Goal: Information Seeking & Learning: Compare options

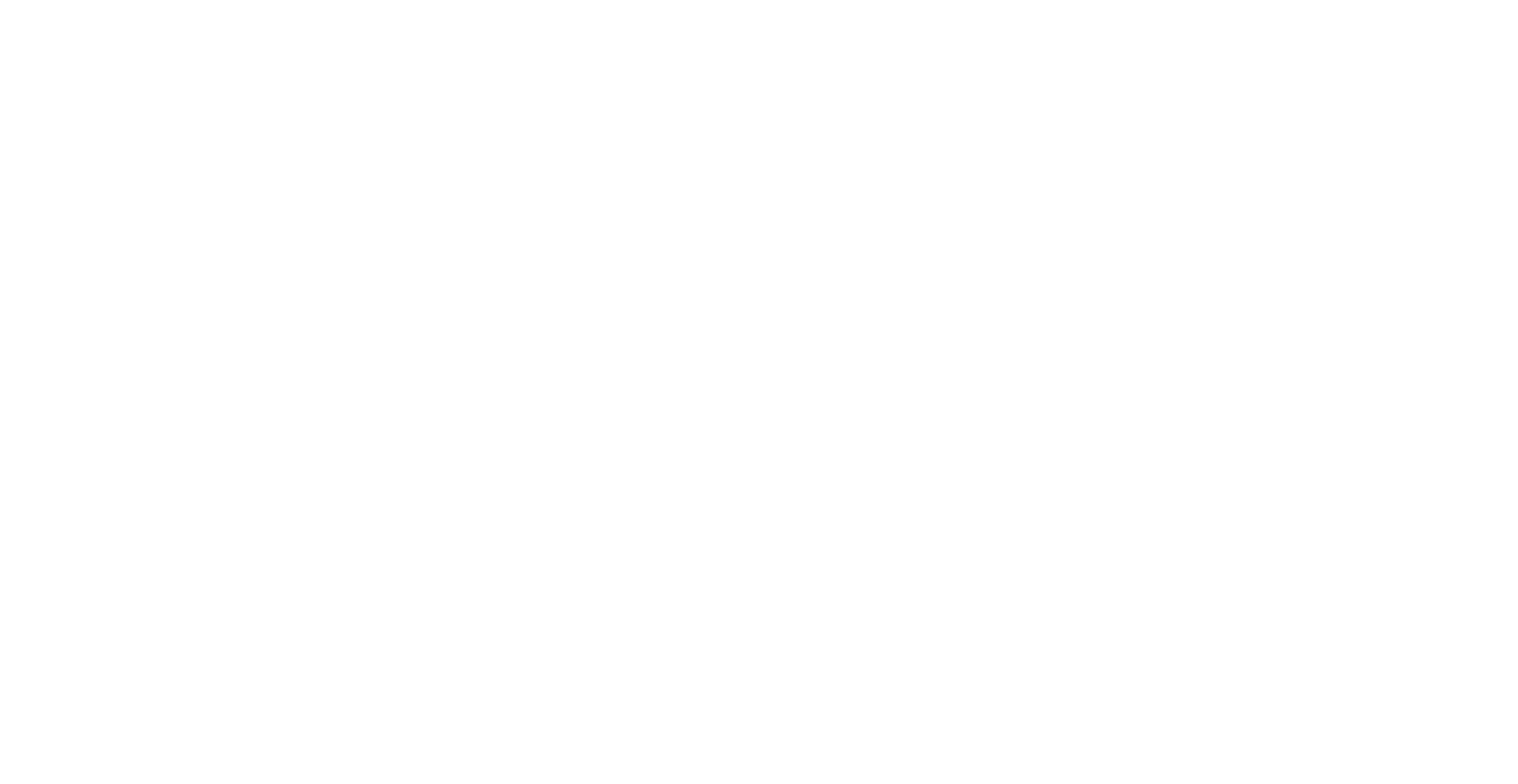
drag, startPoint x: 0, startPoint y: 0, endPoint x: 49, endPoint y: 146, distance: 154.0
click at [48, 0] on html at bounding box center [759, 0] width 1518 height 0
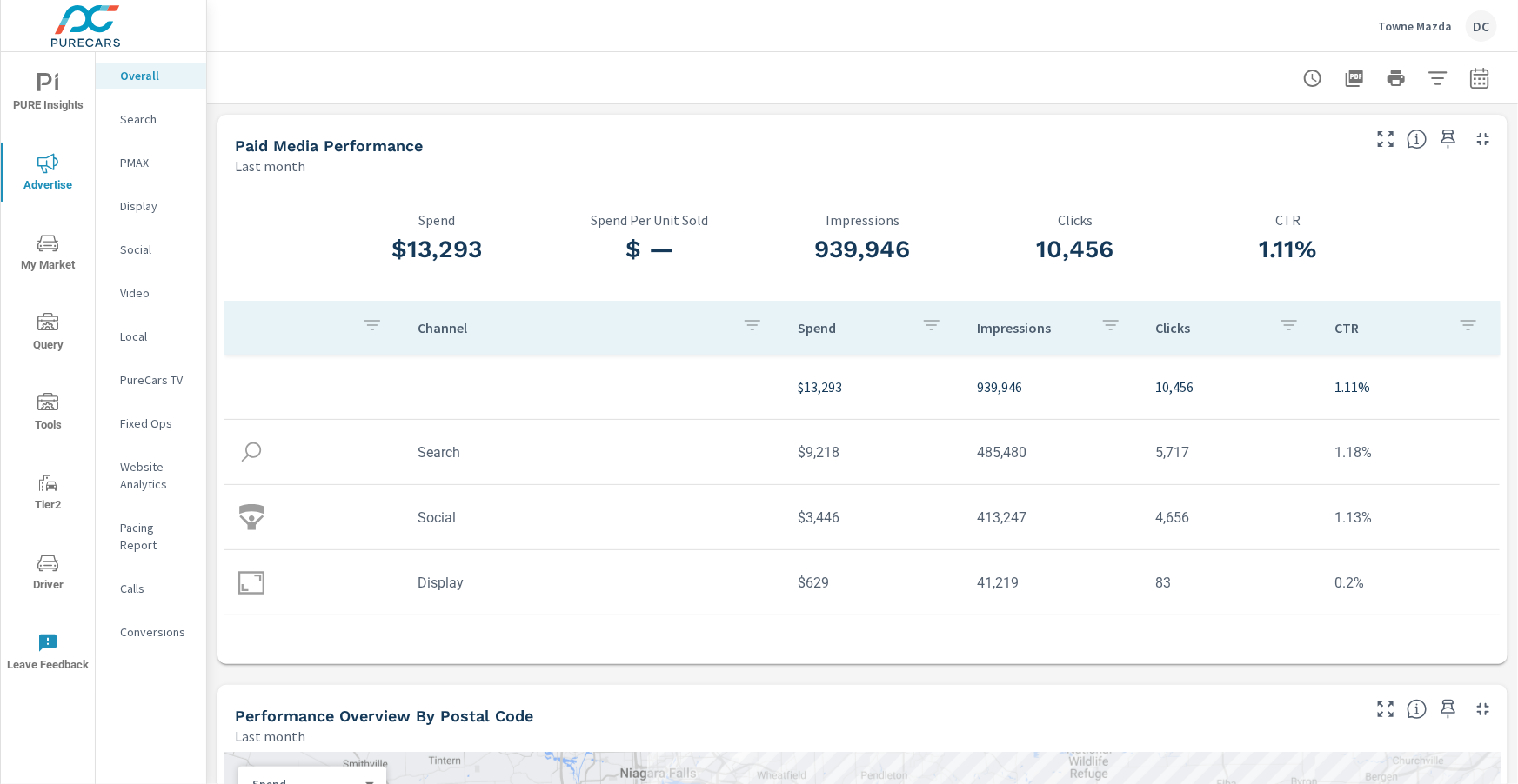
click at [1484, 82] on icon "button" at bounding box center [1480, 81] width 12 height 7
select select "Last month"
click at [1360, 198] on p "+ Add comparison" at bounding box center [1358, 196] width 222 height 21
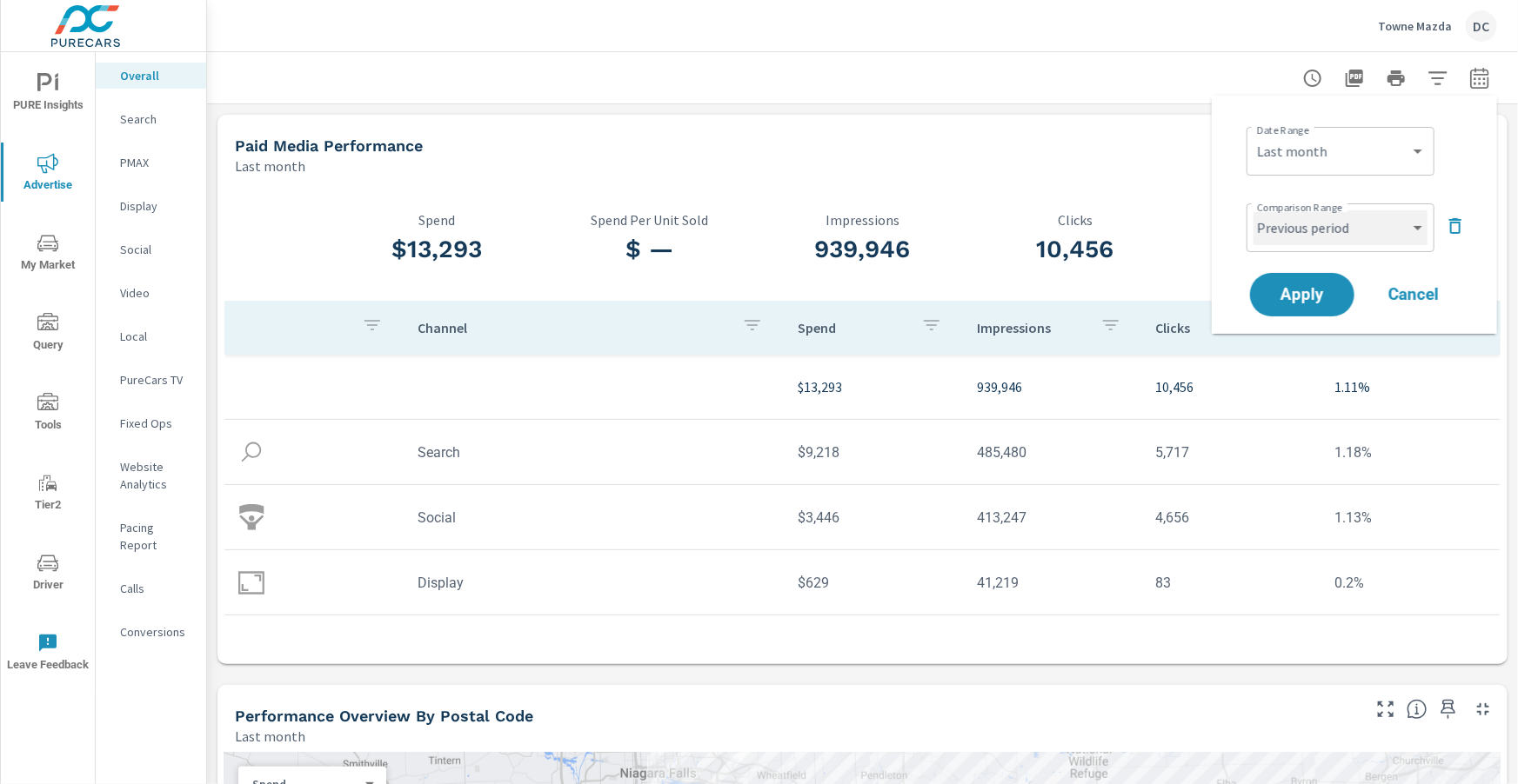
click at [1362, 220] on select "Custom Previous period Previous month Previous year" at bounding box center [1340, 228] width 174 height 35
click at [1253, 211] on select "Custom Previous period Previous month Previous year" at bounding box center [1340, 228] width 174 height 35
select select "Previous month"
click at [1307, 300] on span "Apply" at bounding box center [1302, 294] width 71 height 16
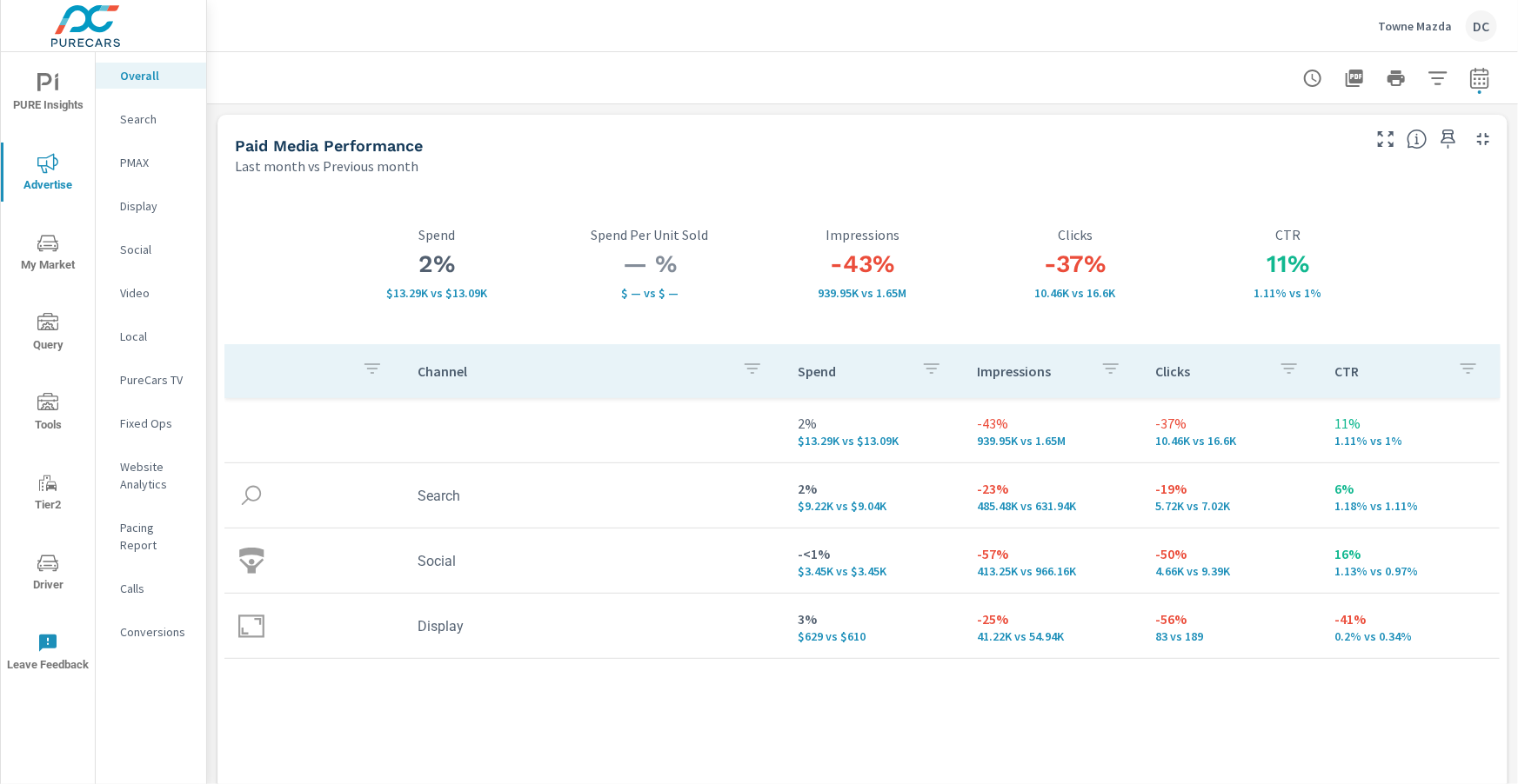
click at [139, 112] on p "Search" at bounding box center [155, 119] width 72 height 17
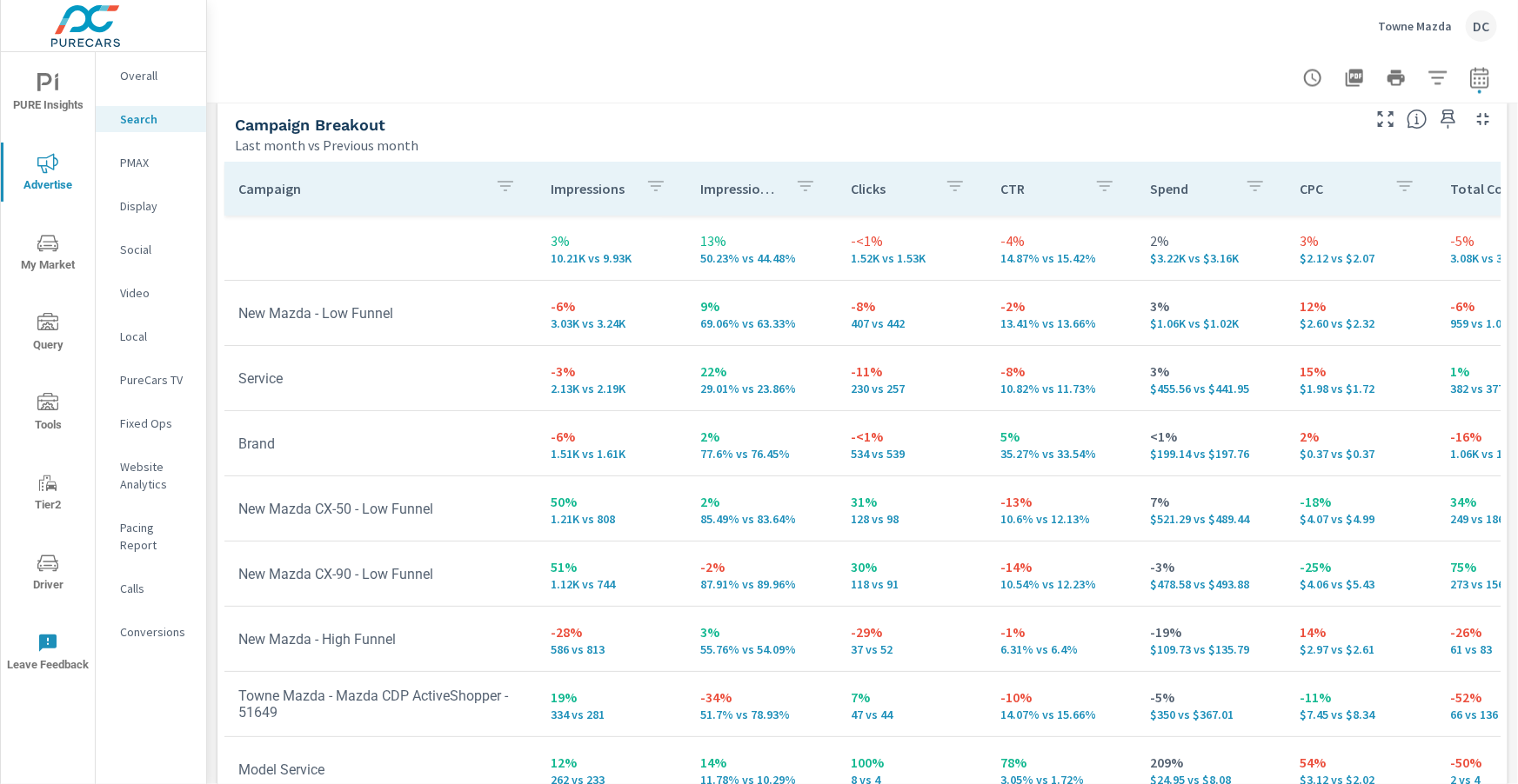
scroll to position [1740, 0]
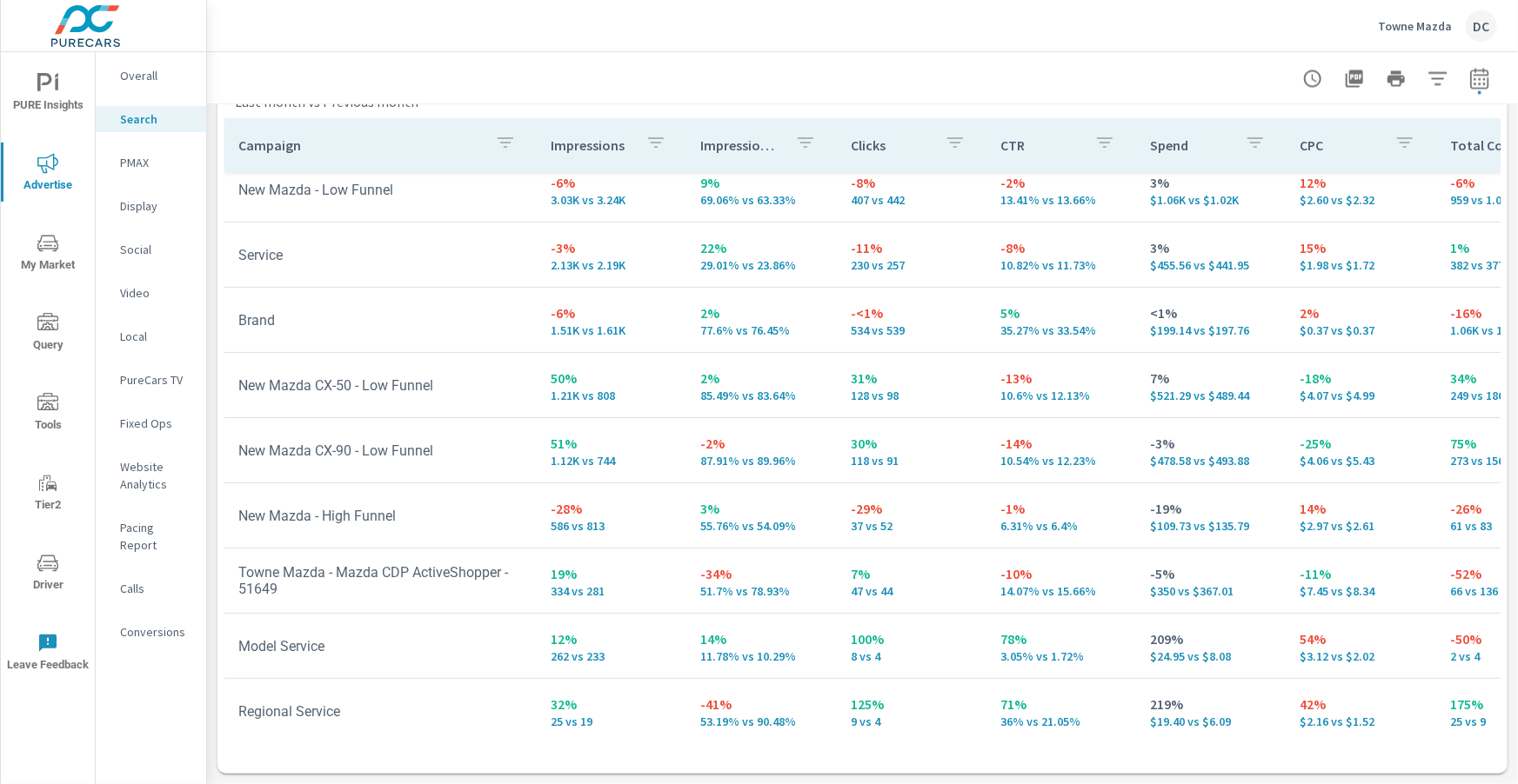
scroll to position [82, 0]
click at [130, 167] on p "PMAX" at bounding box center [155, 163] width 72 height 17
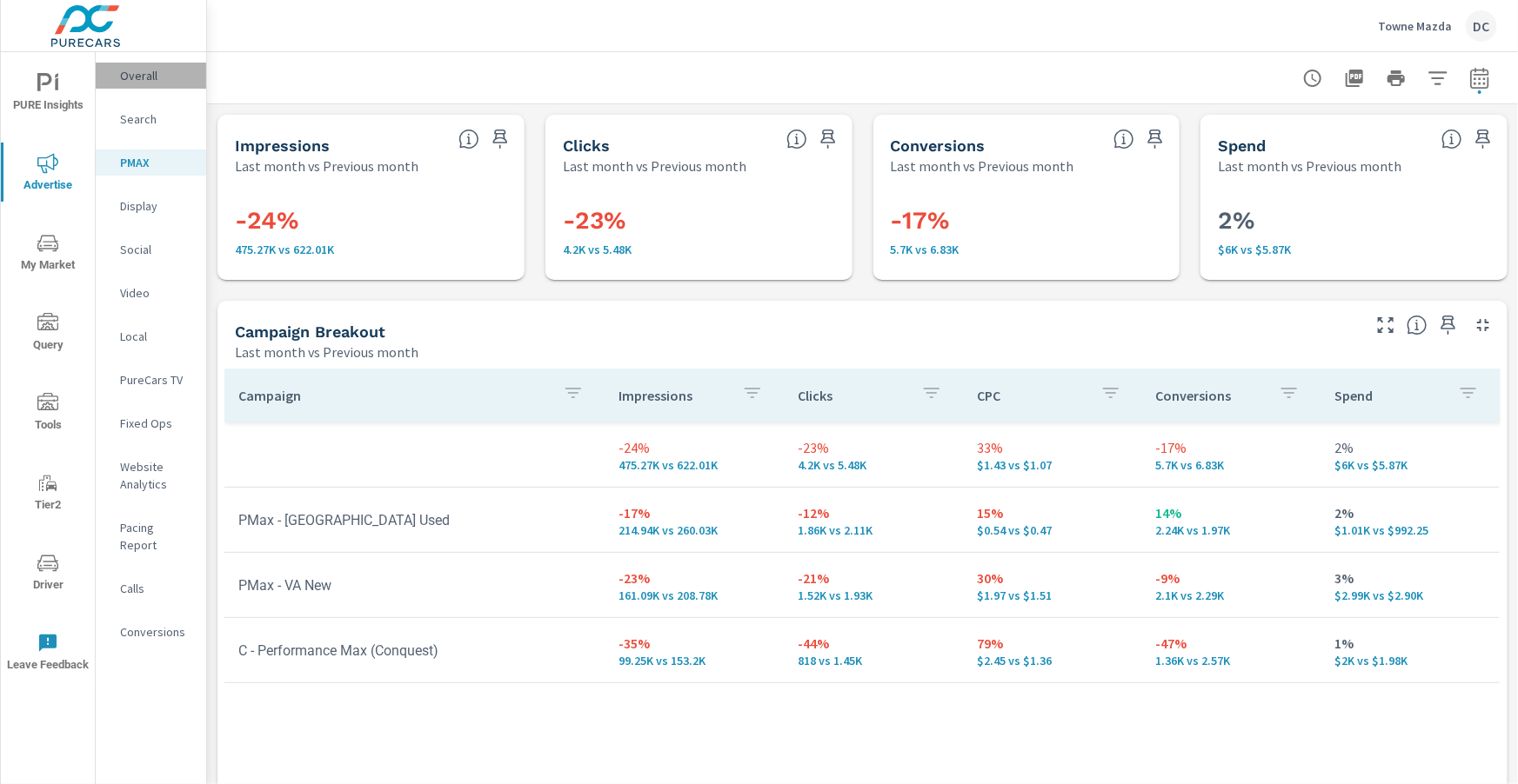
click at [134, 76] on p "Overall" at bounding box center [155, 76] width 72 height 17
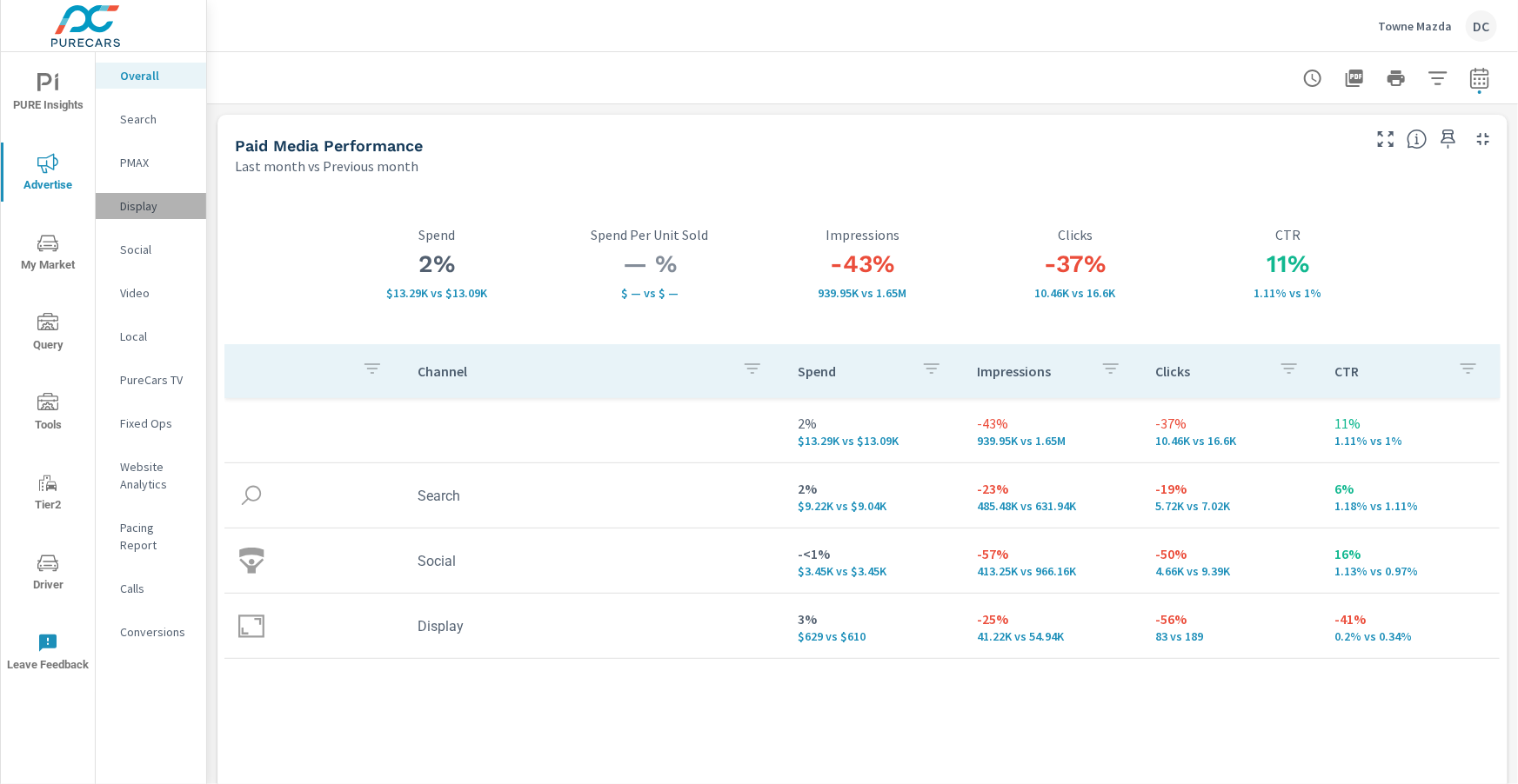
click at [128, 203] on p "Display" at bounding box center [155, 206] width 72 height 17
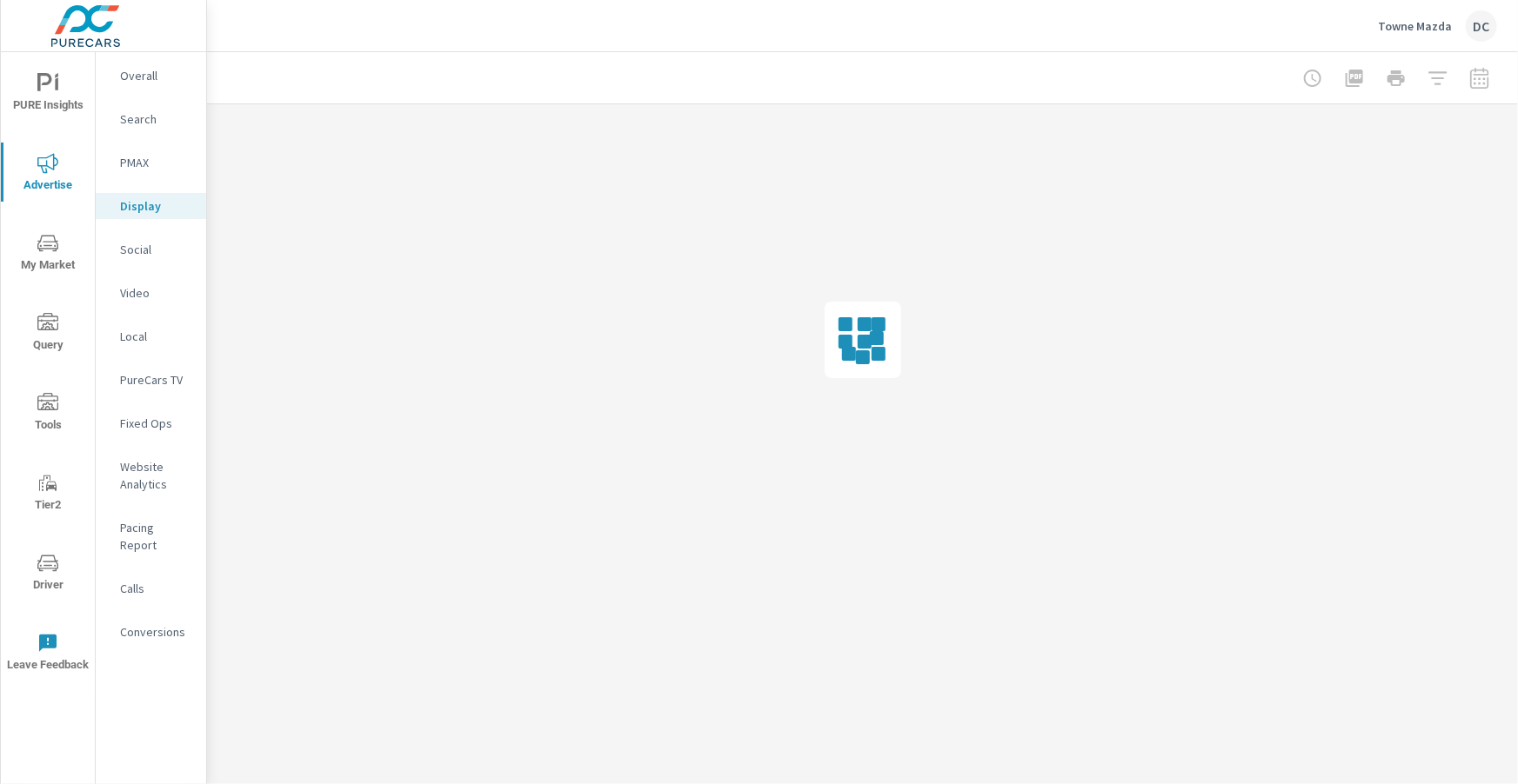
click at [138, 165] on p "PMAX" at bounding box center [155, 163] width 72 height 17
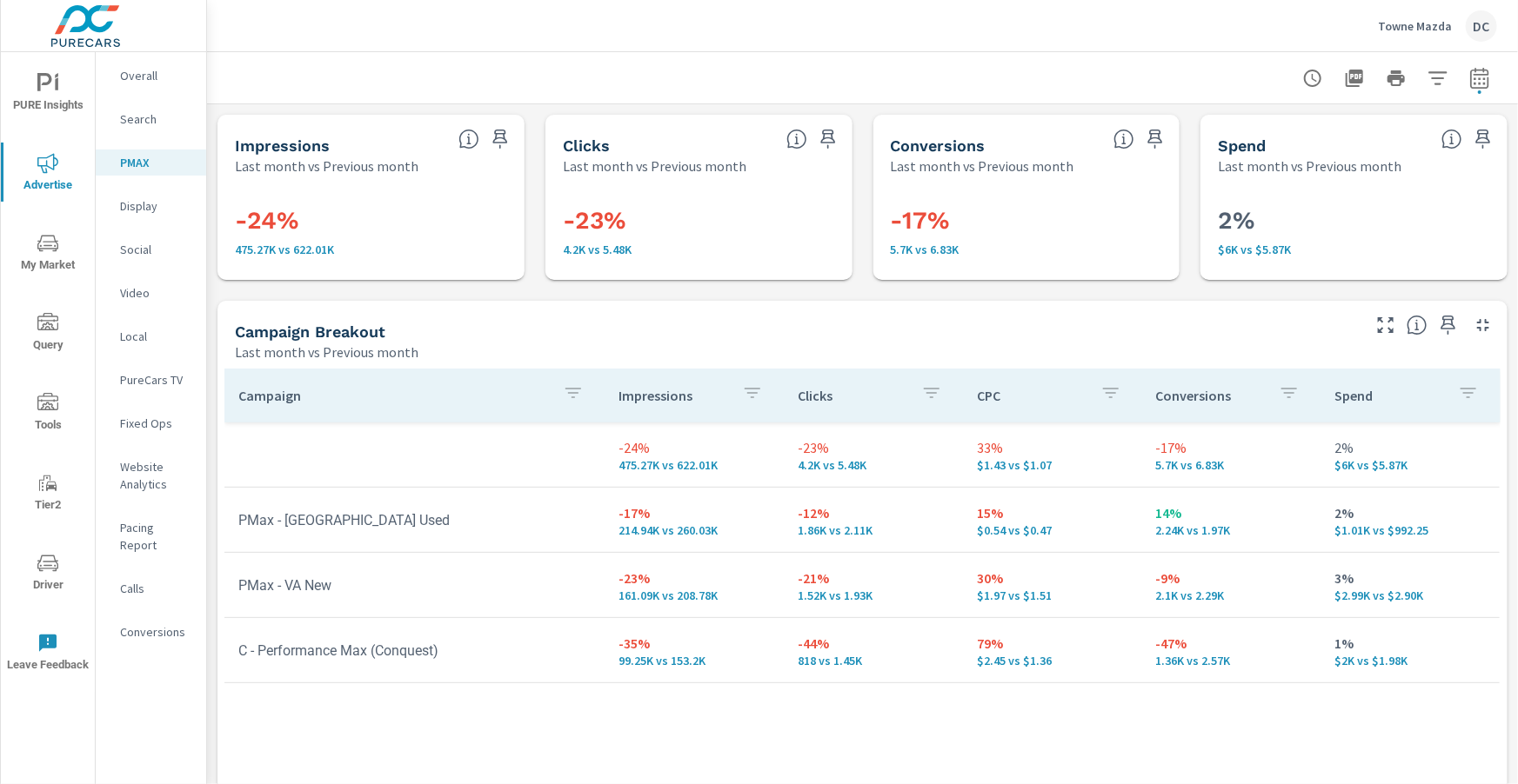
click at [142, 211] on p "Display" at bounding box center [155, 206] width 72 height 17
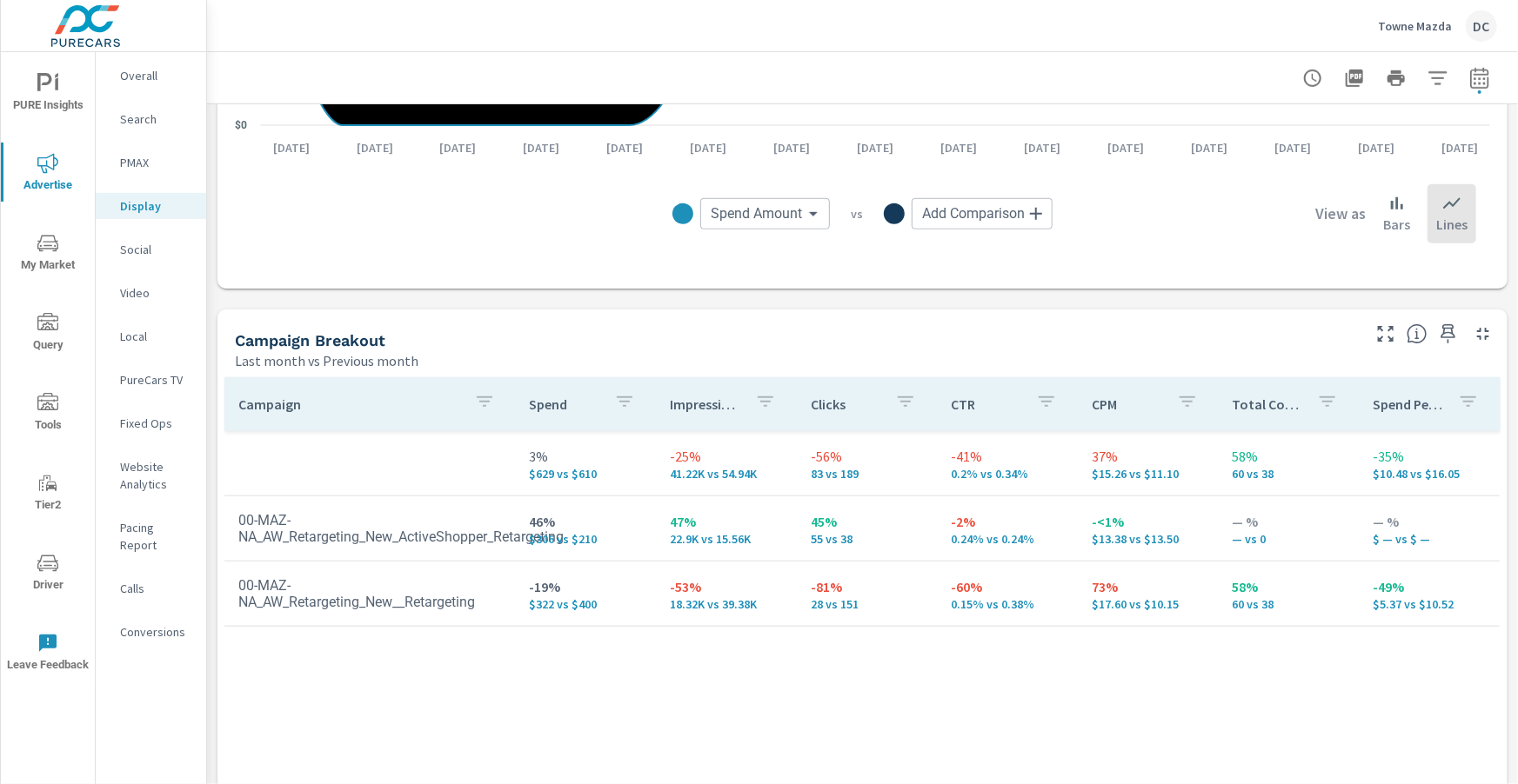
scroll to position [609, 0]
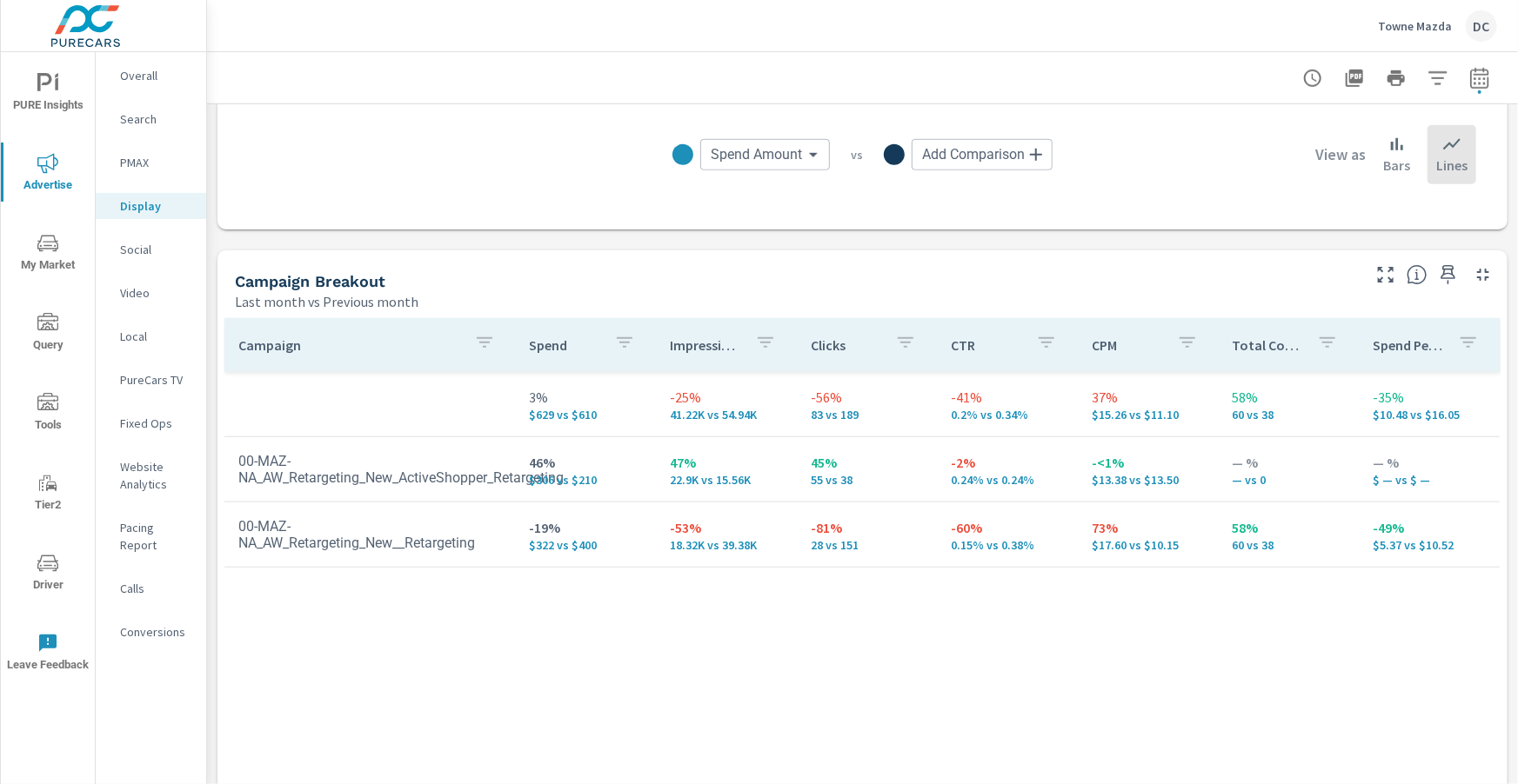
click at [138, 241] on p "Social" at bounding box center [155, 249] width 72 height 17
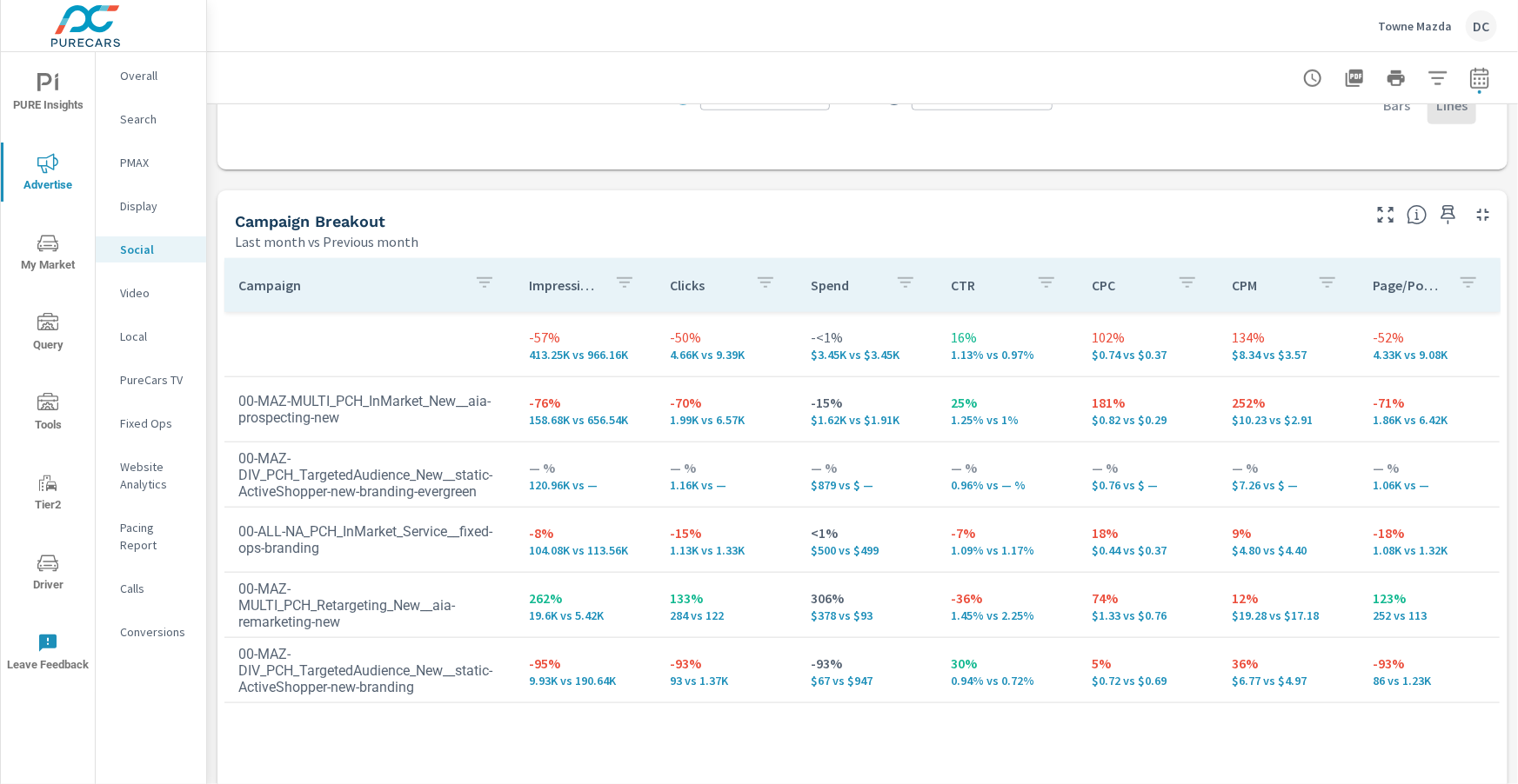
scroll to position [670, 0]
click at [33, 94] on span "PURE Insights" at bounding box center [47, 94] width 83 height 42
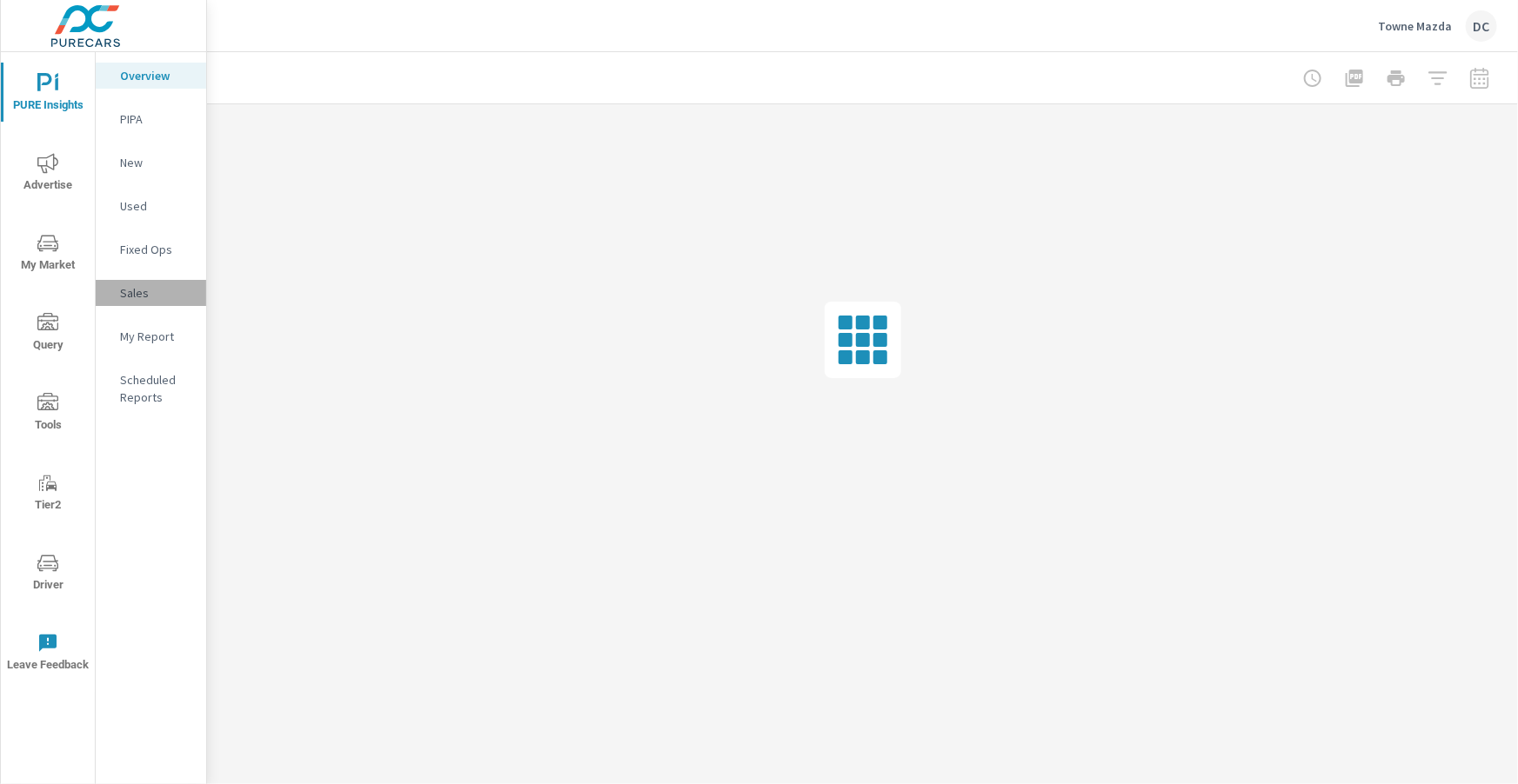
click at [137, 289] on p "Sales" at bounding box center [155, 293] width 72 height 17
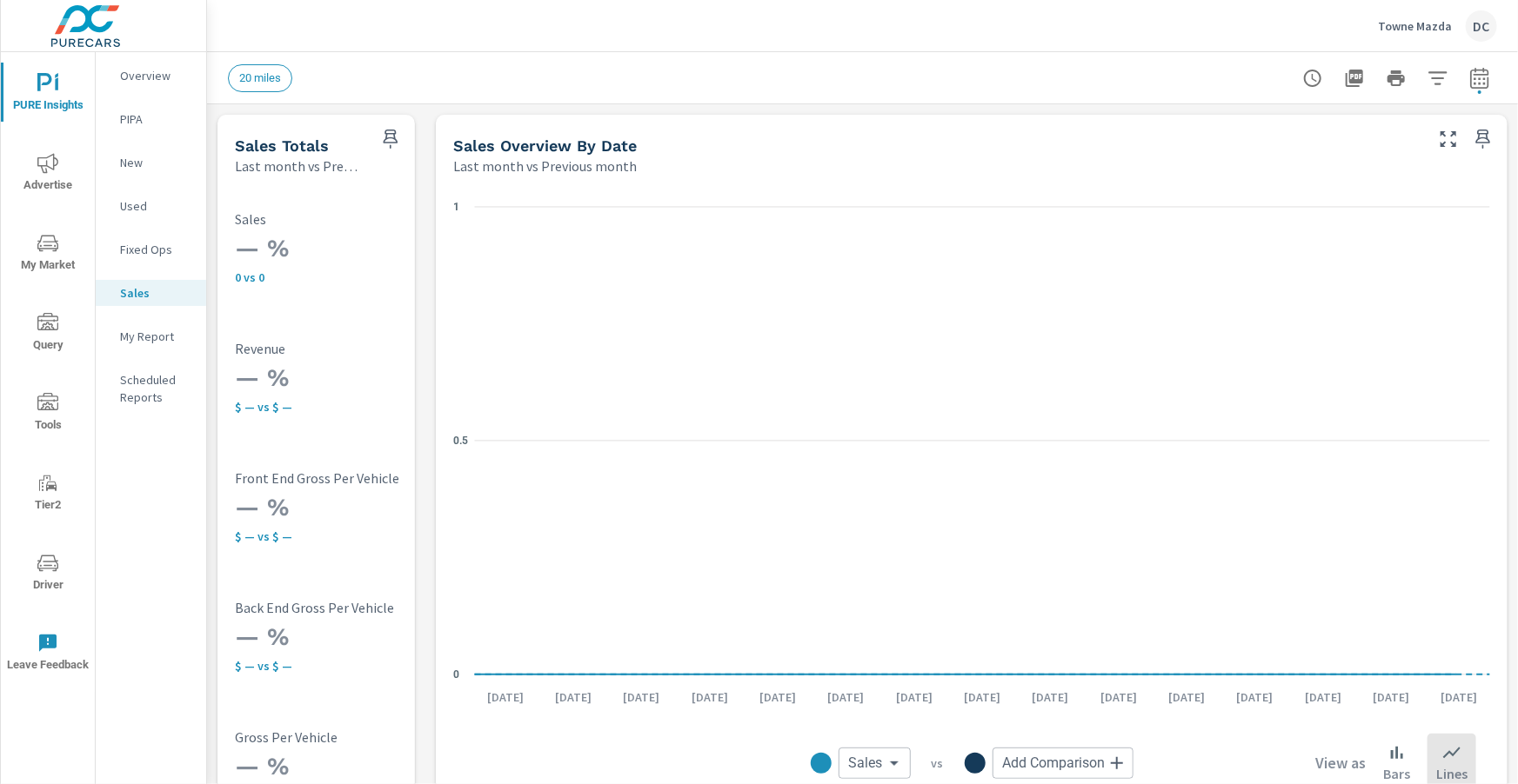
click at [49, 182] on span "Advertise" at bounding box center [47, 174] width 83 height 42
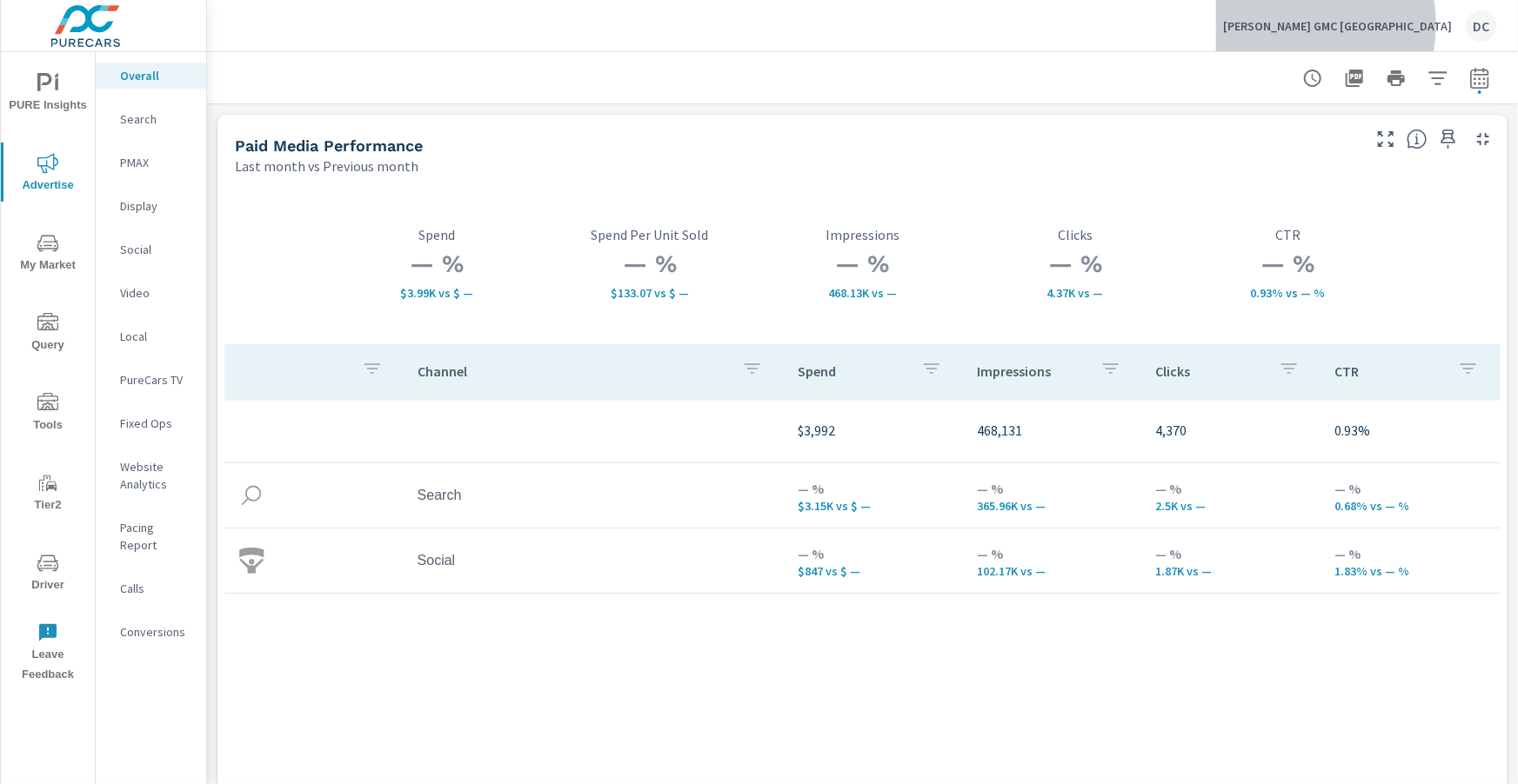
click at [1339, 24] on p "[PERSON_NAME] GMC [GEOGRAPHIC_DATA]" at bounding box center [1338, 26] width 229 height 15
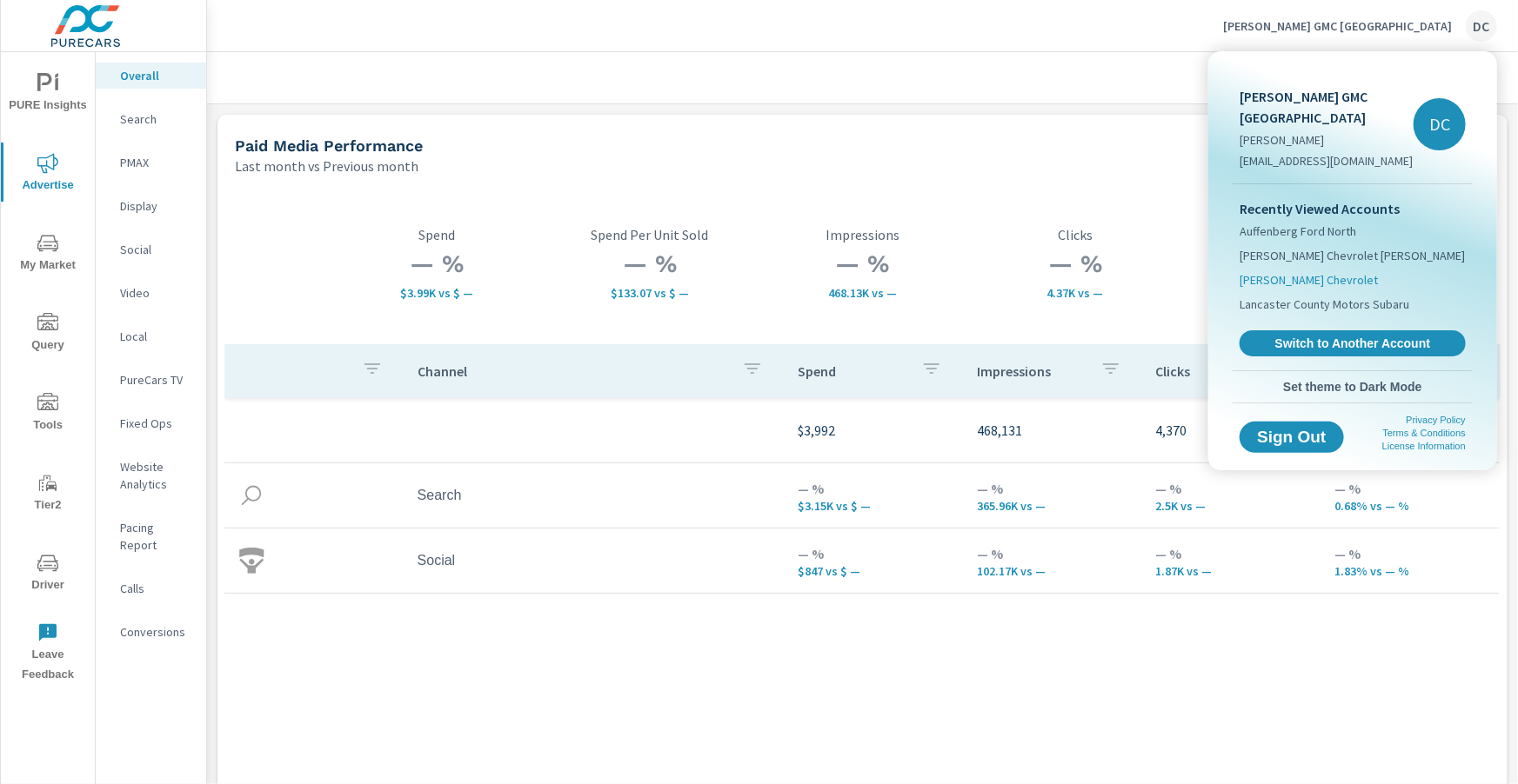
click at [1334, 284] on span "Burt Watson Chevrolet" at bounding box center [1309, 280] width 138 height 17
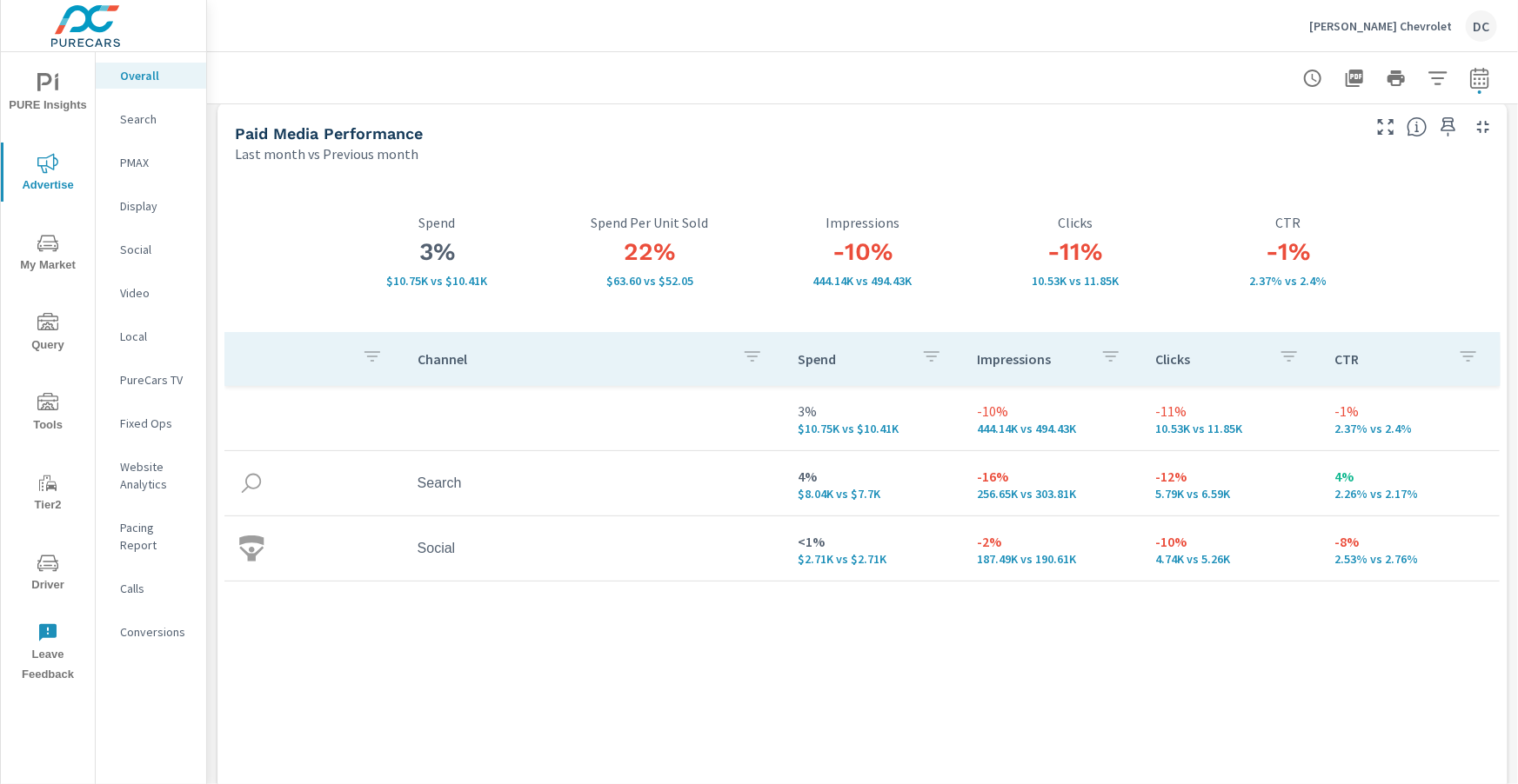
scroll to position [13, 0]
click at [138, 167] on p "PMAX" at bounding box center [155, 163] width 72 height 17
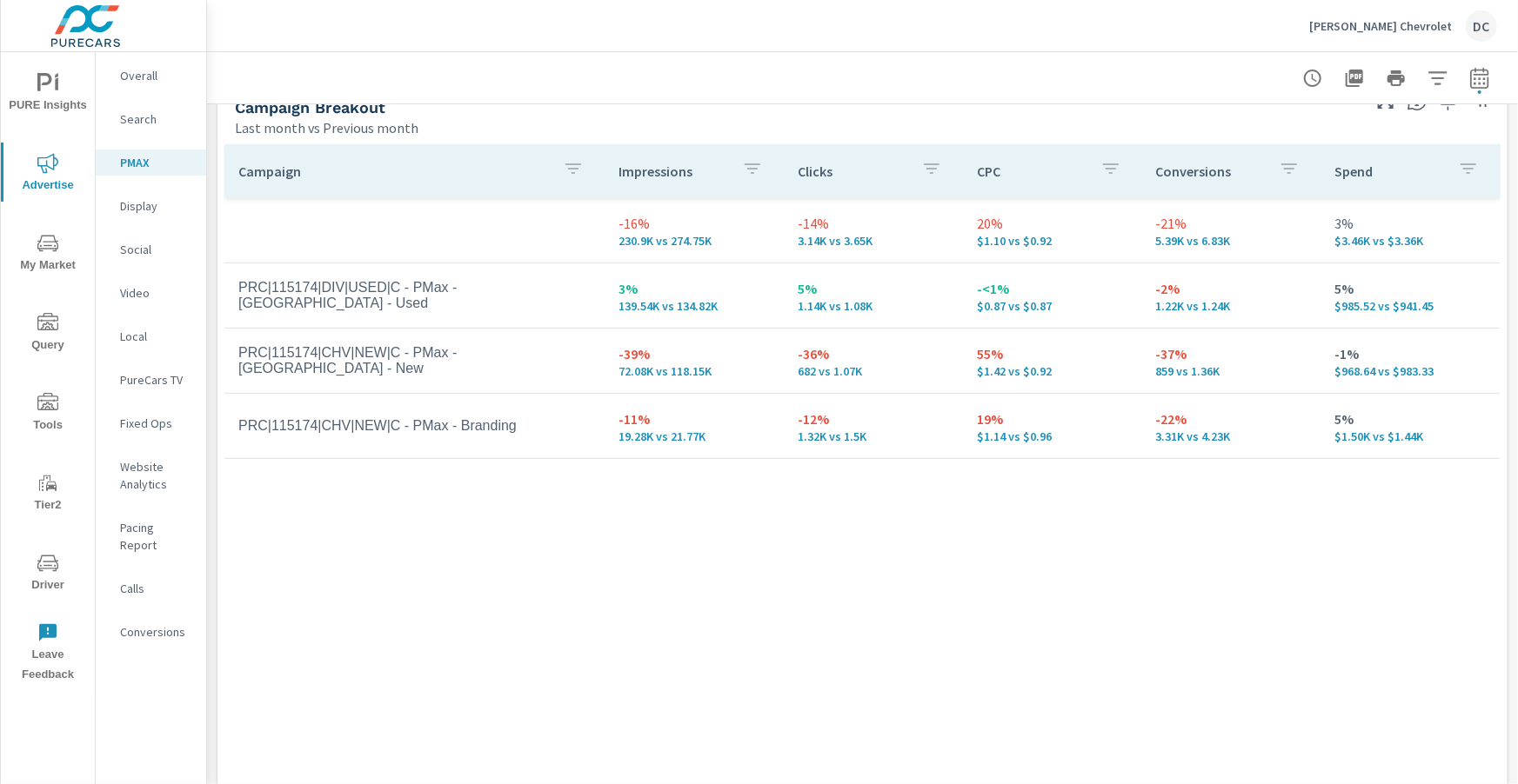
scroll to position [220, 0]
click at [124, 125] on p "Search" at bounding box center [155, 119] width 72 height 17
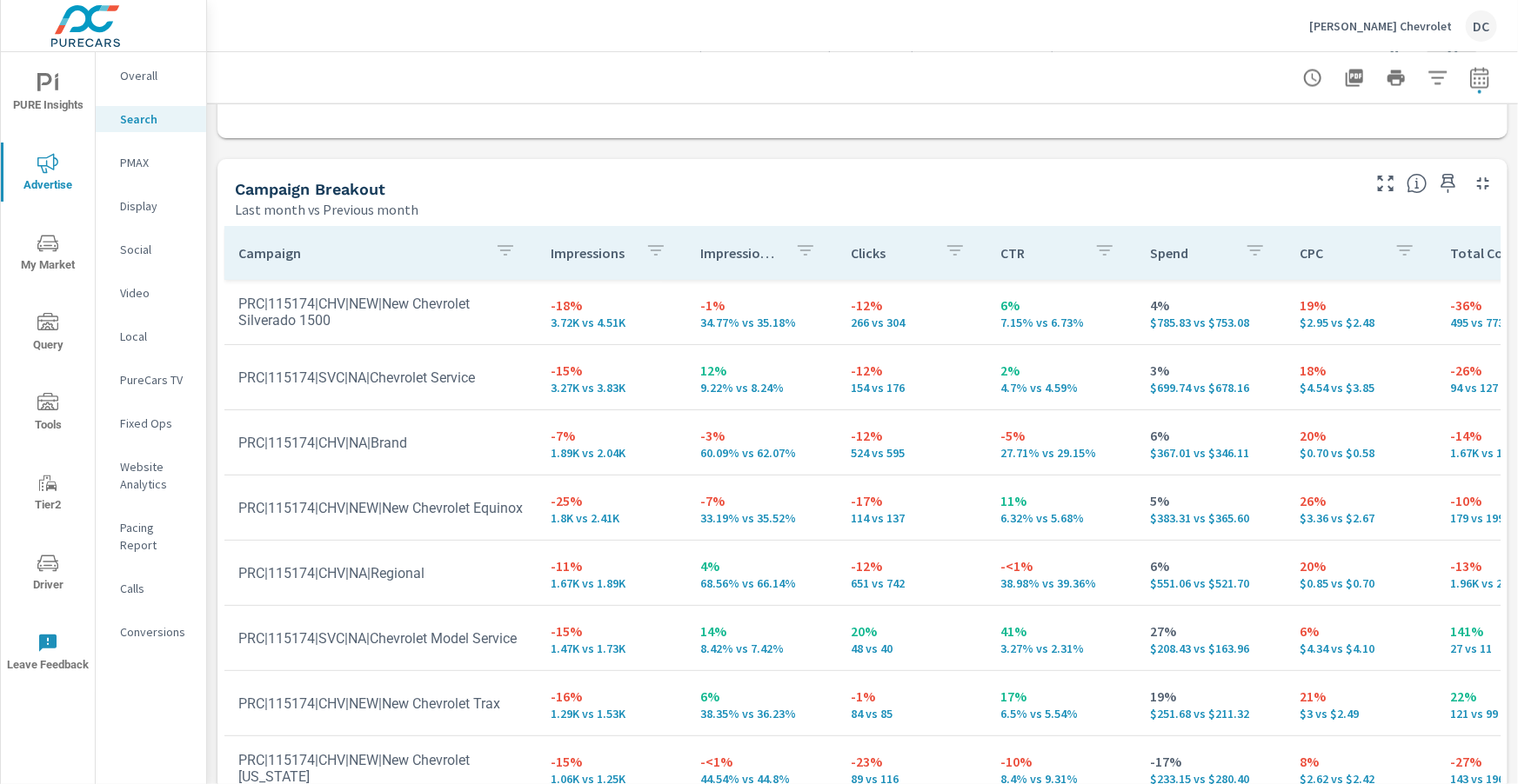
scroll to position [1682, 0]
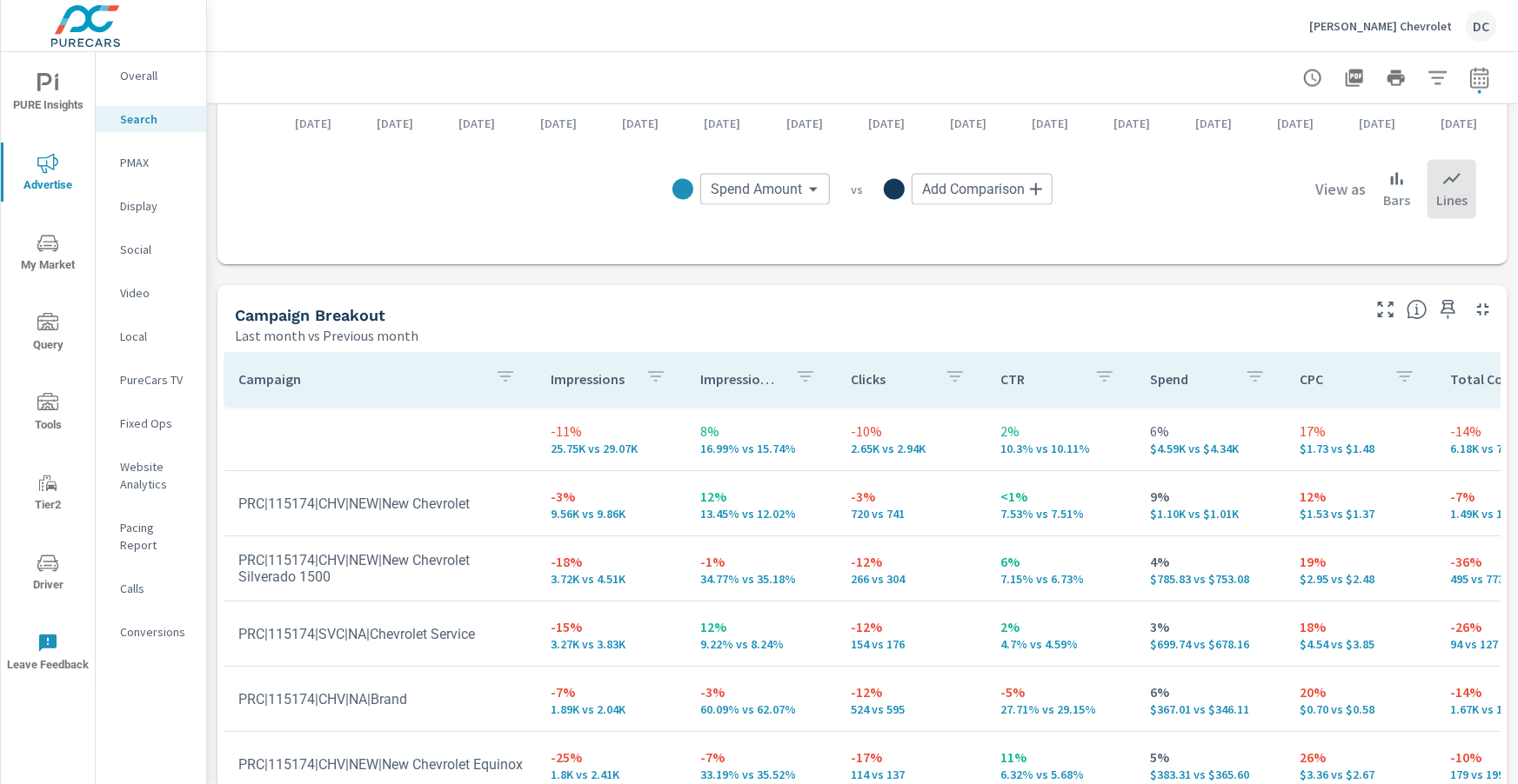
scroll to position [1493, 0]
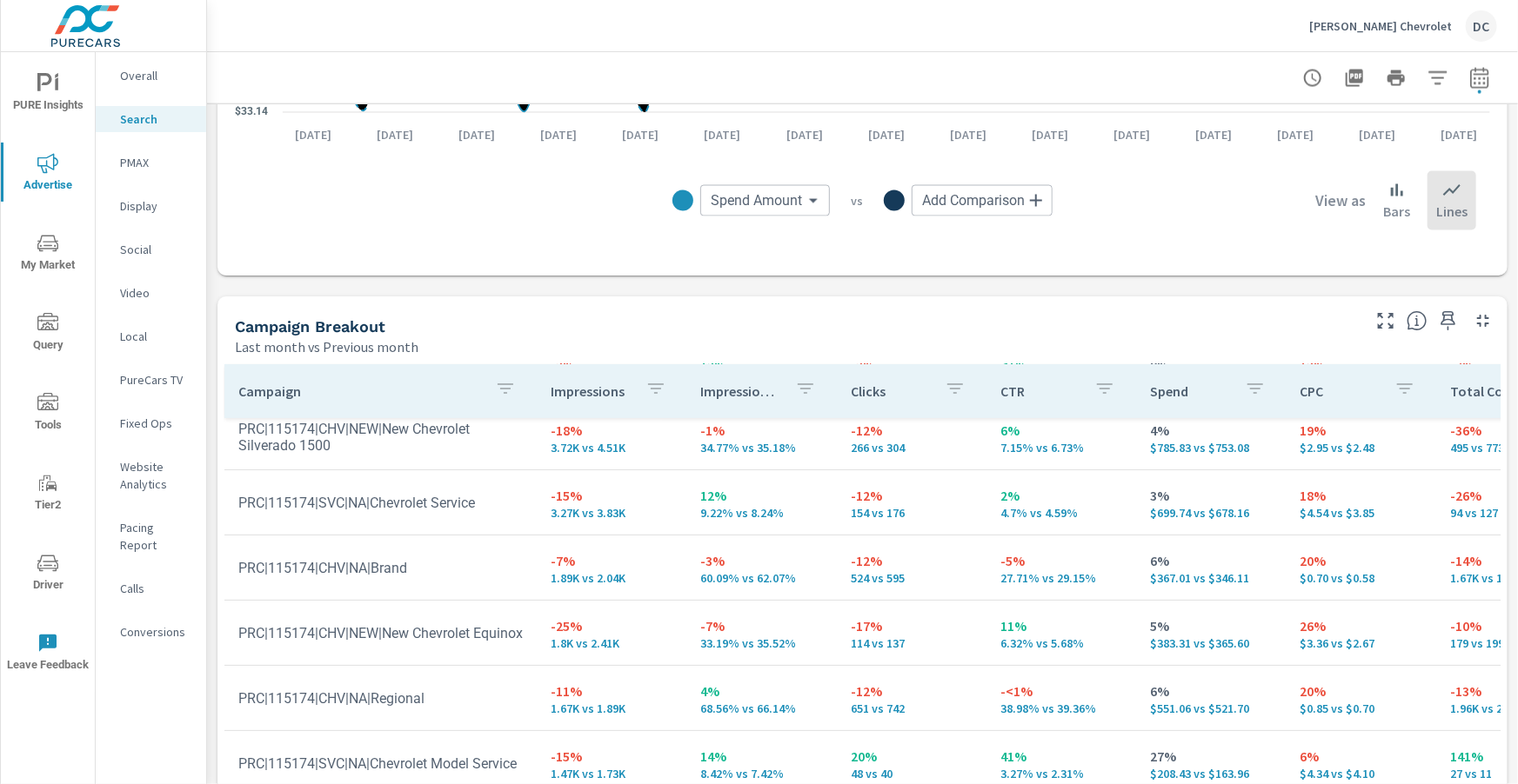
scroll to position [127, 0]
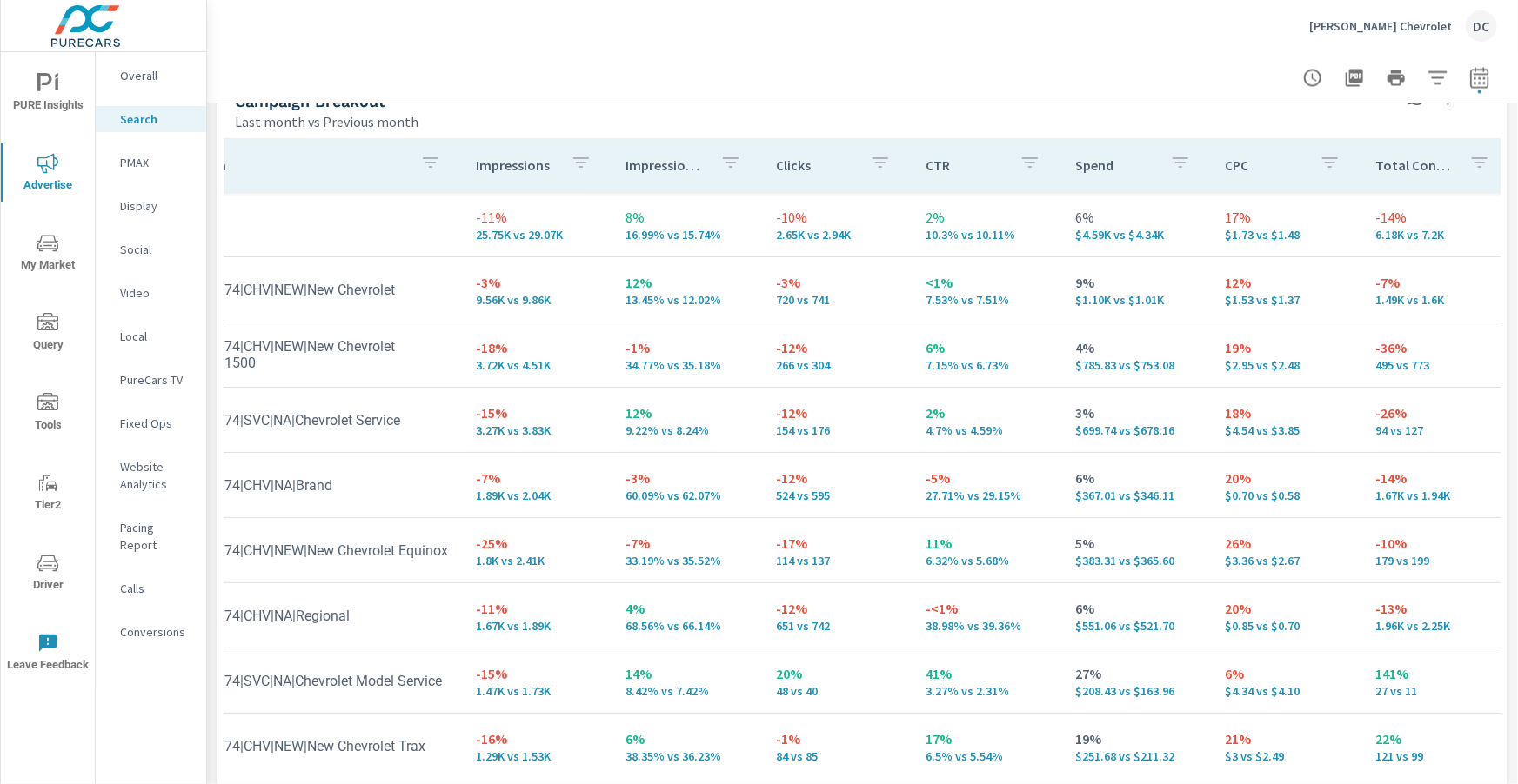
scroll to position [1721, 0]
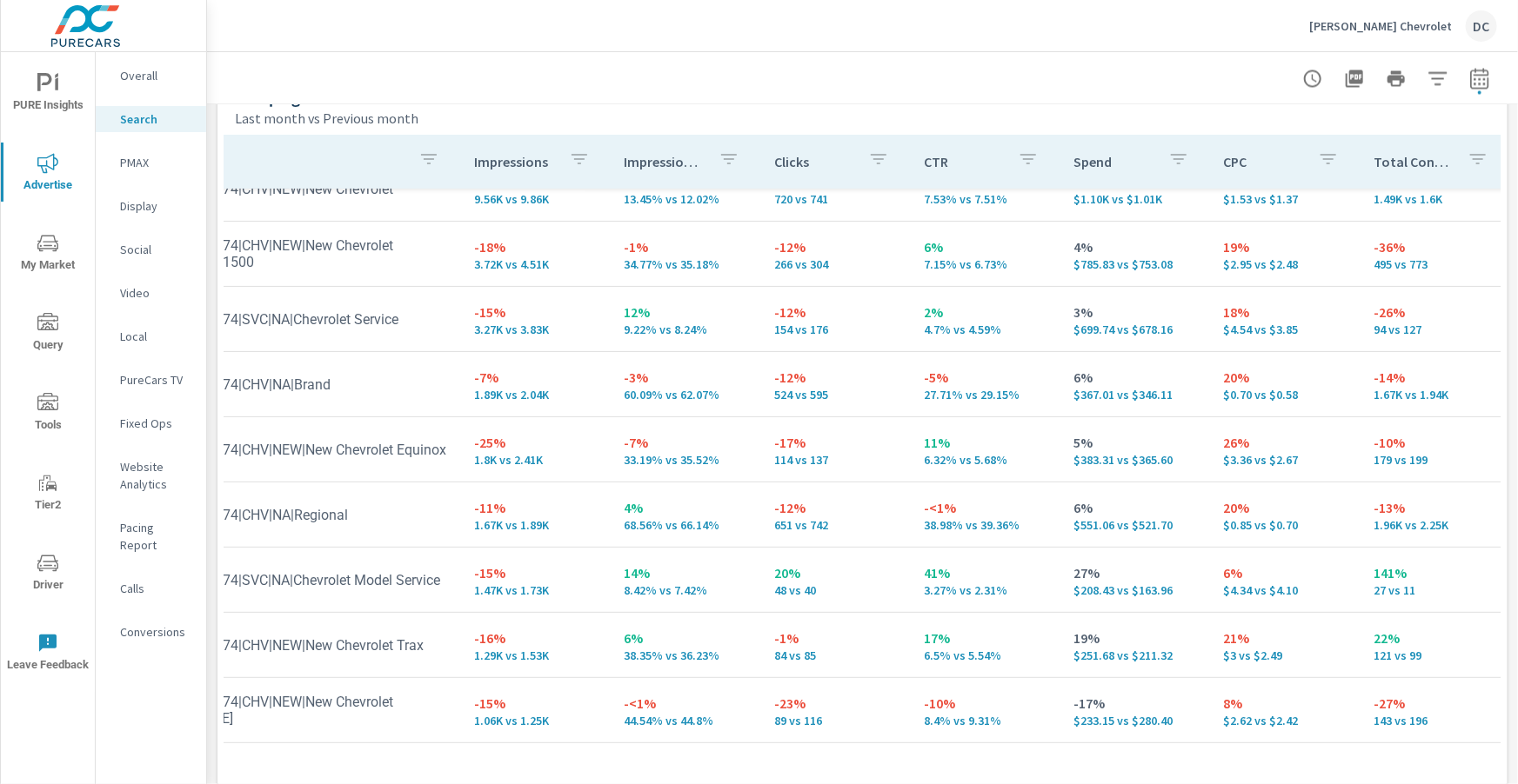
scroll to position [148, 77]
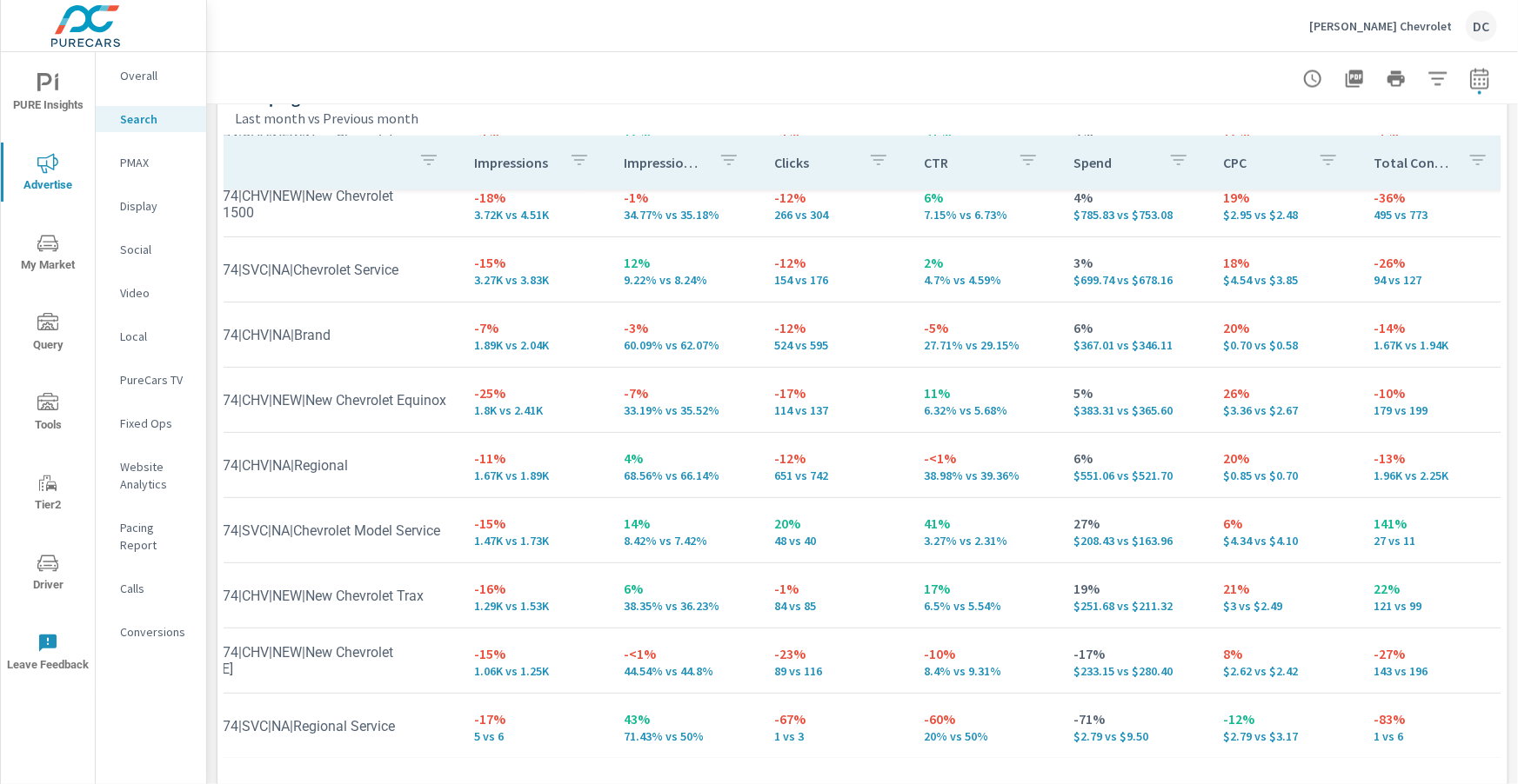
scroll to position [0, 77]
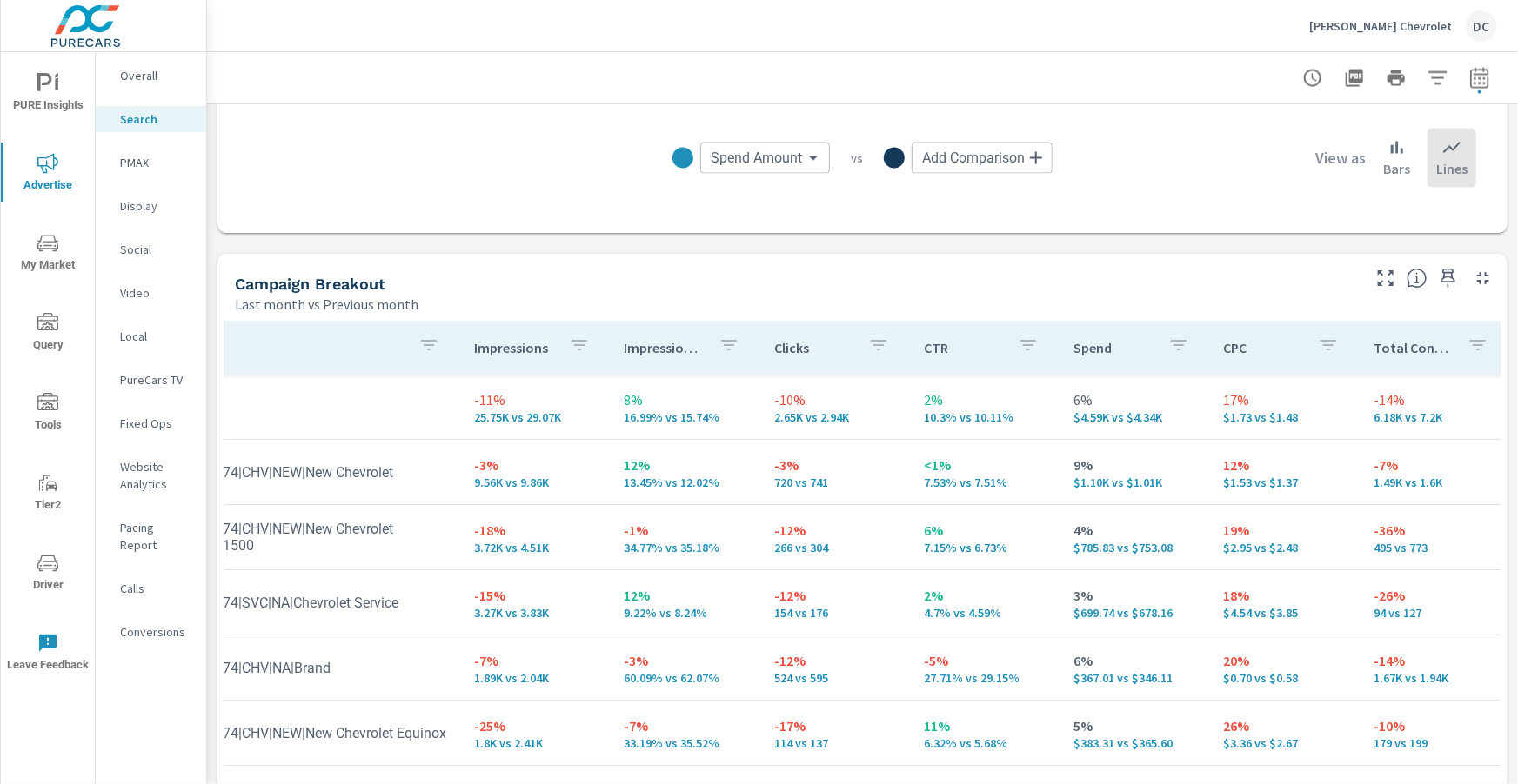
scroll to position [1499, 0]
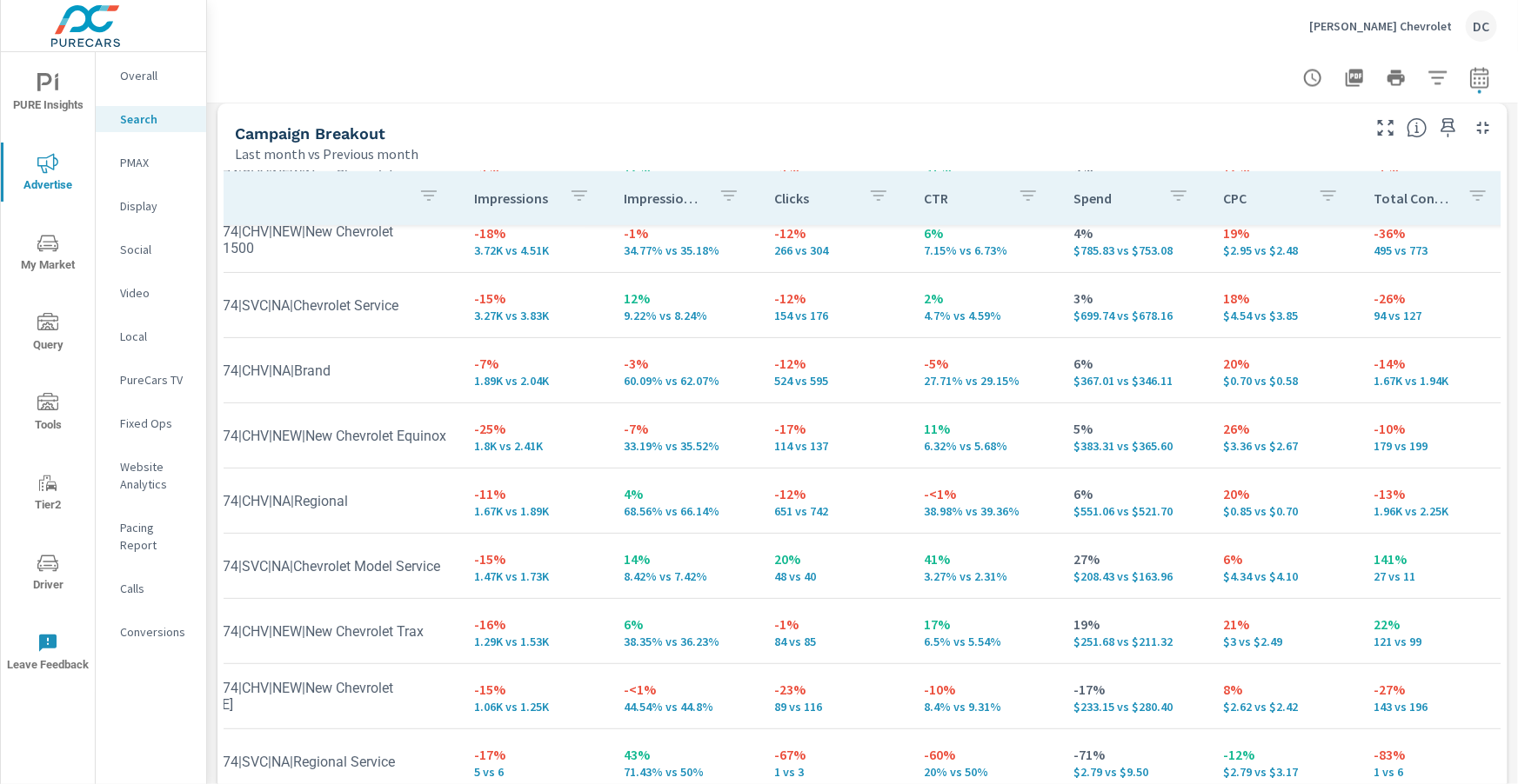
scroll to position [1740, 0]
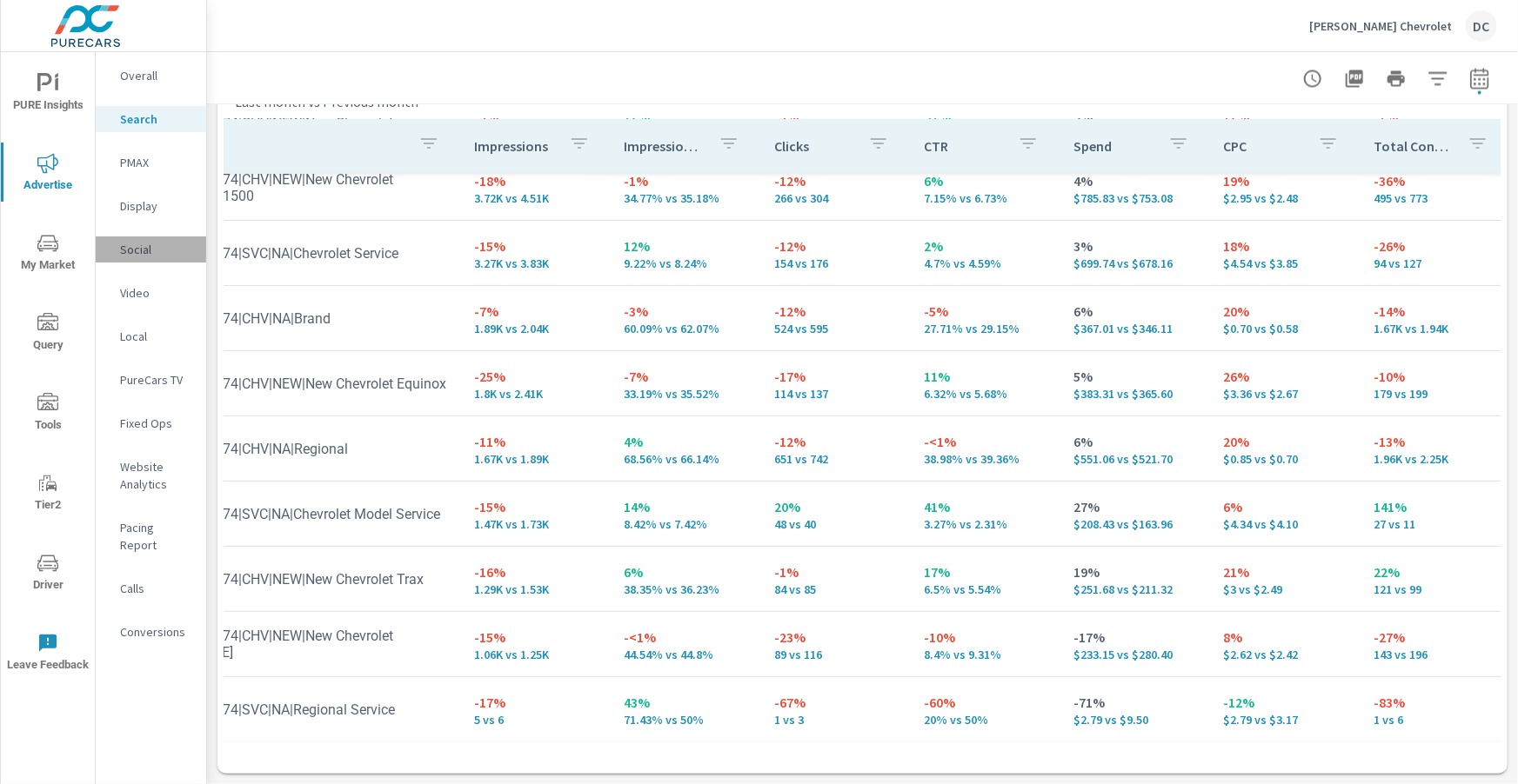
click at [139, 254] on p "Social" at bounding box center [155, 249] width 72 height 17
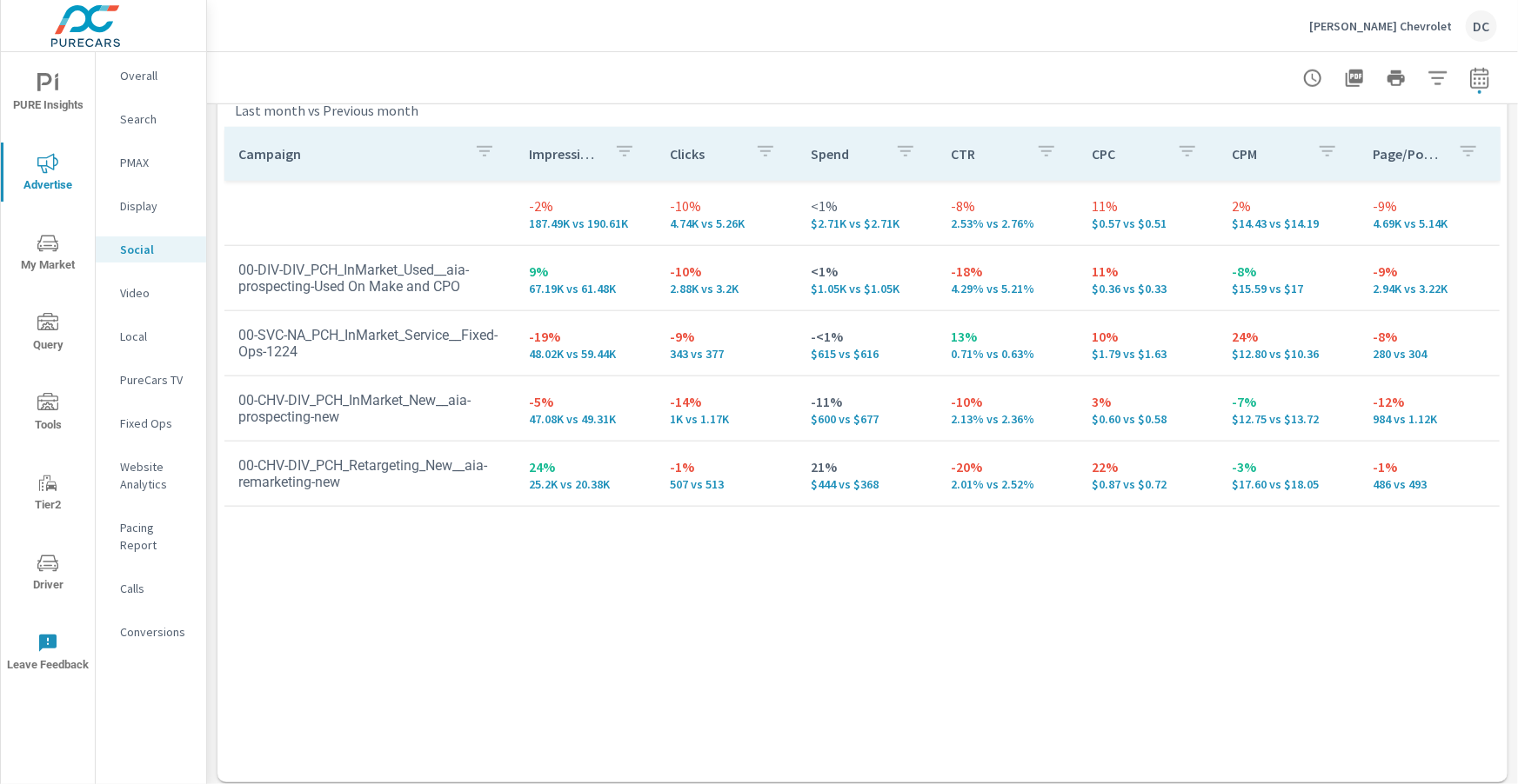
scroll to position [809, 0]
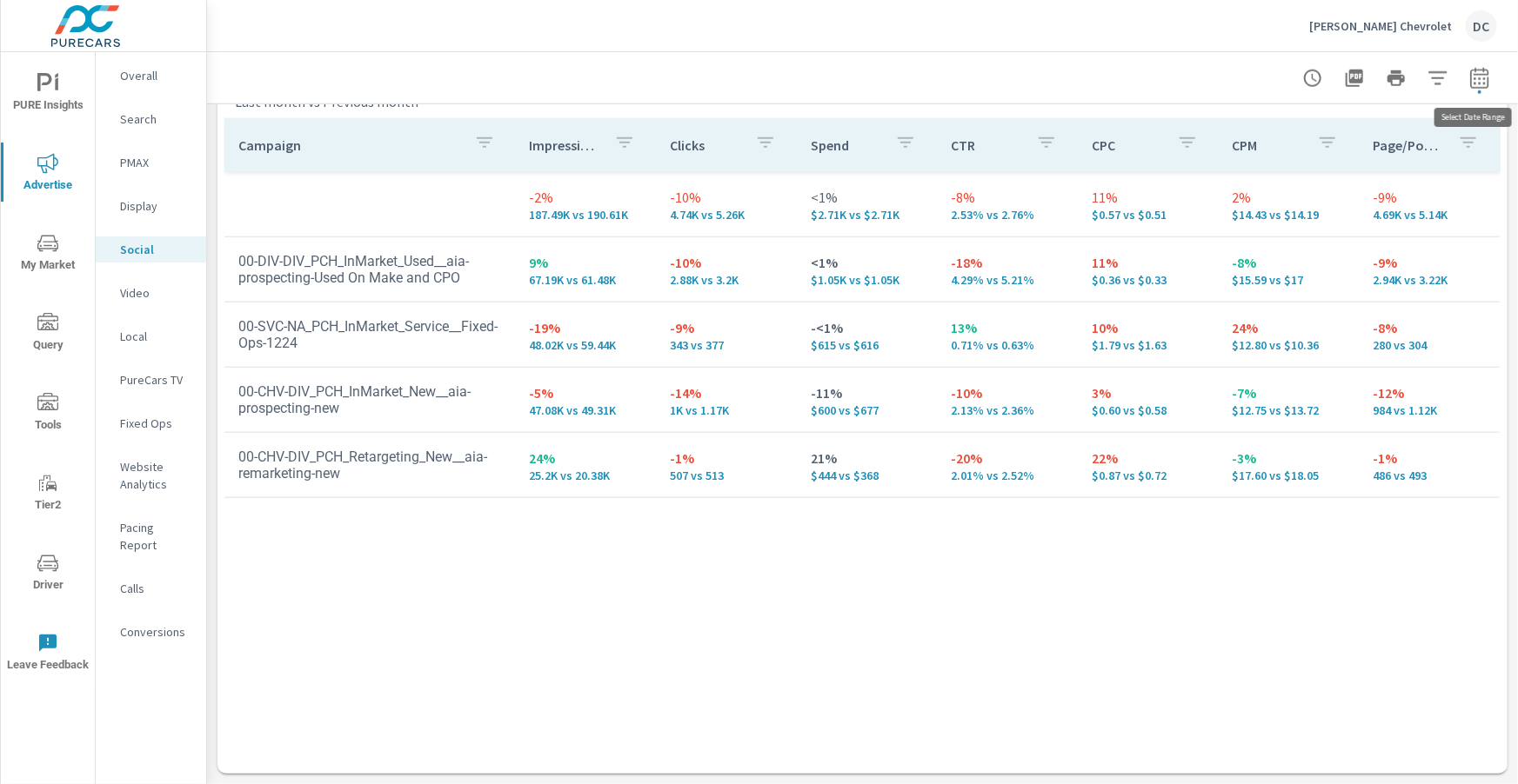
click at [1479, 80] on icon "button" at bounding box center [1480, 79] width 21 height 21
select select "Last month"
select select "Previous month"
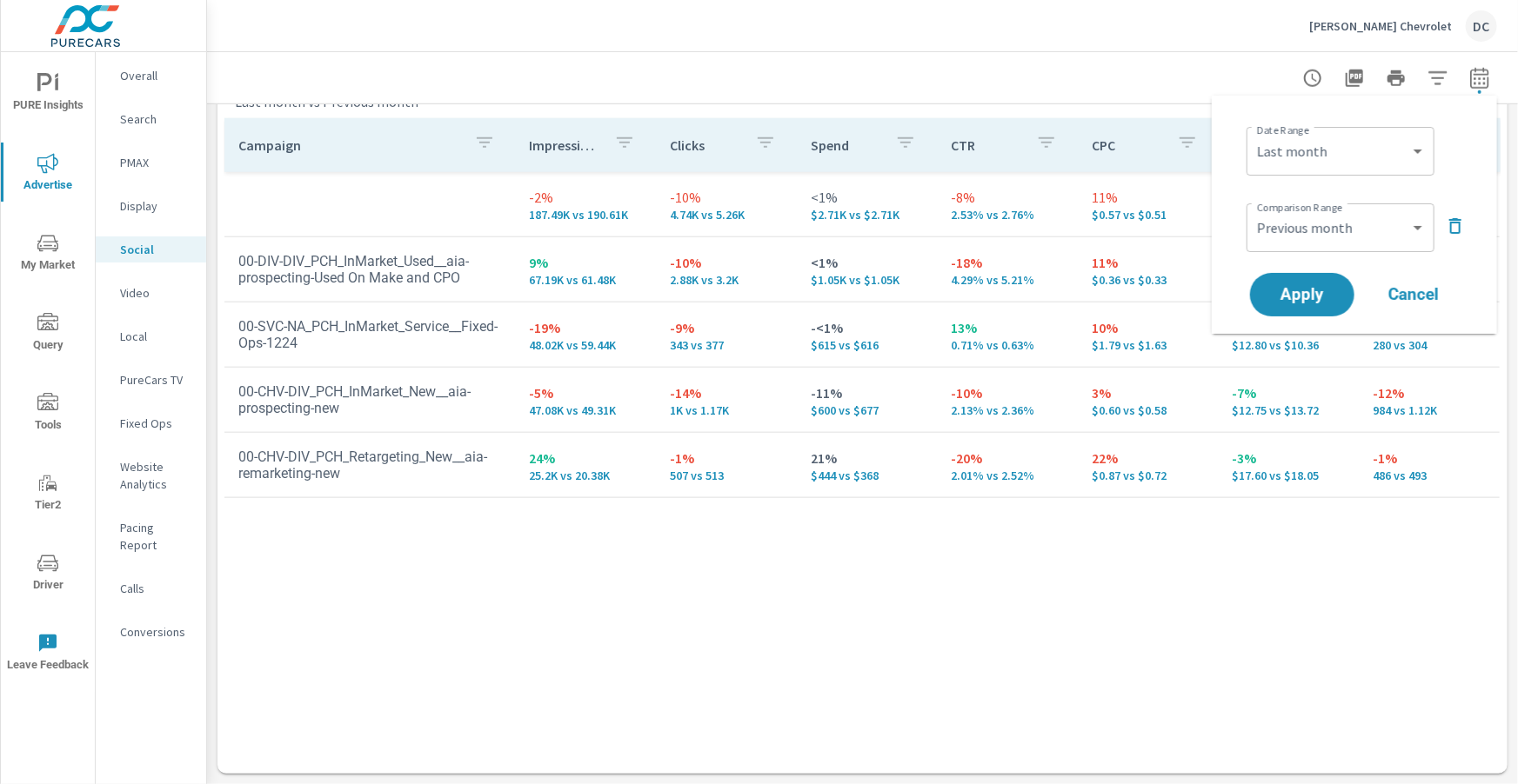
click at [1450, 219] on icon "button" at bounding box center [1455, 226] width 12 height 15
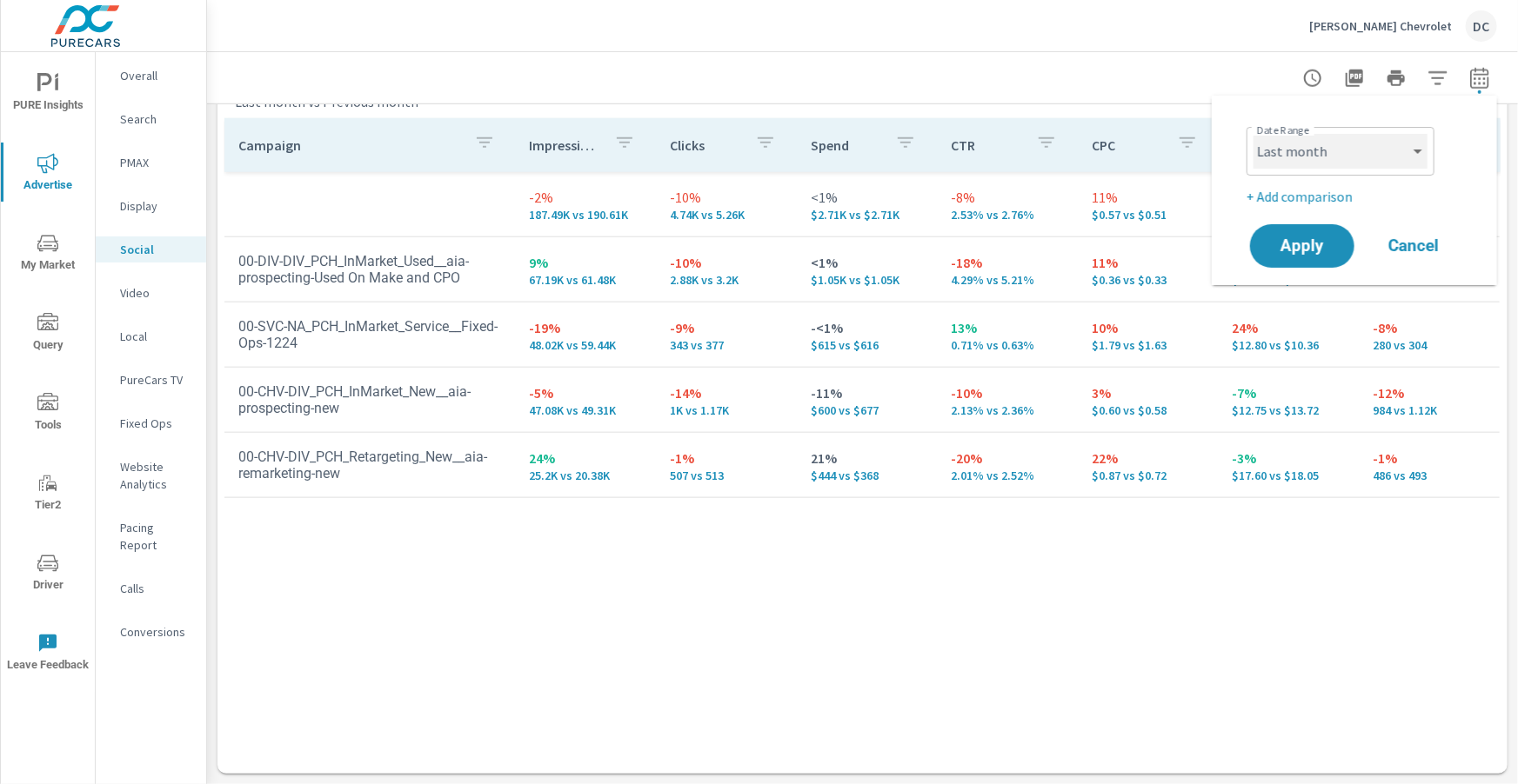
click at [1390, 159] on select "Custom Yesterday Last week Last 7 days Last 14 days Last 30 days Last 45 days L…" at bounding box center [1340, 151] width 174 height 35
click at [1253, 134] on select "Custom Yesterday Last week Last 7 days Last 14 days Last 30 days Last 45 days L…" at bounding box center [1340, 151] width 174 height 35
select select "Month to date"
click at [1321, 235] on button "Apply" at bounding box center [1302, 245] width 107 height 45
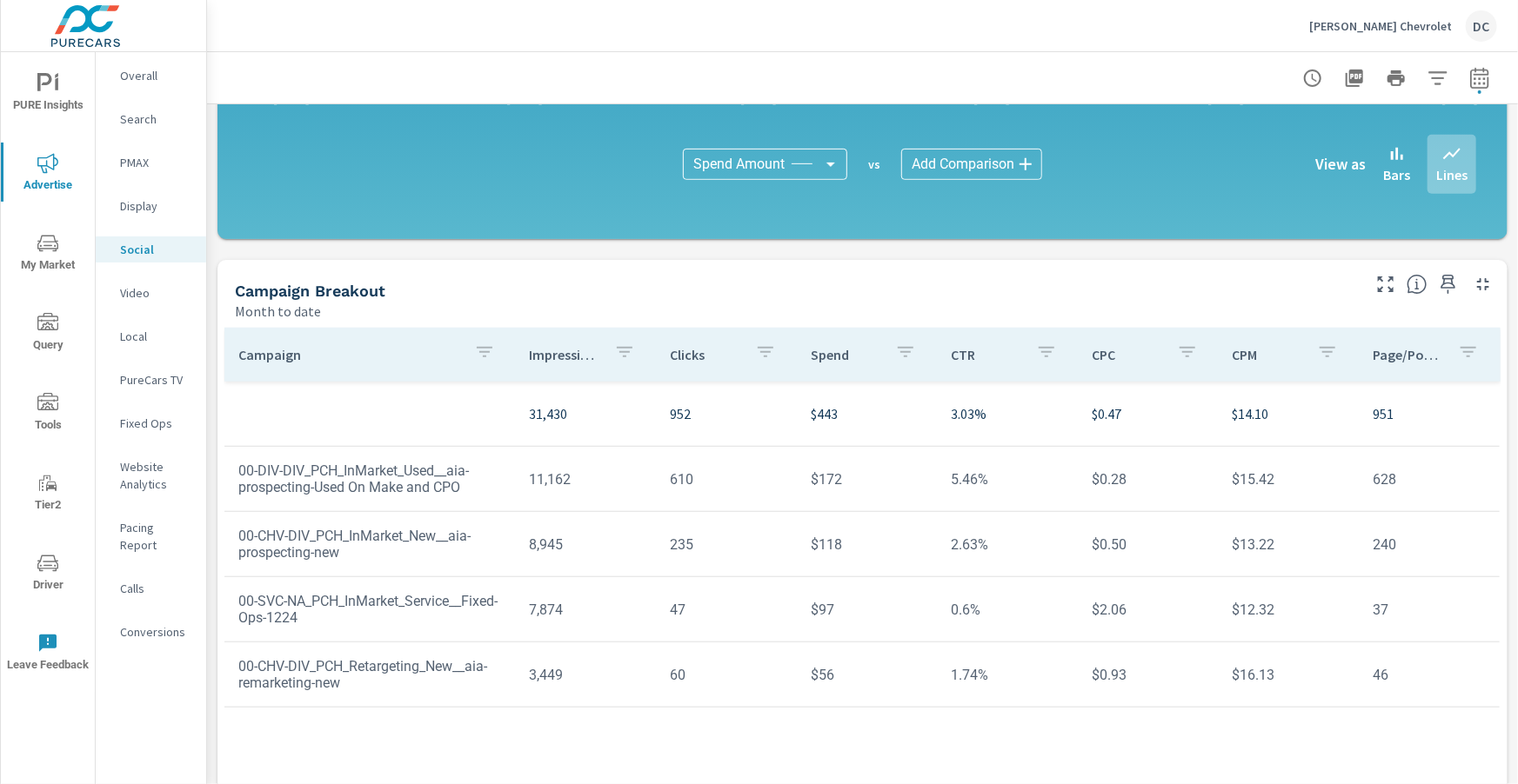
scroll to position [427, 0]
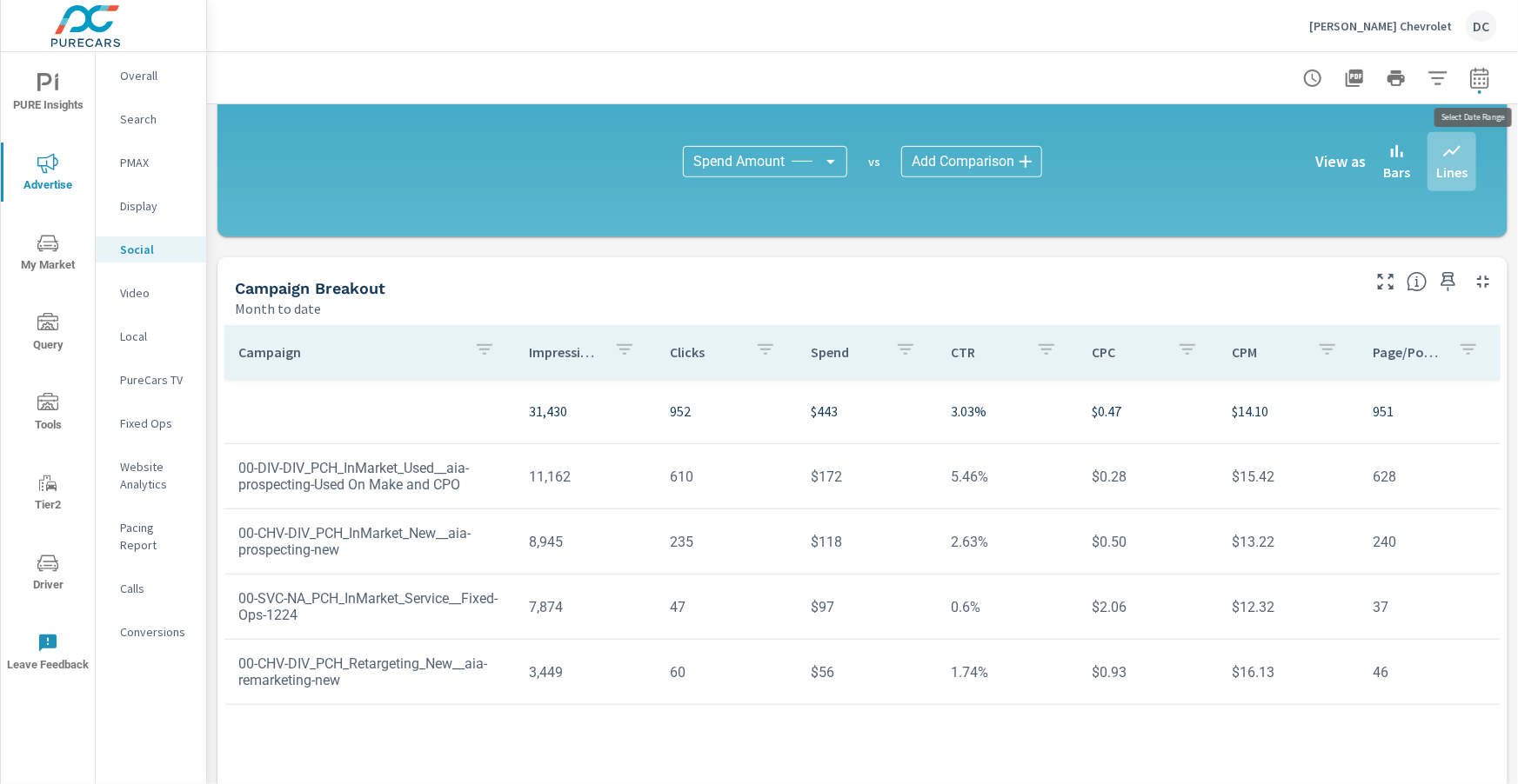
click at [1482, 77] on icon "button" at bounding box center [1480, 79] width 21 height 21
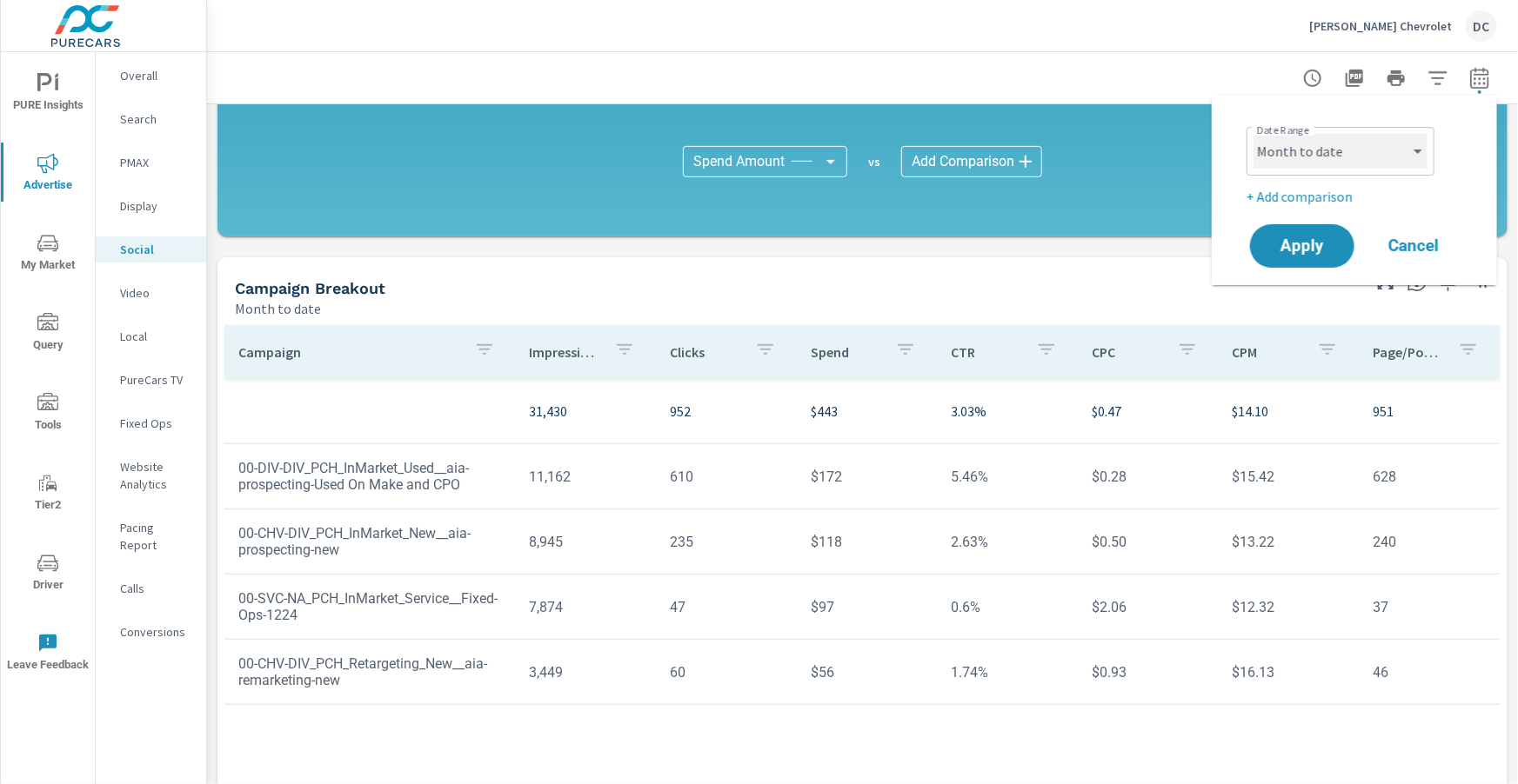
click at [1402, 163] on select "Custom Yesterday Last week Last 7 days Last 14 days Last 30 days Last 45 days L…" at bounding box center [1340, 151] width 174 height 35
click at [1253, 134] on select "Custom Yesterday Last week Last 7 days Last 14 days Last 30 days Last 45 days L…" at bounding box center [1340, 151] width 174 height 35
select select "Last month"
click at [1299, 243] on span "Apply" at bounding box center [1302, 246] width 71 height 16
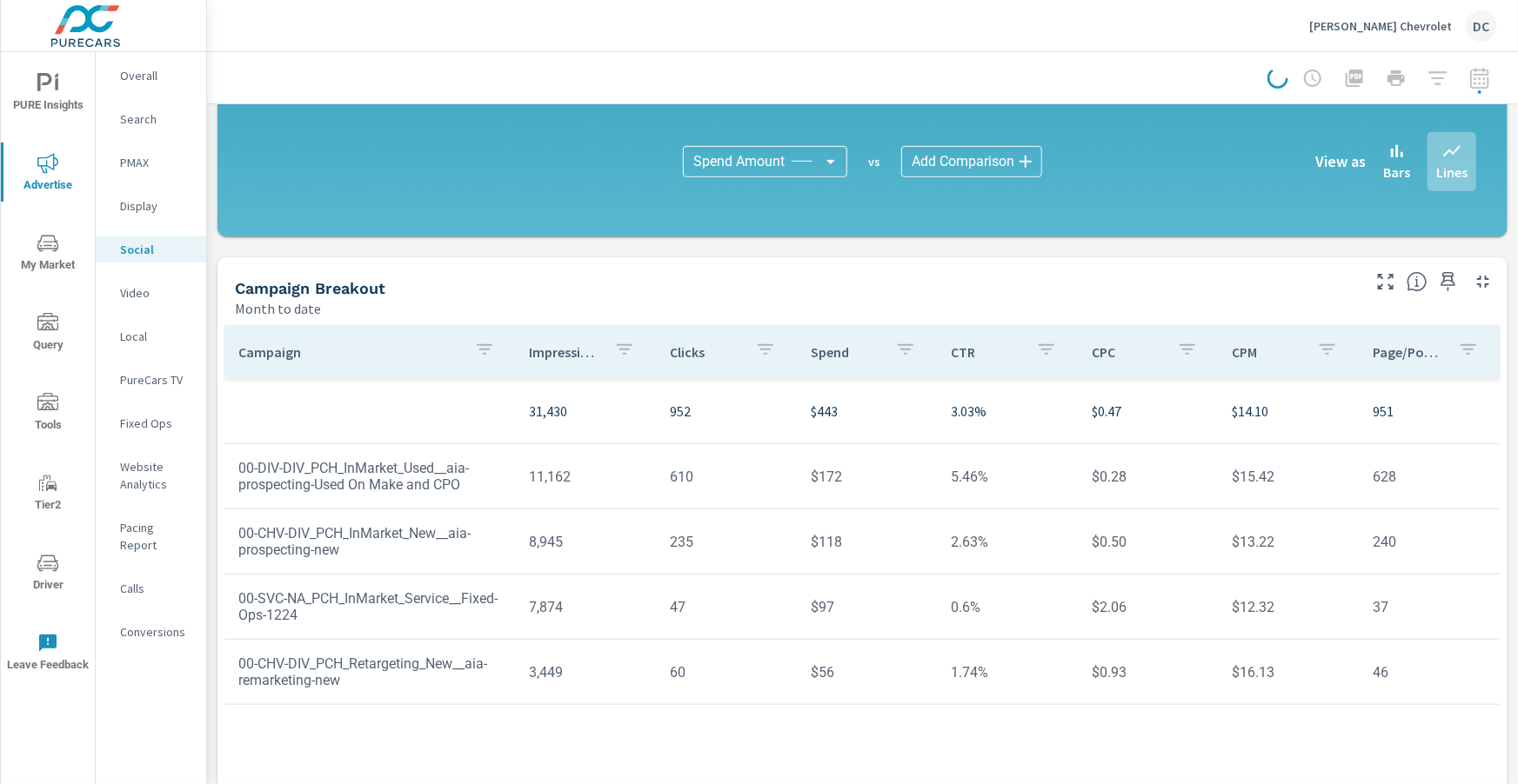
click at [1481, 83] on div at bounding box center [1383, 79] width 230 height 35
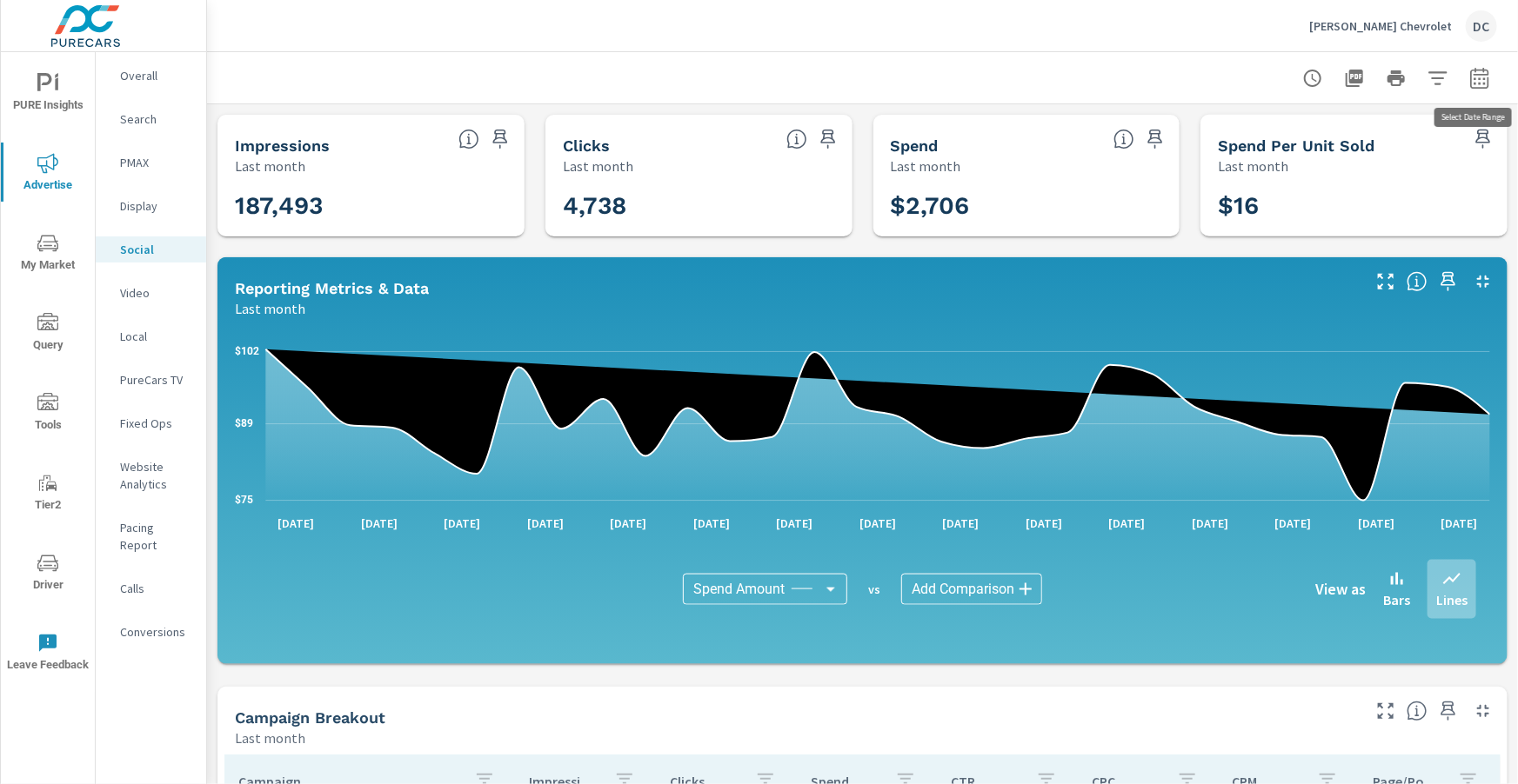
click at [1481, 83] on icon "button" at bounding box center [1480, 81] width 12 height 7
select select "Last month"
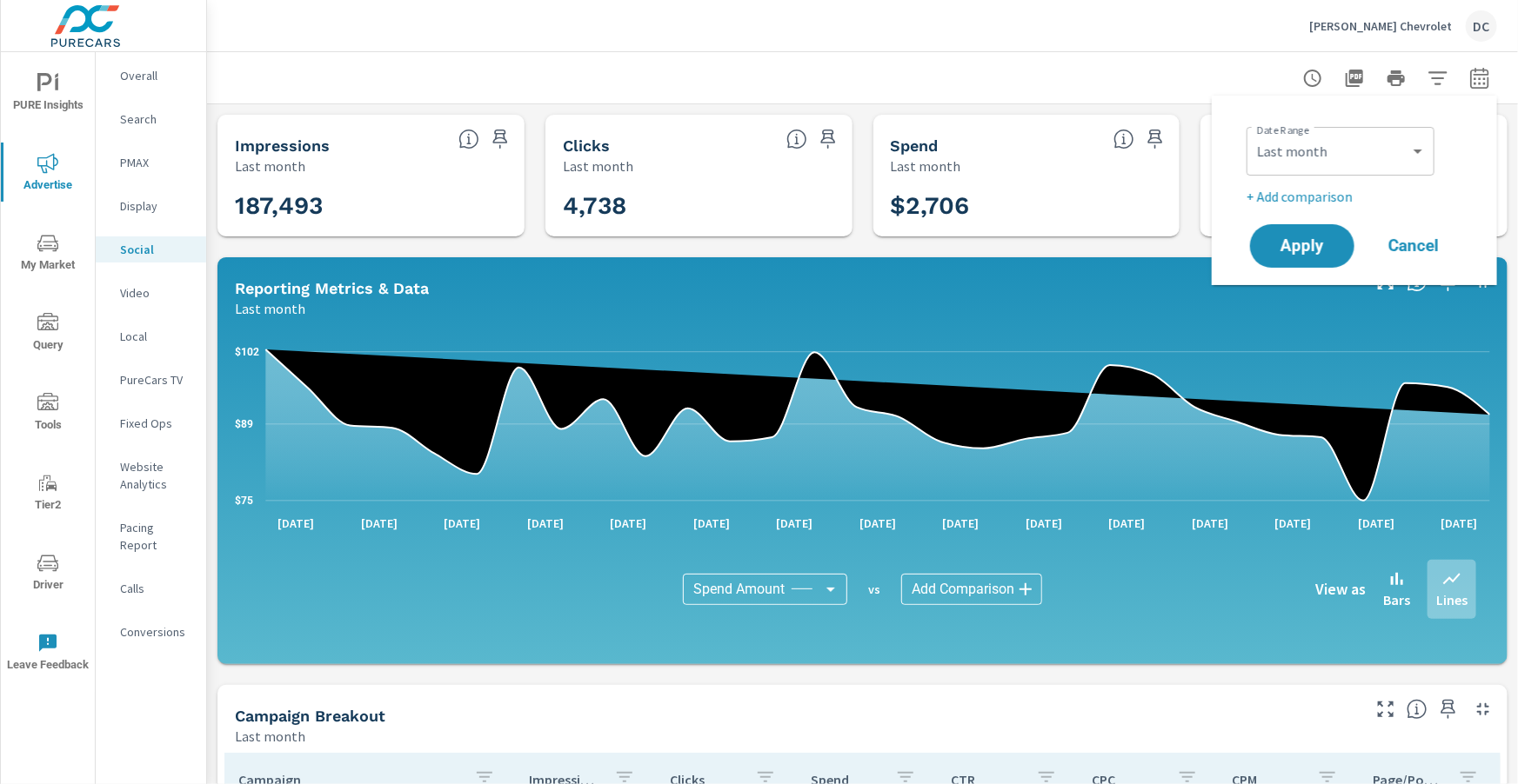
click at [1343, 196] on p "+ Add comparison" at bounding box center [1358, 196] width 222 height 21
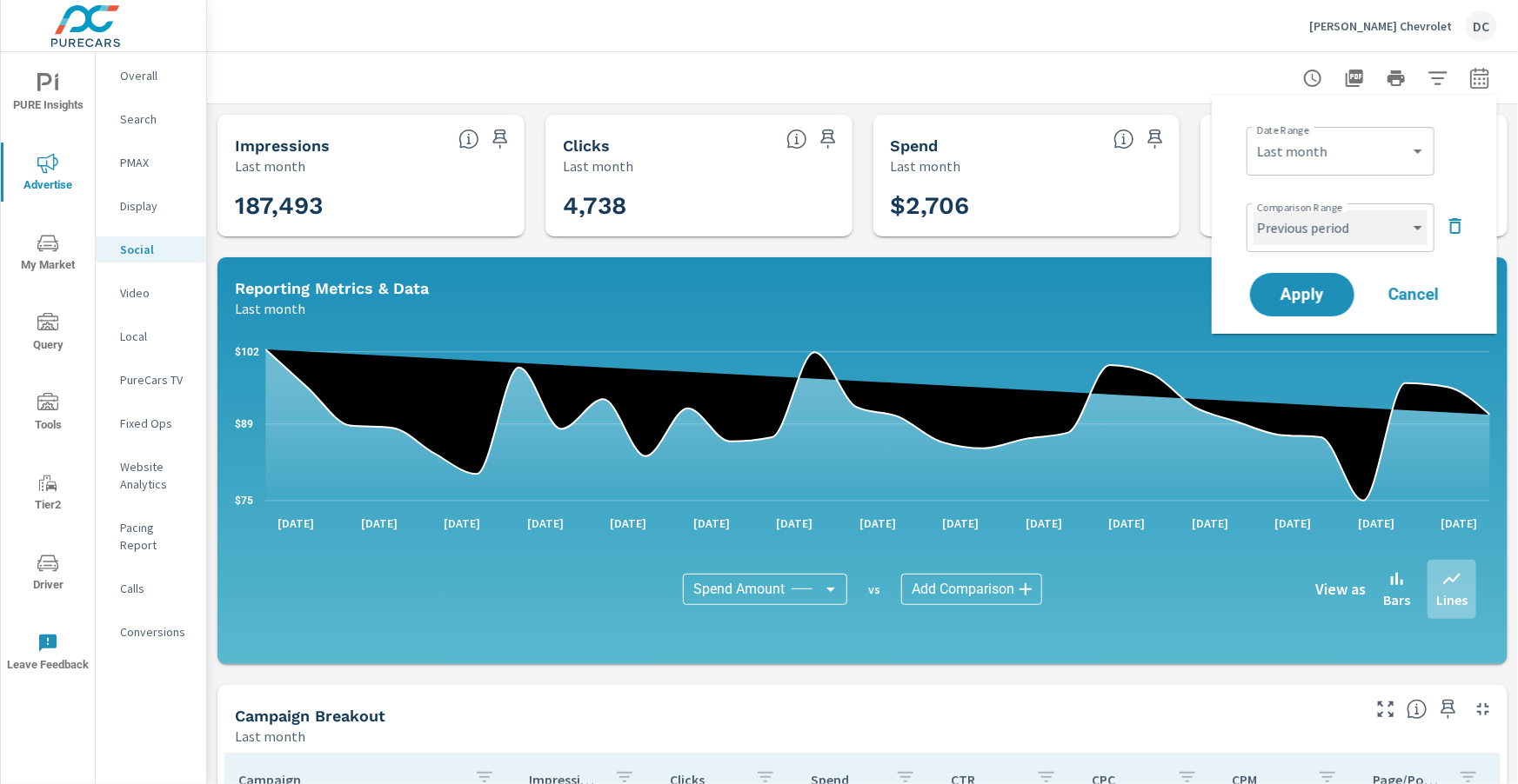
click at [1345, 226] on select "Custom Previous period Previous month Previous year" at bounding box center [1340, 228] width 174 height 35
click at [1253, 211] on select "Custom Previous period Previous month Previous year" at bounding box center [1340, 228] width 174 height 35
select select "Previous month"
click at [1327, 298] on span "Apply" at bounding box center [1302, 294] width 71 height 16
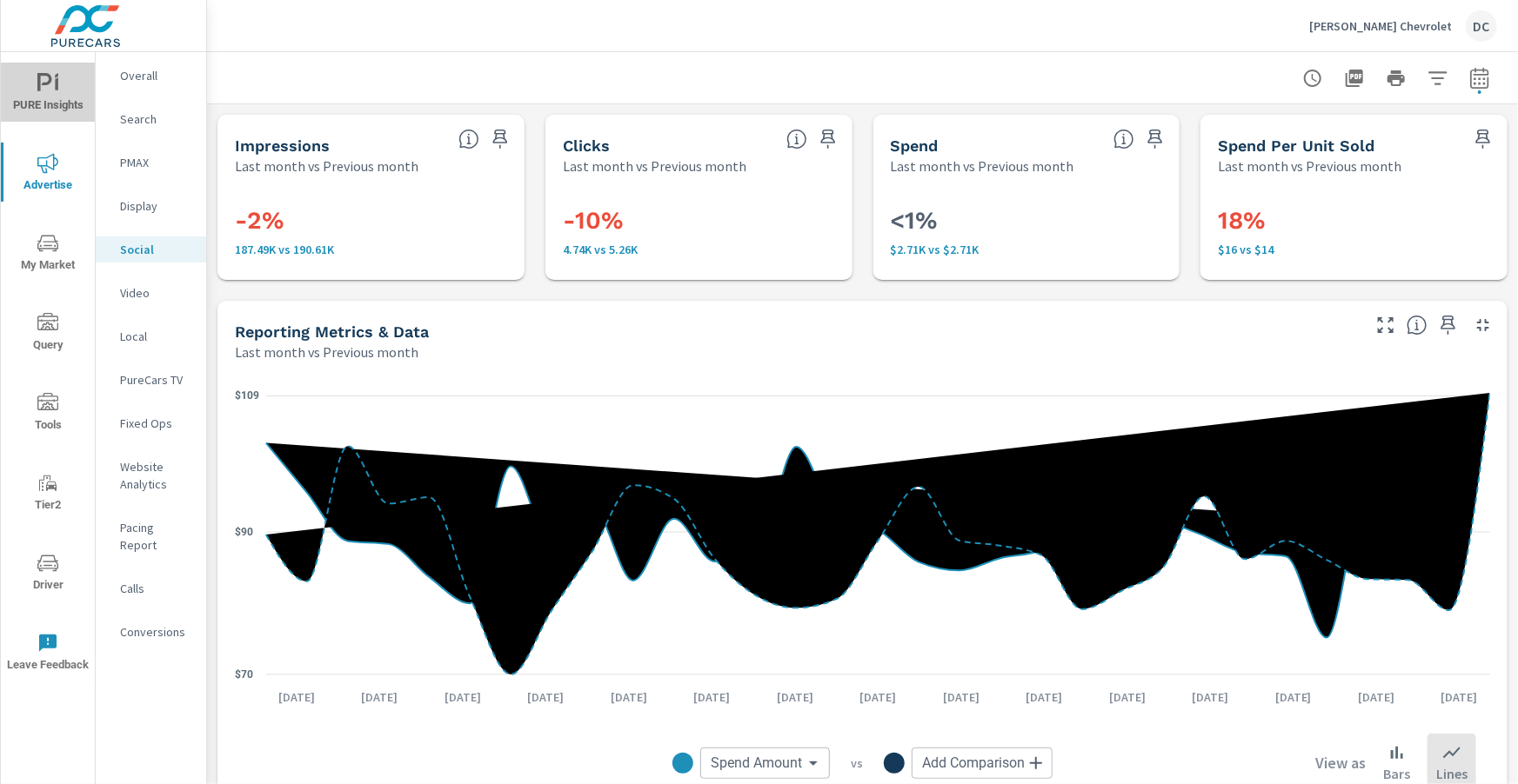
click at [67, 78] on span "PURE Insights" at bounding box center [47, 94] width 83 height 42
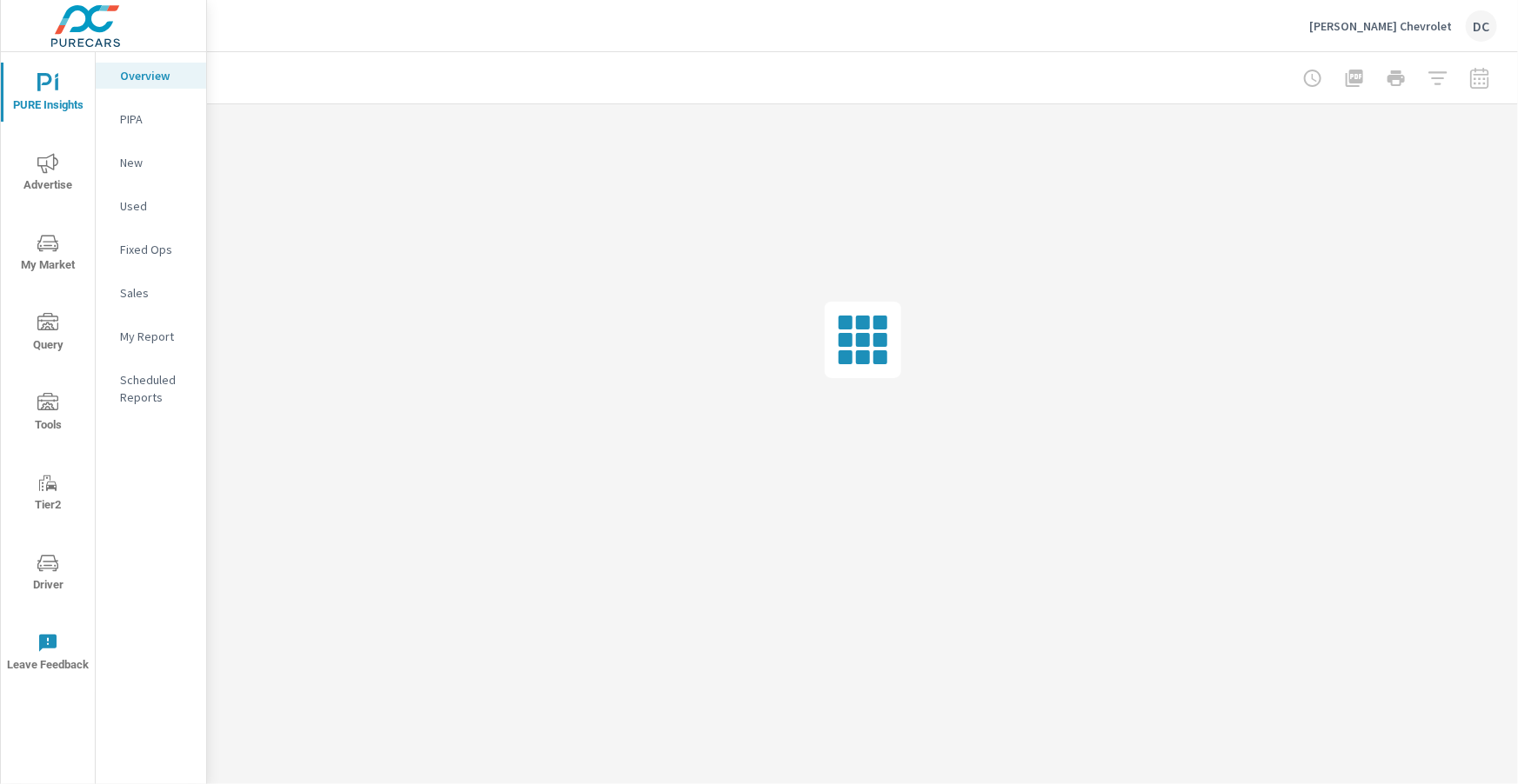
click at [140, 288] on p "Sales" at bounding box center [155, 293] width 72 height 17
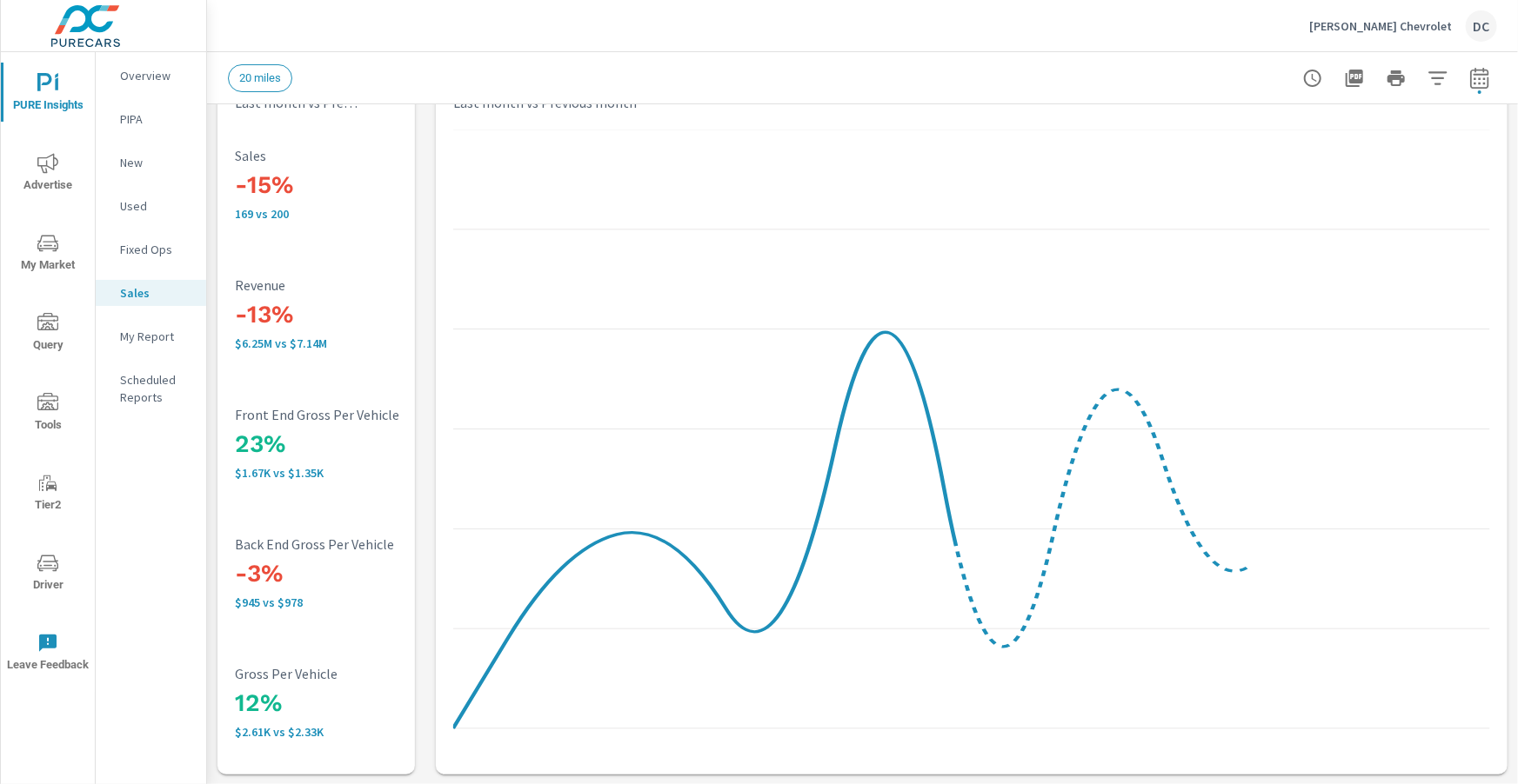
scroll to position [87, 0]
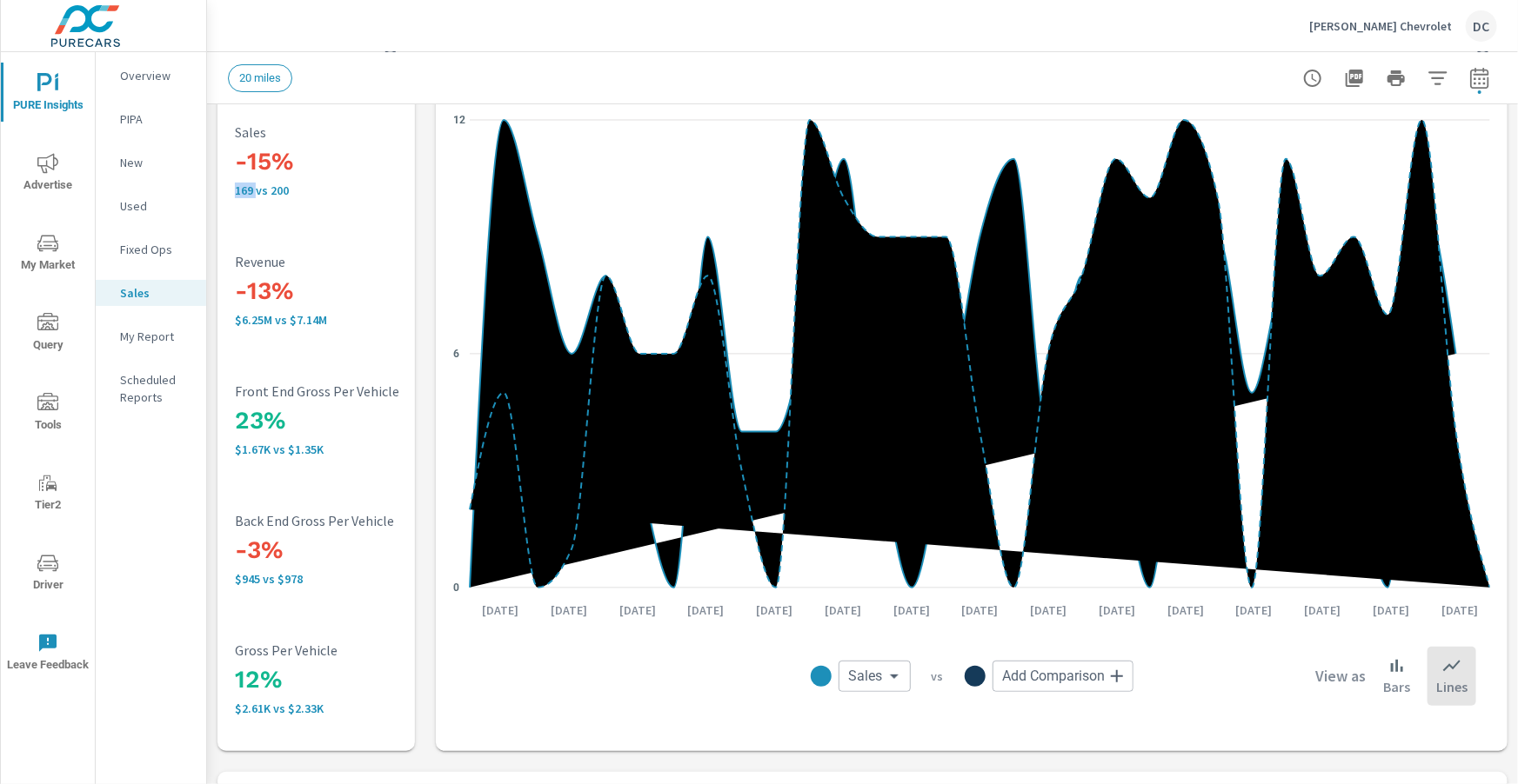
drag, startPoint x: 236, startPoint y: 191, endPoint x: 257, endPoint y: 191, distance: 21.0
click at [255, 190] on p "169 vs 200" at bounding box center [350, 190] width 230 height 14
click at [338, 193] on p "169 vs 200" at bounding box center [350, 190] width 230 height 14
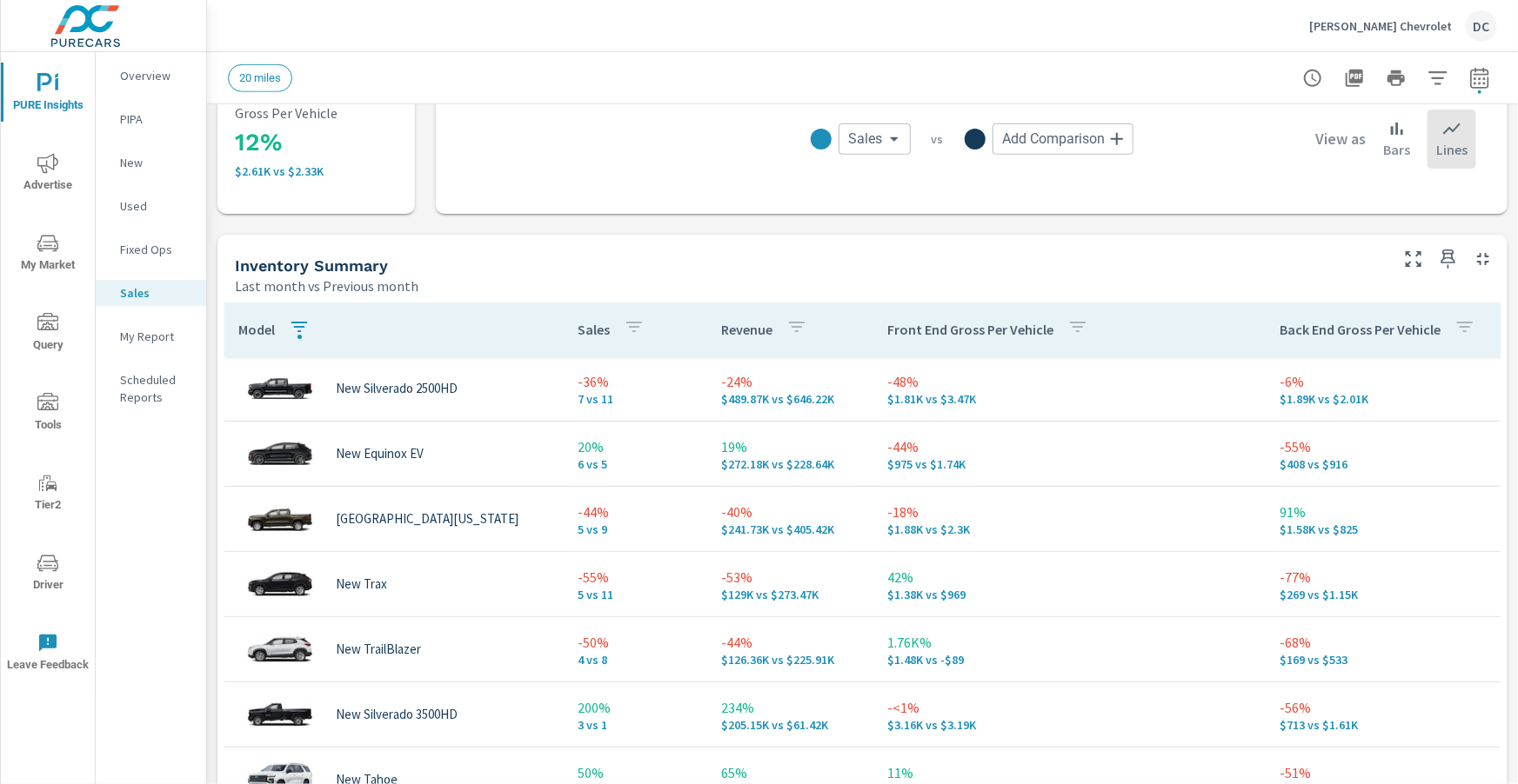
scroll to position [637, 0]
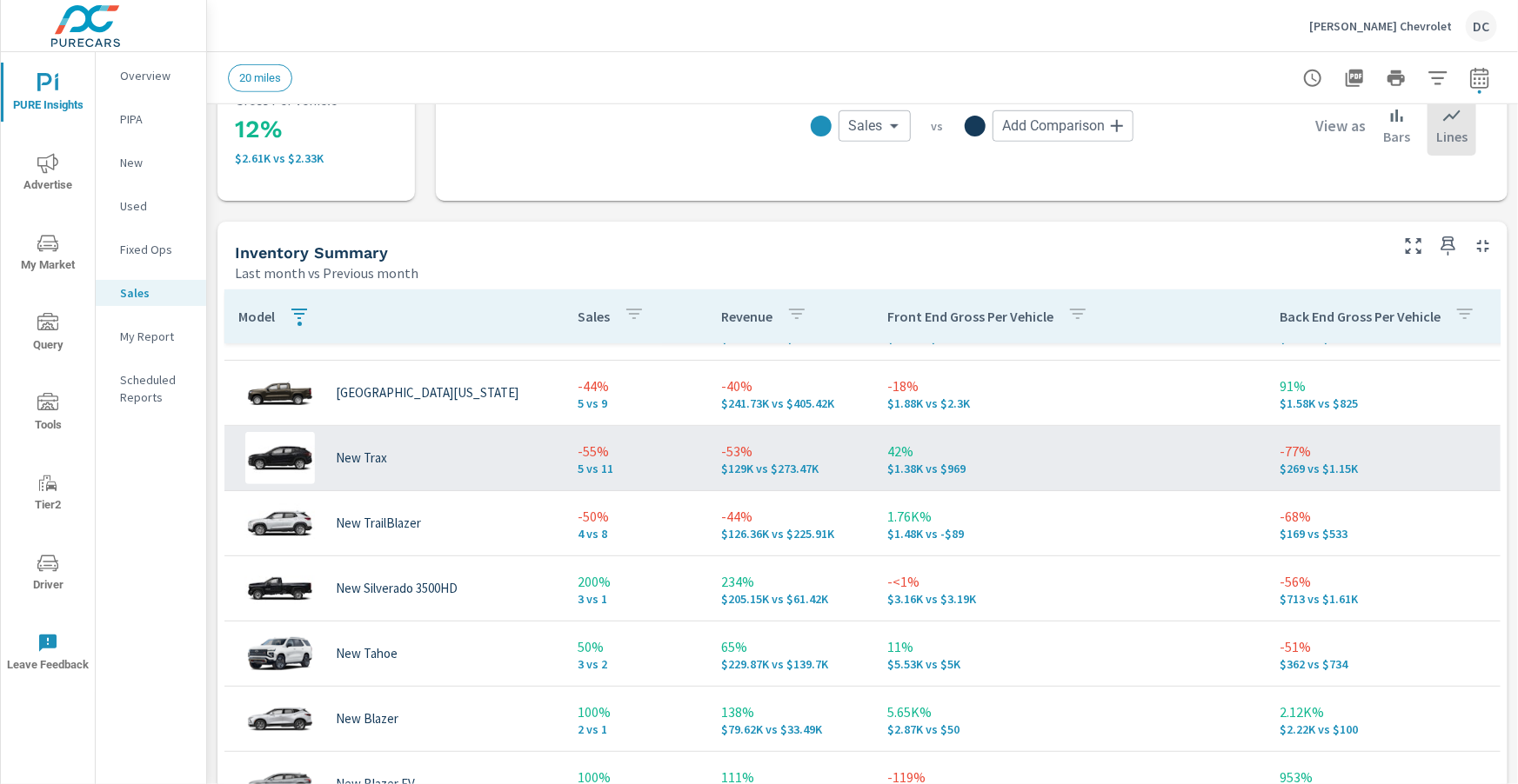
scroll to position [403, 0]
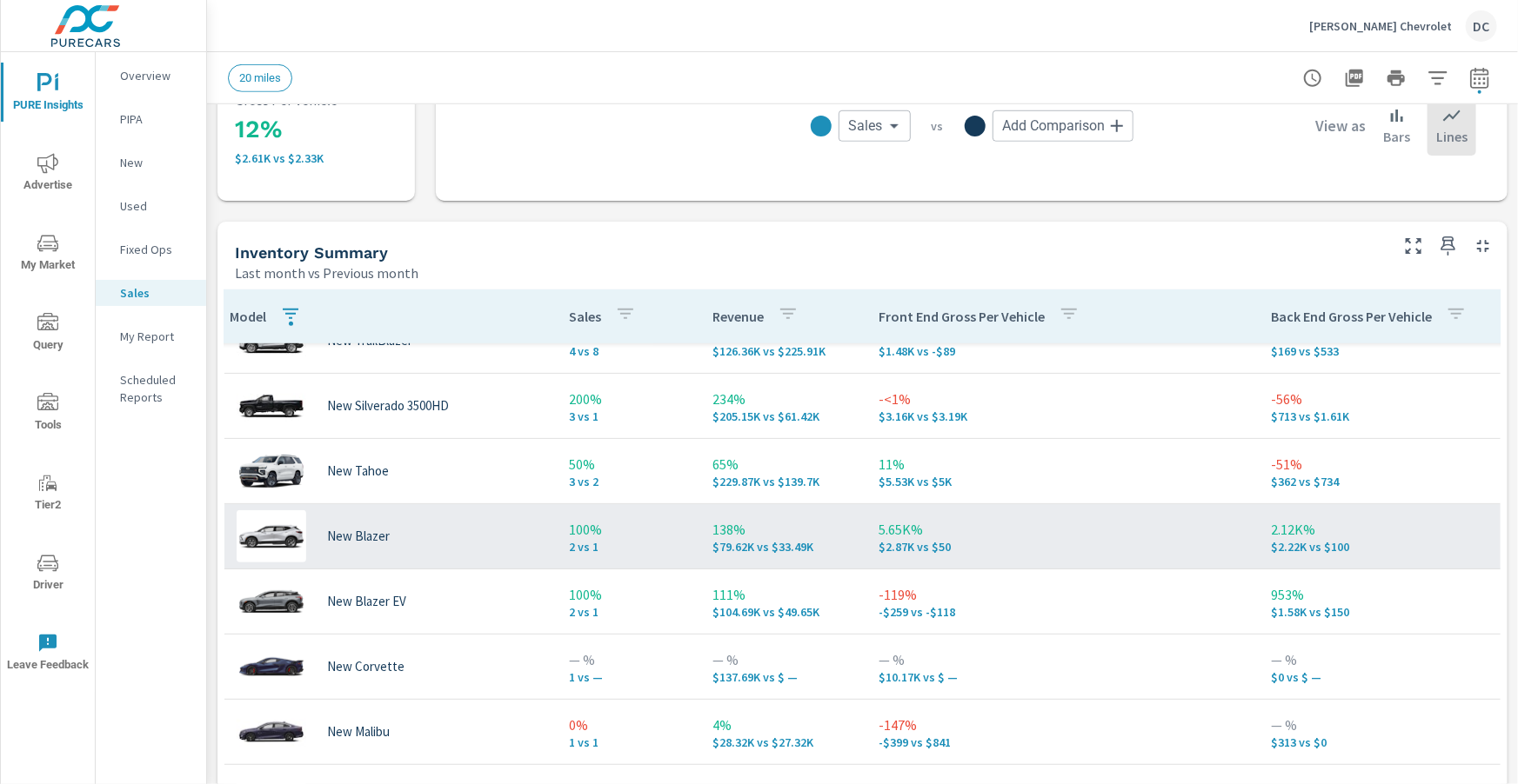
scroll to position [557, 9]
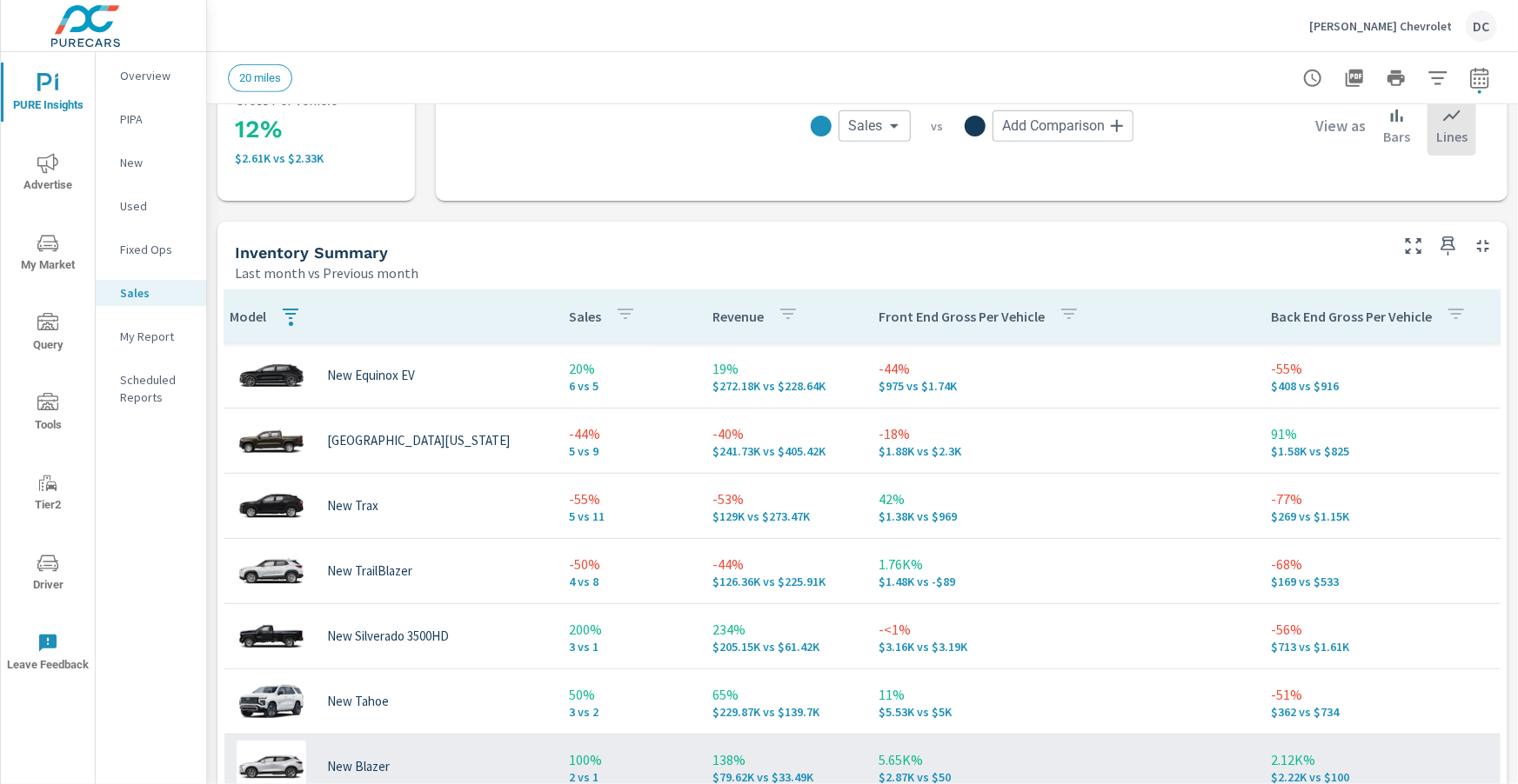
scroll to position [325, 9]
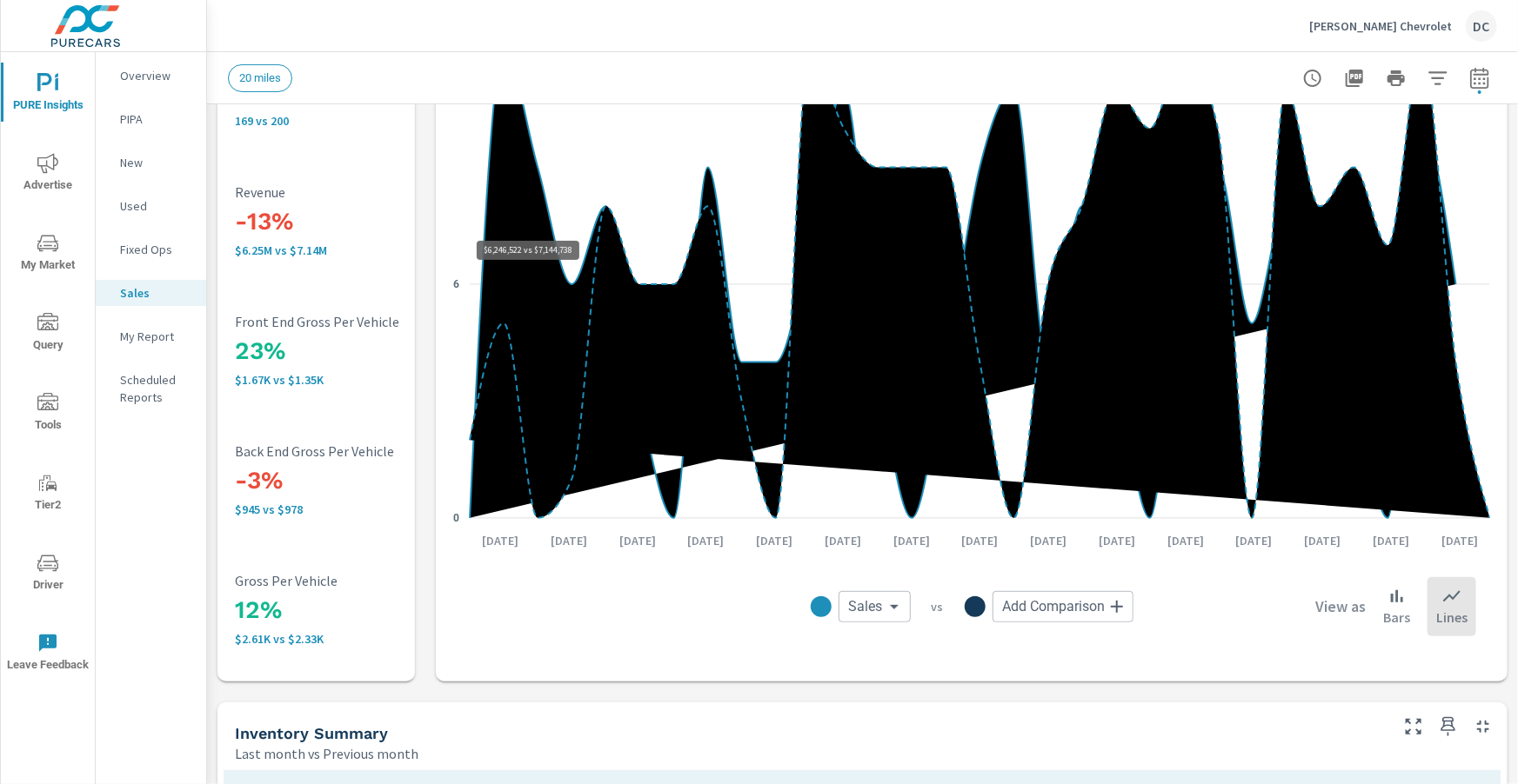
scroll to position [169, 0]
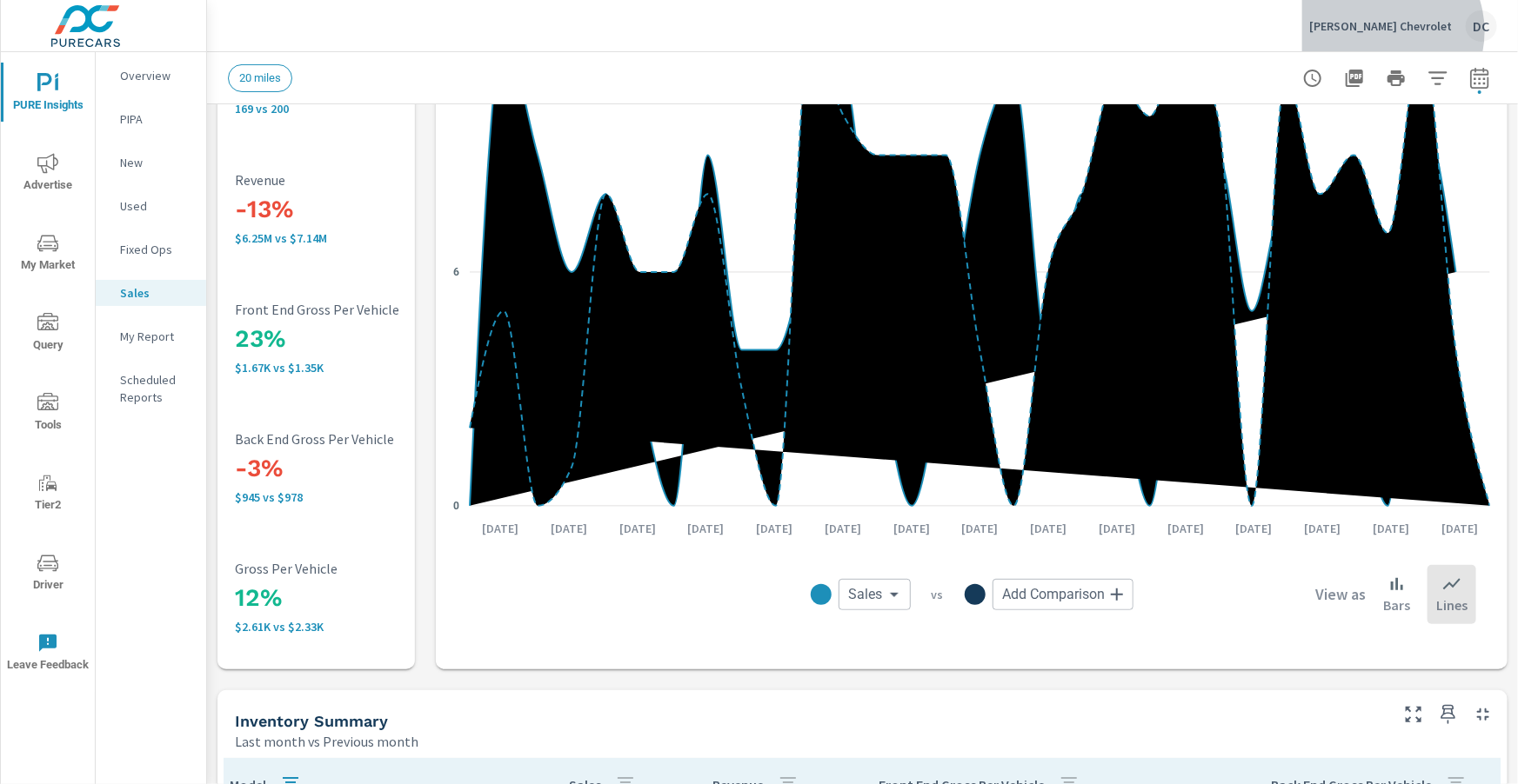
click at [1404, 32] on p "Burt Watson Chevrolet" at bounding box center [1380, 26] width 143 height 15
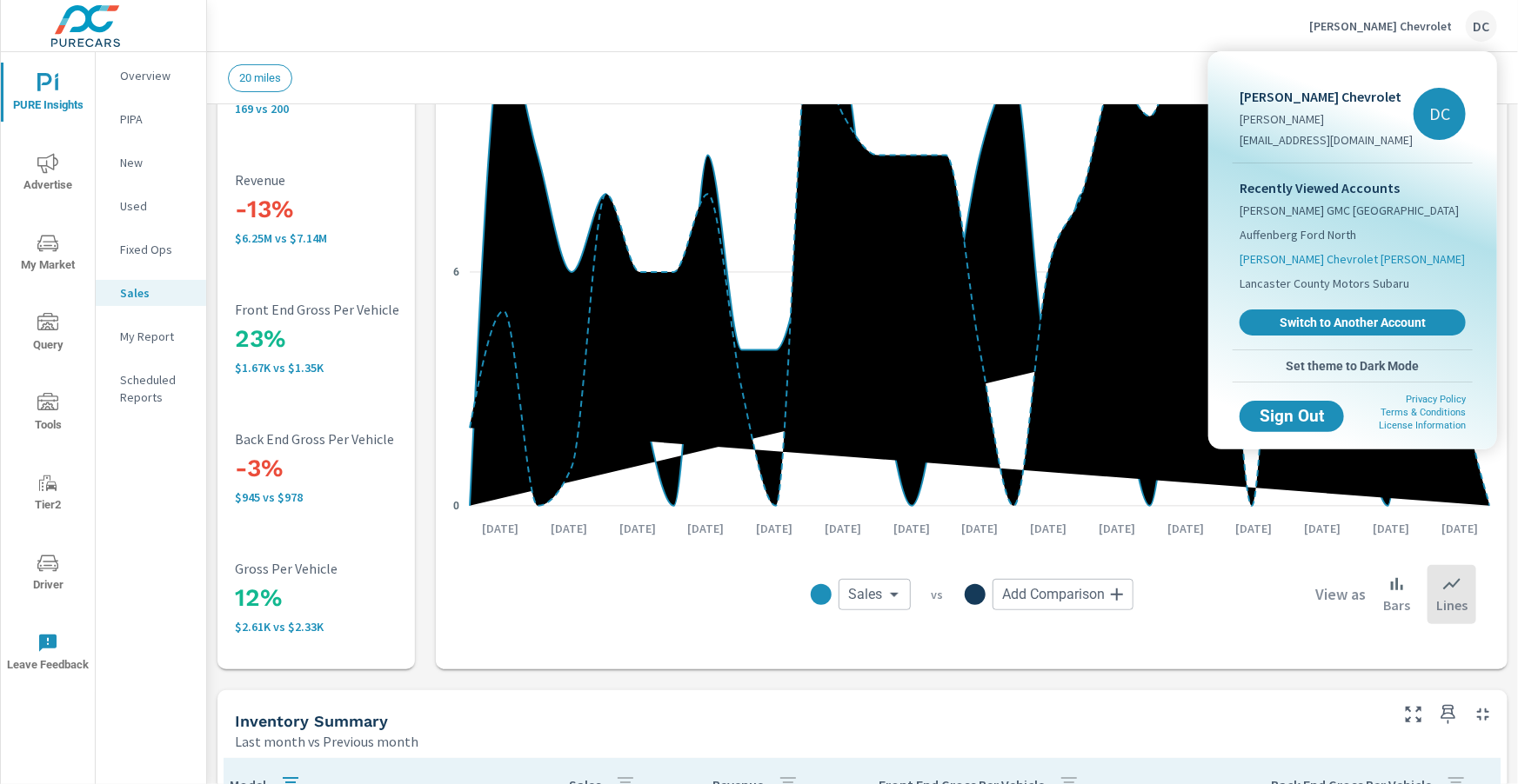
click at [1364, 258] on span "Burt Watson Chevrolet Reese" at bounding box center [1352, 259] width 225 height 17
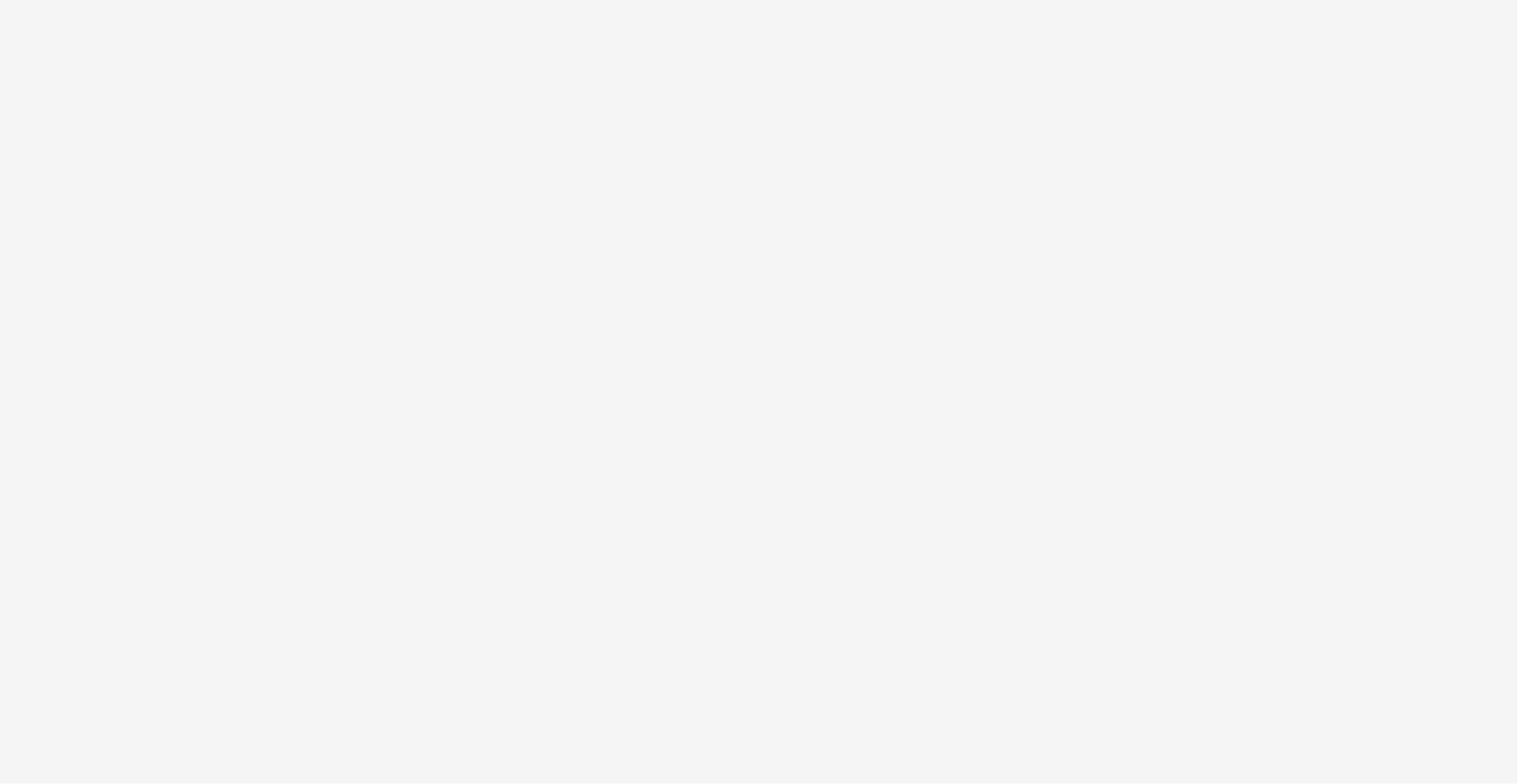
click at [42, 171] on html "PURE Insights Advertise My Market Query PURE Identity Tools Tier2 Driver Leave …" at bounding box center [759, 392] width 1518 height 784
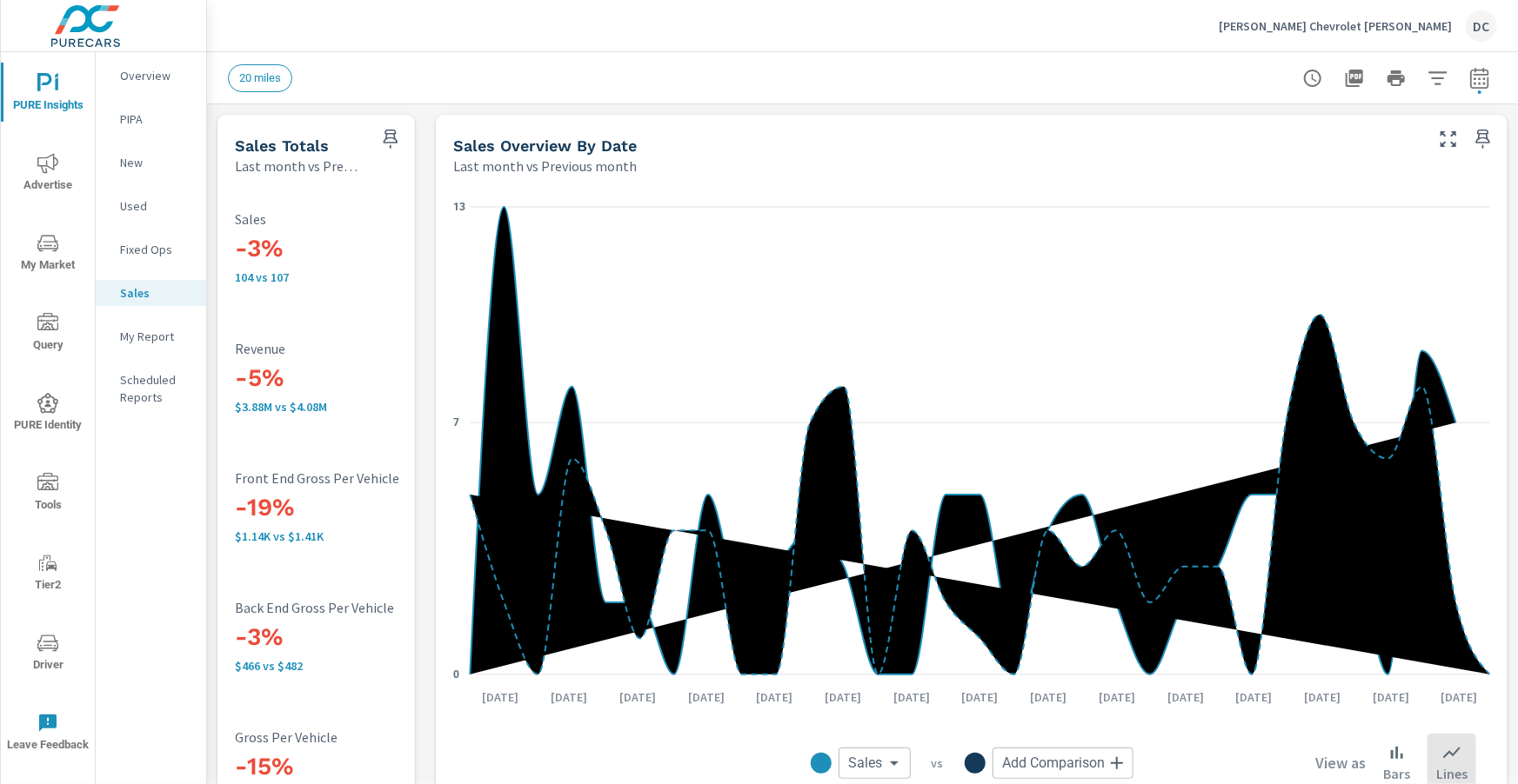
click at [42, 170] on icon "nav menu" at bounding box center [48, 163] width 21 height 20
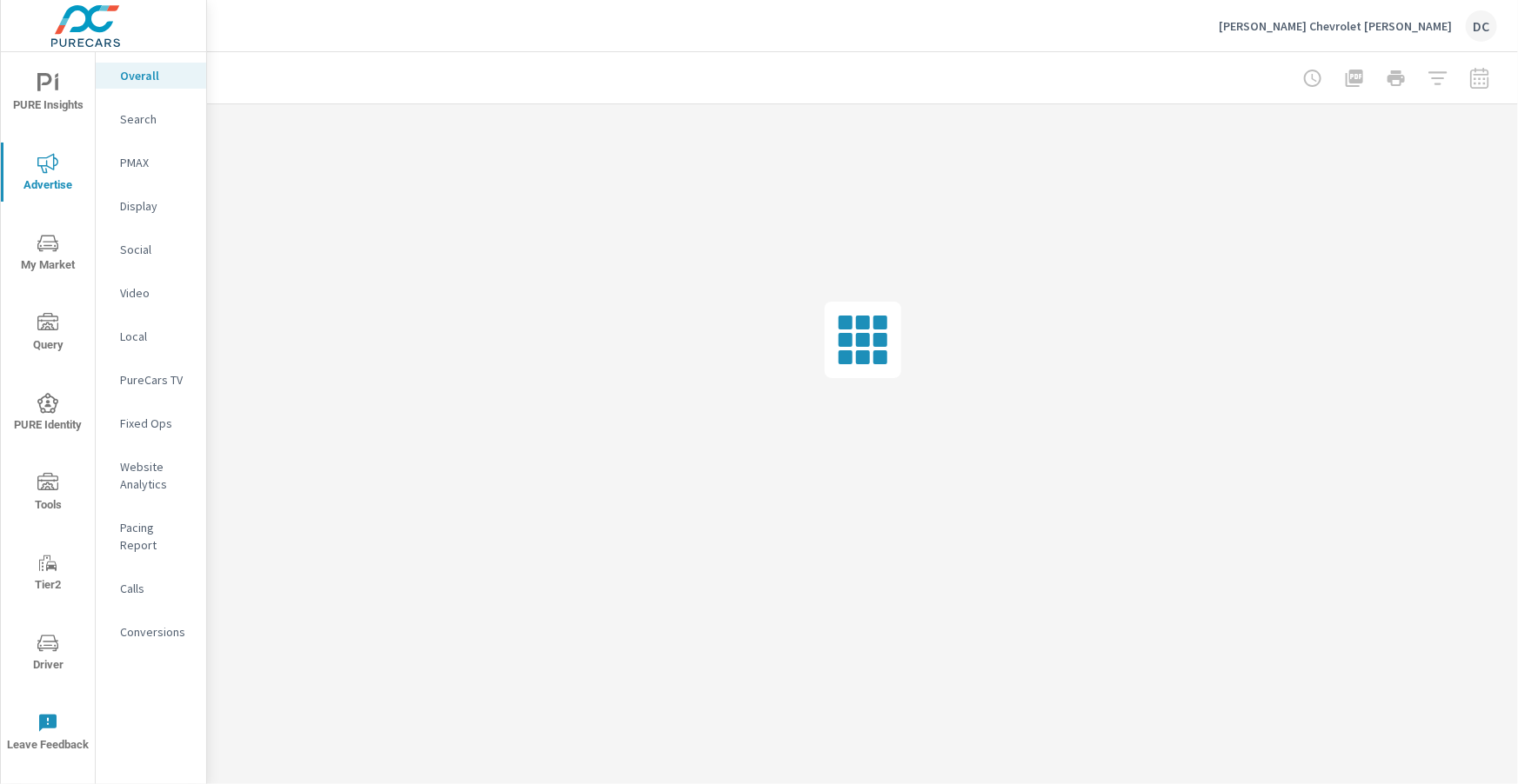
click at [147, 122] on p "Search" at bounding box center [155, 119] width 72 height 17
click at [137, 82] on p "Overall" at bounding box center [155, 76] width 72 height 17
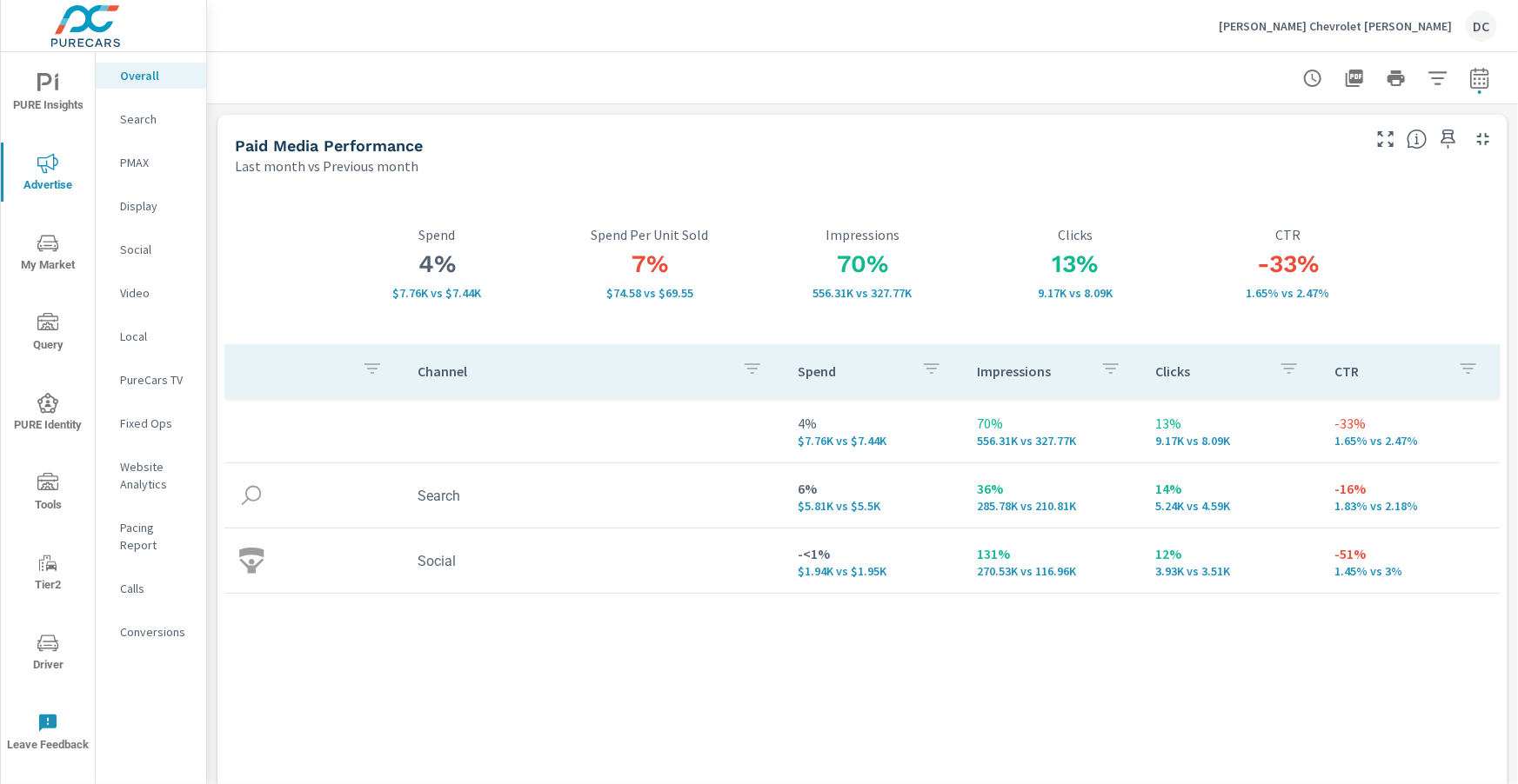
click at [35, 88] on span "PURE Insights" at bounding box center [47, 94] width 83 height 42
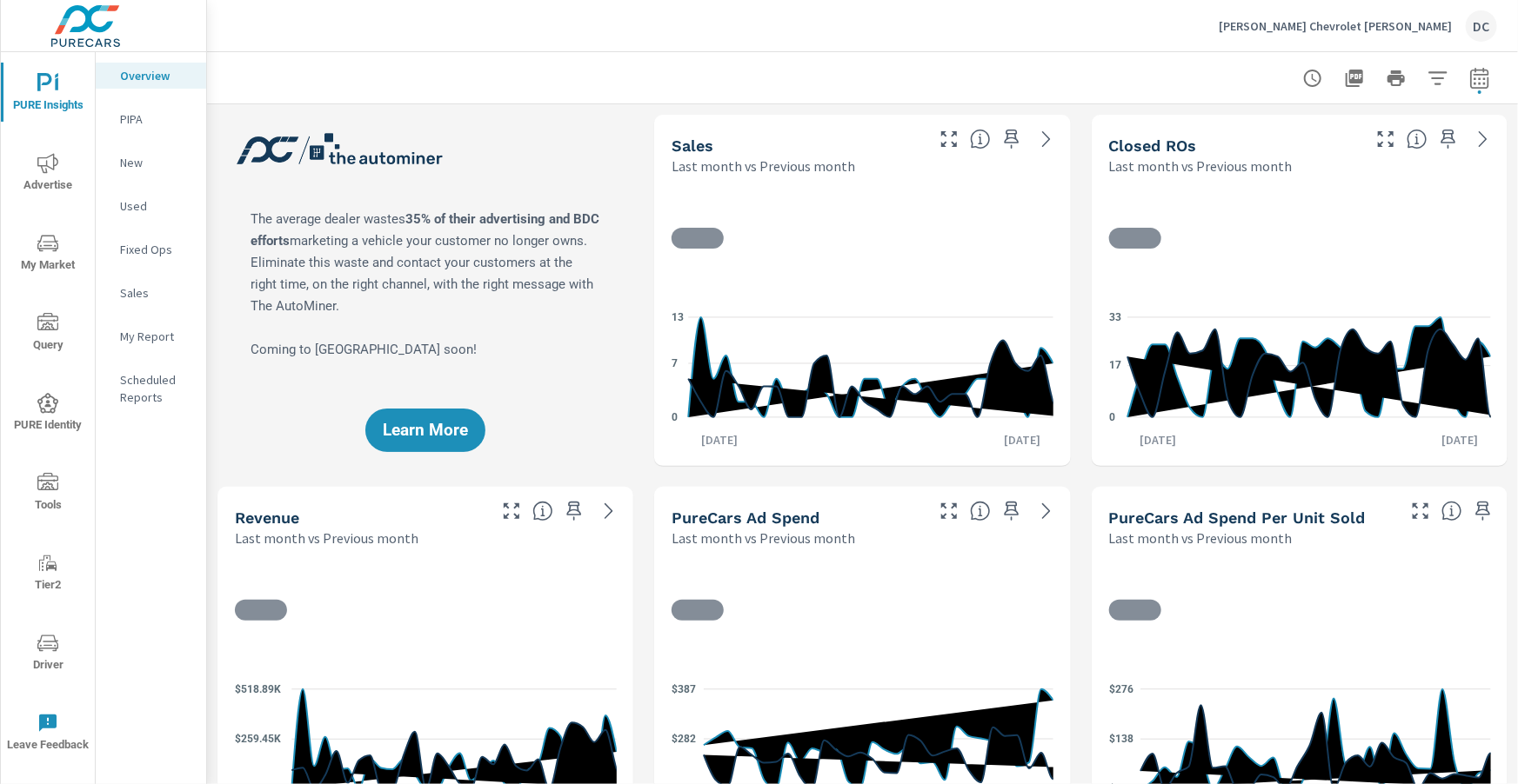
click at [150, 292] on p "Sales" at bounding box center [155, 293] width 72 height 17
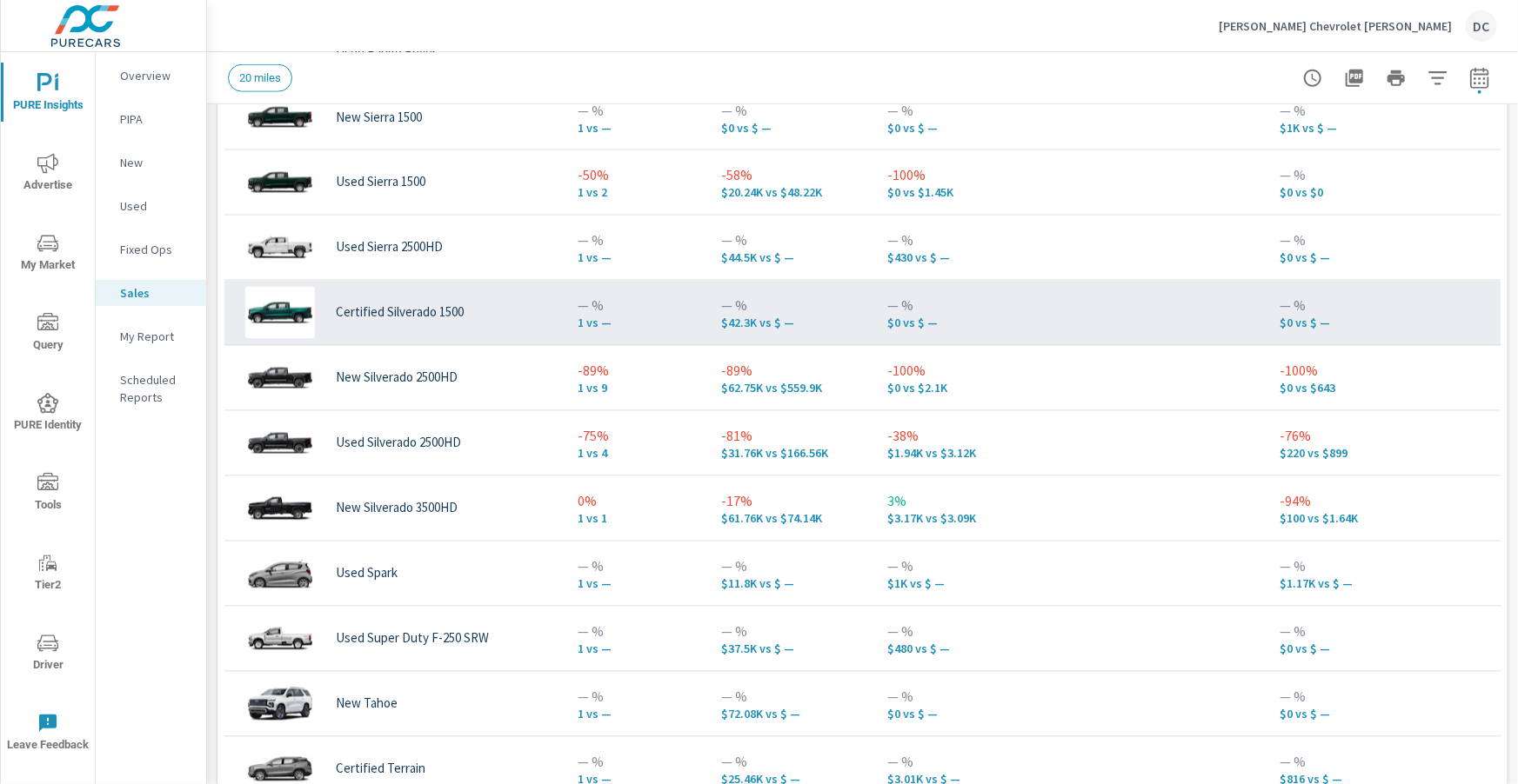
scroll to position [1027, 0]
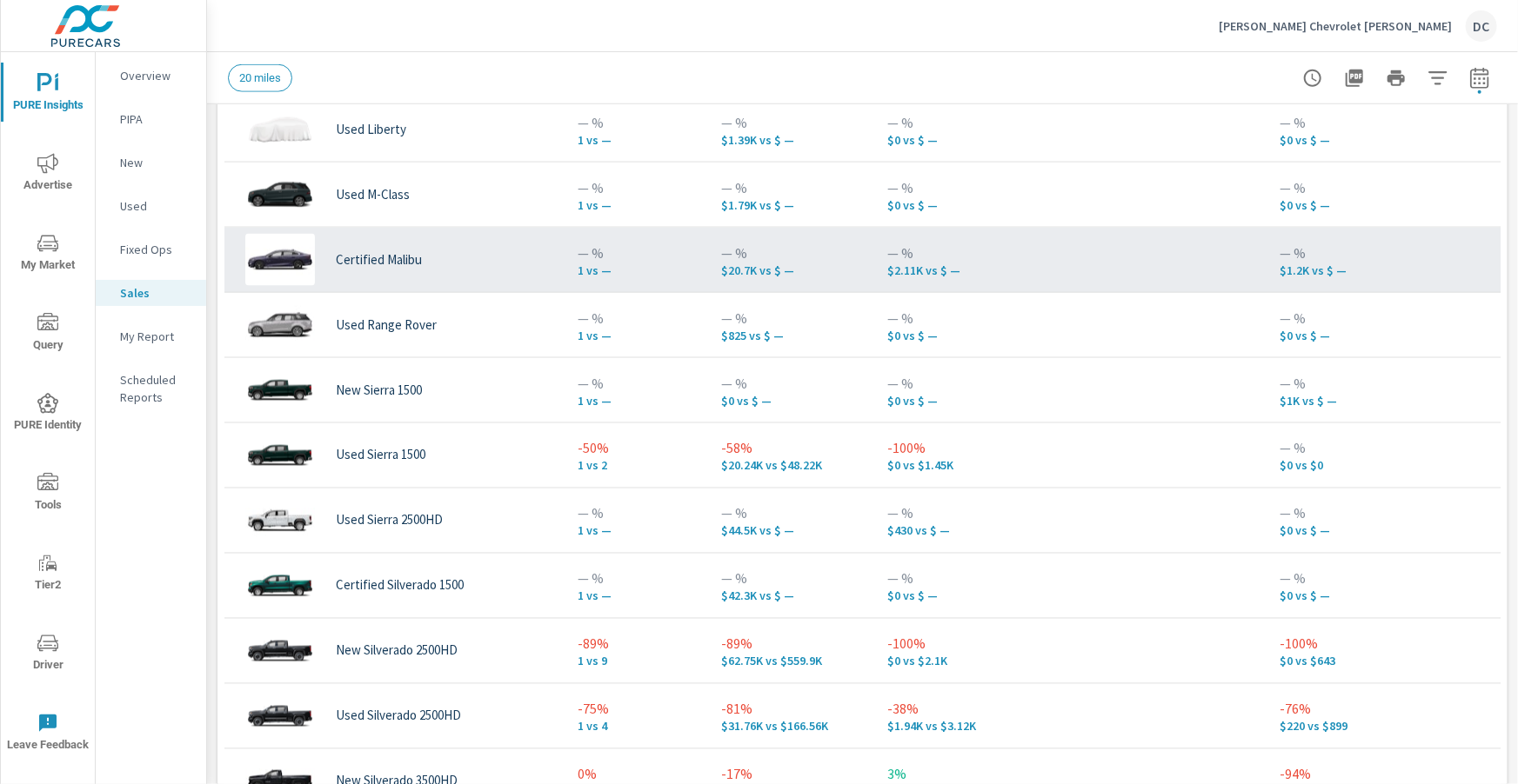
scroll to position [1171, 0]
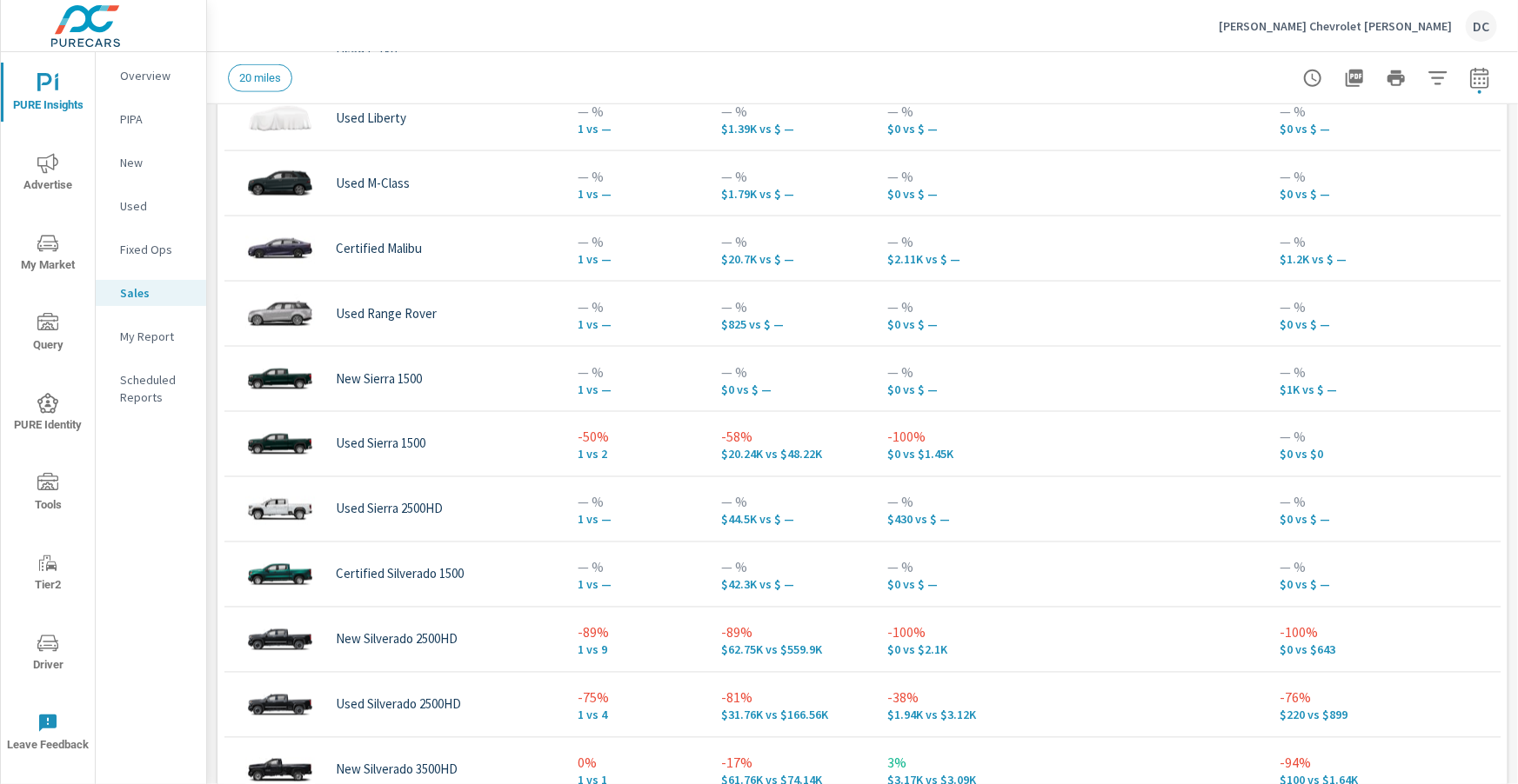
click at [47, 159] on icon "nav menu" at bounding box center [48, 164] width 21 height 21
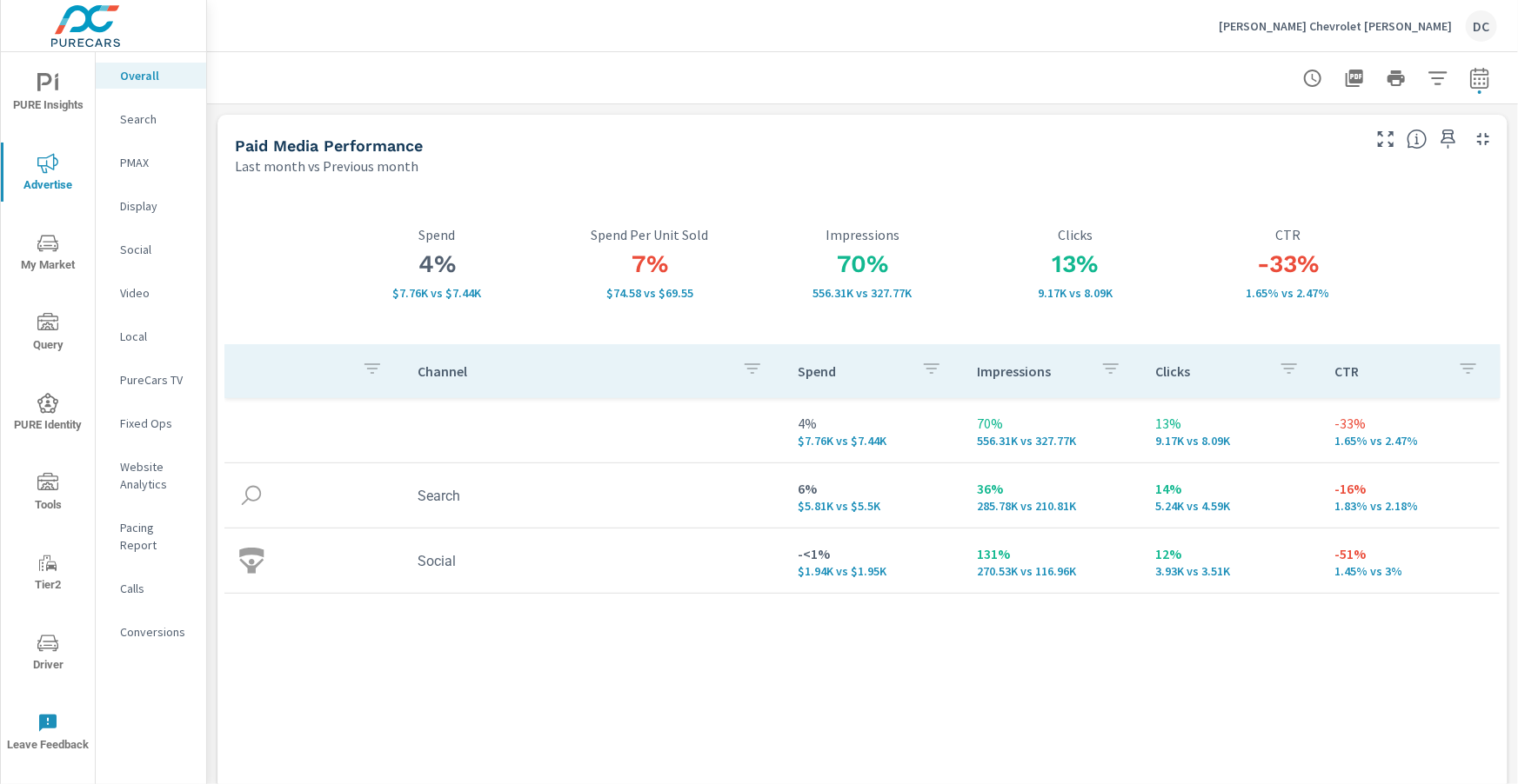
click at [145, 171] on p "PMAX" at bounding box center [155, 163] width 72 height 17
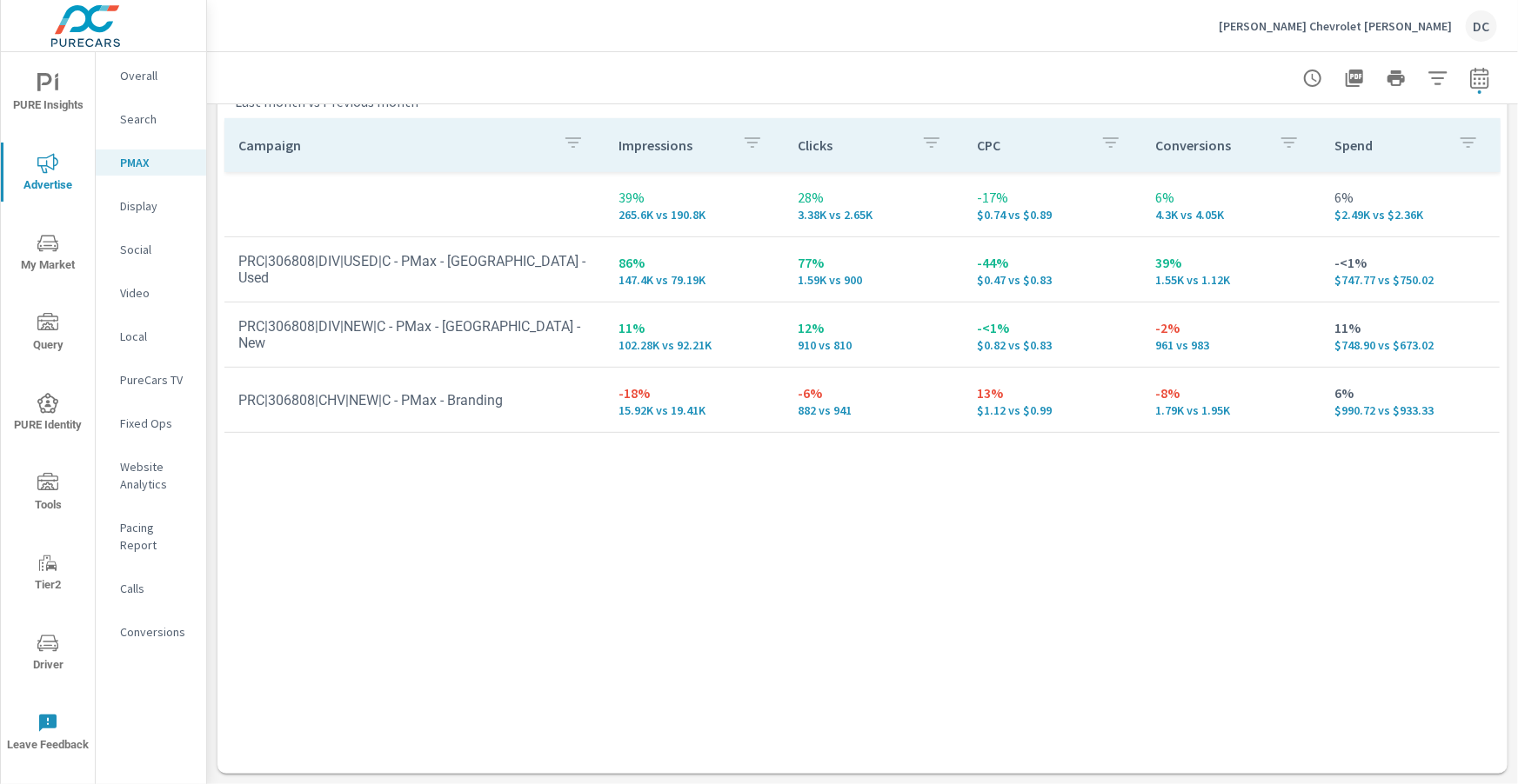
scroll to position [246, 0]
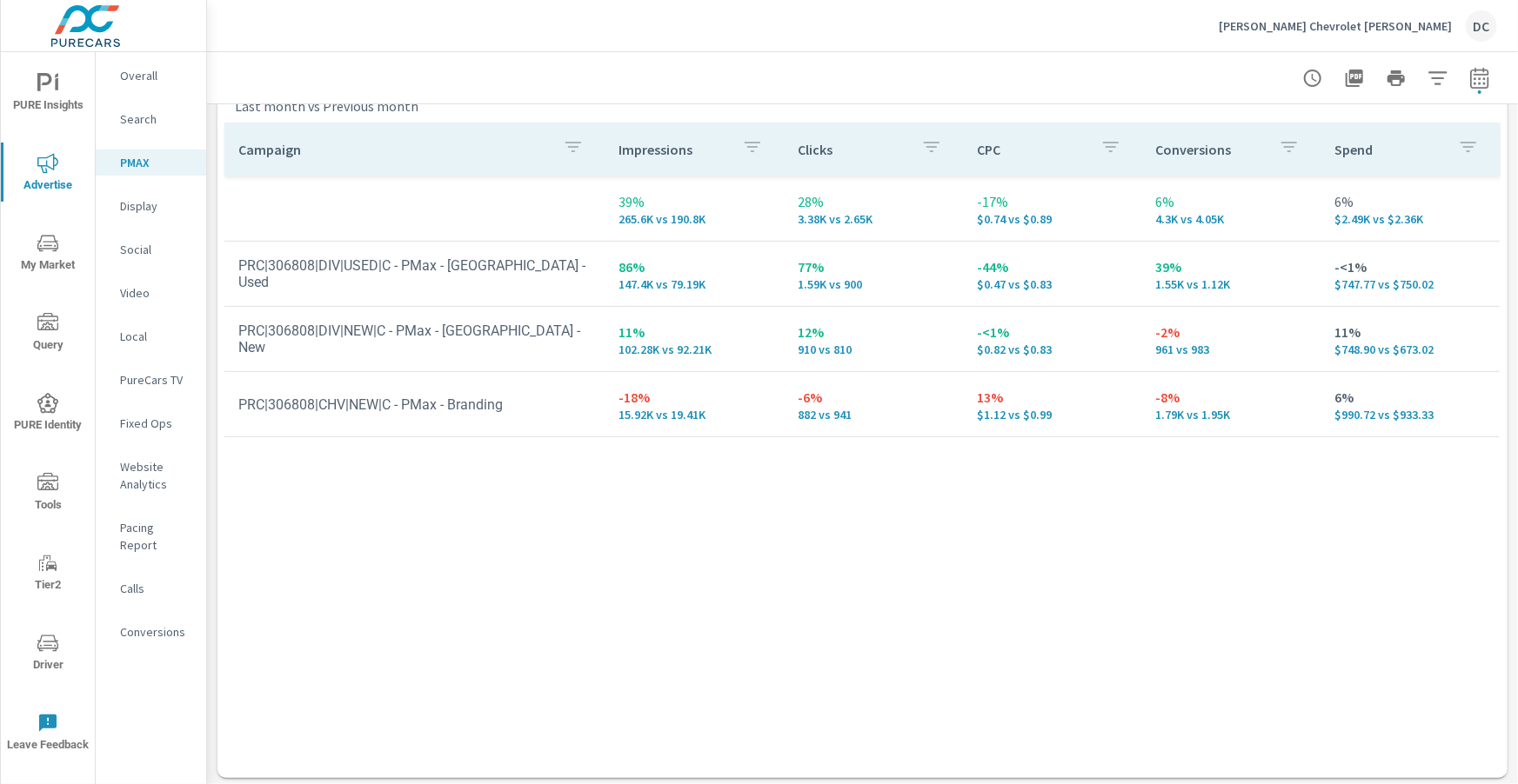
click at [975, 389] on td "13% $1.12 vs $0.99" at bounding box center [1052, 404] width 179 height 62
drag, startPoint x: 978, startPoint y: 400, endPoint x: 1008, endPoint y: 400, distance: 30.0
click at [1008, 400] on p "13%" at bounding box center [1053, 398] width 152 height 21
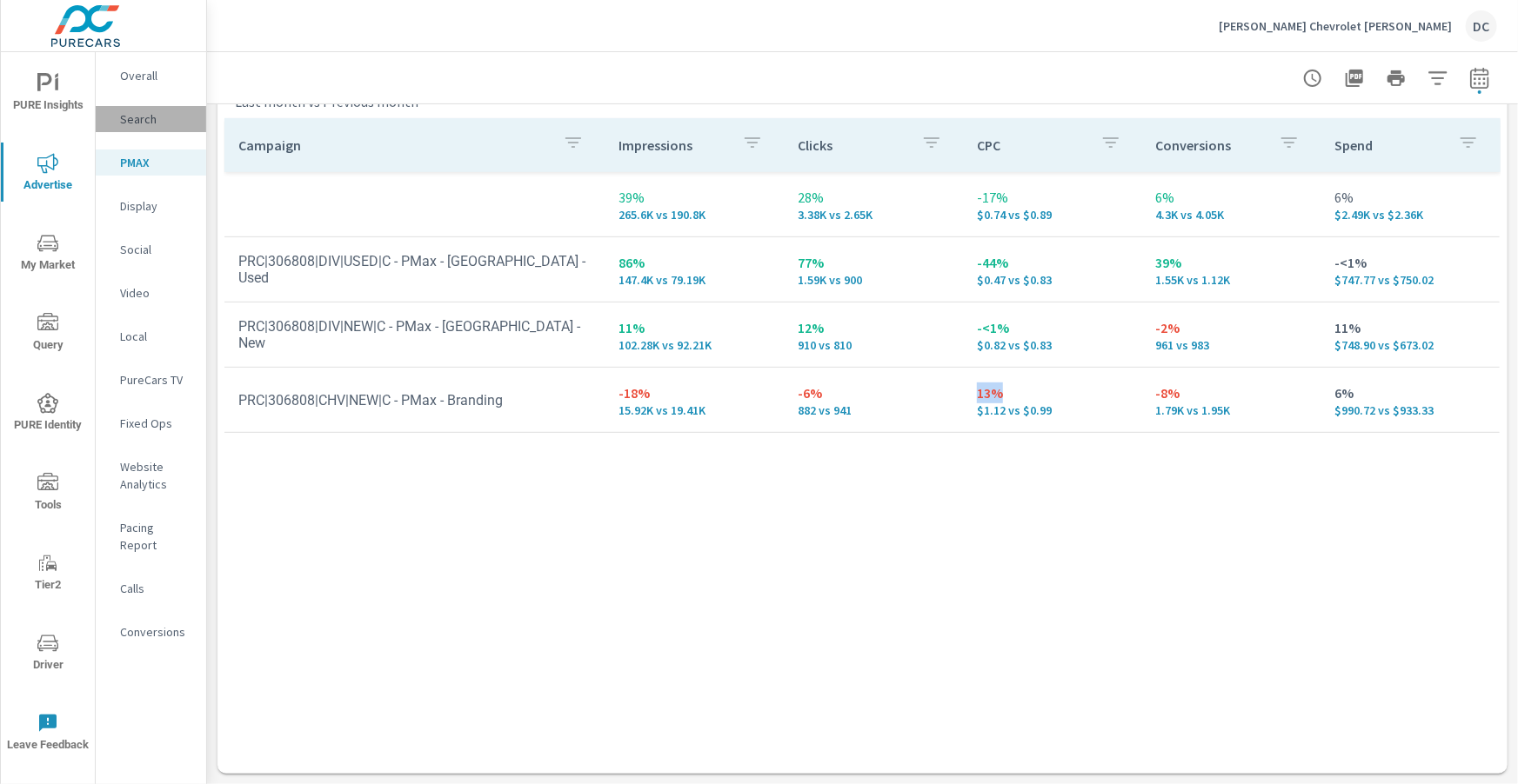
click at [161, 116] on p "Search" at bounding box center [155, 119] width 72 height 17
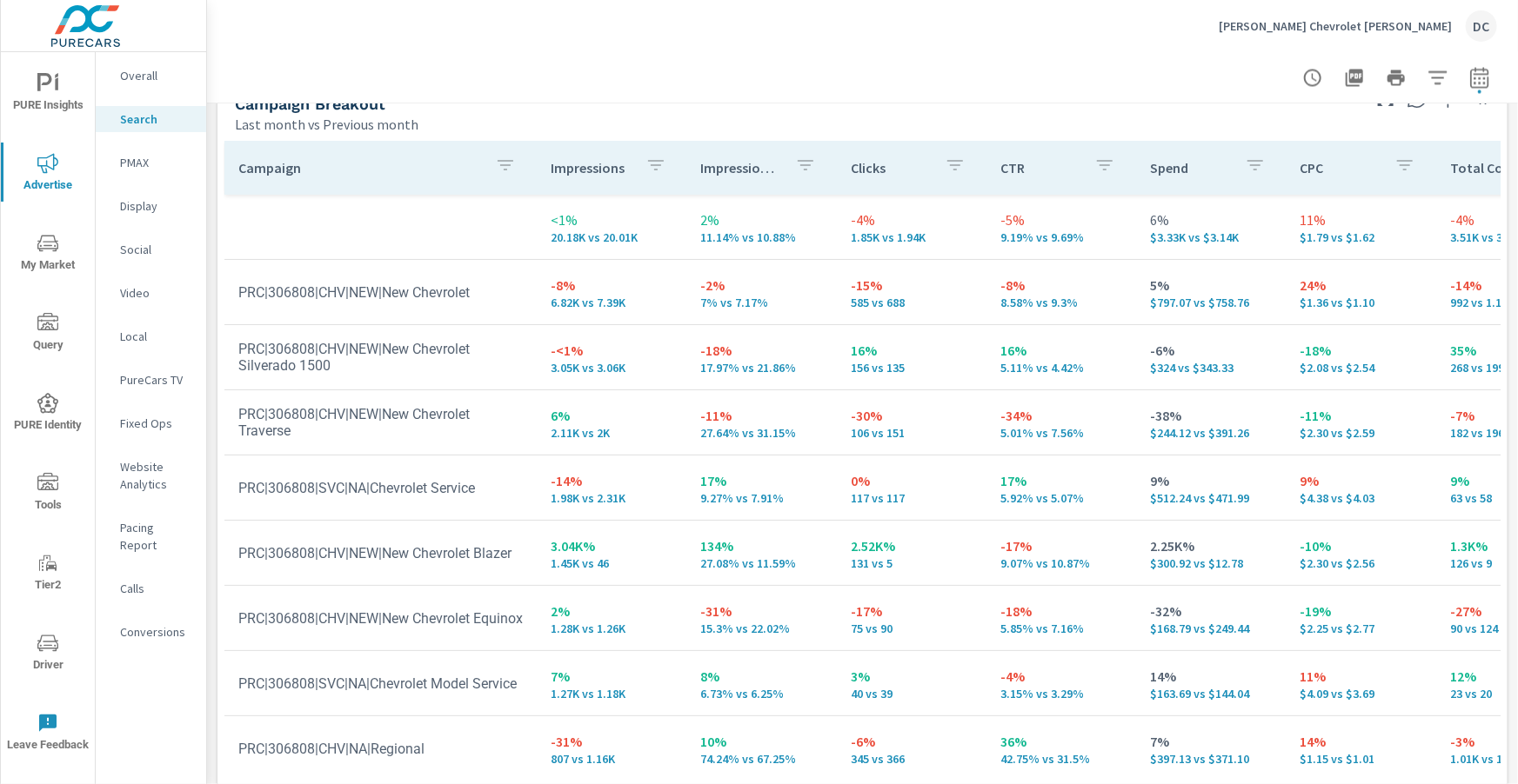
scroll to position [1740, 0]
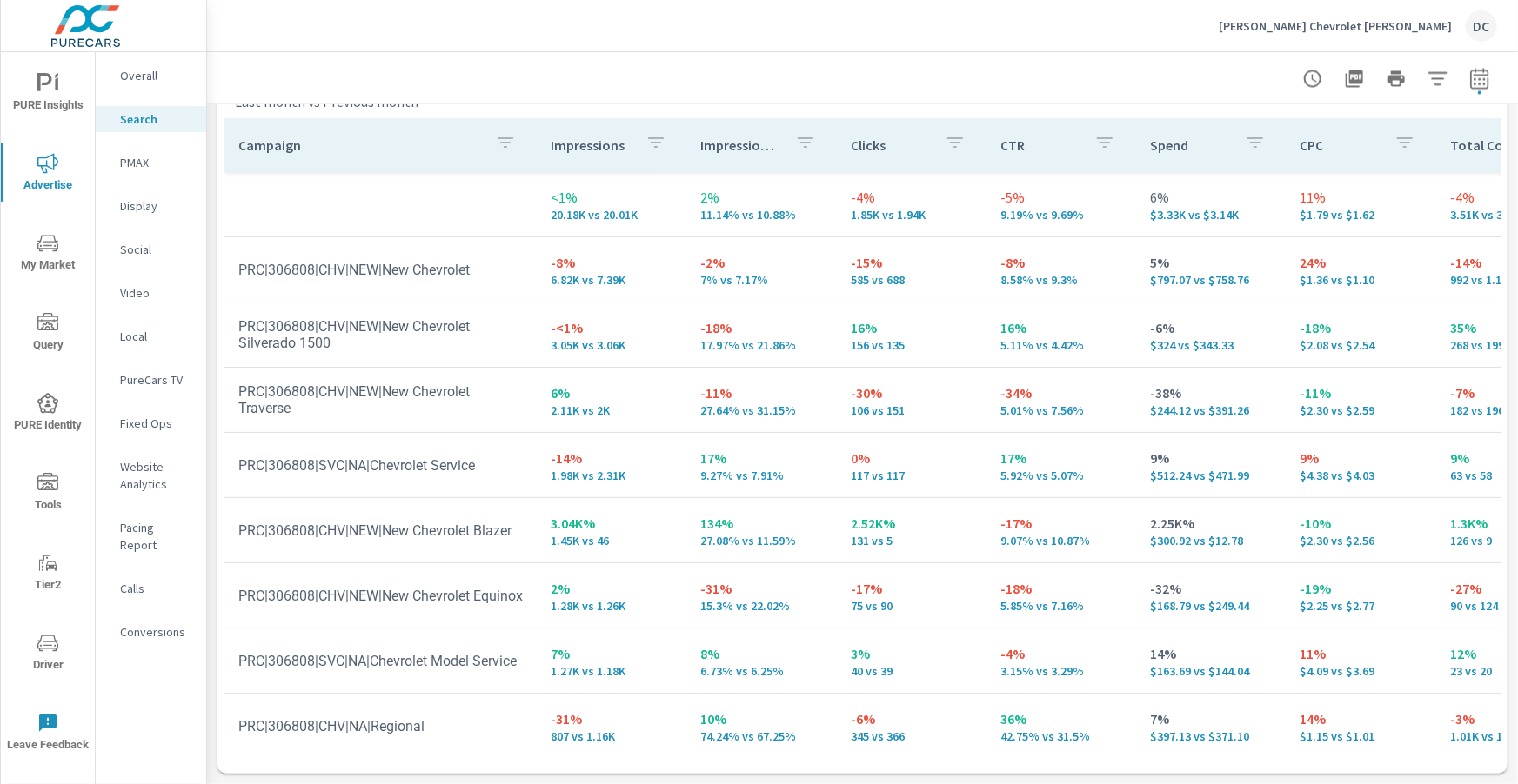
click at [1354, 33] on p "Burt Watson Chevrolet Reese" at bounding box center [1335, 26] width 233 height 15
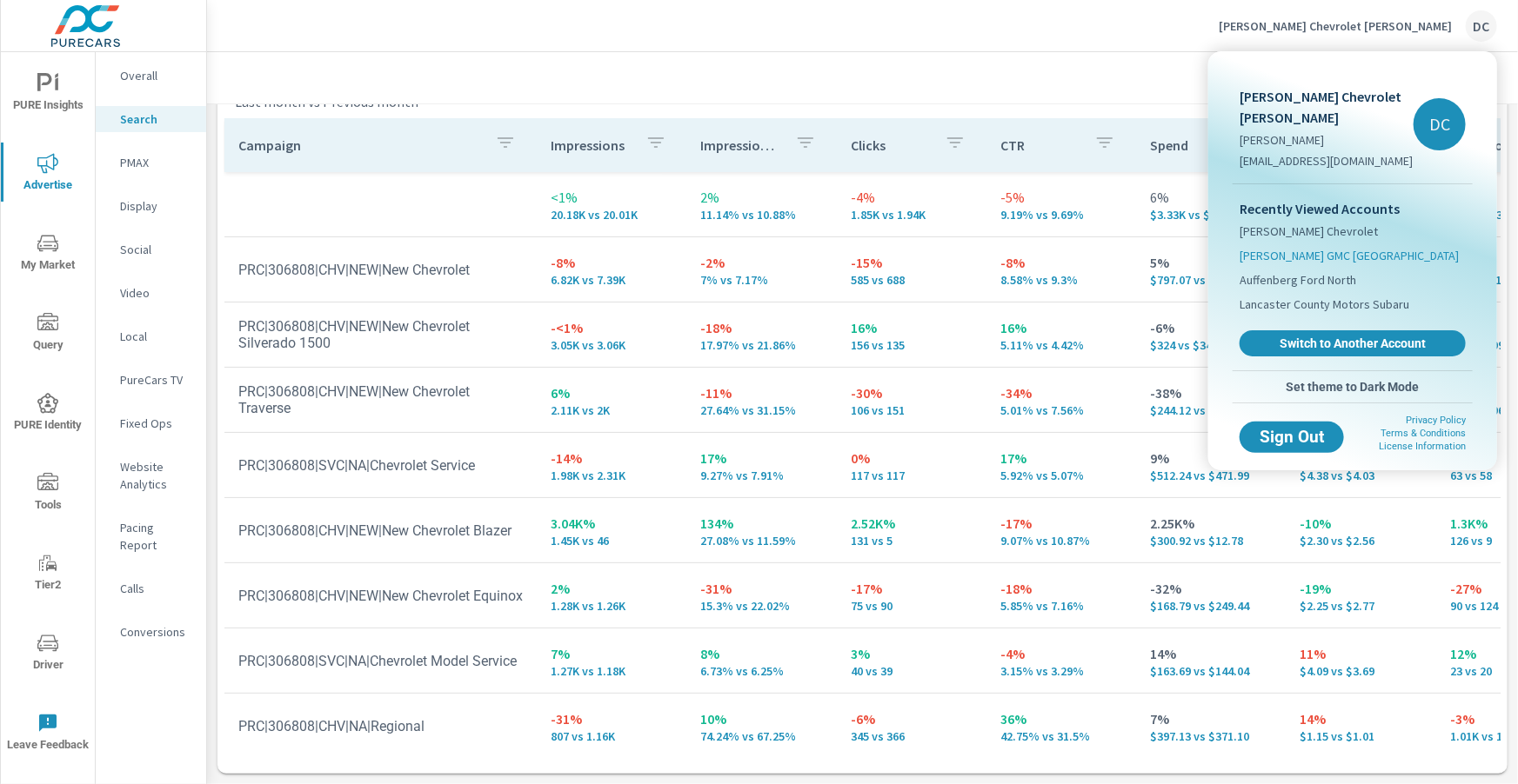
click at [1348, 247] on span "Burt Watson GMC West Branch" at bounding box center [1349, 256] width 220 height 17
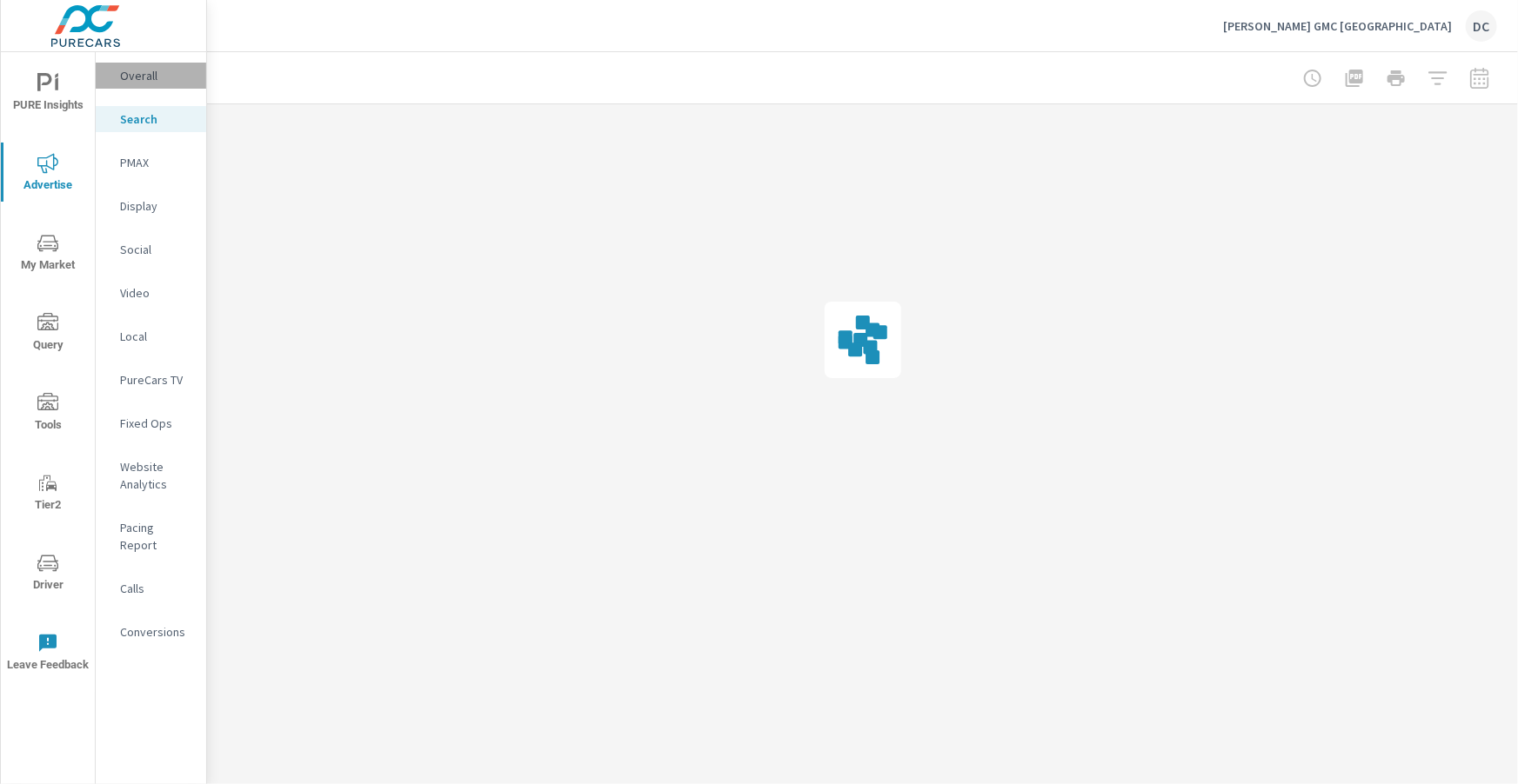
click at [138, 78] on p "Overall" at bounding box center [155, 76] width 72 height 17
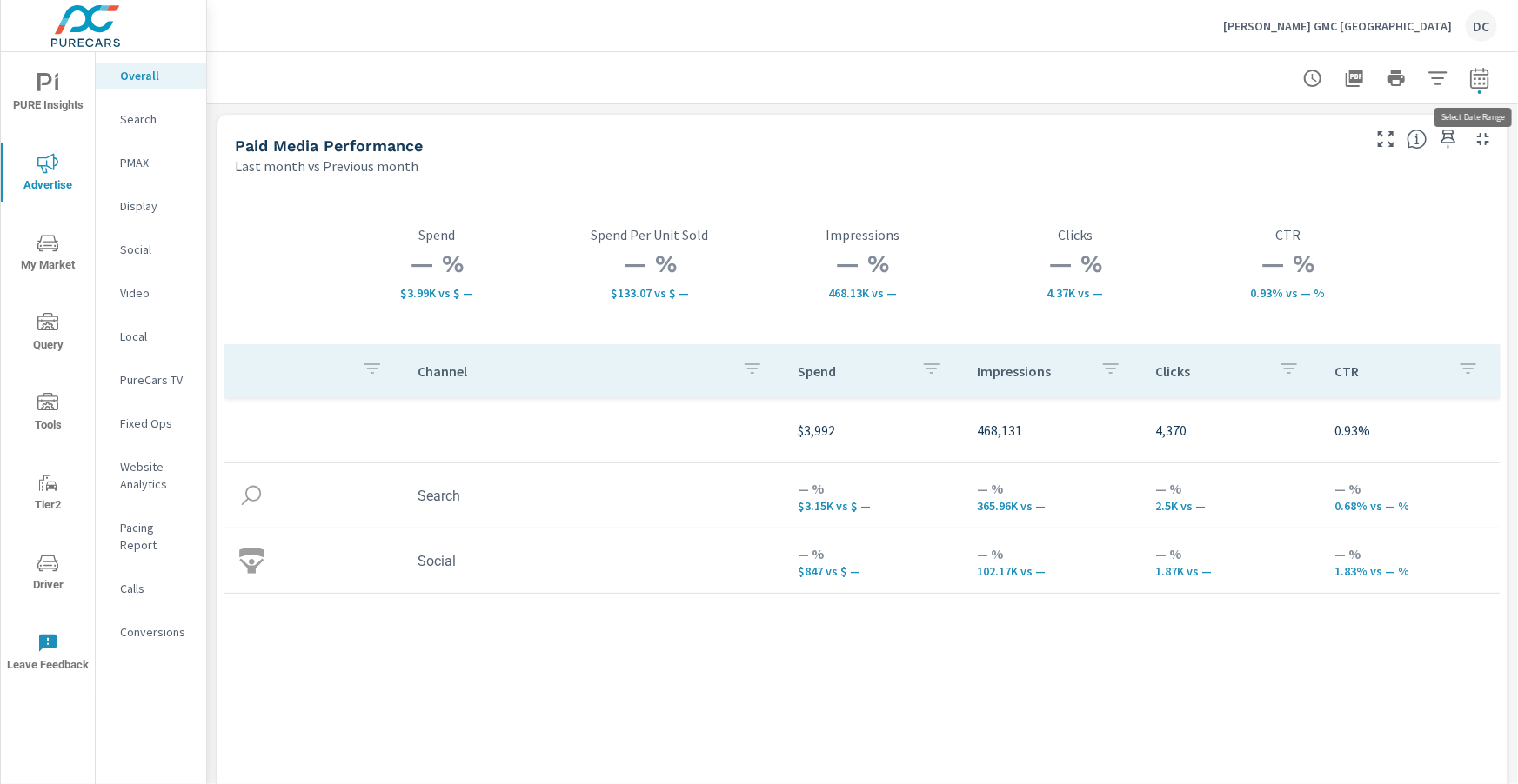
click at [1487, 74] on icon "button" at bounding box center [1479, 78] width 18 height 21
select select "Last month"
select select "Previous month"
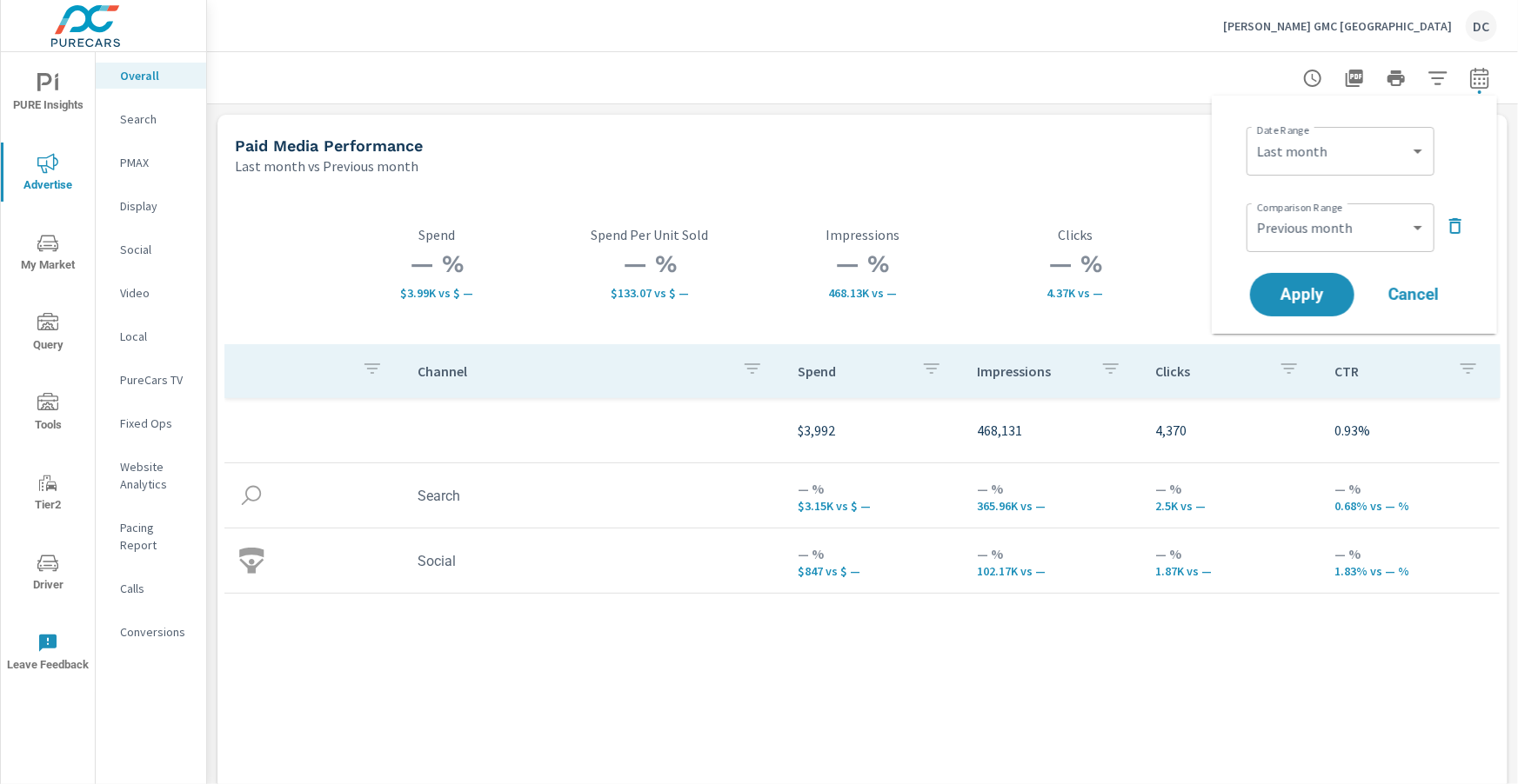
click at [1447, 228] on icon "button" at bounding box center [1456, 226] width 21 height 21
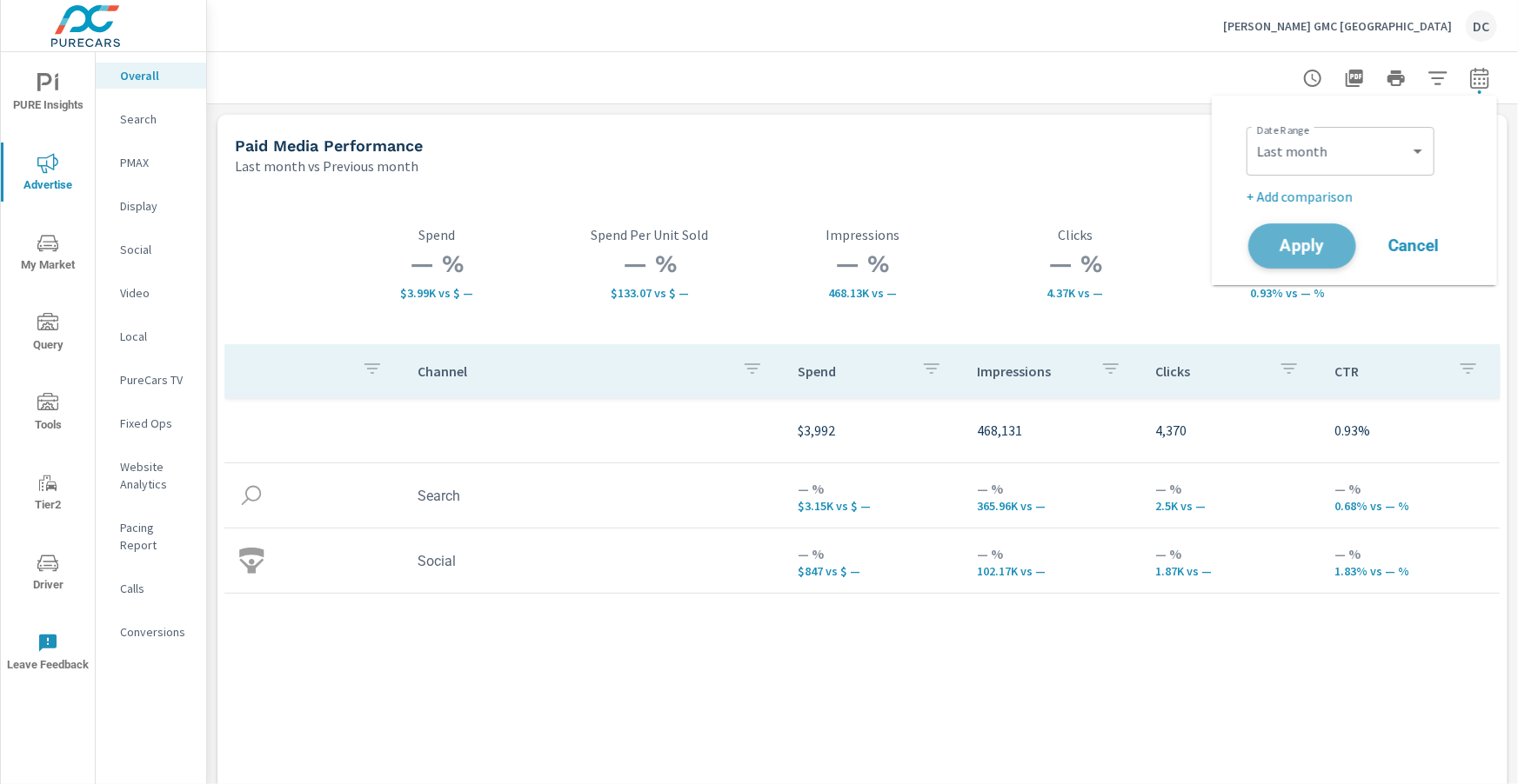
click at [1333, 247] on span "Apply" at bounding box center [1302, 246] width 71 height 16
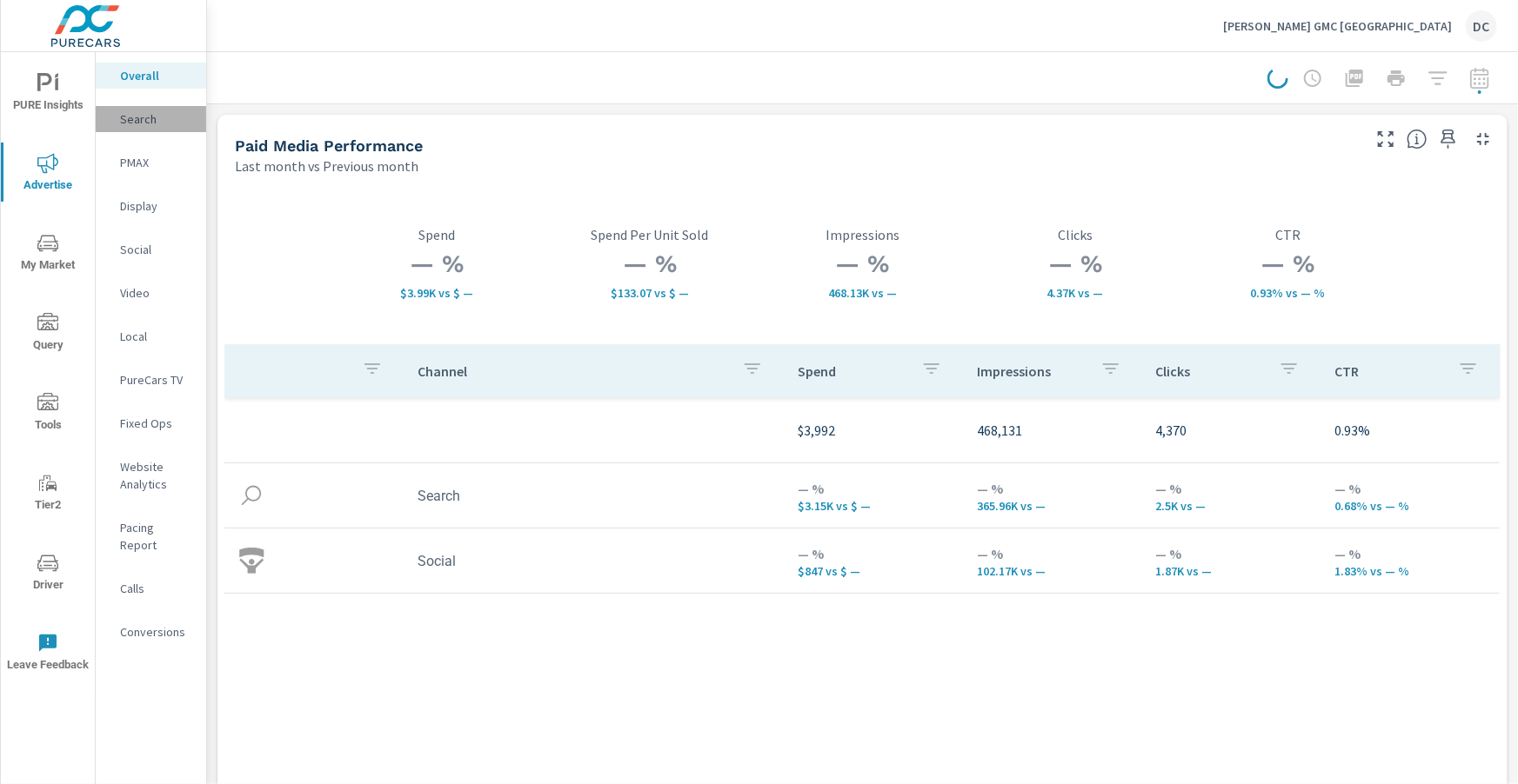
click at [146, 127] on div "Search" at bounding box center [151, 119] width 110 height 26
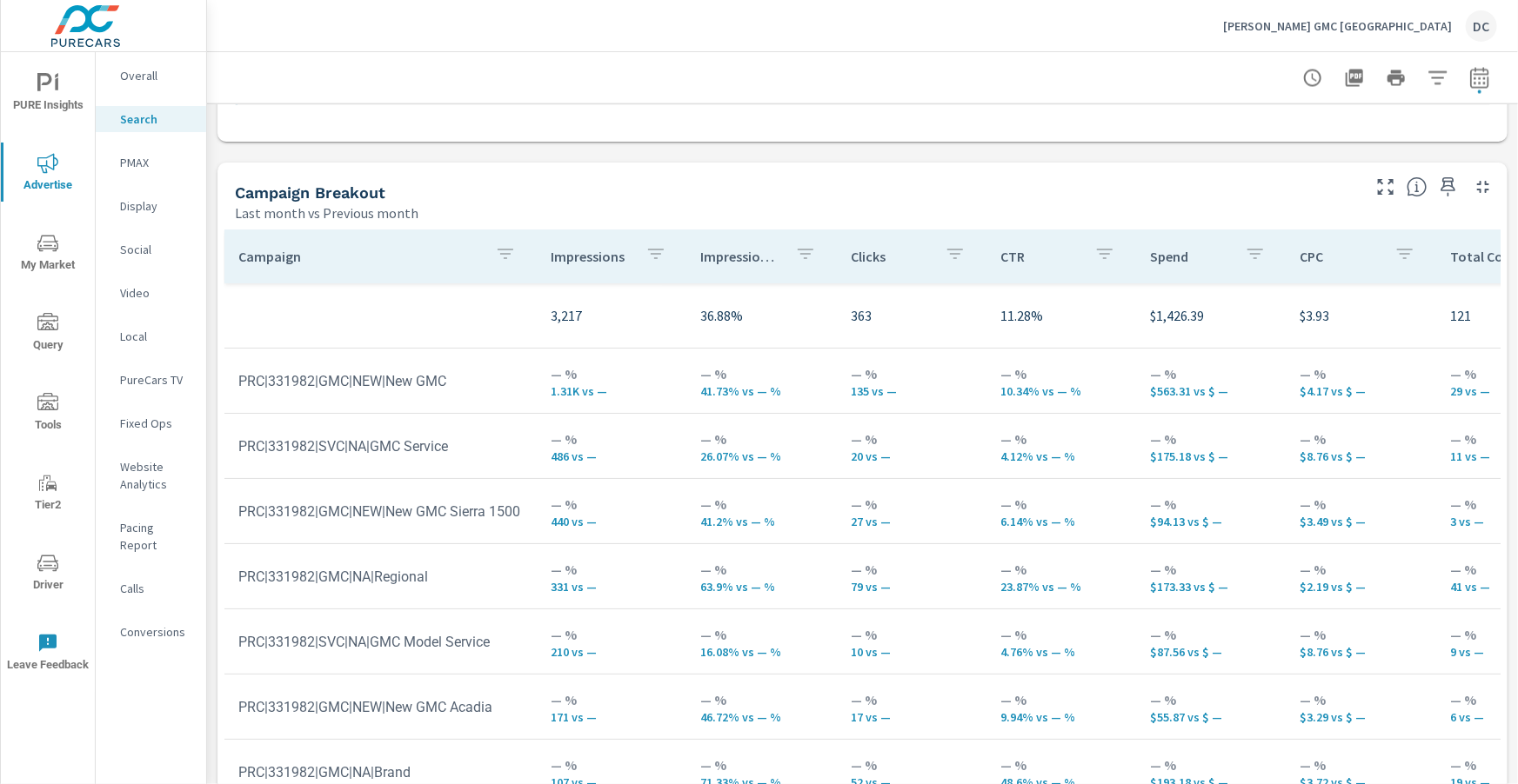
scroll to position [1635, 0]
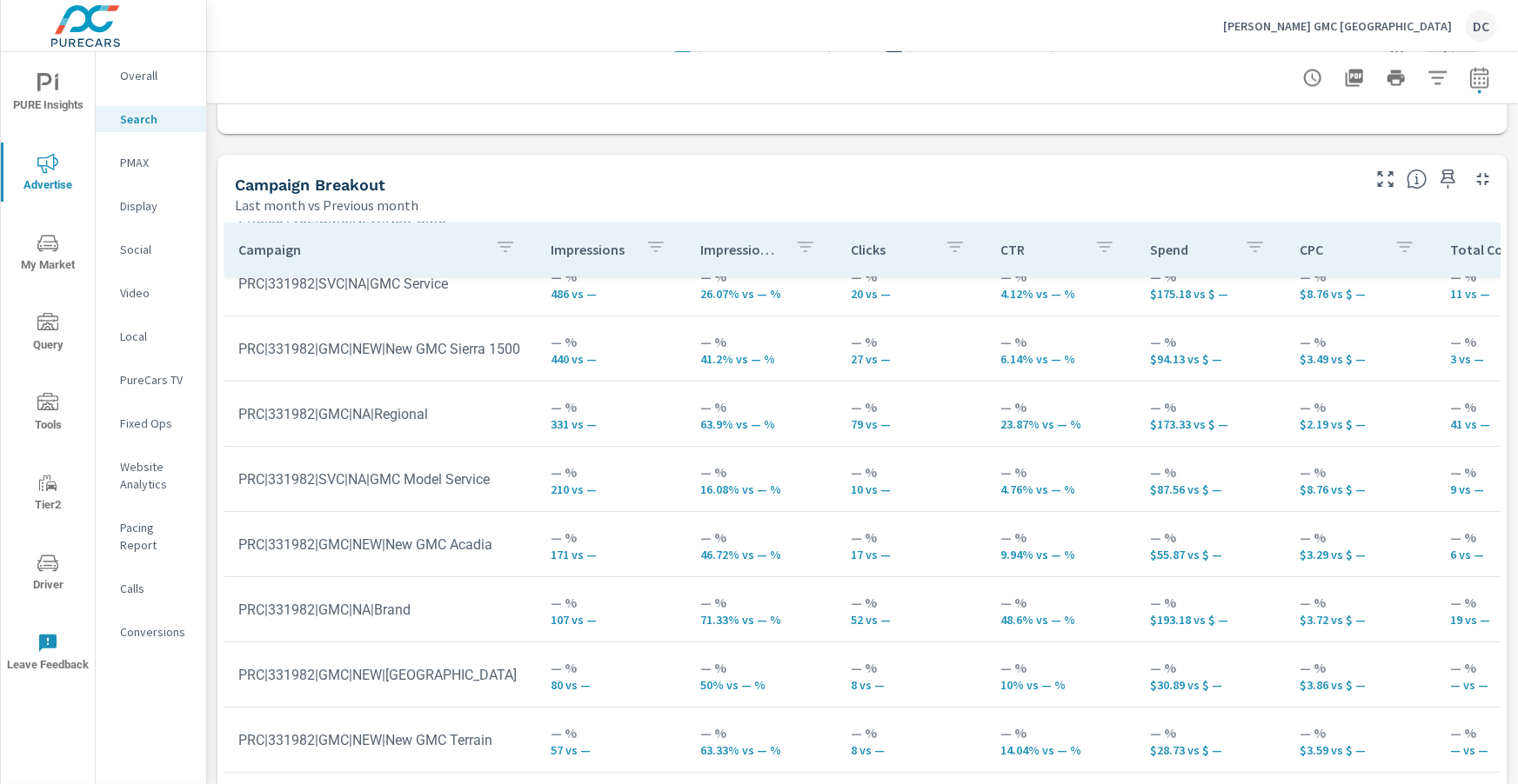
scroll to position [156, 0]
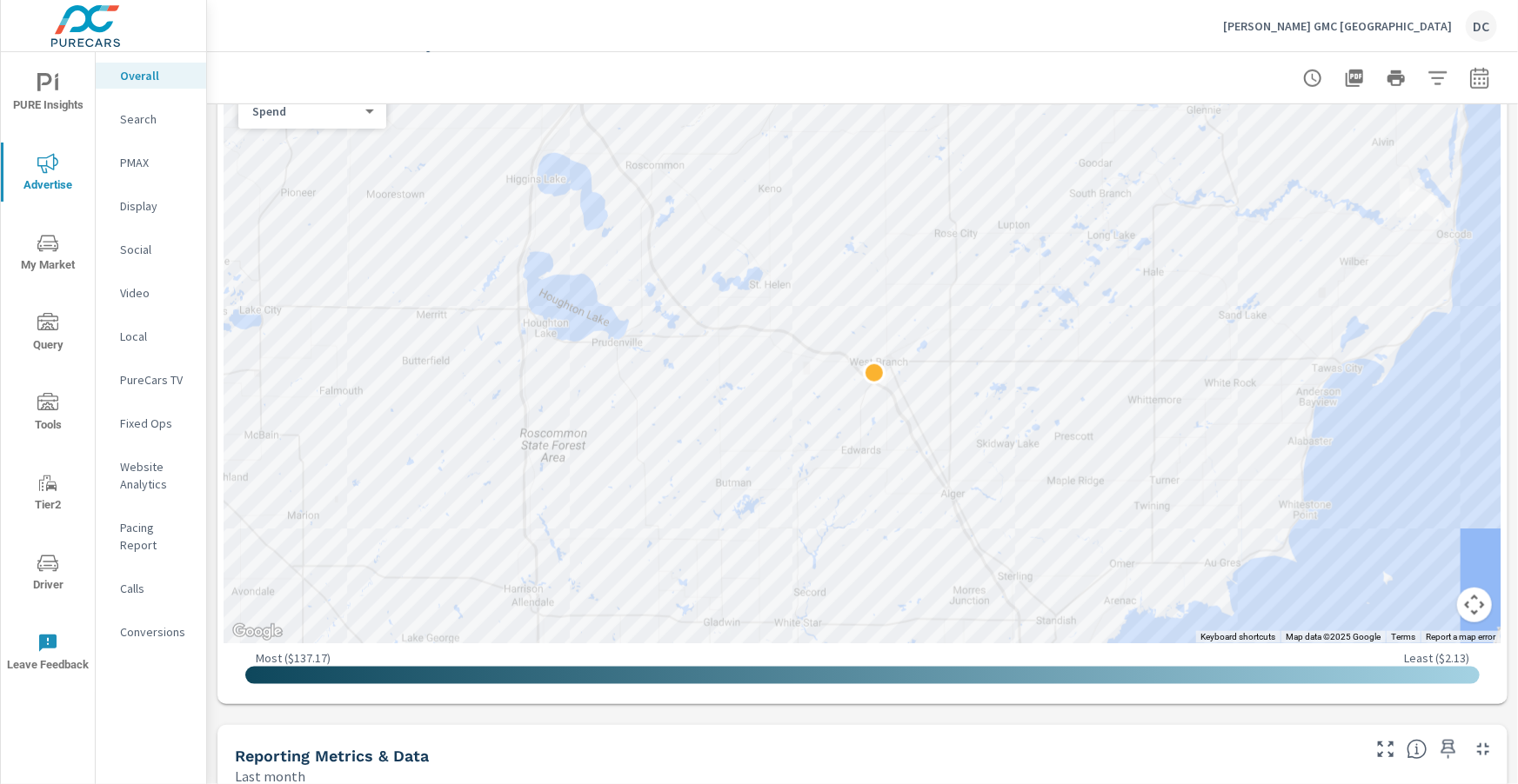
scroll to position [683, 0]
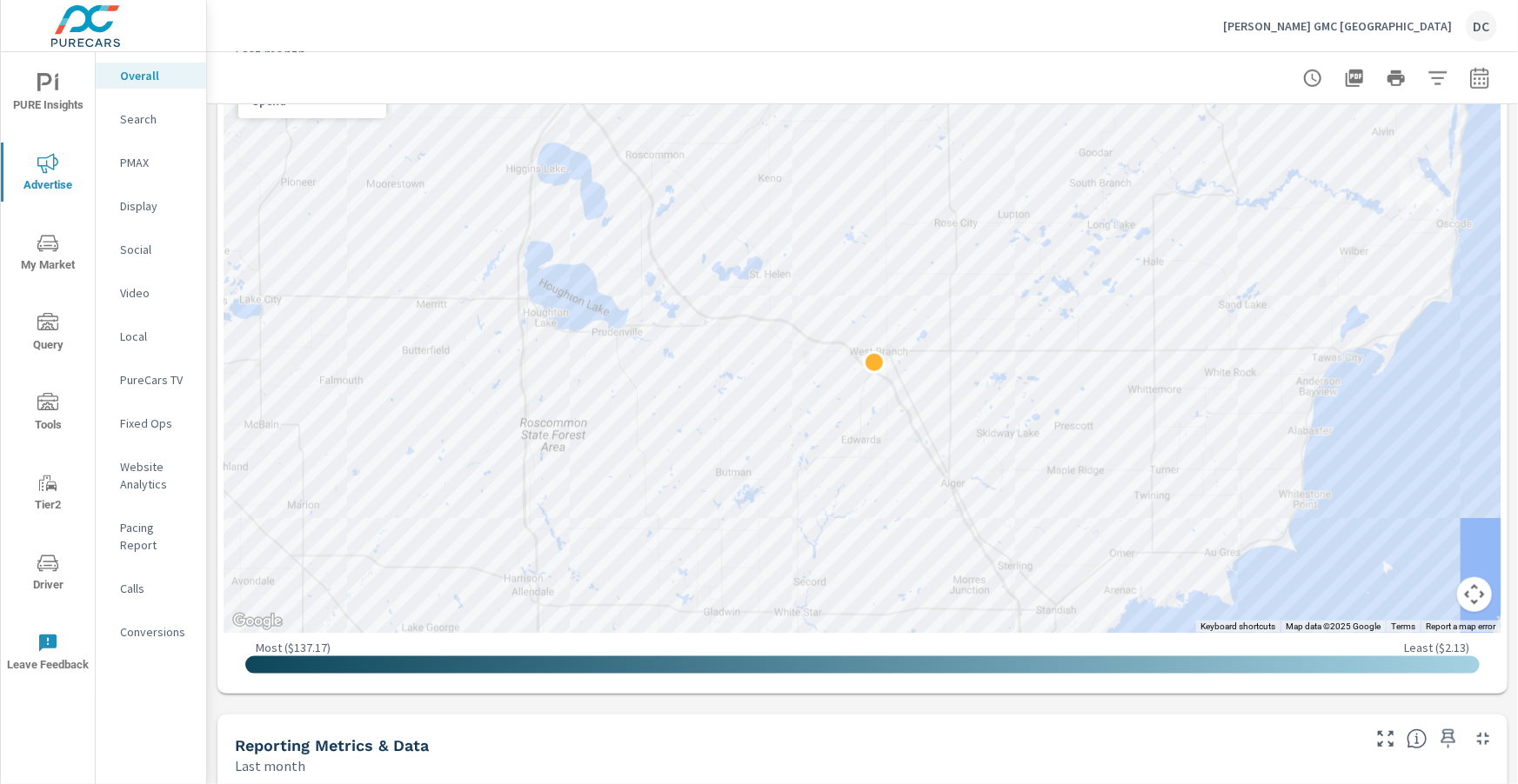
click at [145, 121] on p "Search" at bounding box center [155, 119] width 72 height 17
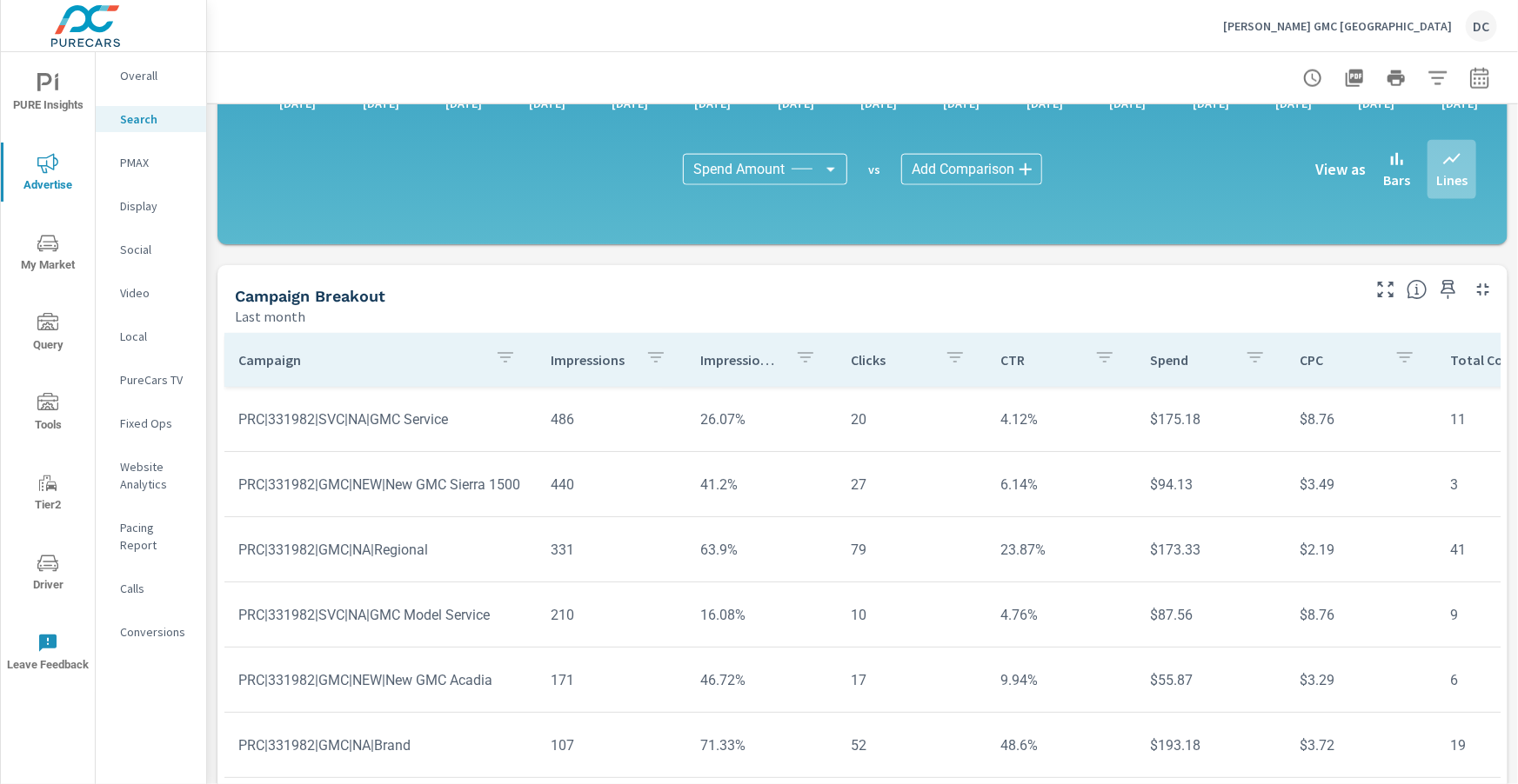
scroll to position [1174, 0]
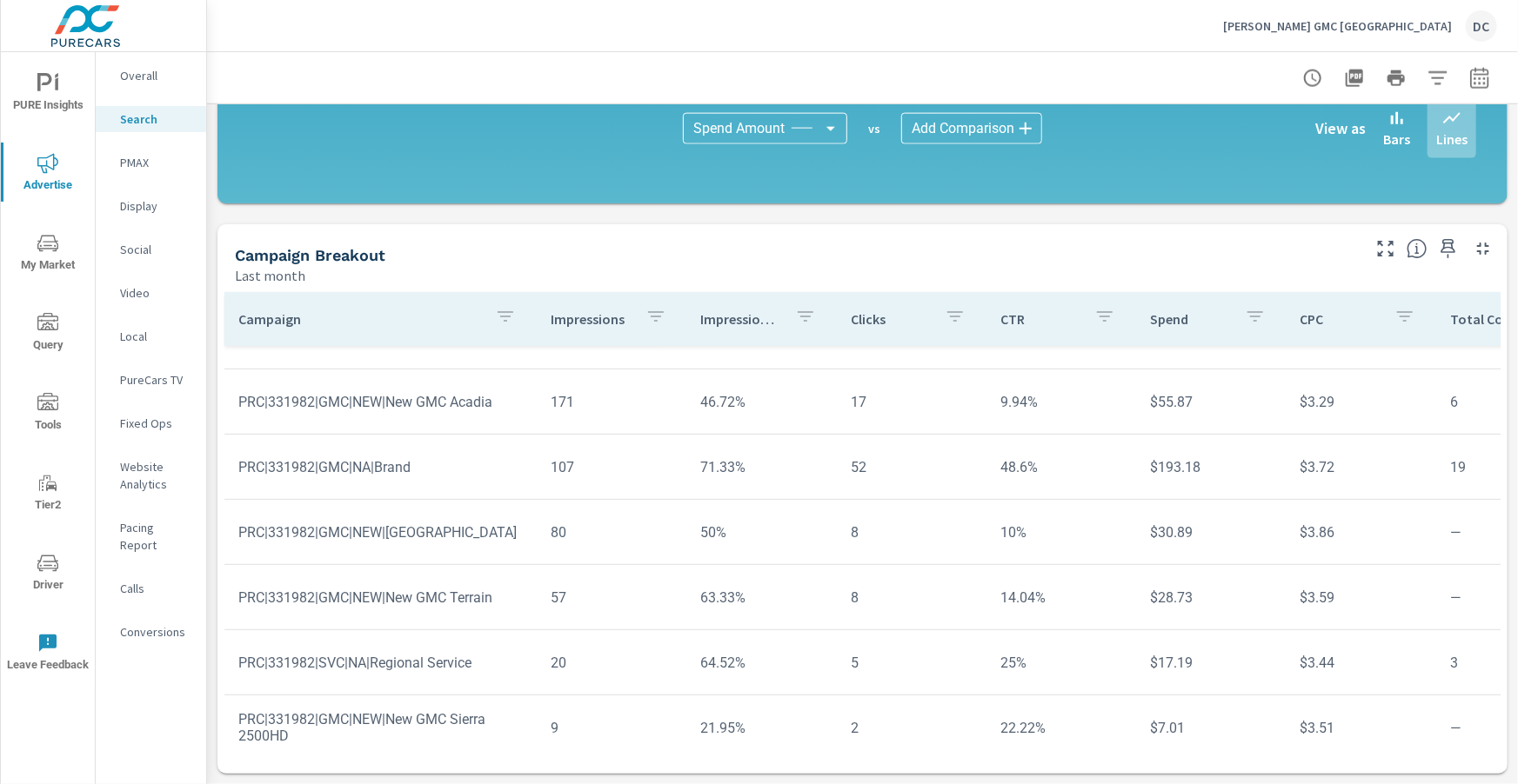
scroll to position [387, 0]
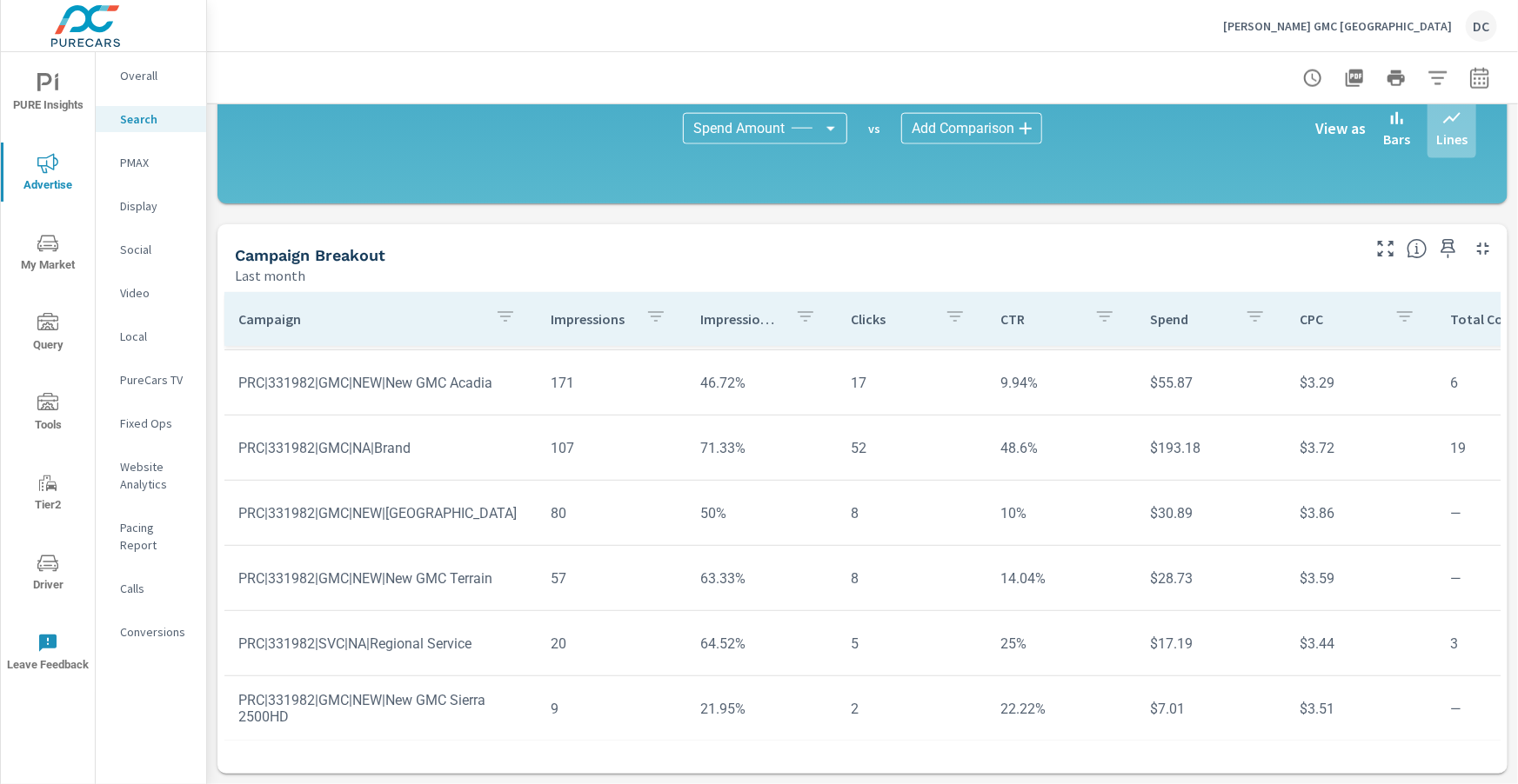
scroll to position [163, 0]
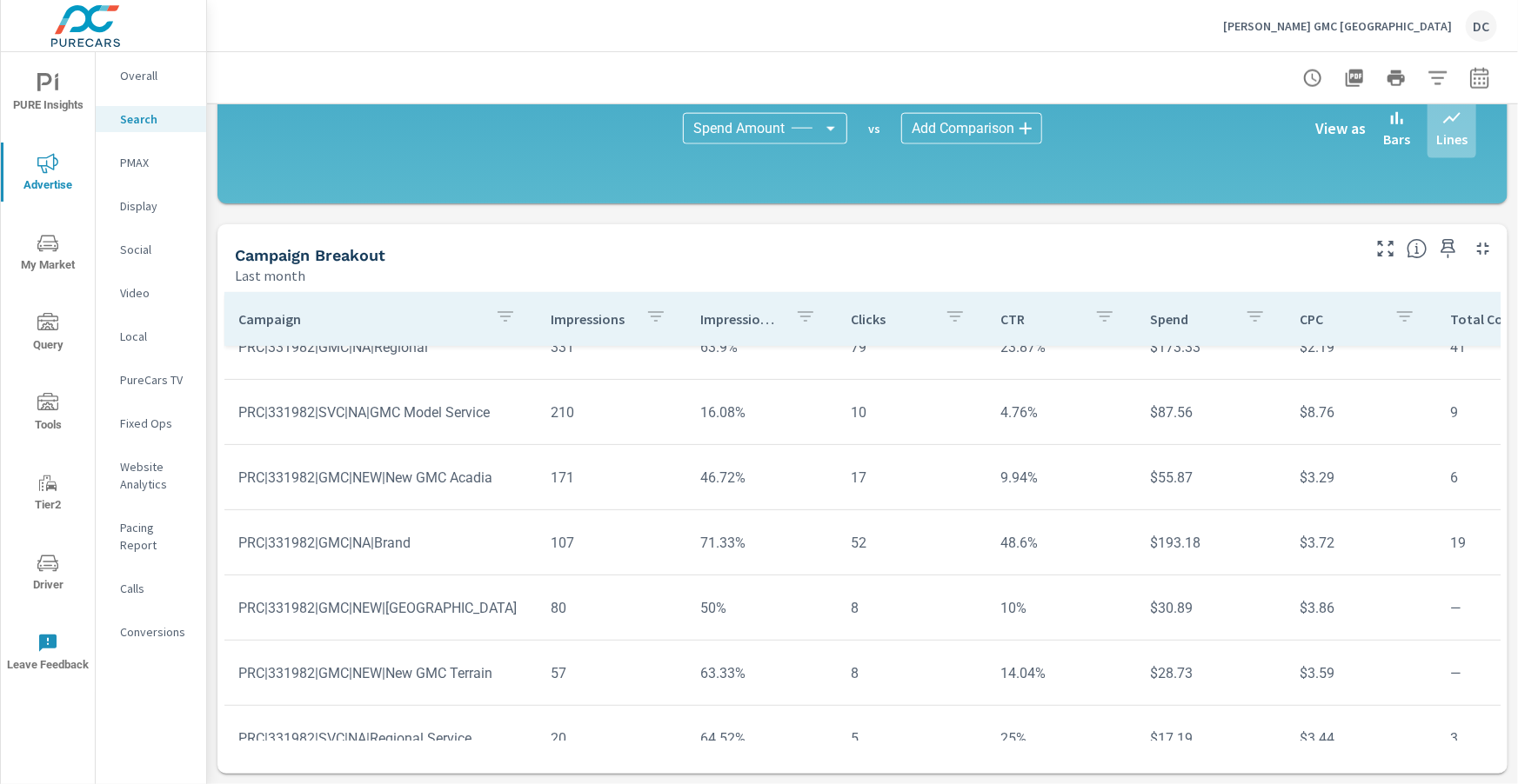
scroll to position [387, 0]
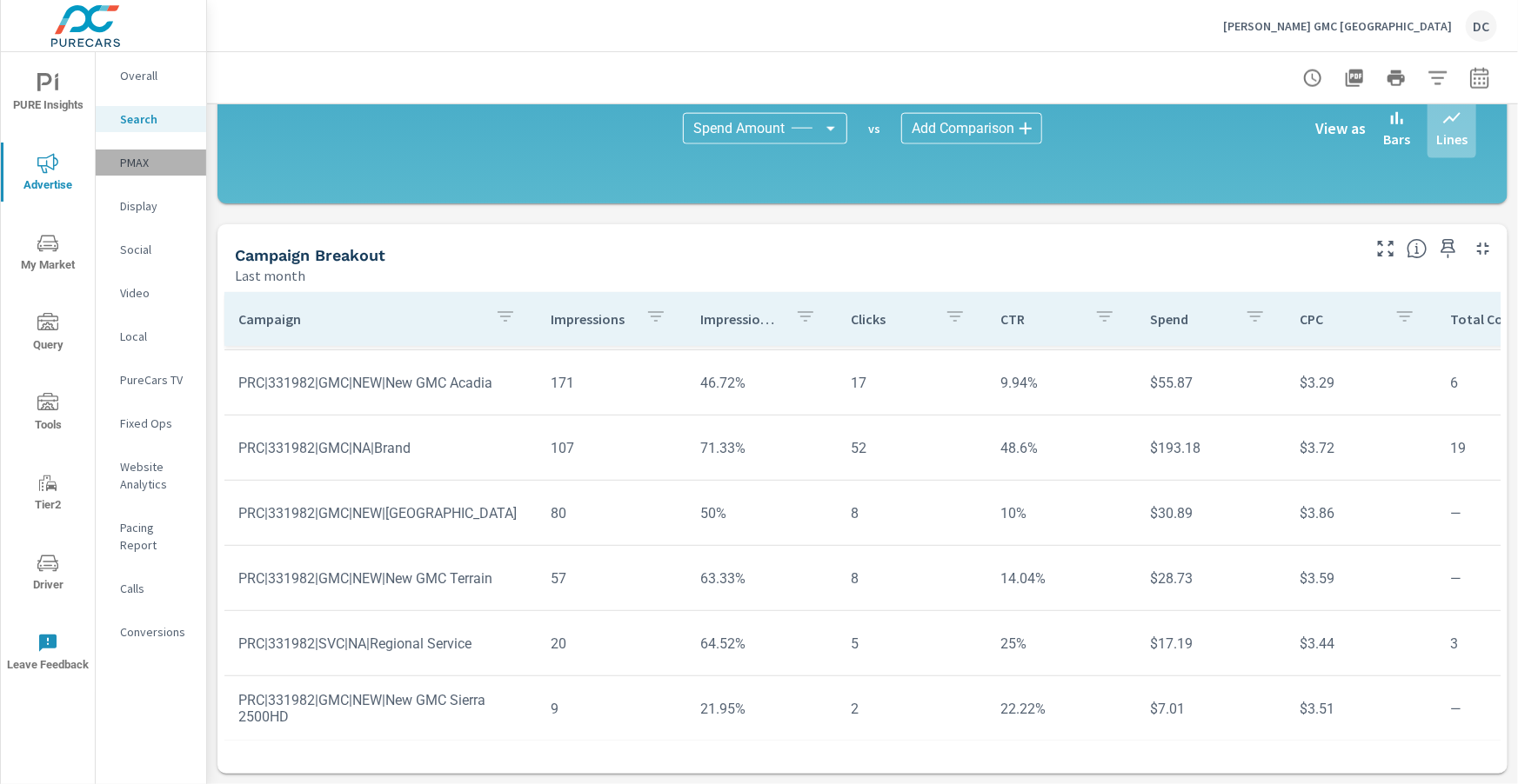
click at [146, 163] on p "PMAX" at bounding box center [155, 163] width 72 height 17
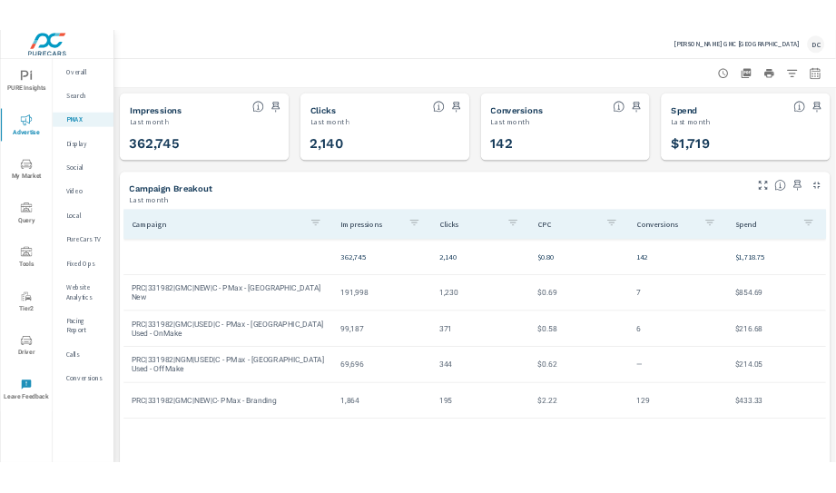
scroll to position [34, 0]
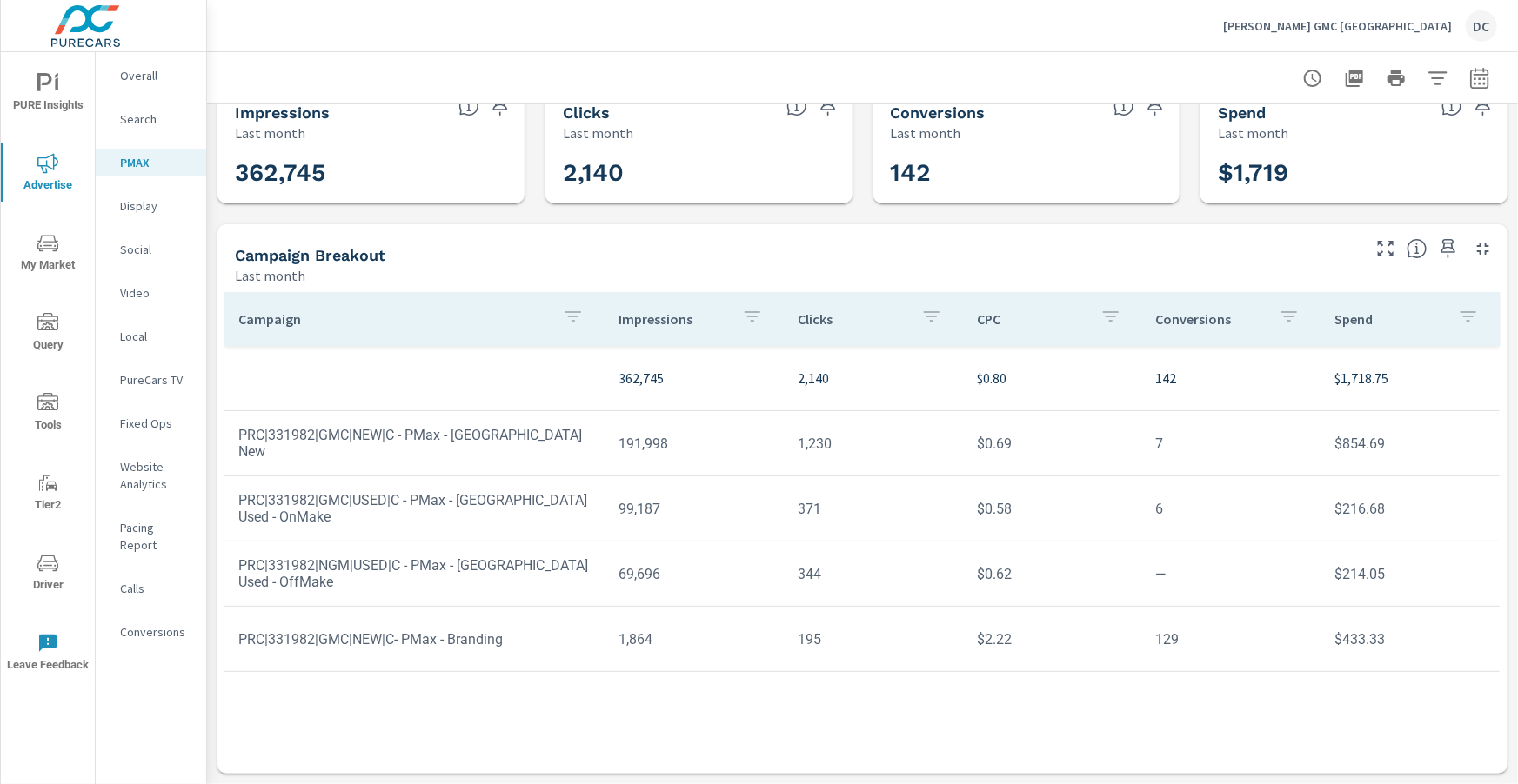
click at [157, 76] on p "Overall" at bounding box center [155, 76] width 72 height 17
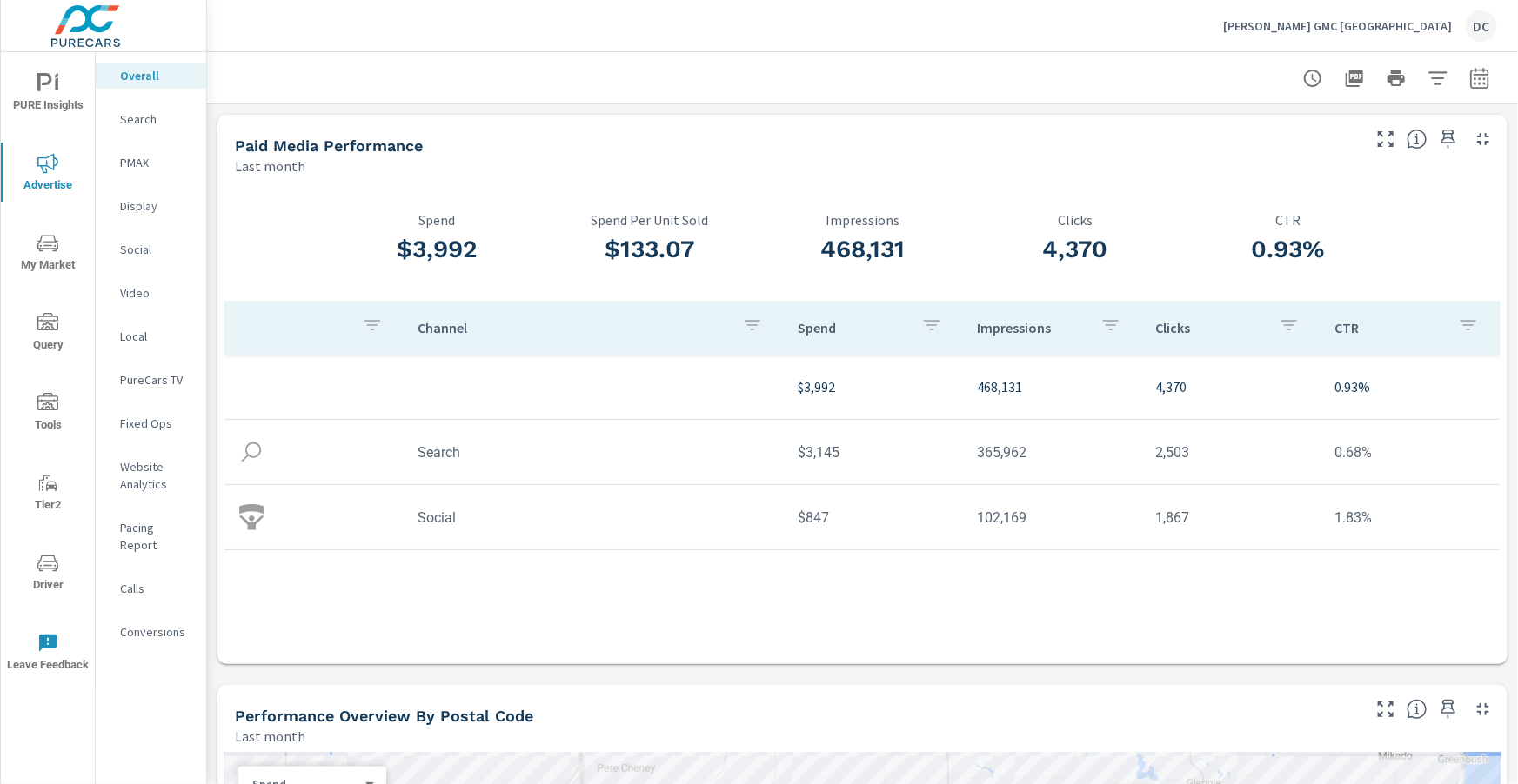
click at [1110, 88] on div at bounding box center [863, 78] width 1270 height 52
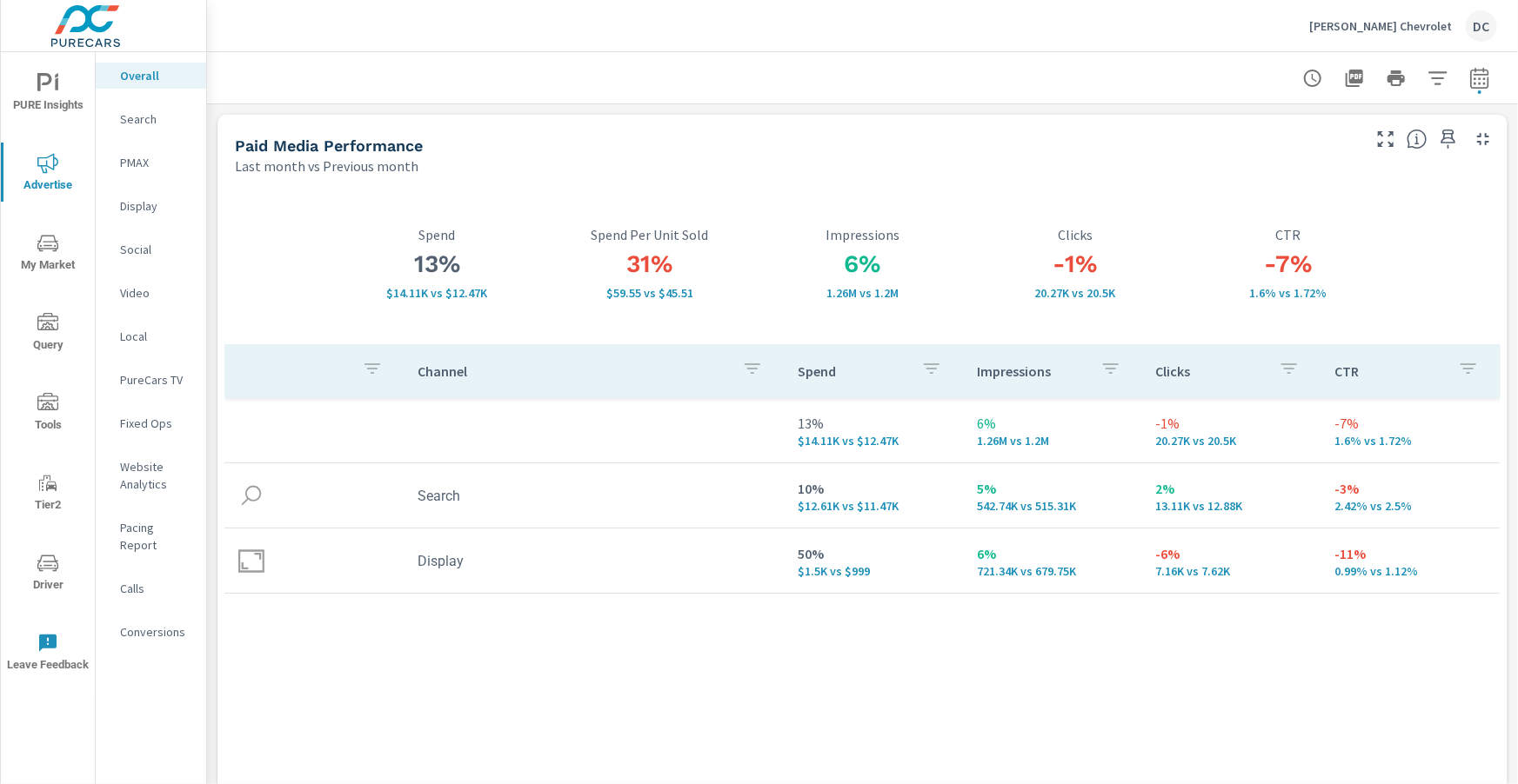
click at [143, 165] on p "PMAX" at bounding box center [155, 163] width 72 height 17
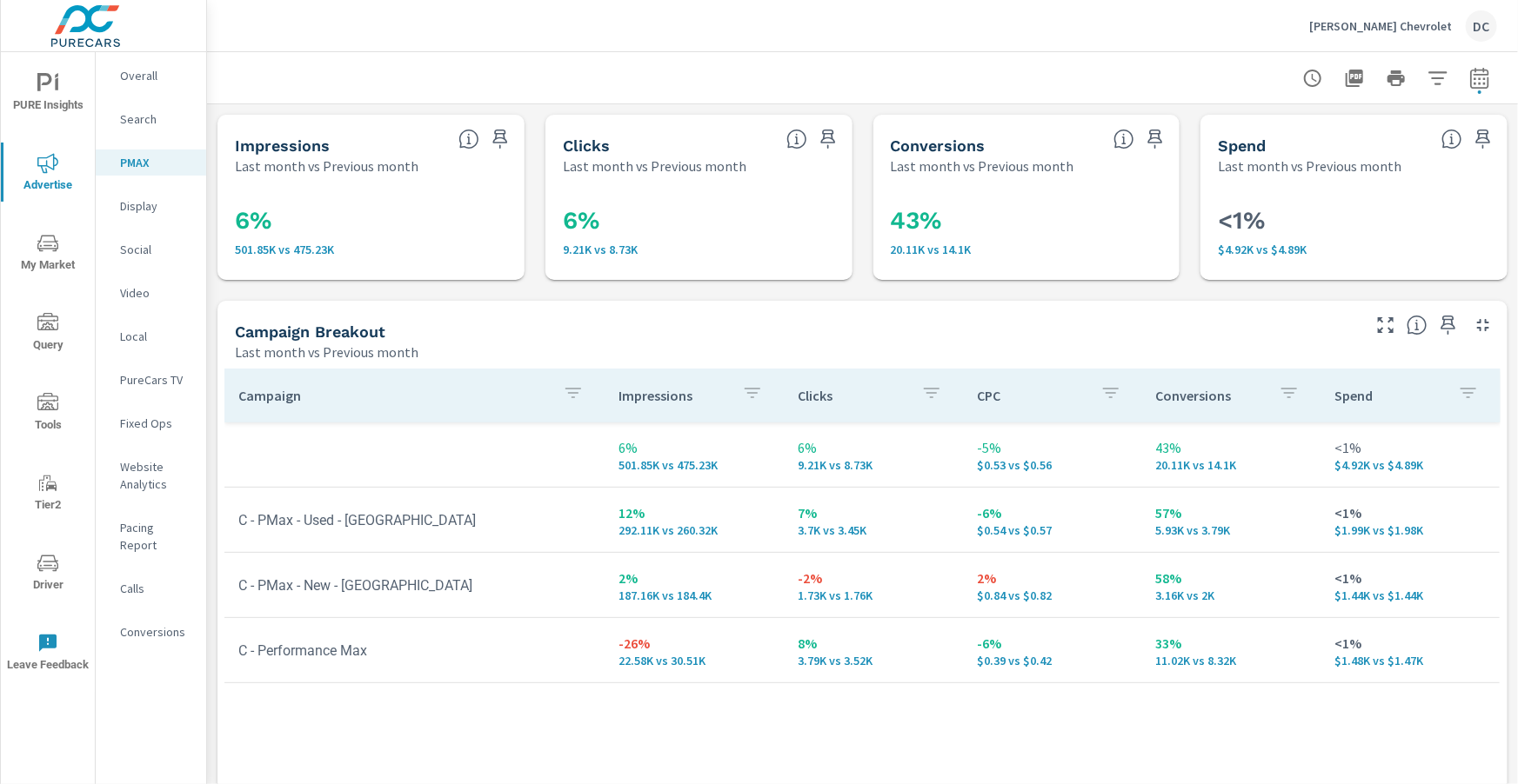
click at [153, 121] on p "Search" at bounding box center [155, 119] width 72 height 17
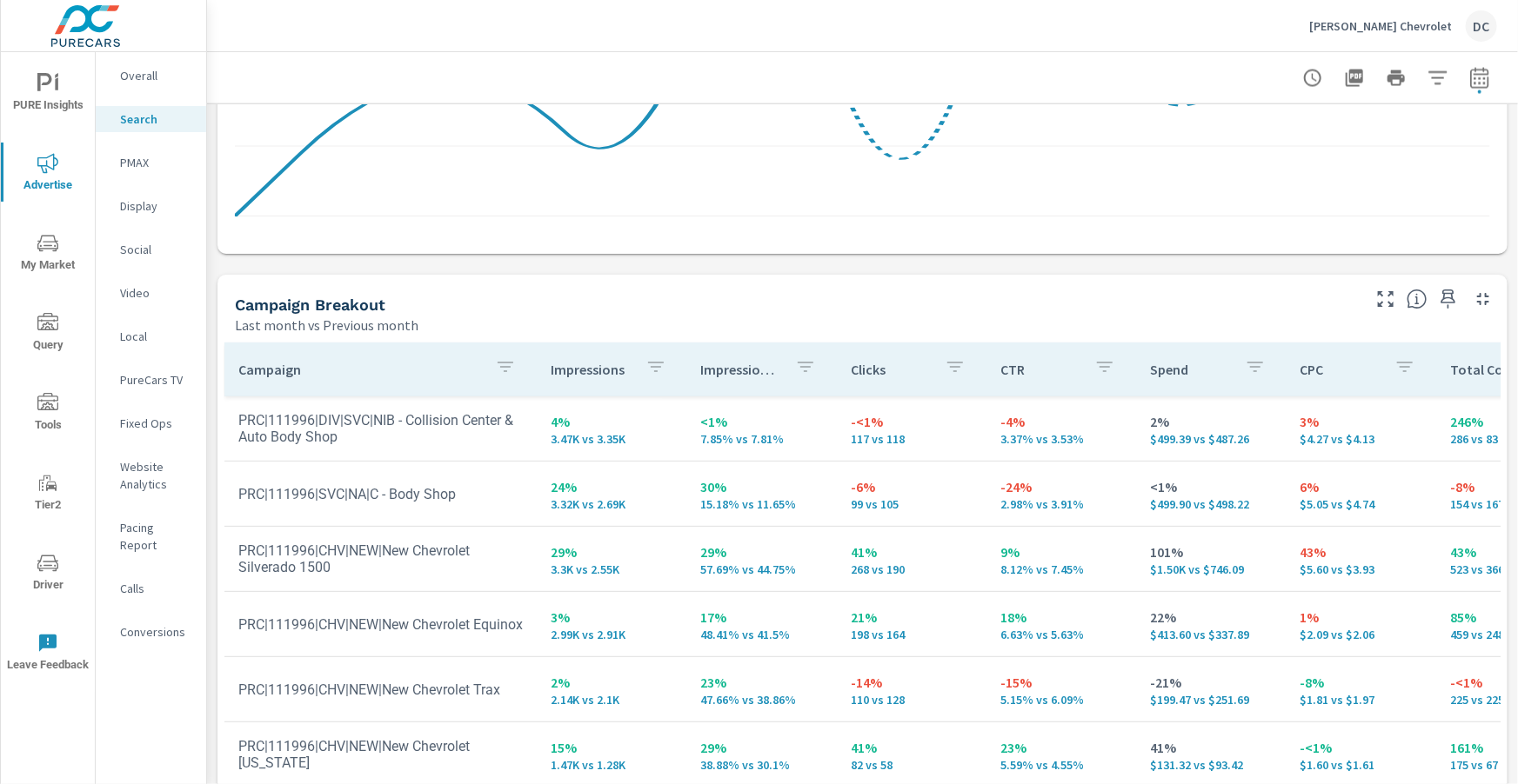
scroll to position [1740, 0]
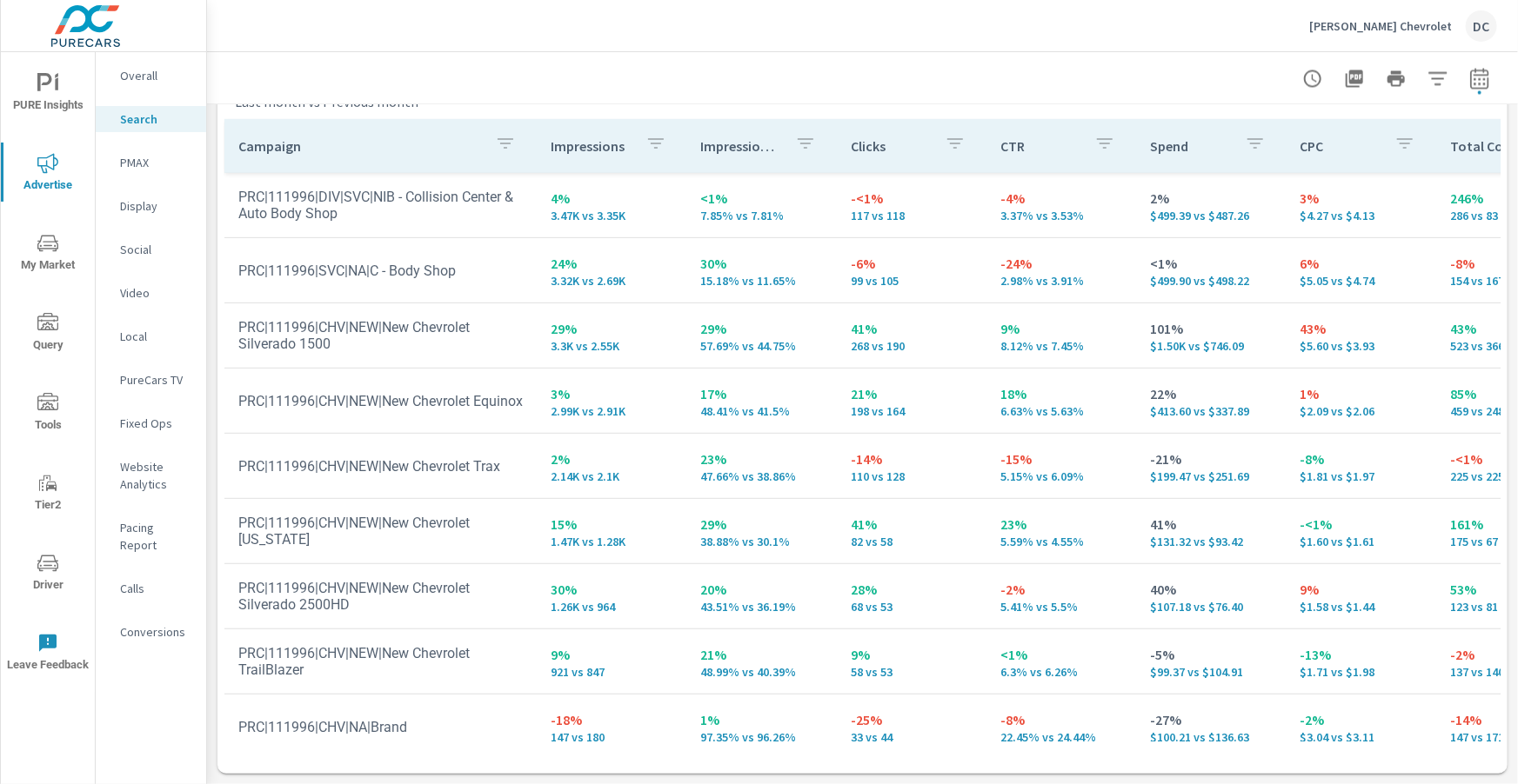
scroll to position [58, 0]
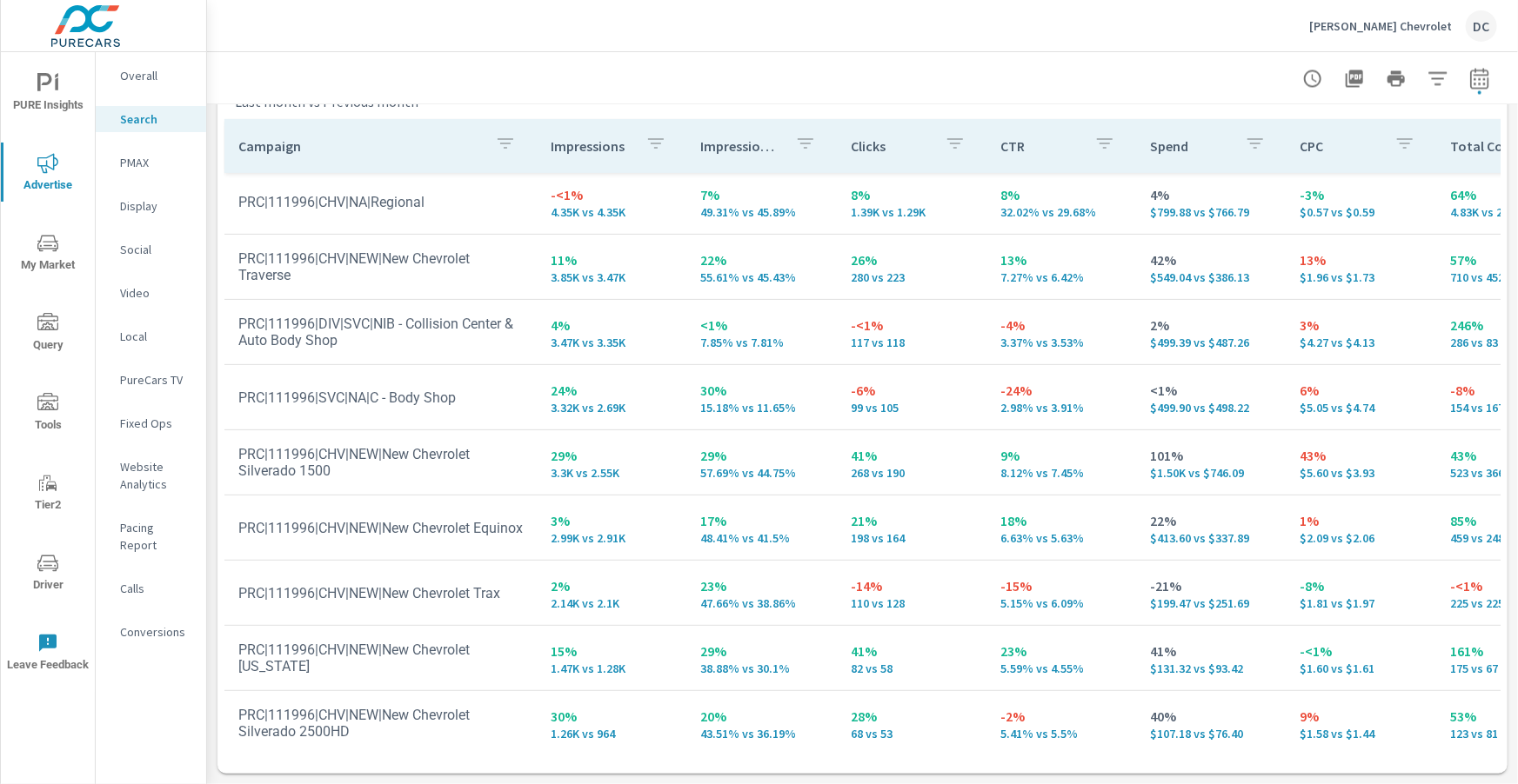
scroll to position [218, 0]
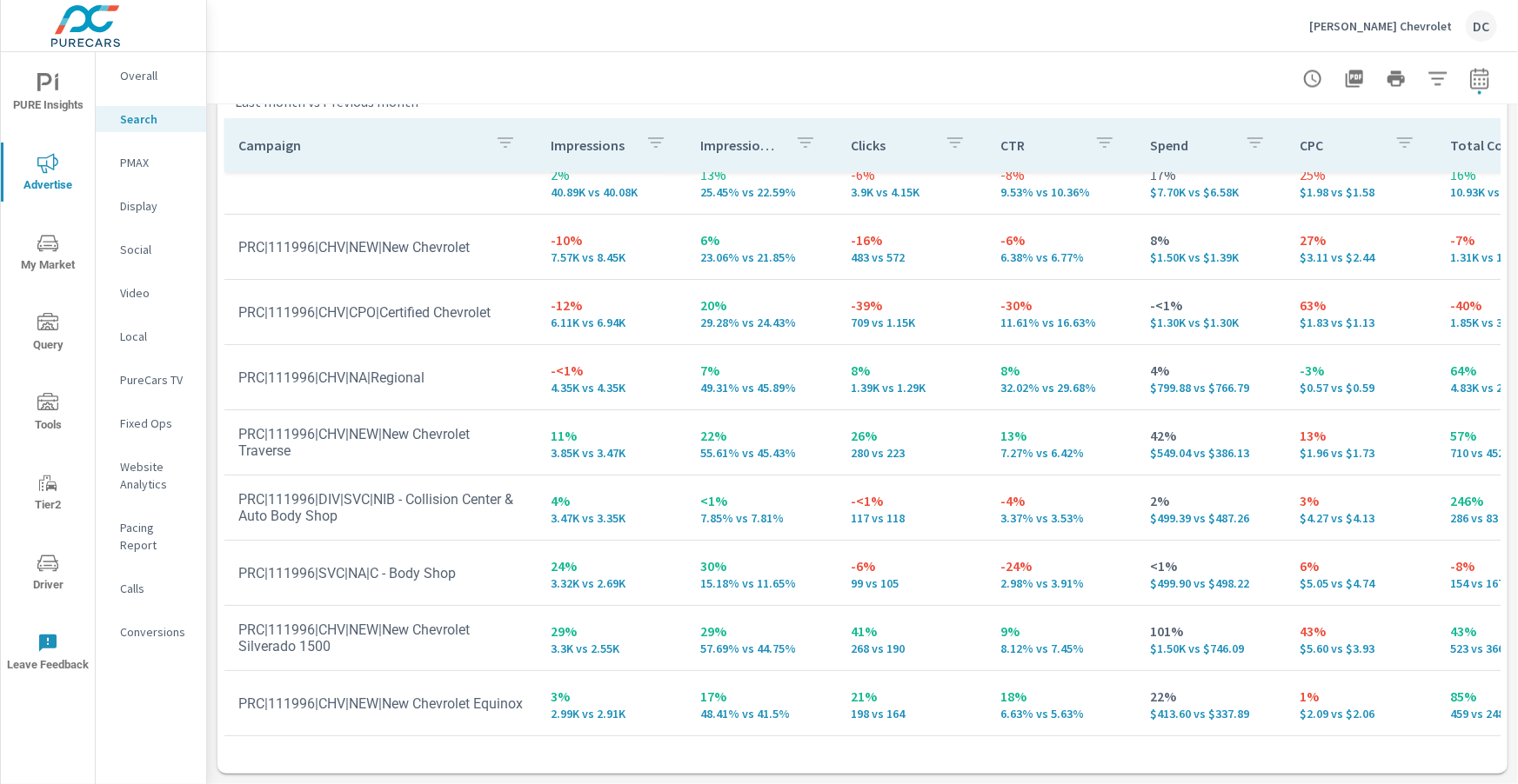
scroll to position [27, 0]
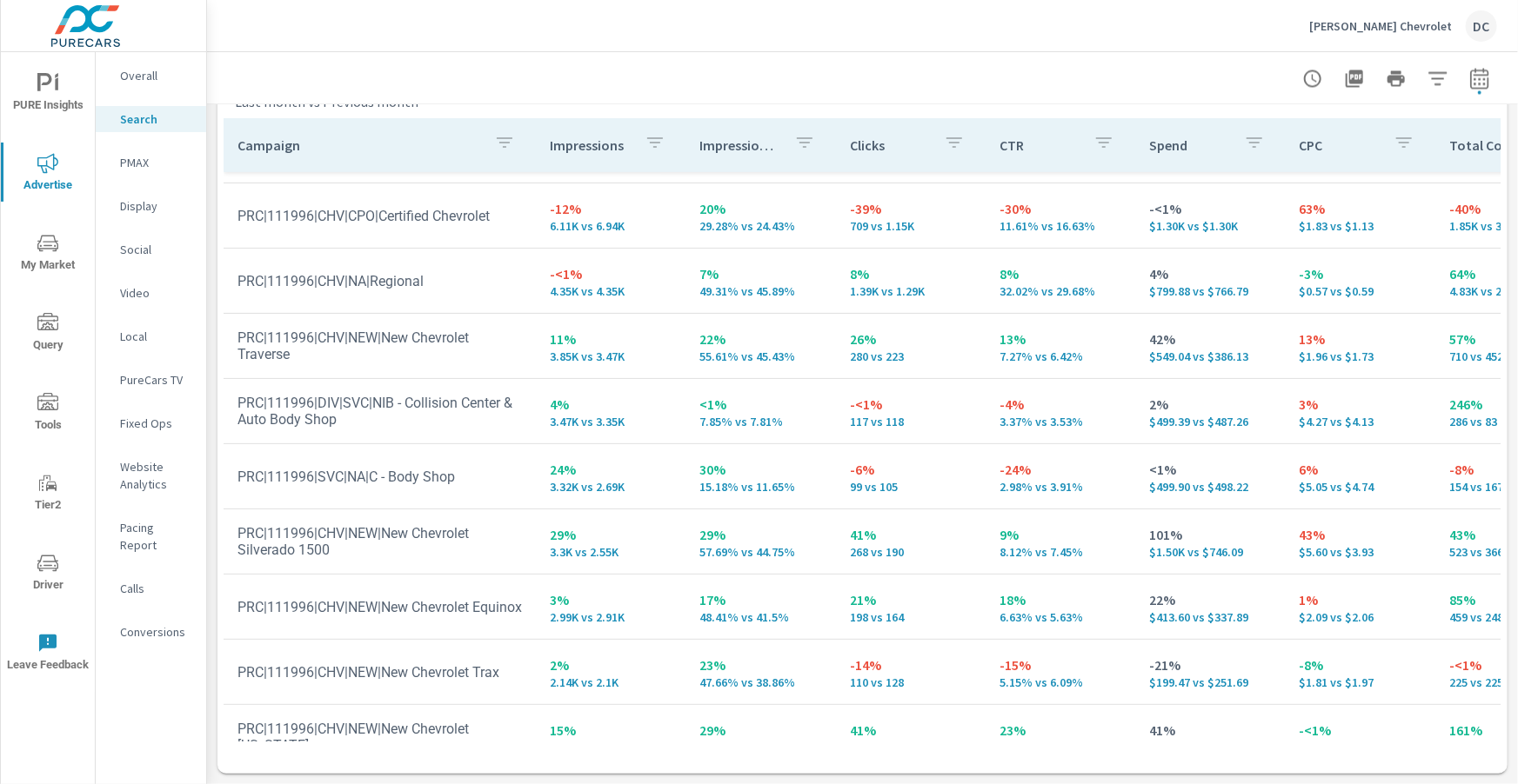
scroll to position [116, 1]
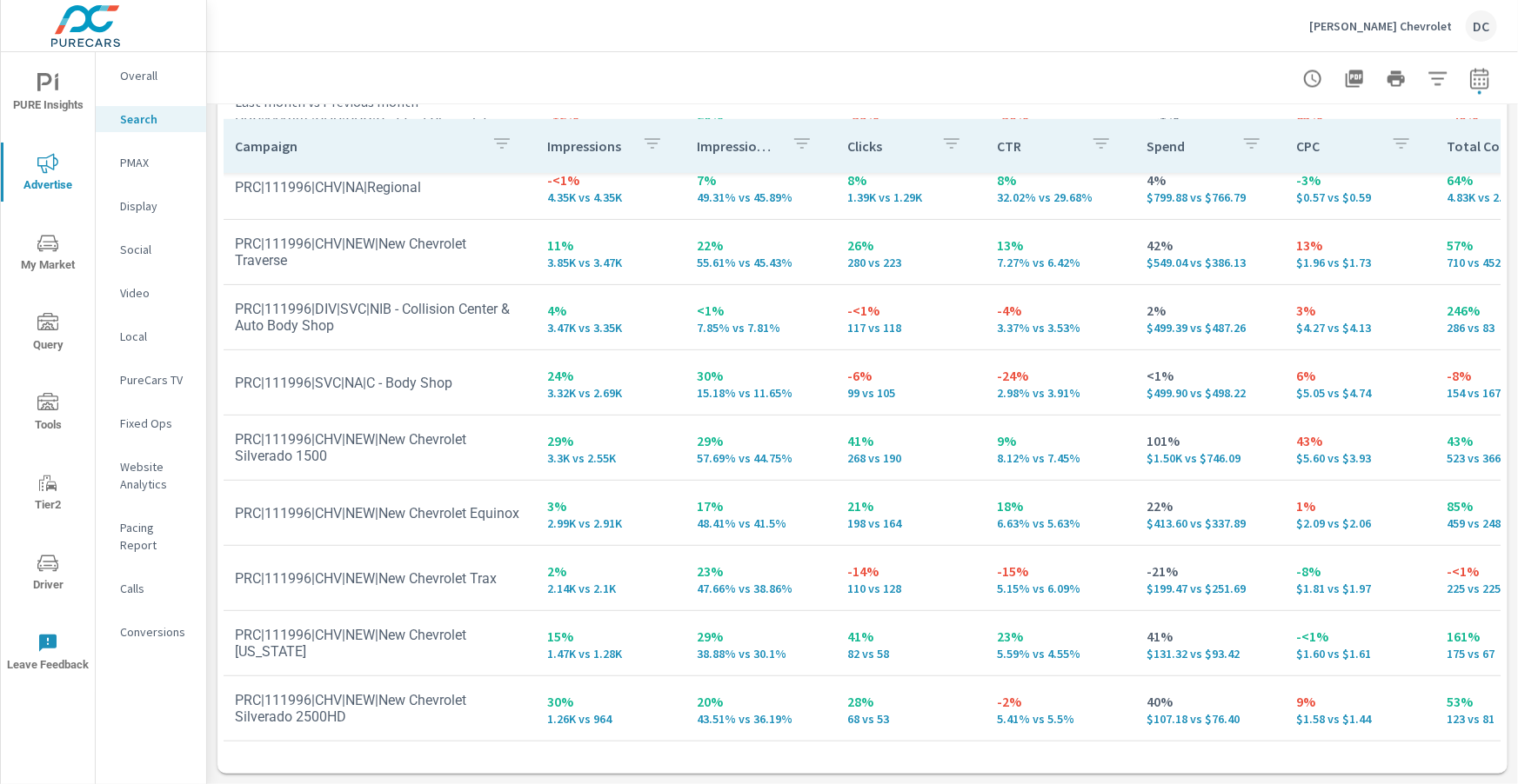
scroll to position [343, 4]
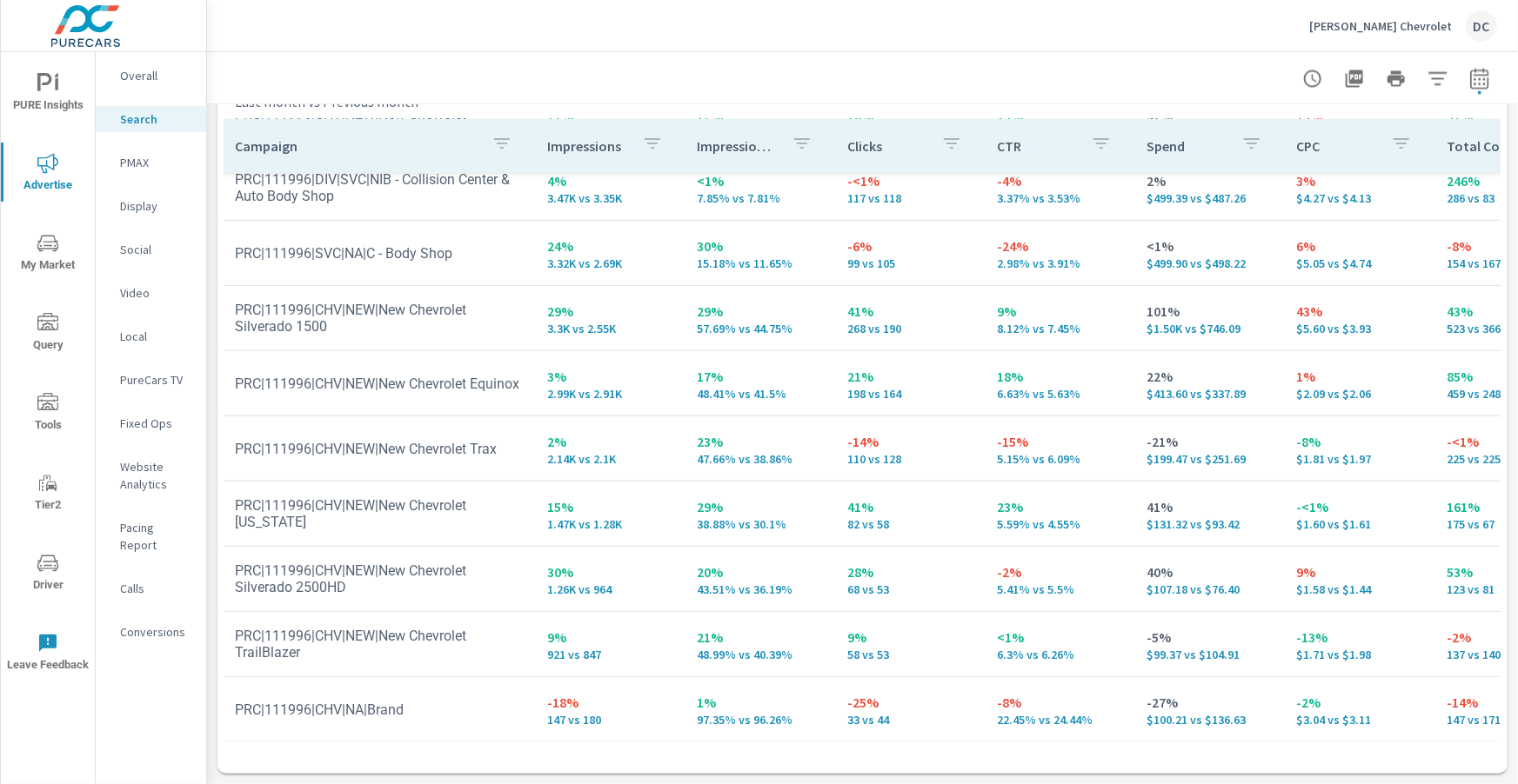
scroll to position [0, 4]
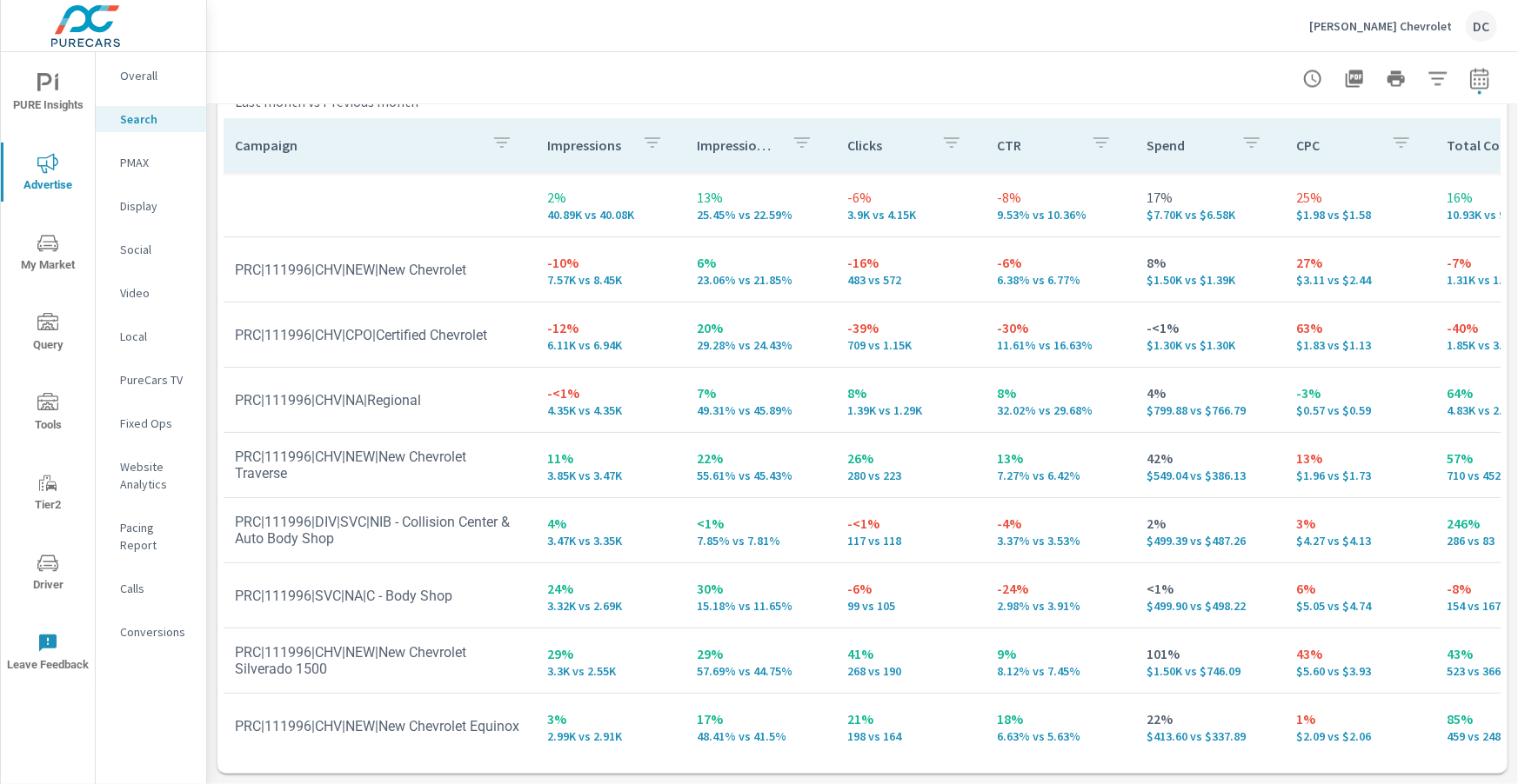
click at [137, 247] on p "Social" at bounding box center [155, 249] width 72 height 17
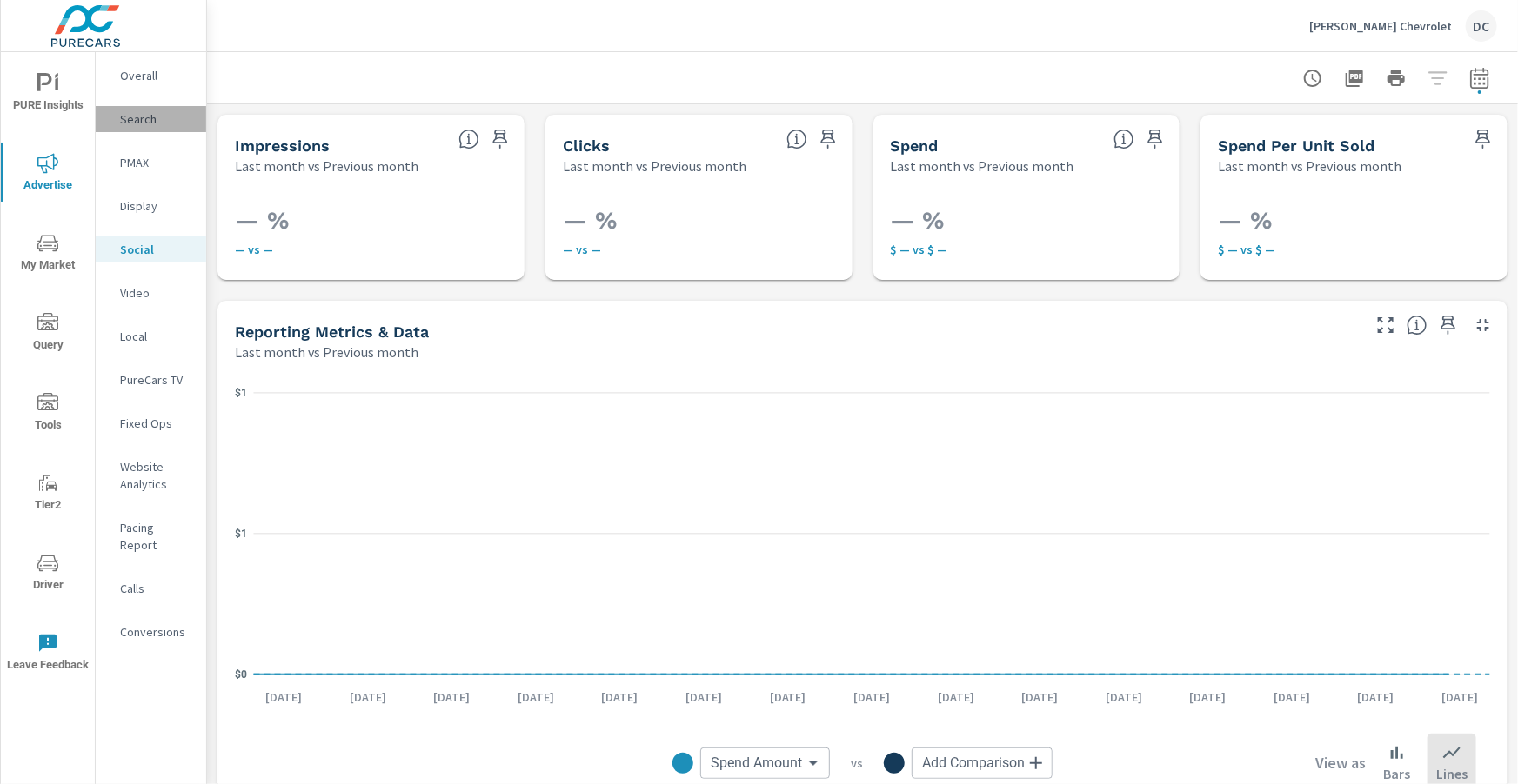
click at [133, 121] on p "Search" at bounding box center [155, 119] width 72 height 17
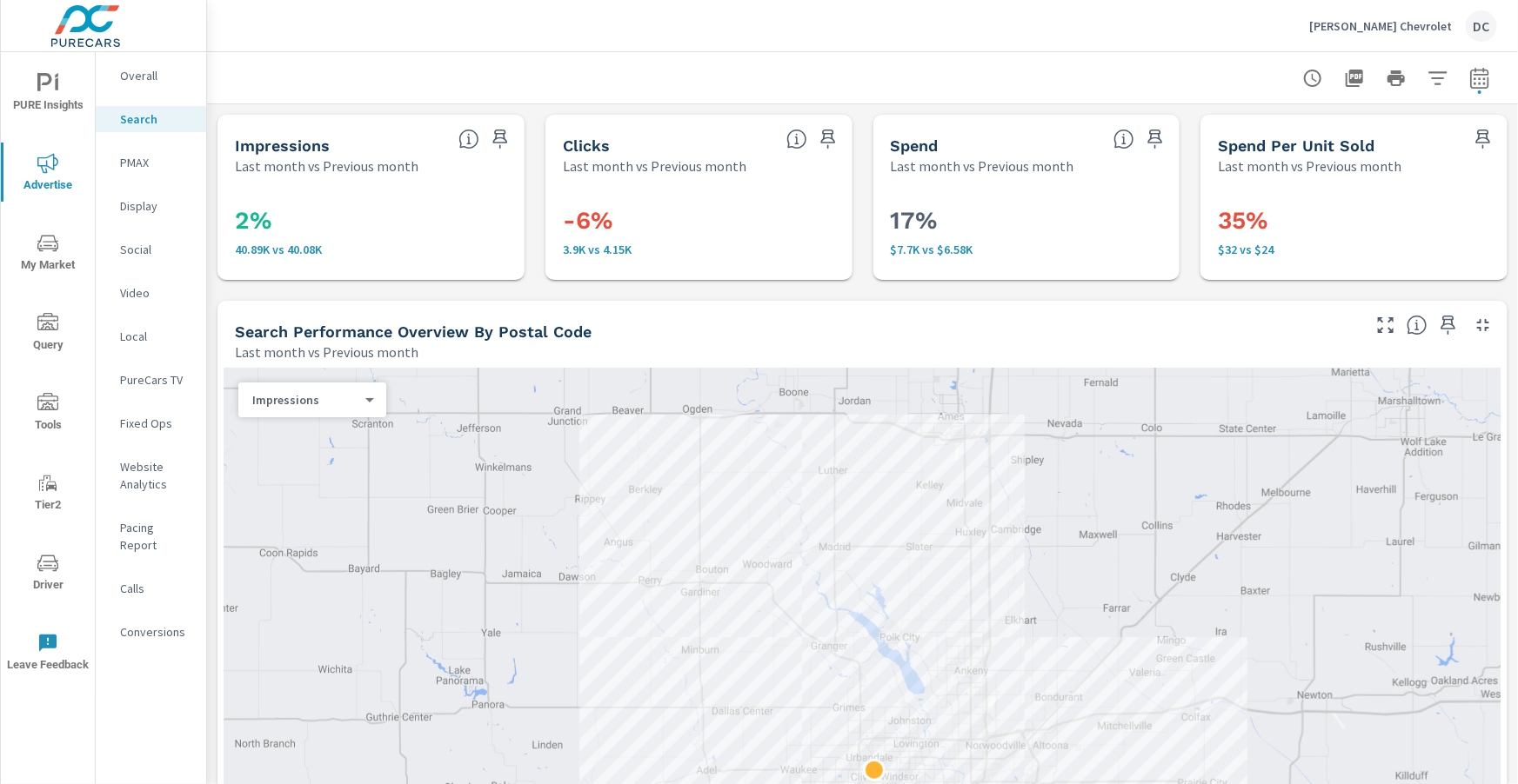
click at [136, 69] on p "Overall" at bounding box center [155, 76] width 72 height 17
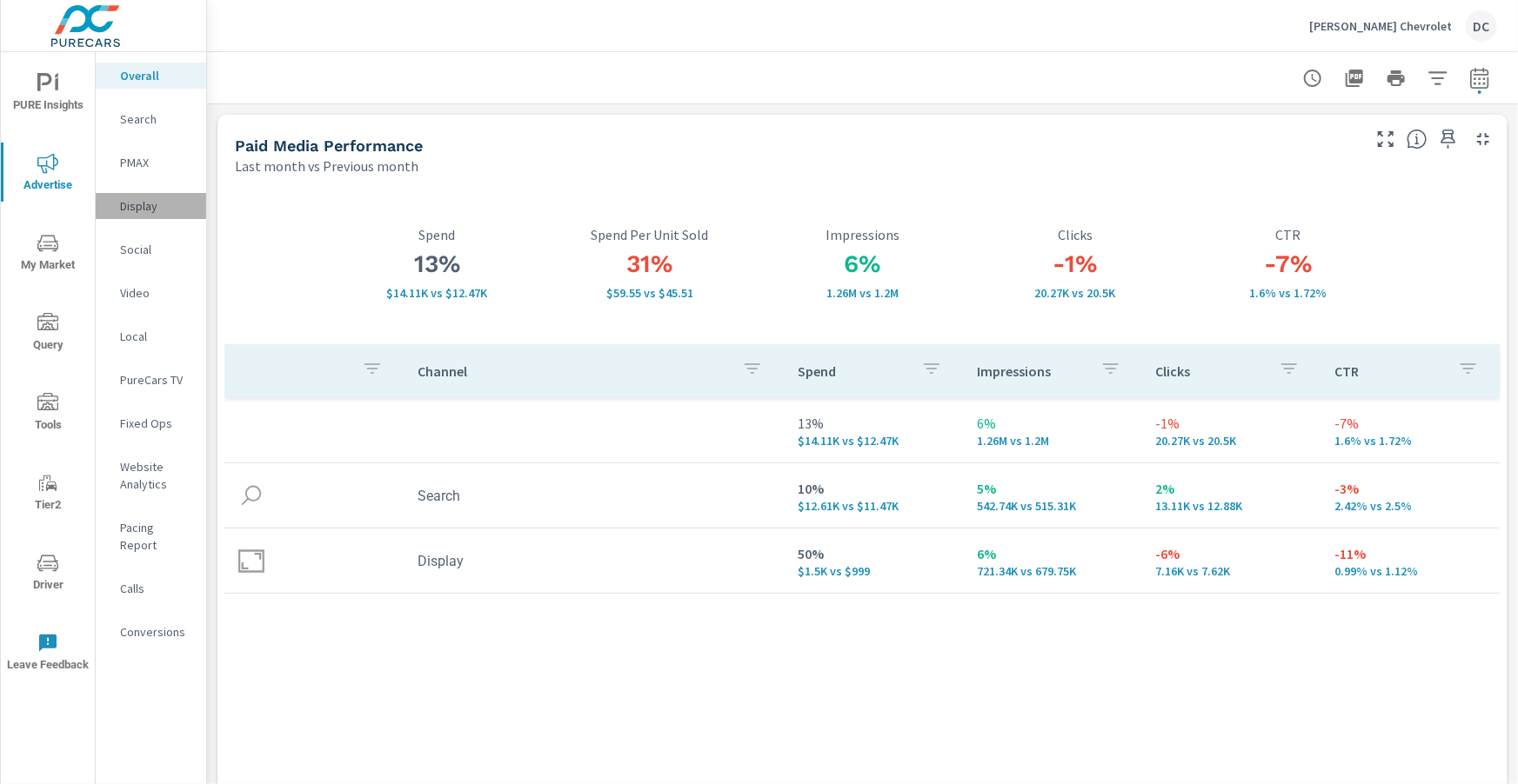
click at [150, 207] on p "Display" at bounding box center [155, 206] width 72 height 17
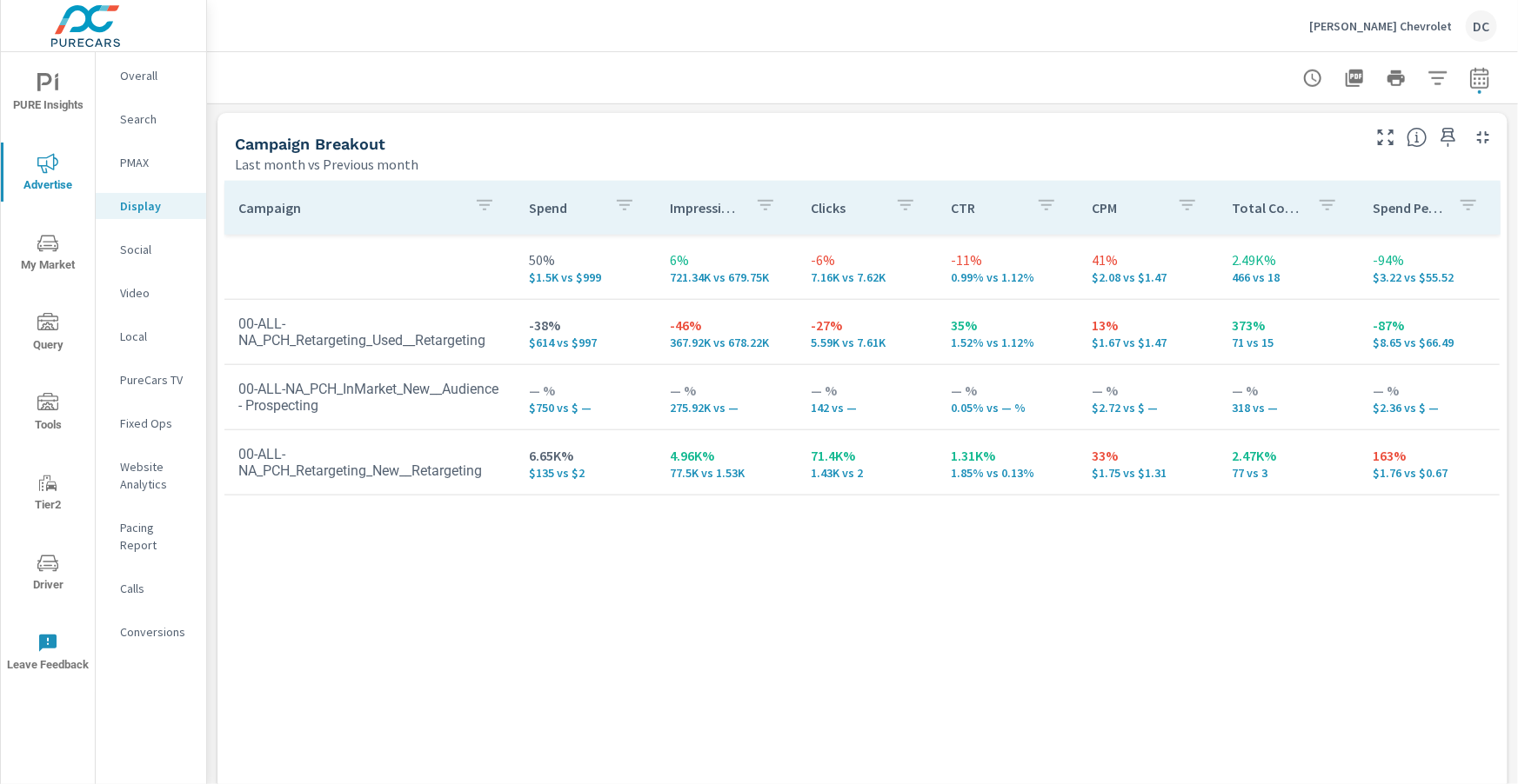
scroll to position [809, 0]
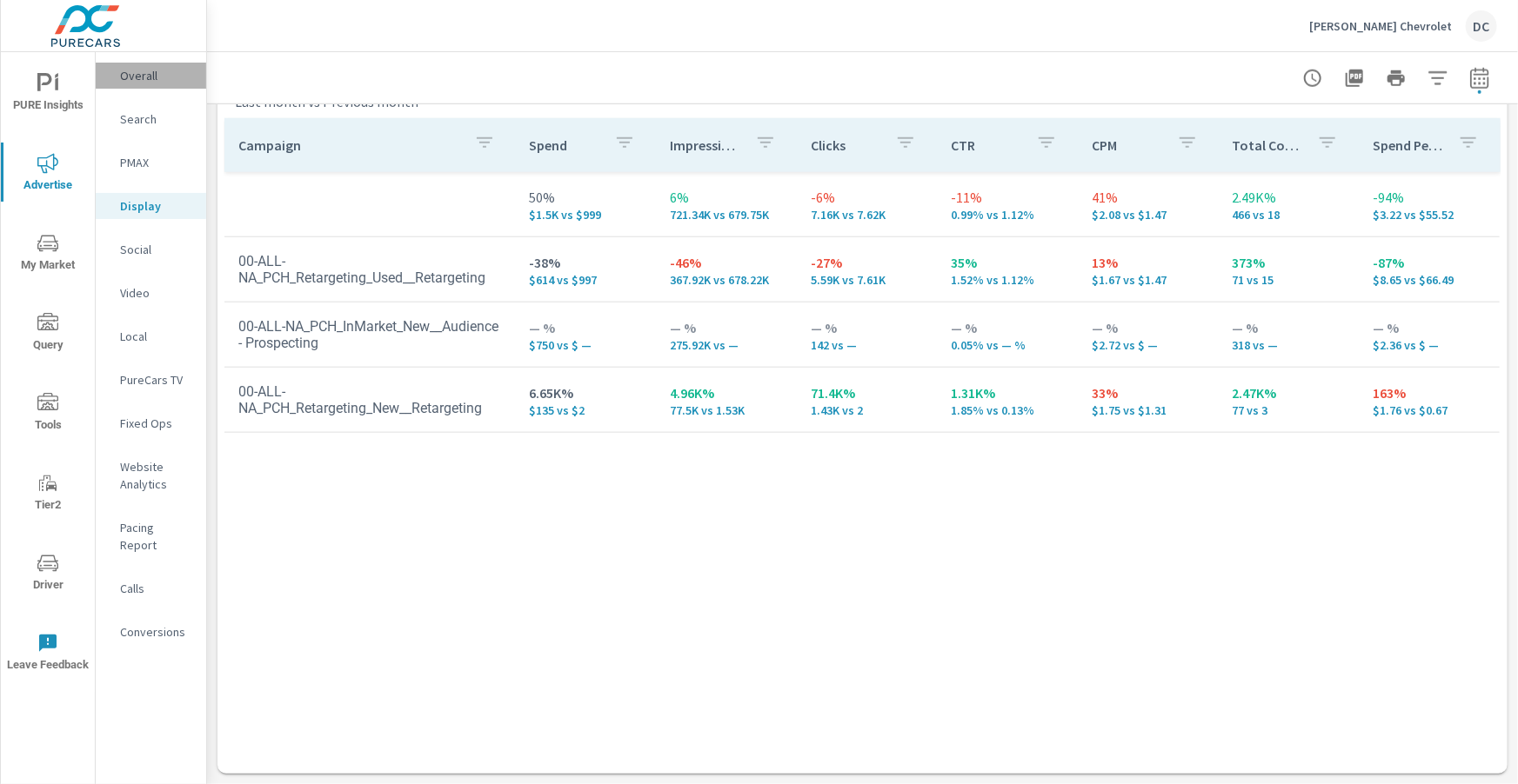
click at [137, 81] on p "Overall" at bounding box center [155, 76] width 72 height 17
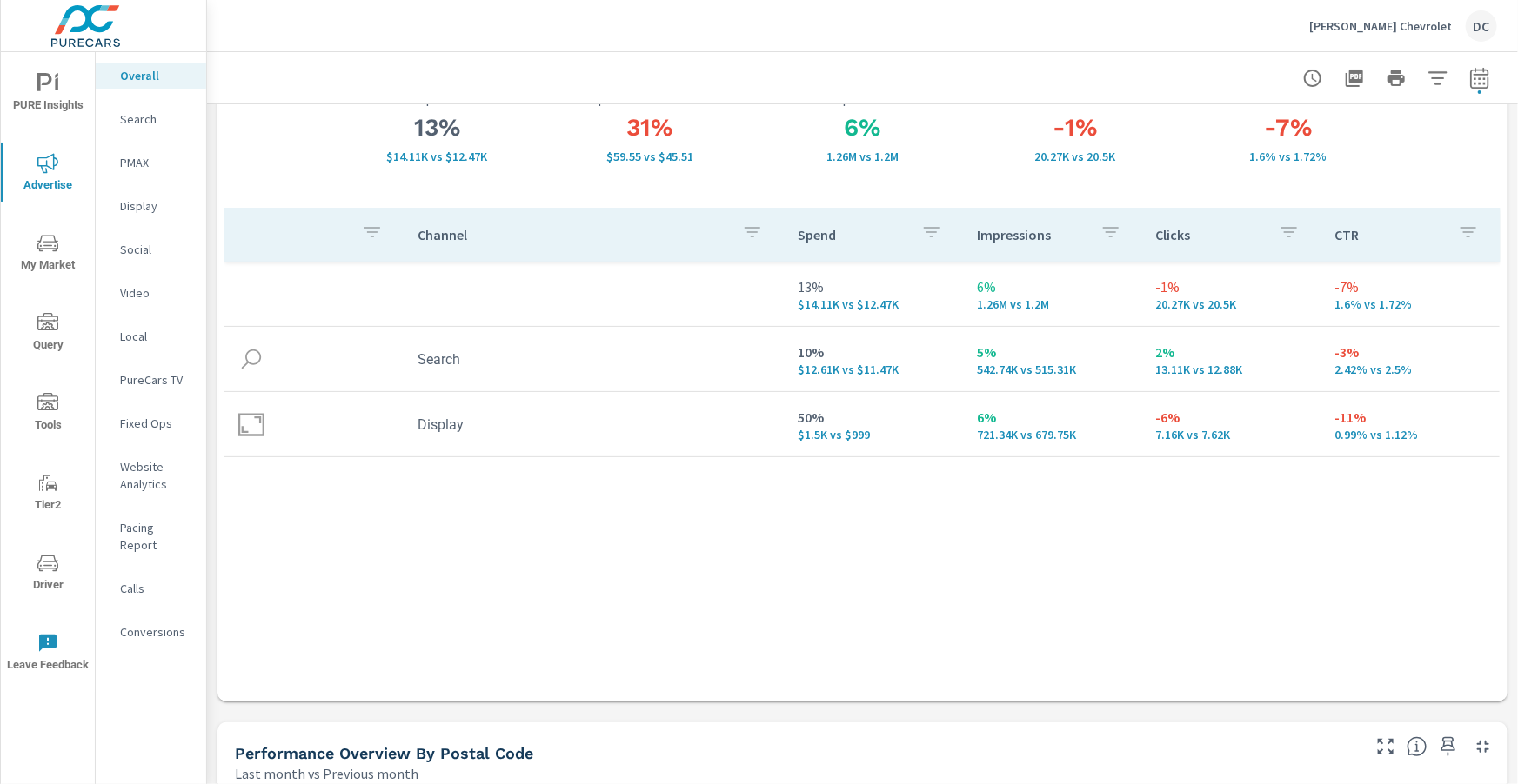
scroll to position [150, 0]
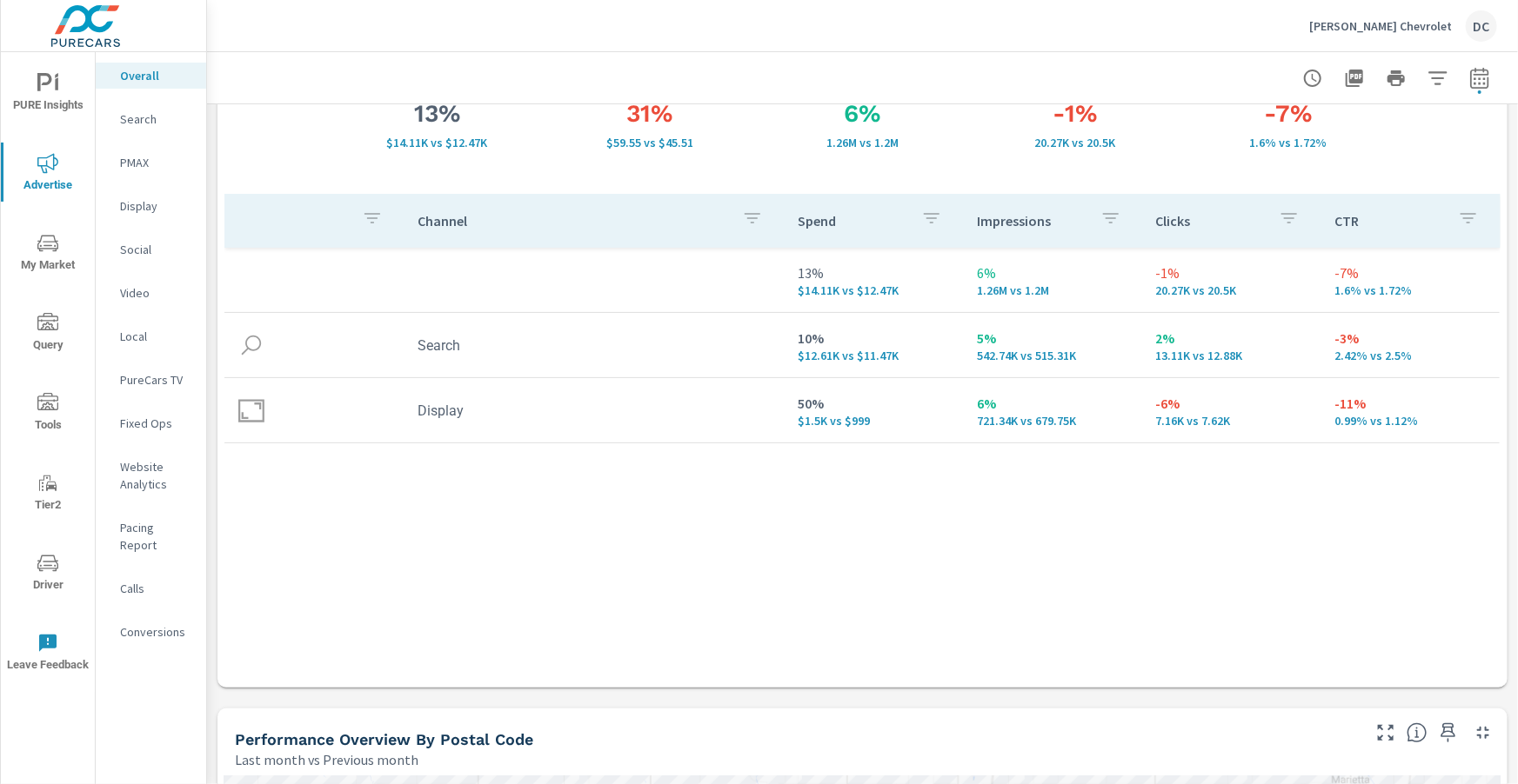
click at [149, 122] on p "Search" at bounding box center [155, 119] width 72 height 17
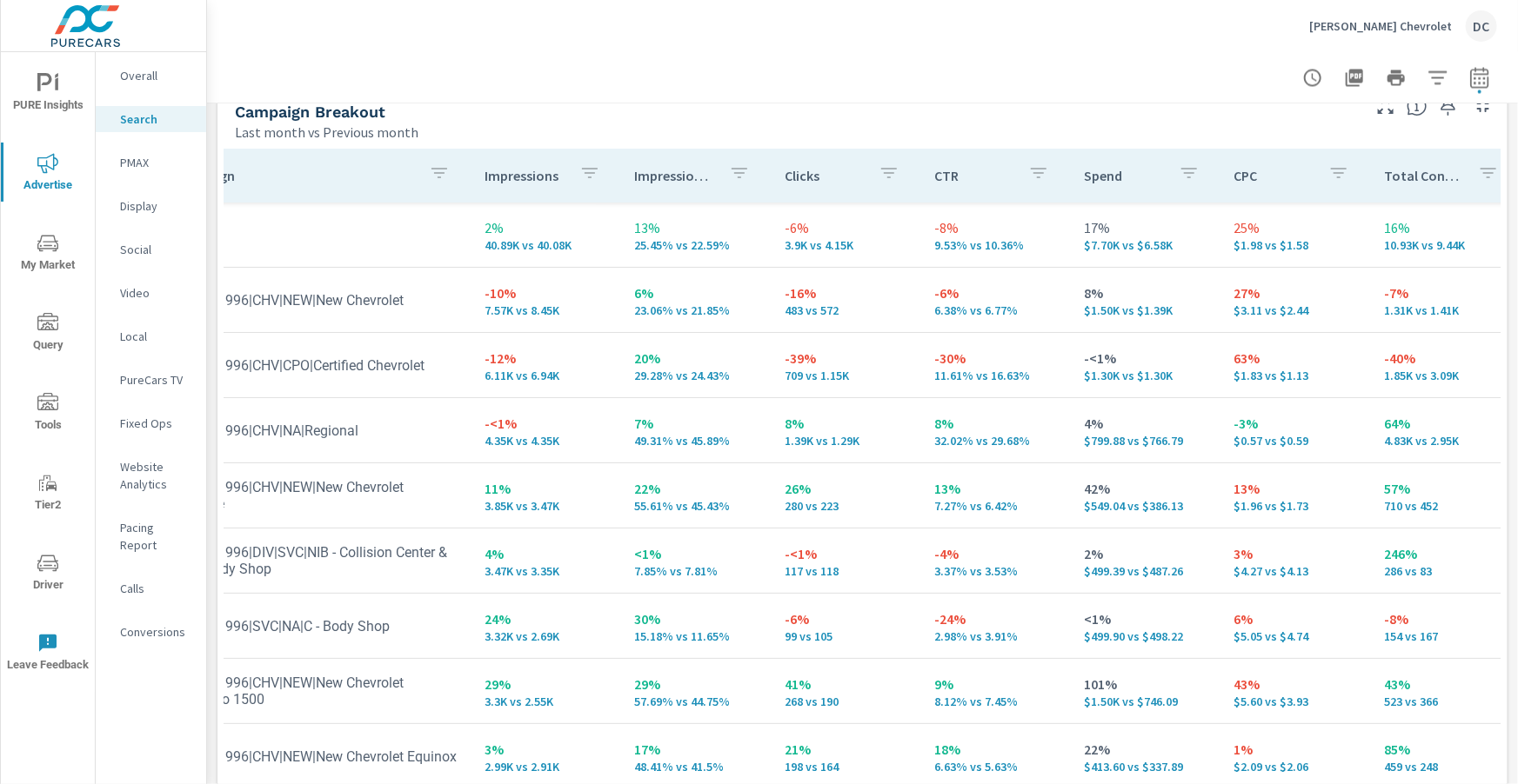
scroll to position [0, 62]
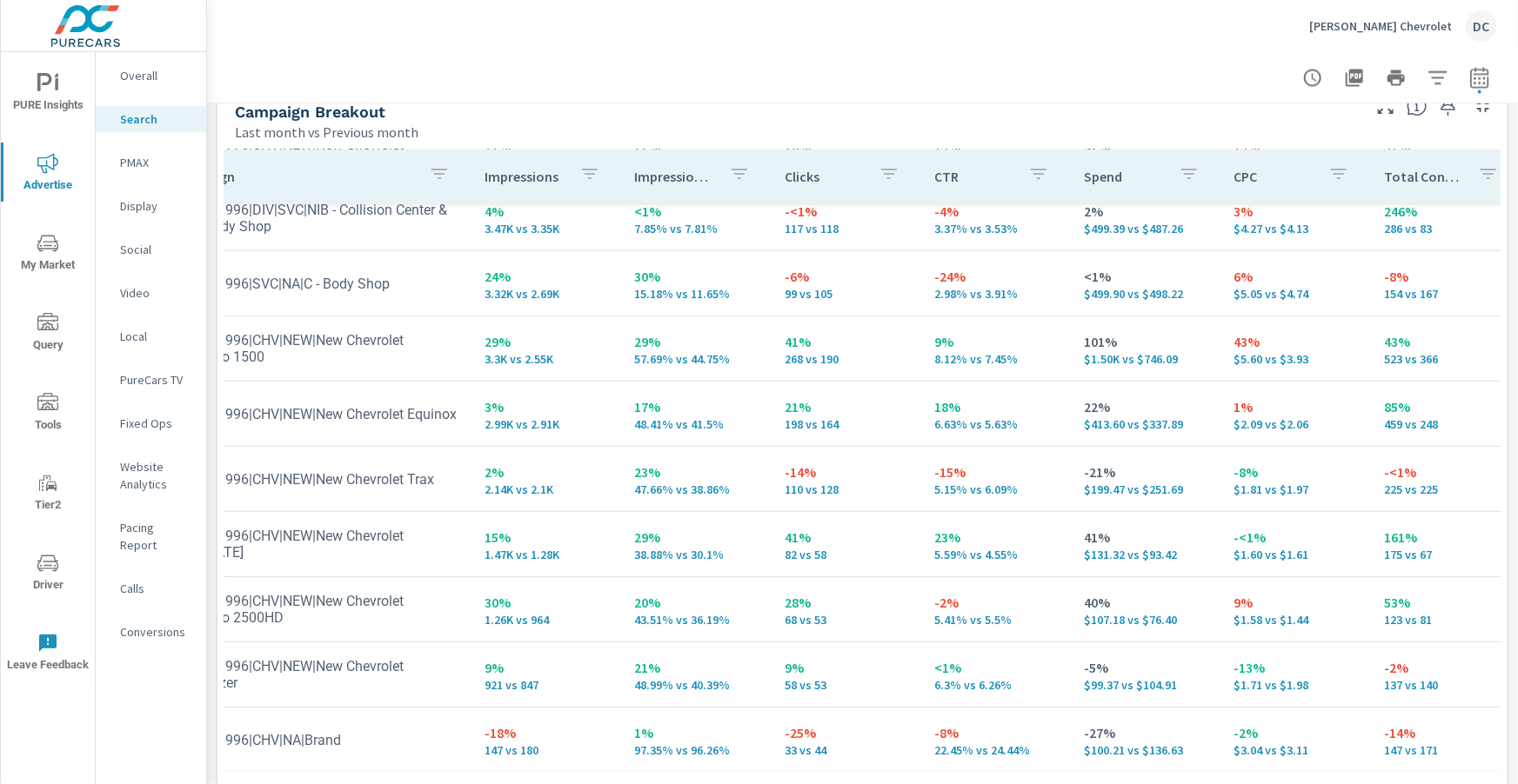
scroll to position [343, 51]
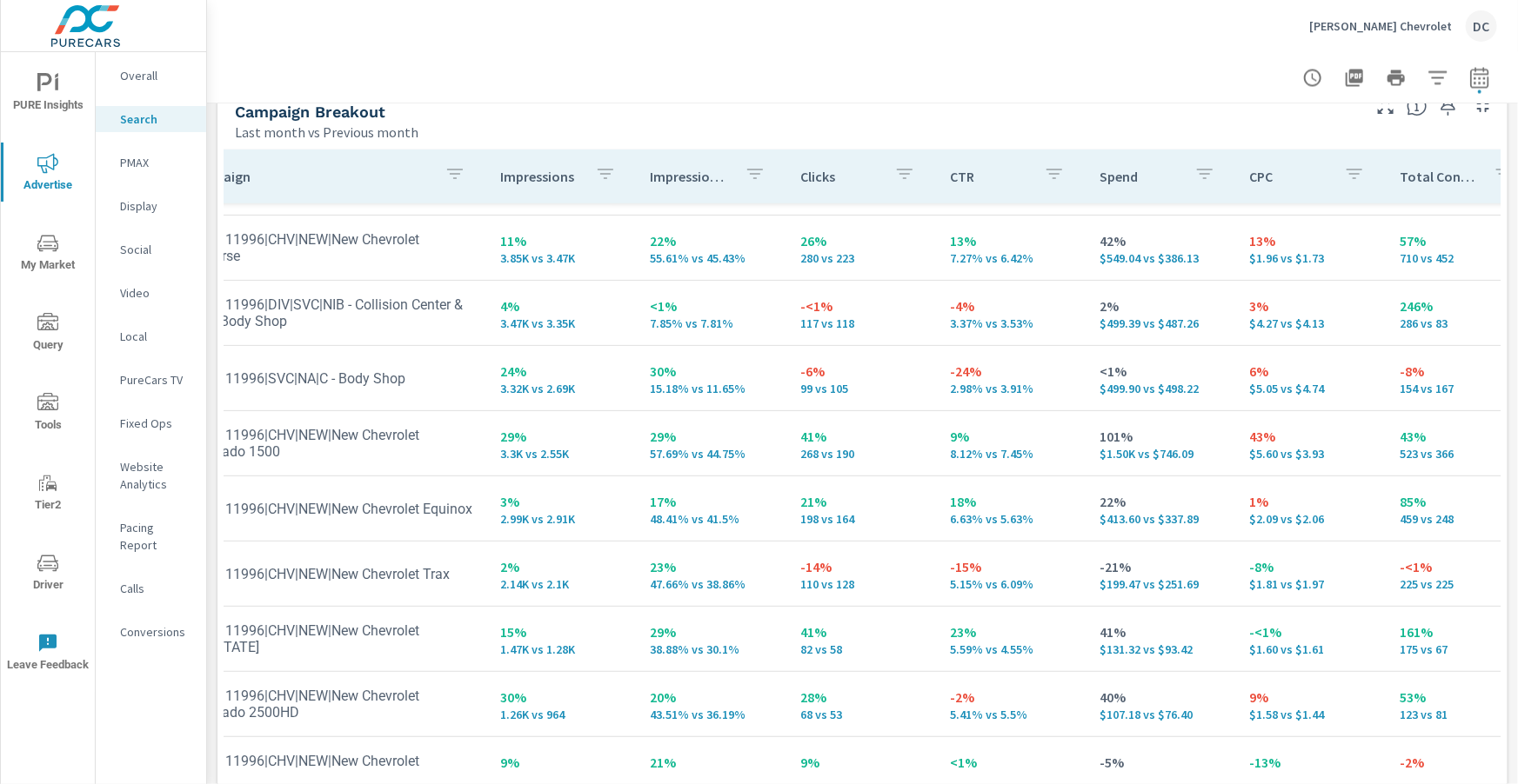
scroll to position [225, 51]
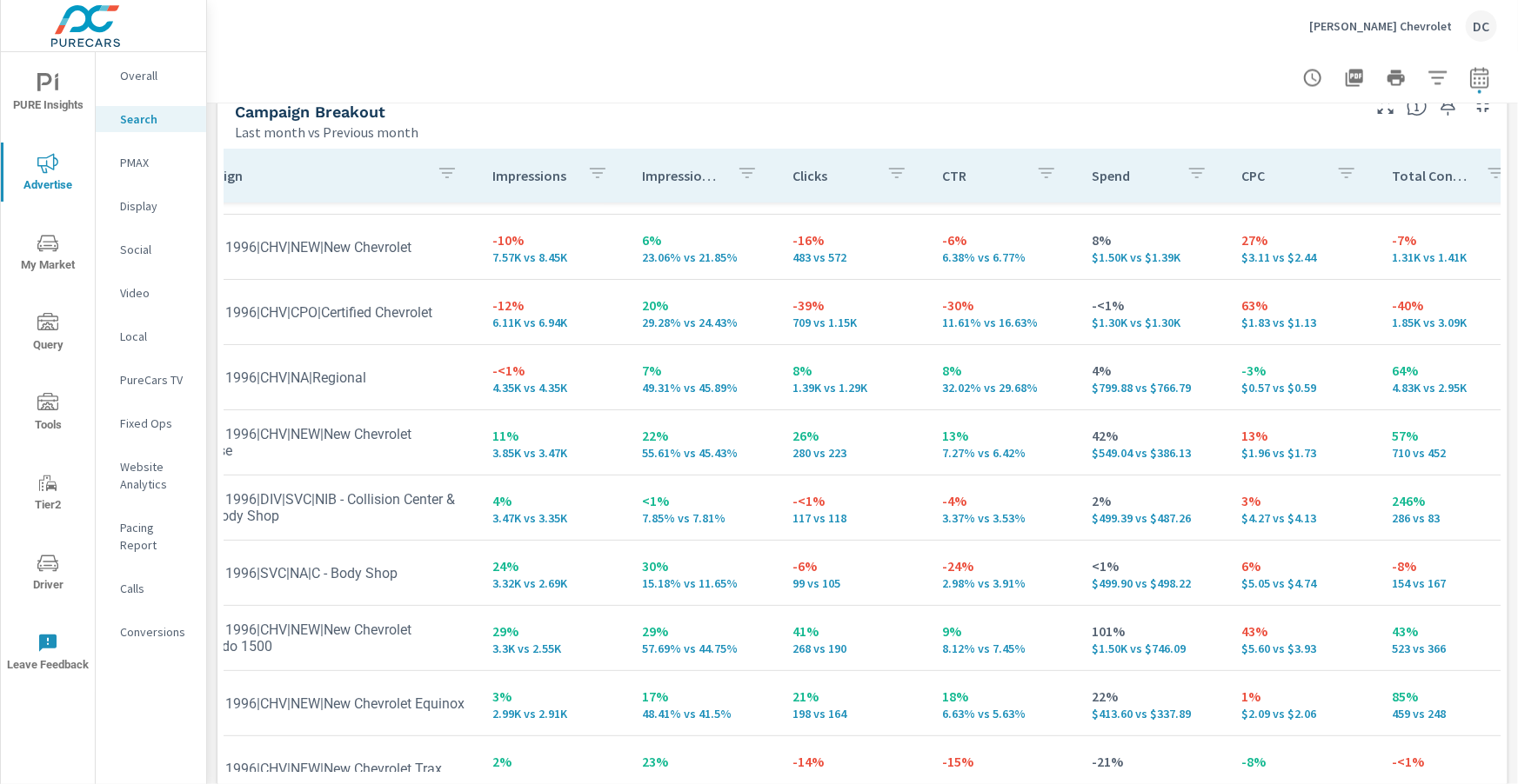
scroll to position [53, 66]
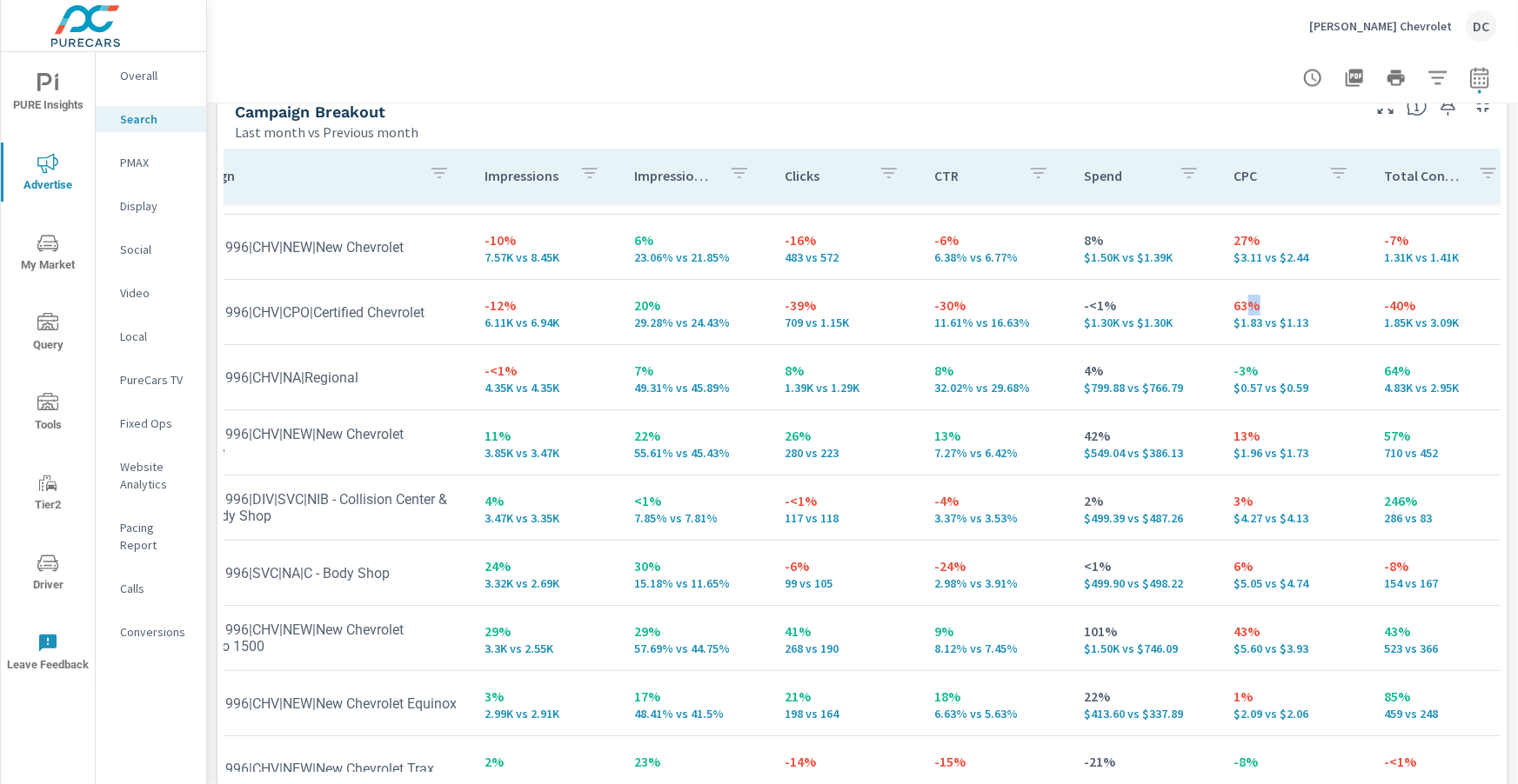
drag, startPoint x: 1238, startPoint y: 310, endPoint x: 1261, endPoint y: 307, distance: 23.2
click at [801, 307] on p "63%" at bounding box center [1295, 306] width 122 height 21
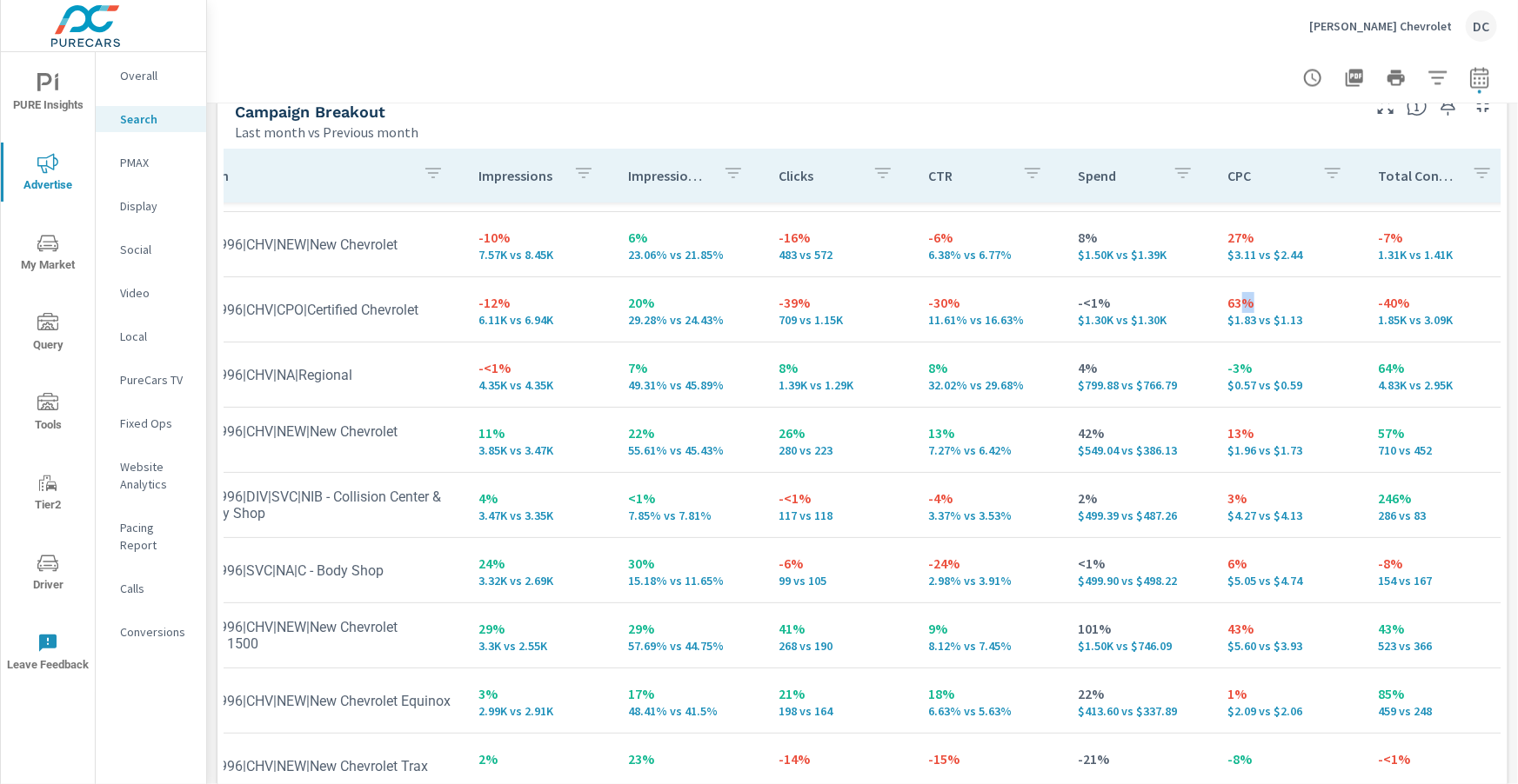
scroll to position [61, 72]
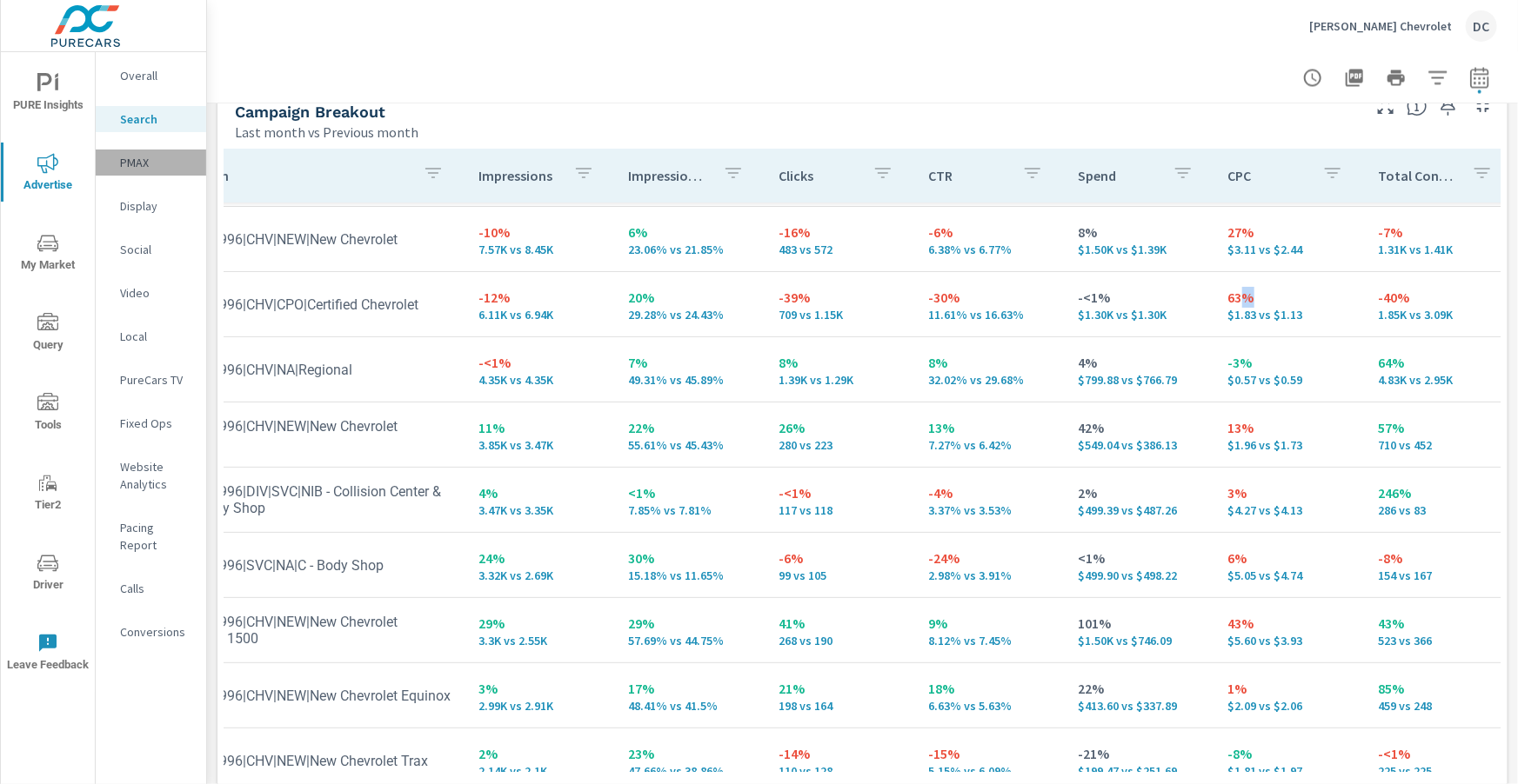
click at [144, 161] on p "PMAX" at bounding box center [155, 163] width 72 height 17
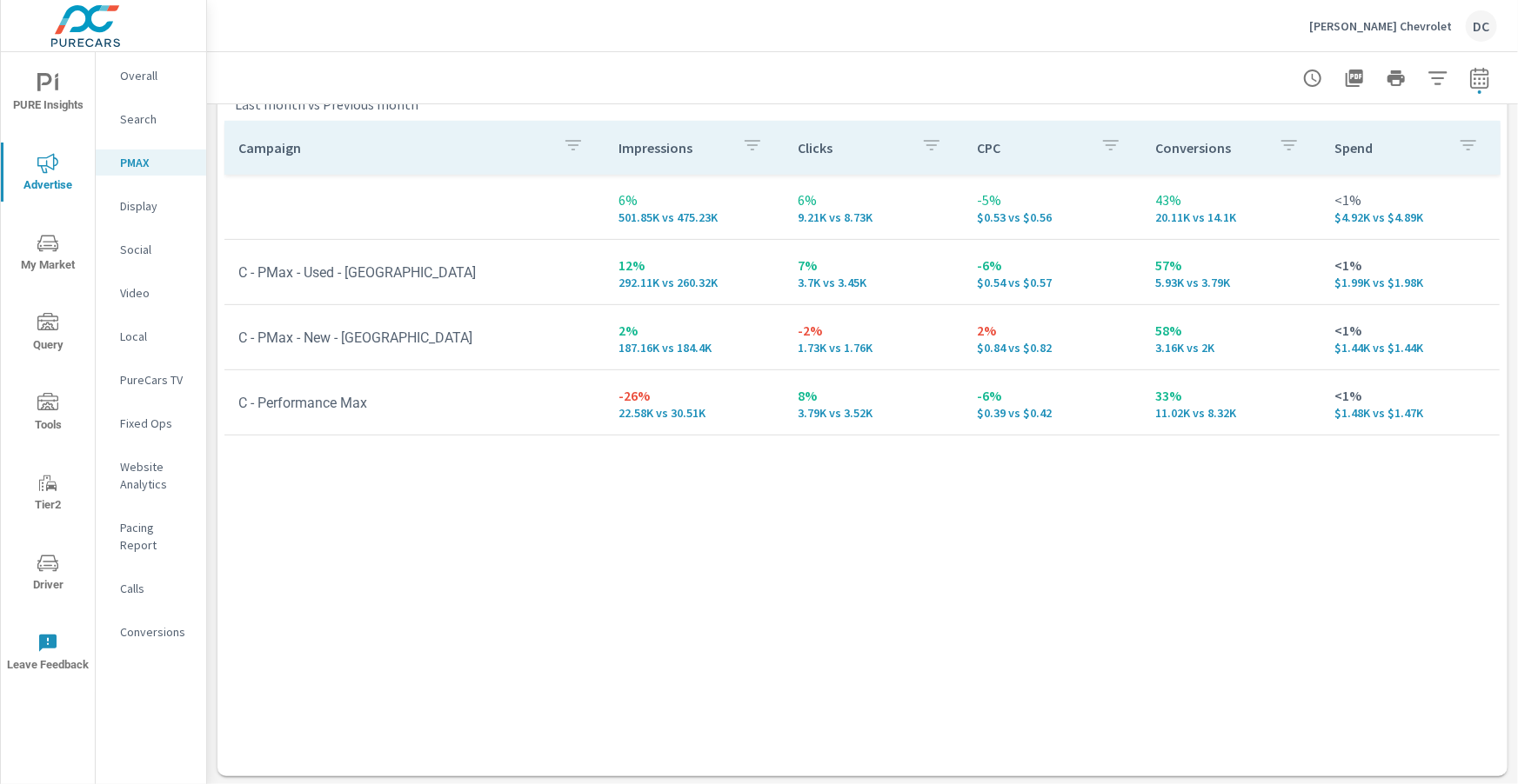
scroll to position [250, 0]
drag, startPoint x: 1153, startPoint y: 413, endPoint x: 1238, endPoint y: 412, distance: 85.0
click at [801, 412] on td "33% 11.02K vs 8.32K" at bounding box center [1231, 400] width 179 height 62
click at [141, 116] on p "Search" at bounding box center [155, 119] width 72 height 17
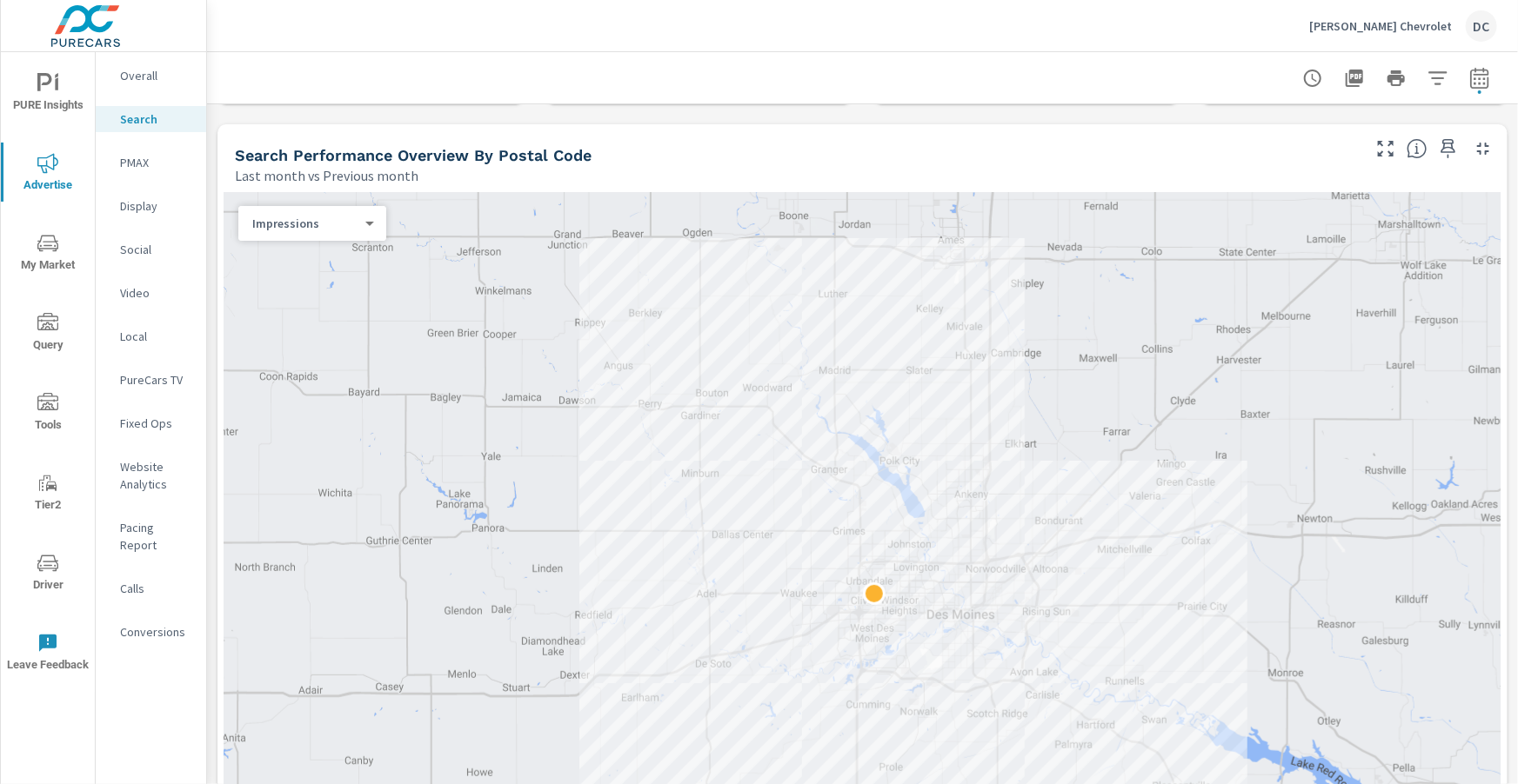
scroll to position [189, 0]
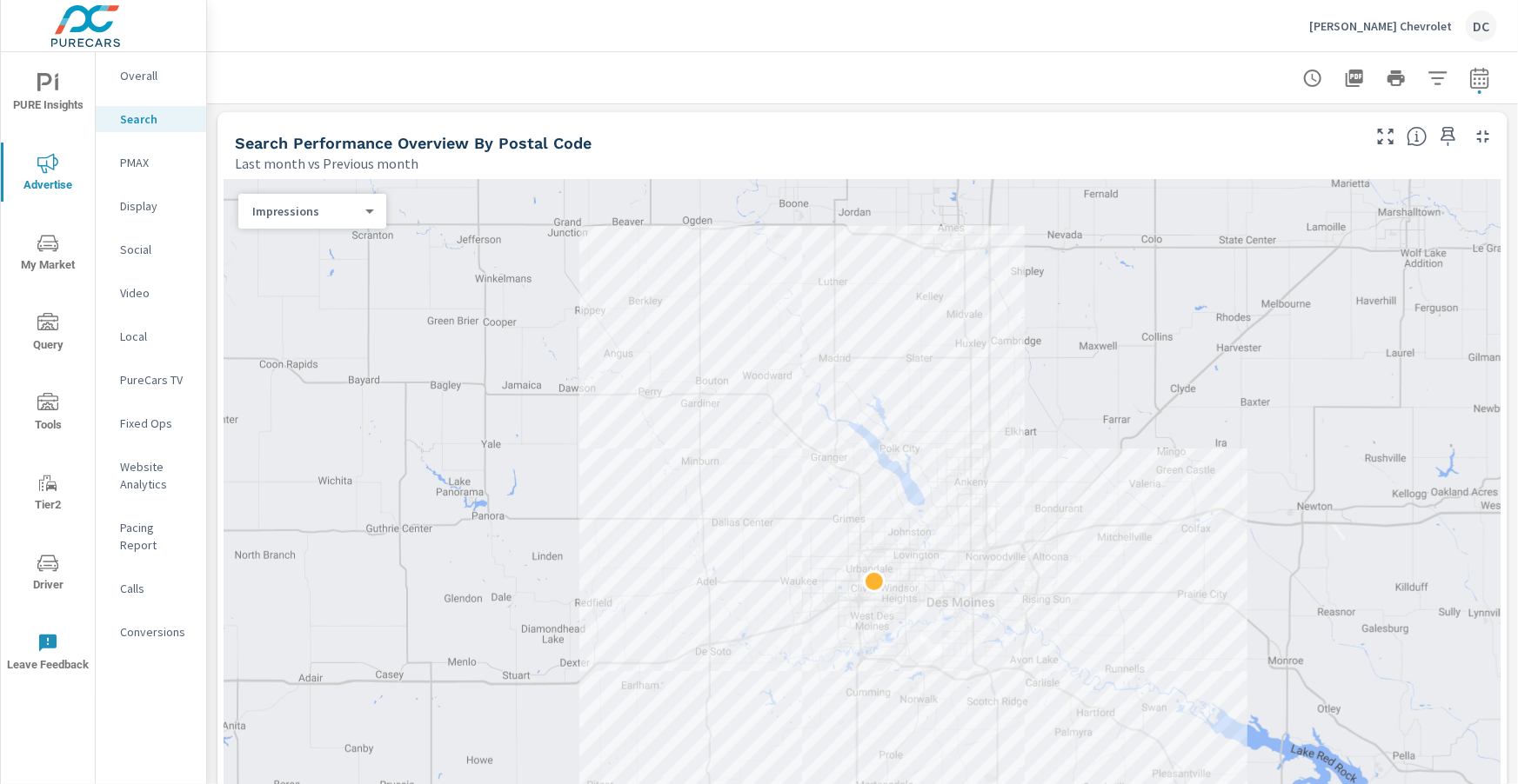
click at [139, 167] on p "PMAX" at bounding box center [155, 163] width 72 height 17
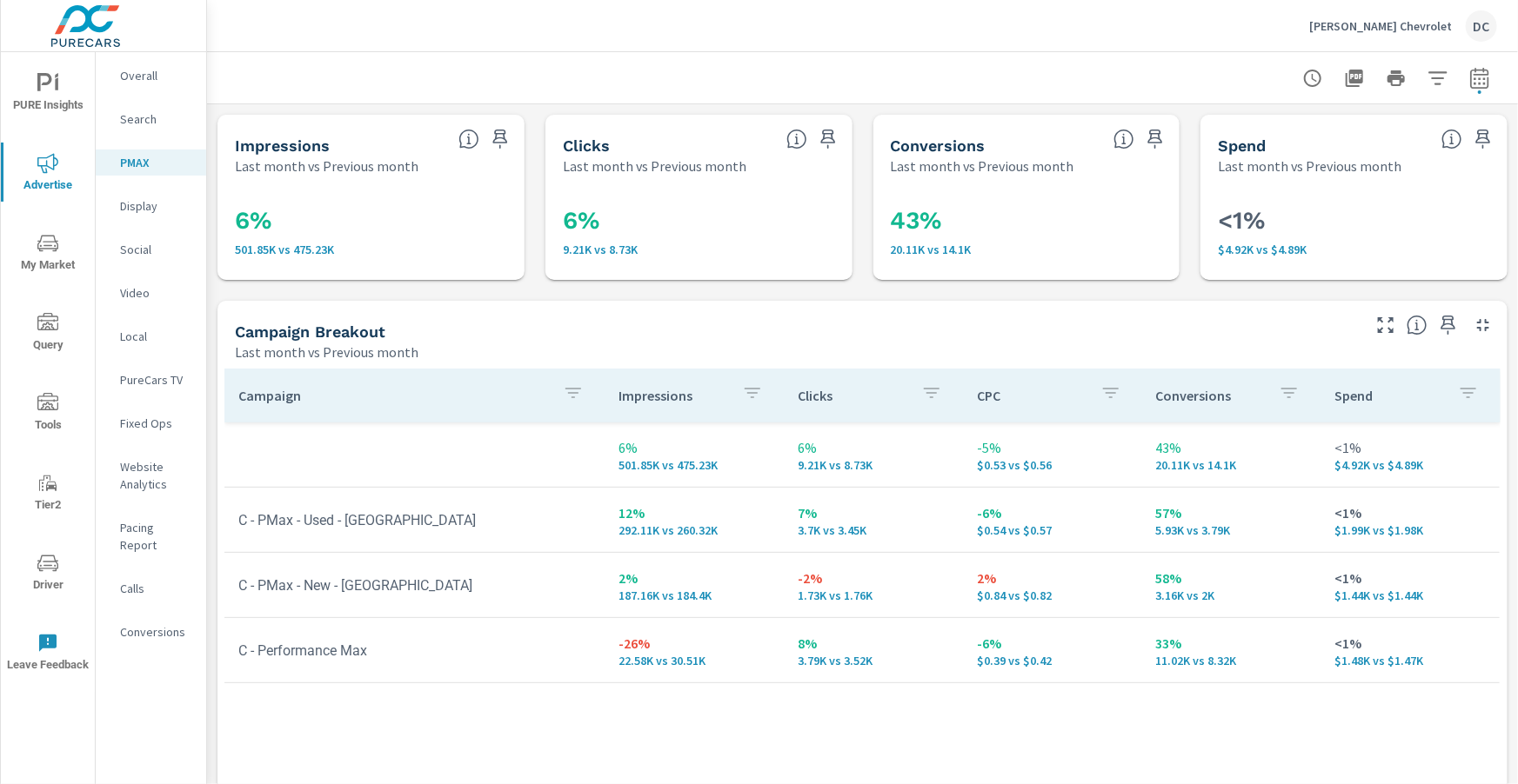
click at [154, 204] on p "Display" at bounding box center [155, 206] width 72 height 17
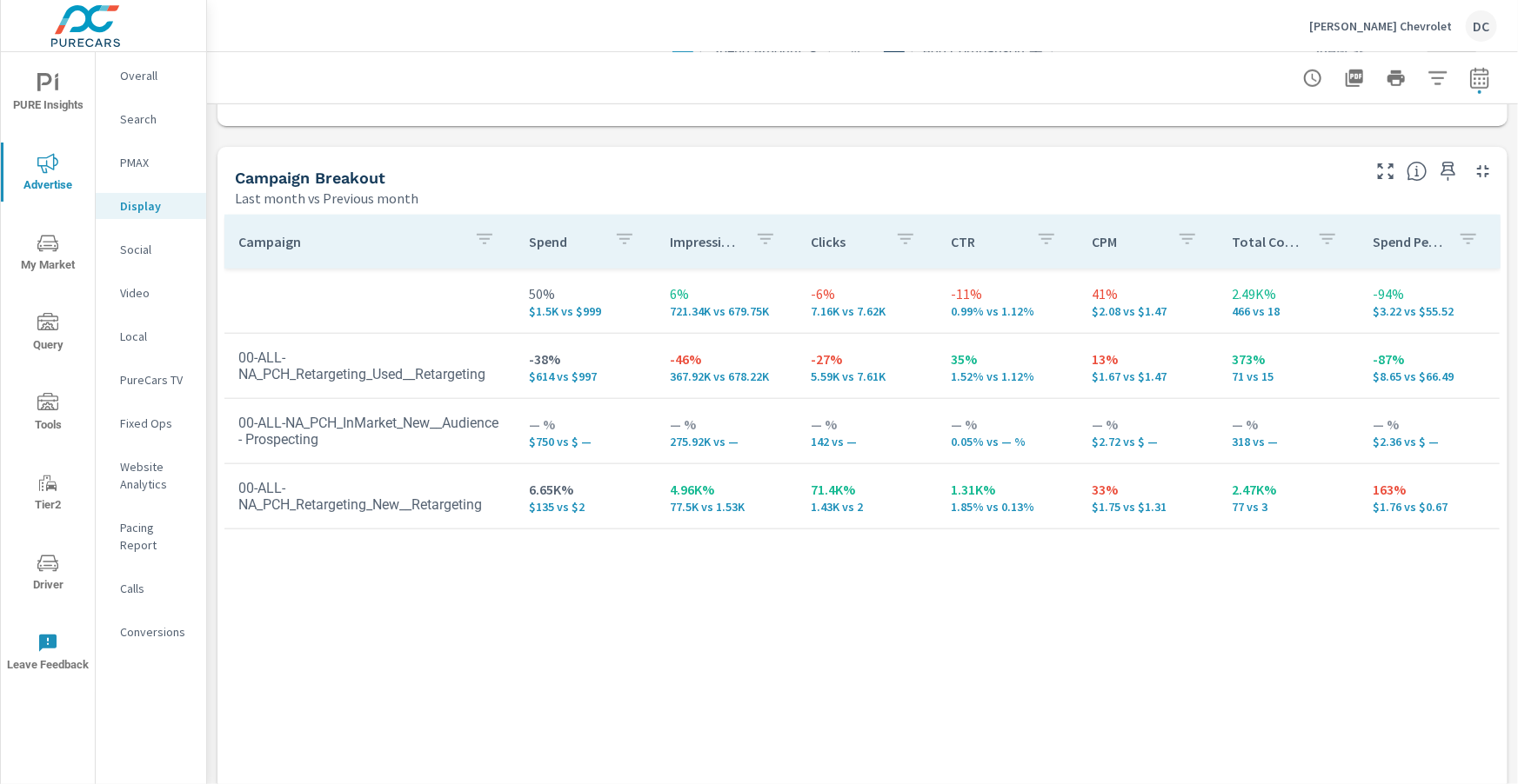
scroll to position [740, 0]
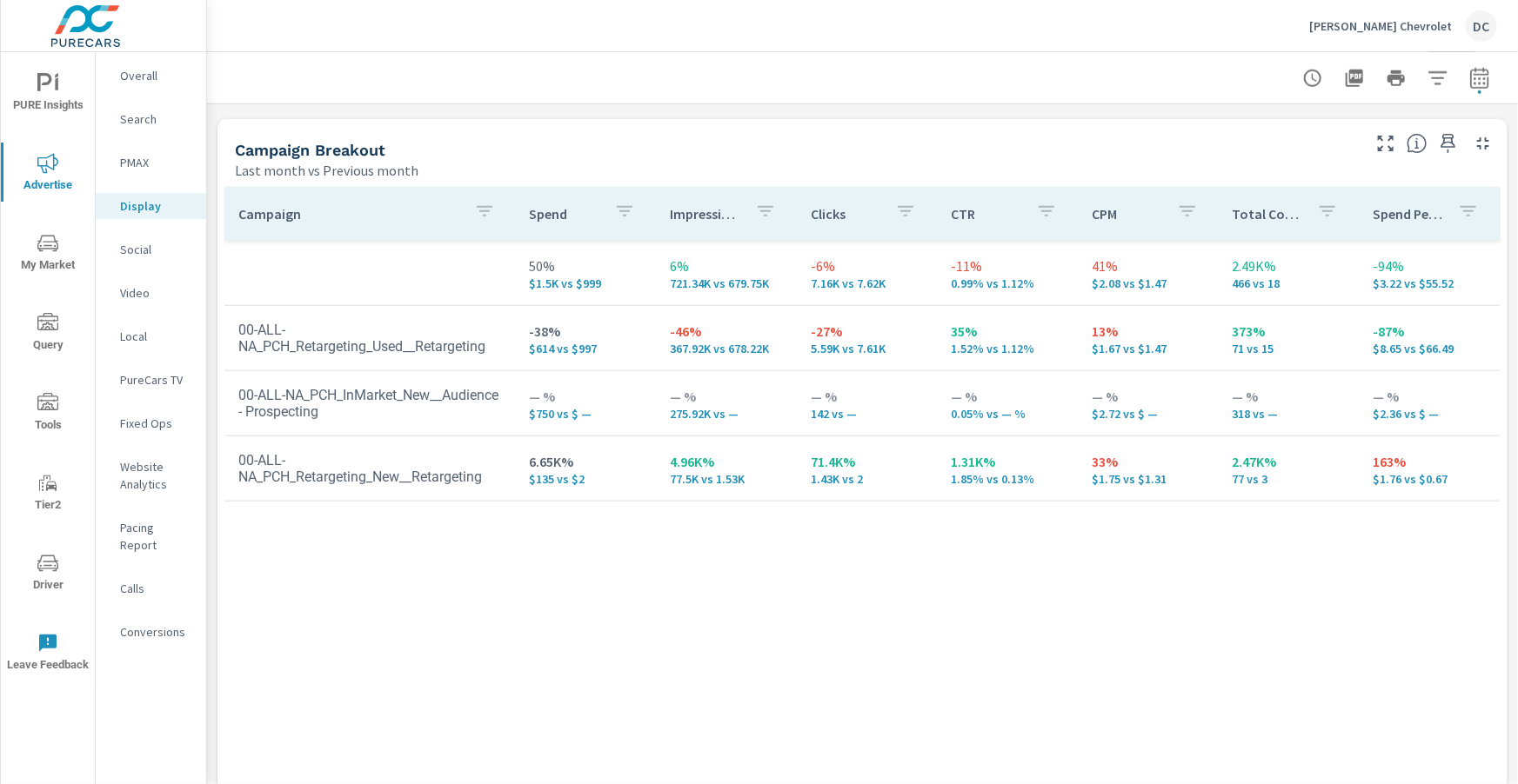
click at [53, 85] on icon "nav menu" at bounding box center [48, 83] width 21 height 21
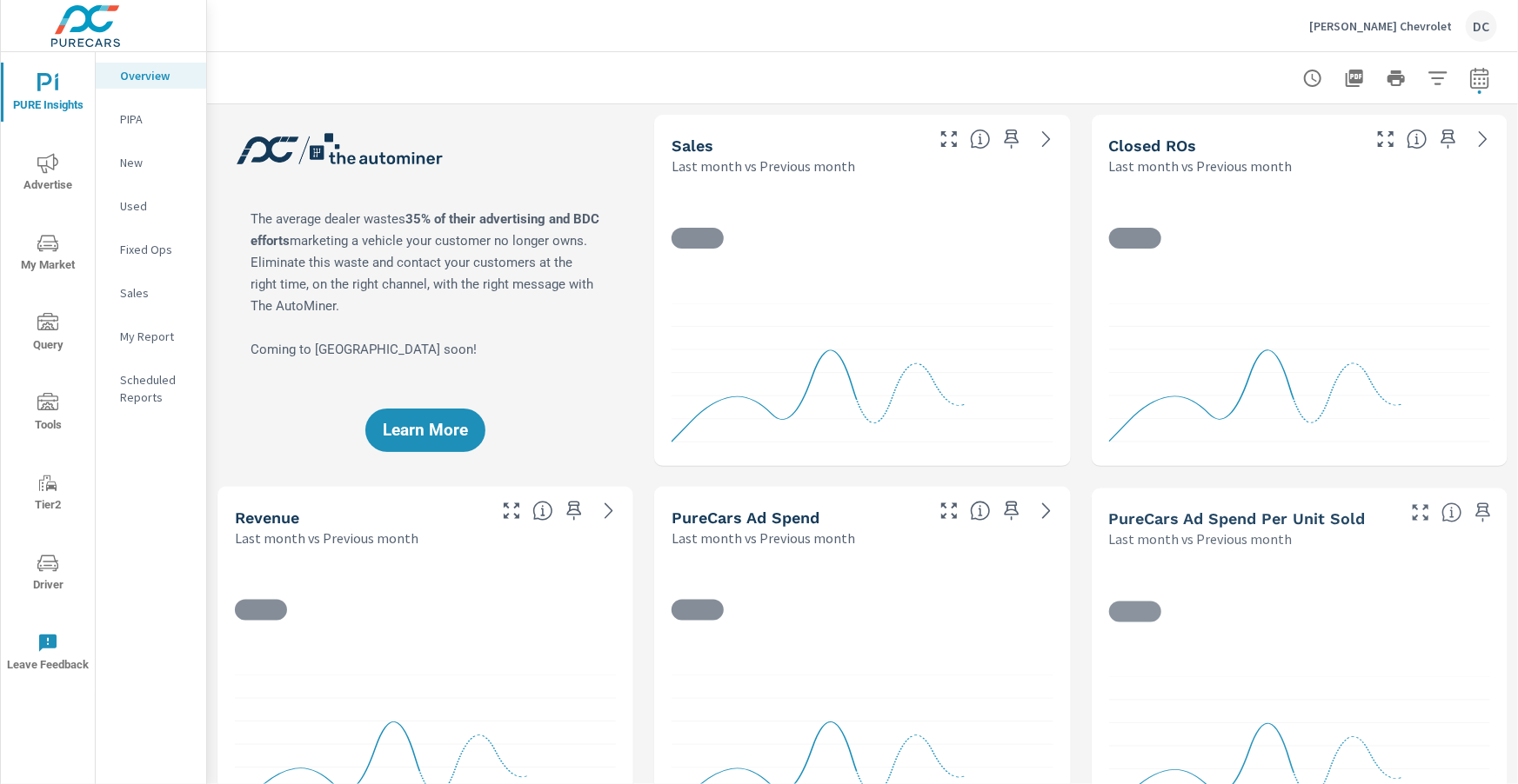
click at [147, 288] on p "Sales" at bounding box center [155, 293] width 72 height 17
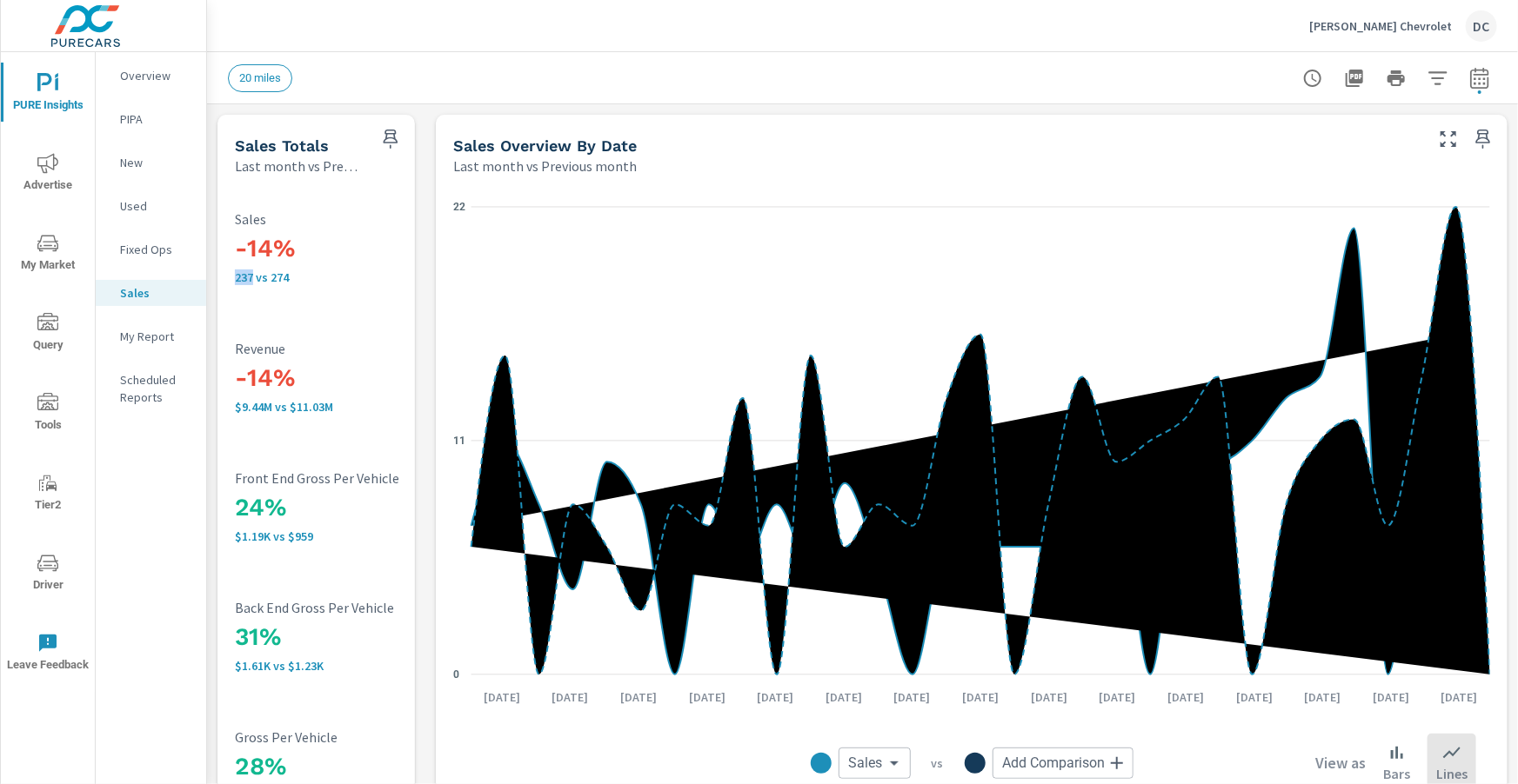
drag, startPoint x: 254, startPoint y: 276, endPoint x: 233, endPoint y: 277, distance: 21.0
click at [233, 277] on div "-14% 237 vs 274 Sales -14% $9.44M vs $11.03M Revenue 24% $1.19K vs $959 Front E…" at bounding box center [315, 507] width 183 height 649
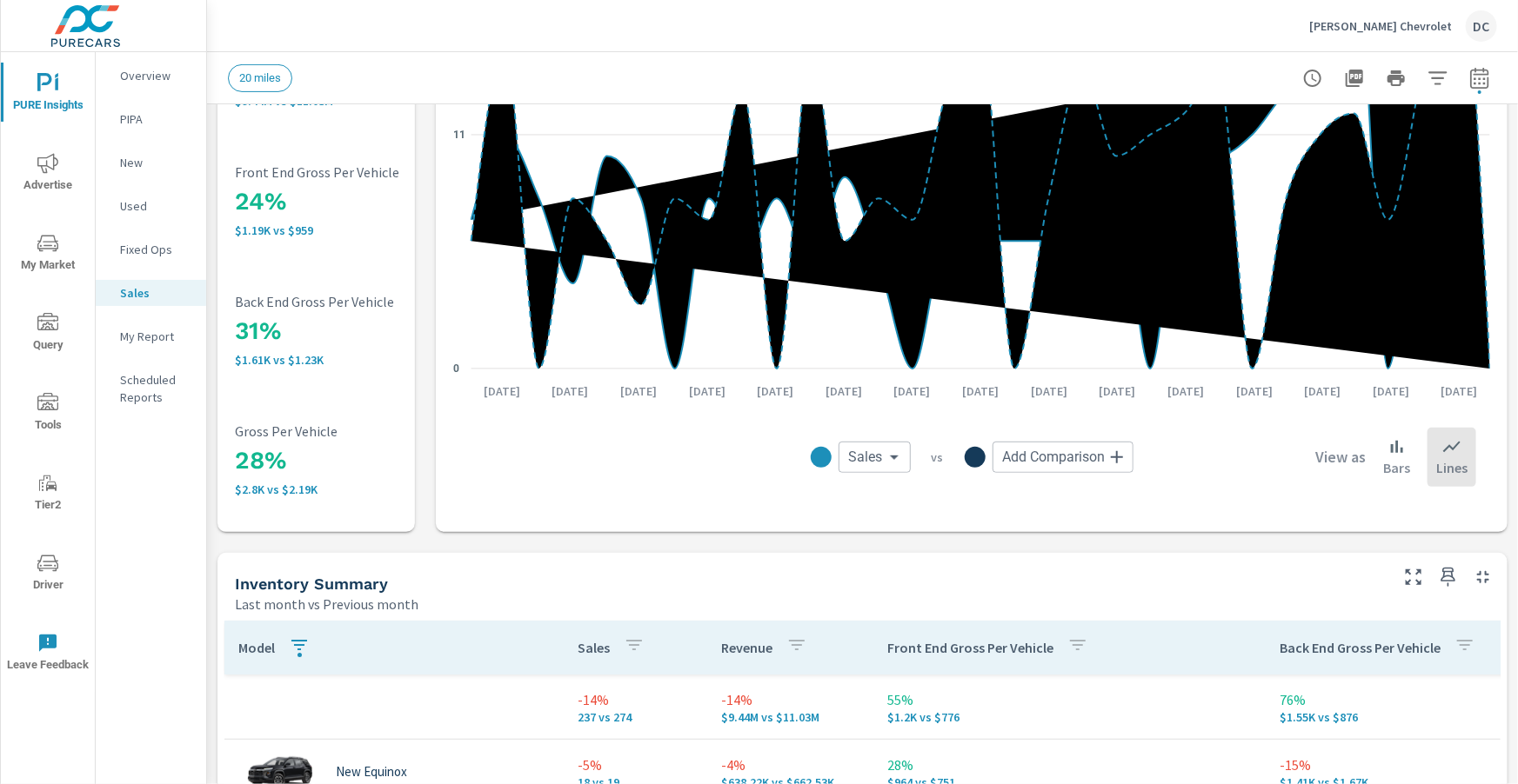
scroll to position [311, 0]
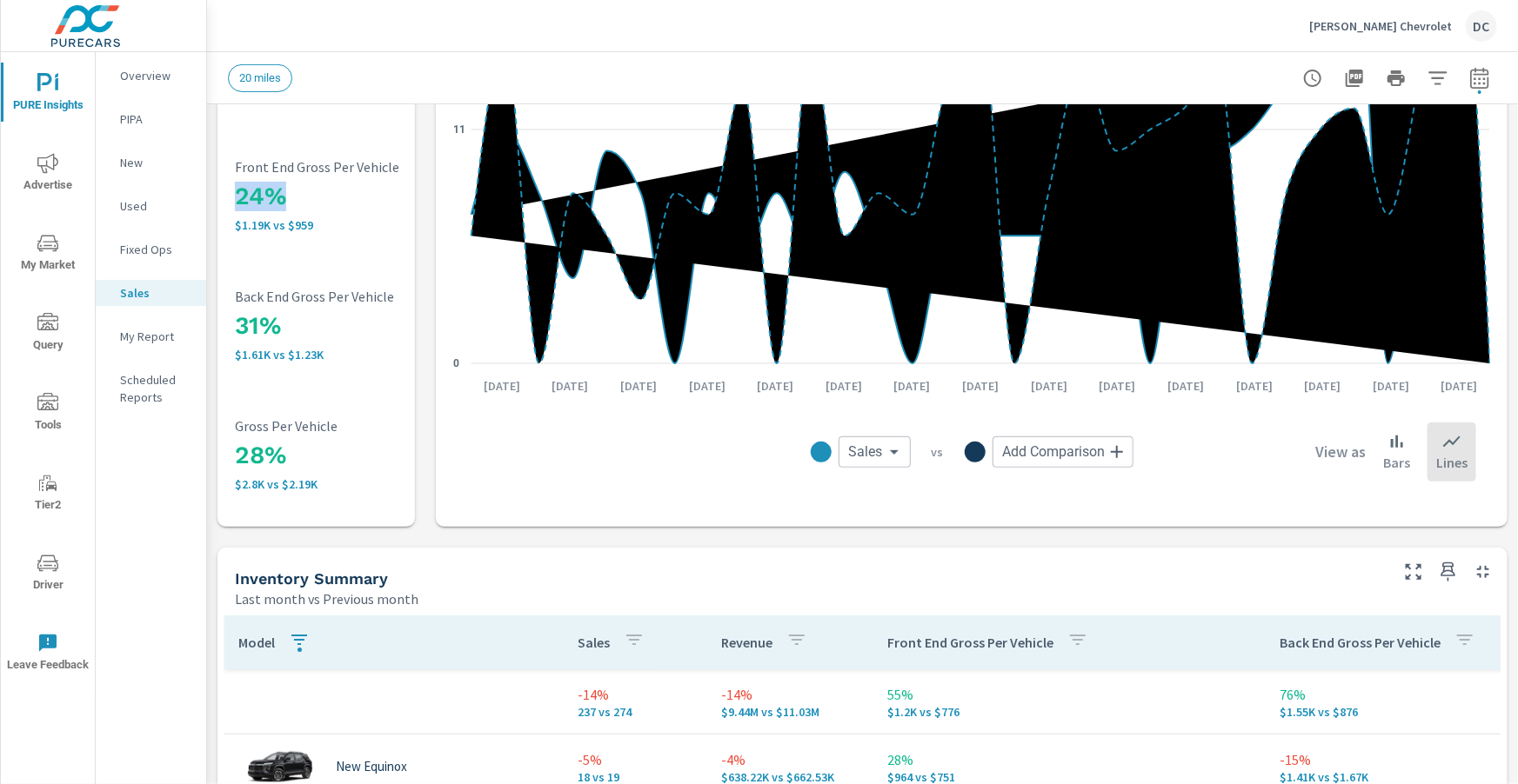
drag, startPoint x: 250, startPoint y: 201, endPoint x: 323, endPoint y: 281, distance: 108.3
click at [320, 208] on div "-14% 237 vs 274 Sales -14% $9.44M vs $11.03M Revenue 24% $1.19K vs $959 Front E…" at bounding box center [315, 196] width 183 height 649
drag, startPoint x: 240, startPoint y: 322, endPoint x: 311, endPoint y: 389, distance: 97.6
click at [315, 329] on h3 "31%" at bounding box center [350, 326] width 230 height 30
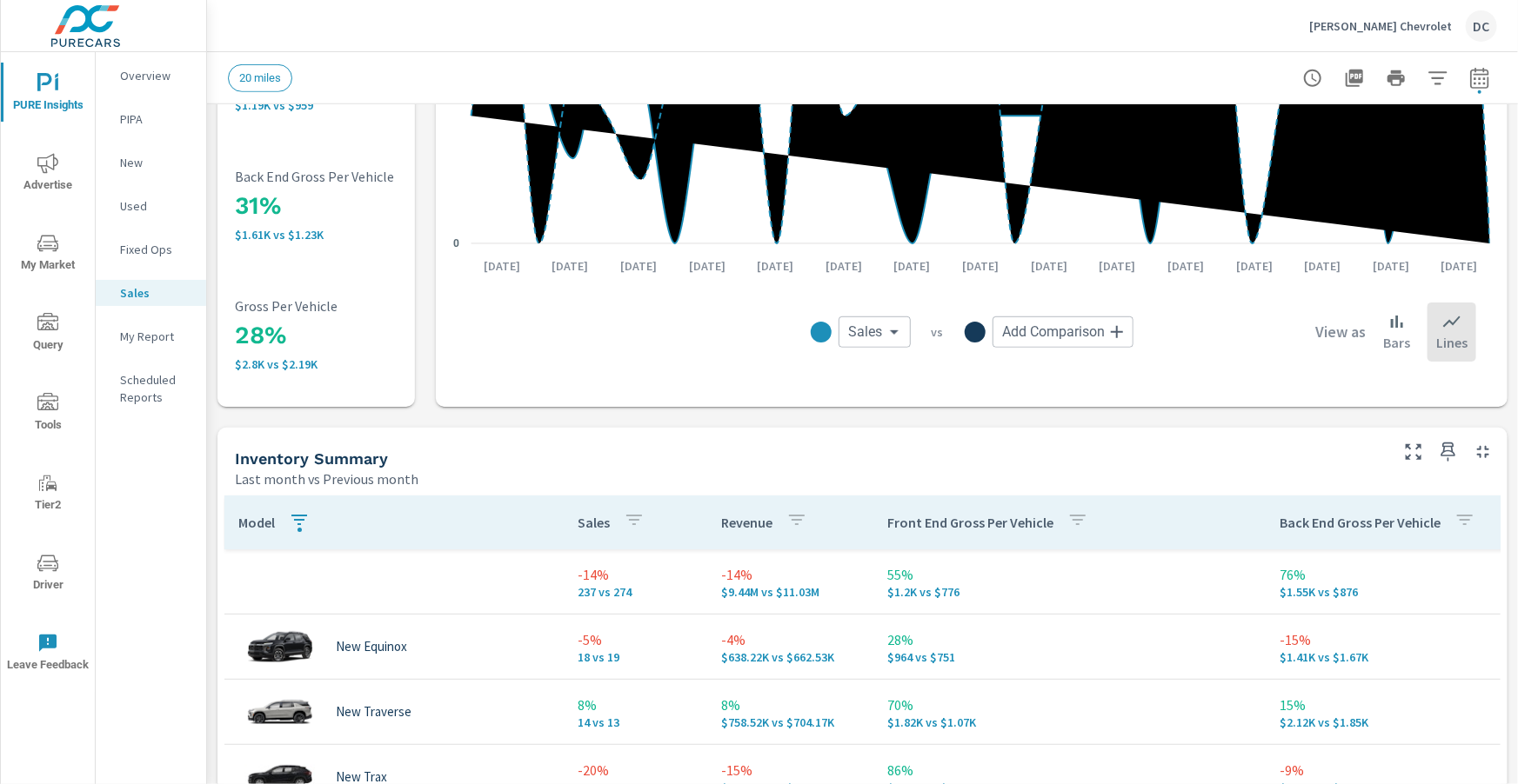
click at [315, 394] on div "-14% 237 vs 274 Sales -14% $9.44M vs $11.03M Revenue 24% $1.19K vs $959 Front E…" at bounding box center [315, 76] width 183 height 649
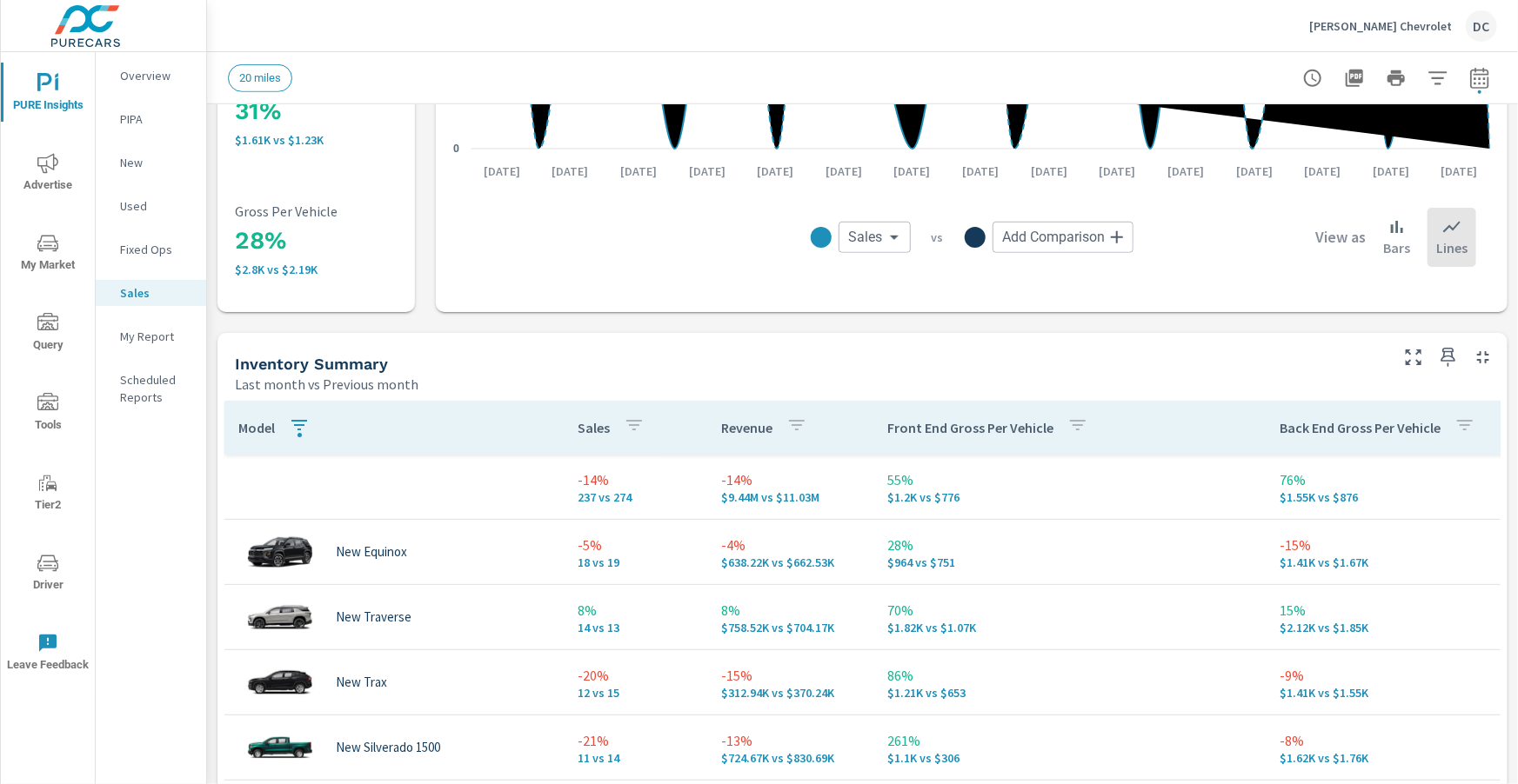
scroll to position [530, 0]
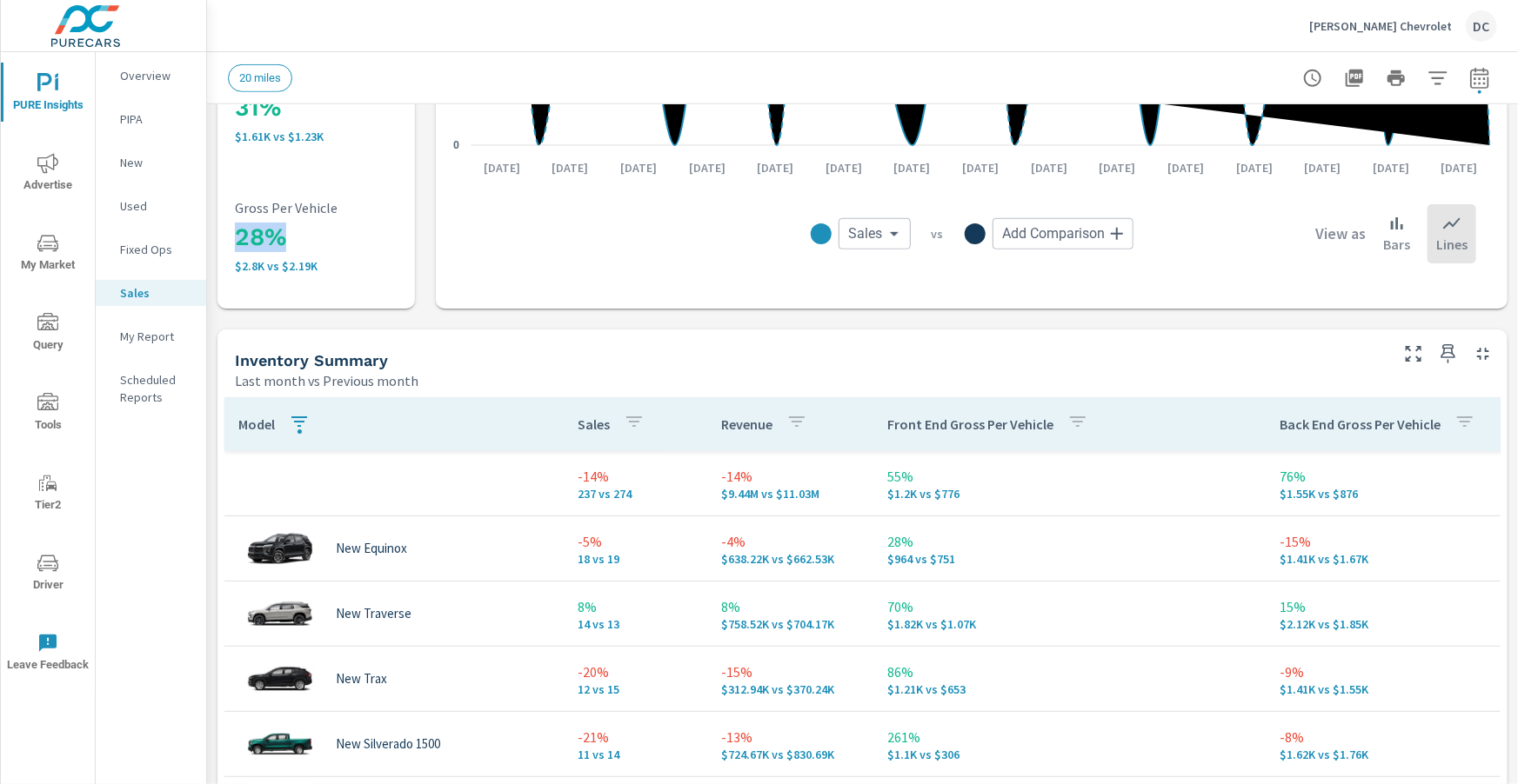
drag, startPoint x: 232, startPoint y: 244, endPoint x: 277, endPoint y: 253, distance: 45.9
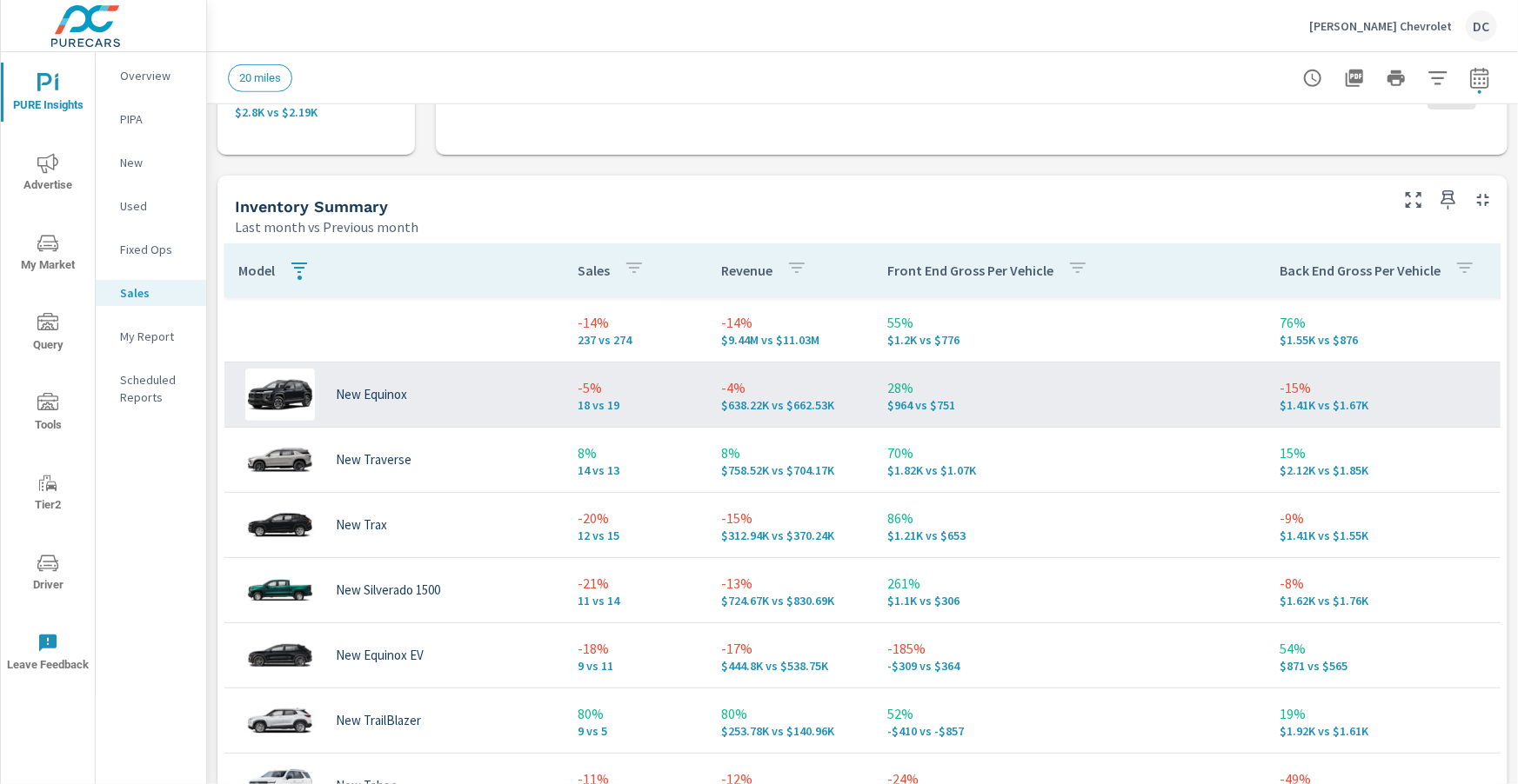
scroll to position [686, 0]
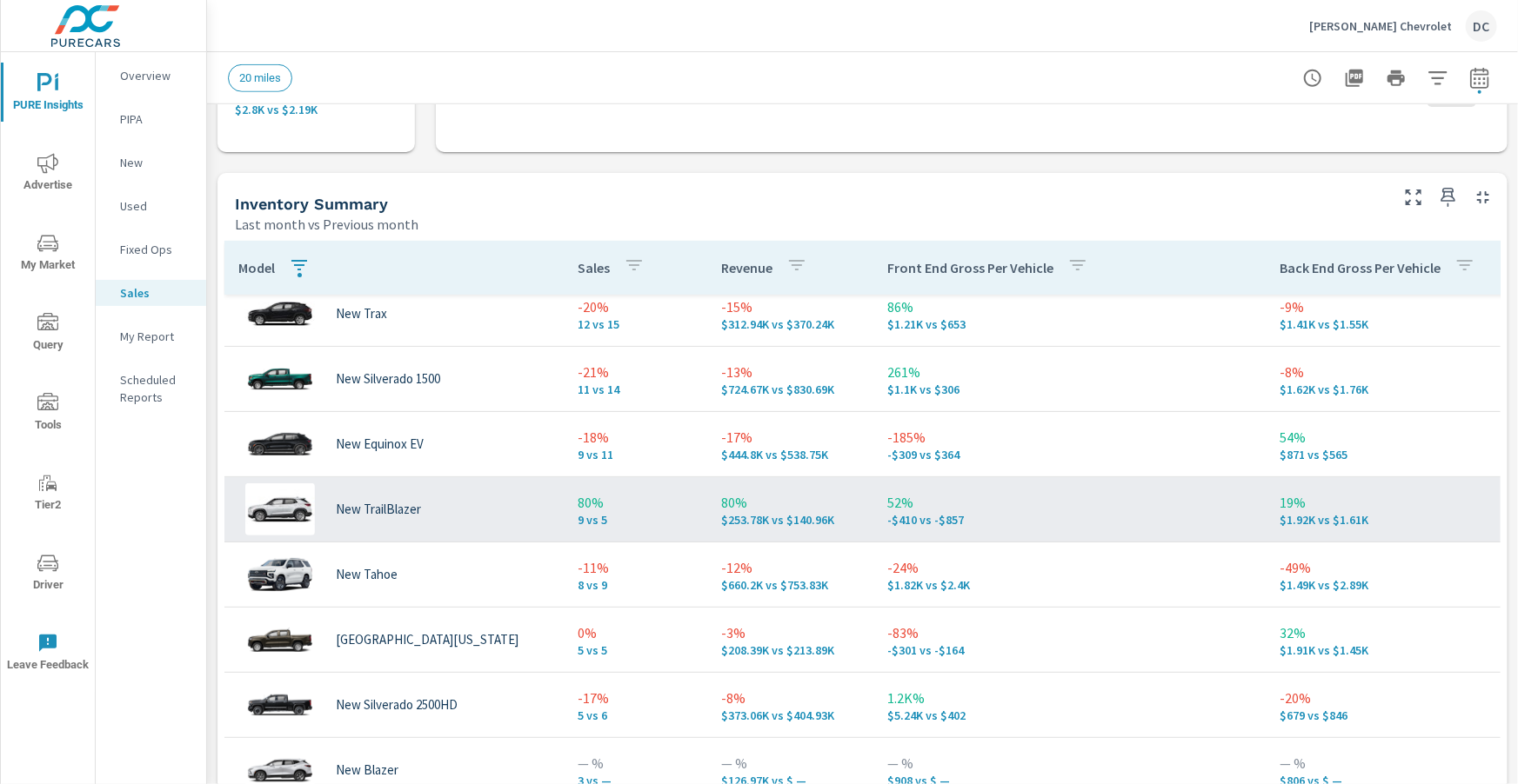
scroll to position [209, 6]
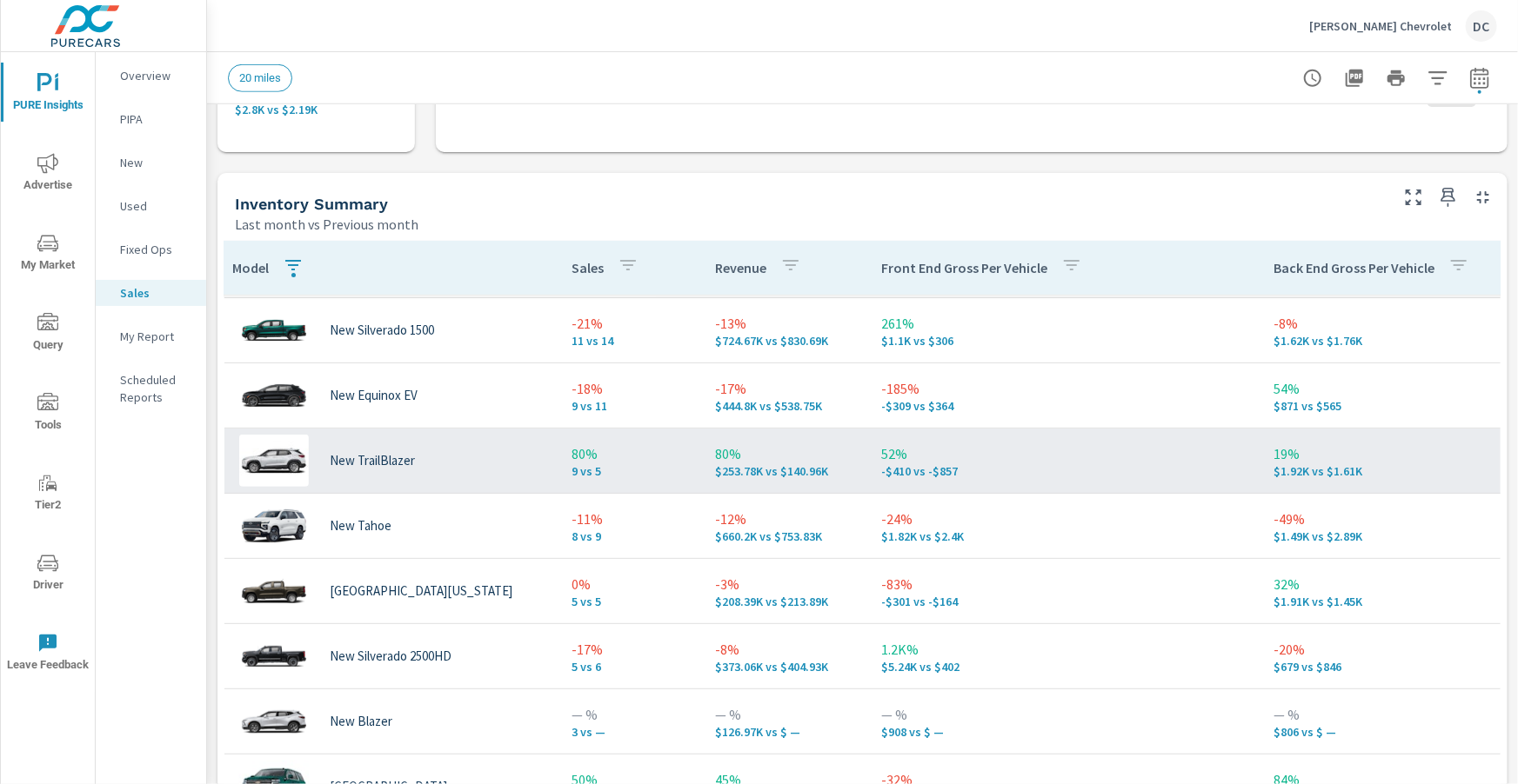
scroll to position [276, 6]
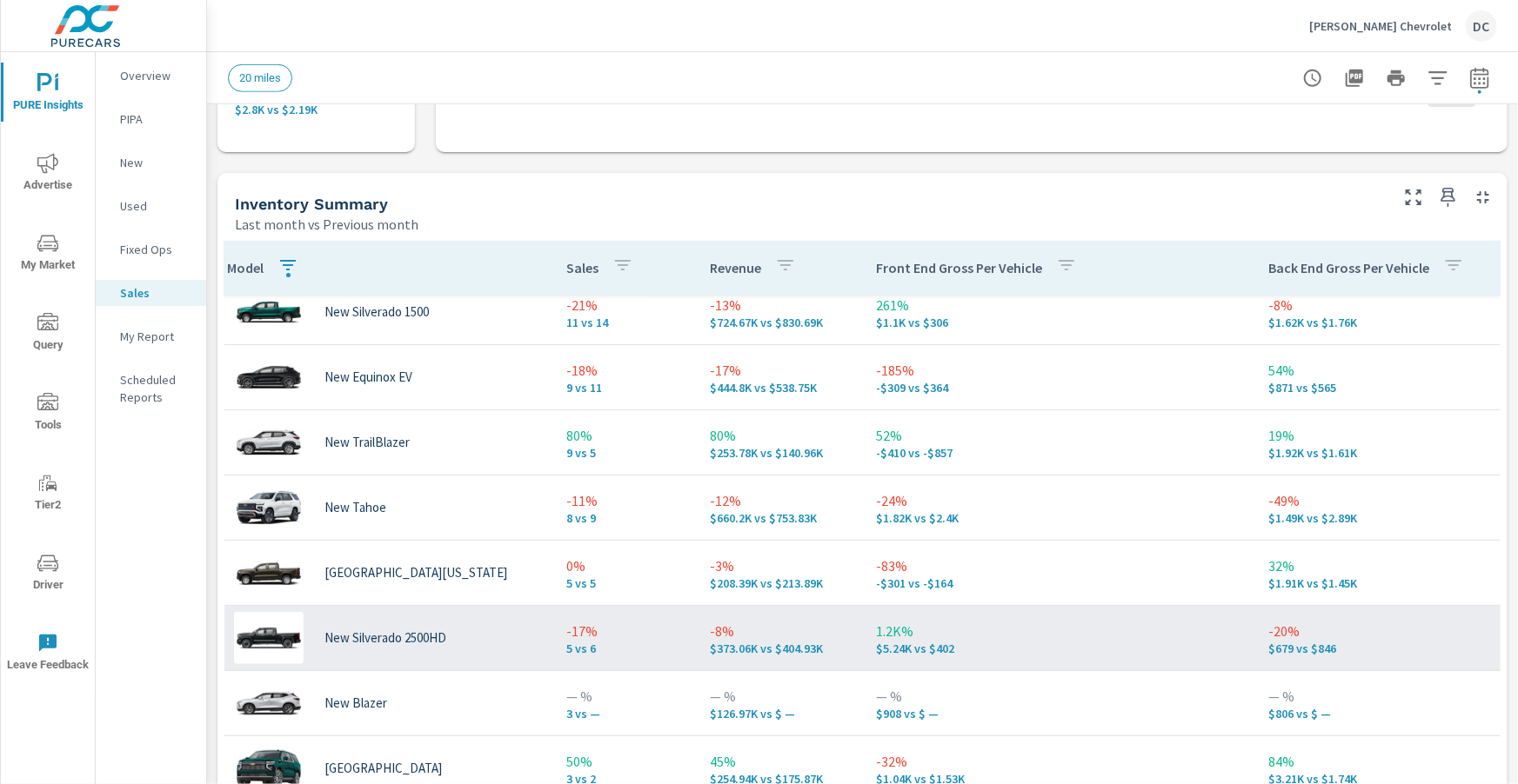
scroll to position [191, 12]
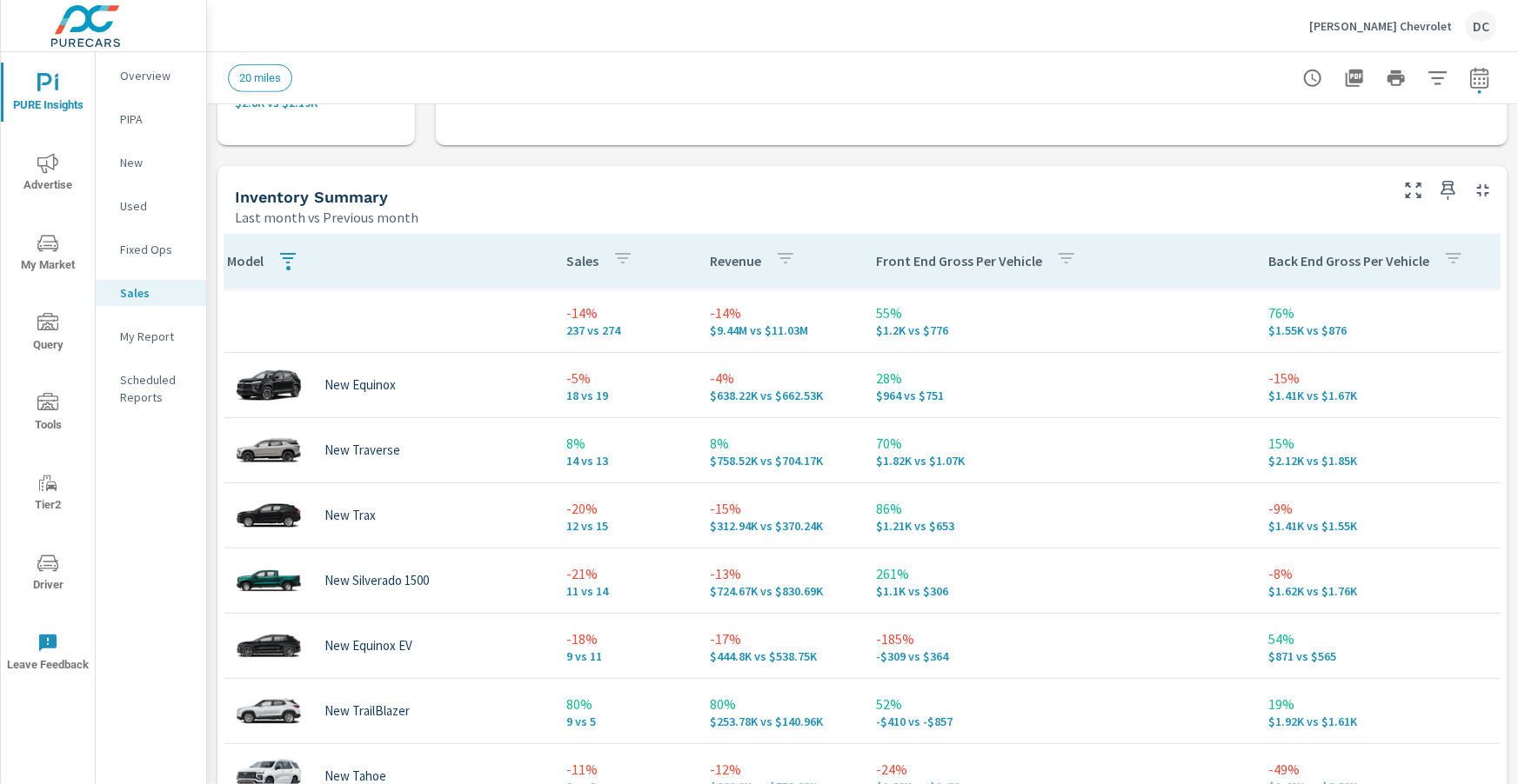
scroll to position [697, 0]
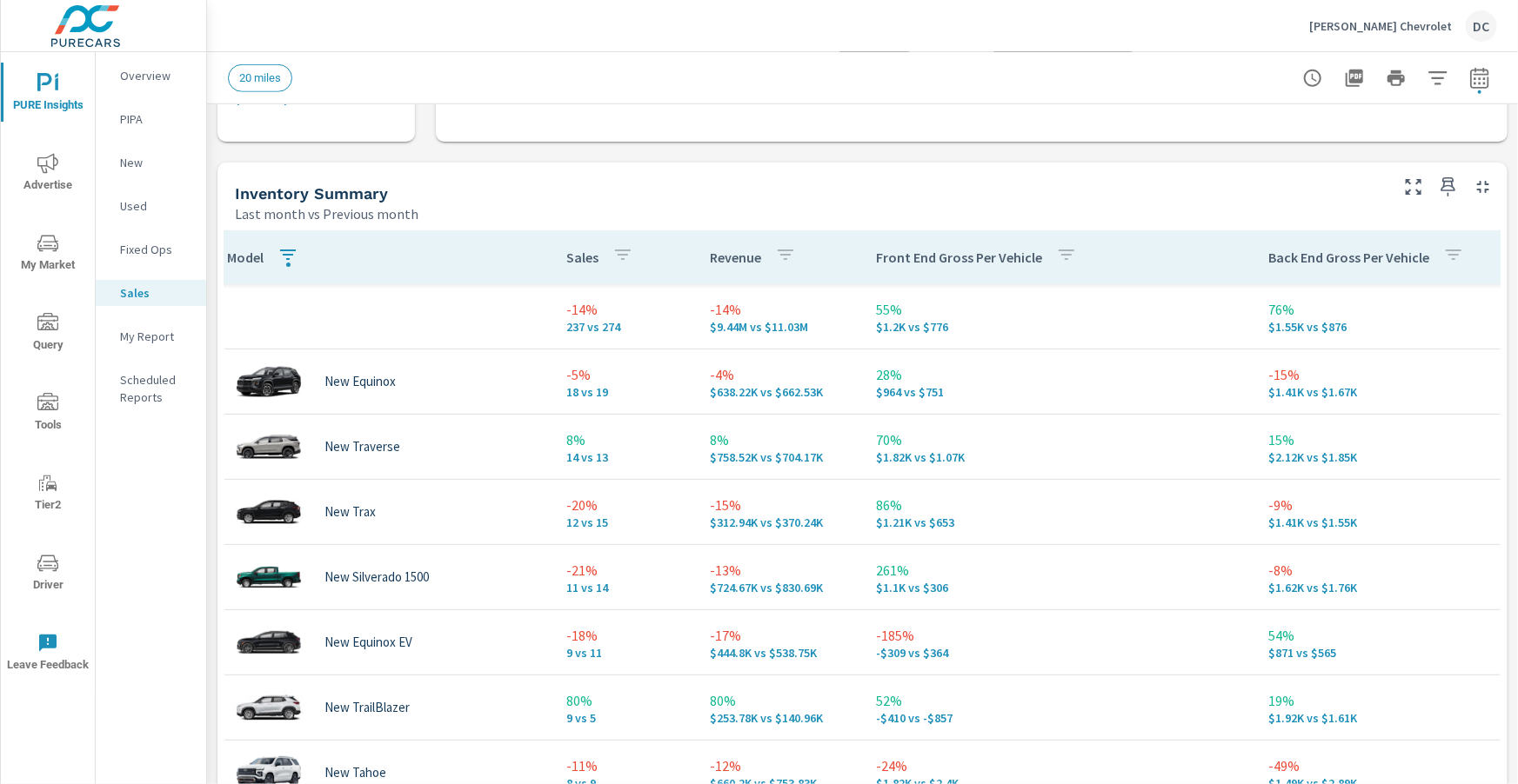
click at [60, 168] on span "Advertise" at bounding box center [47, 174] width 83 height 42
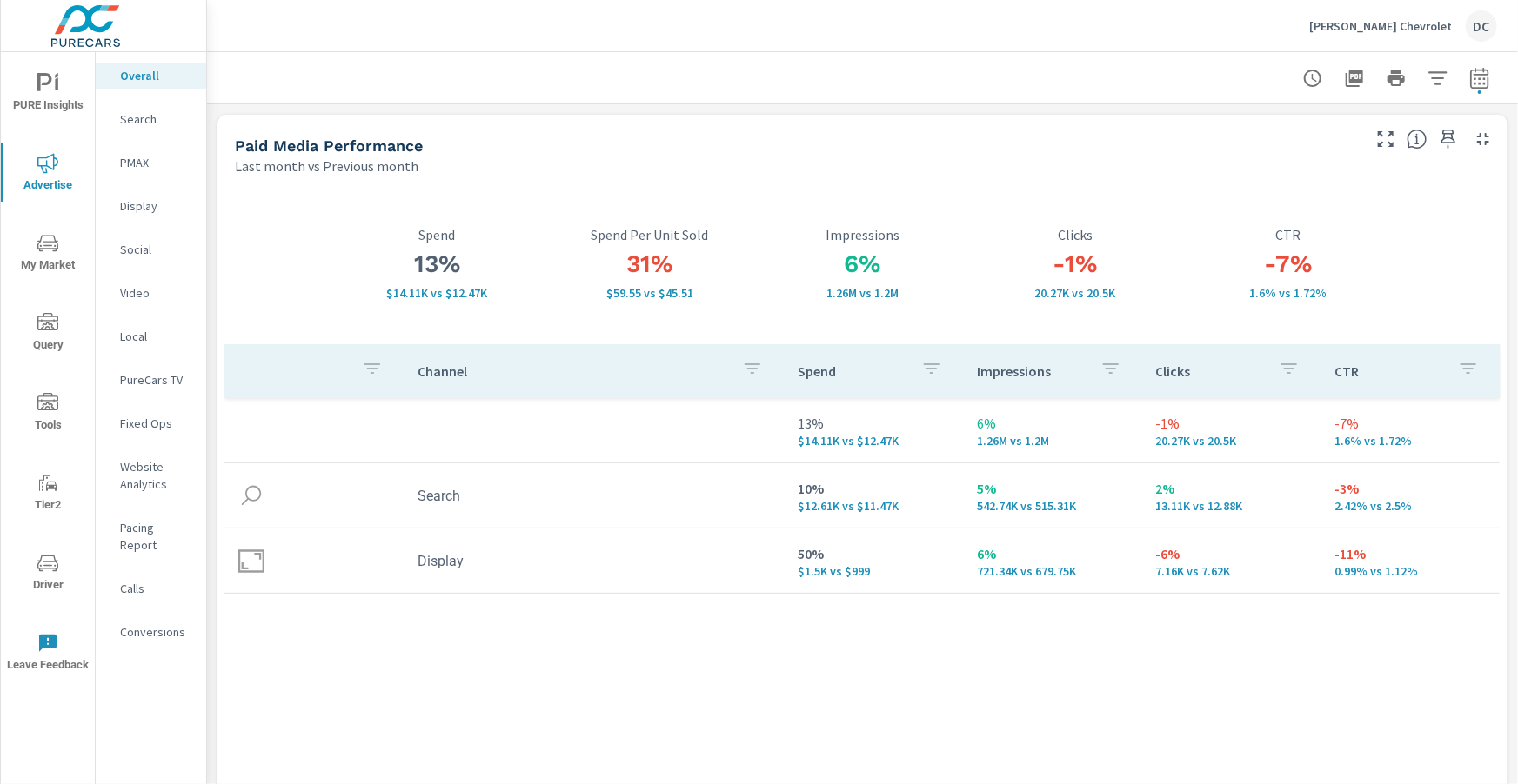
click at [140, 120] on p "Search" at bounding box center [155, 119] width 72 height 17
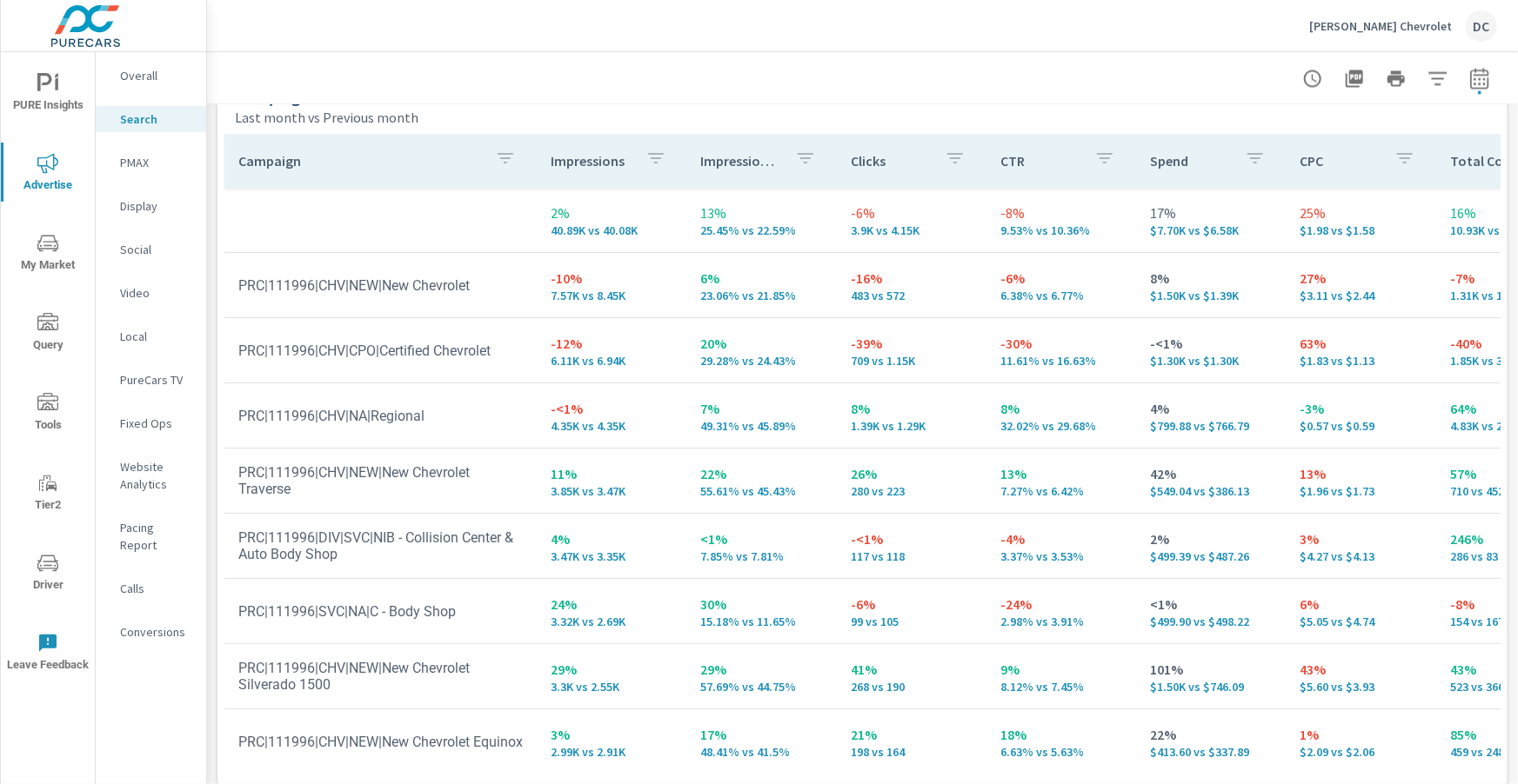
scroll to position [1740, 0]
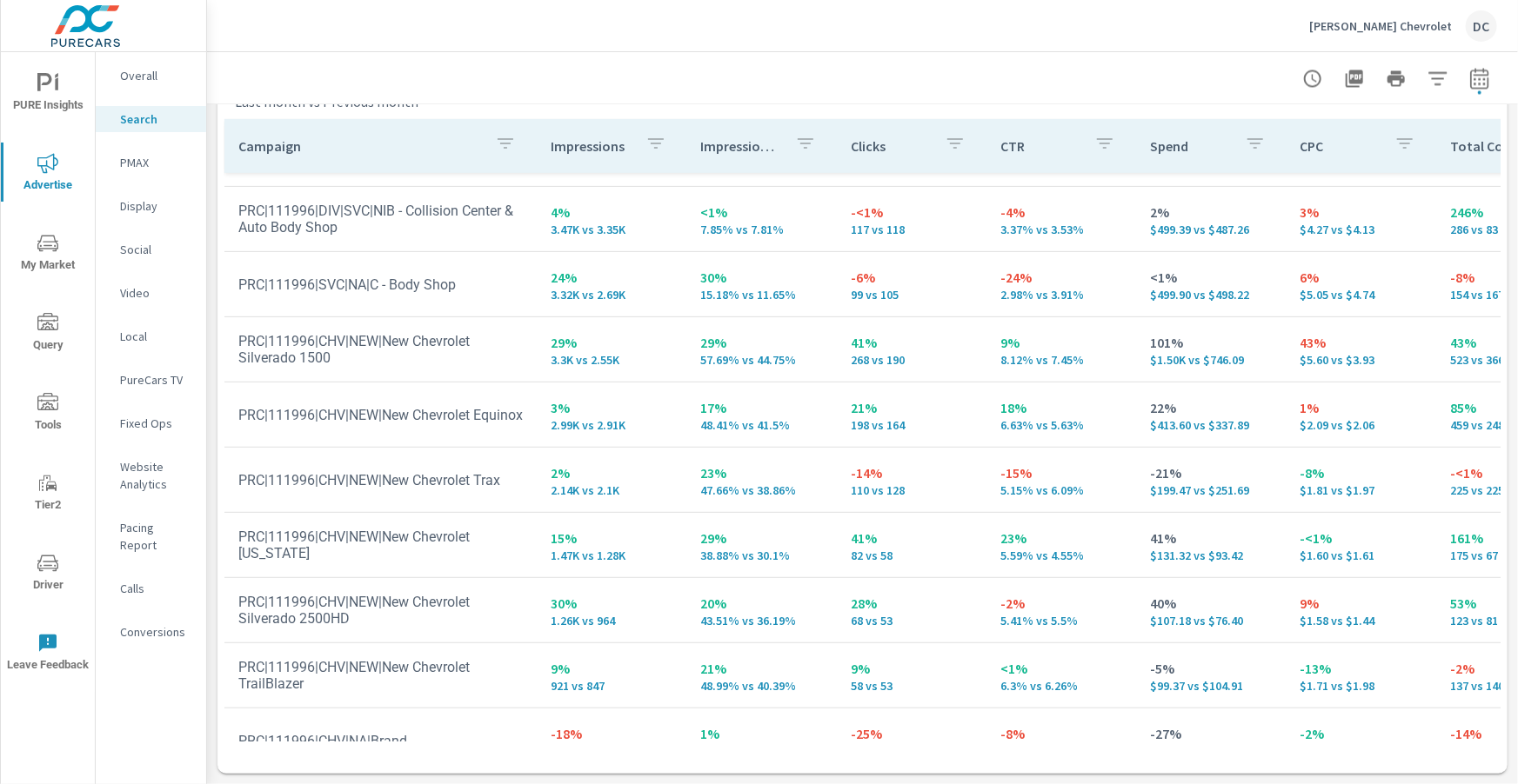
scroll to position [313, 0]
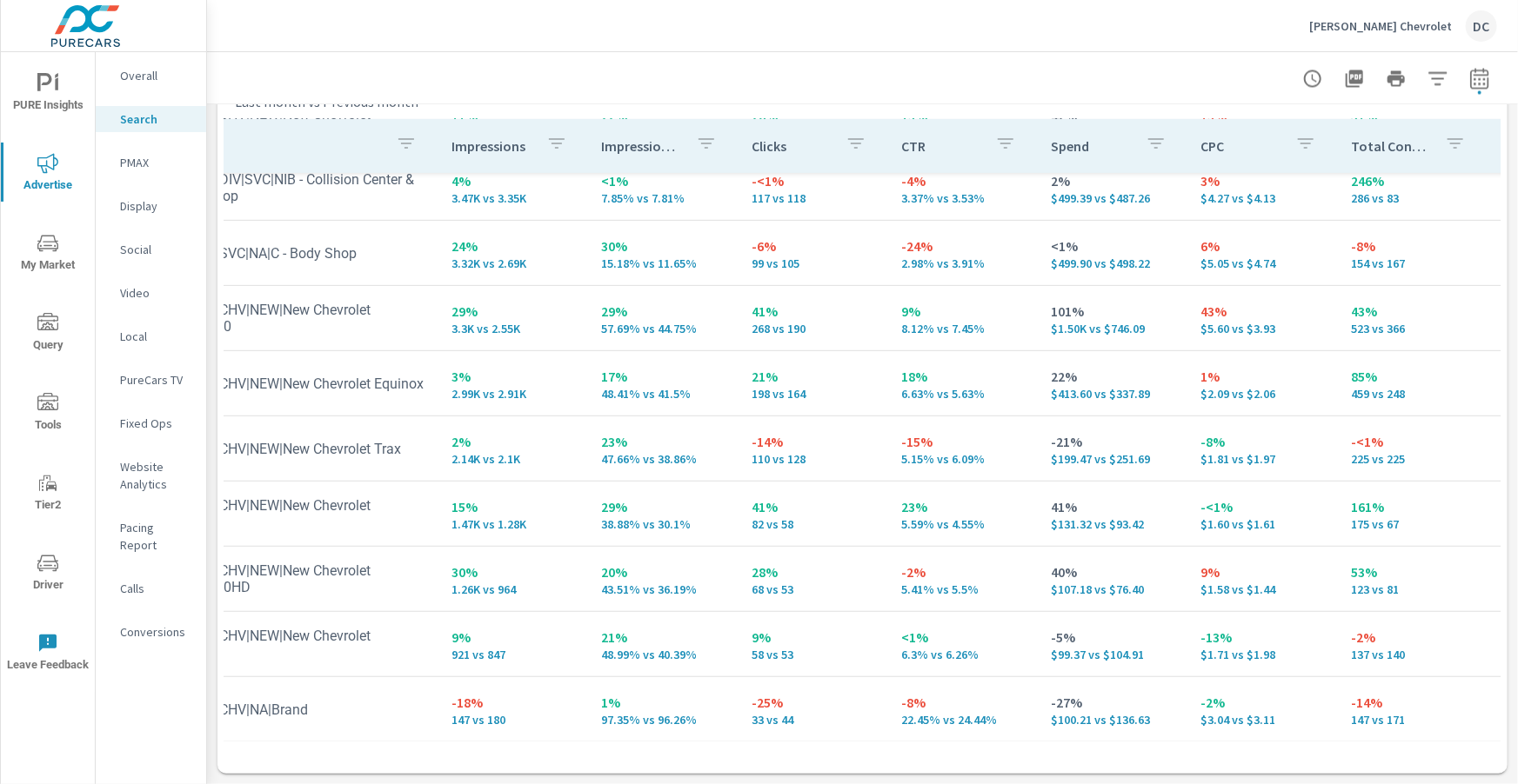
scroll to position [343, 107]
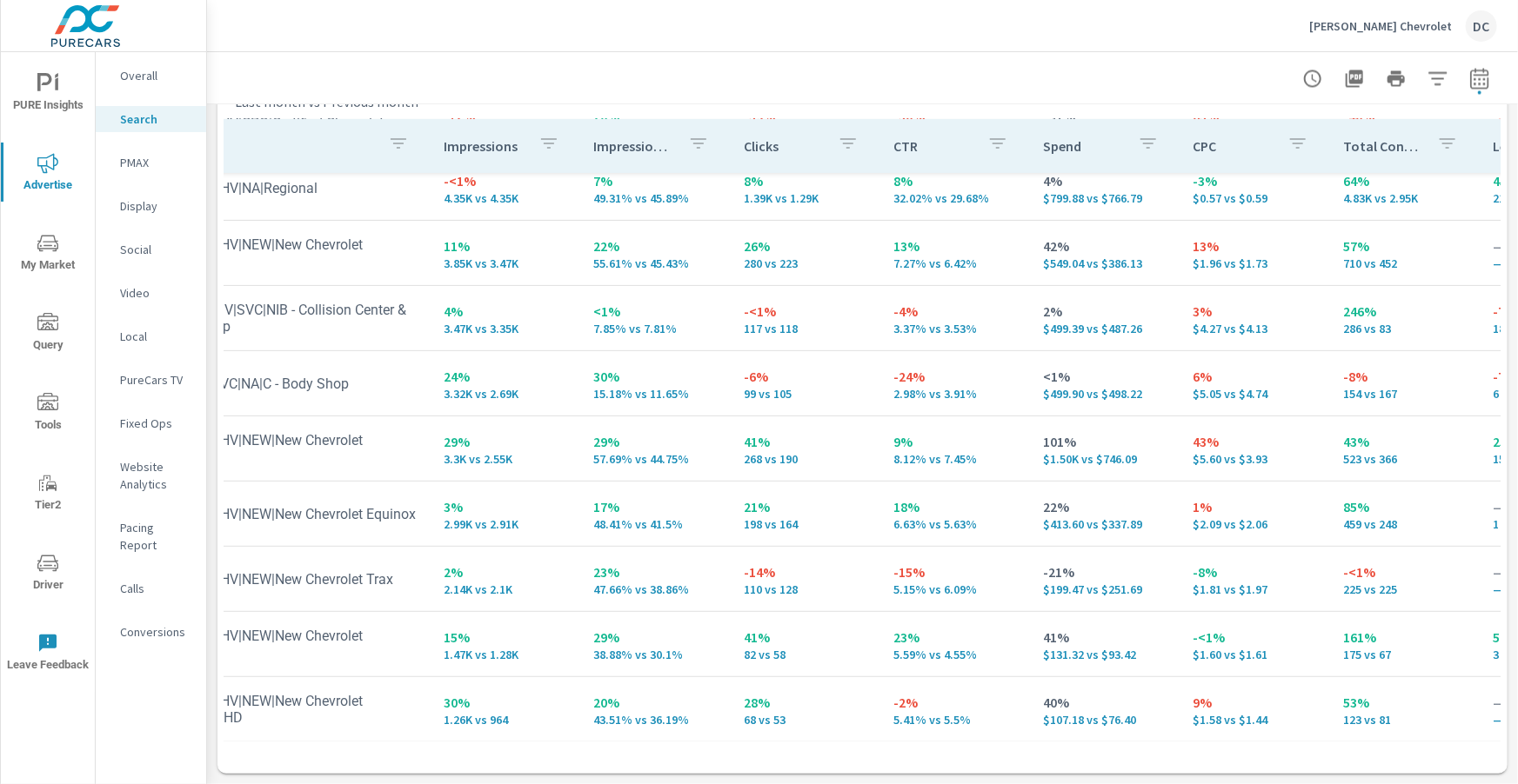
scroll to position [31, 107]
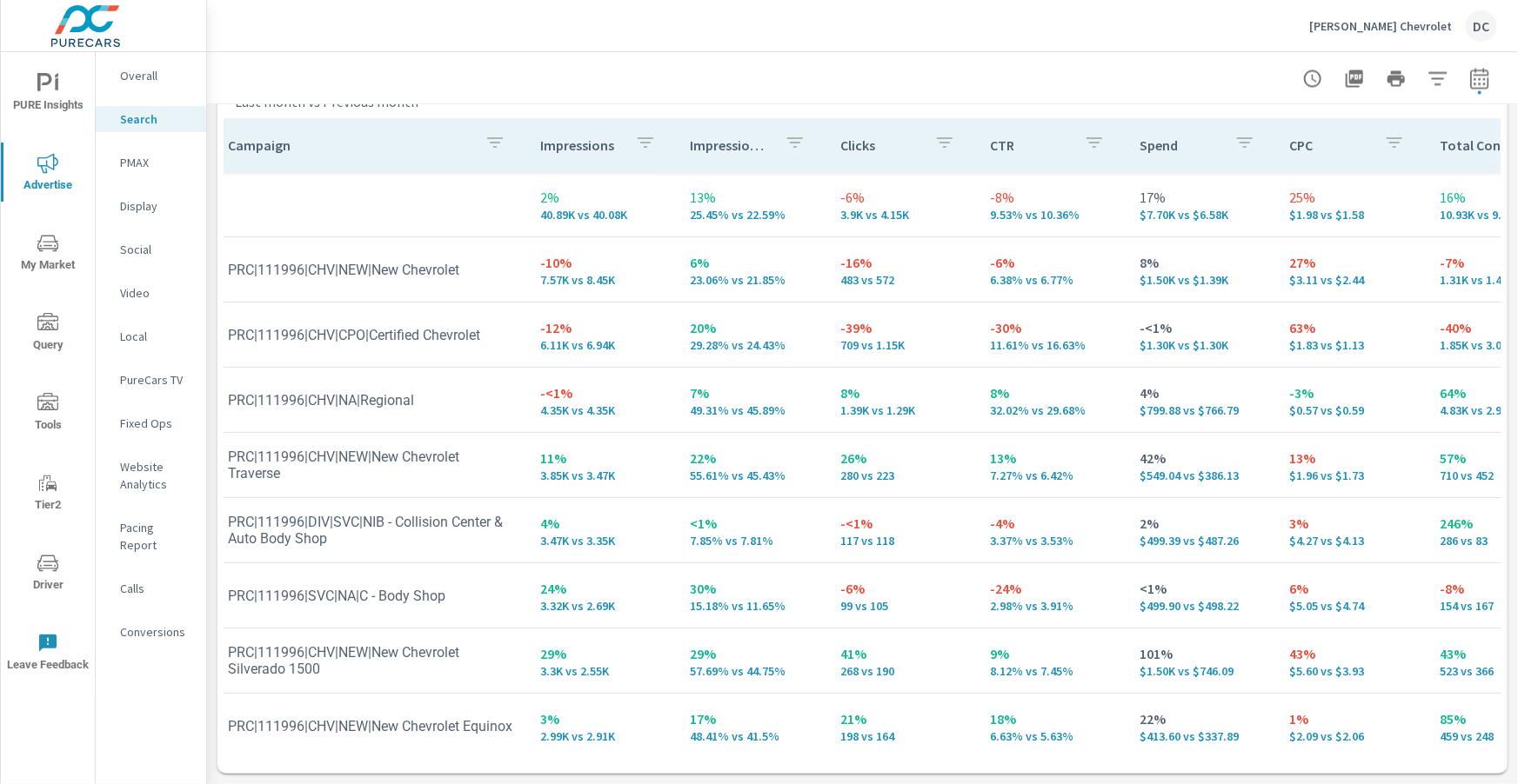
scroll to position [0, 12]
drag, startPoint x: 535, startPoint y: 461, endPoint x: 569, endPoint y: 463, distance: 34.1
click at [565, 462] on p "11%" at bounding box center [599, 458] width 122 height 21
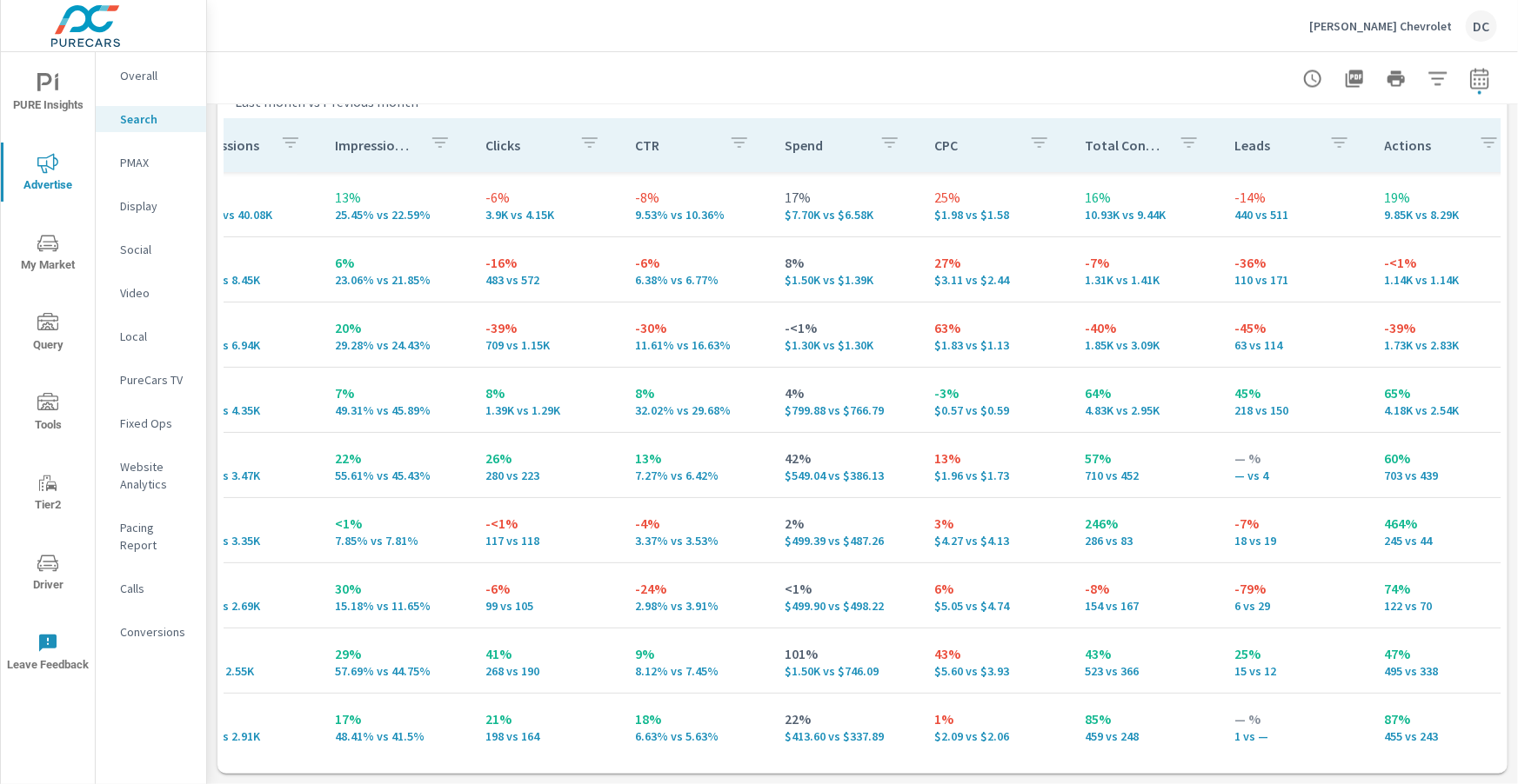
scroll to position [0, 365]
drag, startPoint x: 918, startPoint y: 452, endPoint x: 943, endPoint y: 454, distance: 25.1
click at [801, 454] on td "13% $1.96 vs $1.73" at bounding box center [996, 465] width 150 height 62
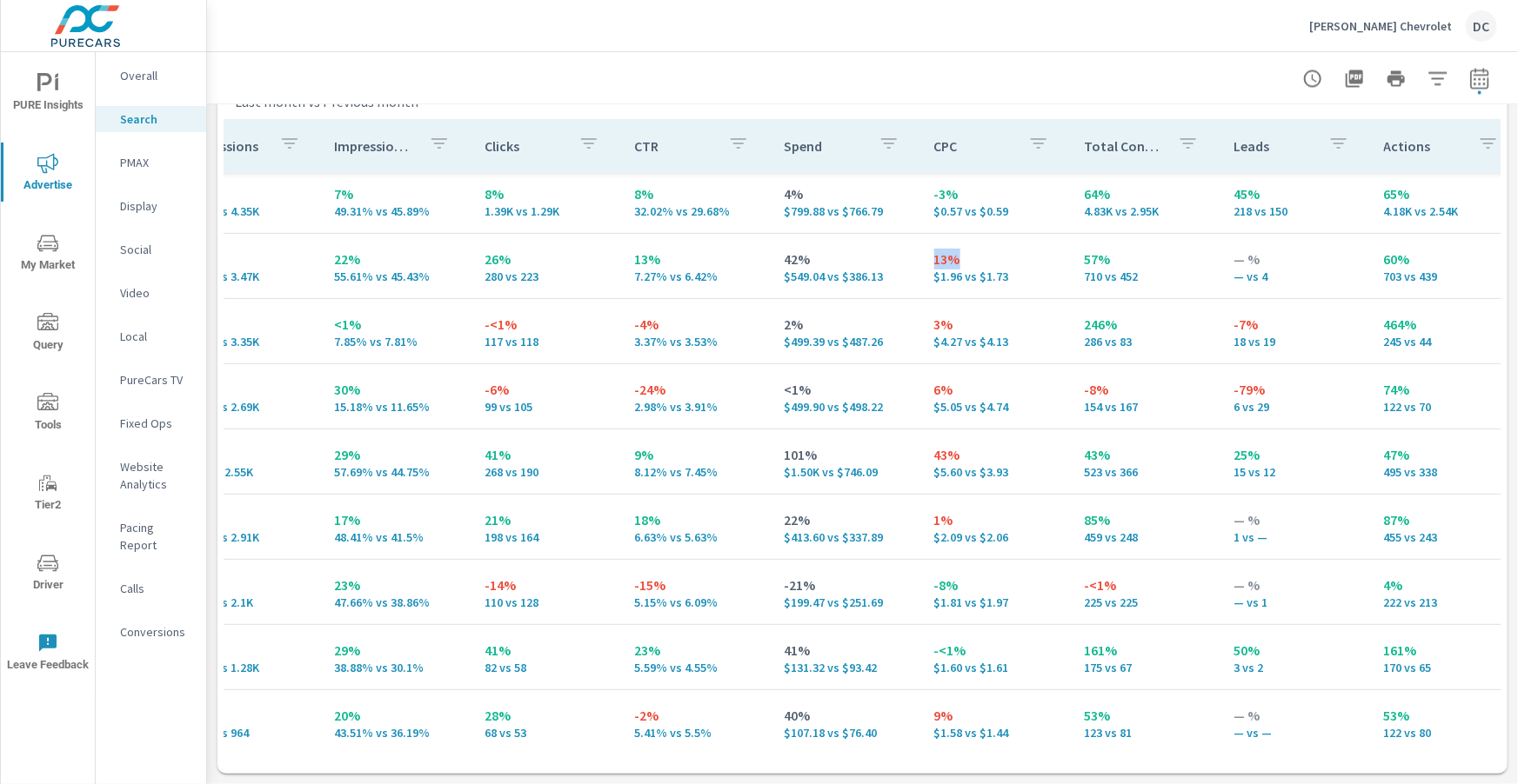
scroll to position [211, 366]
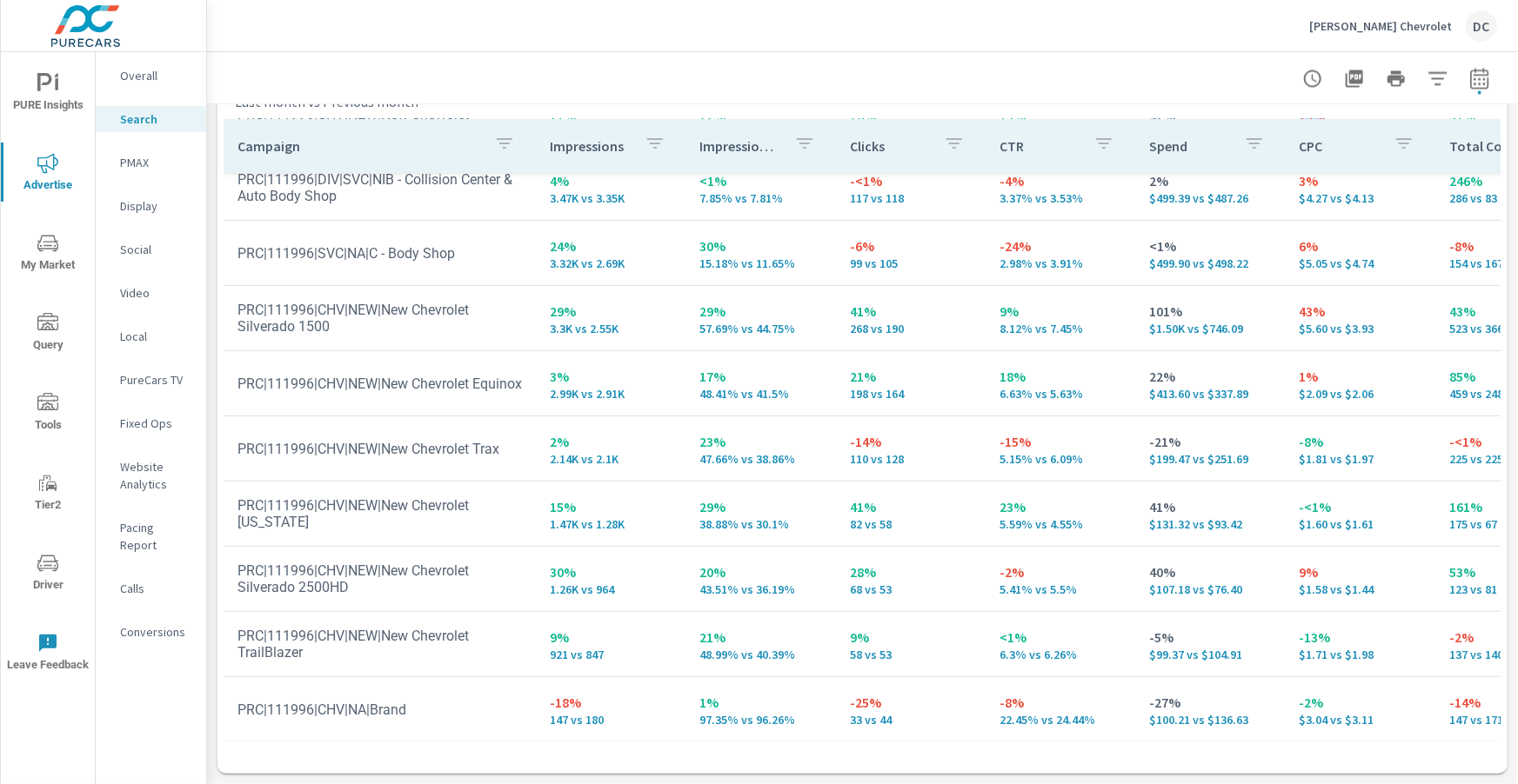
scroll to position [343, 0]
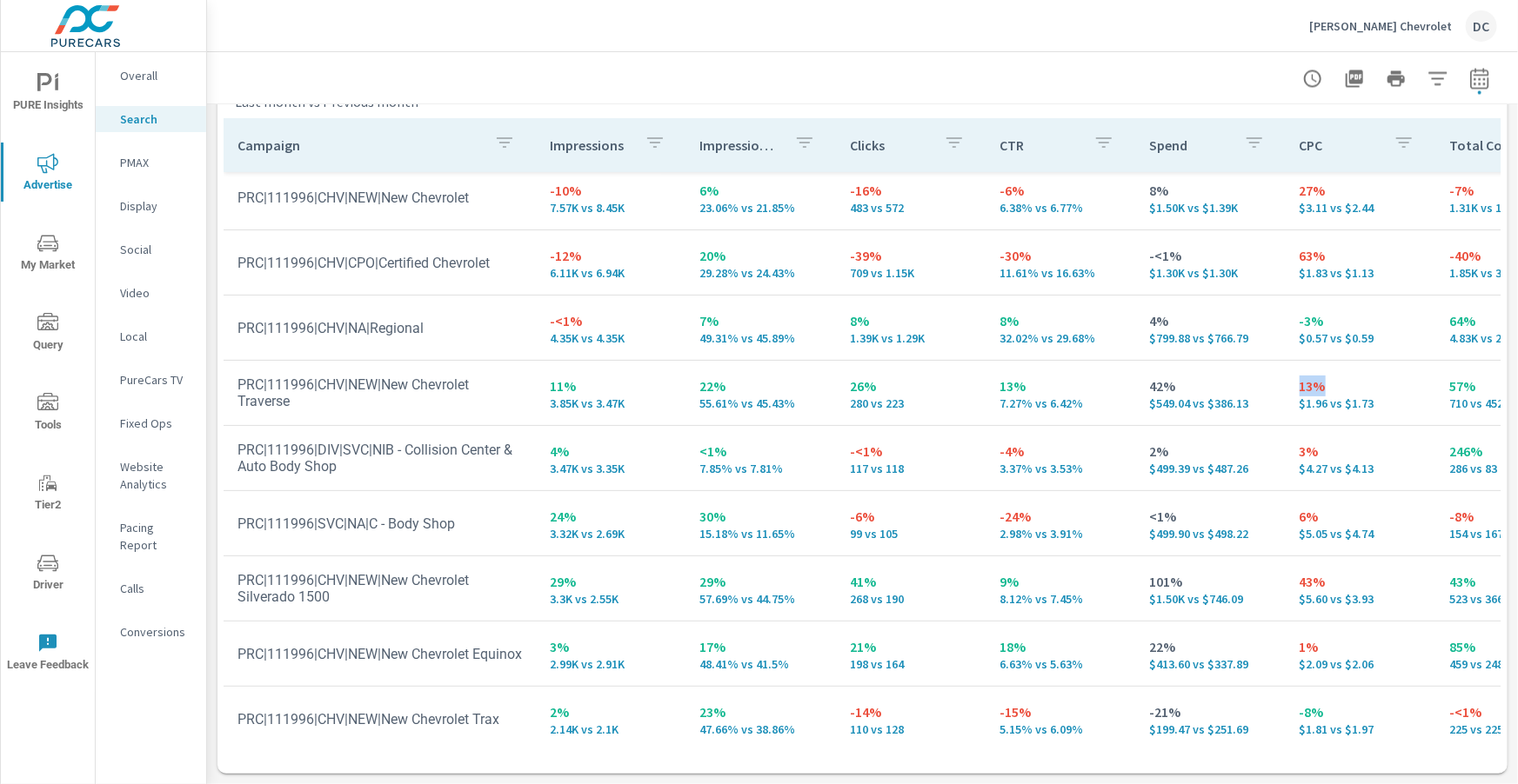
scroll to position [28, 1]
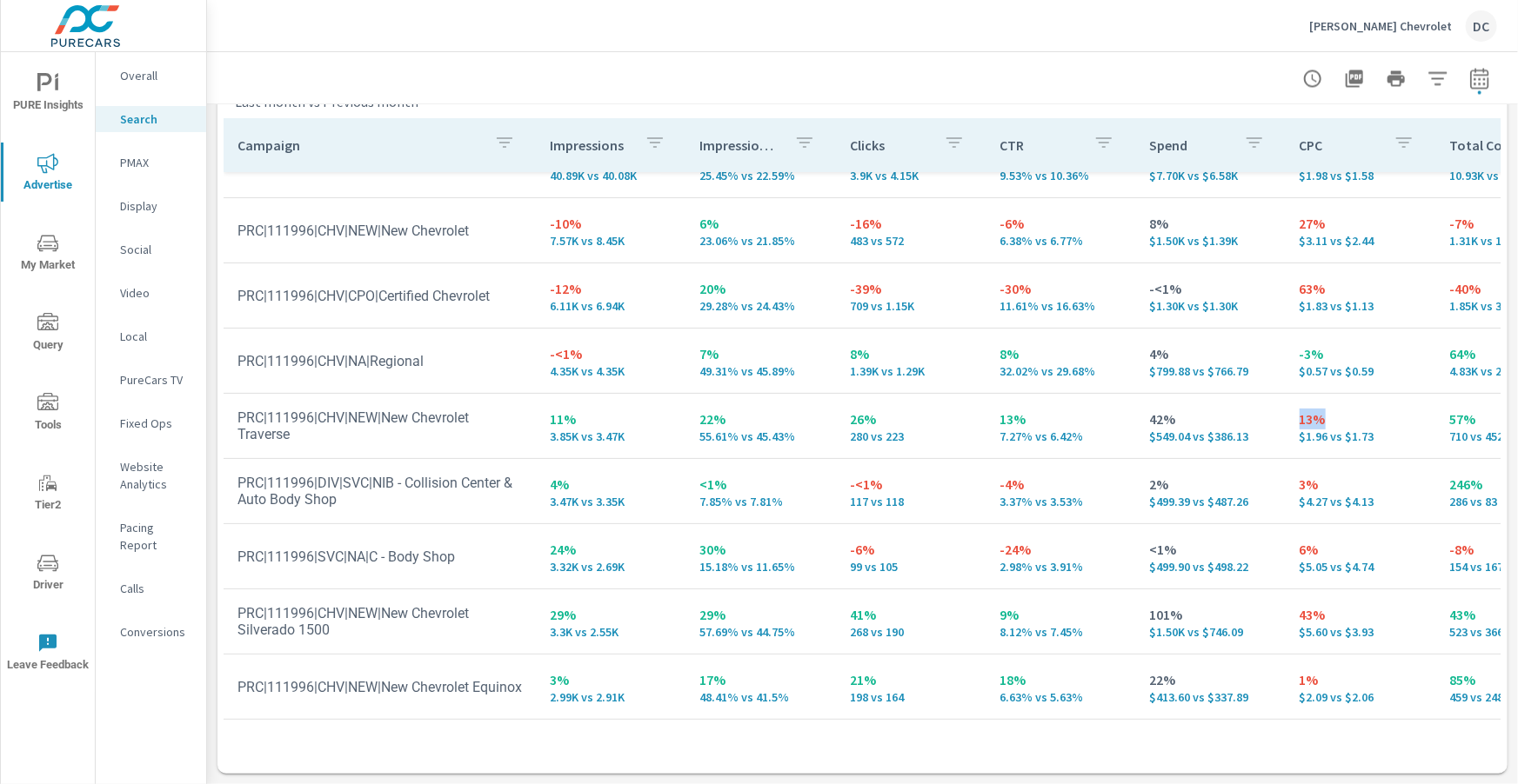
scroll to position [37, 1]
click at [132, 157] on p "PMAX" at bounding box center [155, 163] width 72 height 17
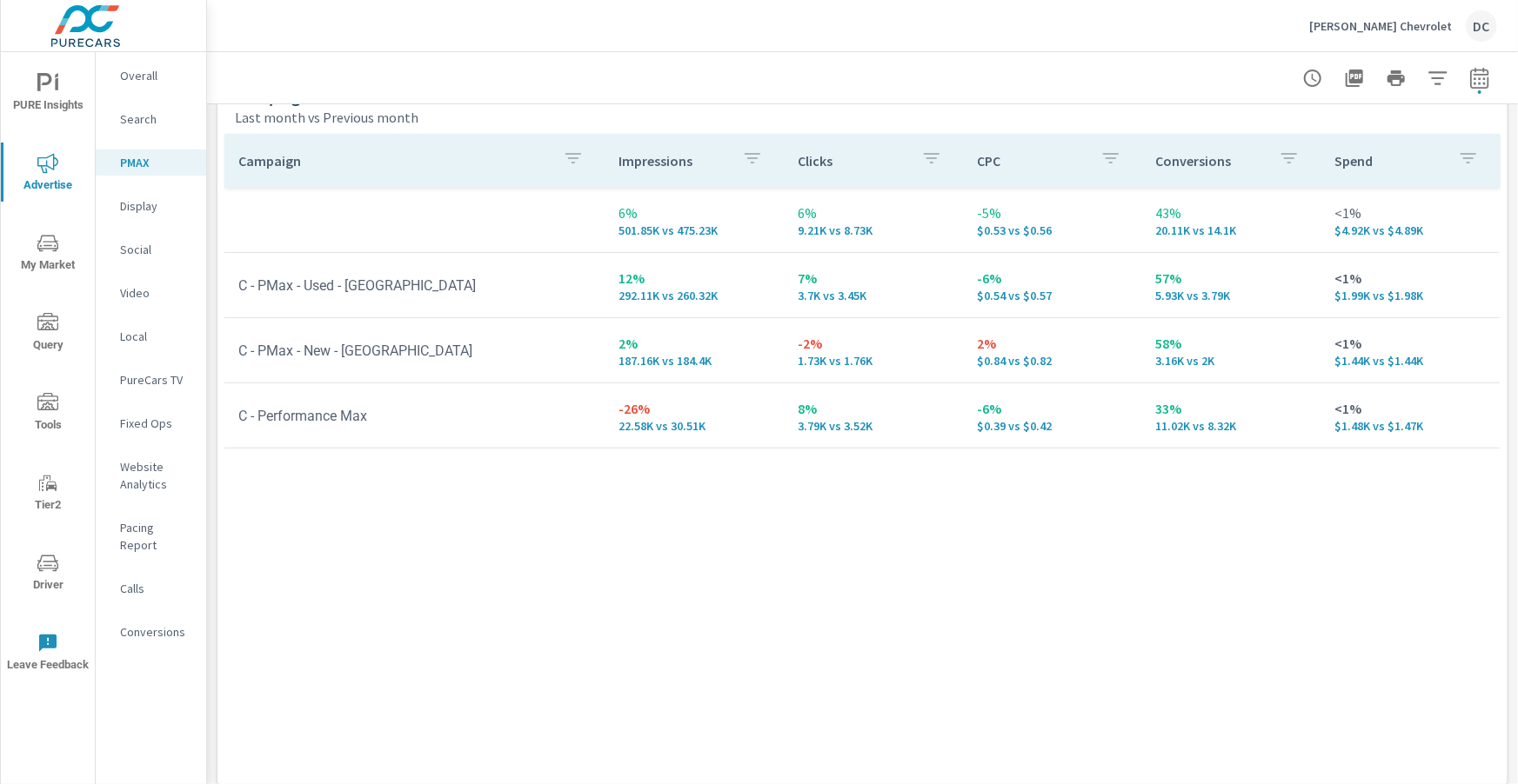
scroll to position [250, 0]
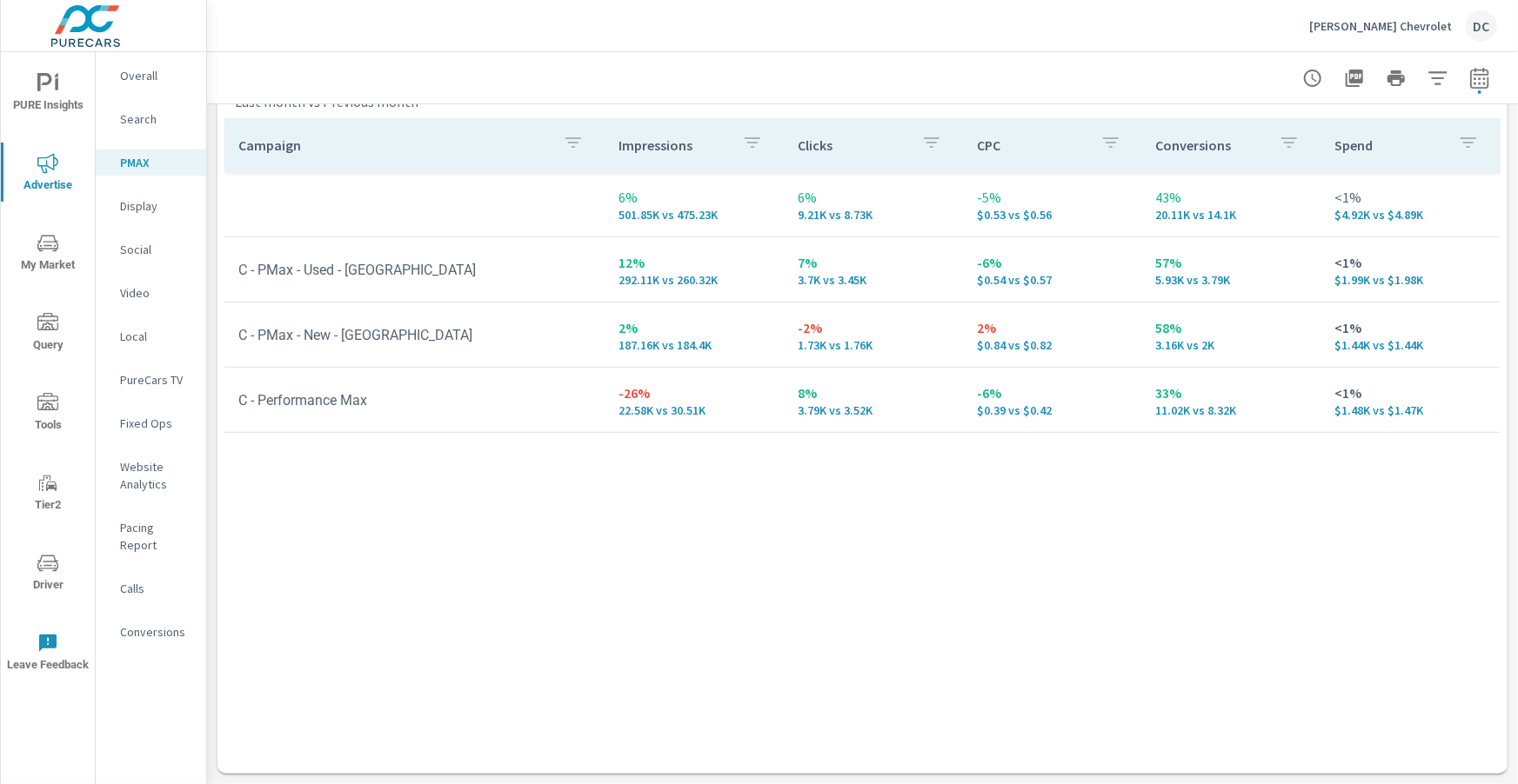
click at [133, 211] on p "Display" at bounding box center [155, 206] width 72 height 17
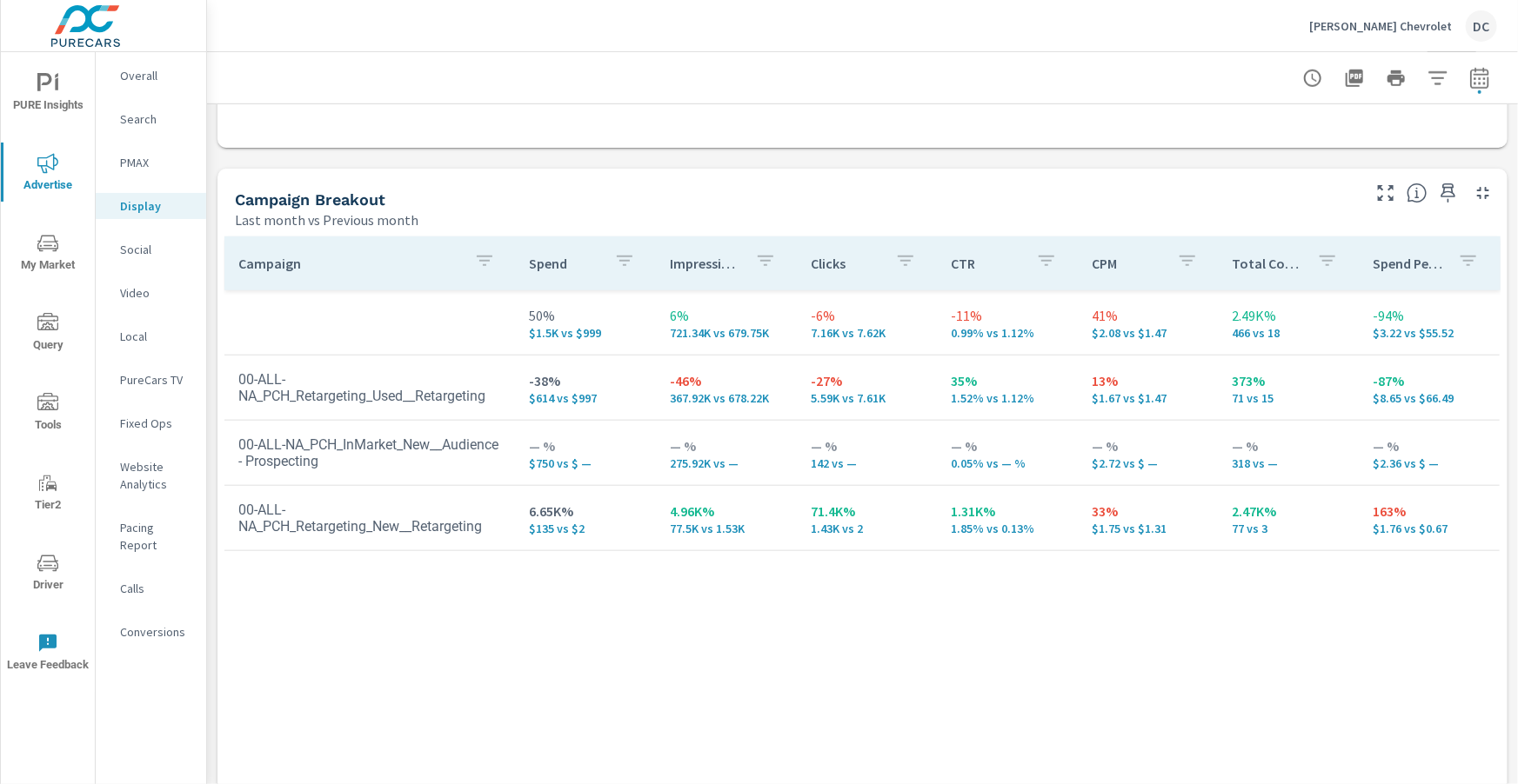
scroll to position [692, 0]
click at [134, 122] on p "Search" at bounding box center [155, 119] width 72 height 17
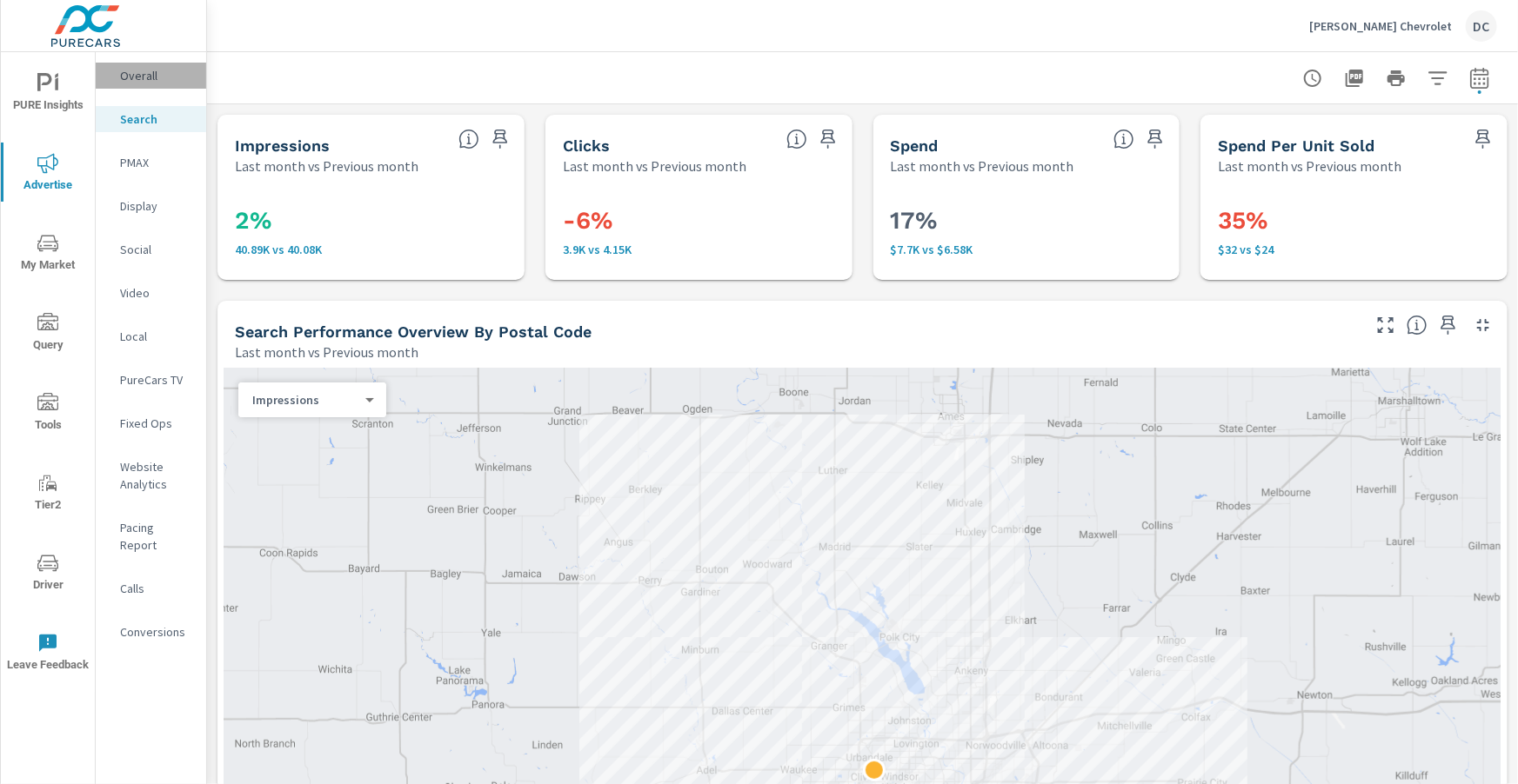
click at [115, 79] on div "Overall" at bounding box center [151, 75] width 110 height 26
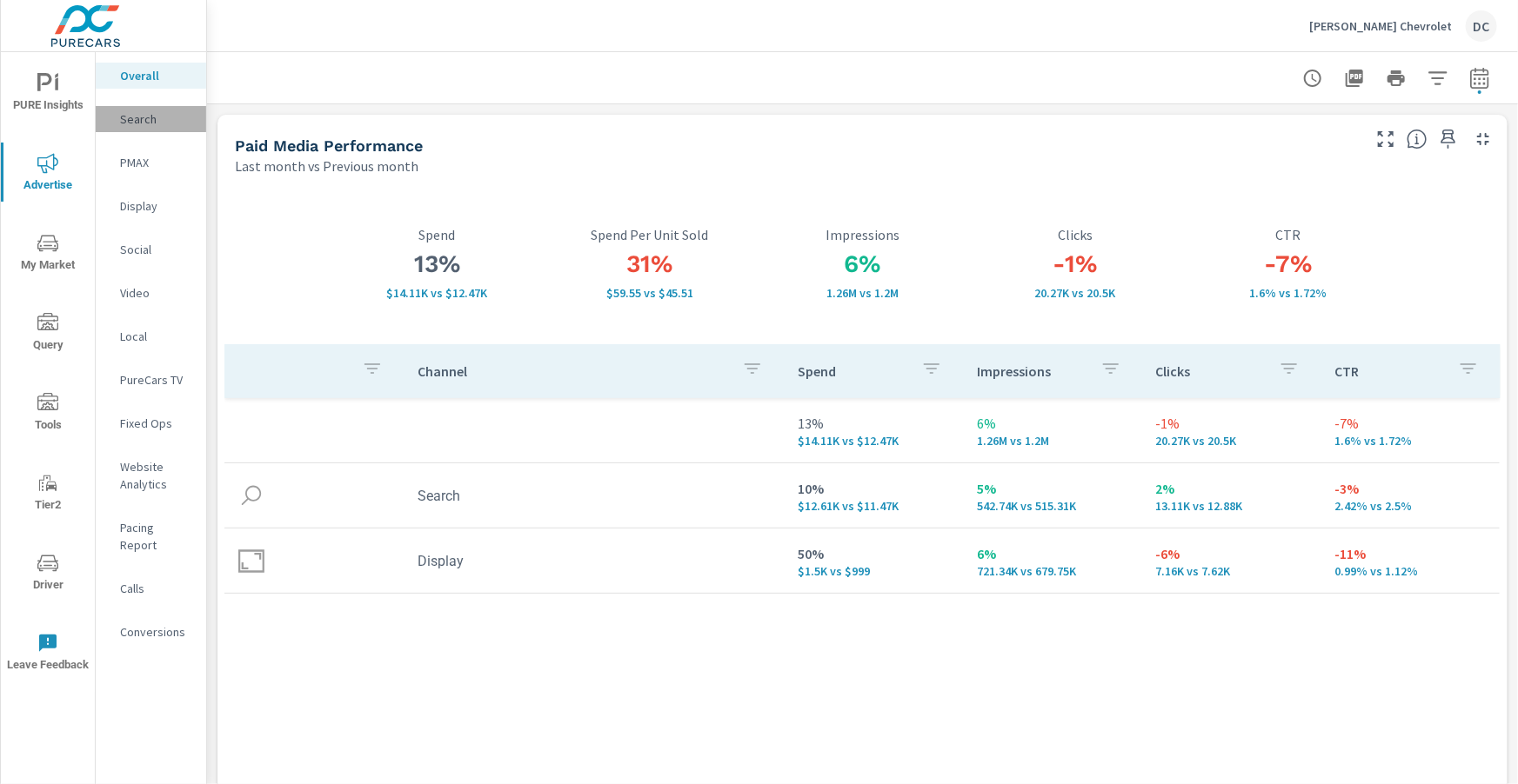
click at [136, 121] on p "Search" at bounding box center [155, 119] width 72 height 17
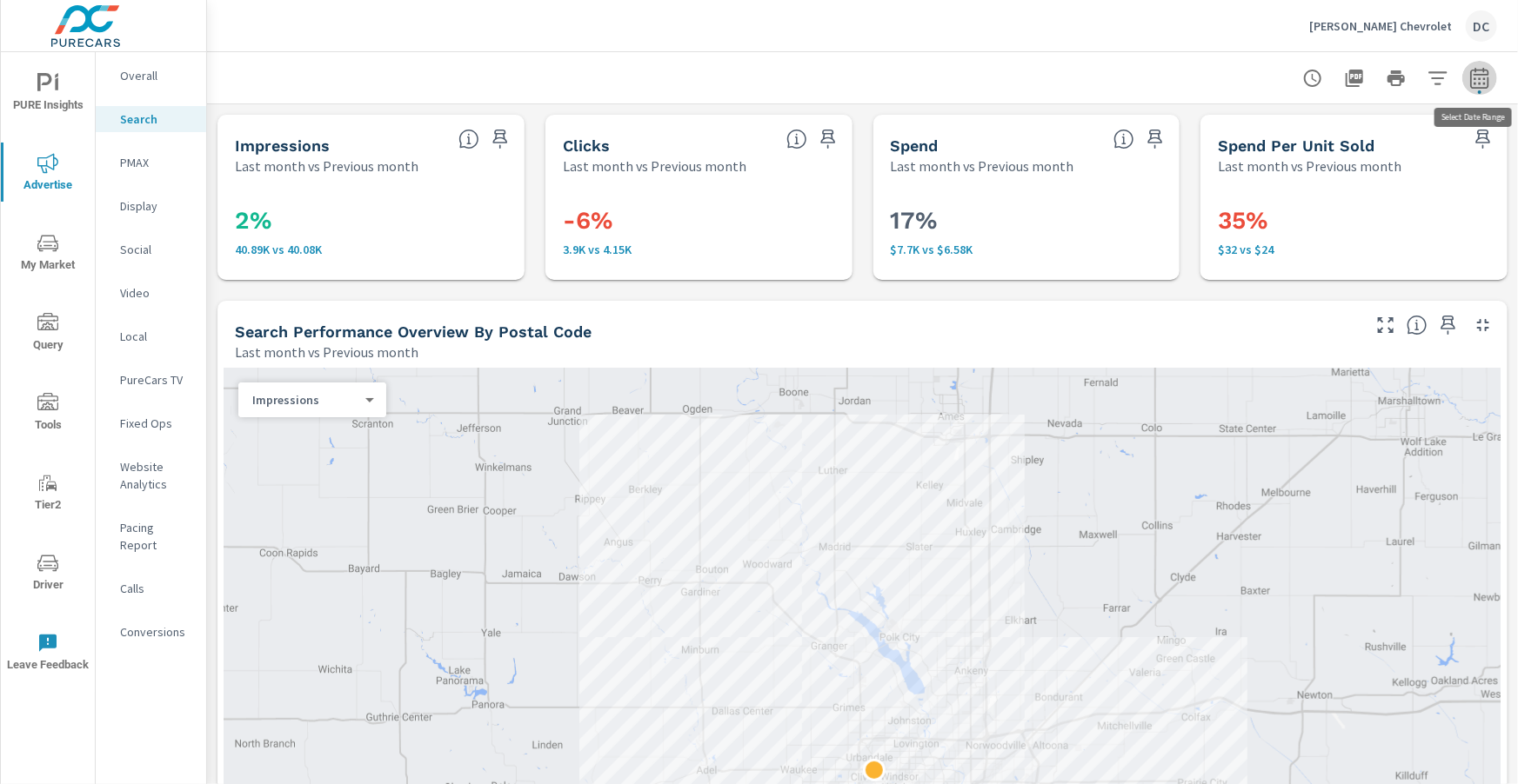
click at [801, 87] on icon "button" at bounding box center [1479, 78] width 18 height 21
select select "Last month"
select select "Previous month"
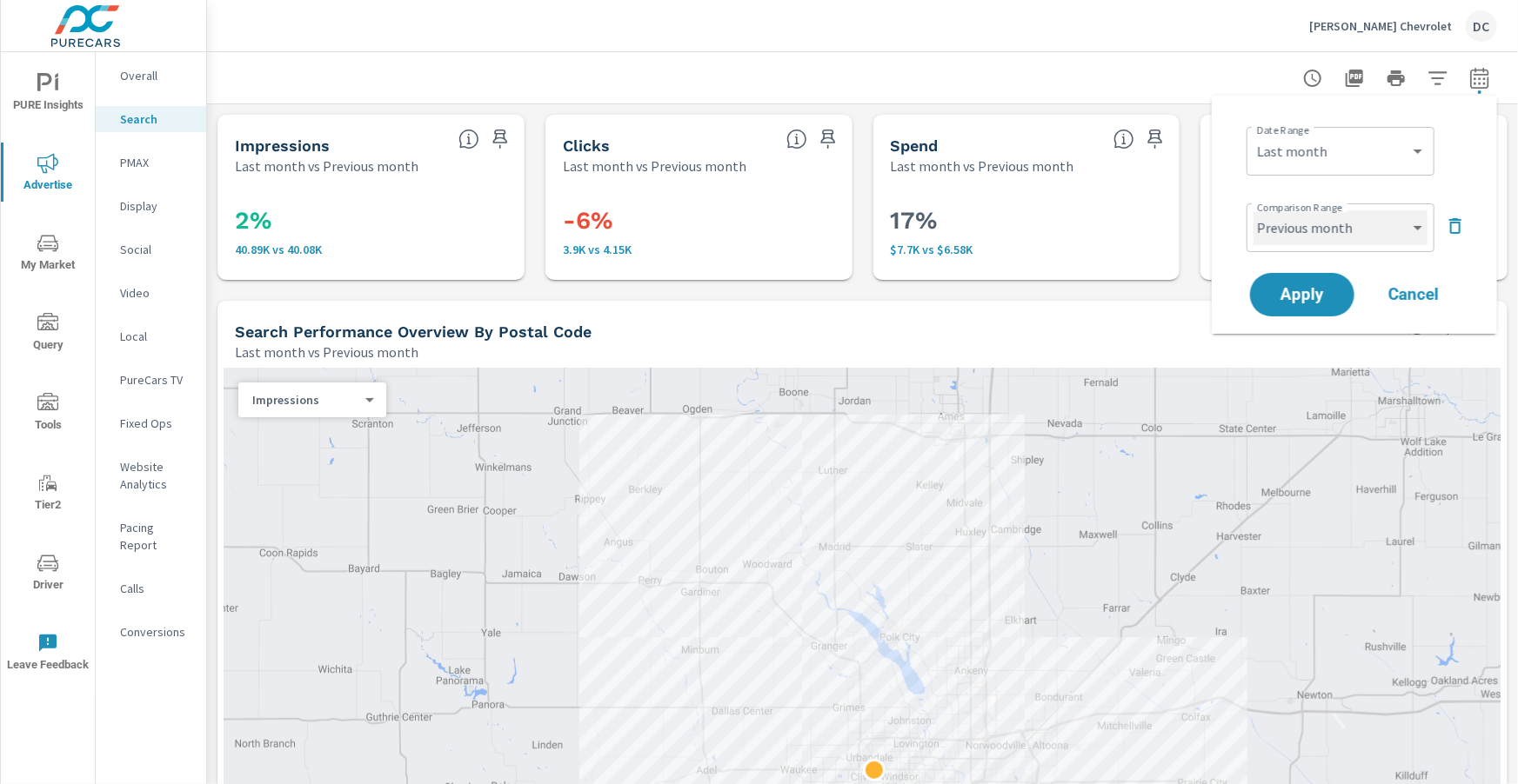
click at [801, 225] on select "Custom Previous period Previous month Previous year" at bounding box center [1340, 228] width 174 height 35
click at [801, 222] on icon "button" at bounding box center [1455, 226] width 12 height 15
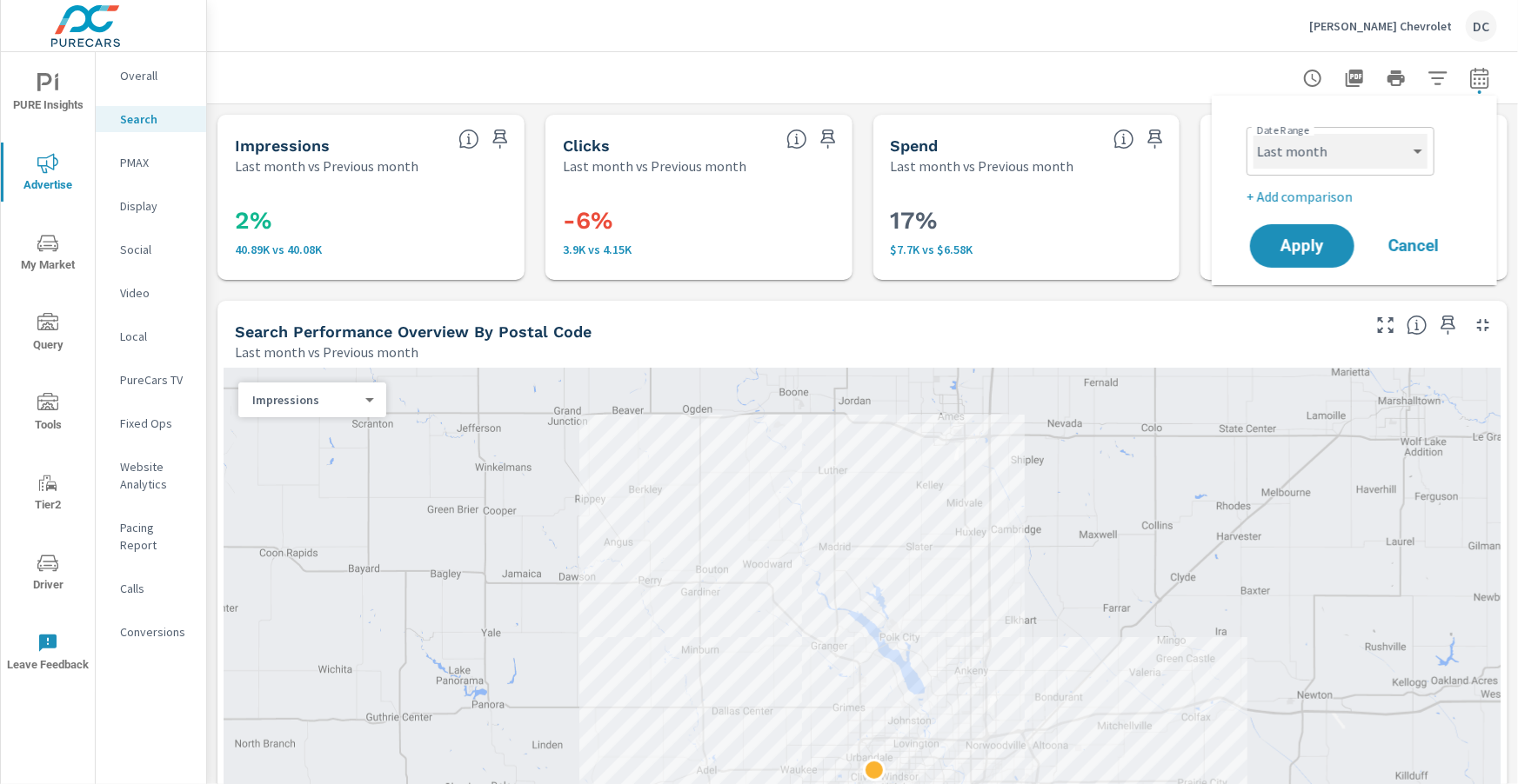
click at [801, 148] on select "Custom [DATE] Last week Last 7 days Last 14 days Last 30 days Last 45 days Last…" at bounding box center [1340, 151] width 174 height 35
click at [801, 134] on select "Custom [DATE] Last week Last 7 days Last 14 days Last 30 days Last 45 days Last…" at bounding box center [1340, 151] width 174 height 35
select select "Month to date"
click at [801, 253] on button "Apply" at bounding box center [1302, 245] width 107 height 45
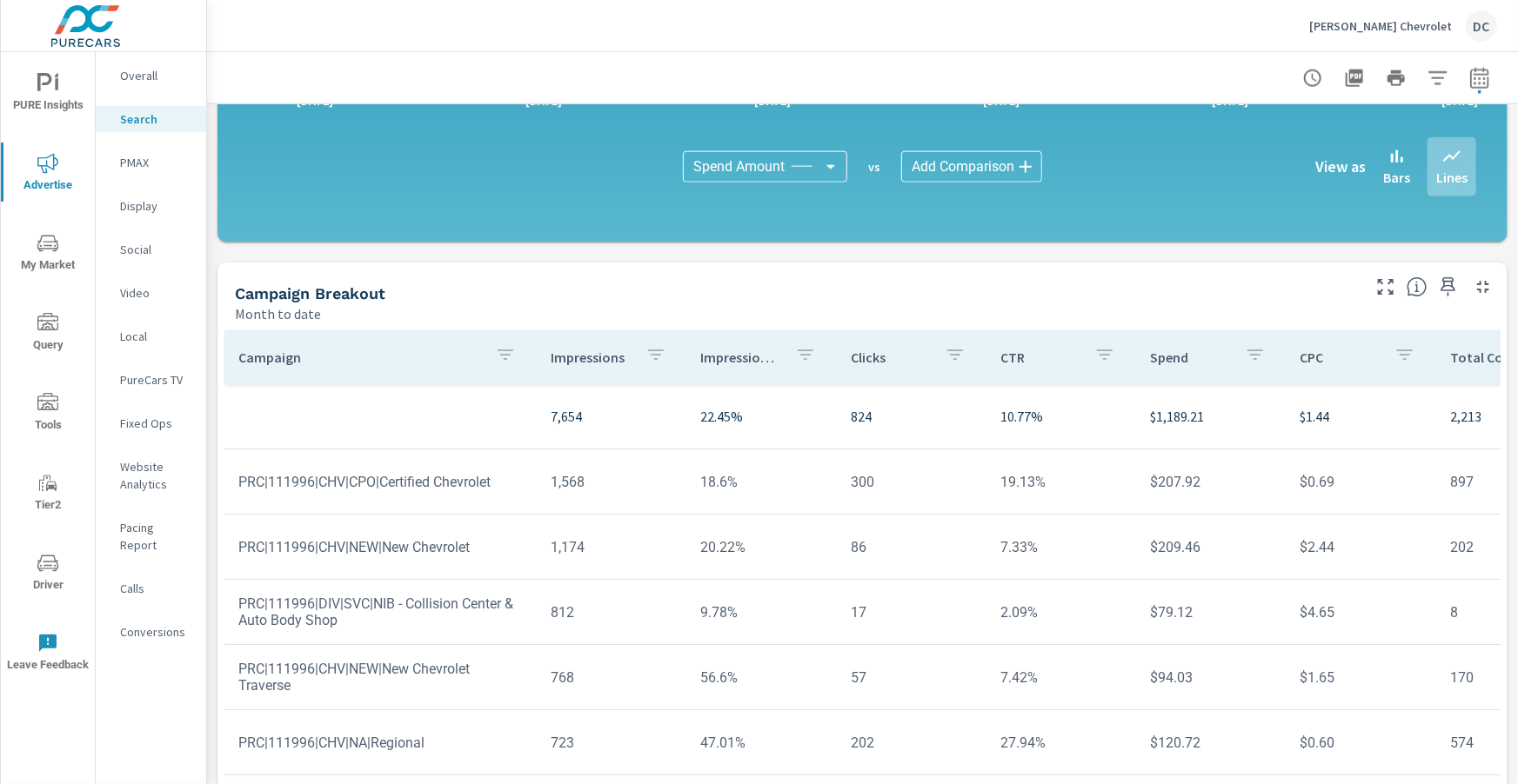
scroll to position [1123, 0]
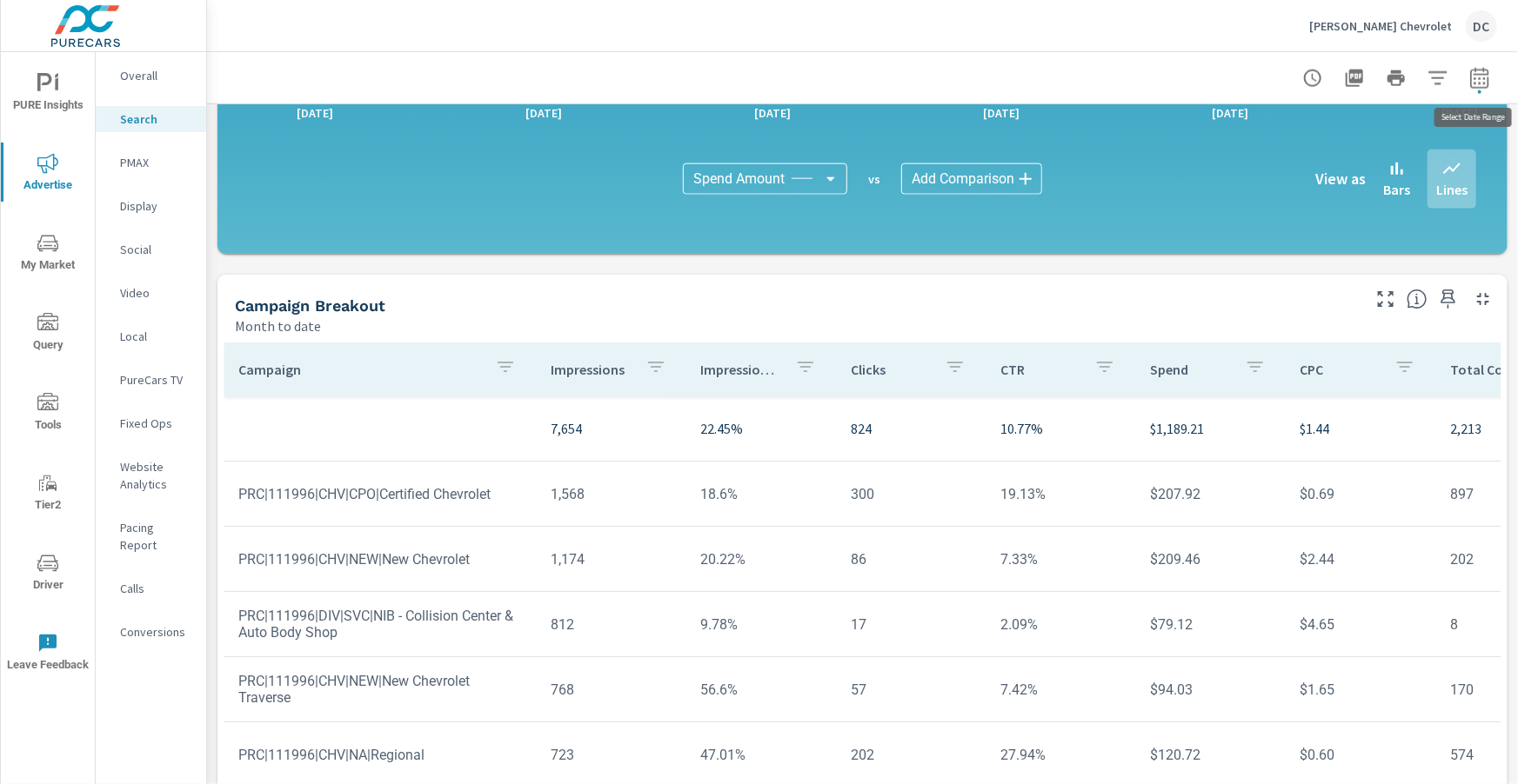
click at [801, 81] on icon "button" at bounding box center [1479, 78] width 18 height 21
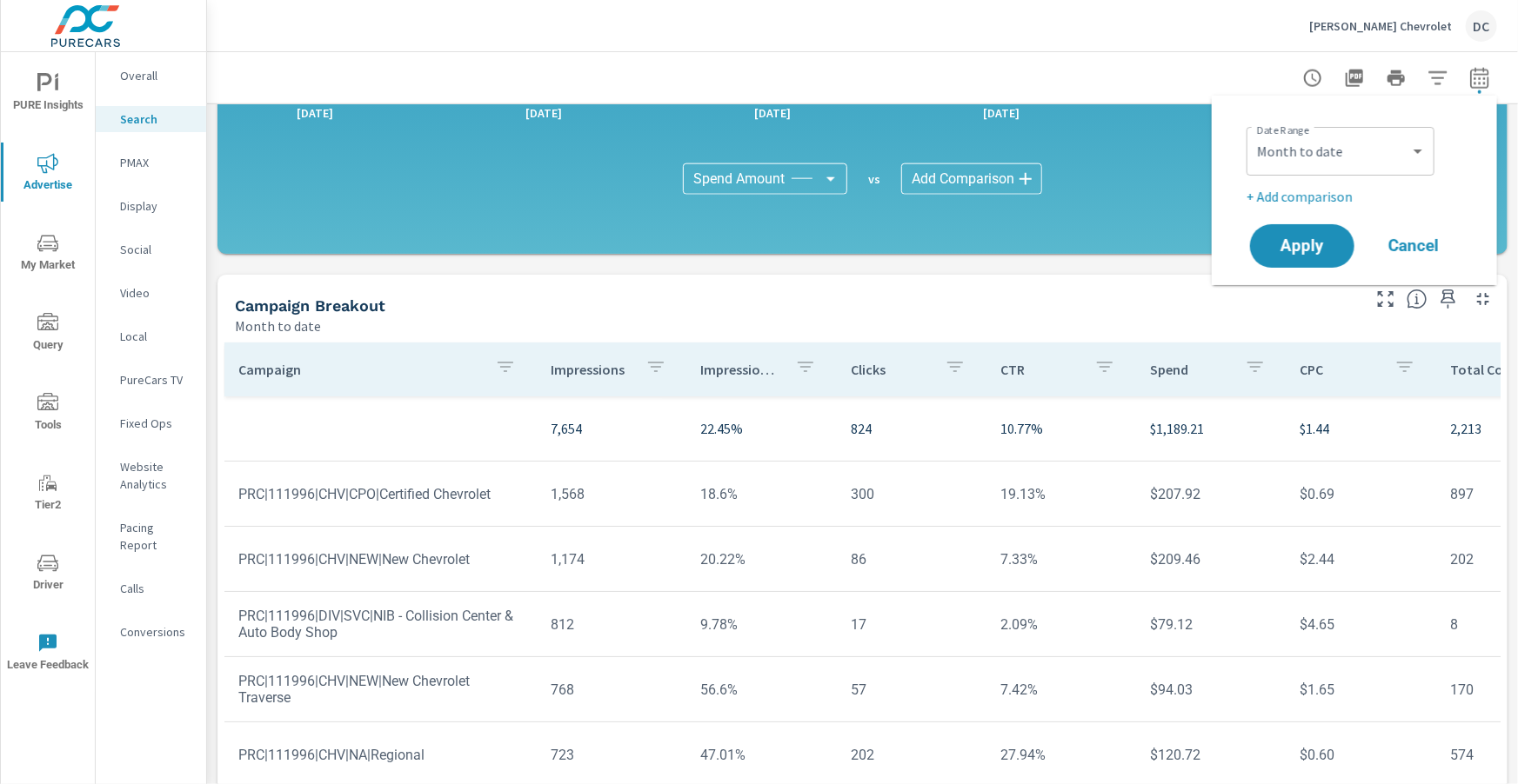
scroll to position [1122, 0]
click at [801, 146] on select "Custom [DATE] Last week Last 7 days Last 14 days Last 30 days Last 45 days Last…" at bounding box center [1340, 151] width 174 height 35
click at [801, 134] on select "Custom [DATE] Last week Last 7 days Last 14 days Last 30 days Last 45 days Last…" at bounding box center [1340, 151] width 174 height 35
select select "Last month"
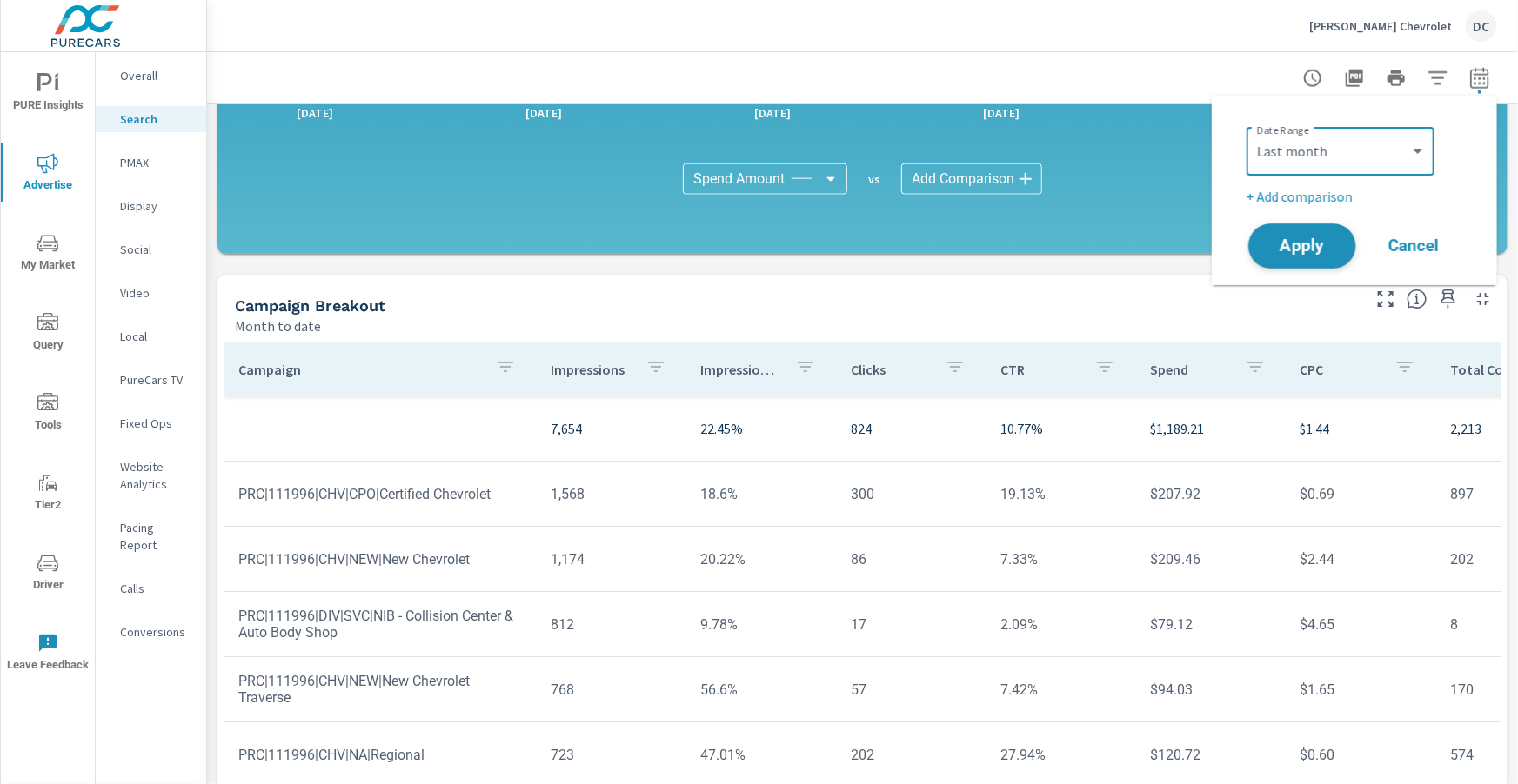
click at [801, 254] on div "Apply Cancel" at bounding box center [1358, 245] width 222 height 51
click at [801, 248] on span "Apply" at bounding box center [1302, 246] width 71 height 16
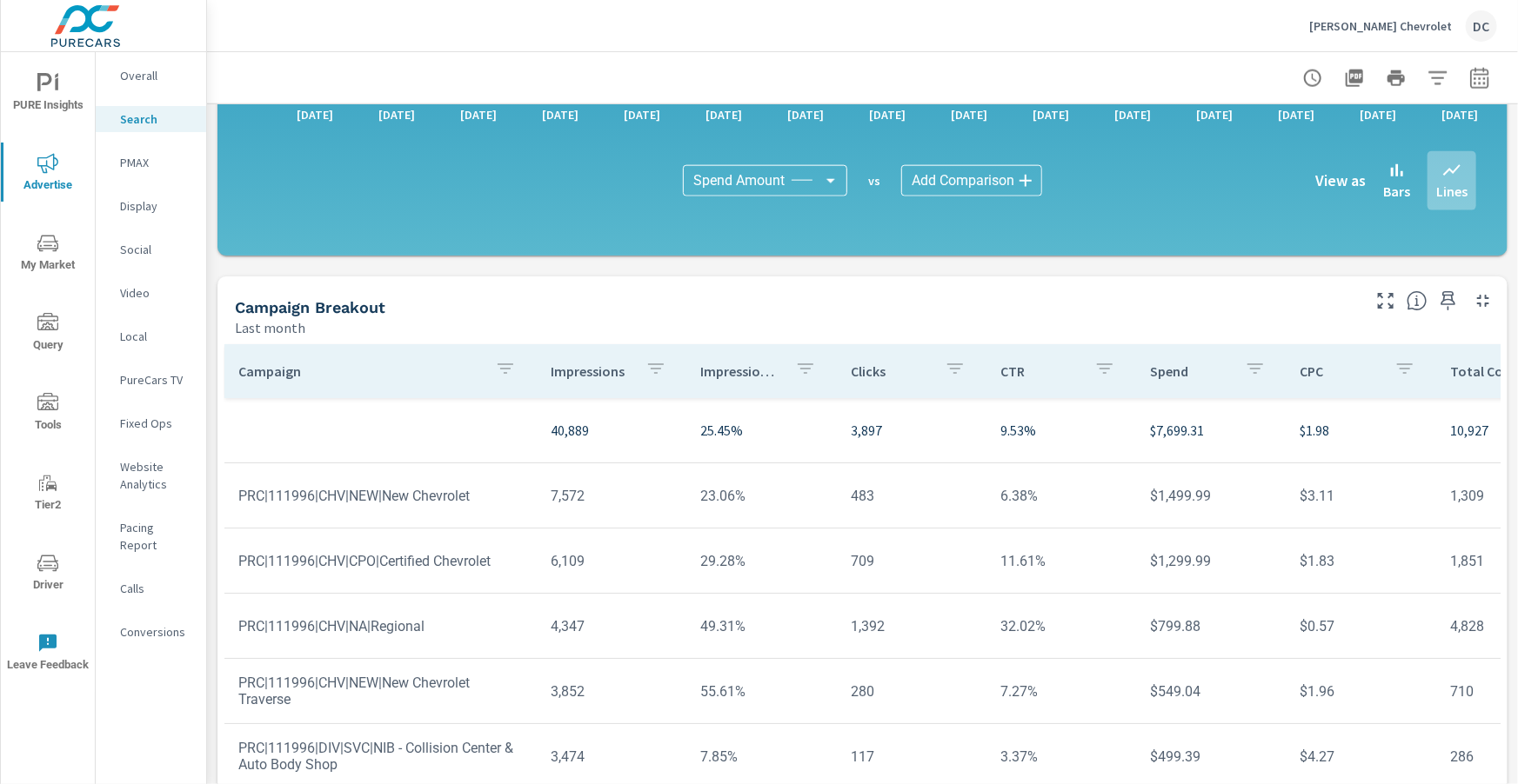
scroll to position [1174, 0]
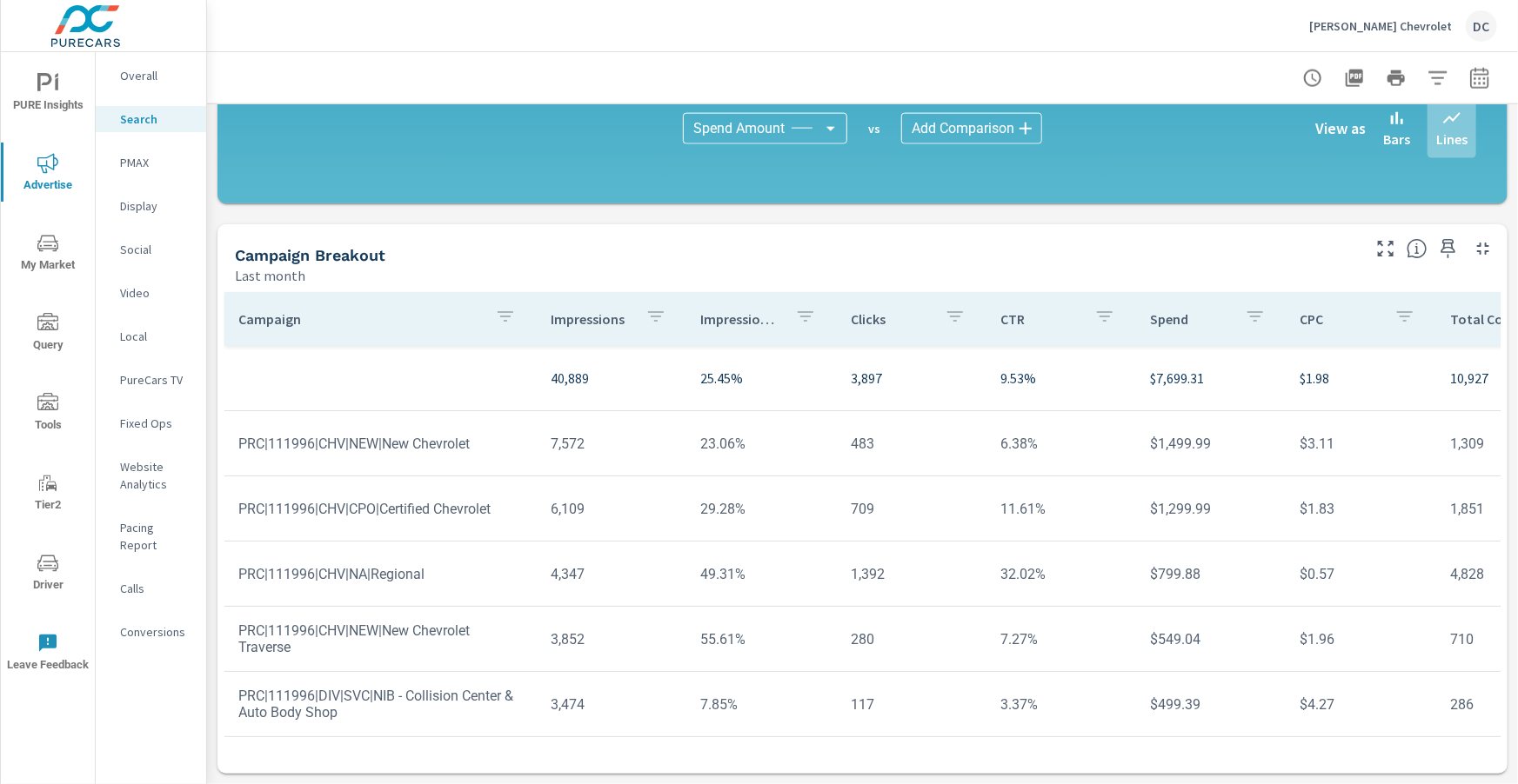
click at [128, 160] on p "PMAX" at bounding box center [155, 163] width 72 height 17
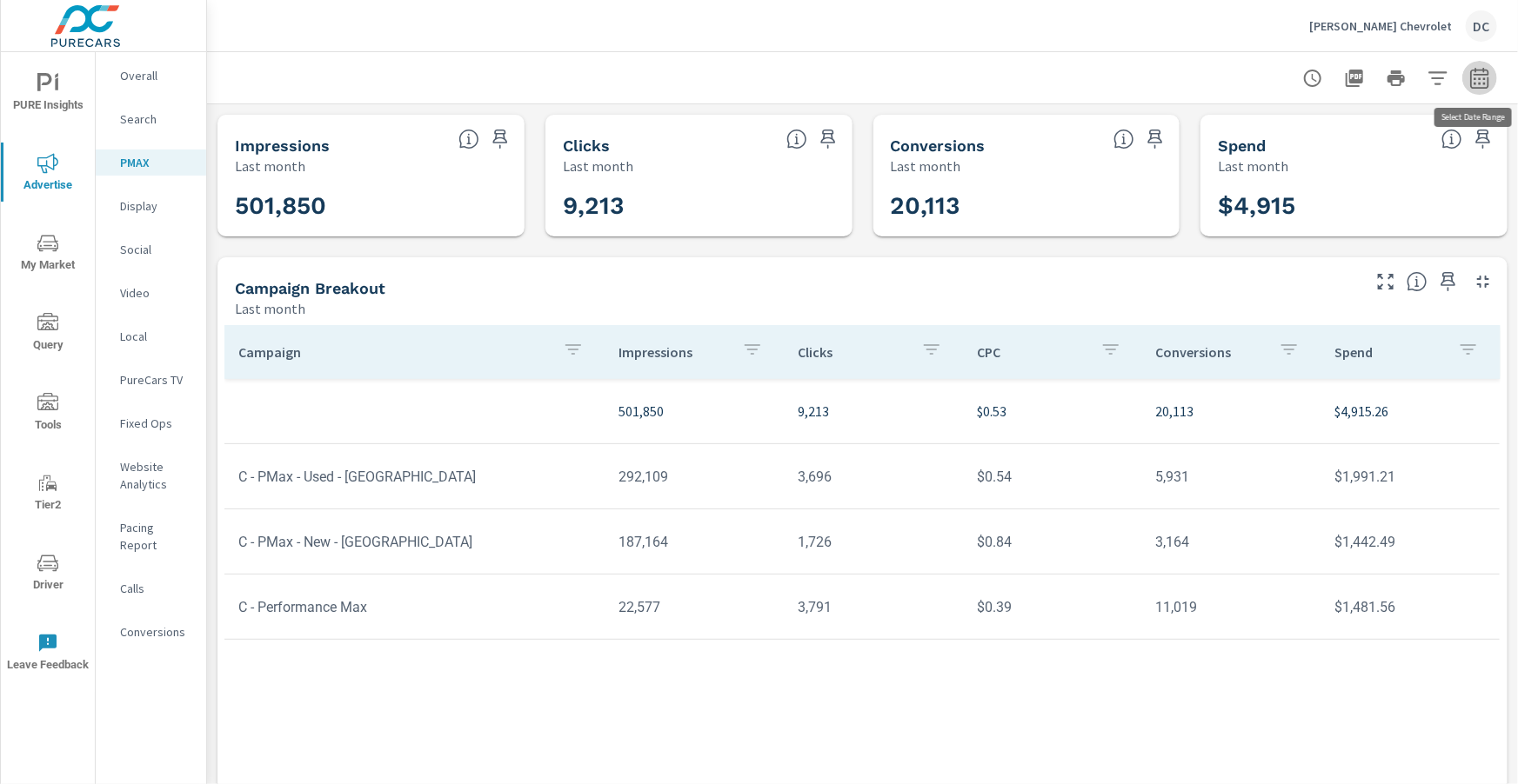
click at [801, 84] on icon "button" at bounding box center [1480, 79] width 21 height 21
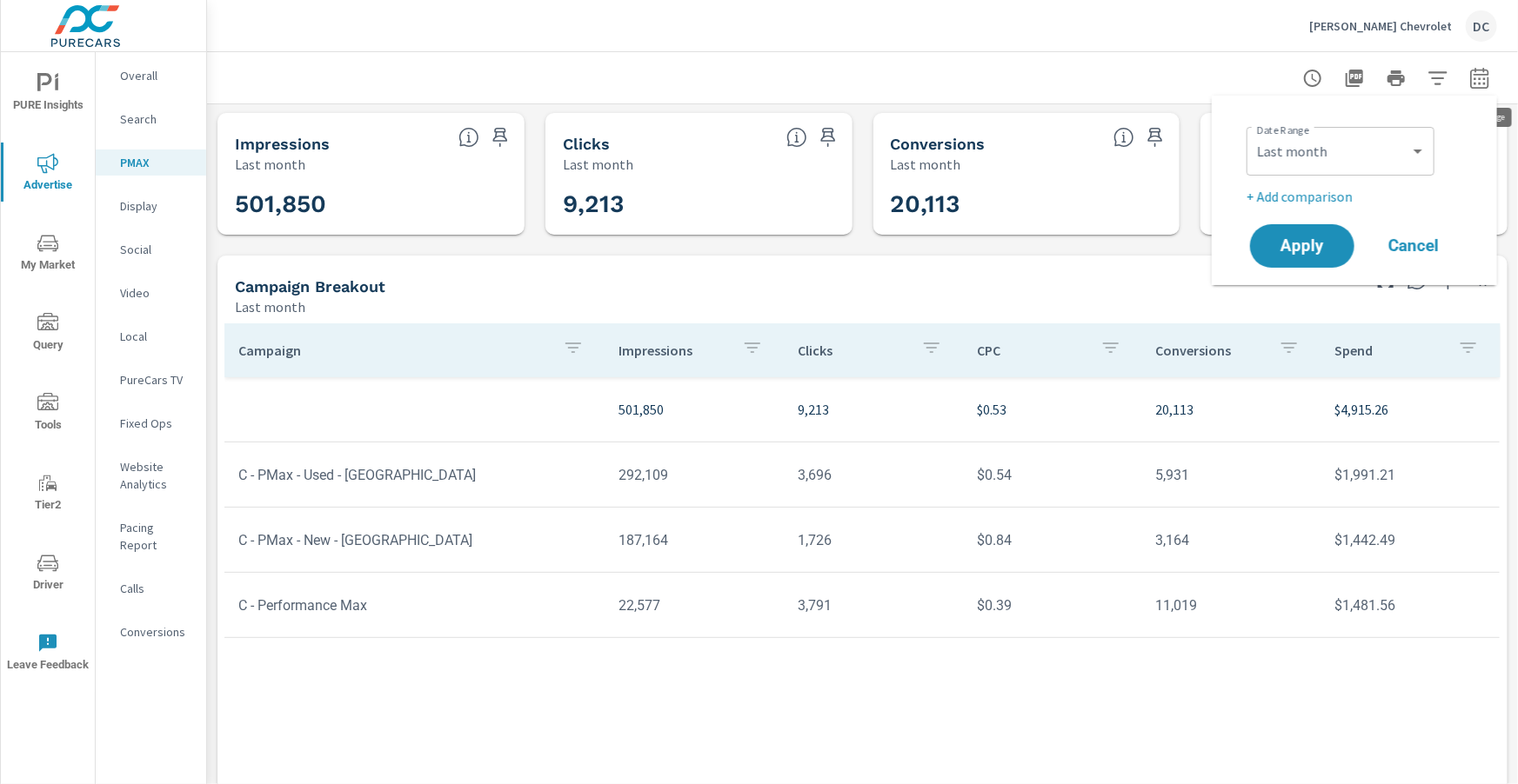
scroll to position [3, 0]
click at [801, 147] on select "Custom [DATE] Last week Last 7 days Last 14 days Last 30 days Last 45 days Last…" at bounding box center [1340, 151] width 174 height 35
click at [801, 134] on select "Custom [DATE] Last week Last 7 days Last 14 days Last 30 days Last 45 days Last…" at bounding box center [1340, 151] width 174 height 35
select select "Month to date"
click at [801, 250] on span "Apply" at bounding box center [1302, 246] width 71 height 16
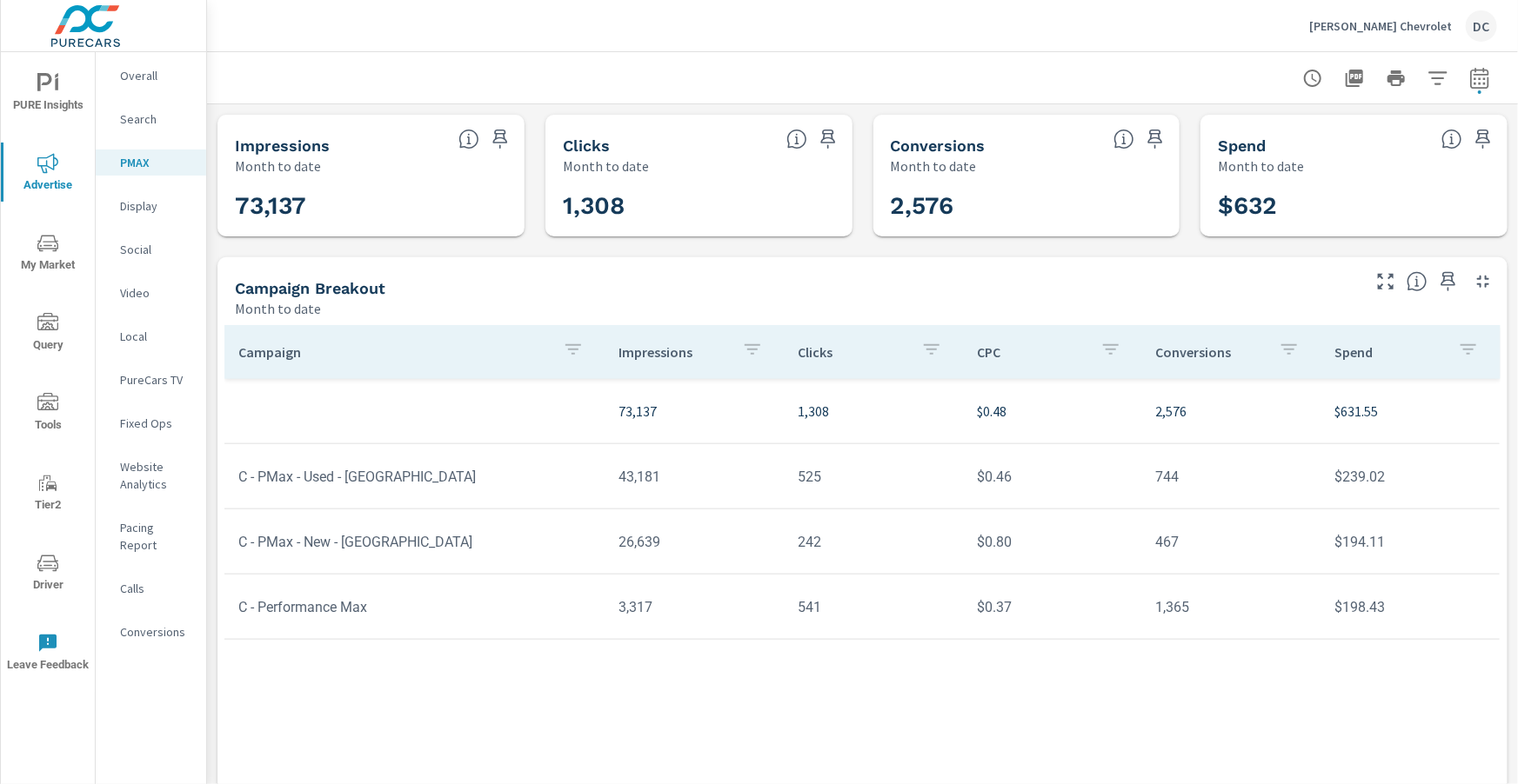
scroll to position [33, 0]
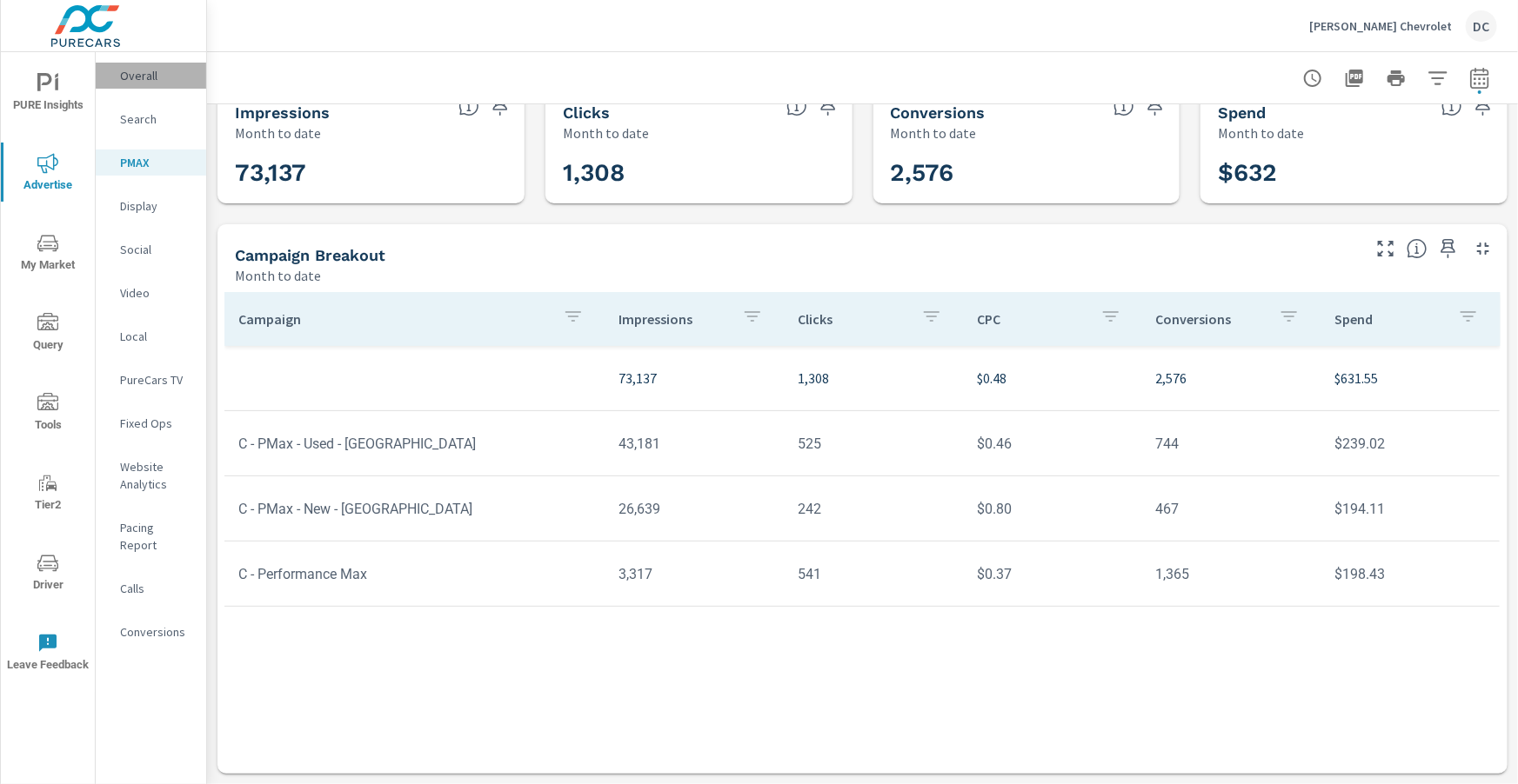
click at [145, 79] on p "Overall" at bounding box center [155, 76] width 72 height 17
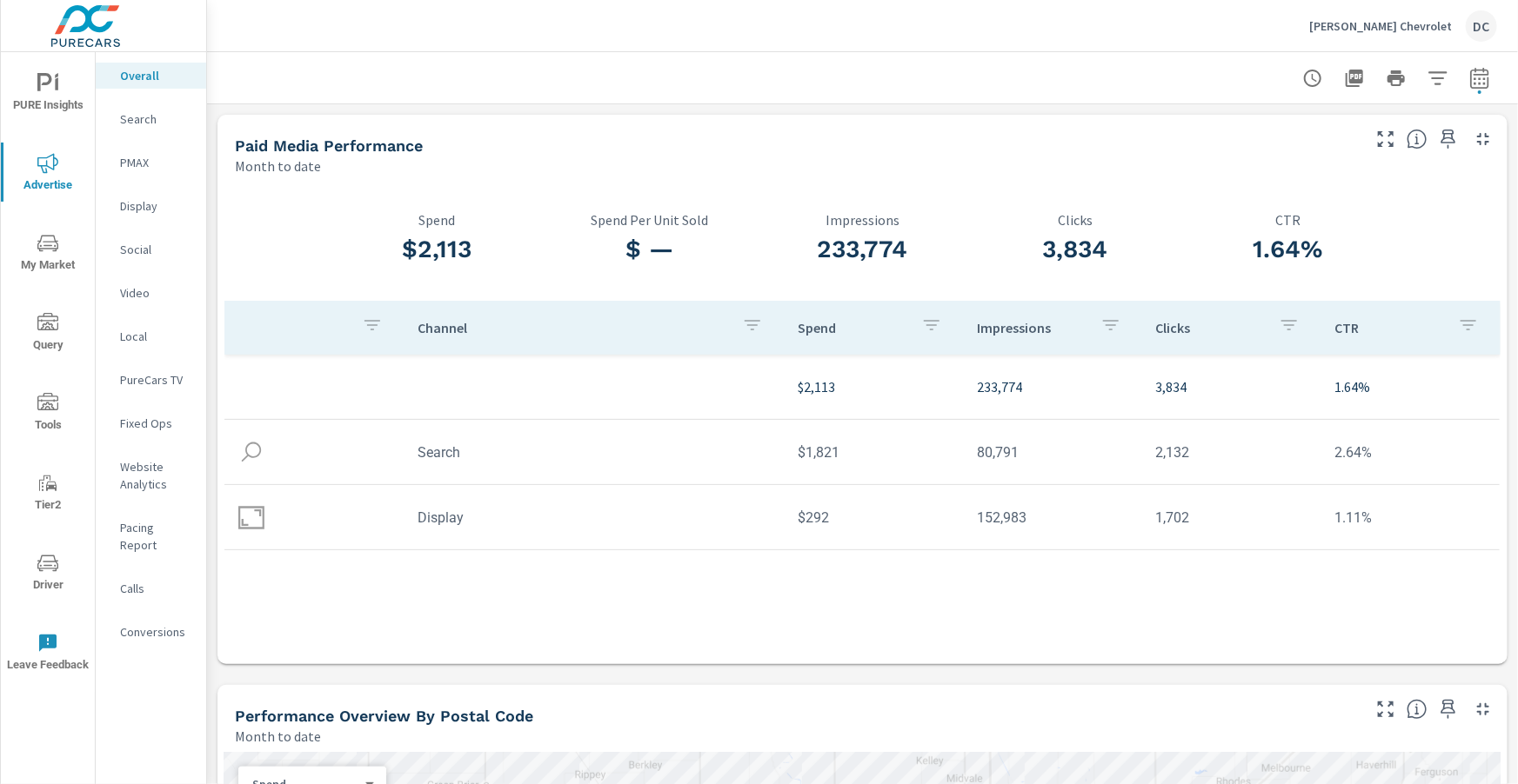
click at [146, 162] on p "PMAX" at bounding box center [155, 163] width 72 height 17
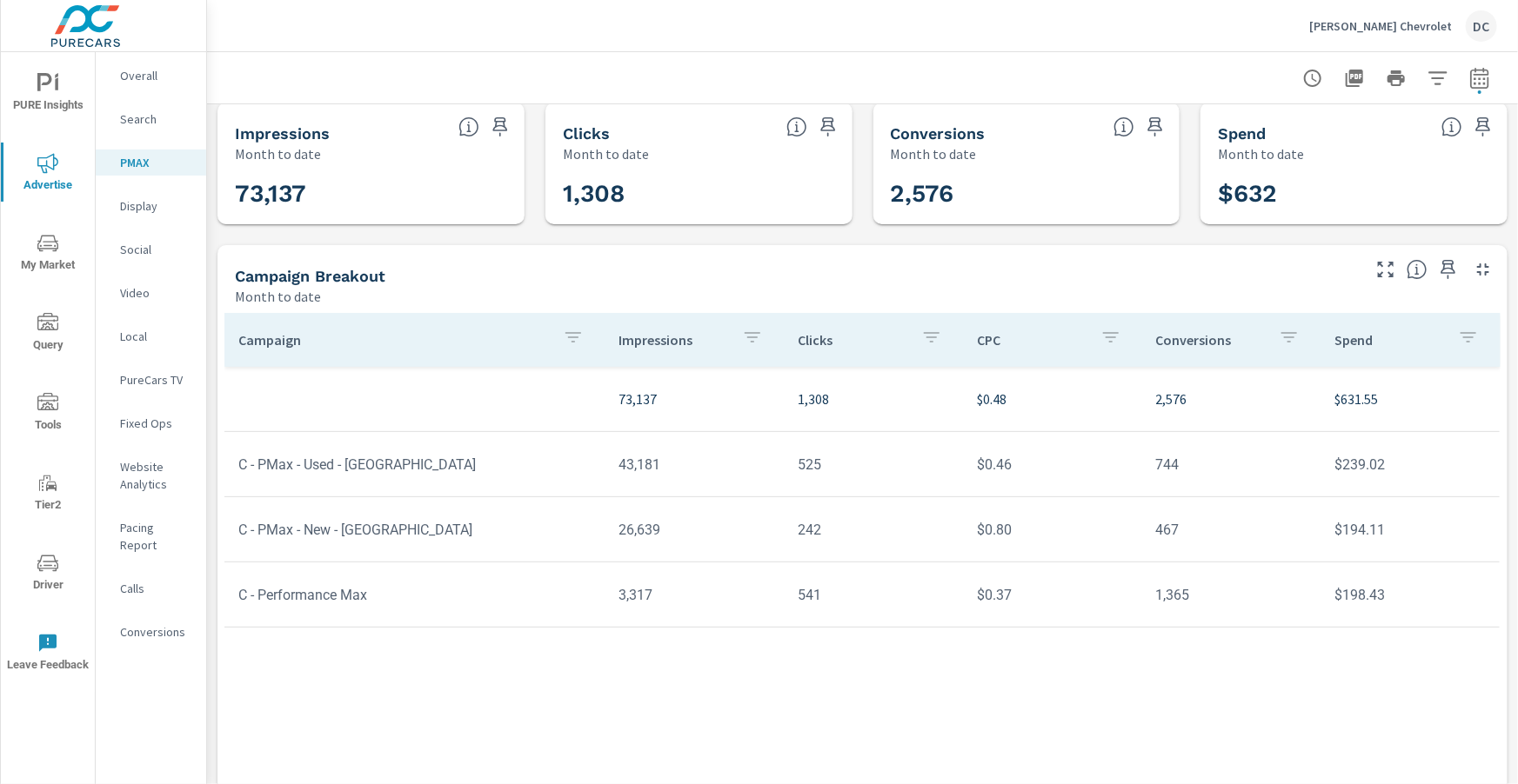
scroll to position [33, 0]
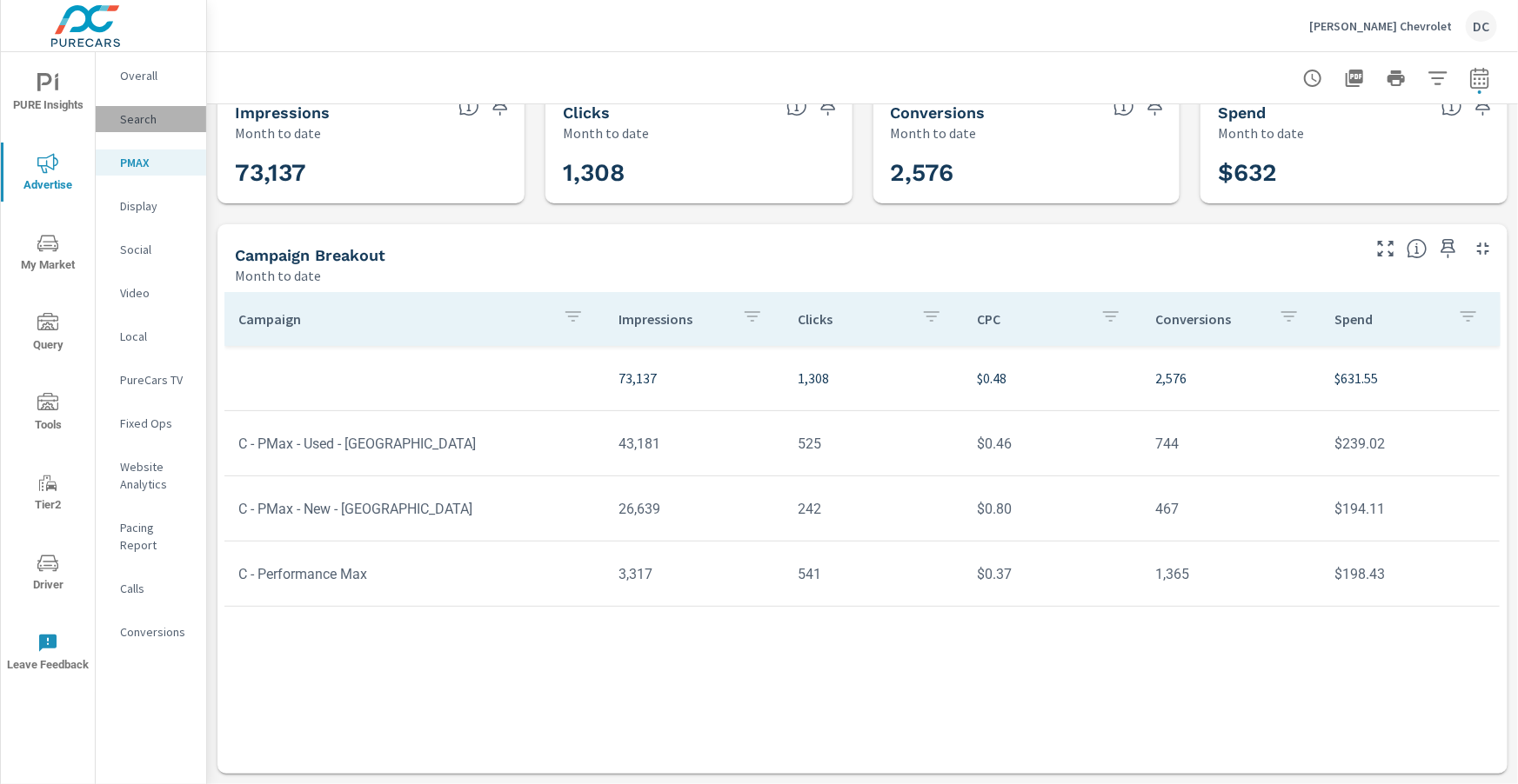
click at [136, 117] on p "Search" at bounding box center [155, 119] width 72 height 17
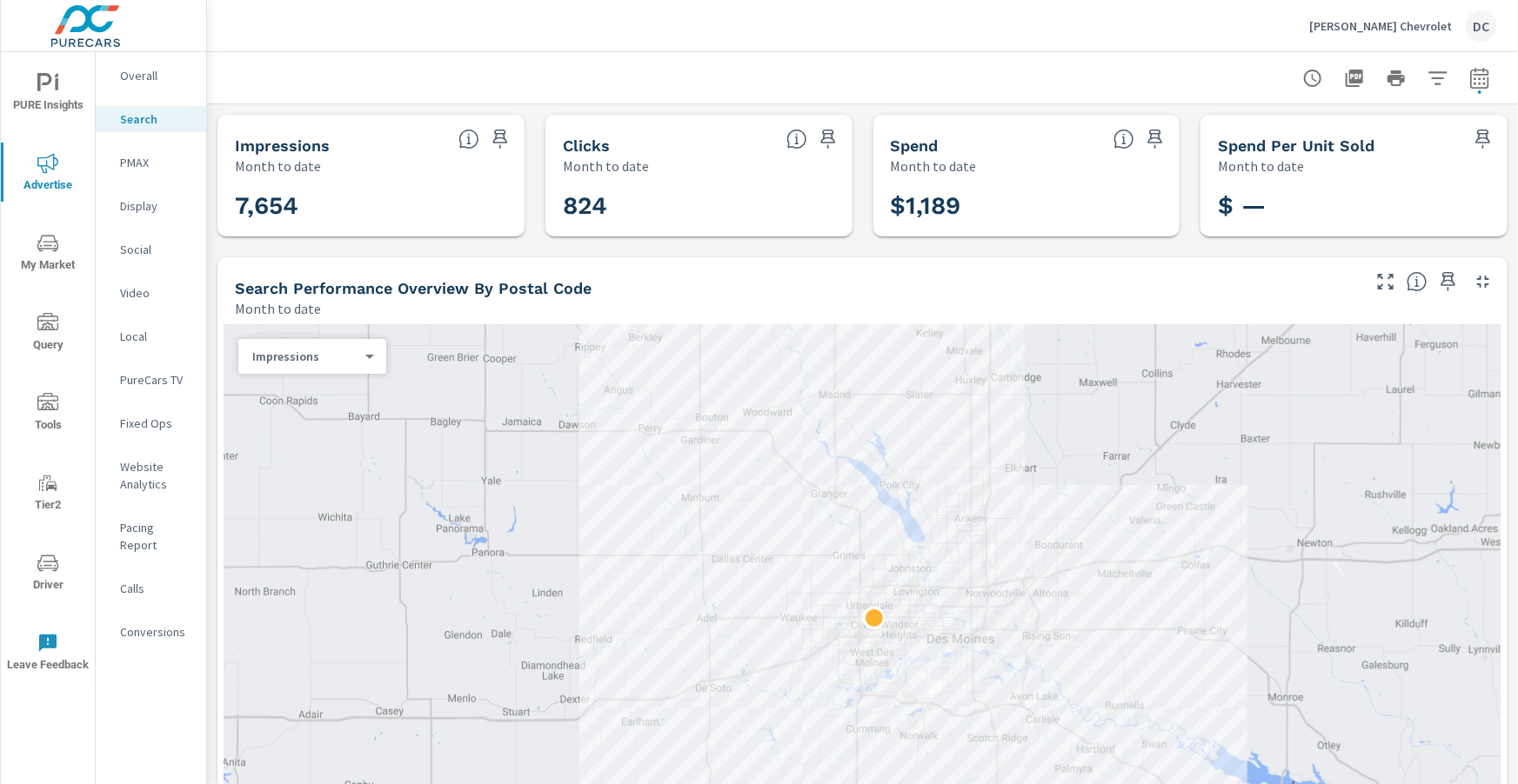
click at [130, 160] on p "PMAX" at bounding box center [155, 163] width 72 height 17
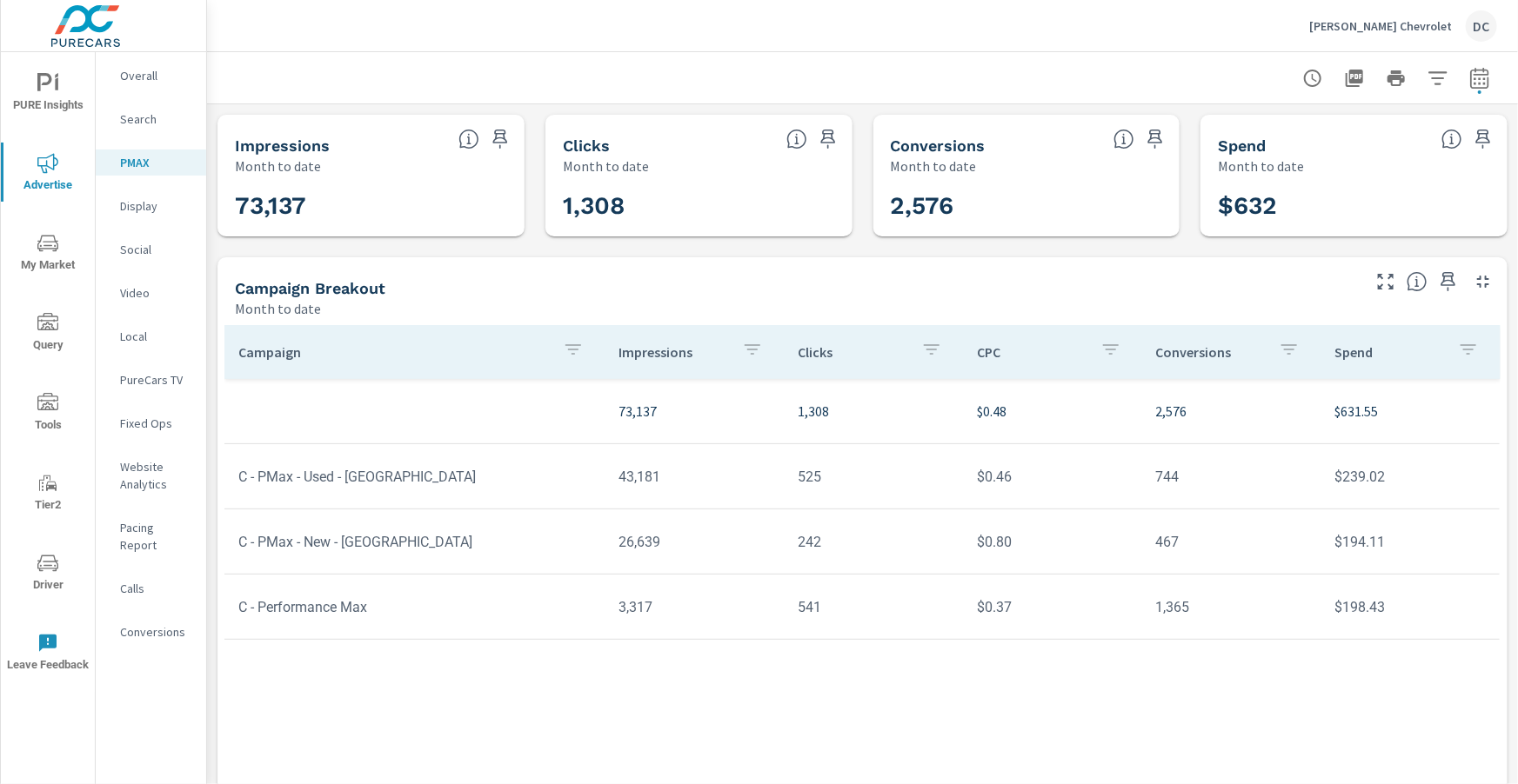
scroll to position [33, 0]
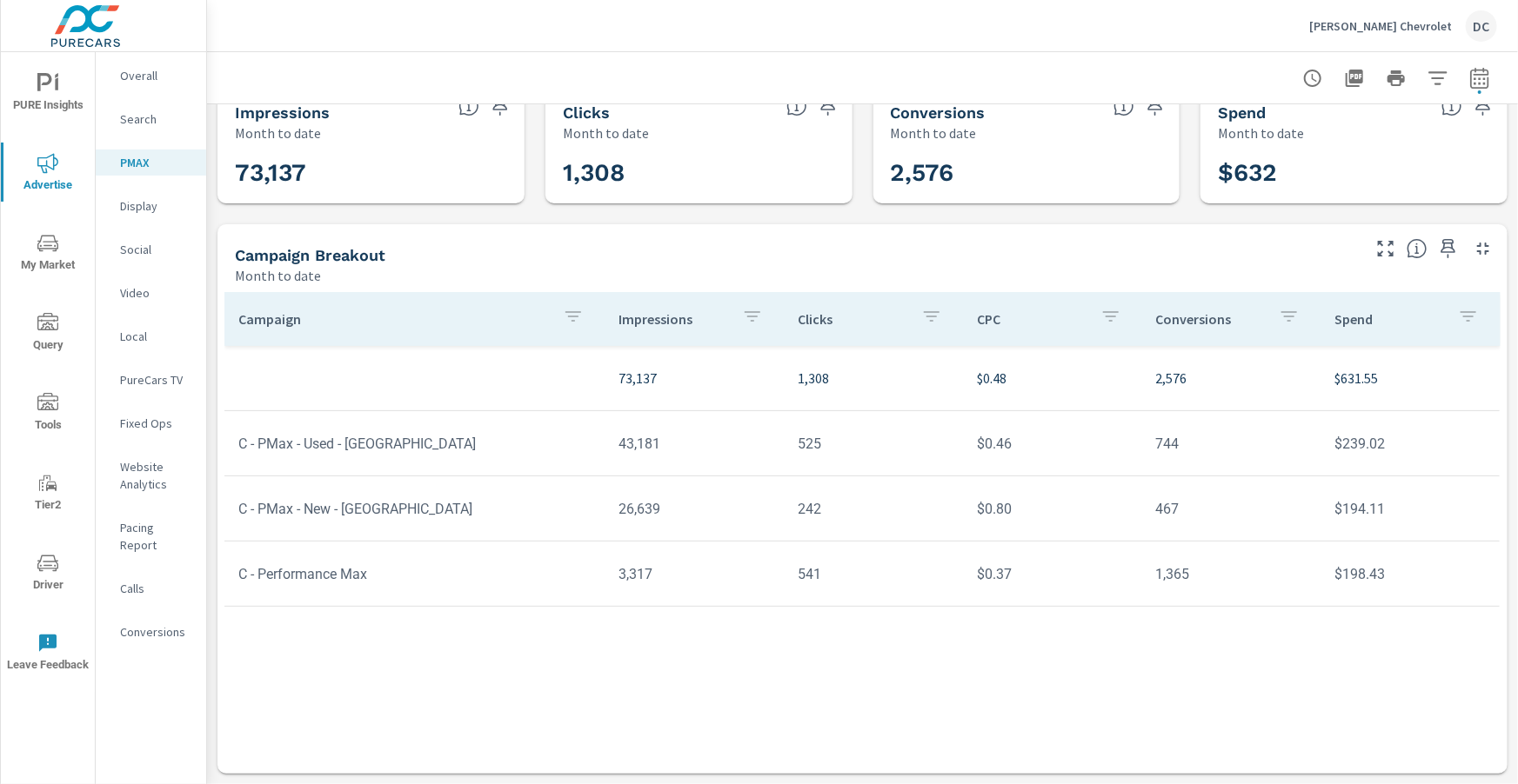
click at [144, 85] on div "Overall" at bounding box center [151, 75] width 110 height 26
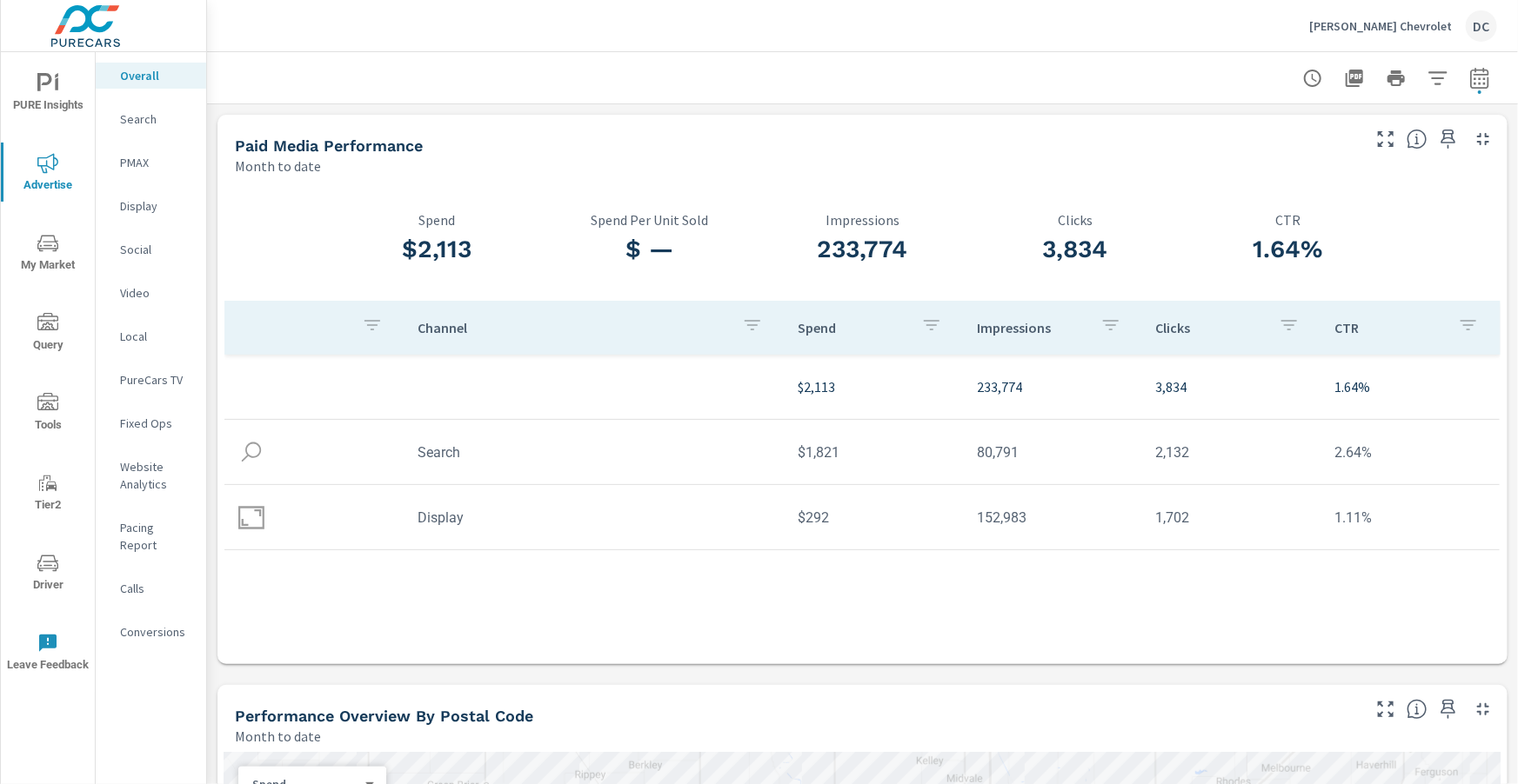
click at [58, 472] on span "Driver" at bounding box center [47, 574] width 83 height 42
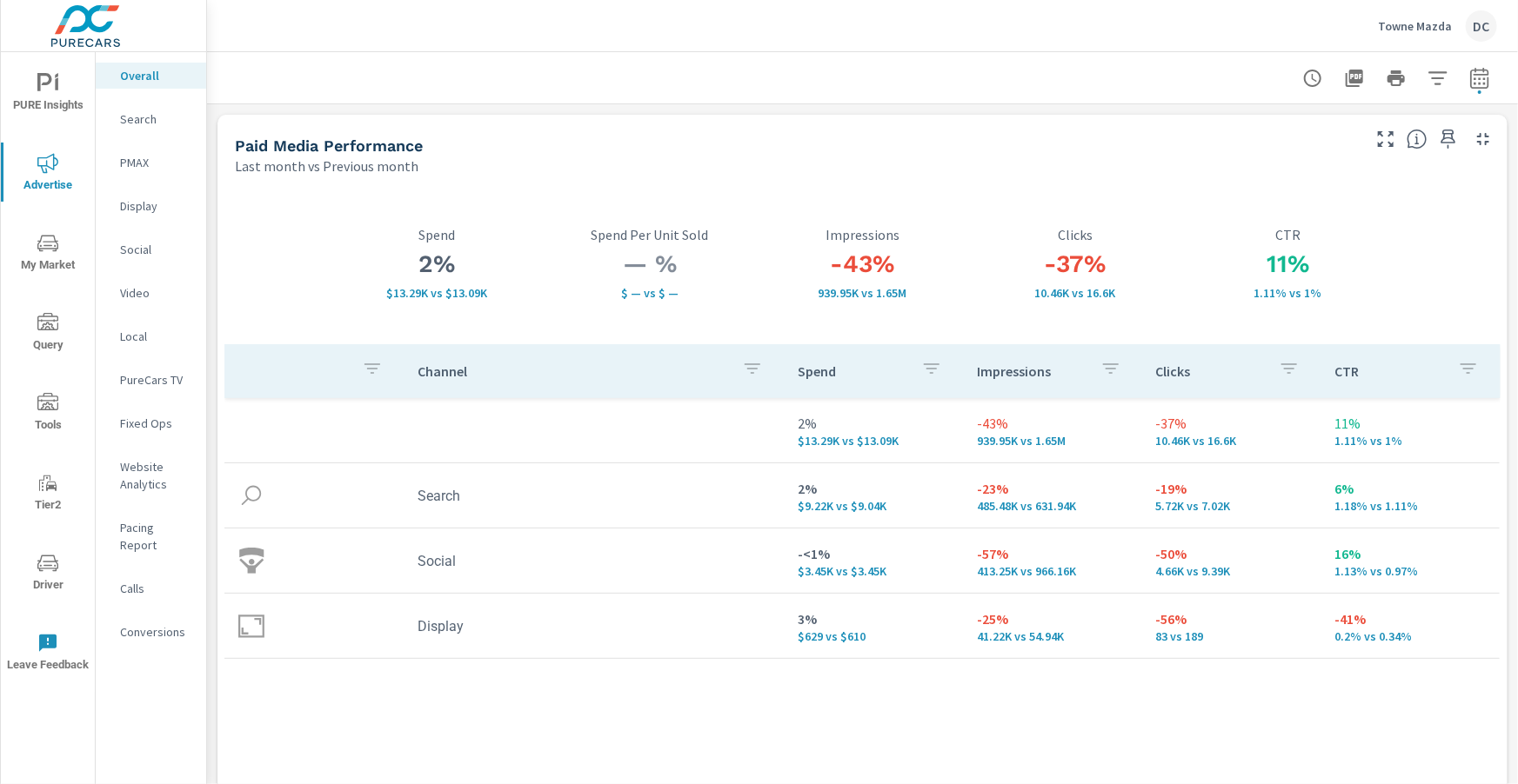
click at [139, 126] on p "Search" at bounding box center [155, 119] width 72 height 17
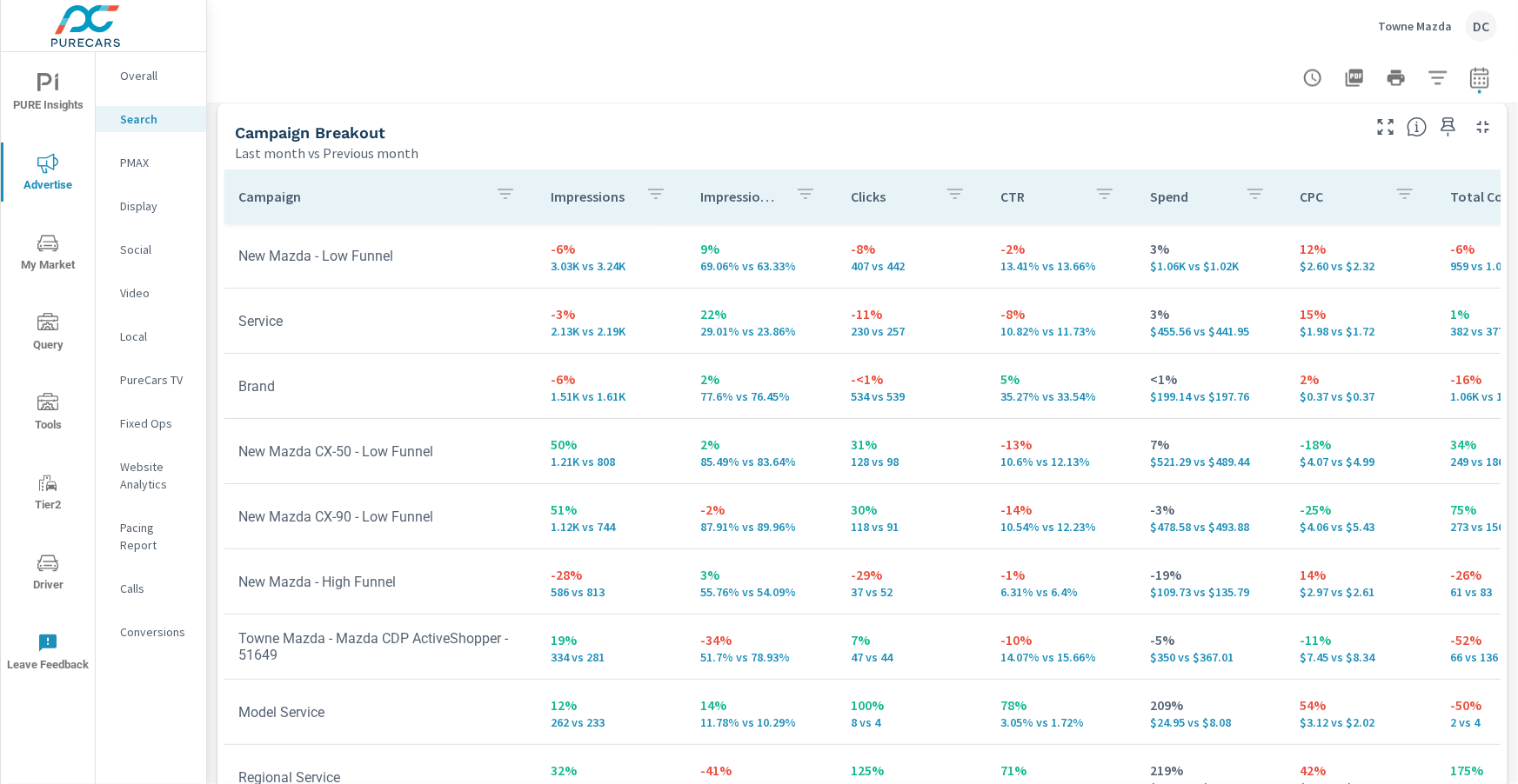
scroll to position [1740, 0]
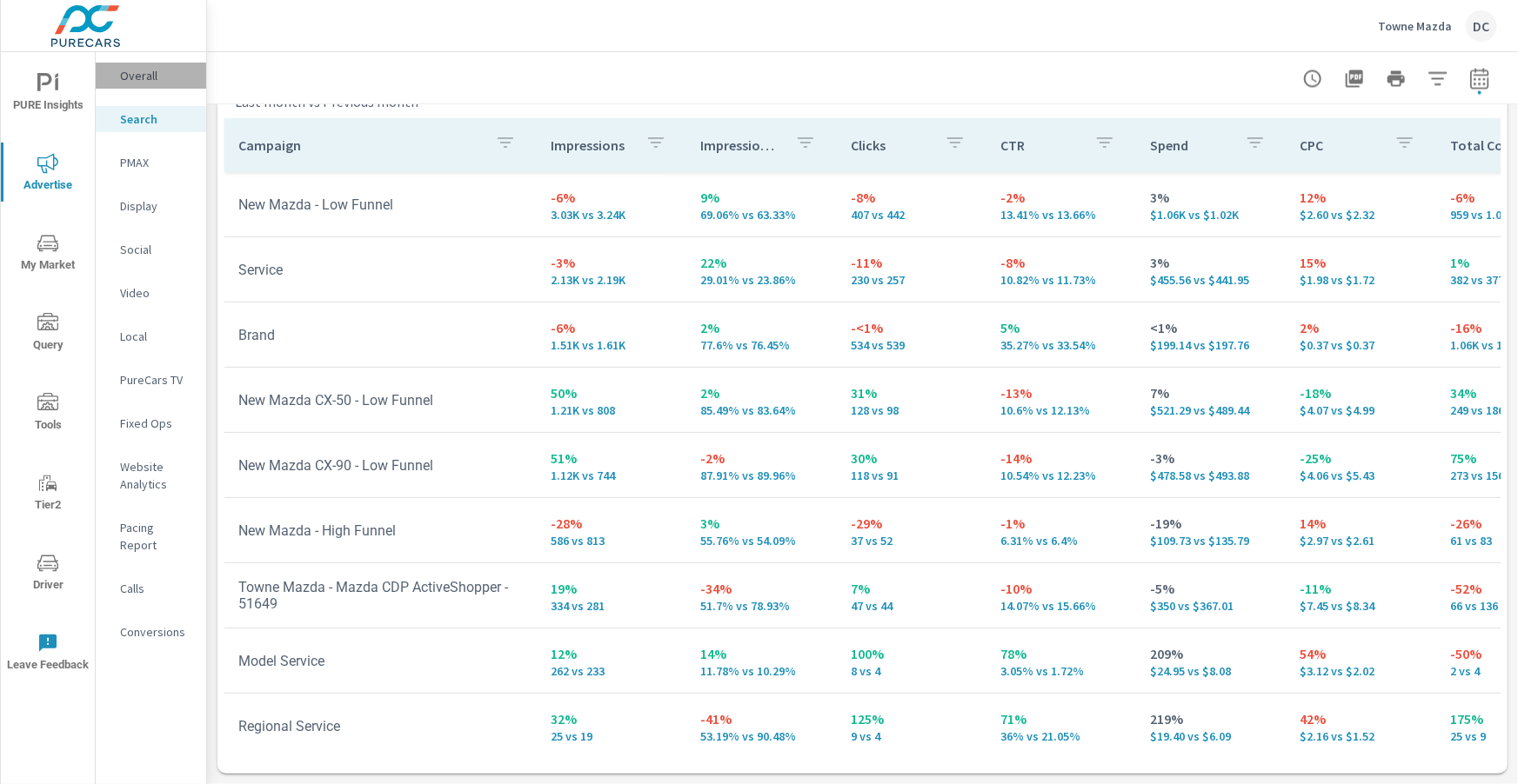
click at [133, 80] on p "Overall" at bounding box center [155, 76] width 72 height 17
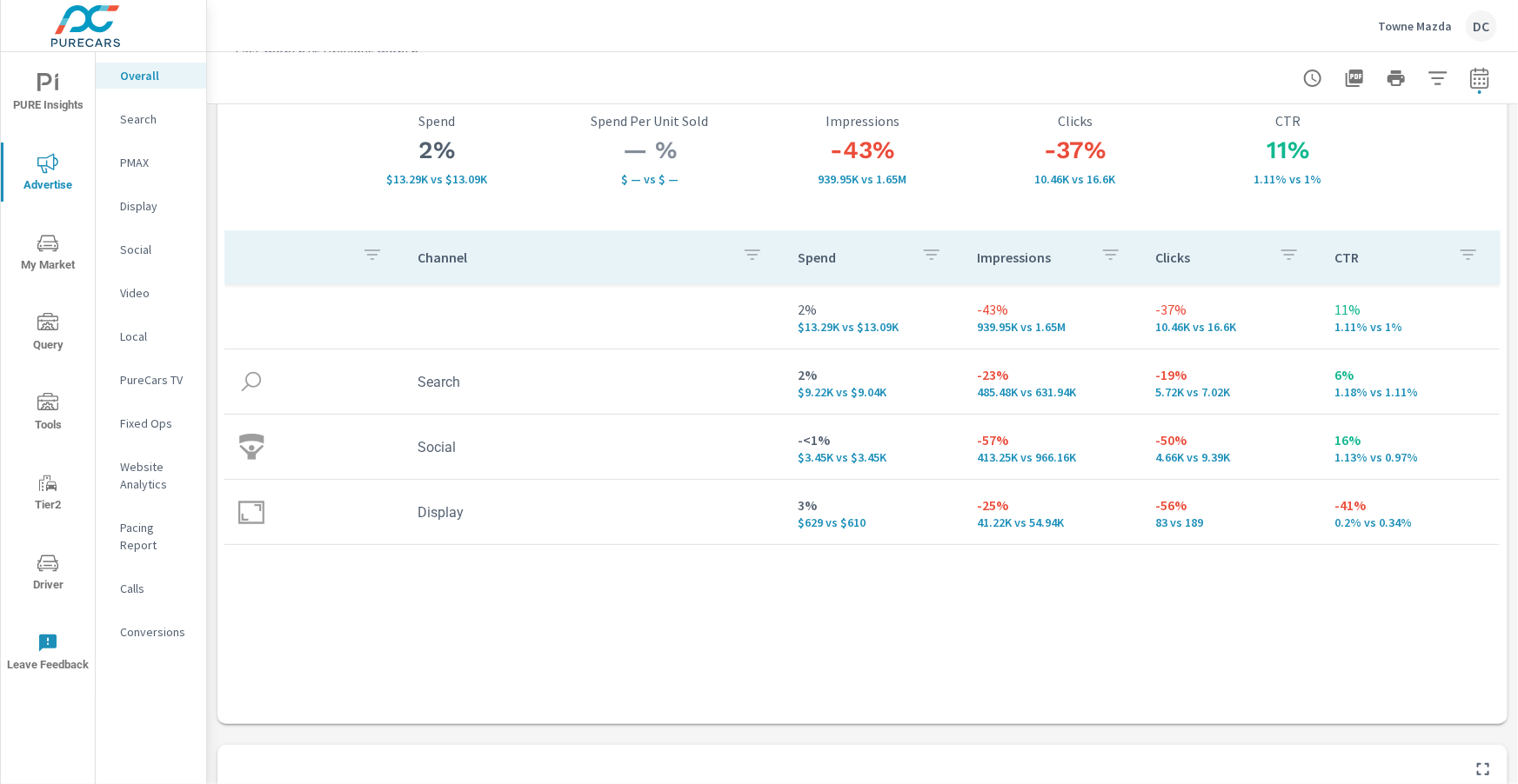
scroll to position [120, 0]
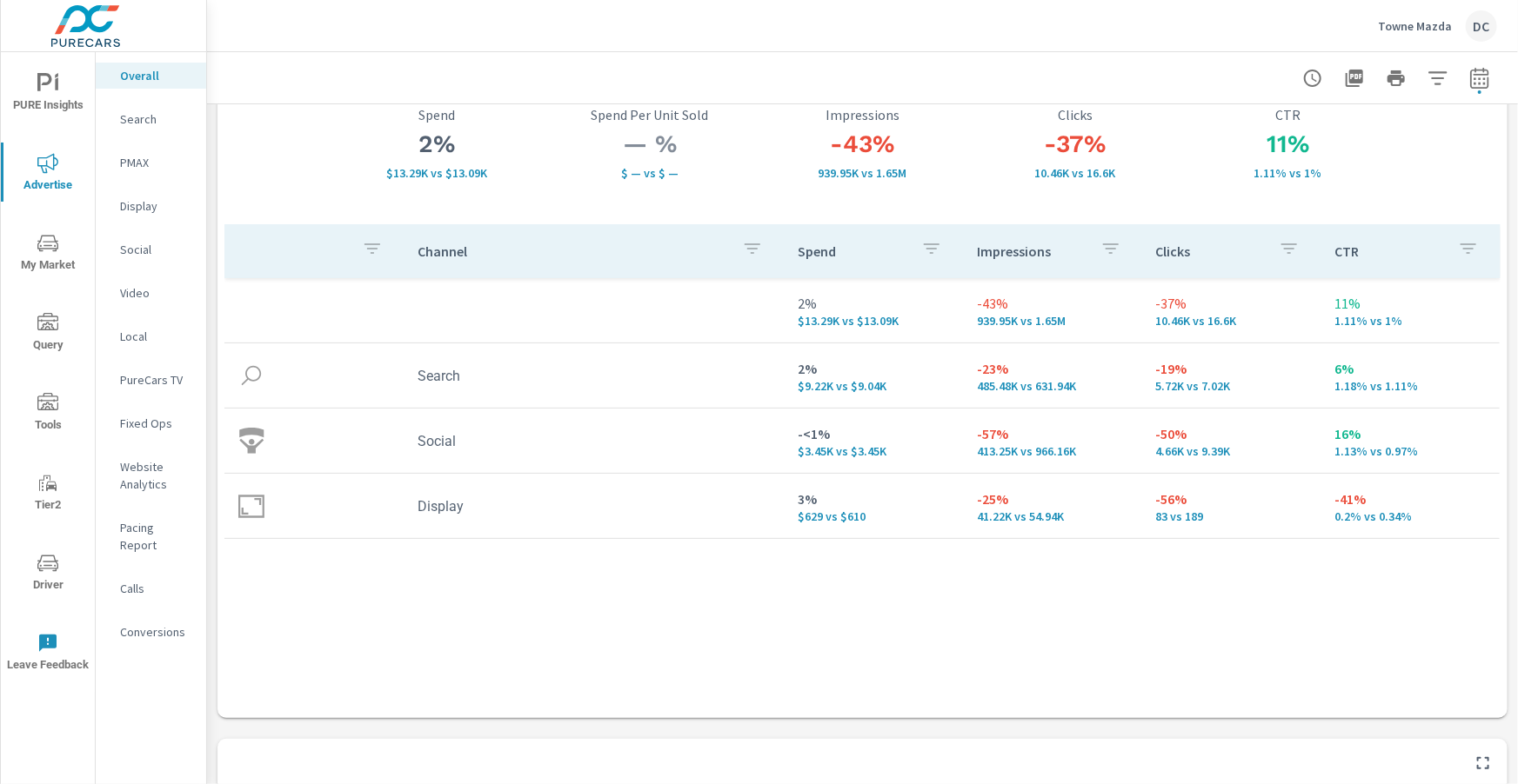
click at [120, 117] on p "Search" at bounding box center [155, 119] width 72 height 17
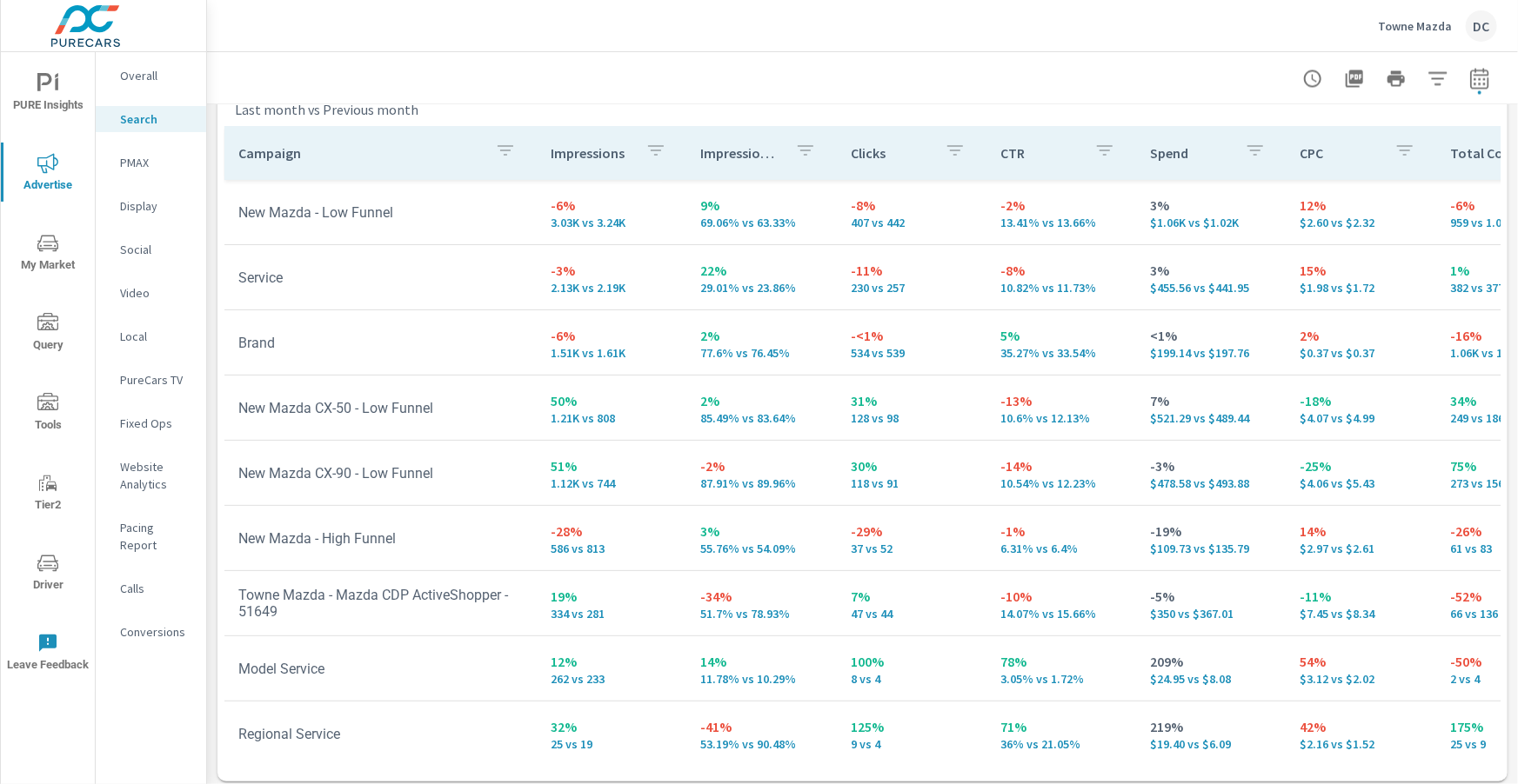
scroll to position [1740, 0]
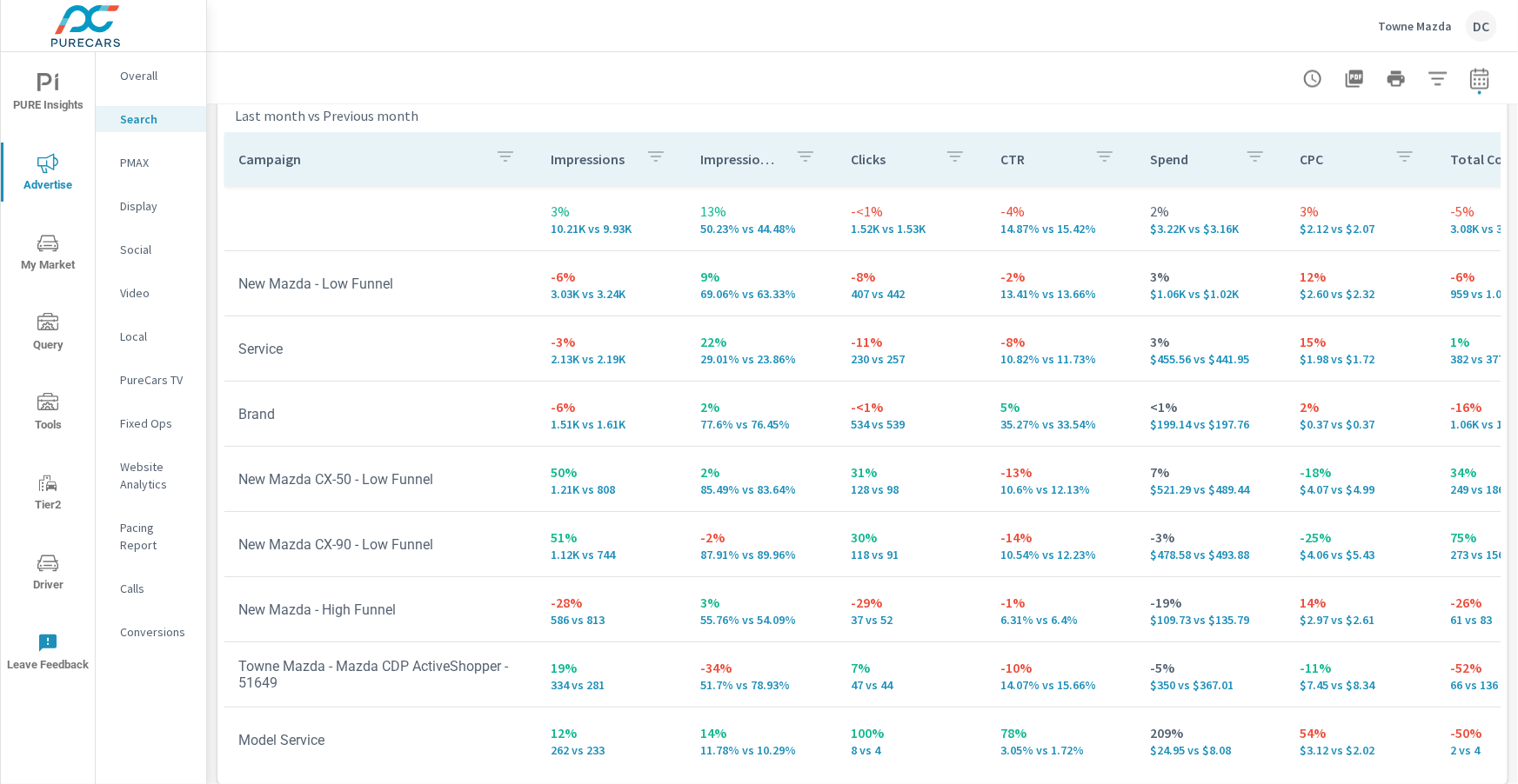
scroll to position [1740, 0]
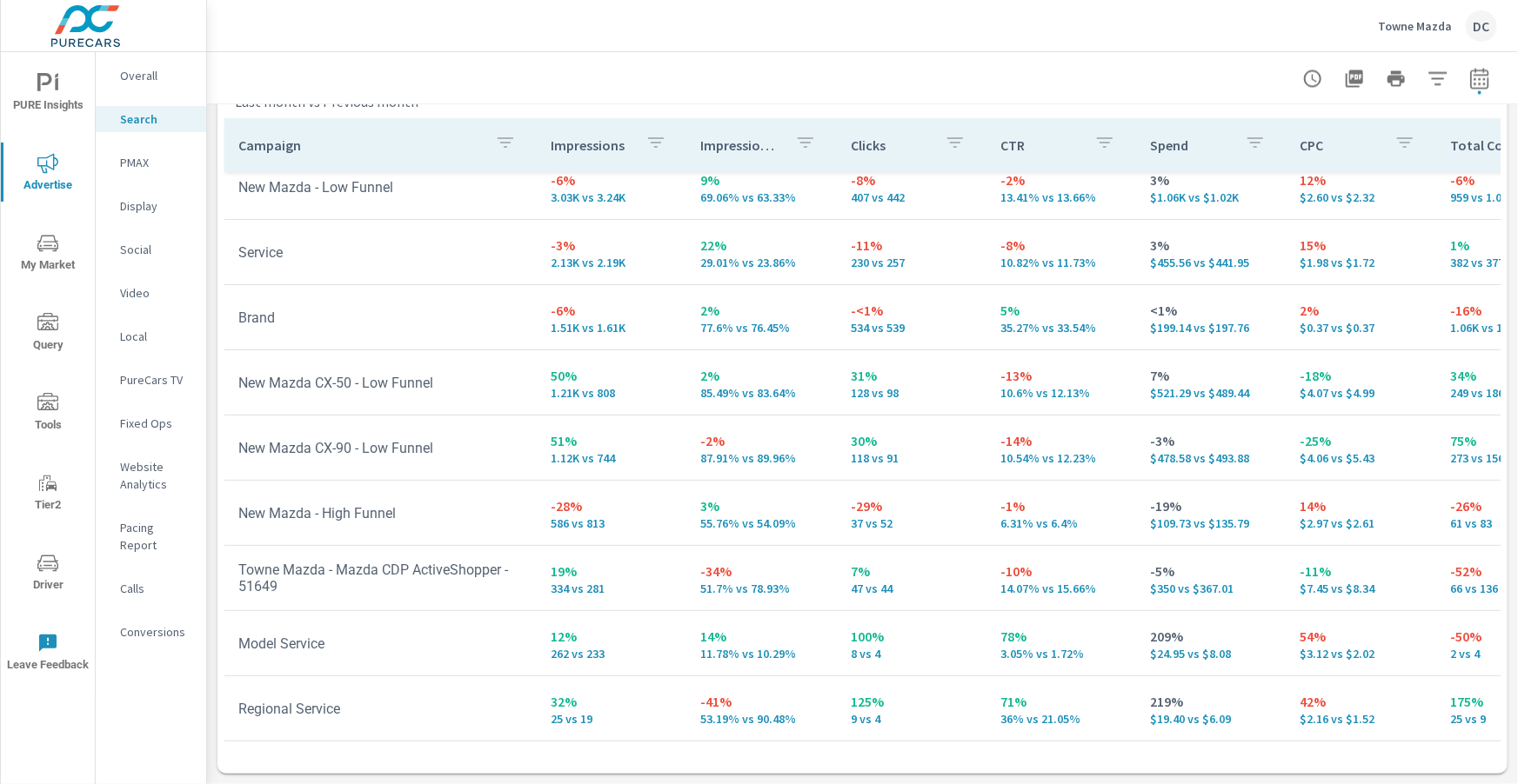
scroll to position [82, 1]
click at [143, 160] on p "PMAX" at bounding box center [155, 163] width 72 height 17
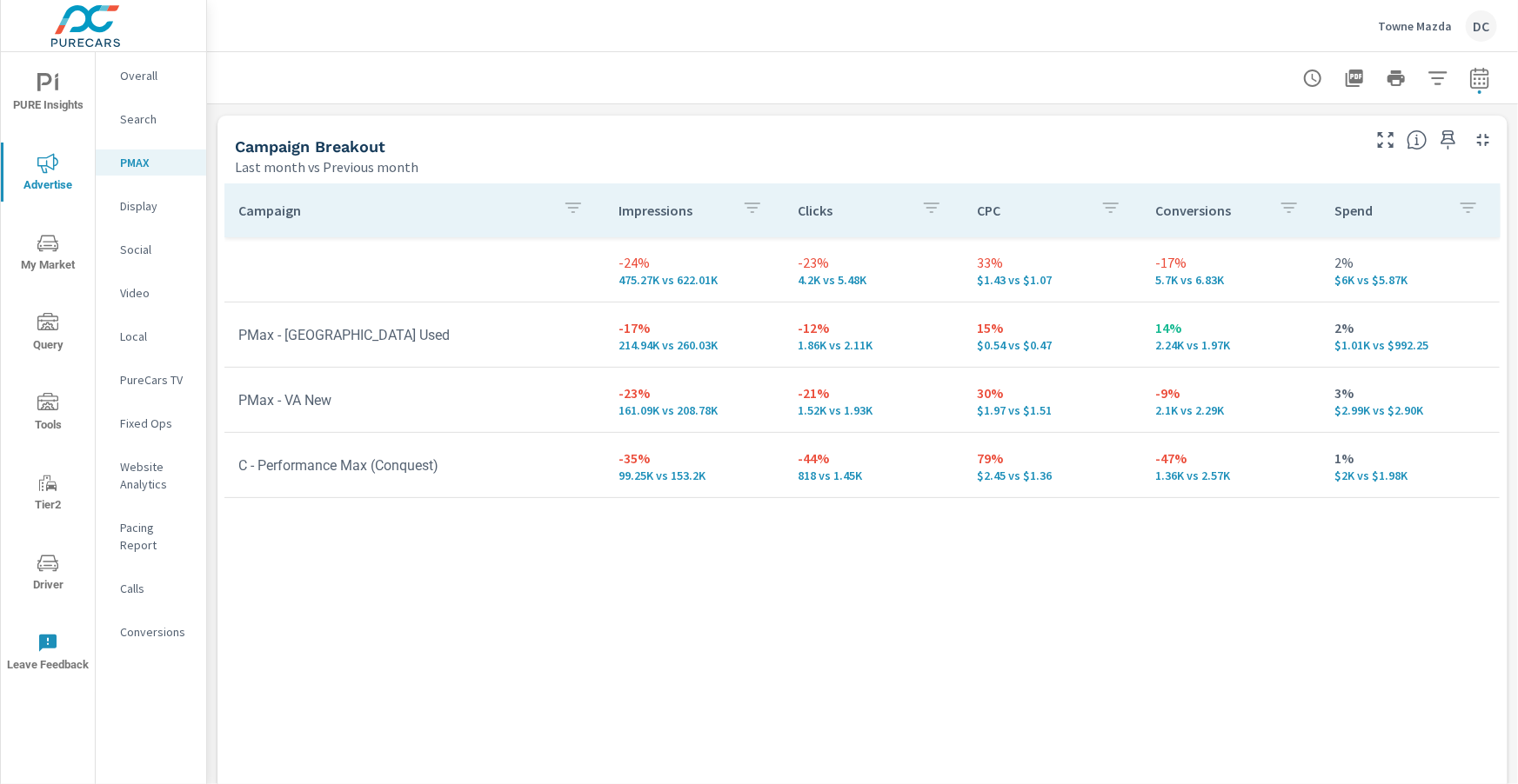
scroll to position [164, 0]
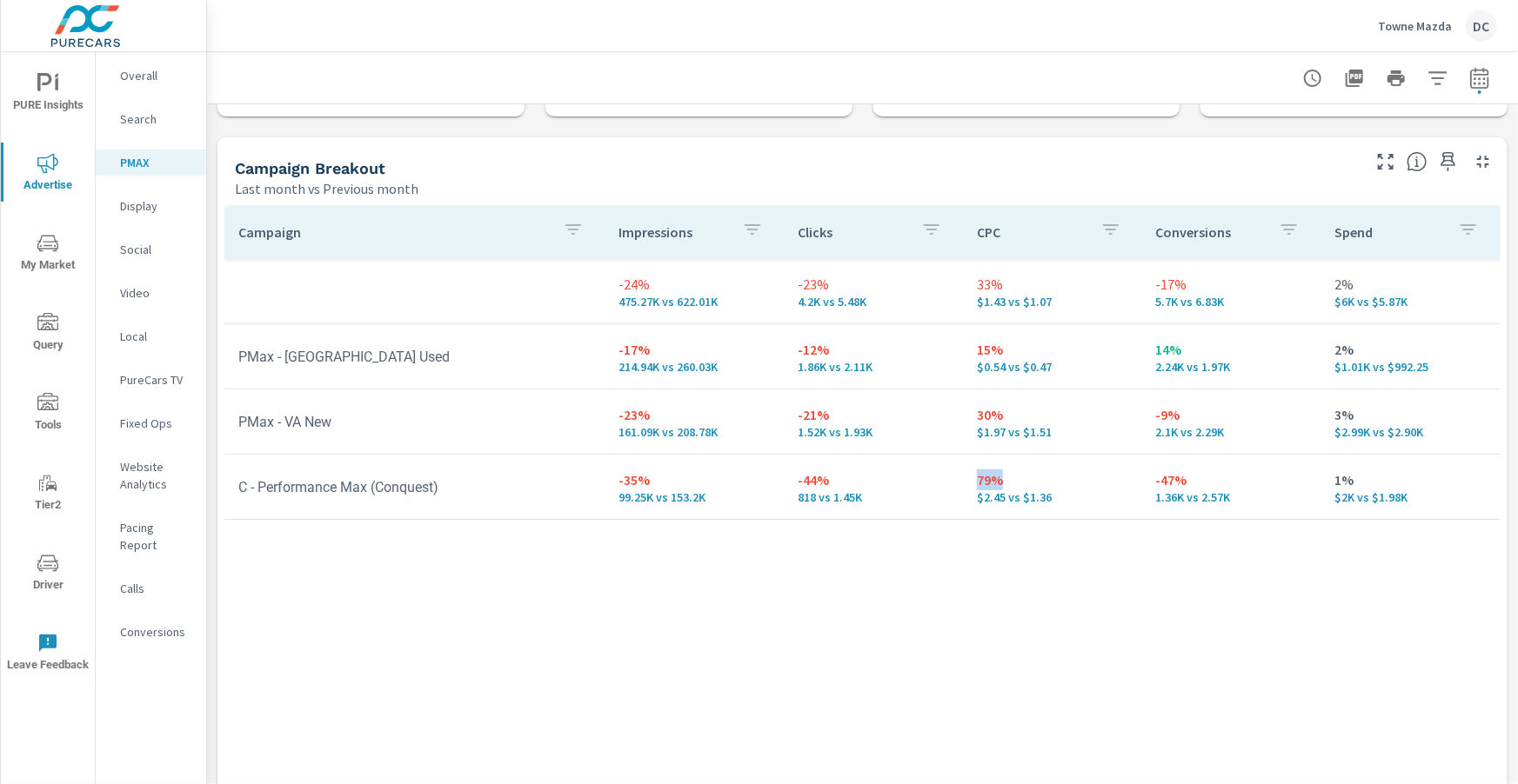
drag, startPoint x: 1010, startPoint y: 482, endPoint x: 979, endPoint y: 483, distance: 31.0
click at [979, 483] on p "79%" at bounding box center [1053, 480] width 152 height 21
drag, startPoint x: 1011, startPoint y: 413, endPoint x: 970, endPoint y: 421, distance: 41.8
click at [970, 421] on td "30% $1.97 vs $1.51" at bounding box center [1052, 421] width 179 height 62
drag, startPoint x: 1026, startPoint y: 357, endPoint x: 972, endPoint y: 357, distance: 54.0
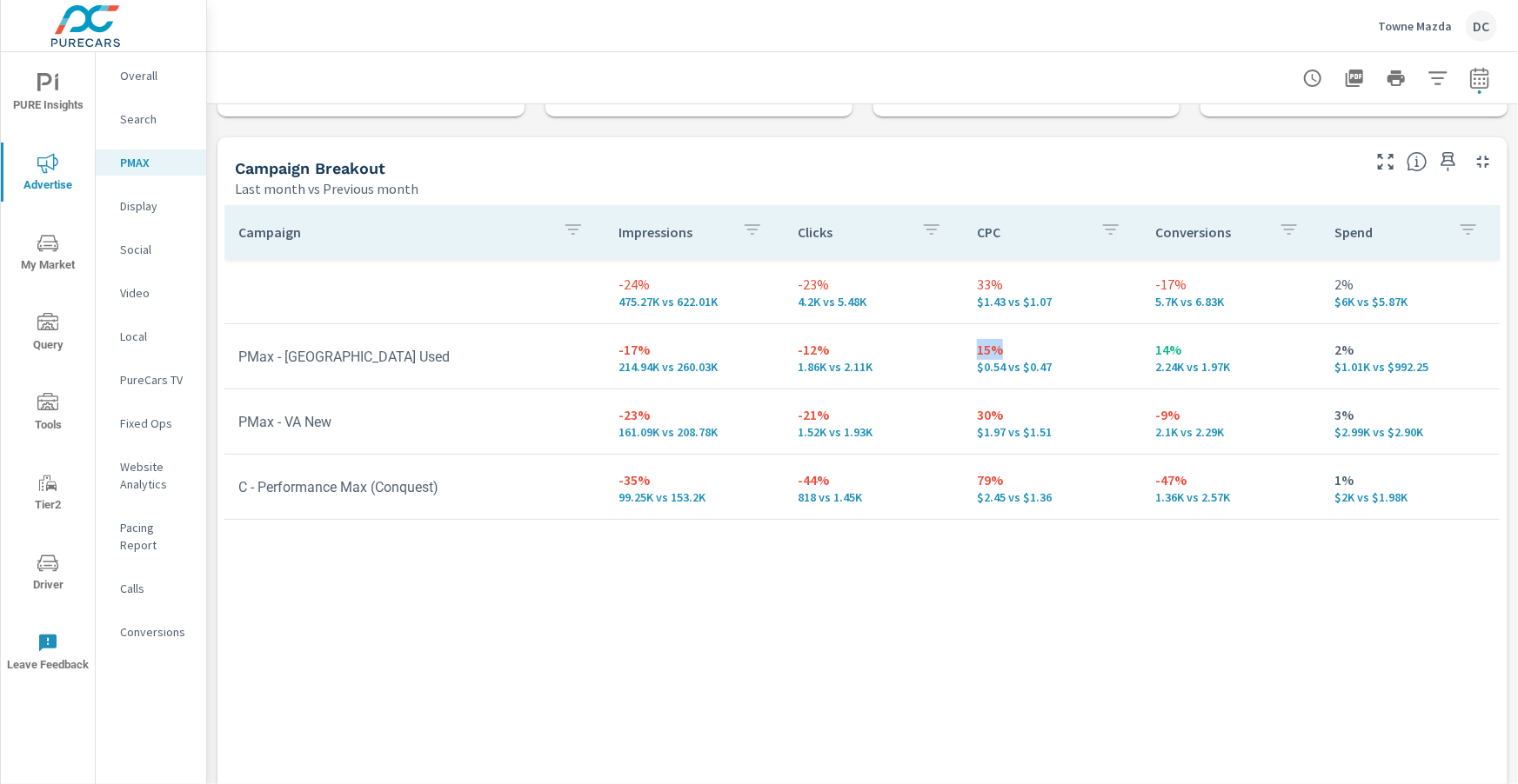
click at [972, 357] on td "15% $0.54 vs $0.47" at bounding box center [1052, 356] width 179 height 62
click at [1480, 75] on icon "button" at bounding box center [1479, 78] width 18 height 21
select select "Last month"
select select "Previous month"
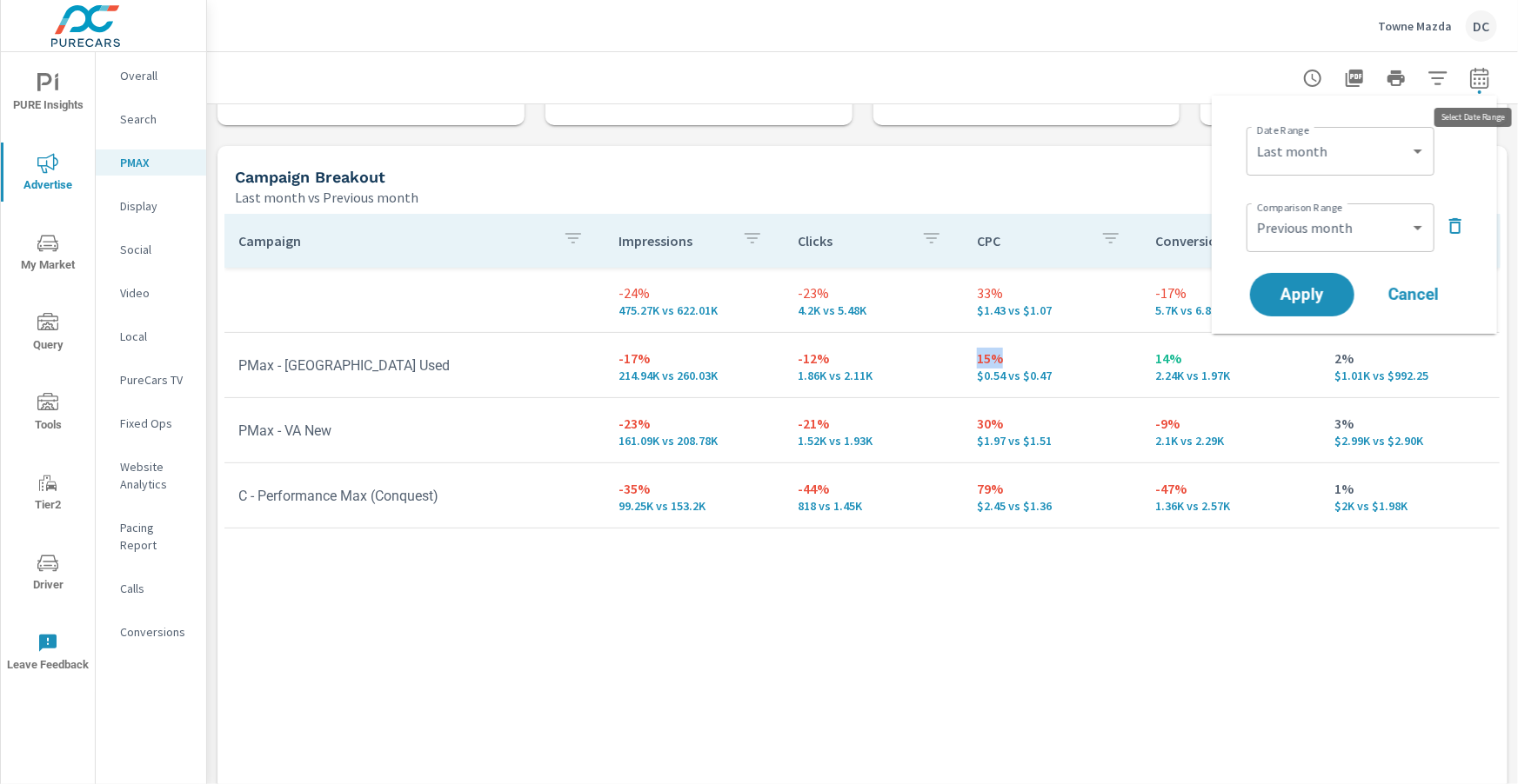
scroll to position [154, 0]
click at [1460, 233] on icon "button" at bounding box center [1456, 226] width 21 height 21
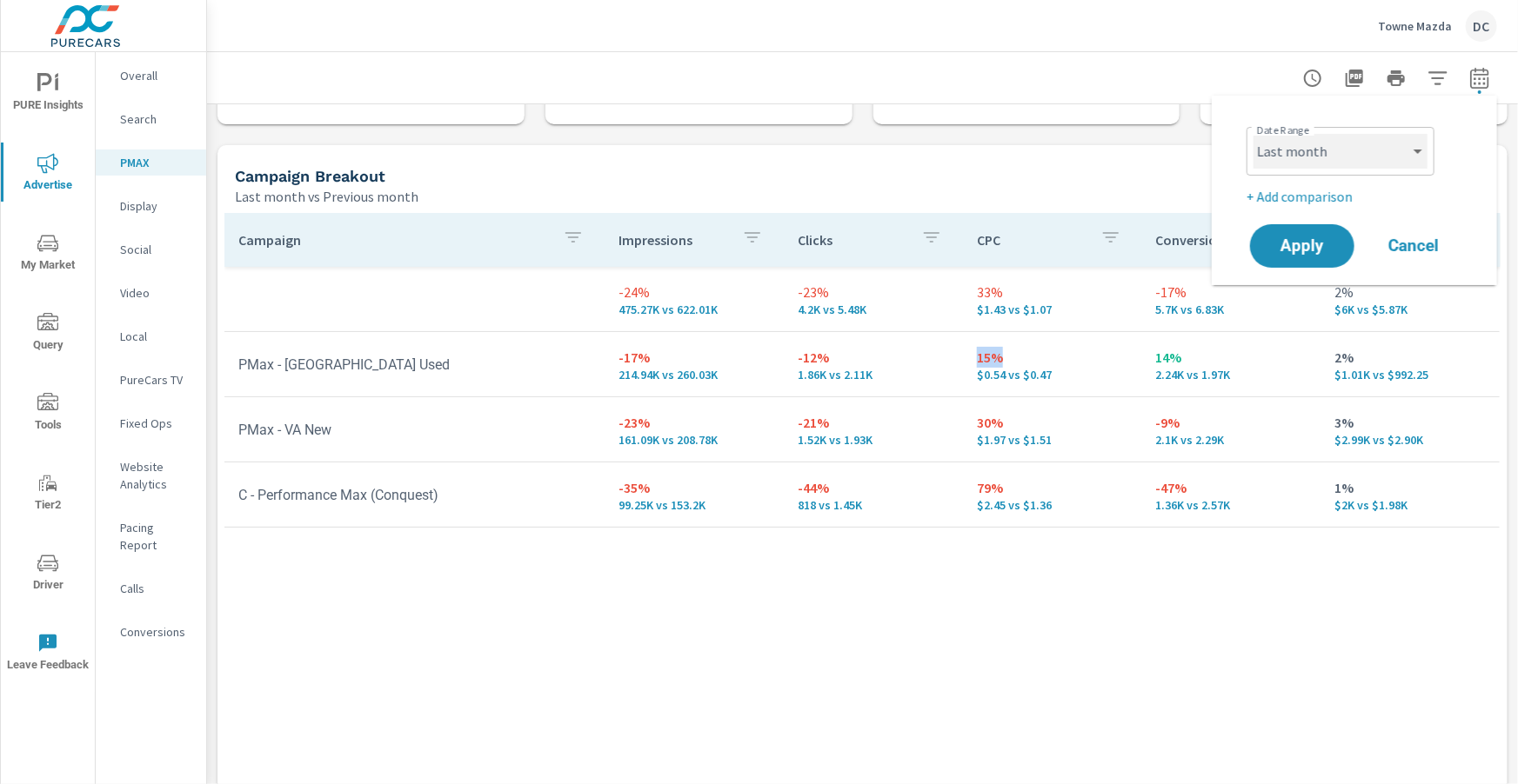
click at [1427, 154] on select "Custom Yesterday Last week Last 7 days Last 14 days Last 30 days Last 45 days L…" at bounding box center [1340, 151] width 174 height 35
click at [1253, 134] on select "Custom Yesterday Last week Last 7 days Last 14 days Last 30 days Last 45 days L…" at bounding box center [1340, 151] width 174 height 35
select select "Month to date"
click at [1302, 231] on button "Apply" at bounding box center [1302, 245] width 107 height 45
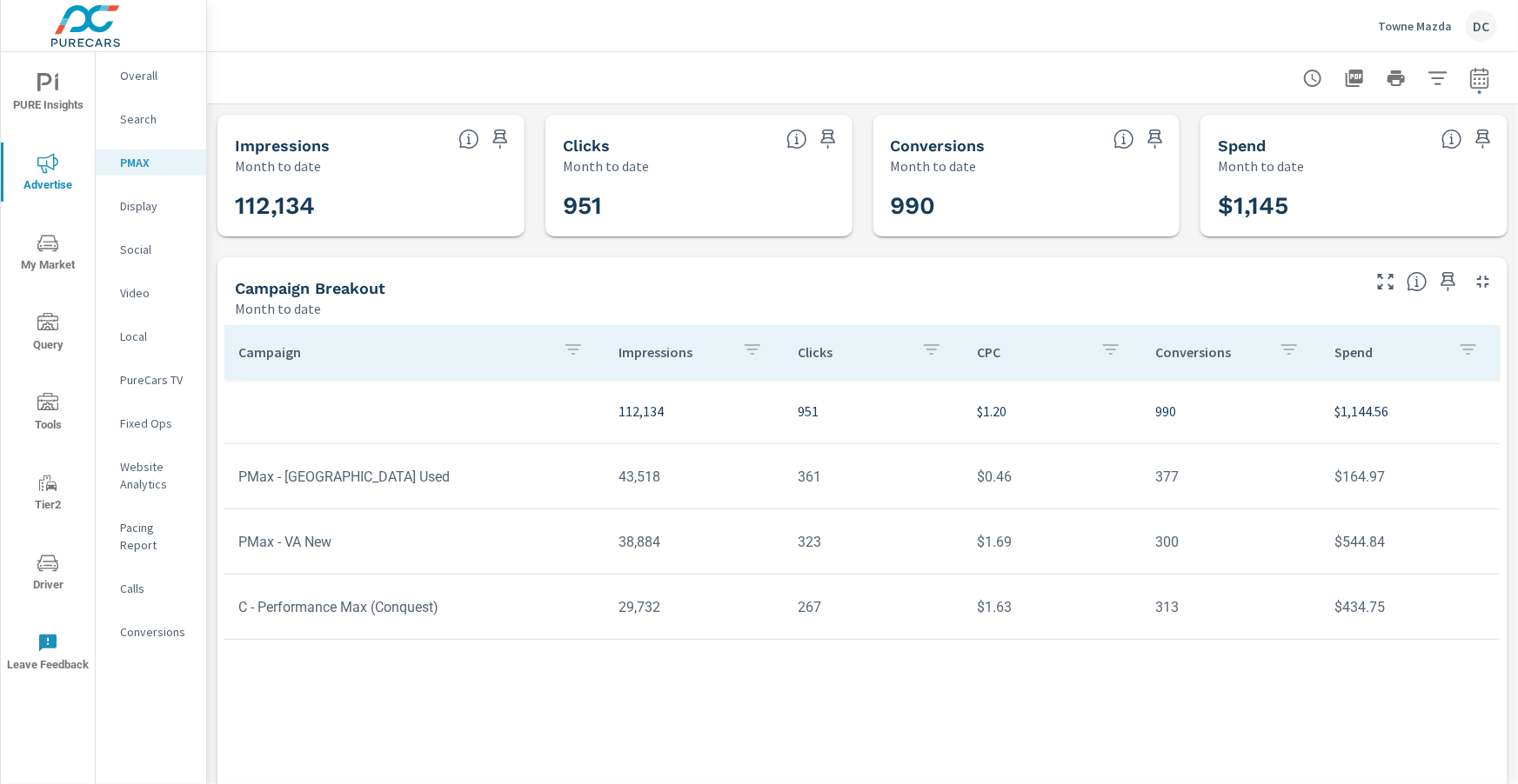
scroll to position [33, 0]
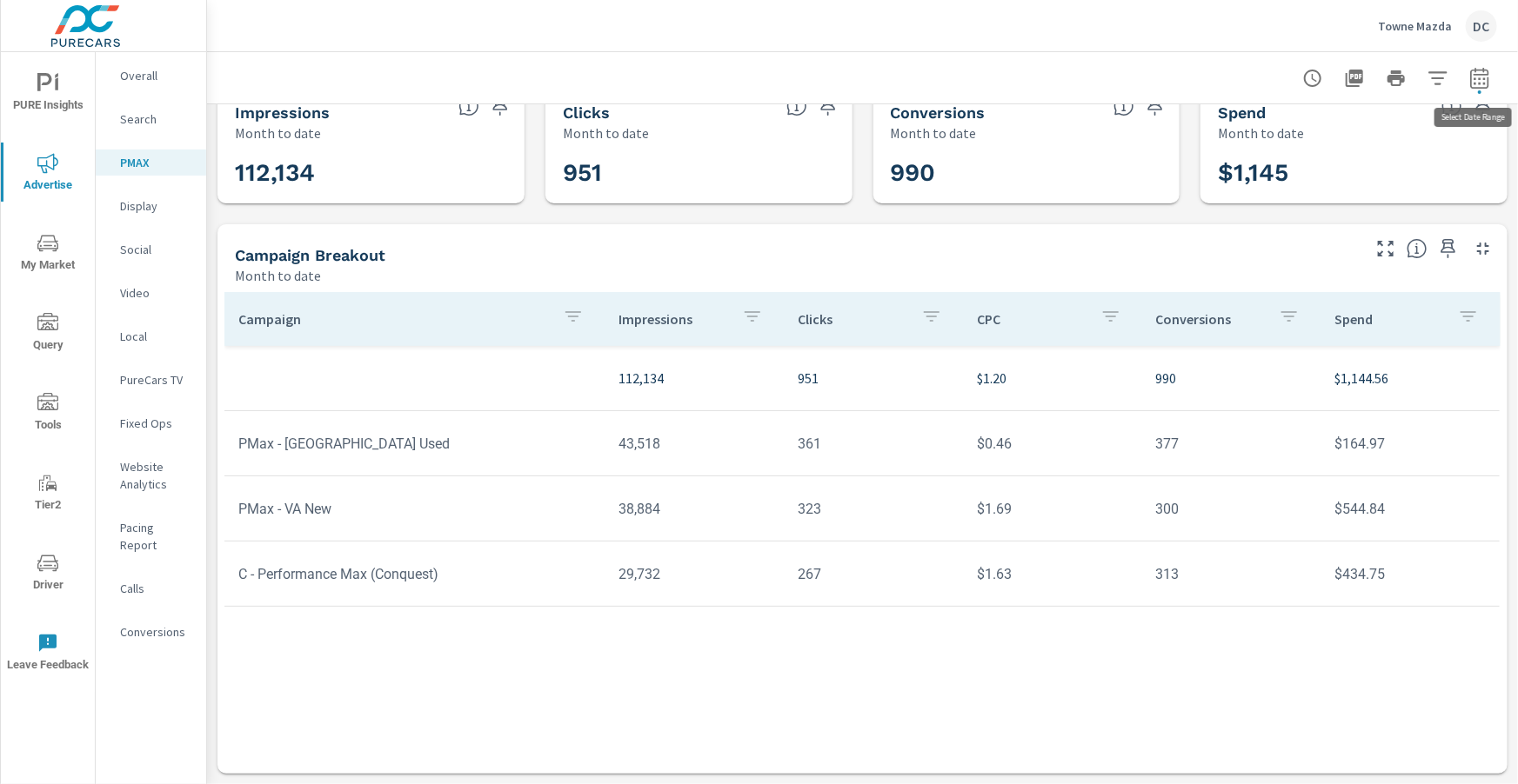
click at [1487, 77] on icon "button" at bounding box center [1480, 79] width 21 height 21
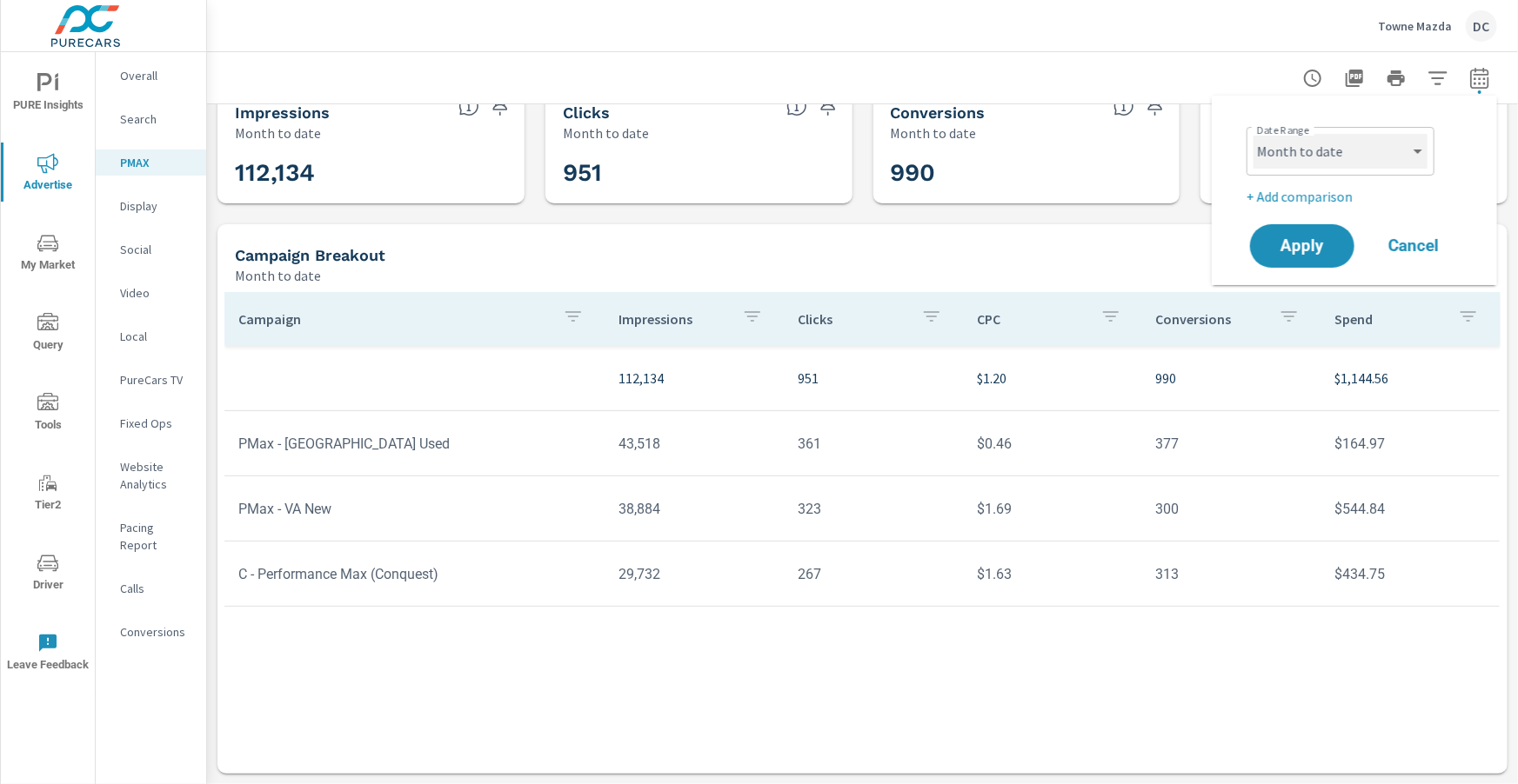
click at [1427, 153] on select "Custom Yesterday Last week Last 7 days Last 14 days Last 30 days Last 45 days L…" at bounding box center [1340, 151] width 174 height 35
click at [1253, 134] on select "Custom Yesterday Last week Last 7 days Last 14 days Last 30 days Last 45 days L…" at bounding box center [1340, 151] width 174 height 35
select select "Last month"
click at [1331, 244] on span "Apply" at bounding box center [1302, 246] width 71 height 16
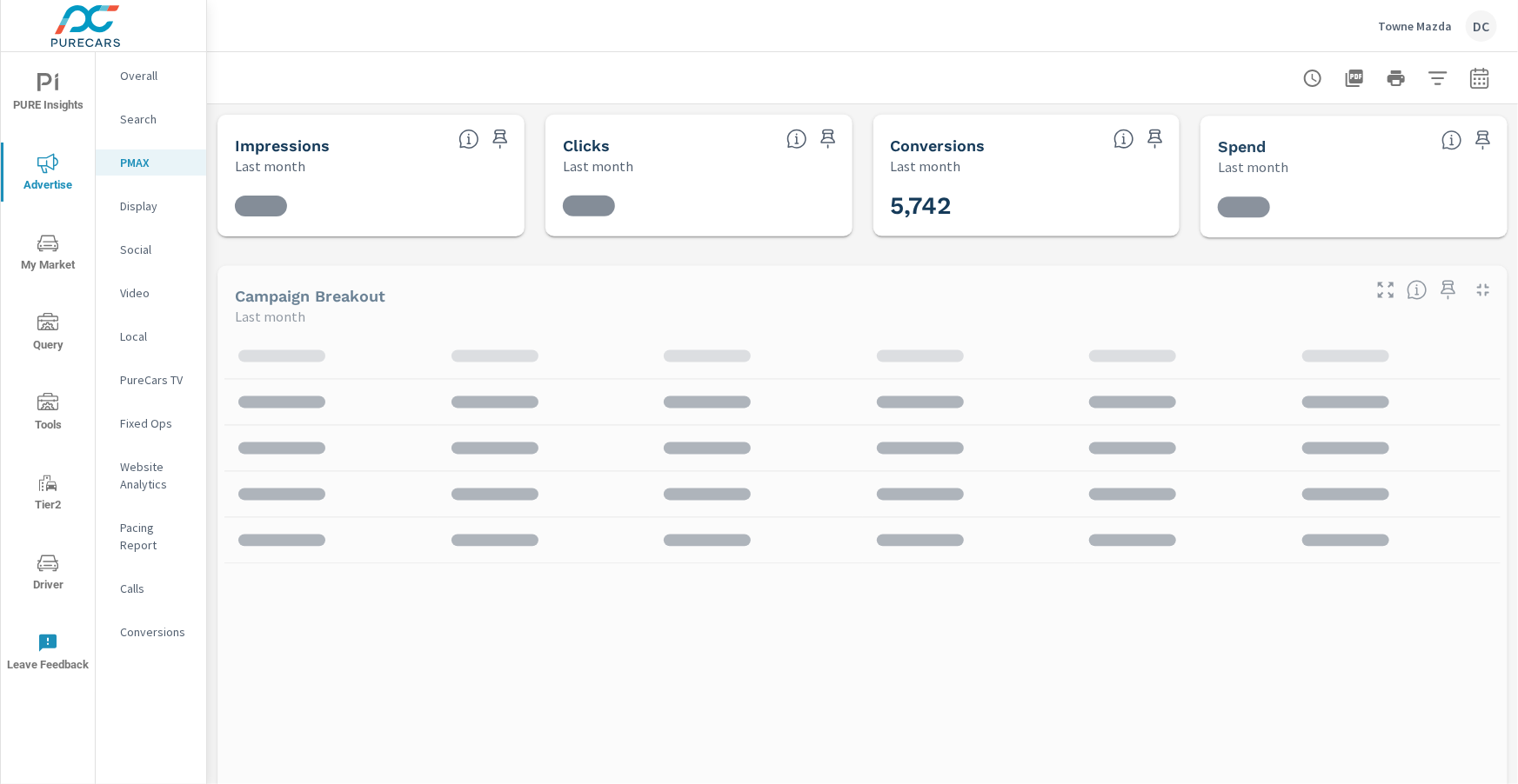
scroll to position [33, 0]
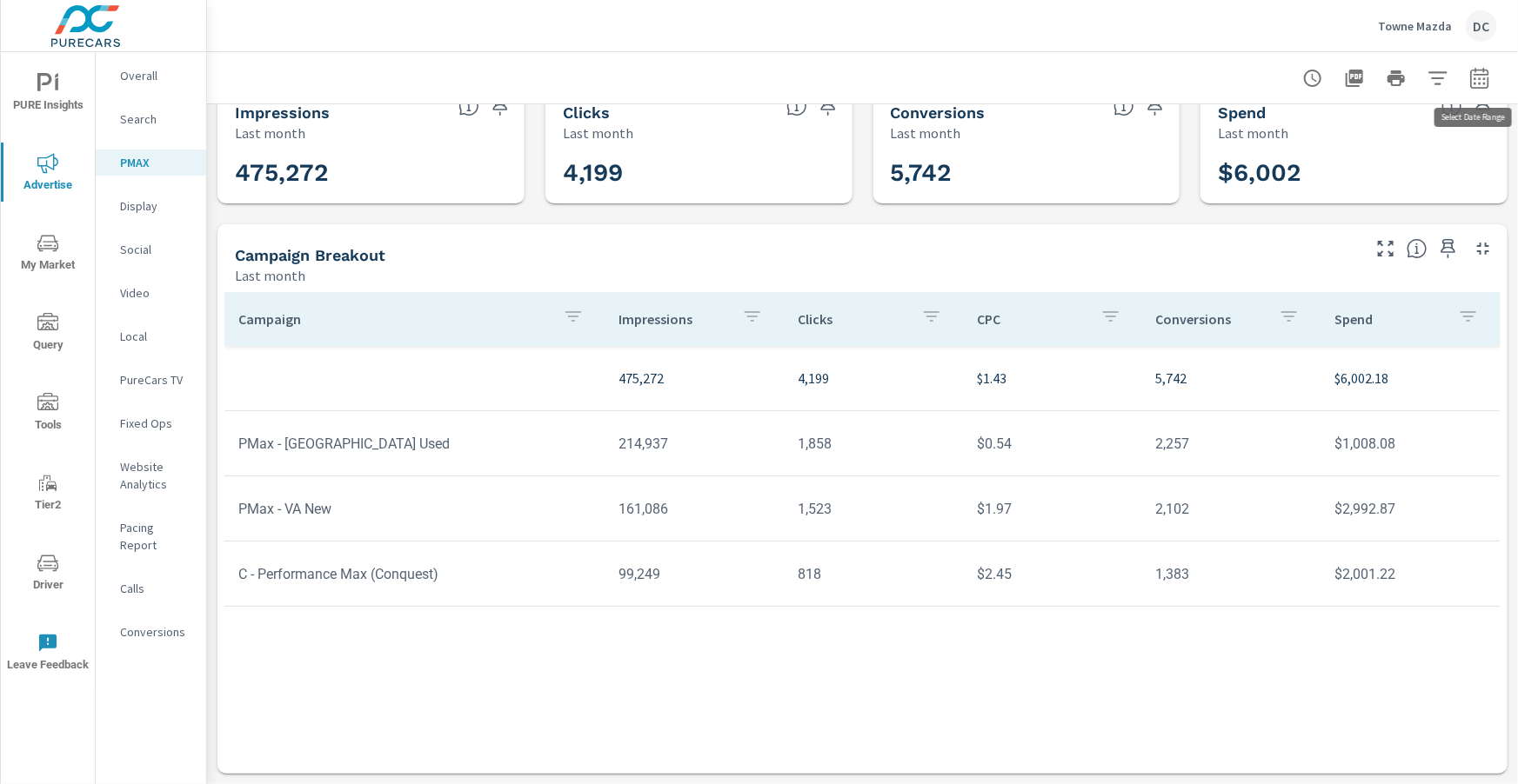
click at [1483, 73] on icon "button" at bounding box center [1479, 78] width 18 height 21
select select "Last month"
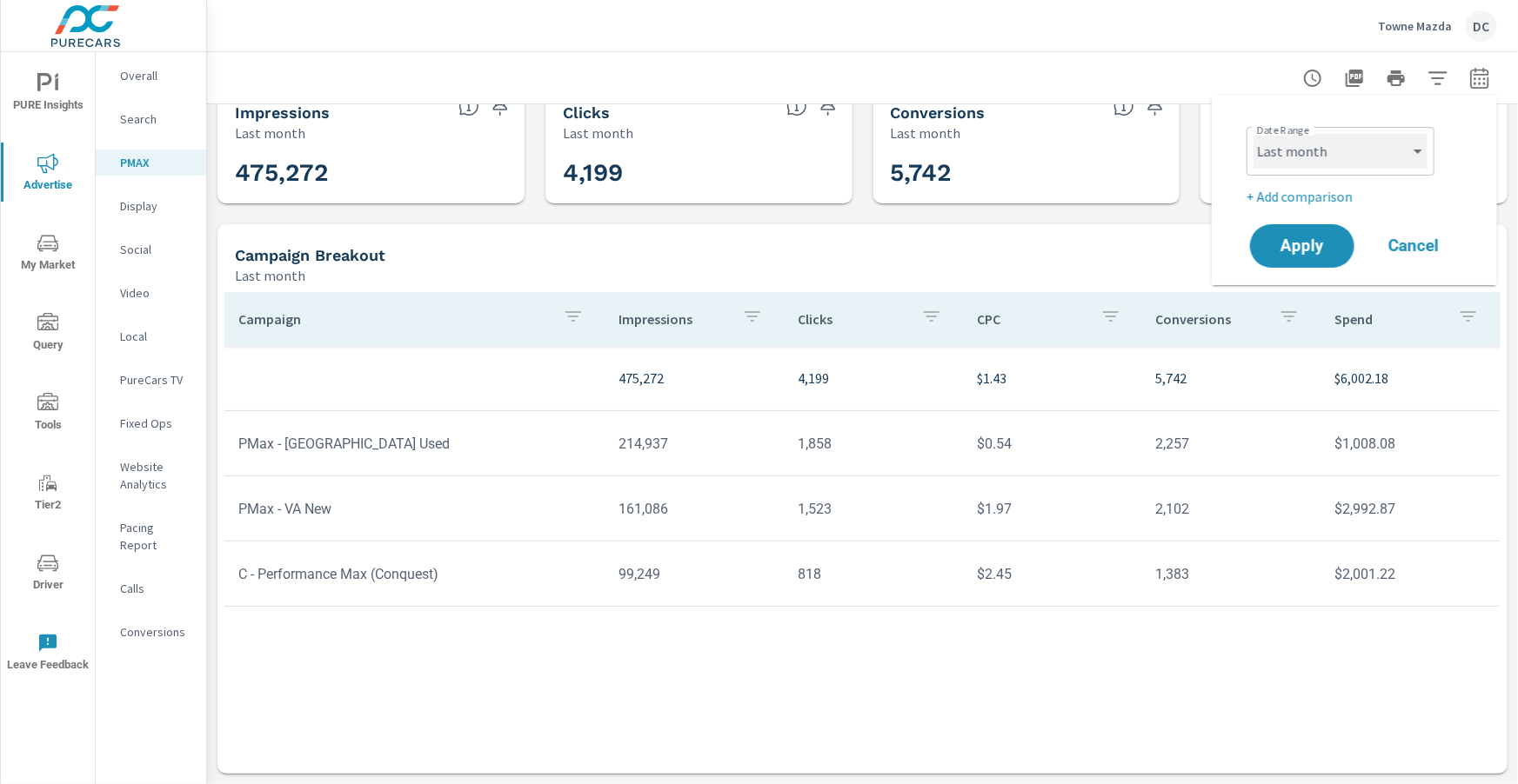
click at [1418, 149] on select "Custom Yesterday Last week Last 7 days Last 14 days Last 30 days Last 45 days L…" at bounding box center [1340, 151] width 174 height 35
click at [1253, 134] on select "Custom Yesterday Last week Last 7 days Last 14 days Last 30 days Last 45 days L…" at bounding box center [1340, 151] width 174 height 35
click at [1331, 200] on p "+ Add comparison" at bounding box center [1358, 196] width 222 height 21
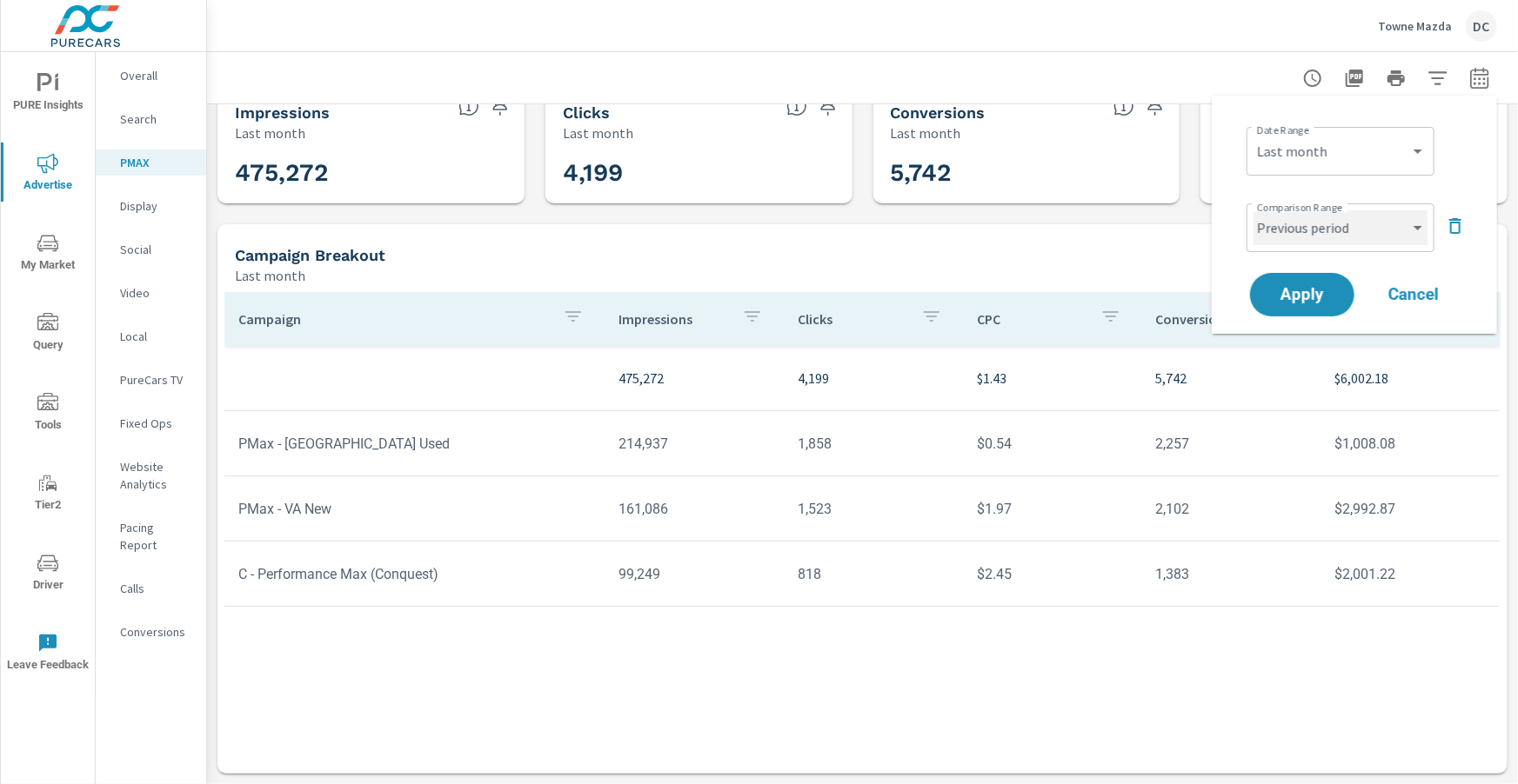
click at [1381, 236] on select "Custom Previous period Previous month Previous year" at bounding box center [1340, 228] width 174 height 35
click at [1253, 211] on select "Custom Previous period Previous month Previous year" at bounding box center [1340, 228] width 174 height 35
select select "Previous month"
click at [1320, 284] on button "Apply" at bounding box center [1302, 294] width 107 height 45
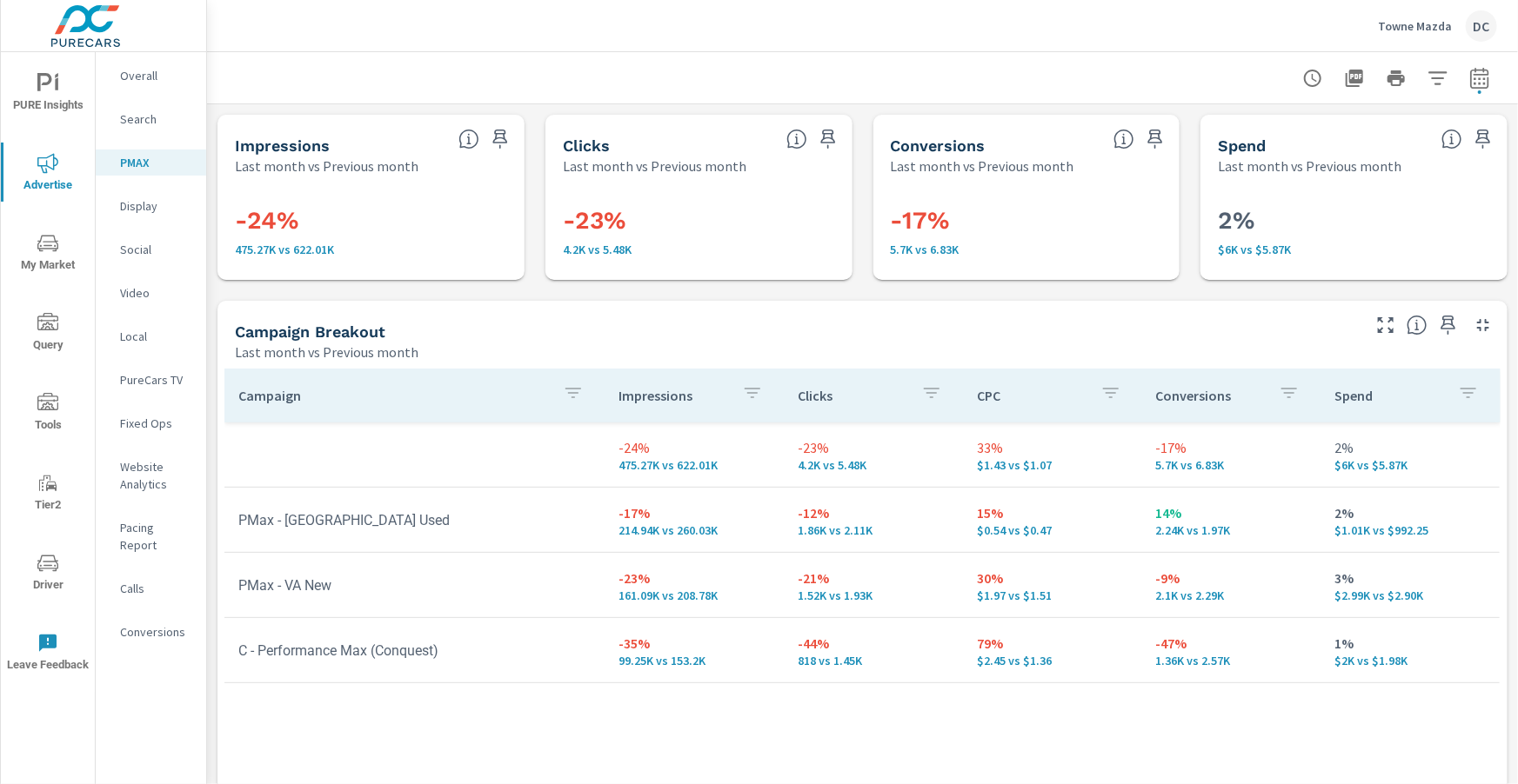
click at [139, 246] on p "Social" at bounding box center [155, 249] width 72 height 17
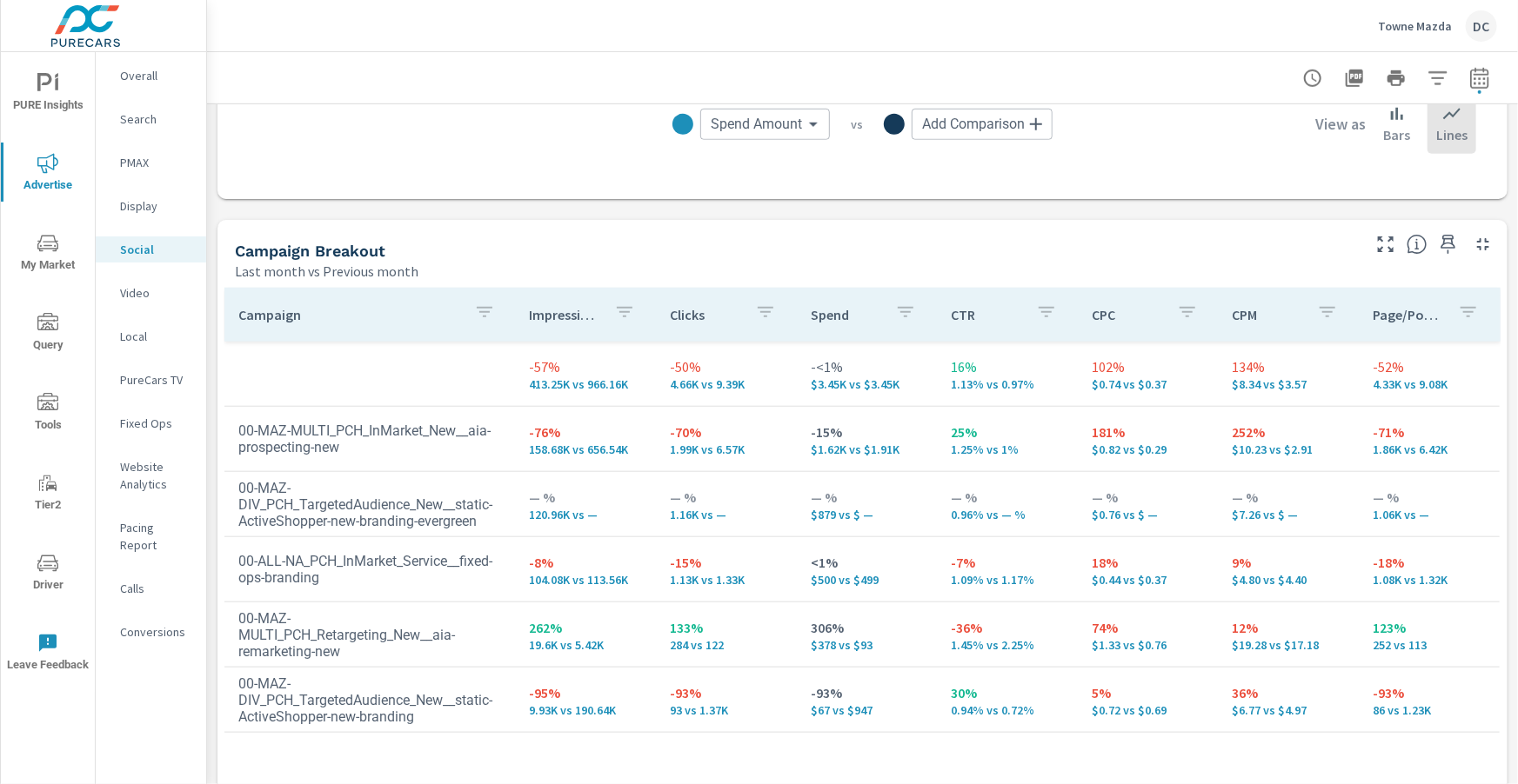
scroll to position [642, 0]
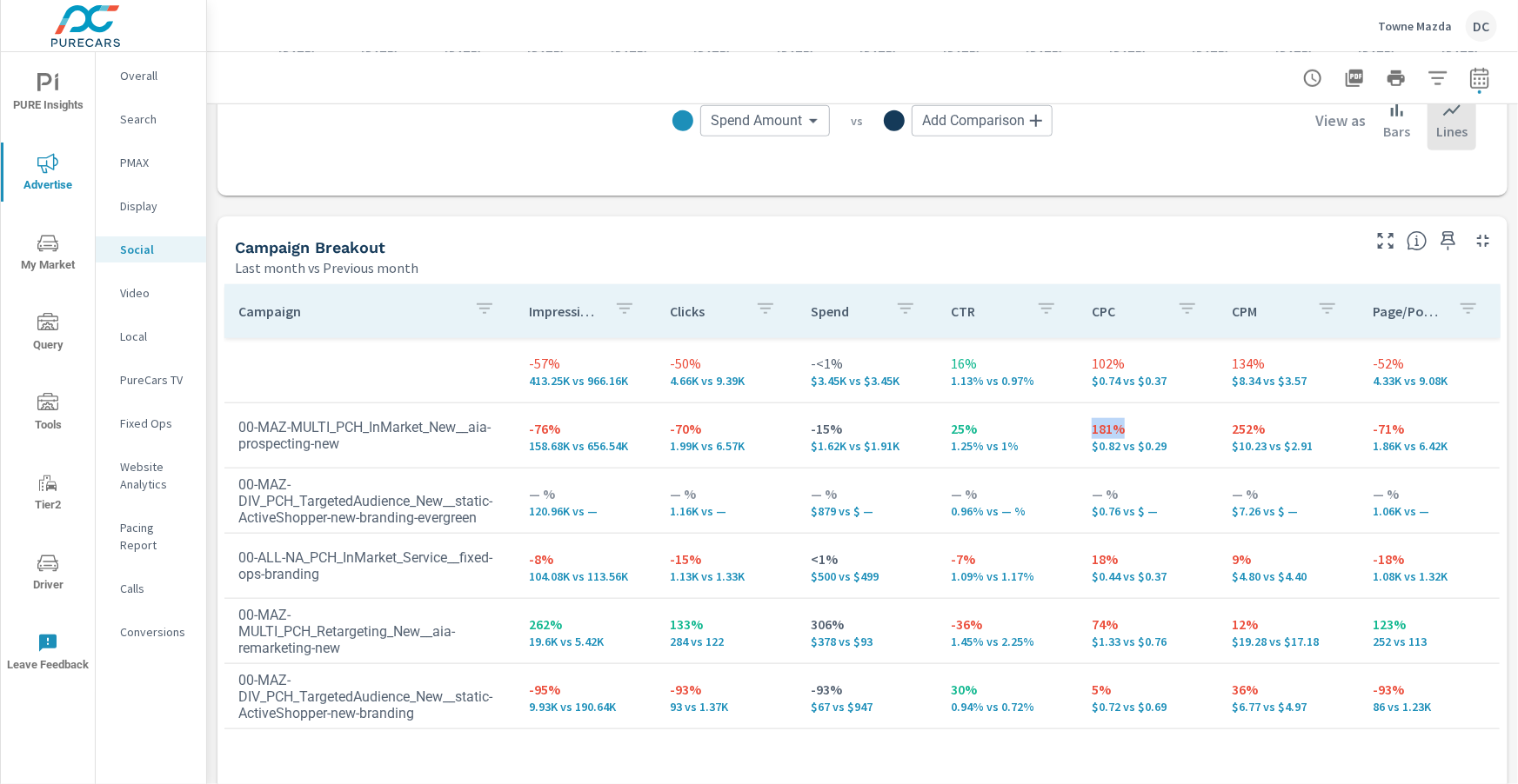
drag, startPoint x: 1093, startPoint y: 424, endPoint x: 1126, endPoint y: 426, distance: 33.1
click at [1126, 426] on p "181%" at bounding box center [1149, 428] width 113 height 21
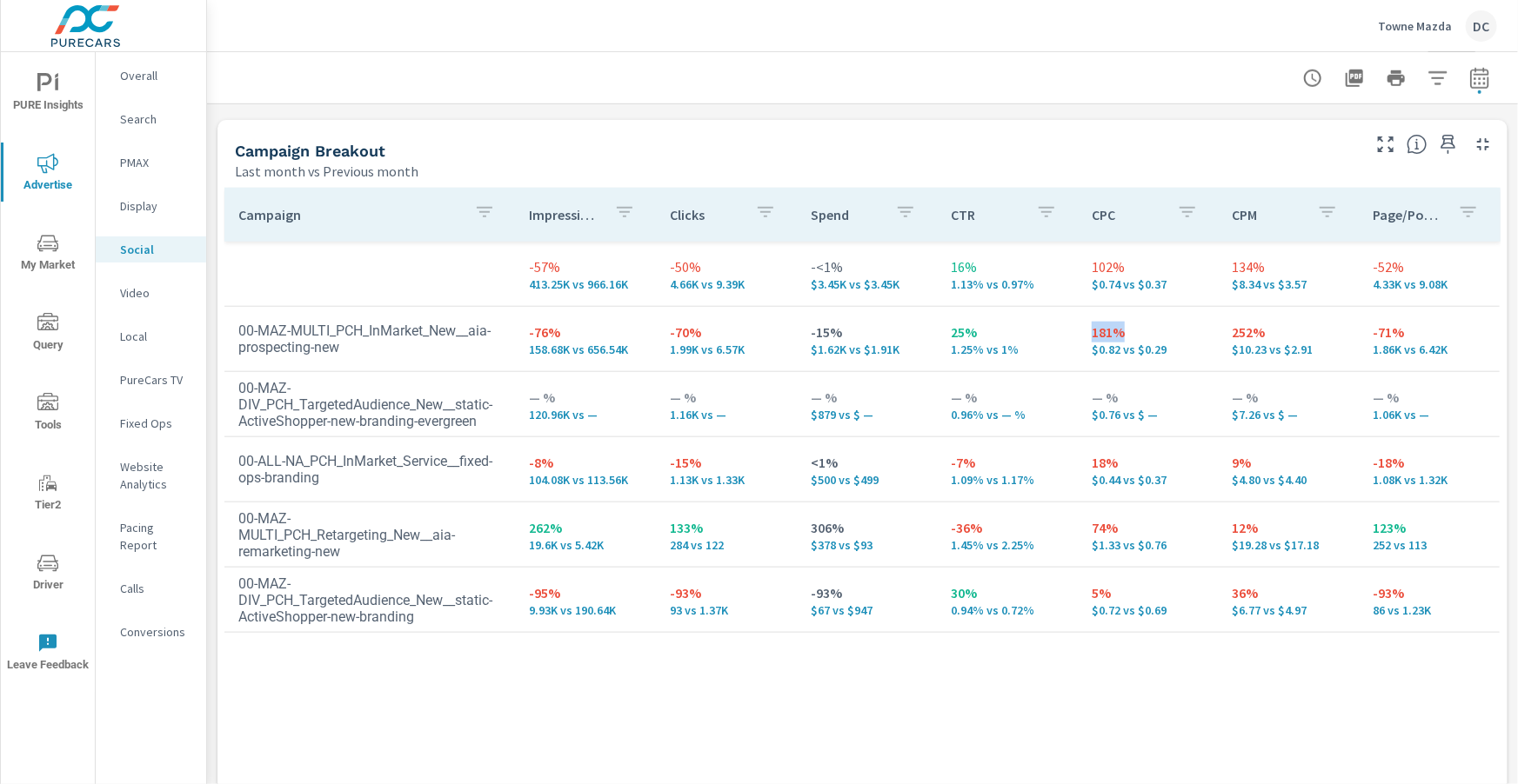
scroll to position [740, 0]
drag, startPoint x: 1089, startPoint y: 527, endPoint x: 1124, endPoint y: 525, distance: 35.1
click at [1124, 525] on td "74% $1.33 vs $0.76" at bounding box center [1148, 533] width 141 height 62
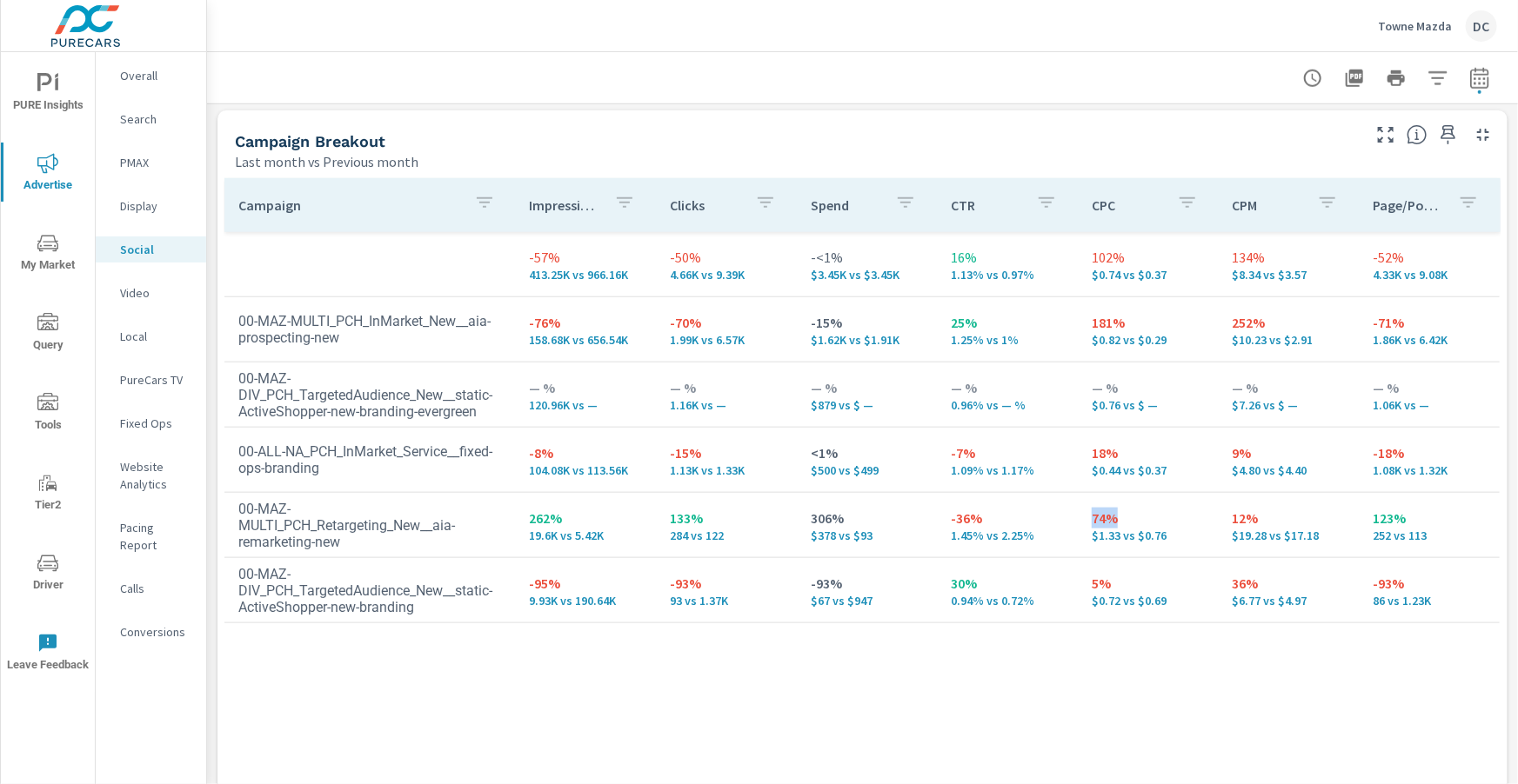
scroll to position [776, 0]
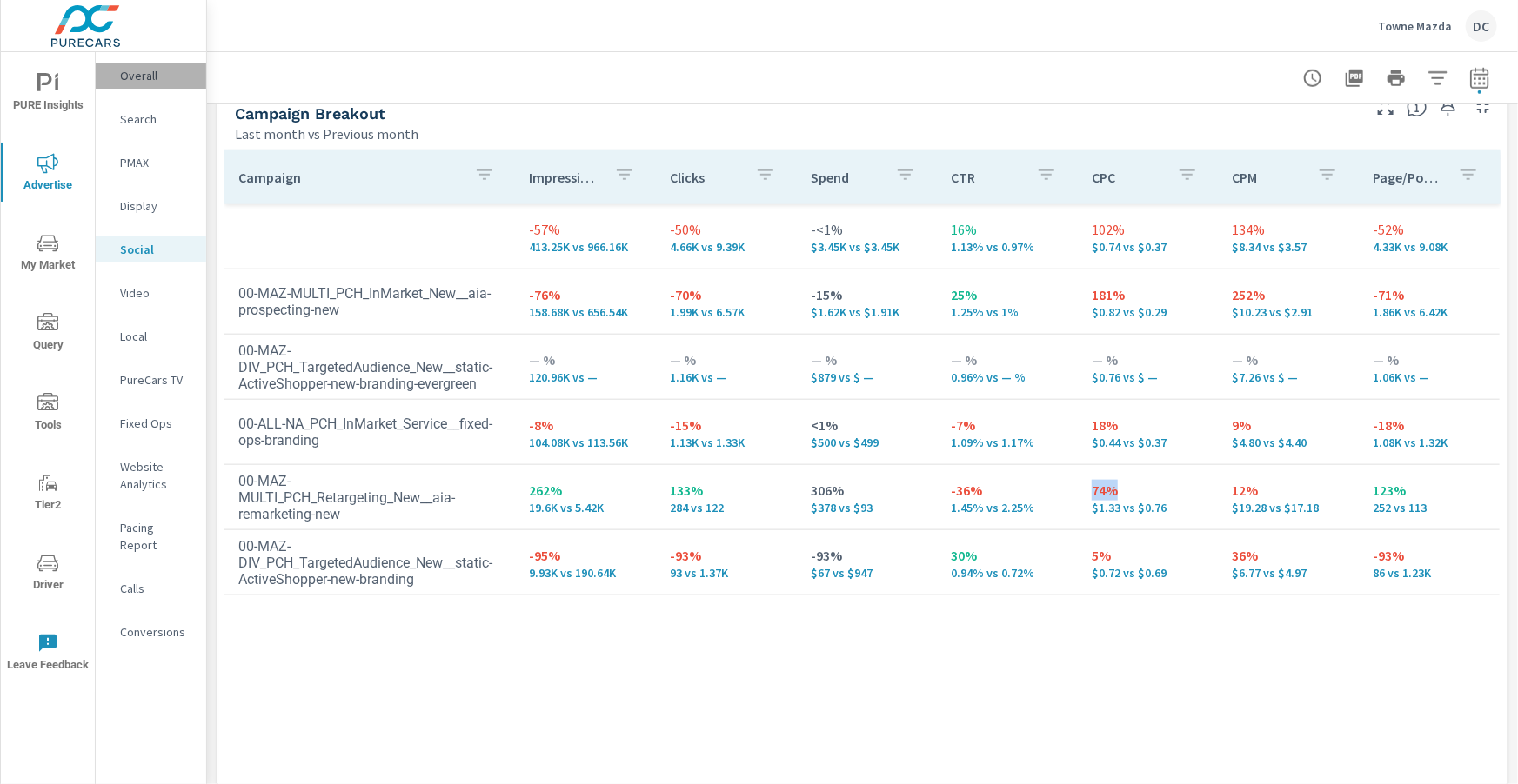
click at [139, 75] on p "Overall" at bounding box center [155, 76] width 72 height 17
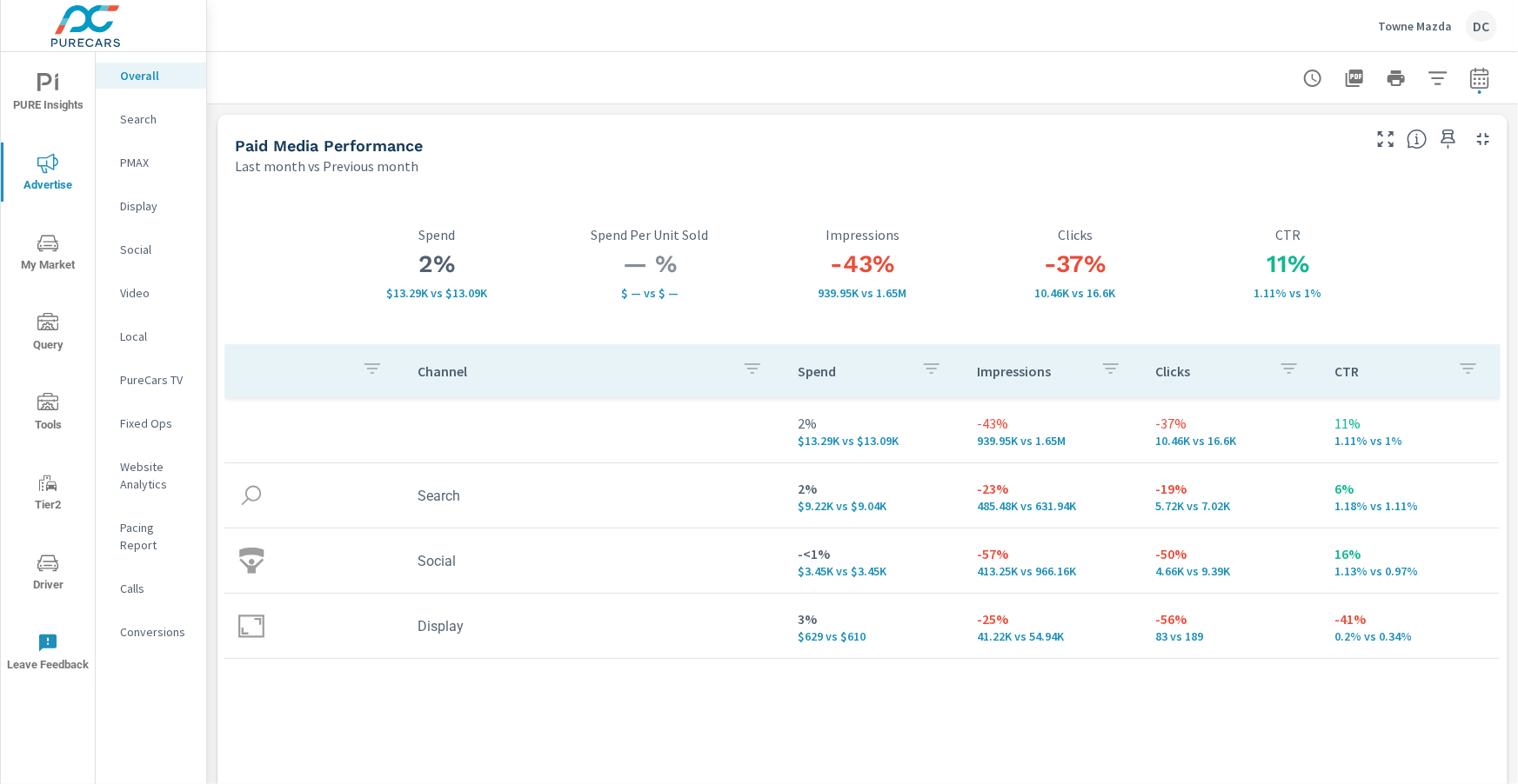
click at [152, 211] on p "Display" at bounding box center [155, 206] width 72 height 17
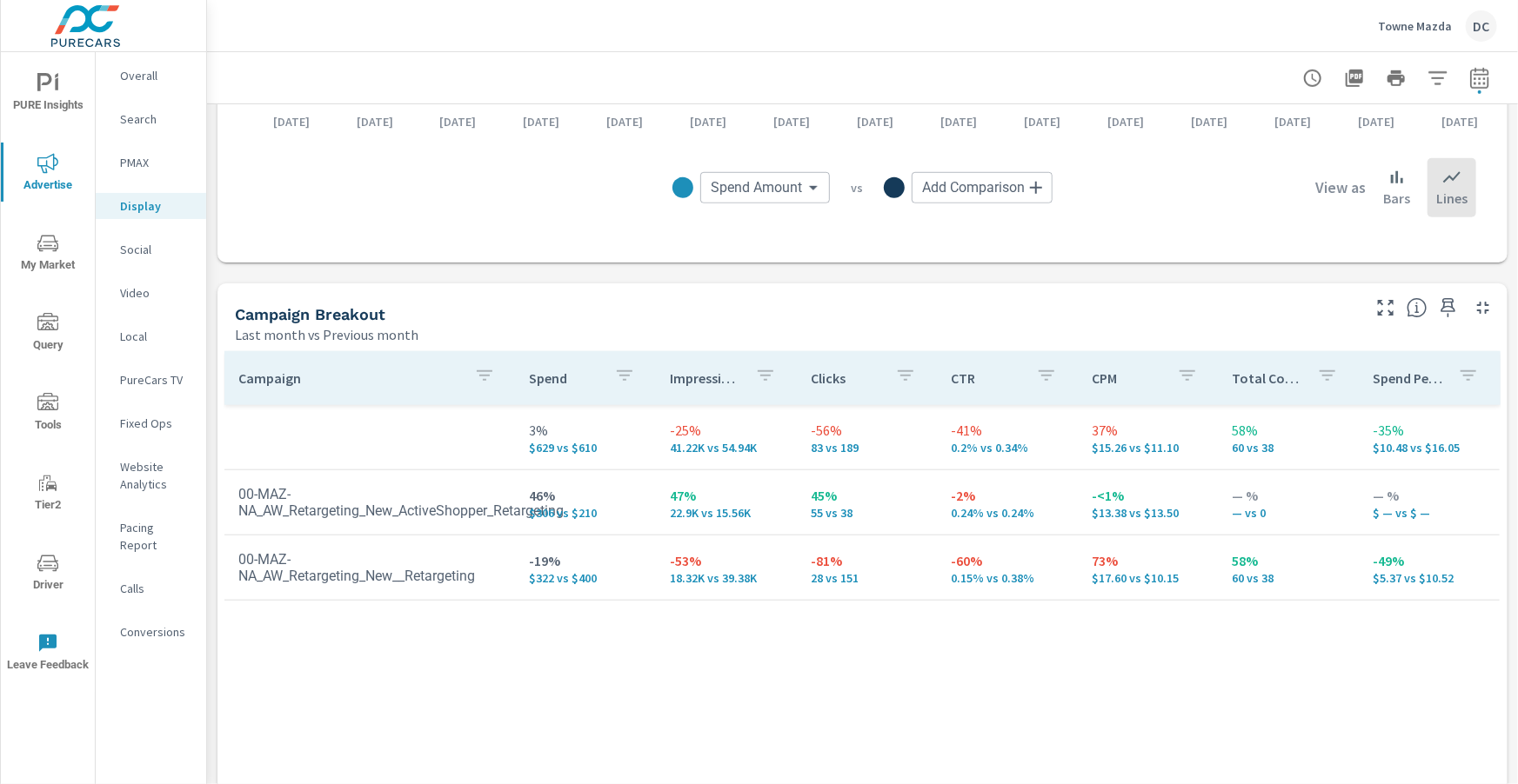
scroll to position [580, 0]
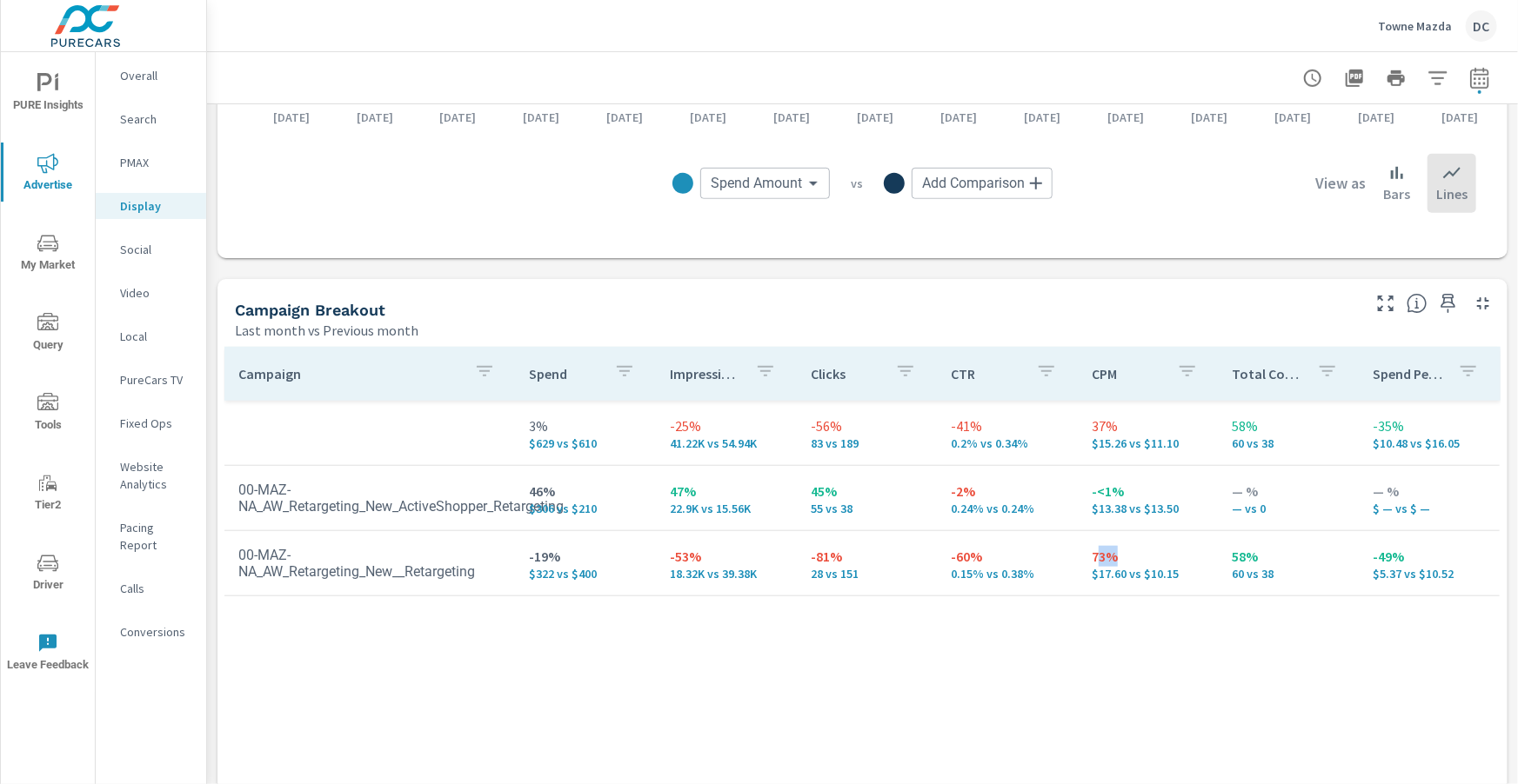
drag, startPoint x: 1124, startPoint y: 558, endPoint x: 1102, endPoint y: 558, distance: 22.0
click at [1102, 558] on p "73%" at bounding box center [1149, 557] width 113 height 21
click at [1125, 557] on p "73%" at bounding box center [1149, 557] width 113 height 21
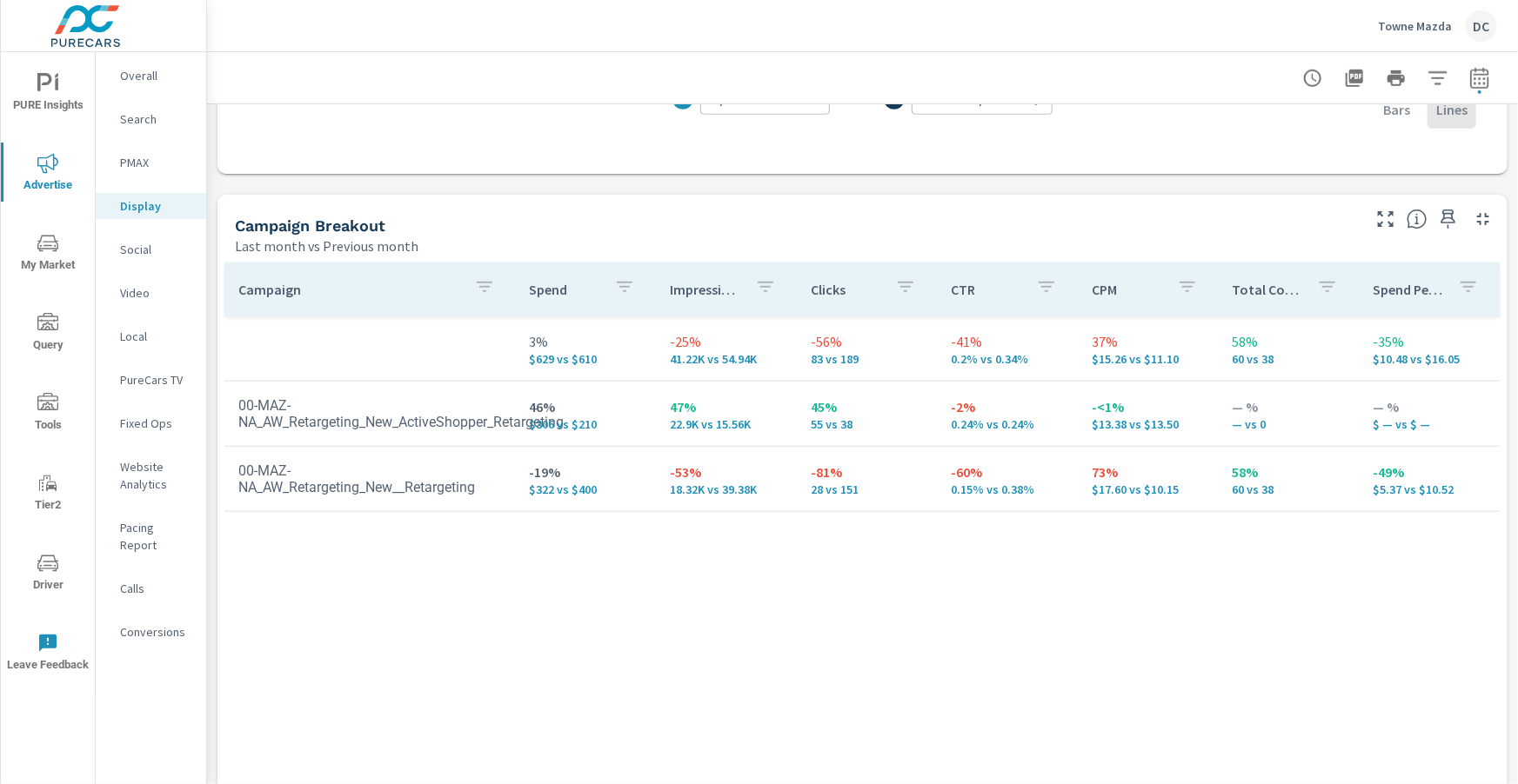
scroll to position [667, 0]
drag, startPoint x: 1123, startPoint y: 470, endPoint x: 1093, endPoint y: 468, distance: 30.1
click at [1093, 468] on p "73%" at bounding box center [1149, 470] width 113 height 21
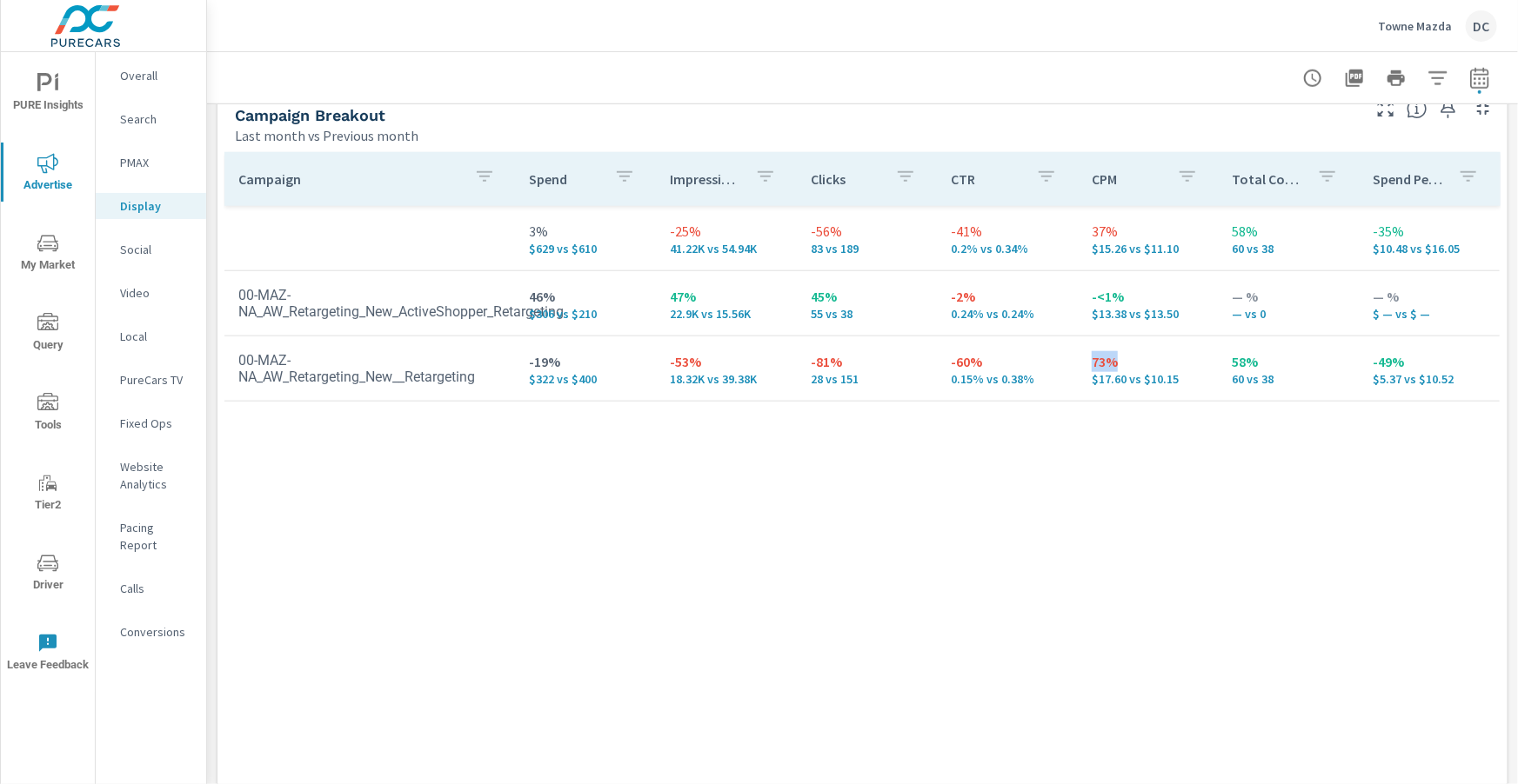
scroll to position [809, 0]
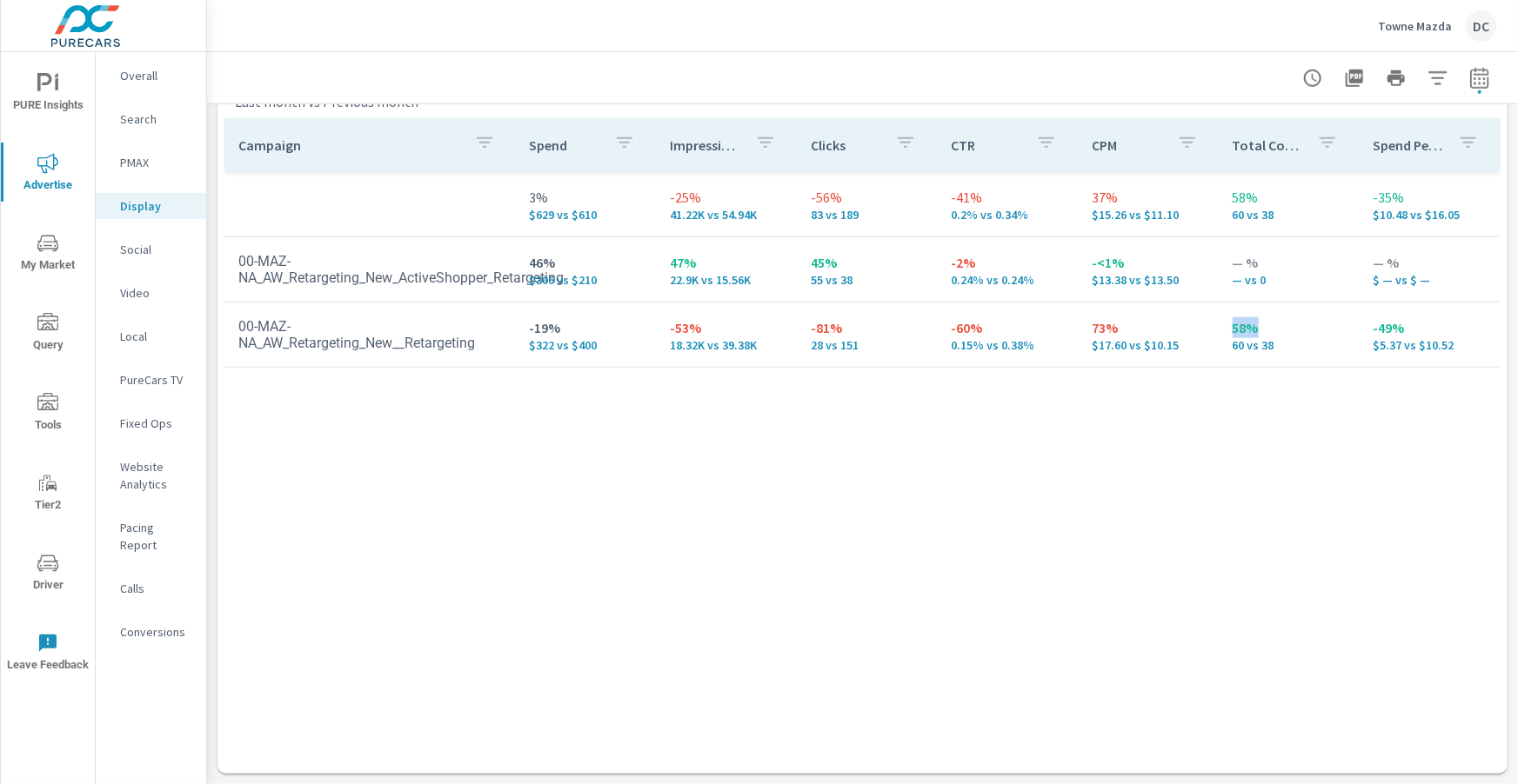
drag, startPoint x: 1262, startPoint y: 324, endPoint x: 1233, endPoint y: 331, distance: 29.8
click at [1233, 331] on p "58%" at bounding box center [1290, 328] width 113 height 21
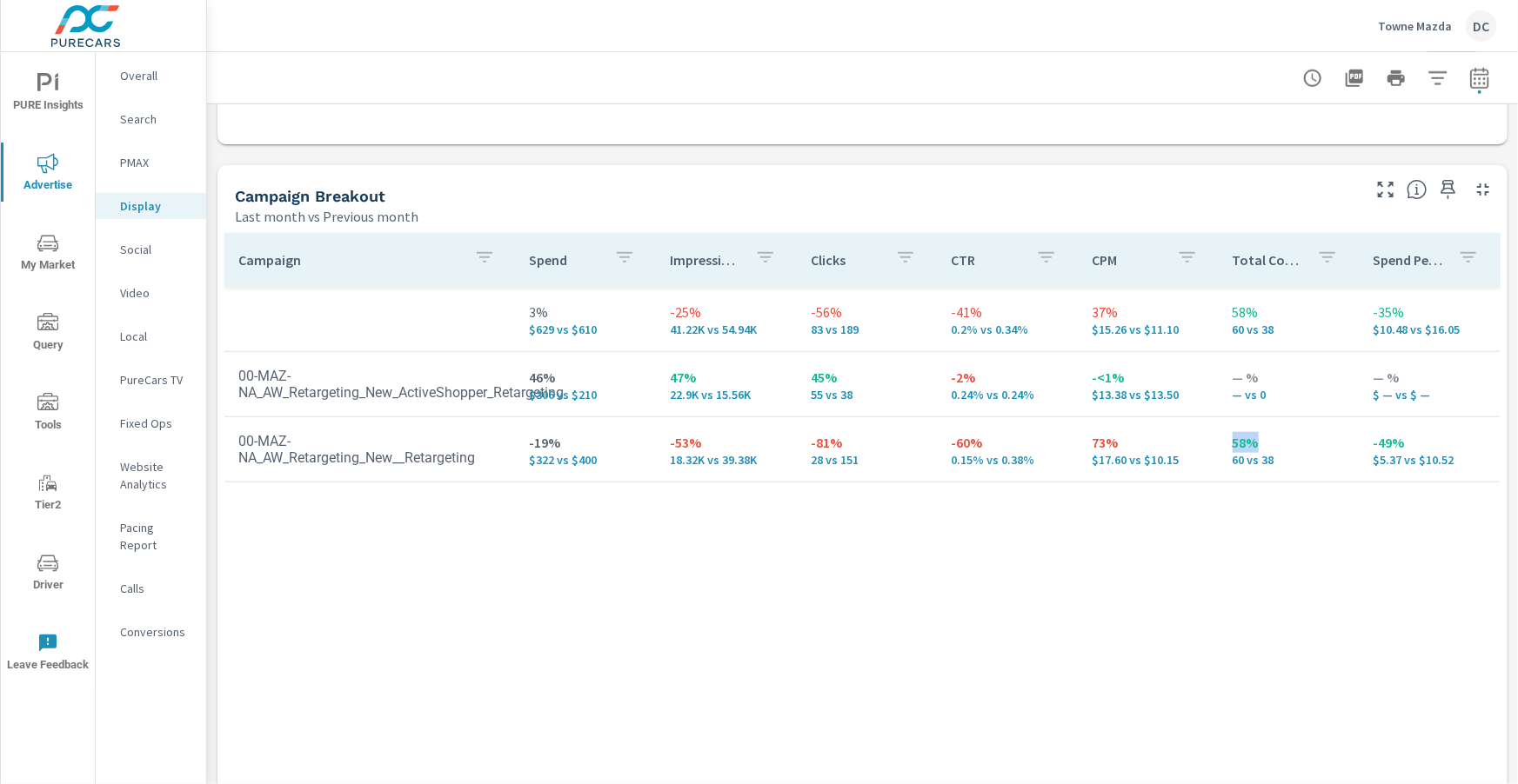
scroll to position [696, 0]
click at [134, 122] on p "Search" at bounding box center [155, 119] width 72 height 17
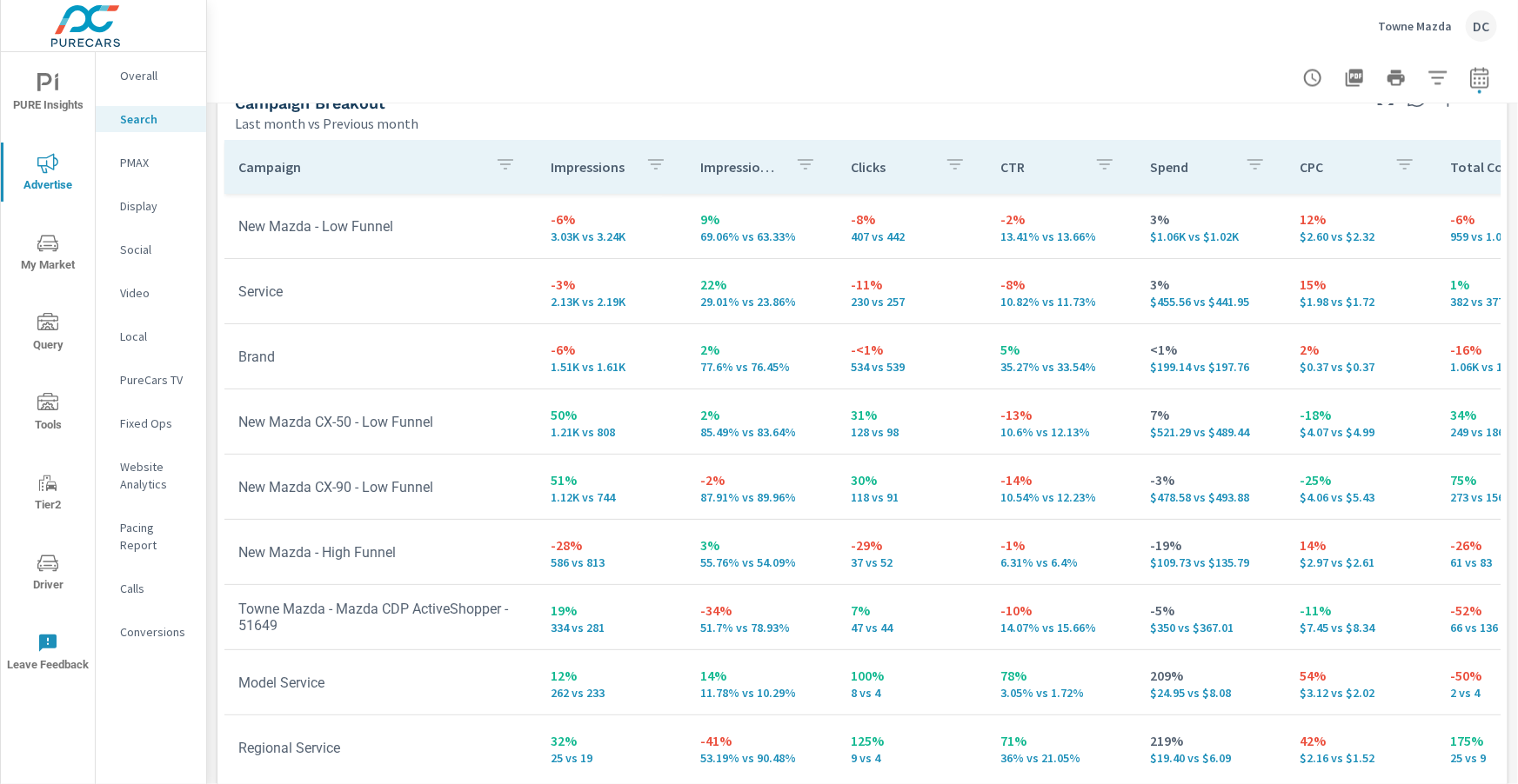
scroll to position [1740, 0]
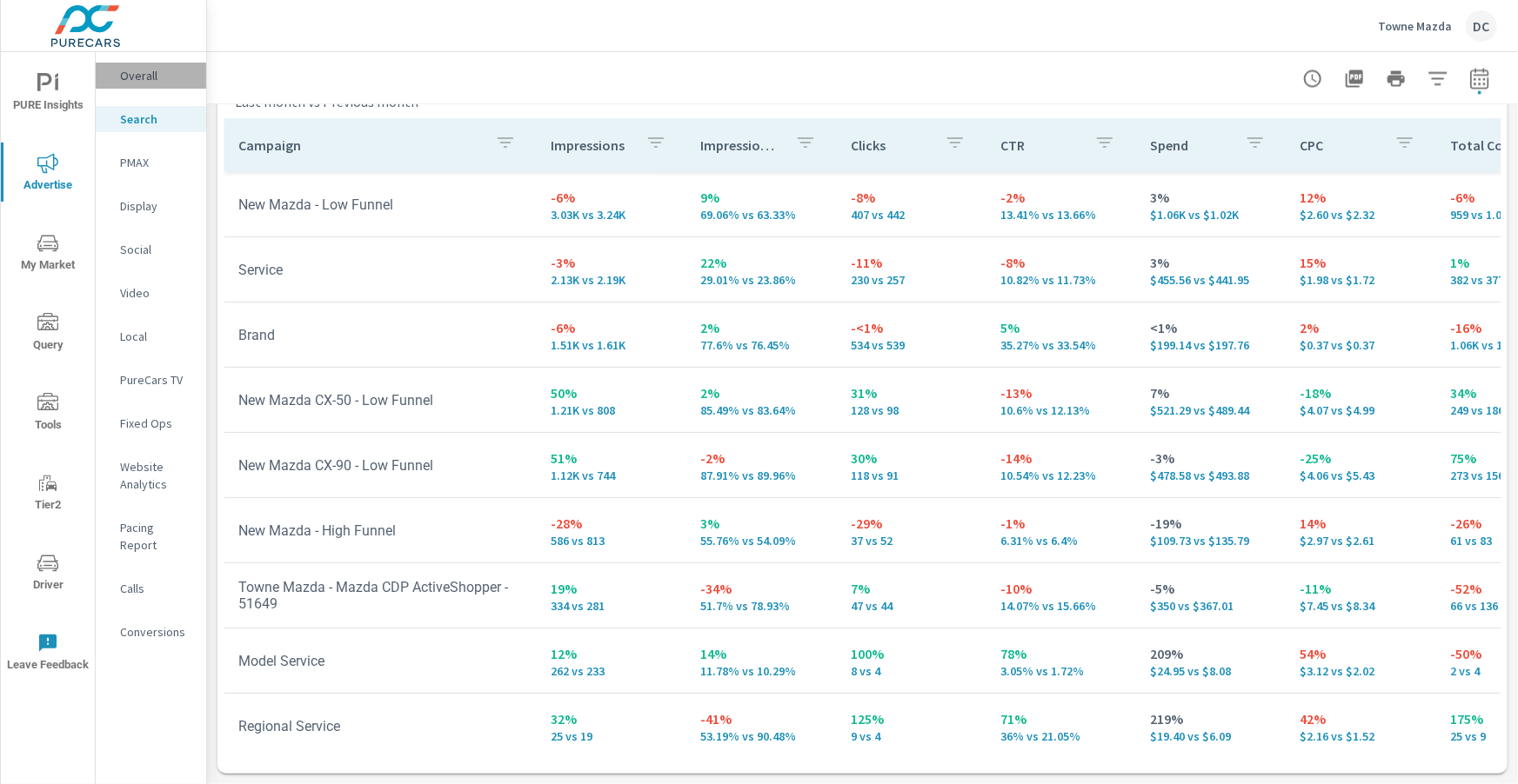
click at [153, 81] on p "Overall" at bounding box center [155, 76] width 72 height 17
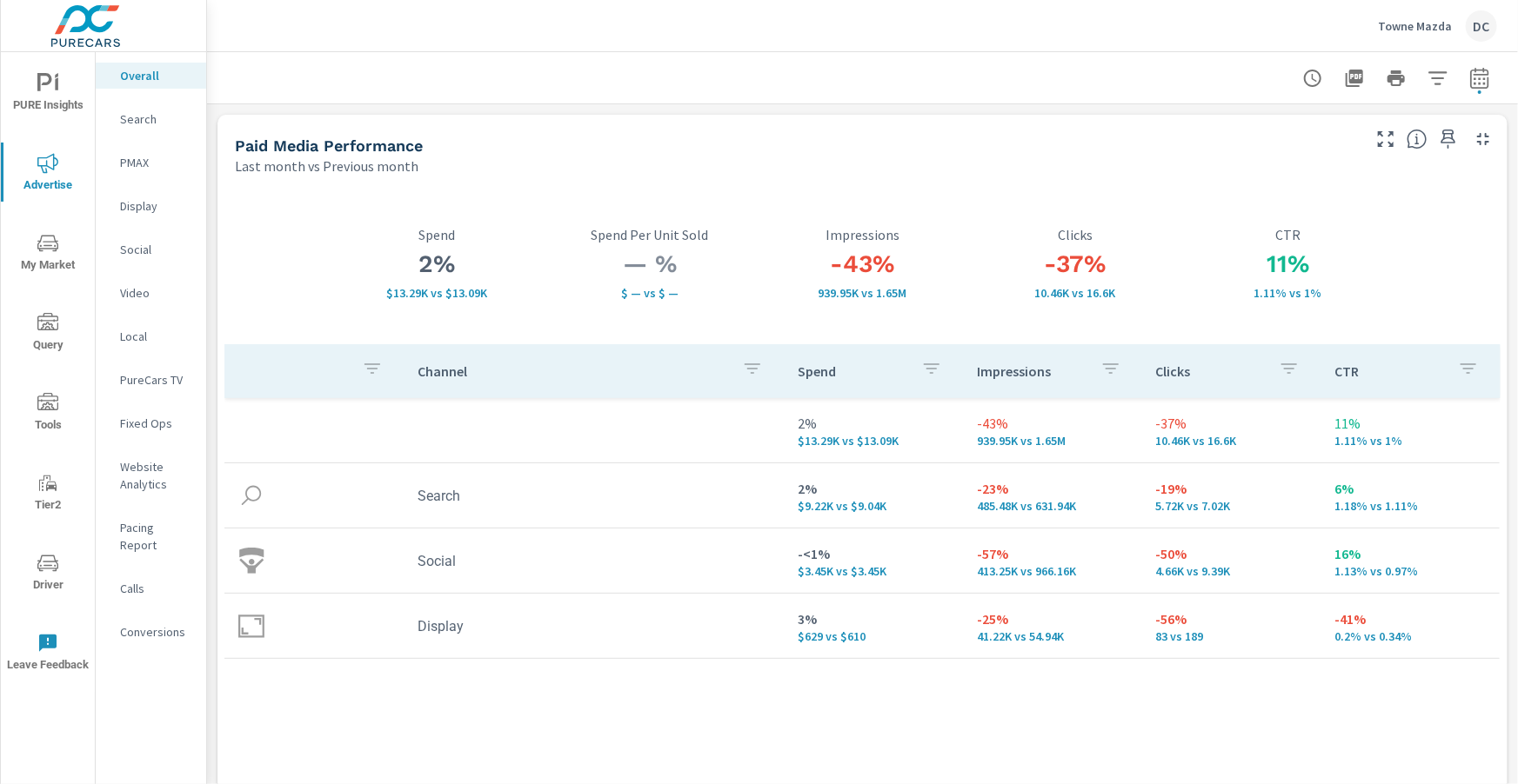
click at [136, 117] on p "Search" at bounding box center [155, 119] width 72 height 17
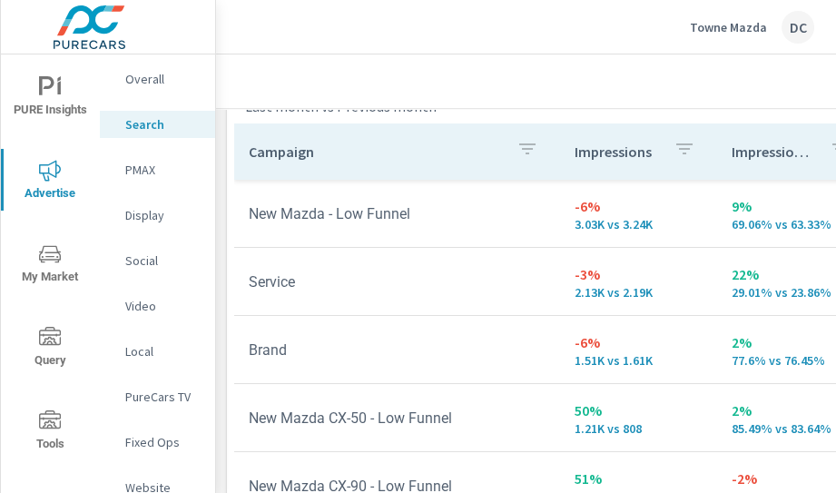
scroll to position [1814, 0]
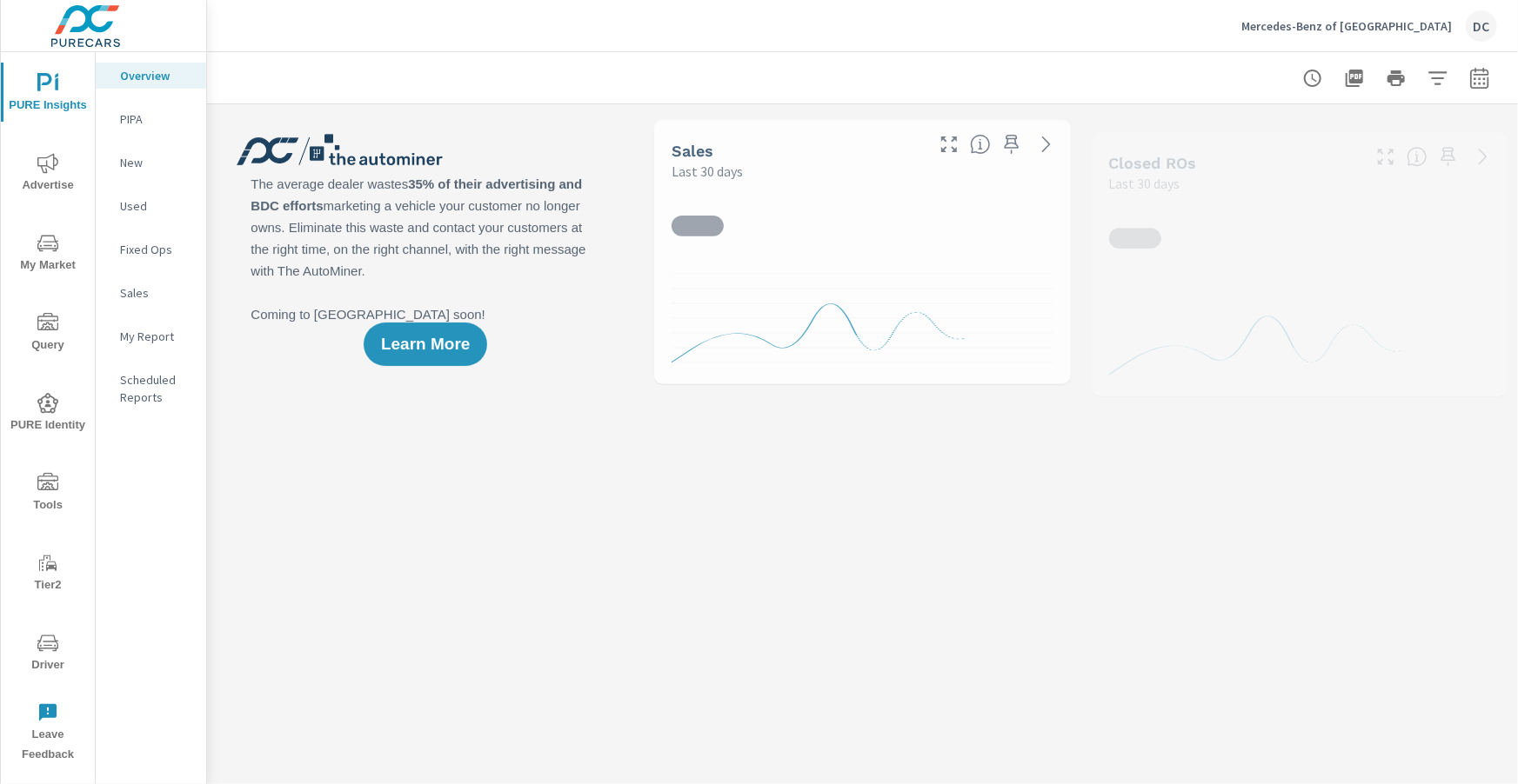
click at [56, 644] on icon "nav menu" at bounding box center [48, 643] width 21 height 21
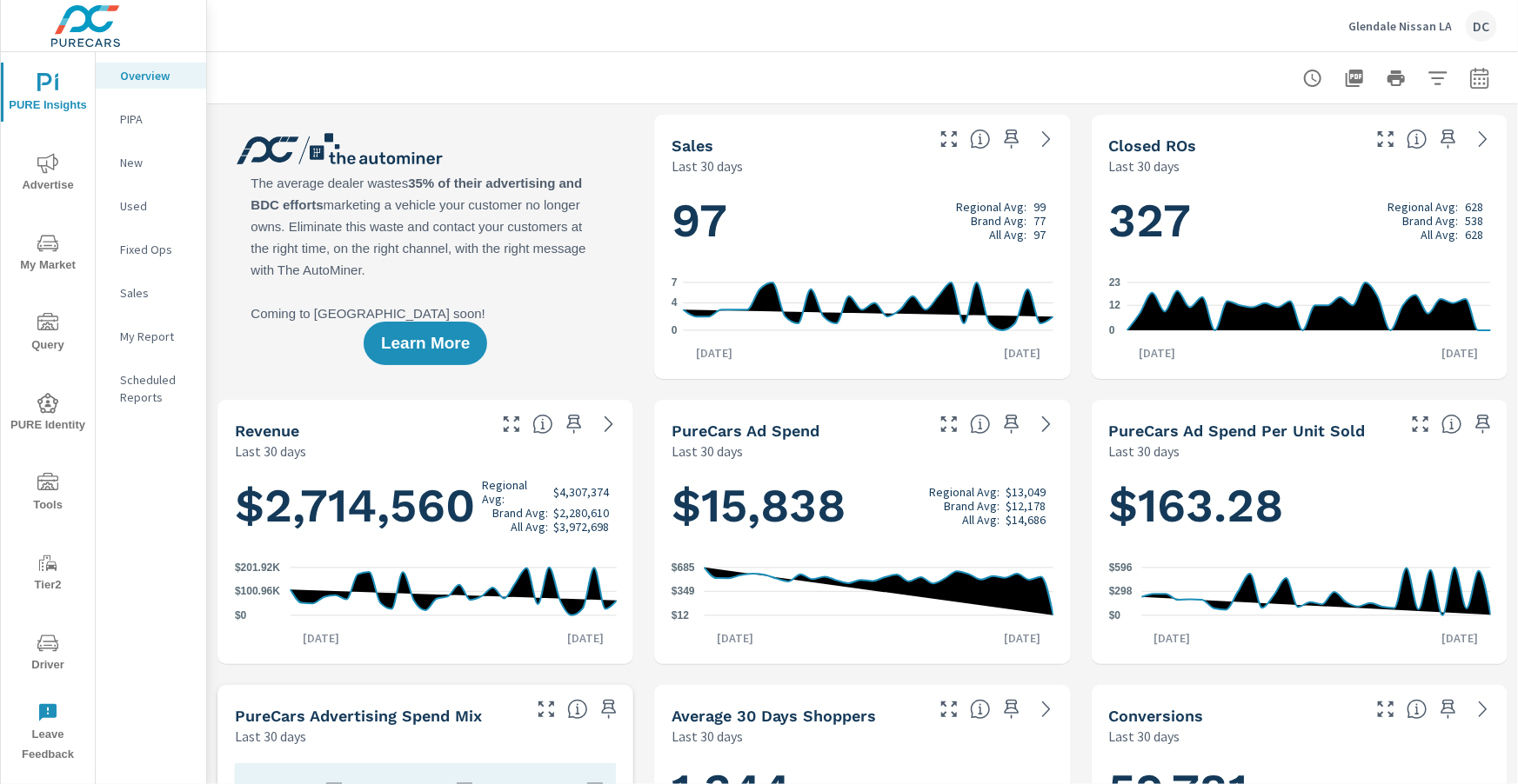
click at [43, 178] on span "Advertise" at bounding box center [47, 174] width 83 height 42
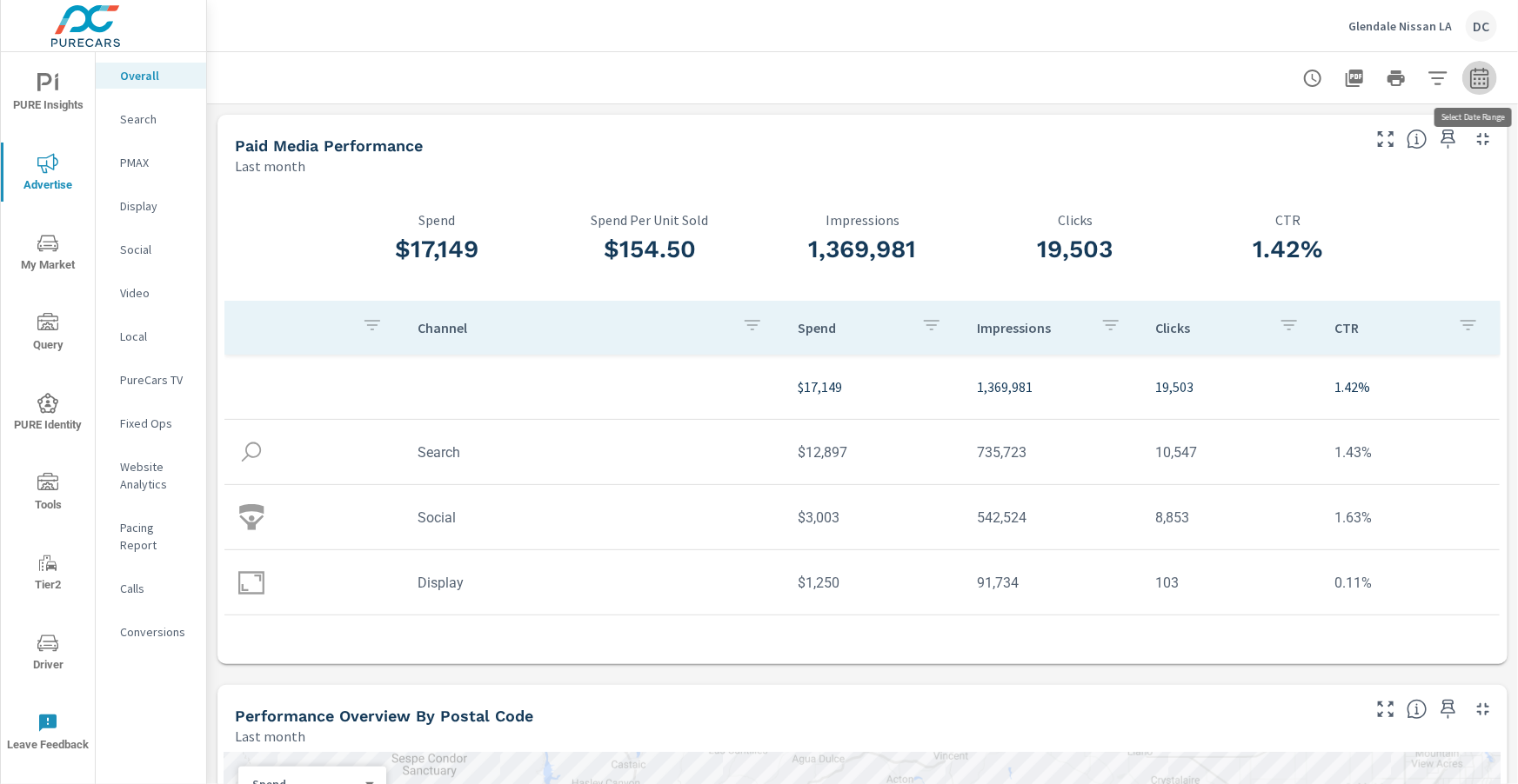
click at [1479, 81] on icon "button" at bounding box center [1480, 79] width 21 height 21
select select "Last month"
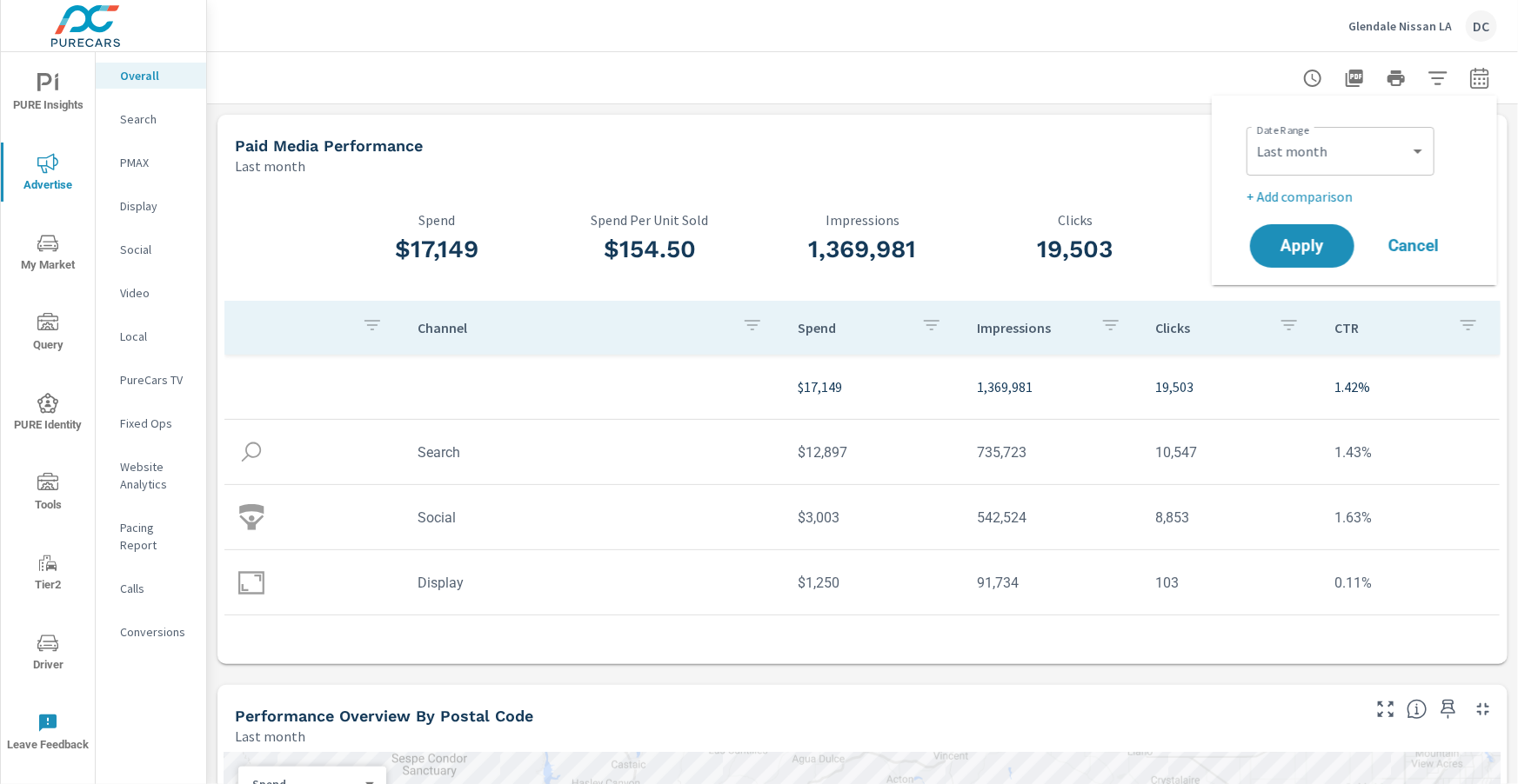
click at [1335, 191] on p "+ Add comparison" at bounding box center [1358, 196] width 222 height 21
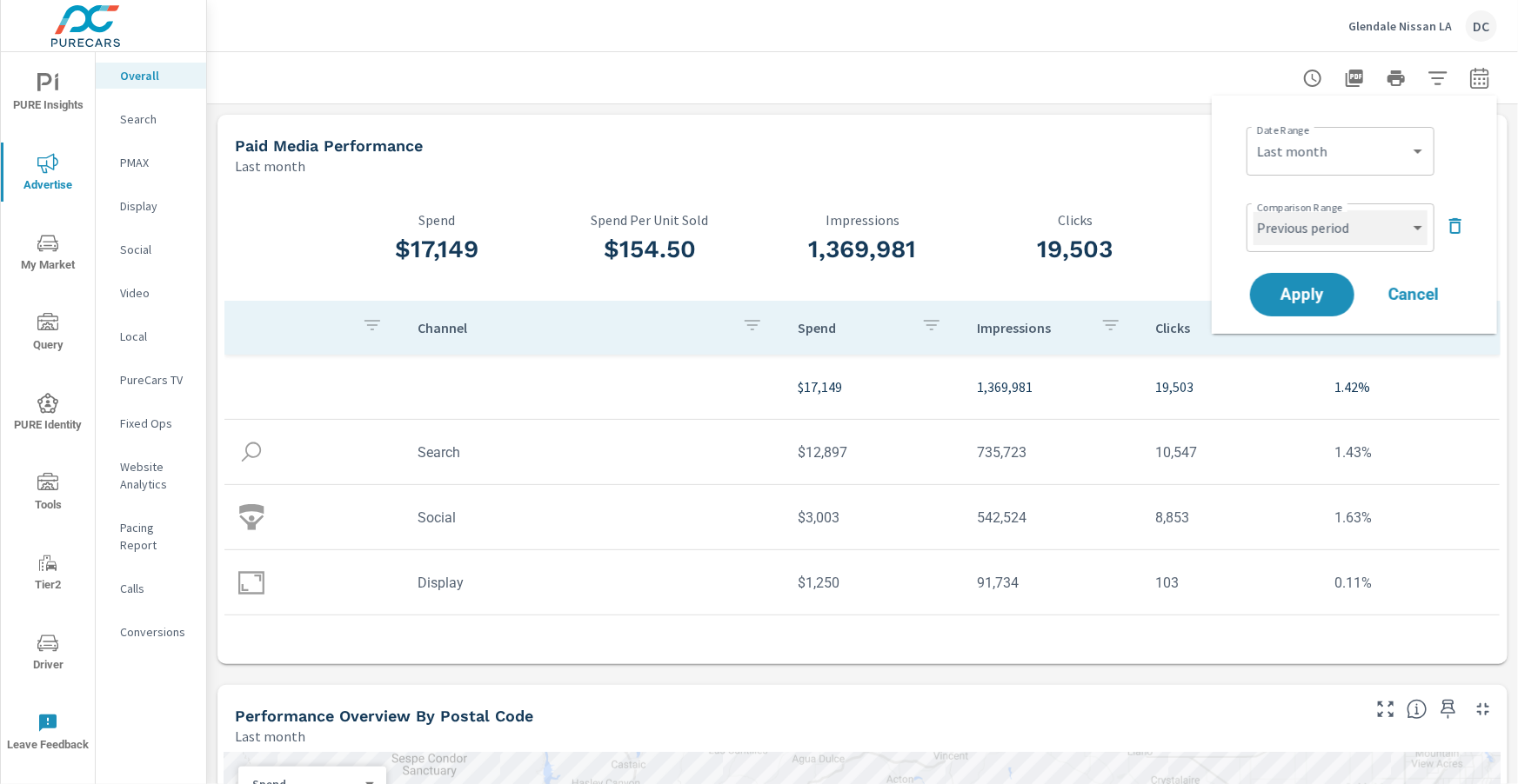
click at [1342, 220] on select "Custom Previous period Previous month Previous year" at bounding box center [1340, 228] width 174 height 35
click at [1253, 211] on select "Custom Previous period Previous month Previous year" at bounding box center [1340, 228] width 174 height 35
select select "Previous month"
click at [1309, 292] on span "Apply" at bounding box center [1302, 294] width 71 height 16
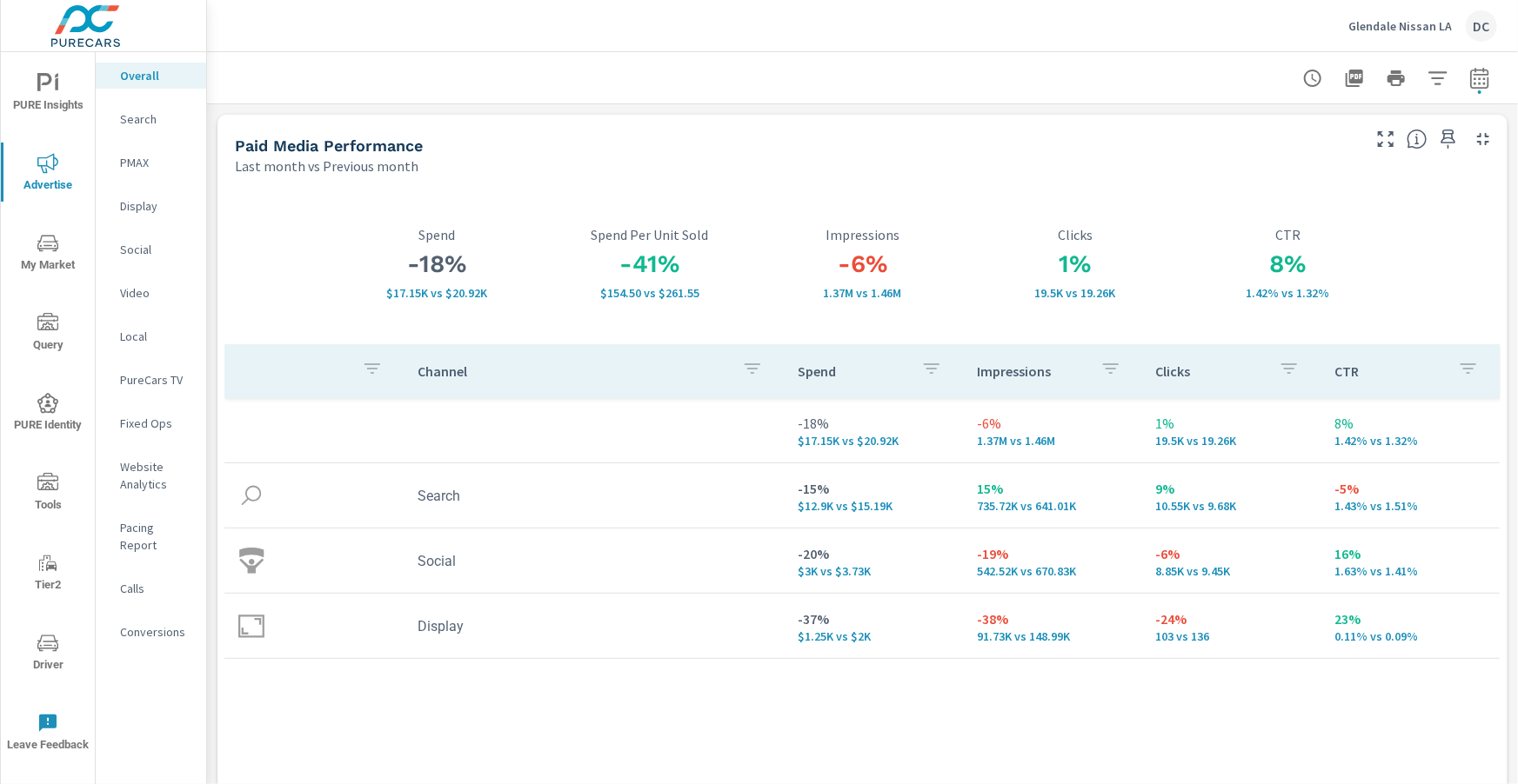
click at [137, 257] on p "Social" at bounding box center [155, 249] width 72 height 17
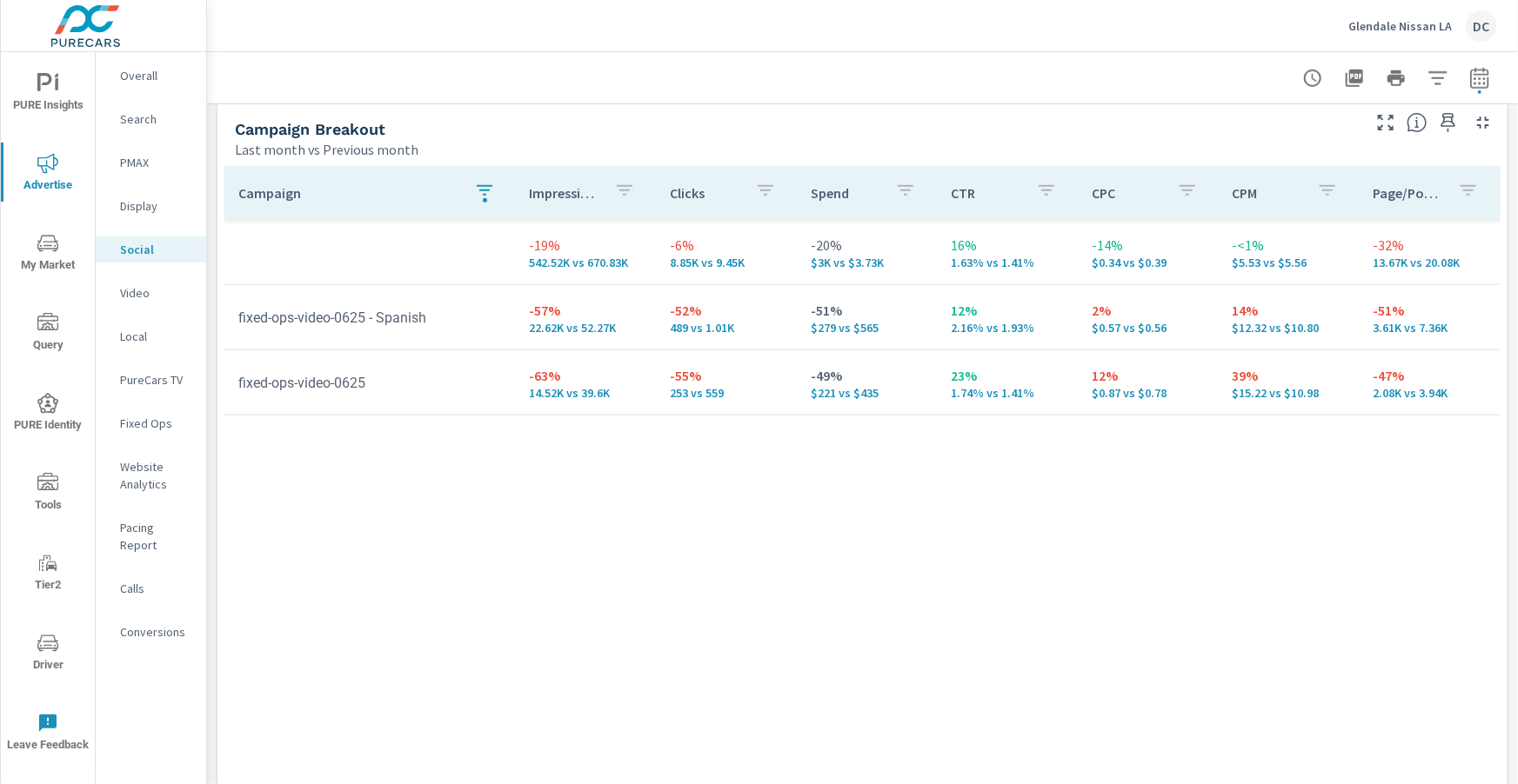
scroll to position [784, 0]
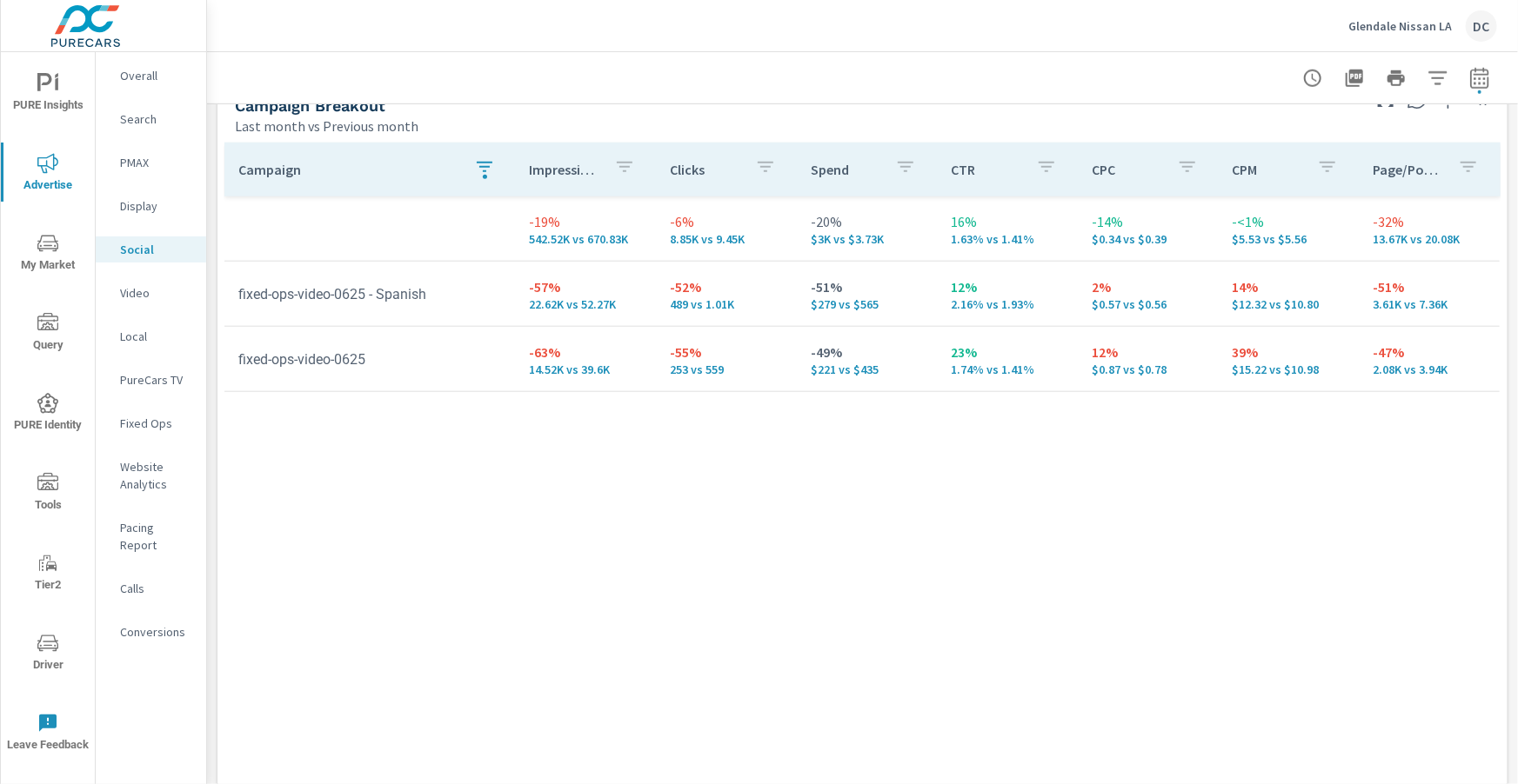
click at [477, 168] on icon "button" at bounding box center [484, 167] width 21 height 21
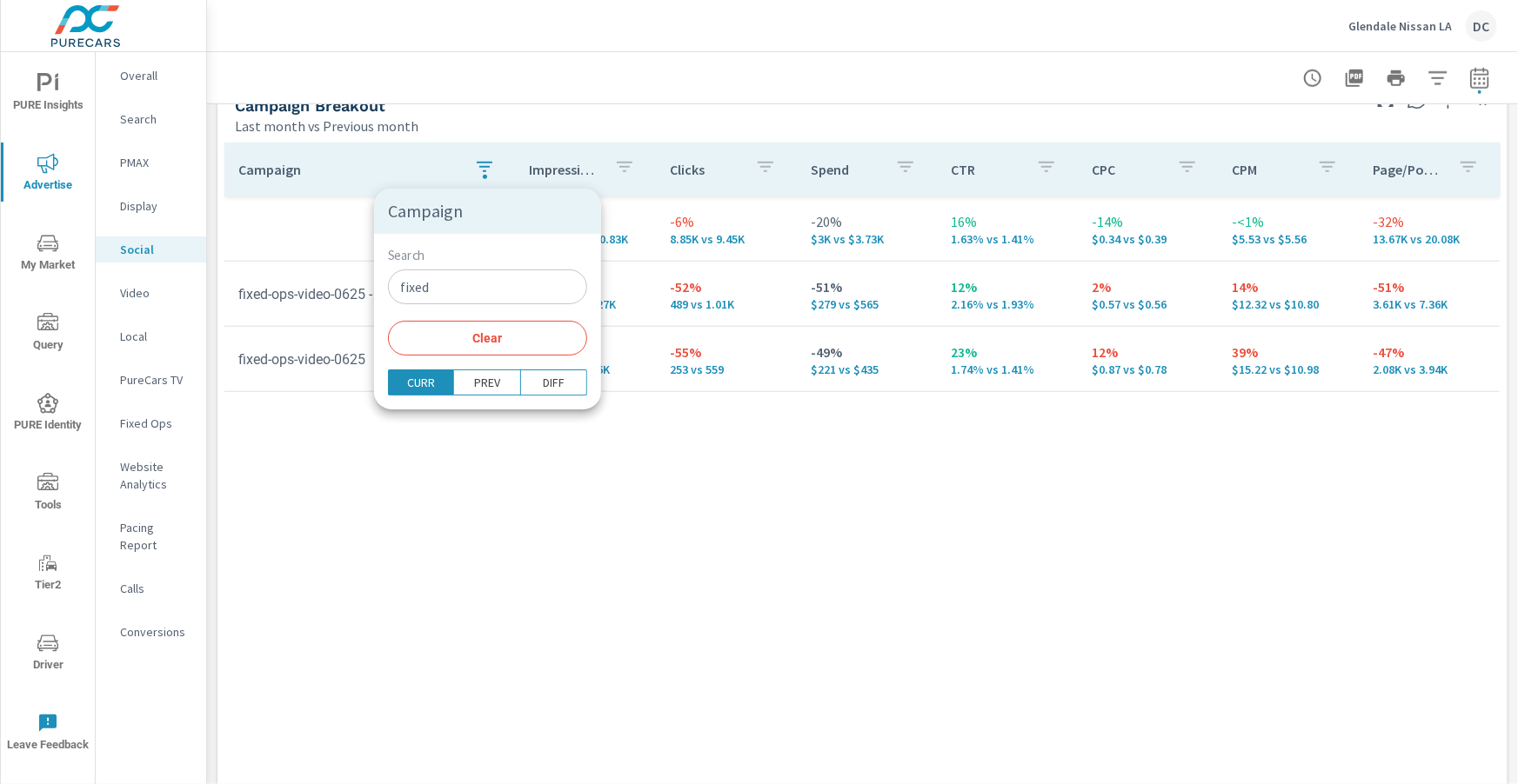
click at [447, 281] on input "fixed" at bounding box center [488, 287] width 199 height 35
click at [446, 281] on input "fixed" at bounding box center [488, 287] width 199 height 35
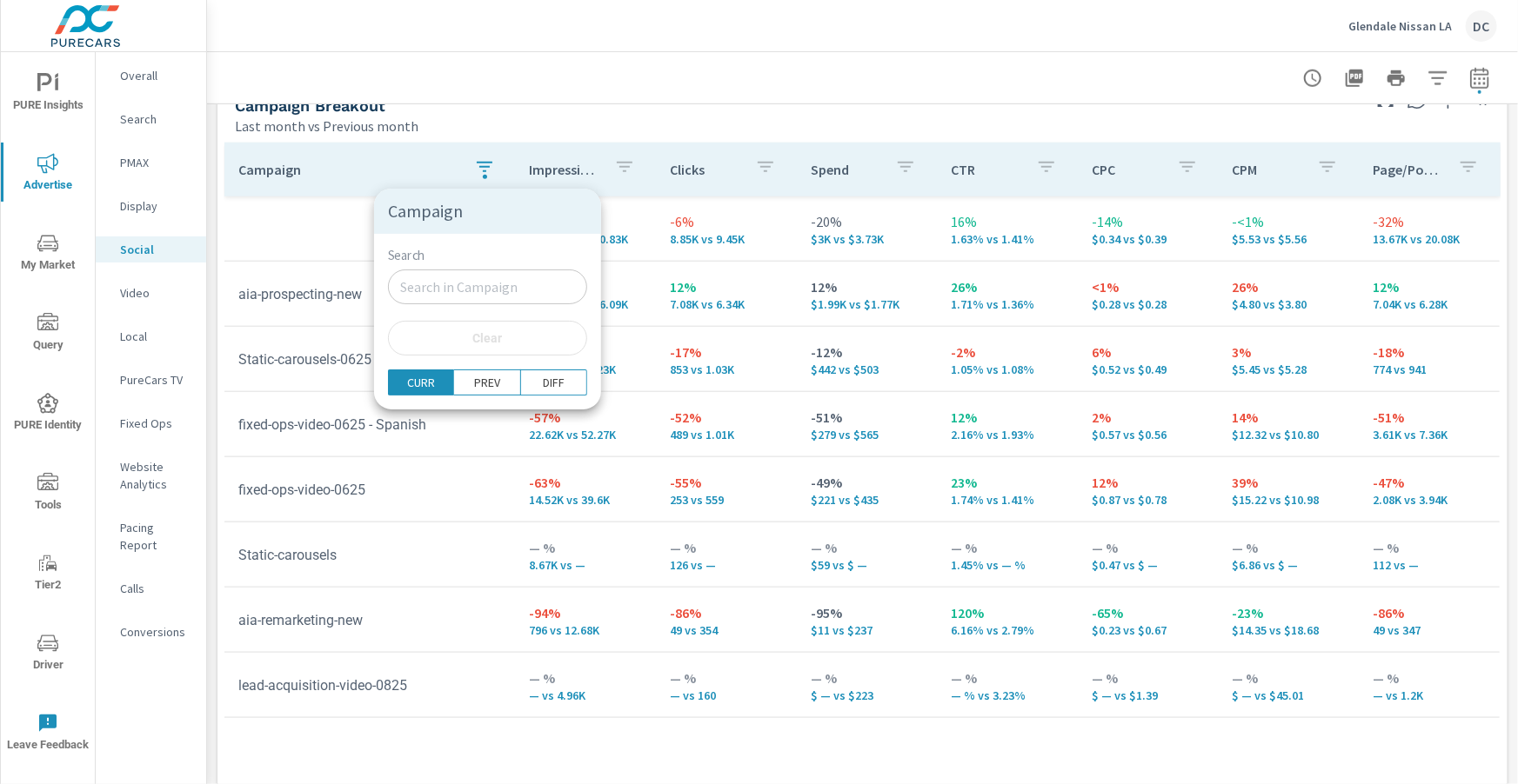
click at [684, 70] on div at bounding box center [759, 392] width 1518 height 784
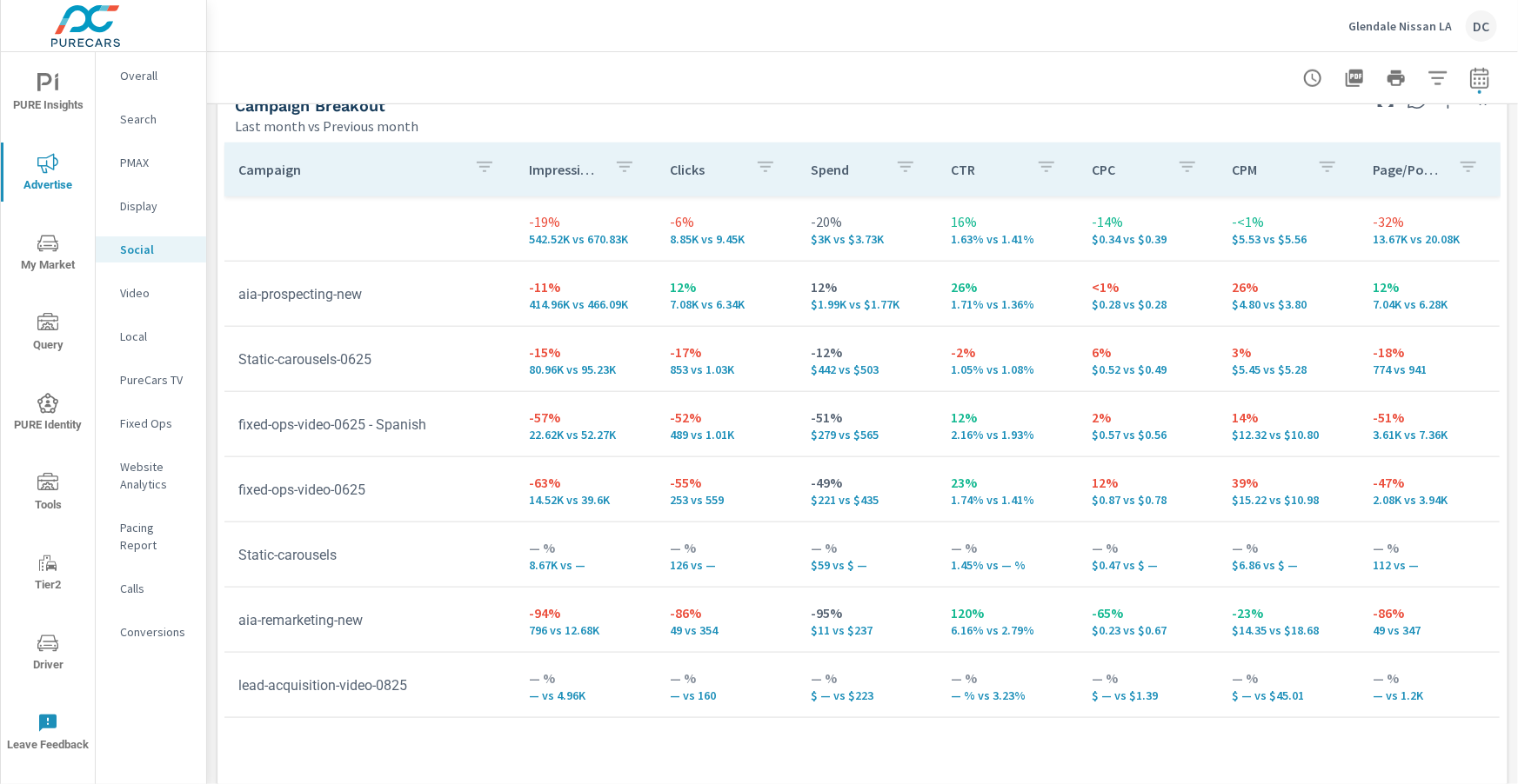
click at [147, 295] on p "Video" at bounding box center [155, 293] width 72 height 17
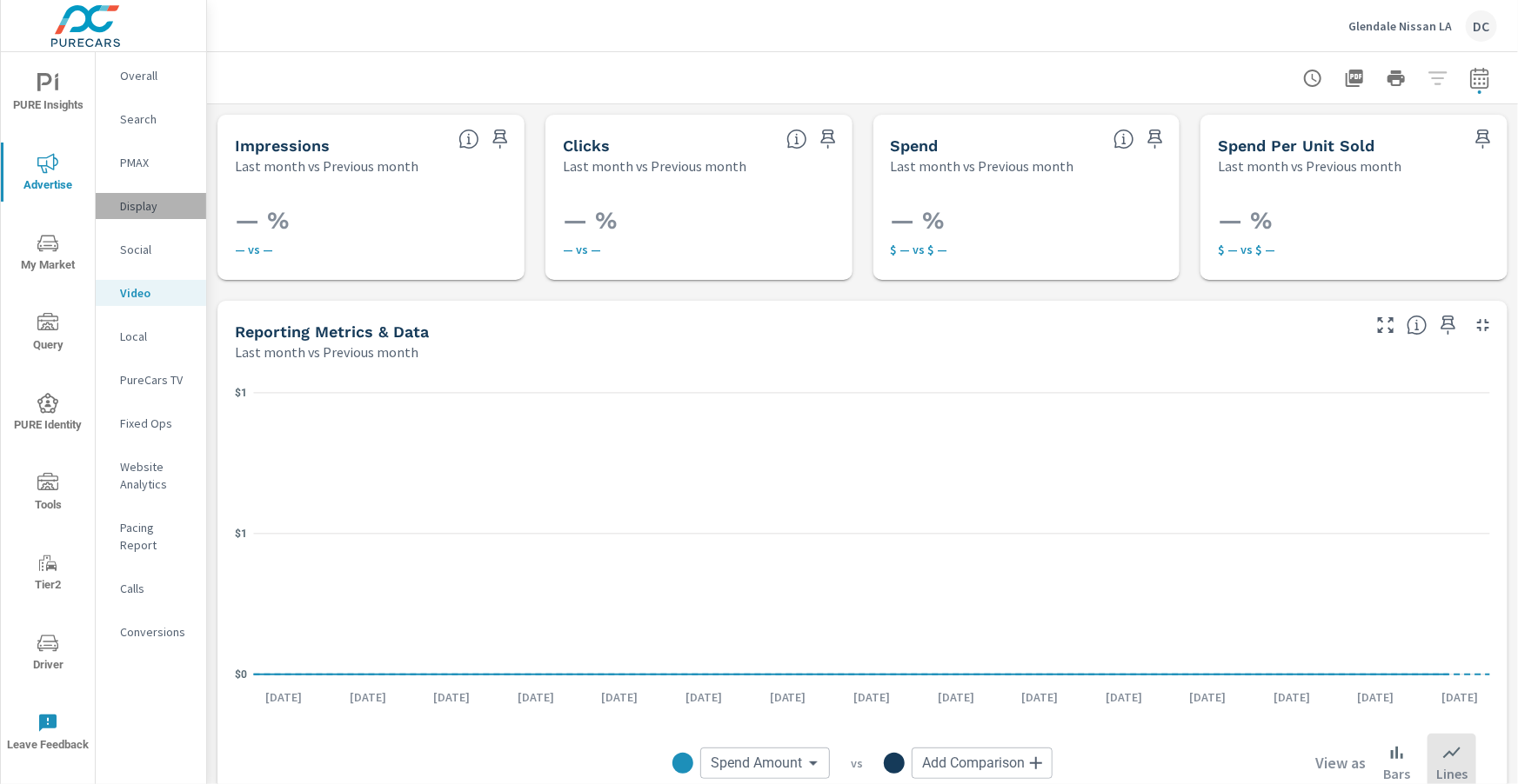
click at [152, 208] on p "Display" at bounding box center [155, 206] width 72 height 17
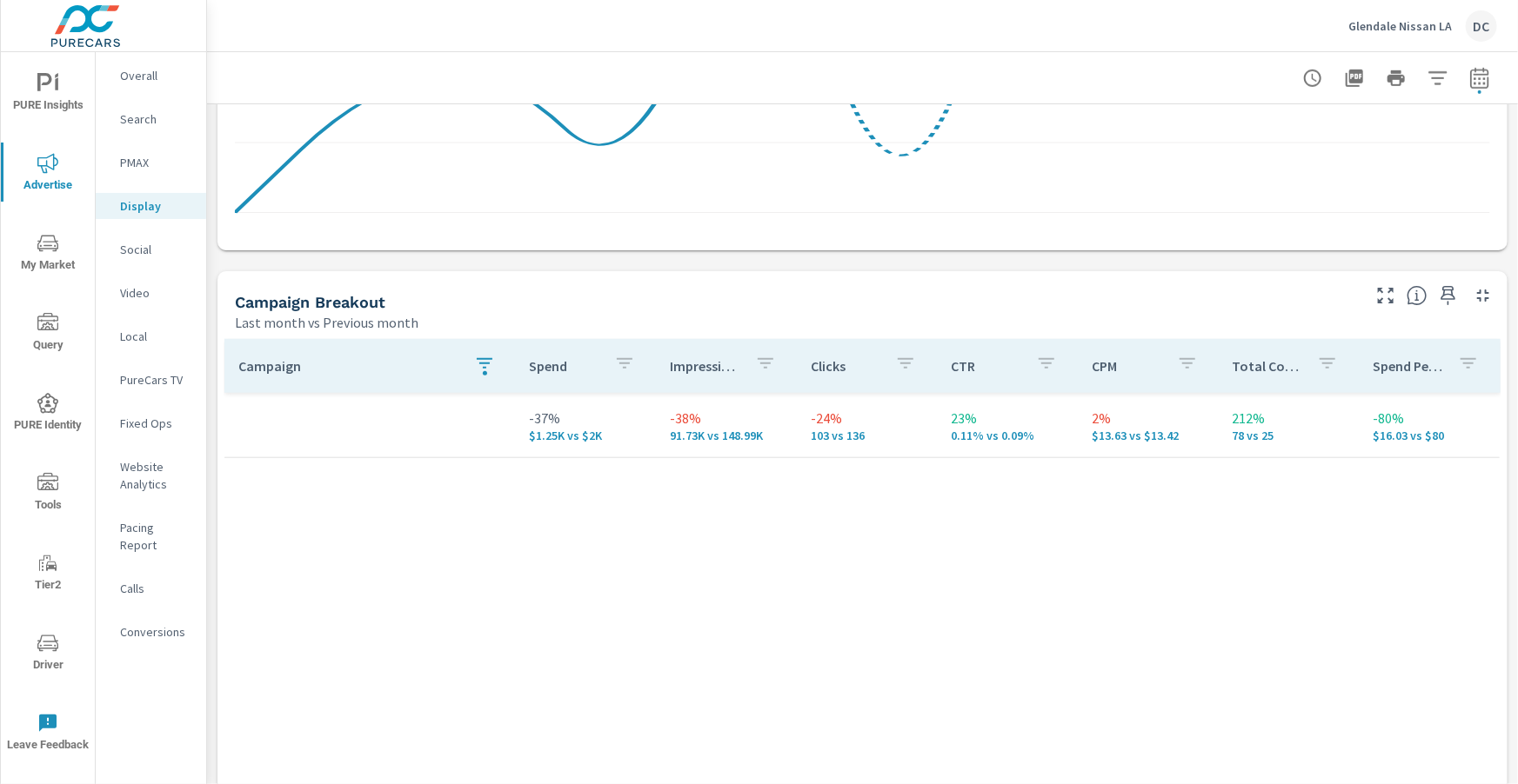
scroll to position [631, 0]
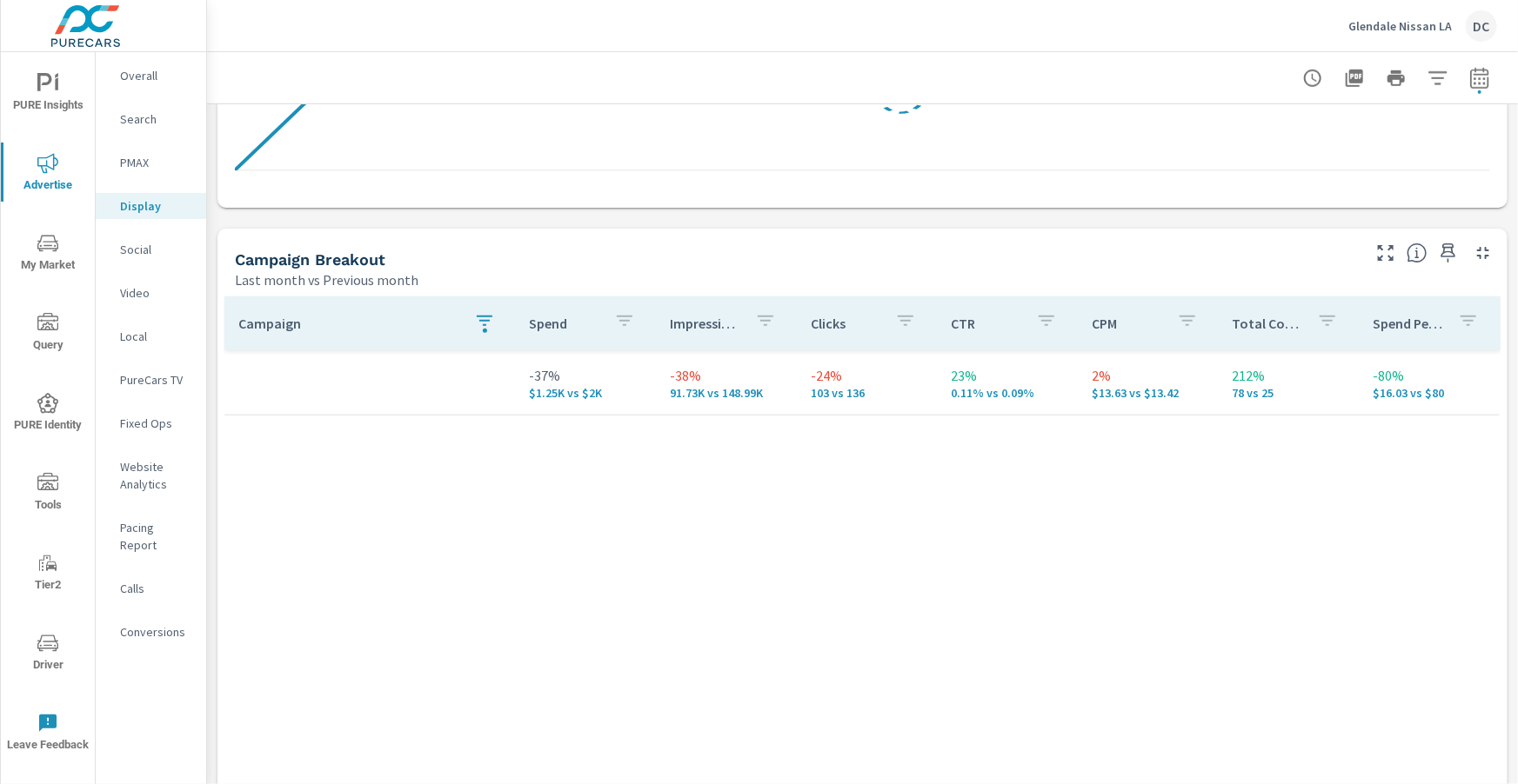
click at [474, 319] on icon "button" at bounding box center [484, 321] width 21 height 21
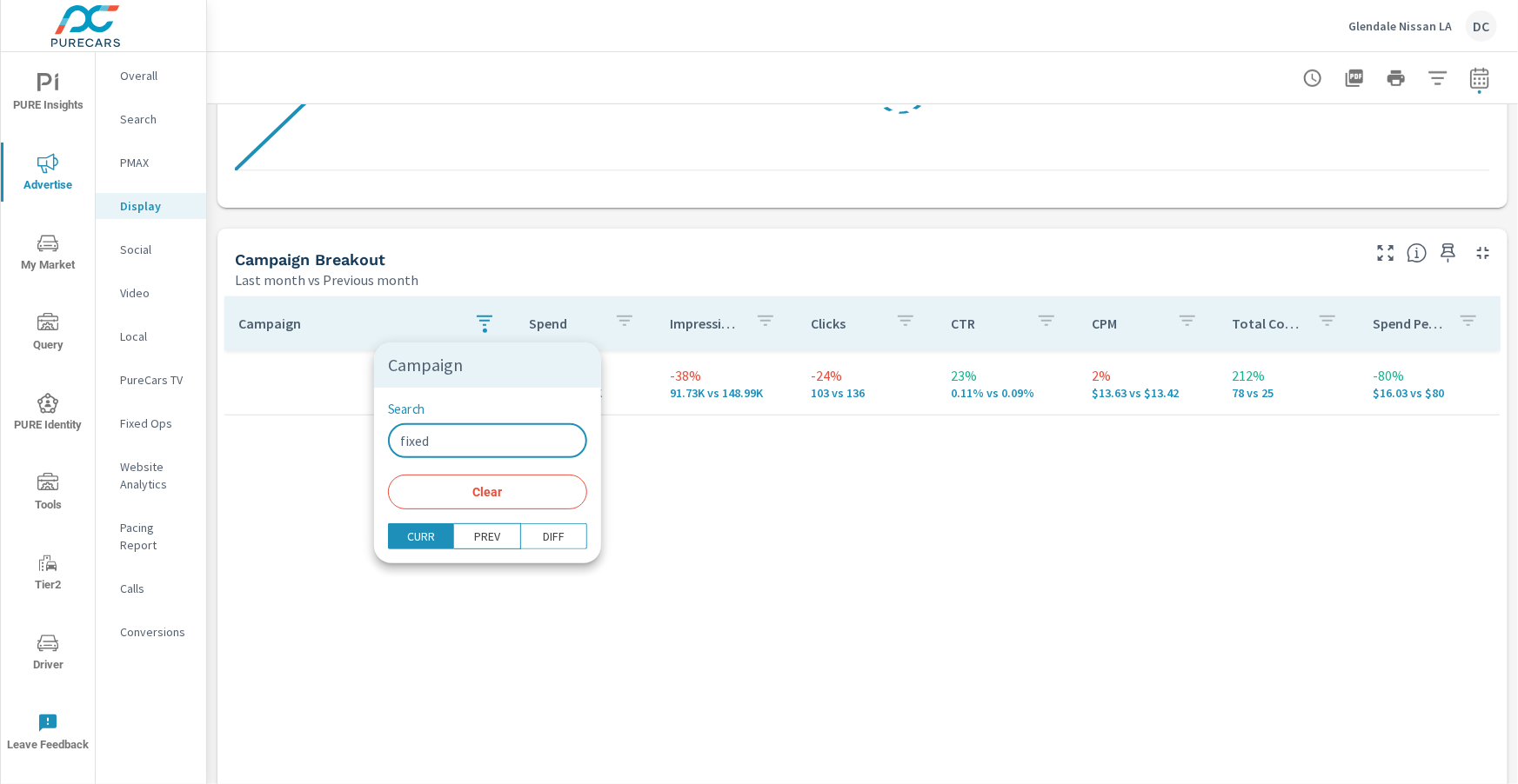
click at [463, 445] on input "fixed" at bounding box center [488, 441] width 199 height 35
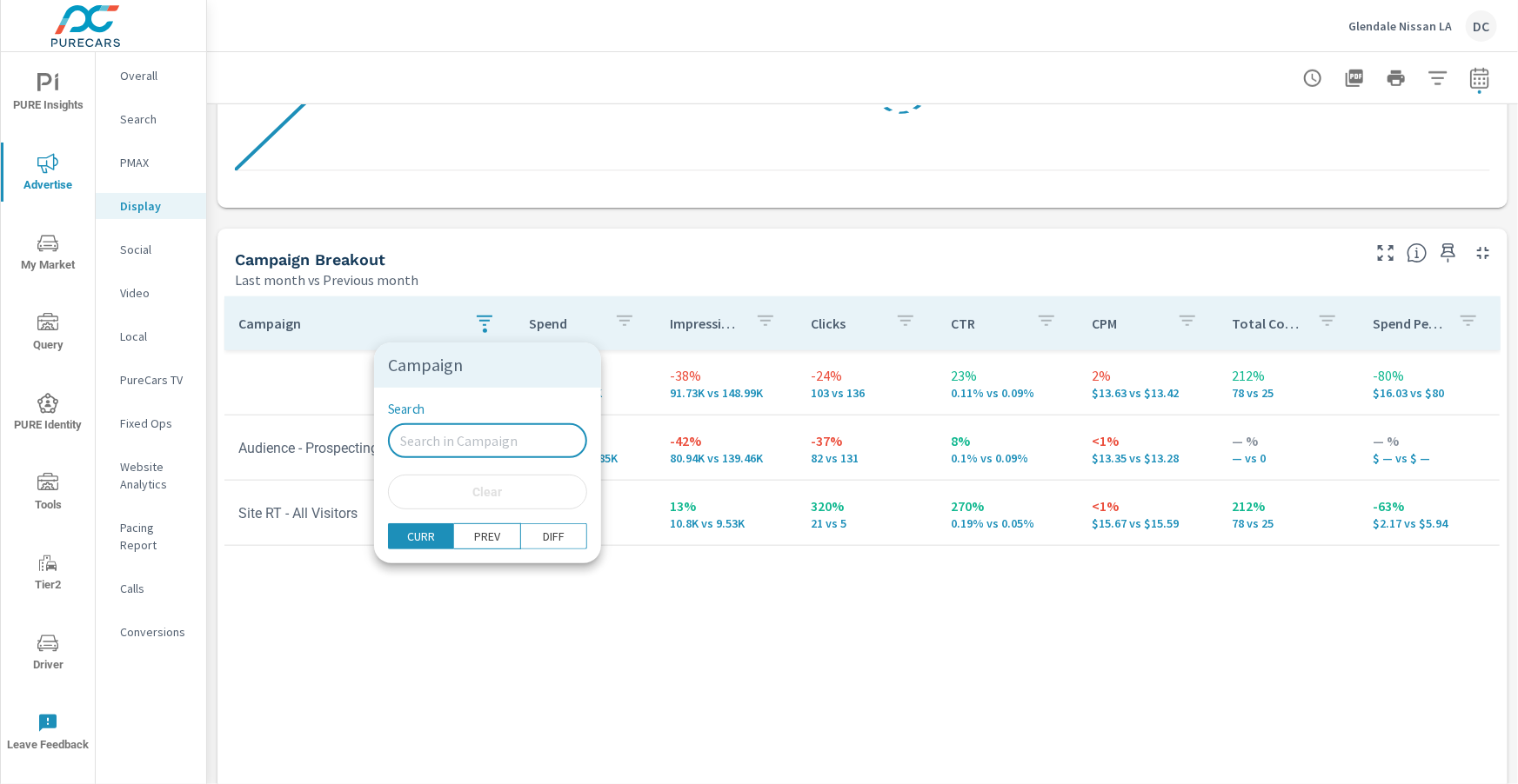
click at [337, 340] on div at bounding box center [759, 392] width 1518 height 784
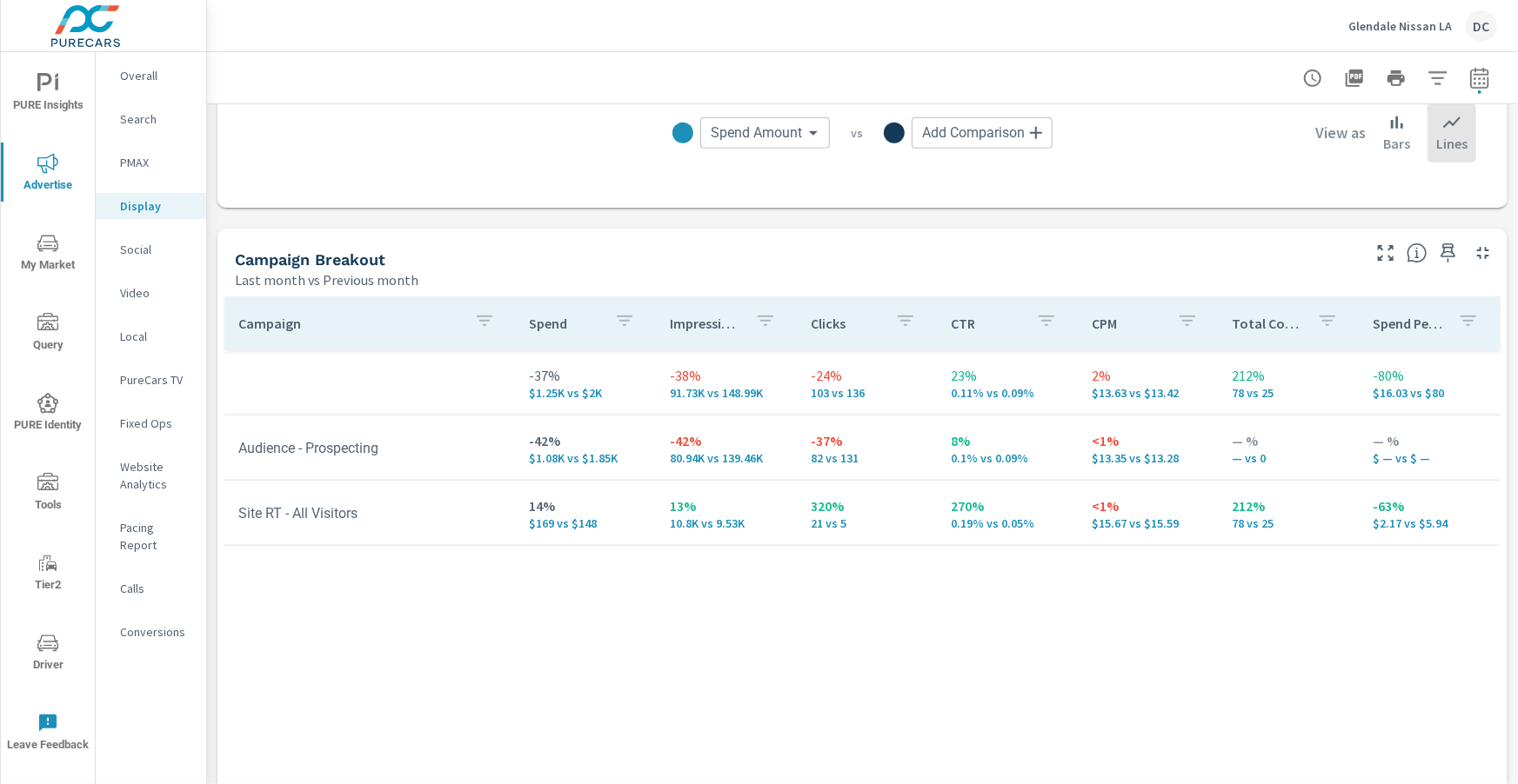
click at [136, 70] on p "Overall" at bounding box center [155, 76] width 72 height 17
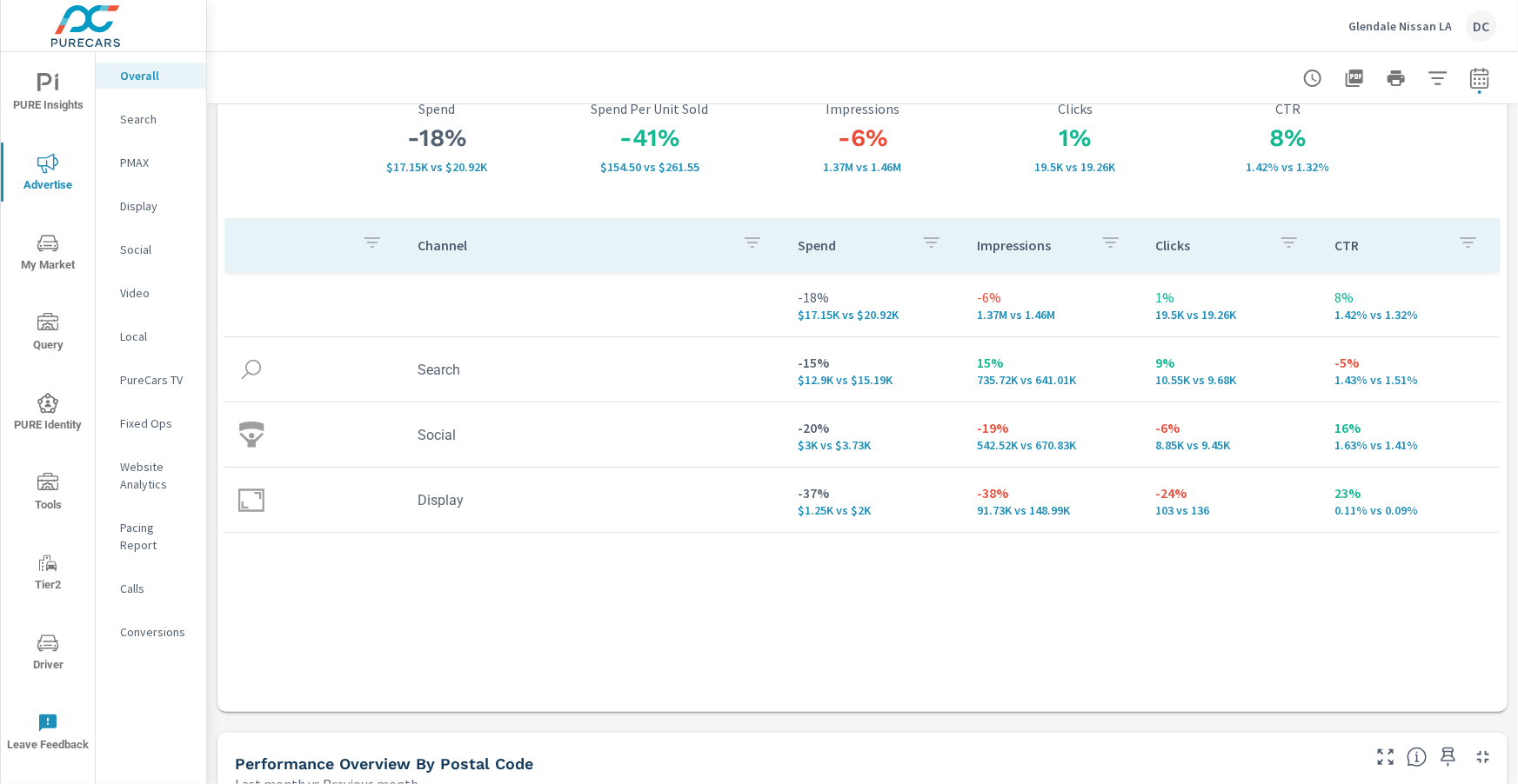
scroll to position [210, 0]
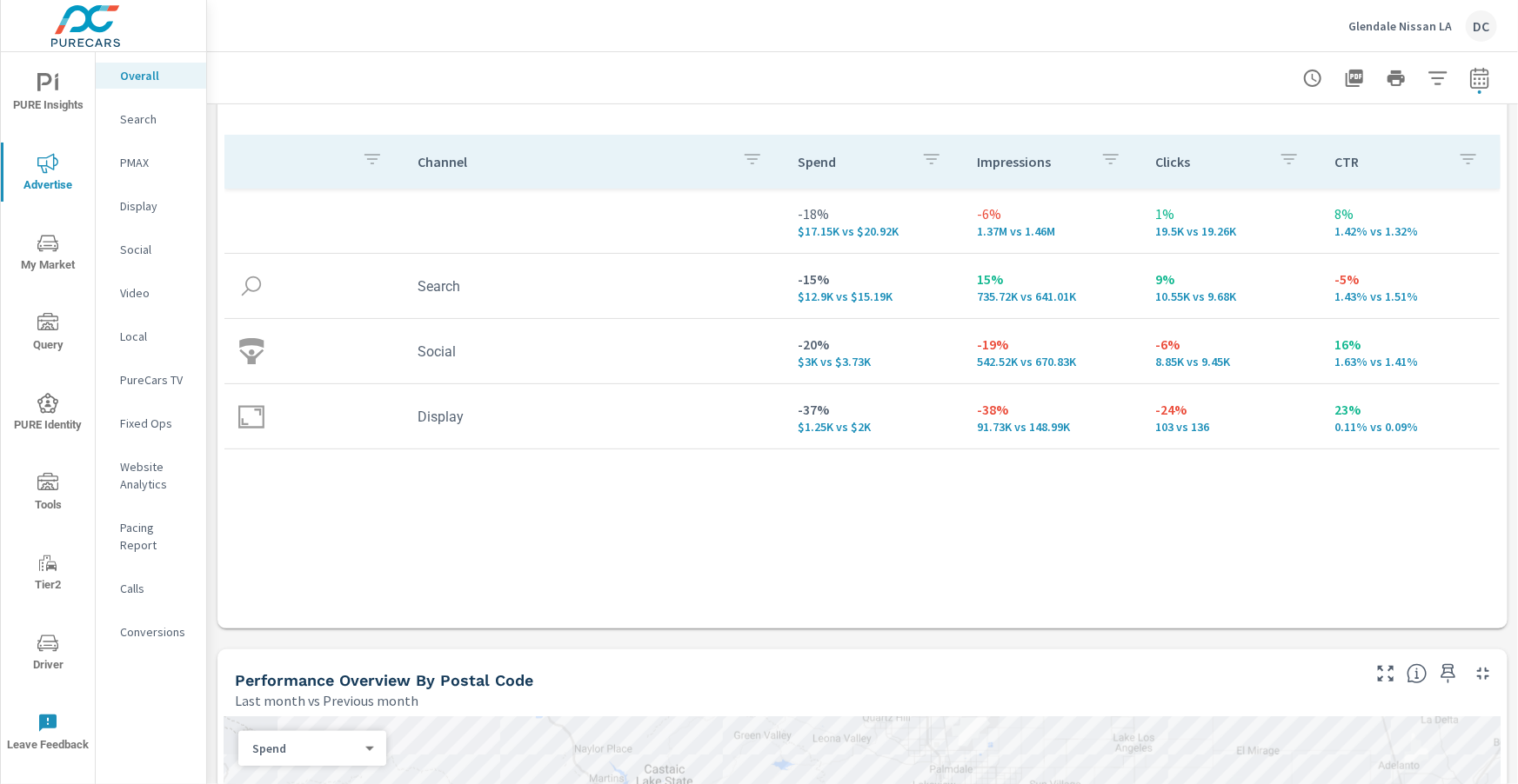
click at [58, 81] on icon "nav menu" at bounding box center [57, 84] width 4 height 13
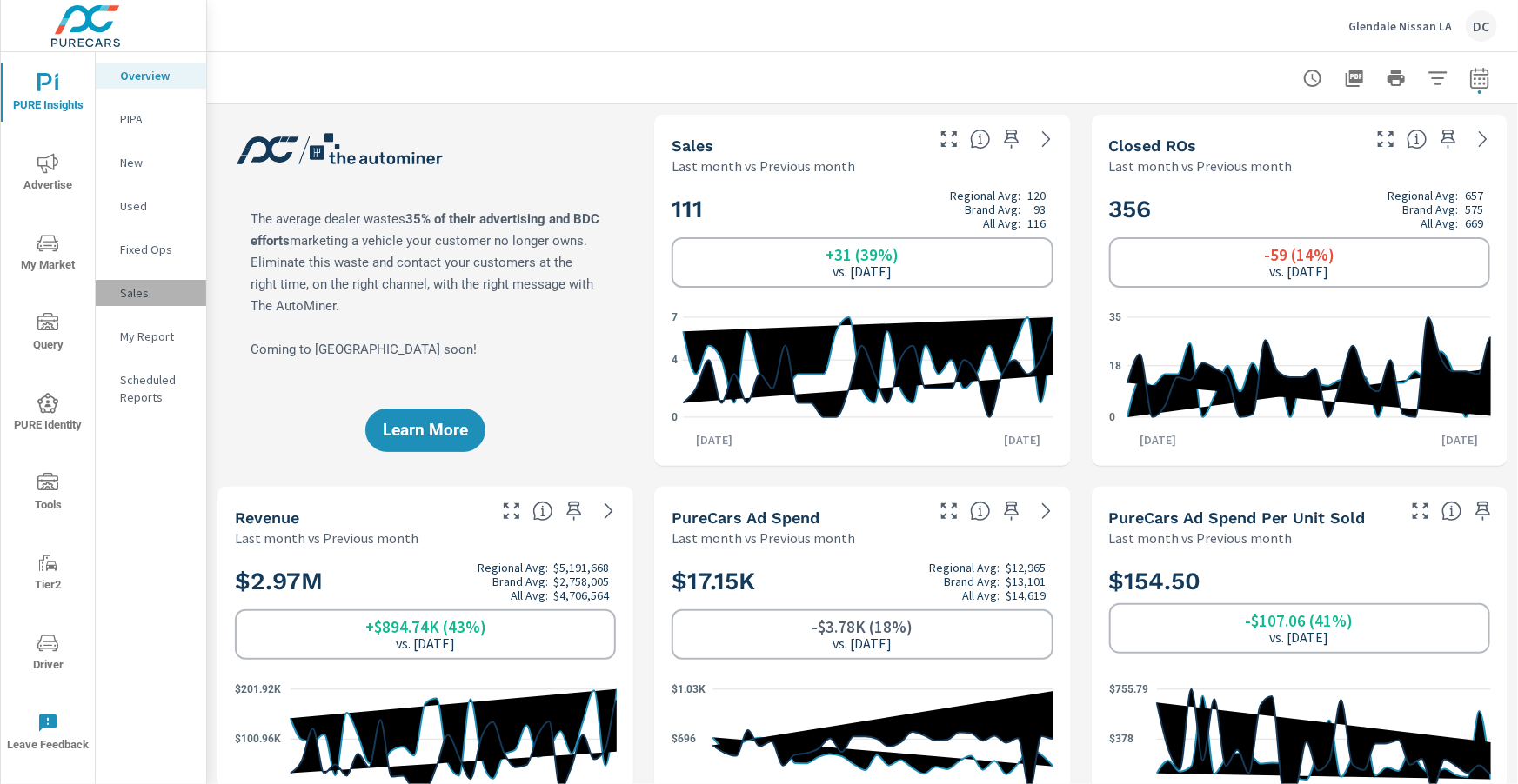
click at [127, 285] on p "Sales" at bounding box center [155, 293] width 72 height 17
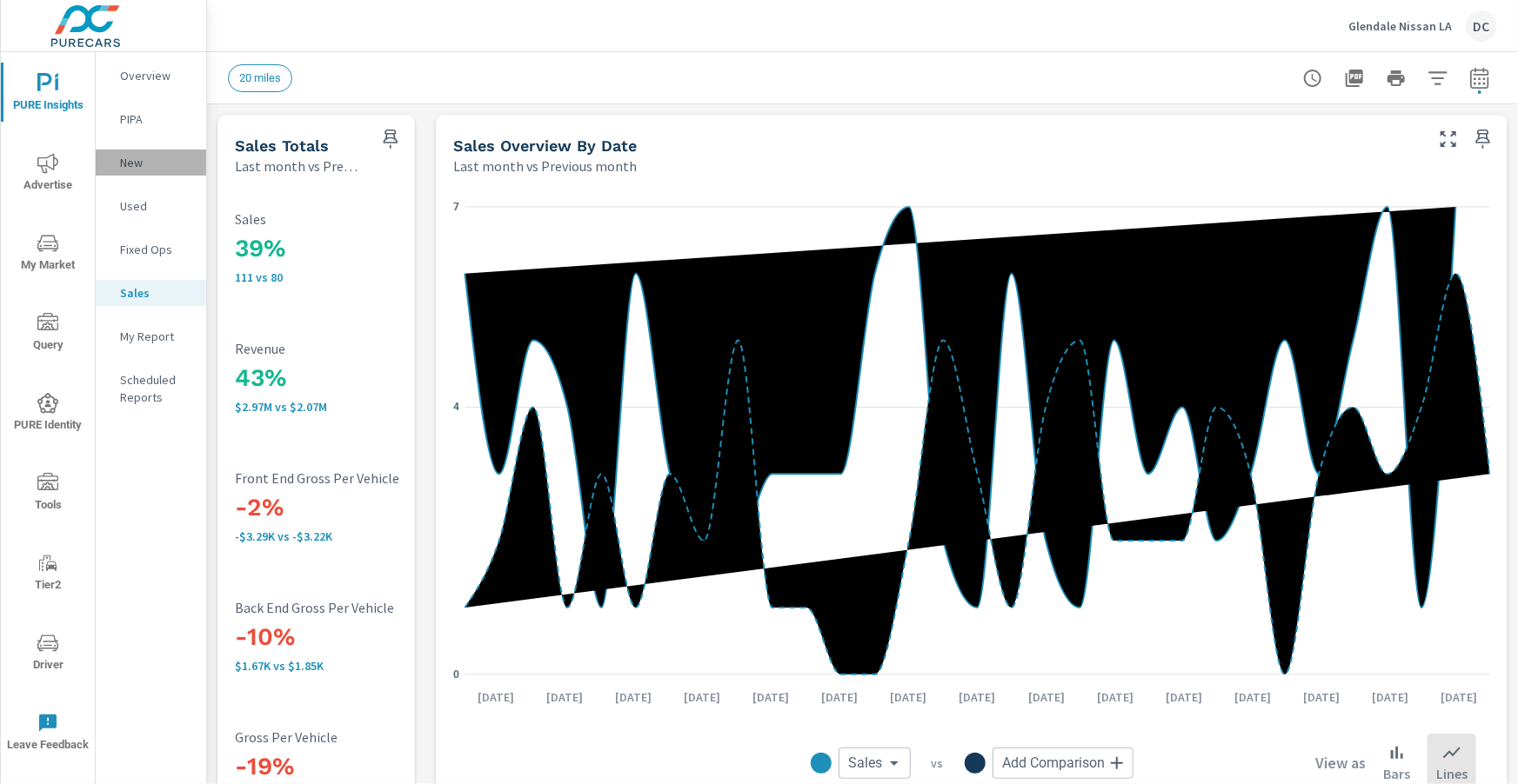
click at [137, 173] on div "New" at bounding box center [151, 162] width 110 height 26
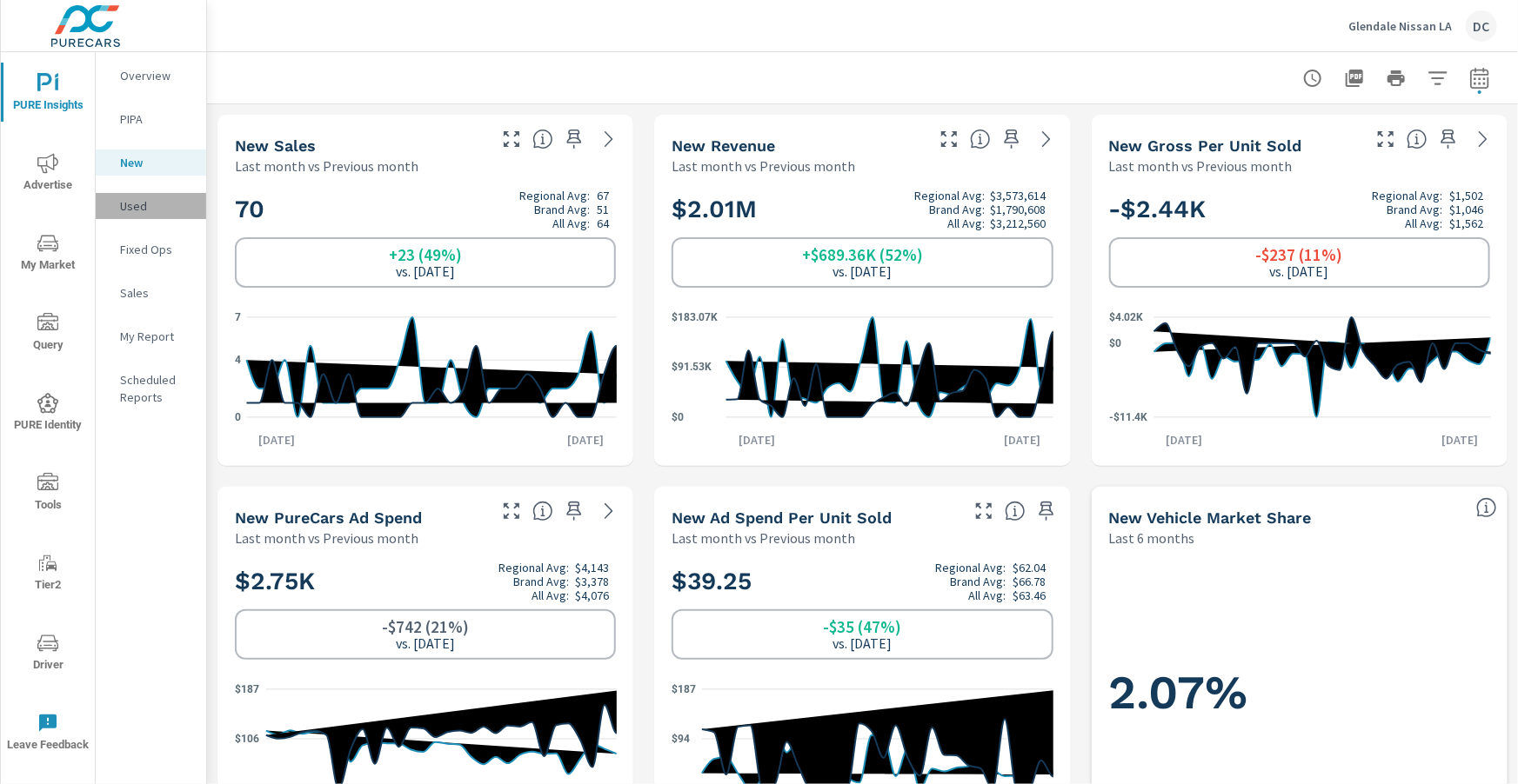
click at [128, 211] on p "Used" at bounding box center [155, 206] width 72 height 17
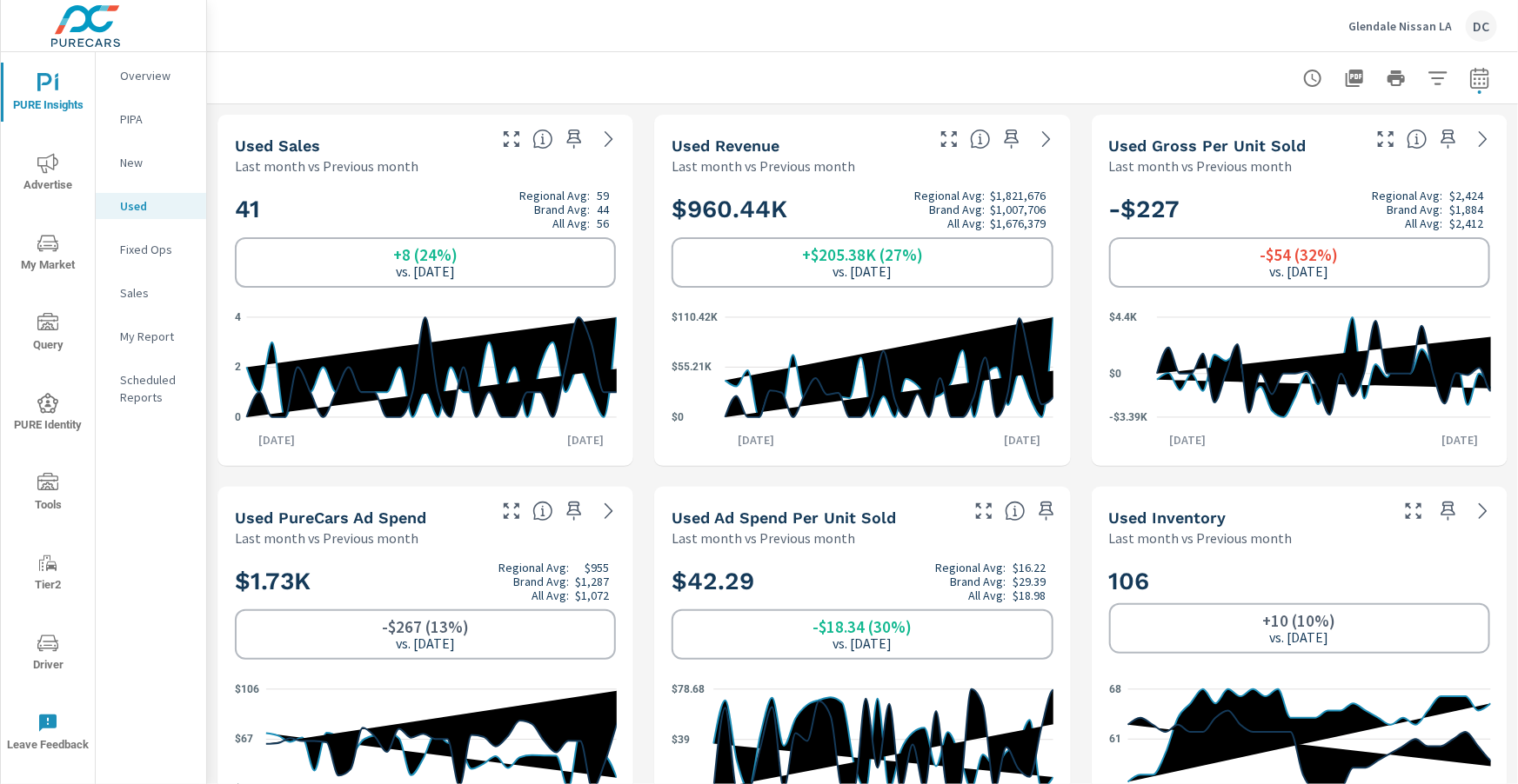
click at [142, 248] on p "Fixed Ops" at bounding box center [155, 249] width 72 height 17
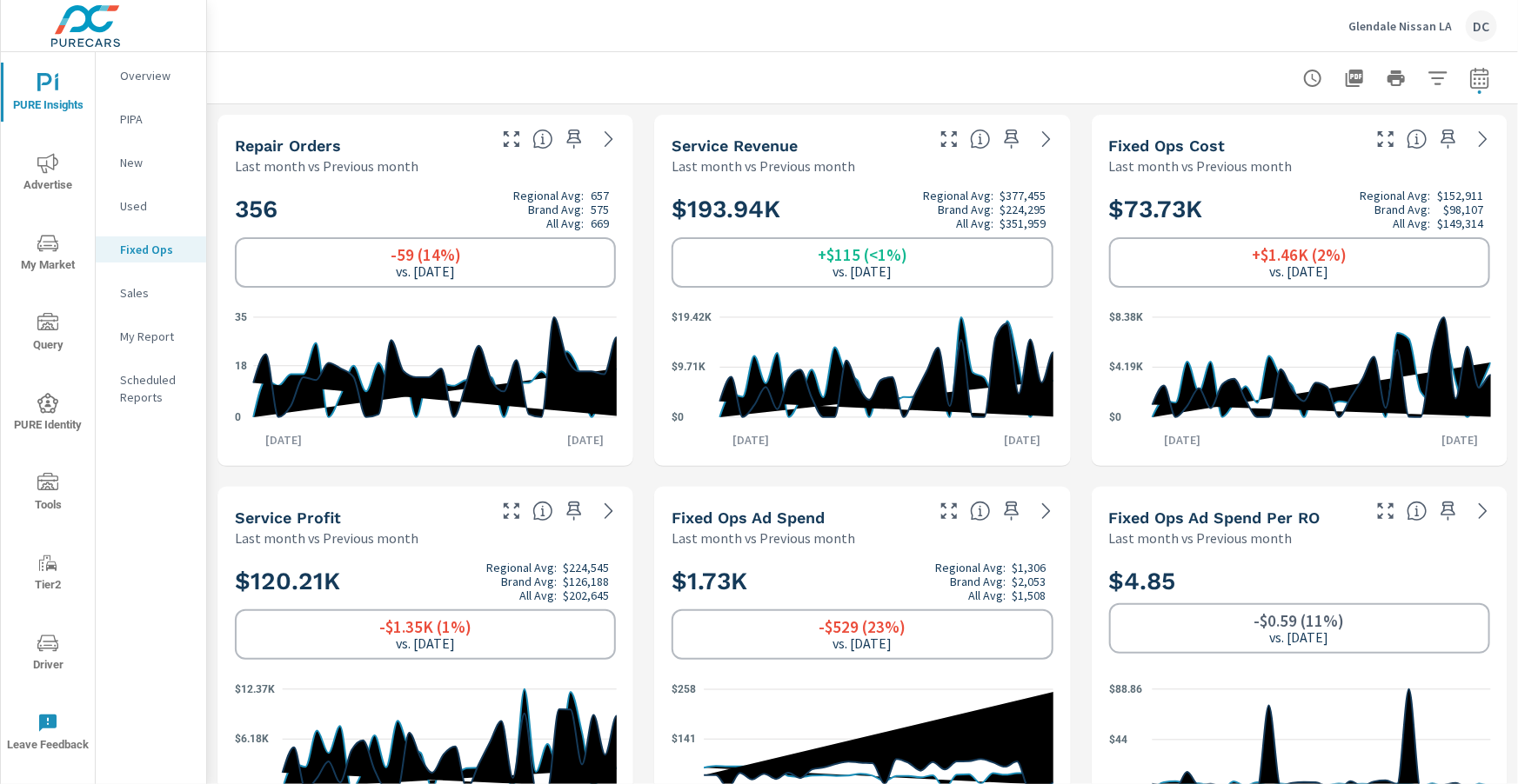
click at [58, 159] on icon "nav menu" at bounding box center [48, 164] width 21 height 21
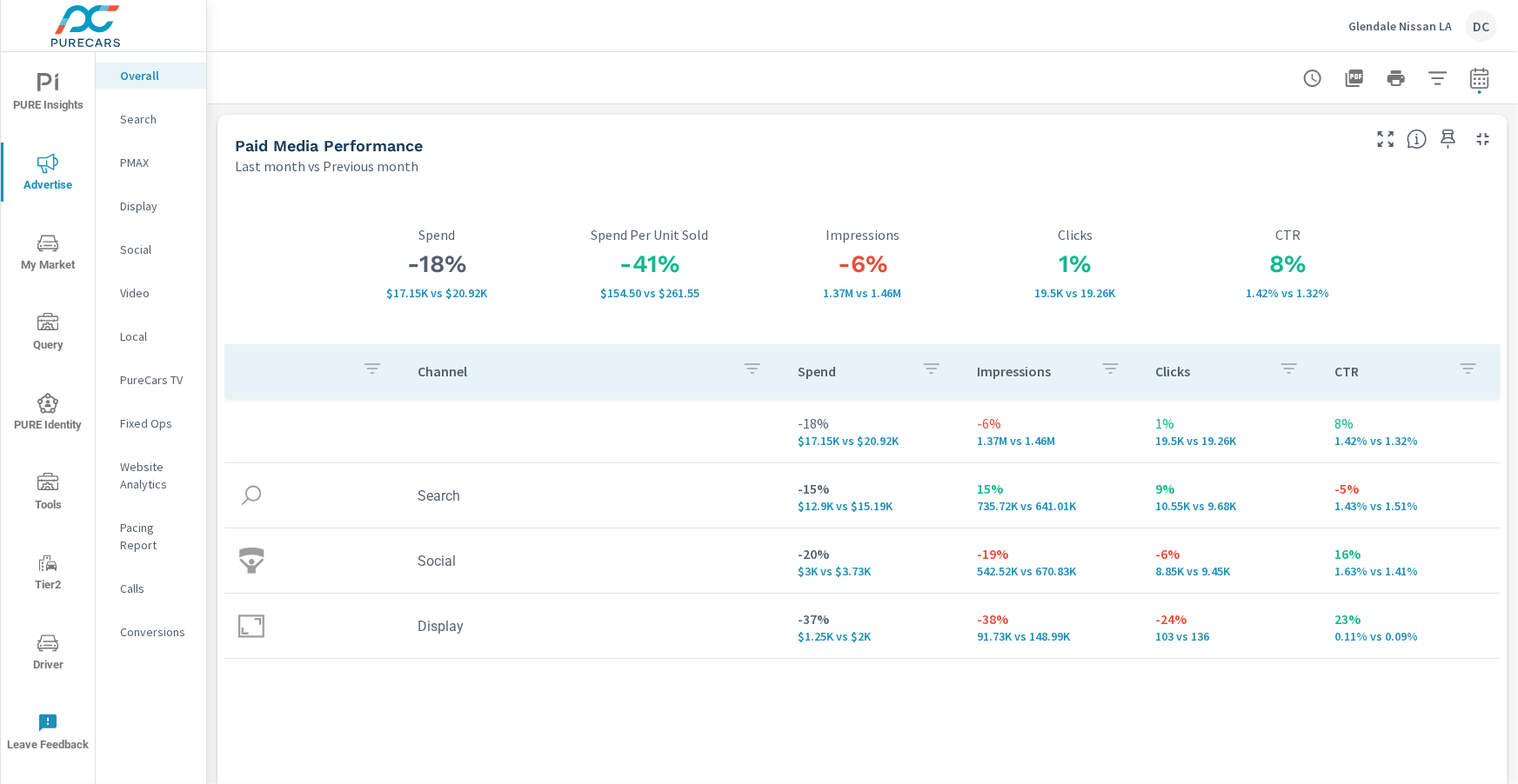
click at [56, 80] on icon "nav menu" at bounding box center [57, 84] width 4 height 13
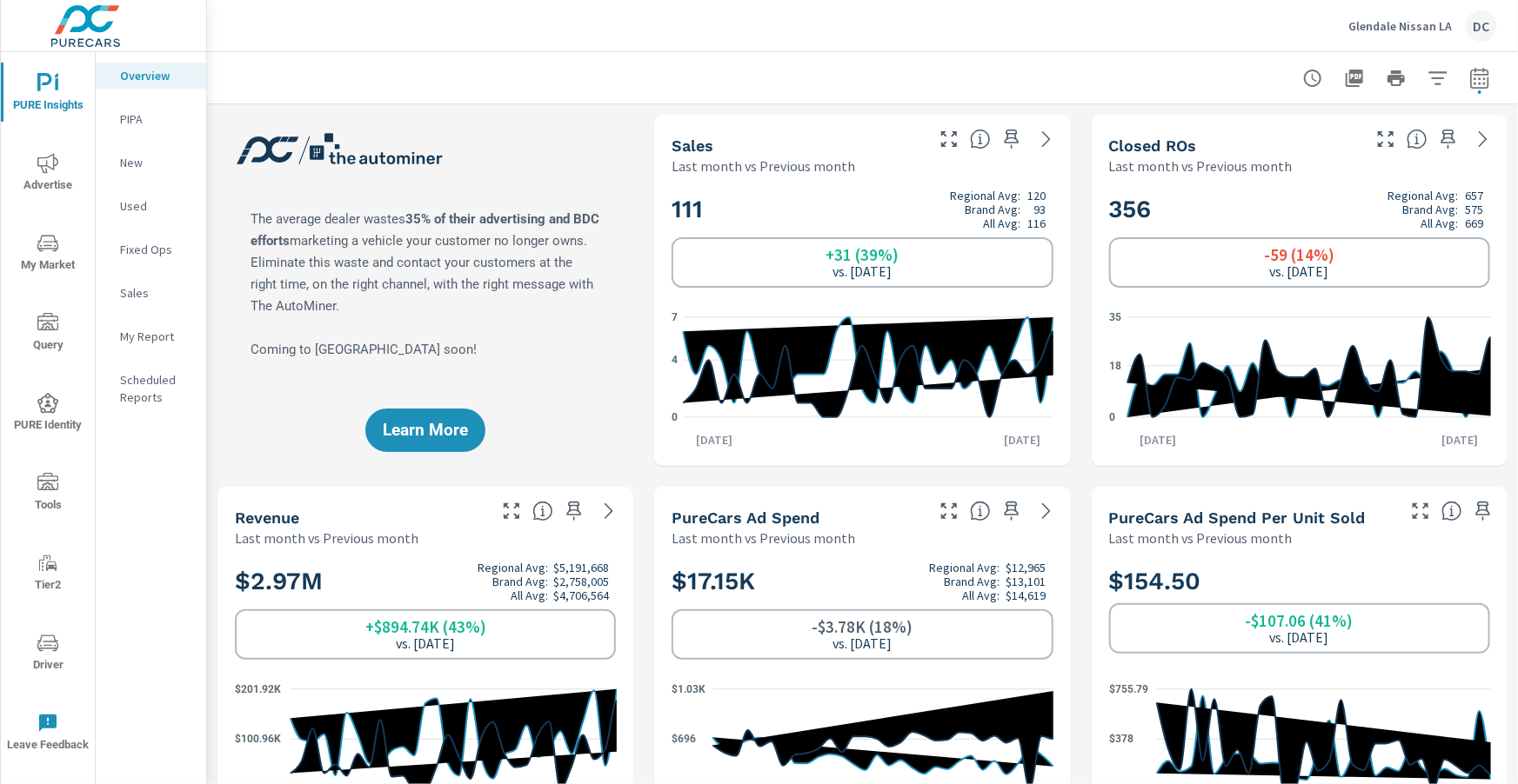
click at [128, 303] on div "Sales" at bounding box center [151, 292] width 110 height 26
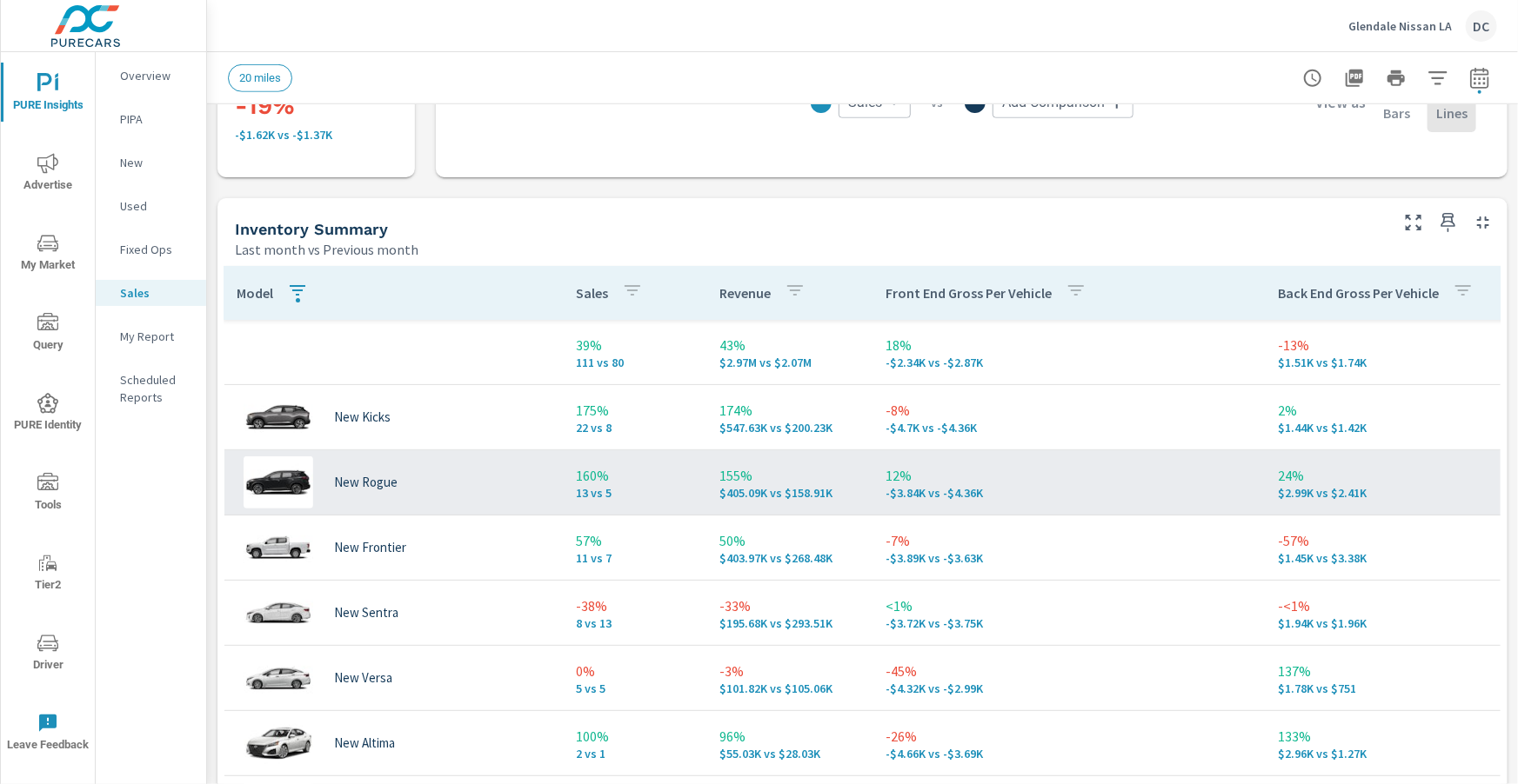
scroll to position [0, 1]
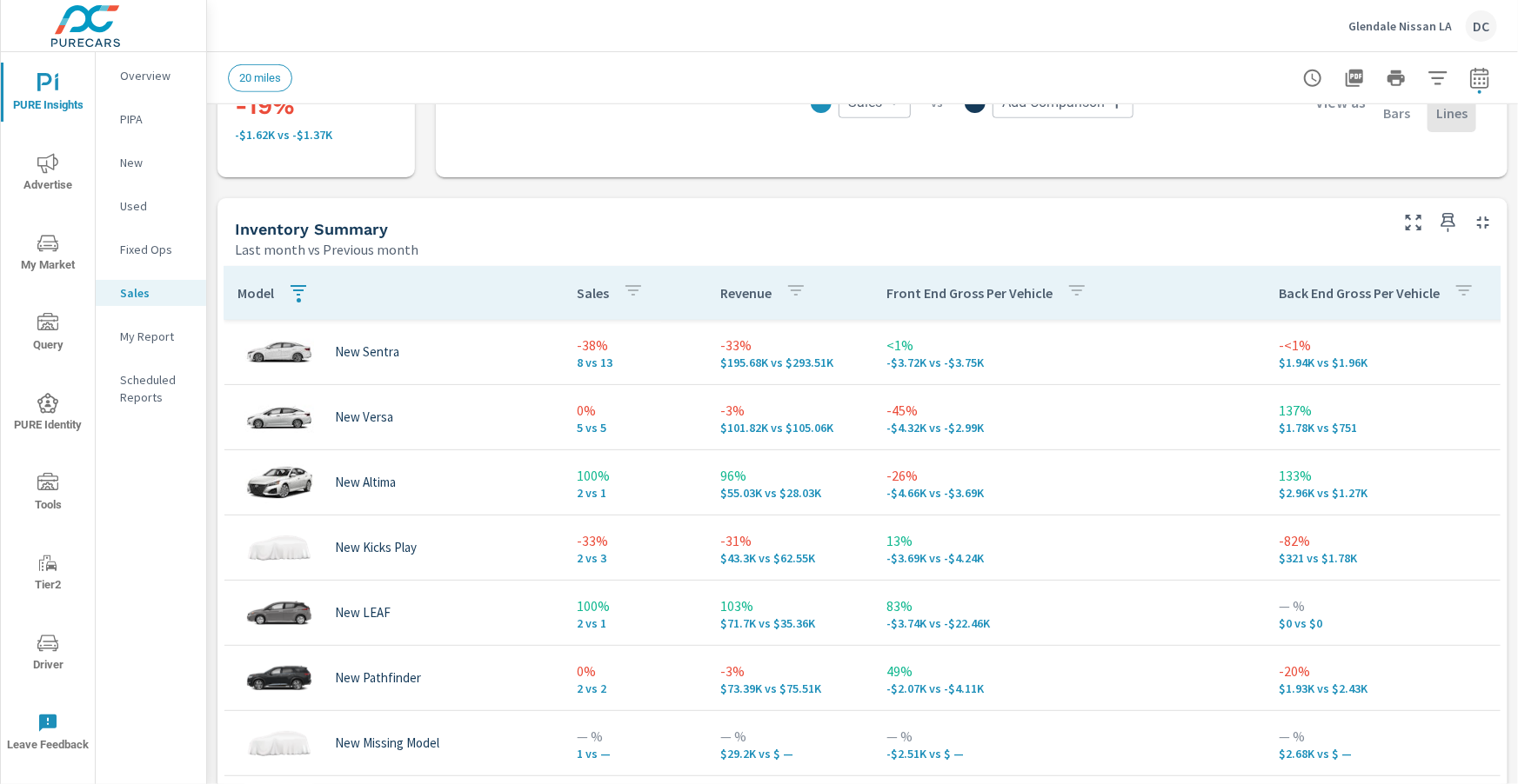
scroll to position [277, 1]
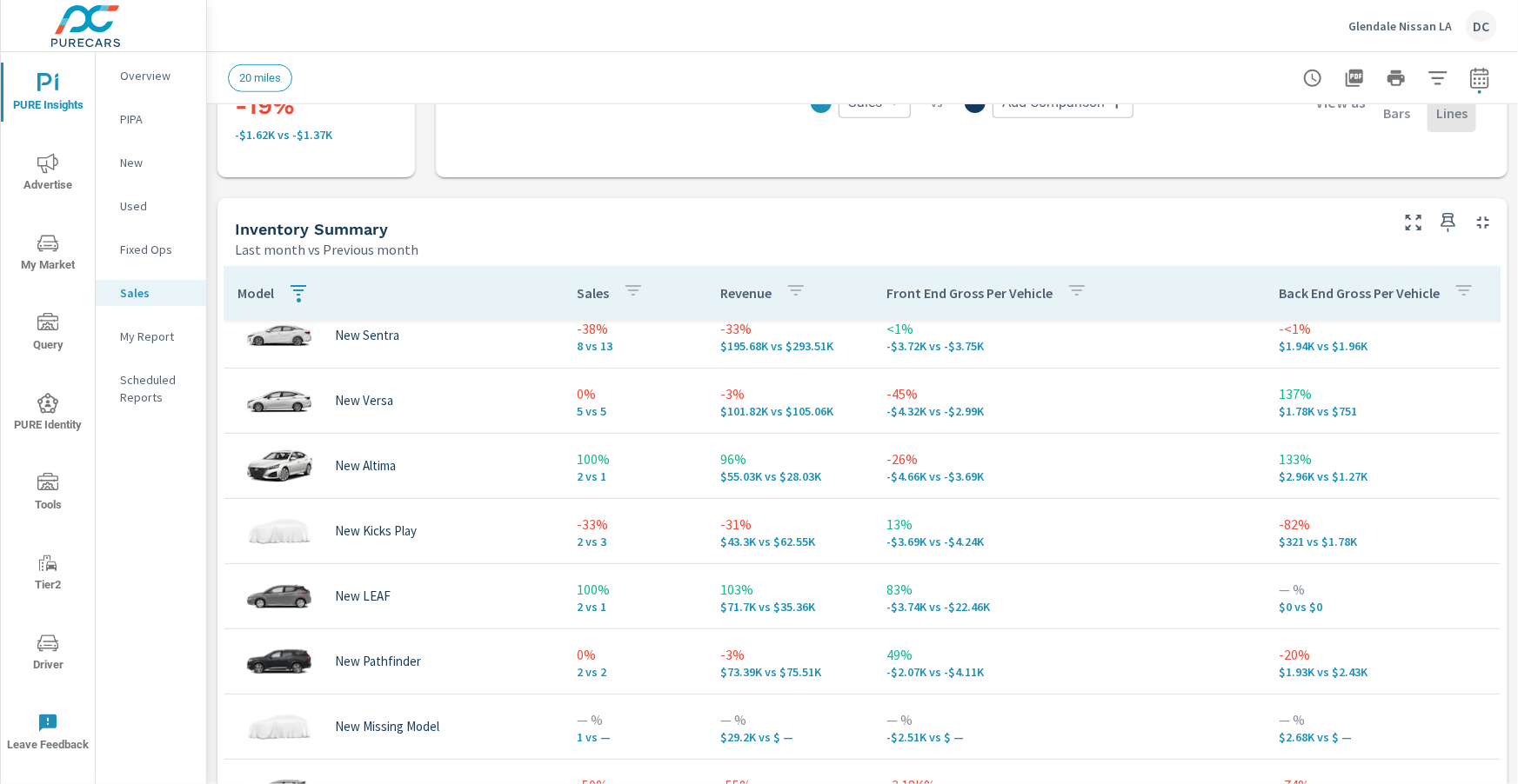
scroll to position [12, 1]
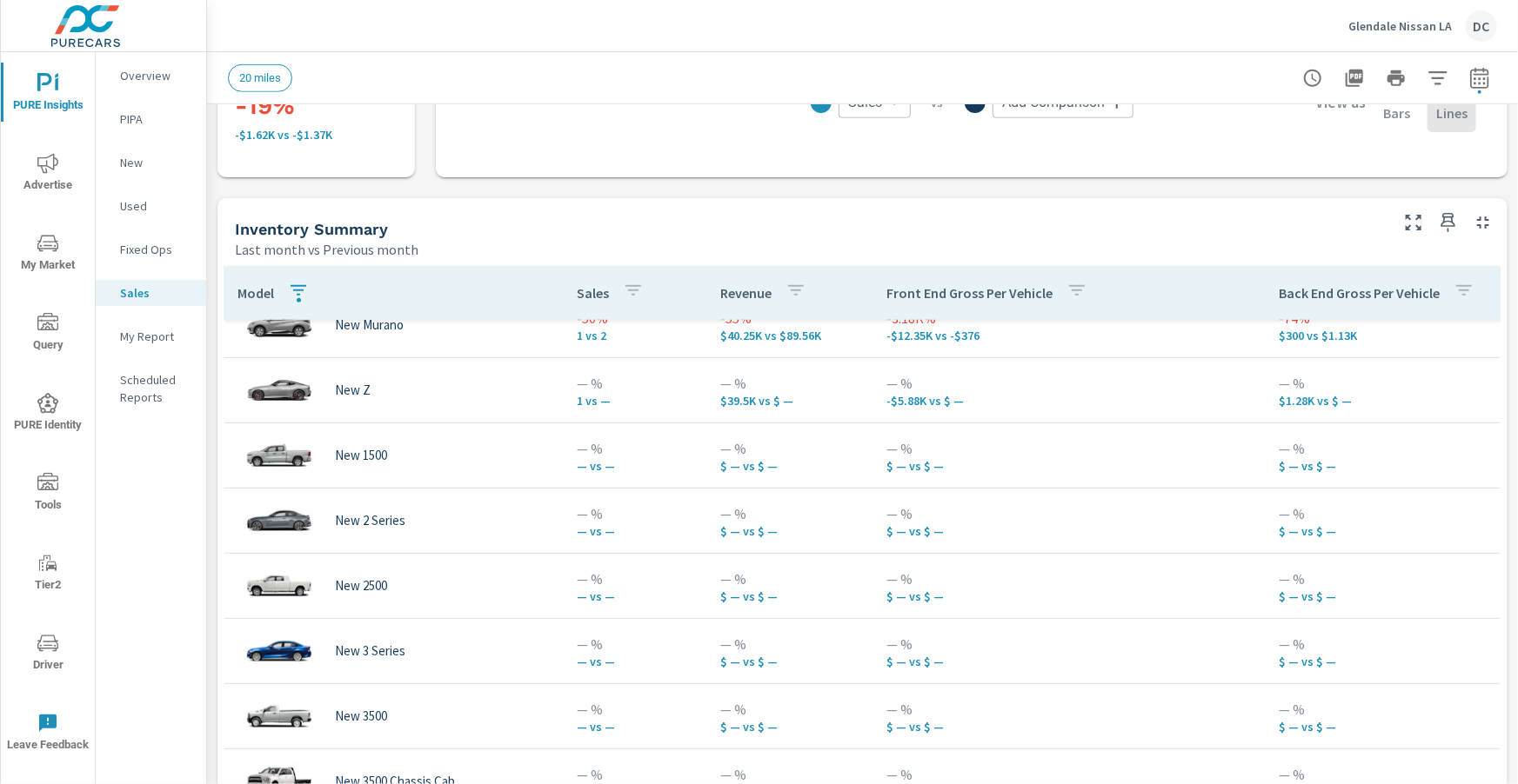
scroll to position [354, 1]
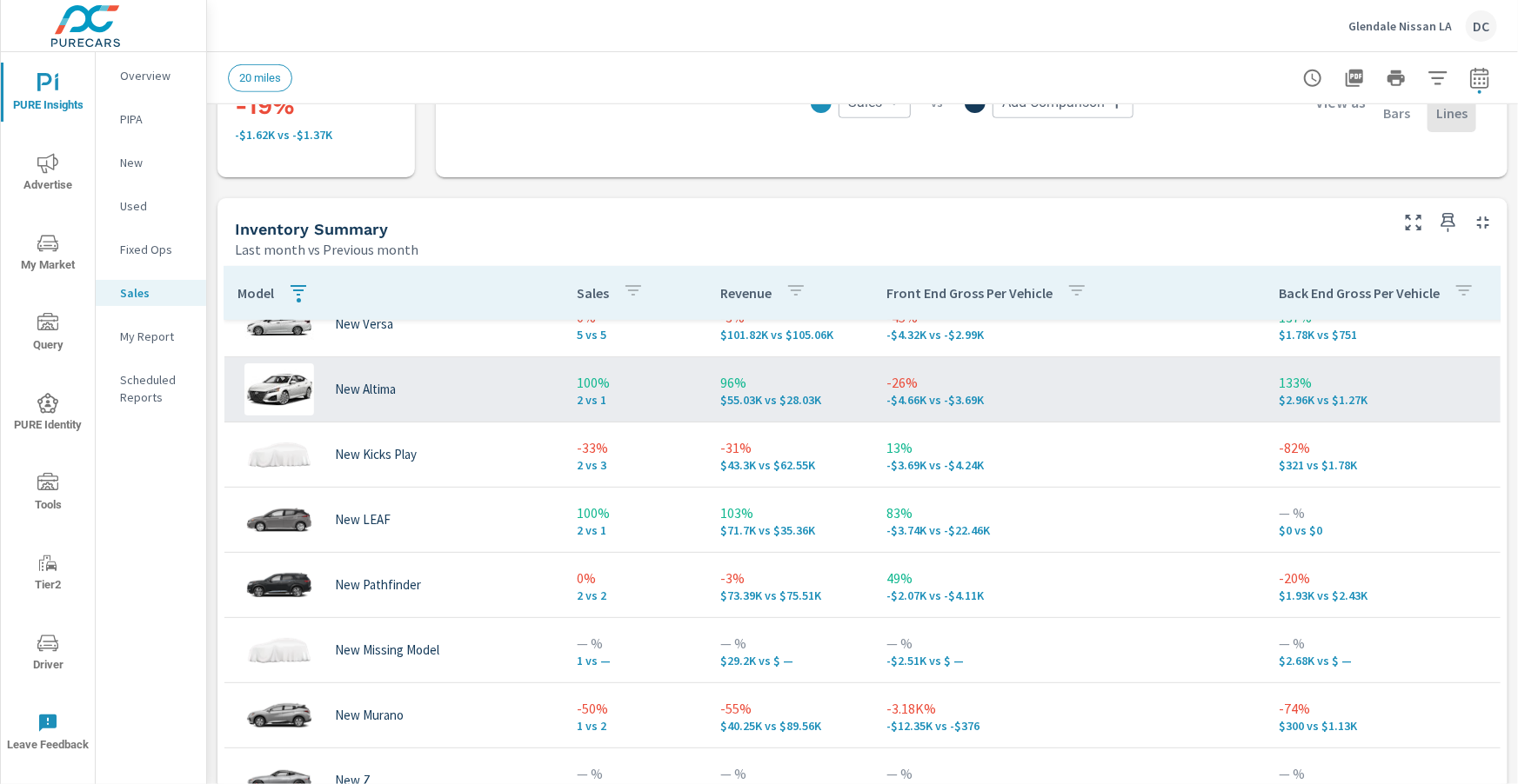
scroll to position [0, 1]
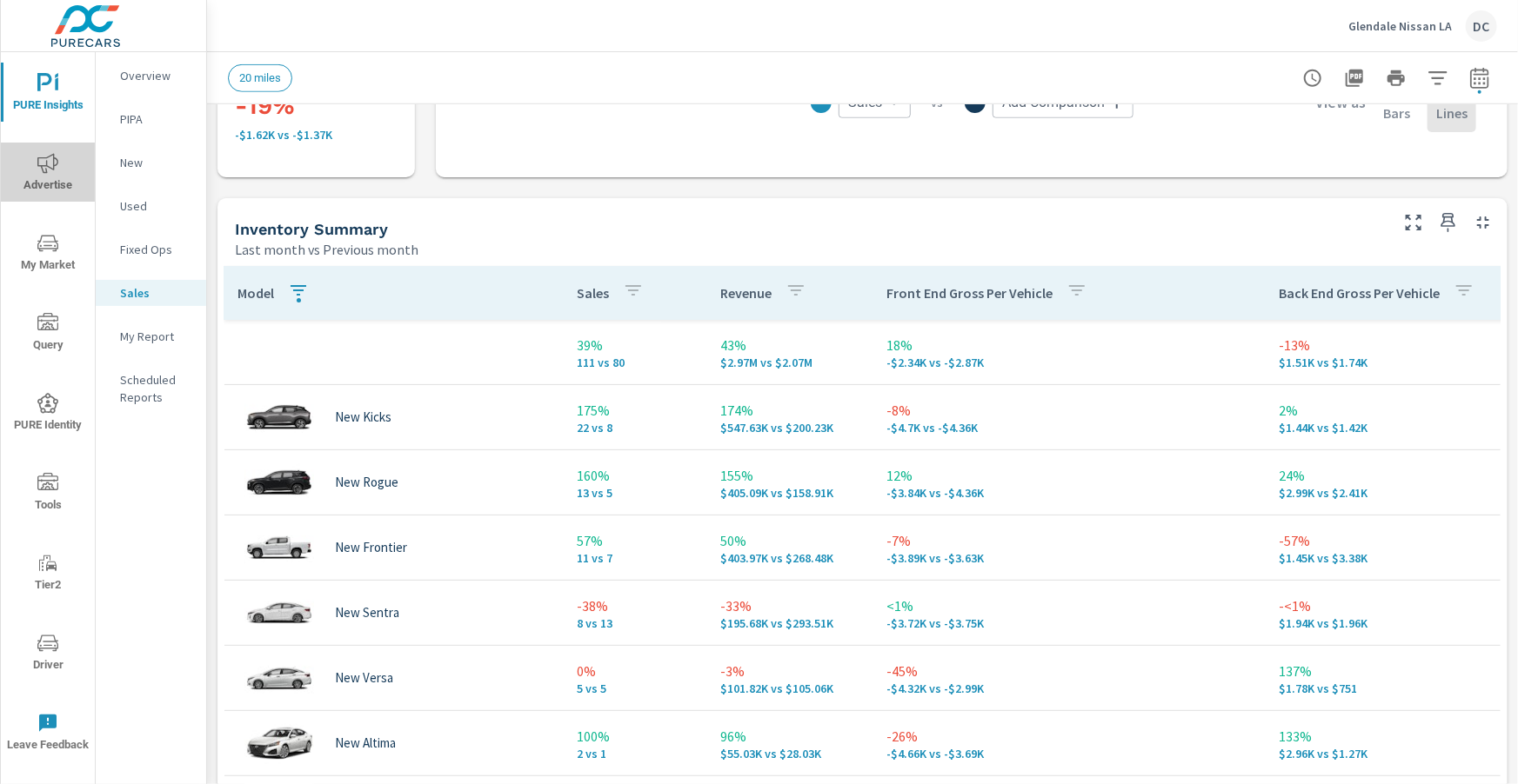
click at [59, 177] on span "Advertise" at bounding box center [47, 174] width 83 height 42
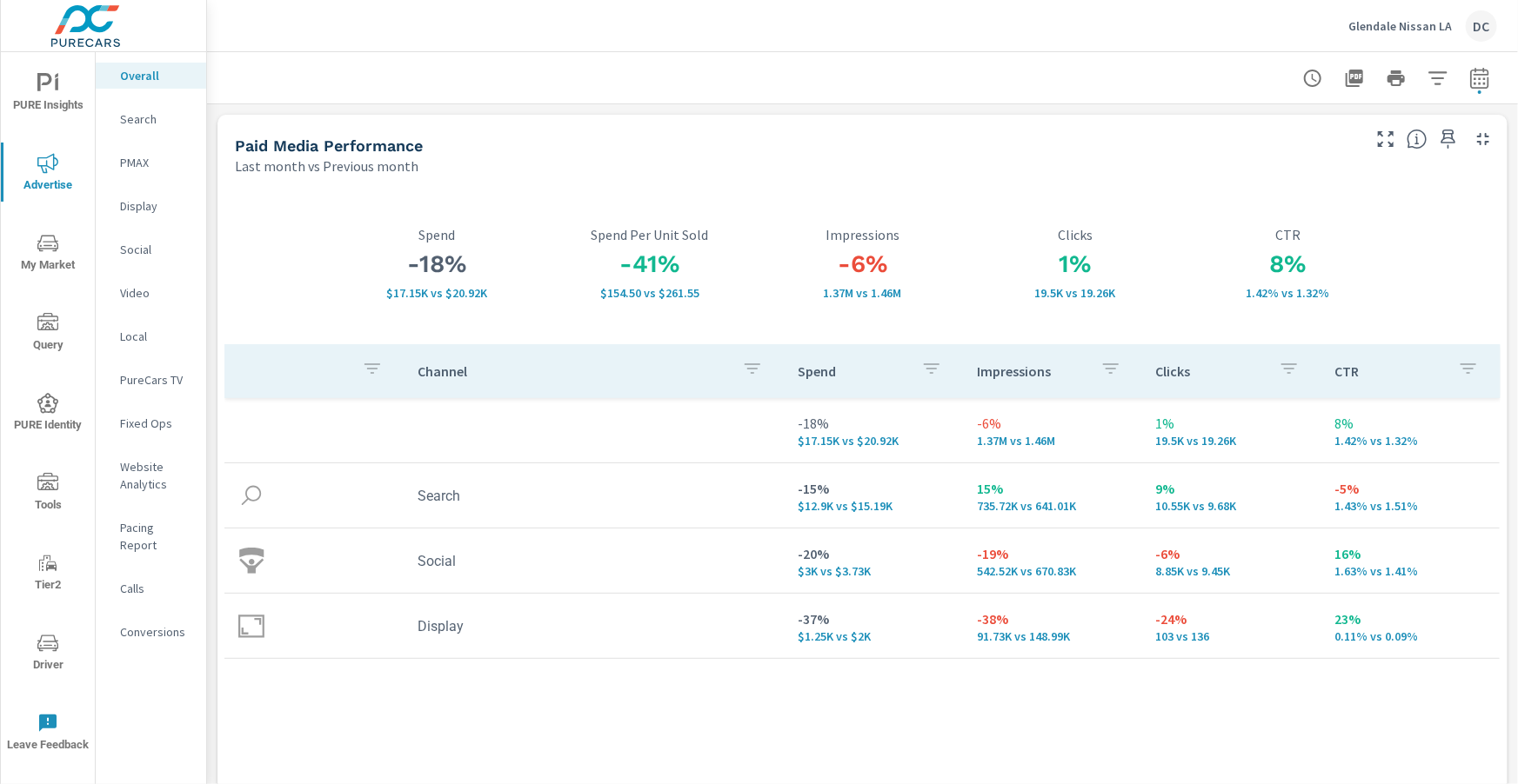
click at [139, 164] on p "PMAX" at bounding box center [155, 163] width 72 height 17
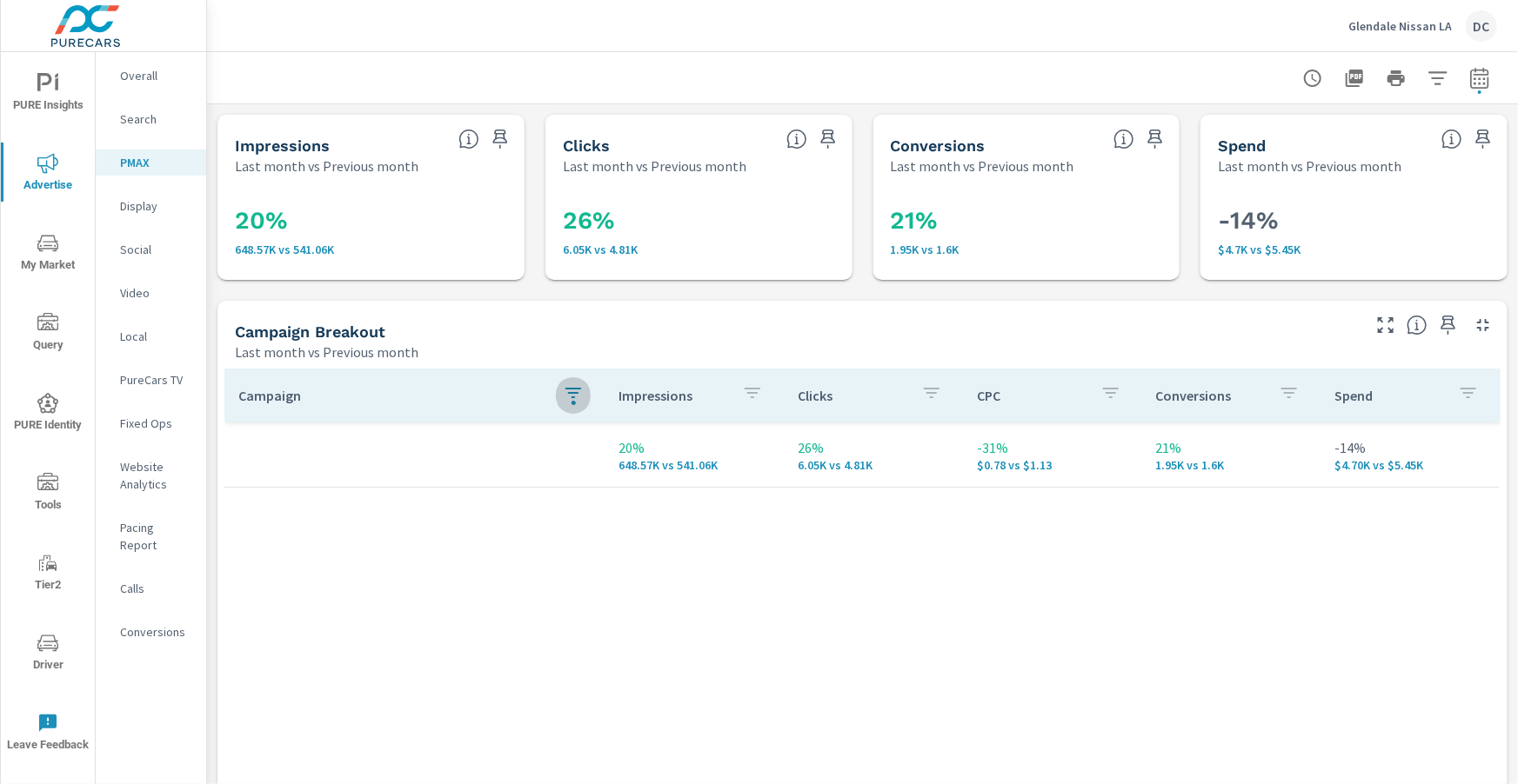
click at [577, 388] on icon "button" at bounding box center [573, 393] width 21 height 21
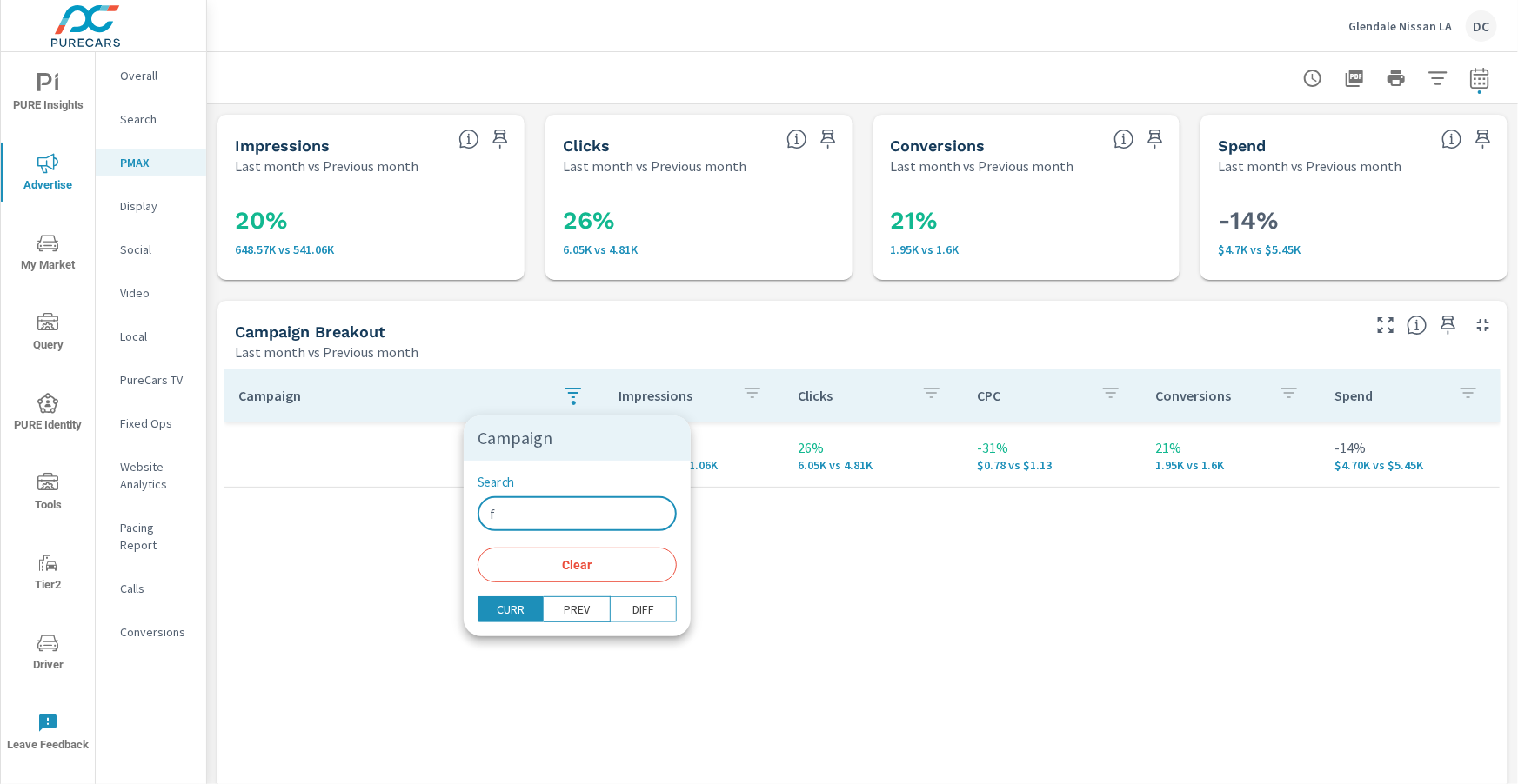
click at [509, 503] on input "f" at bounding box center [577, 514] width 199 height 35
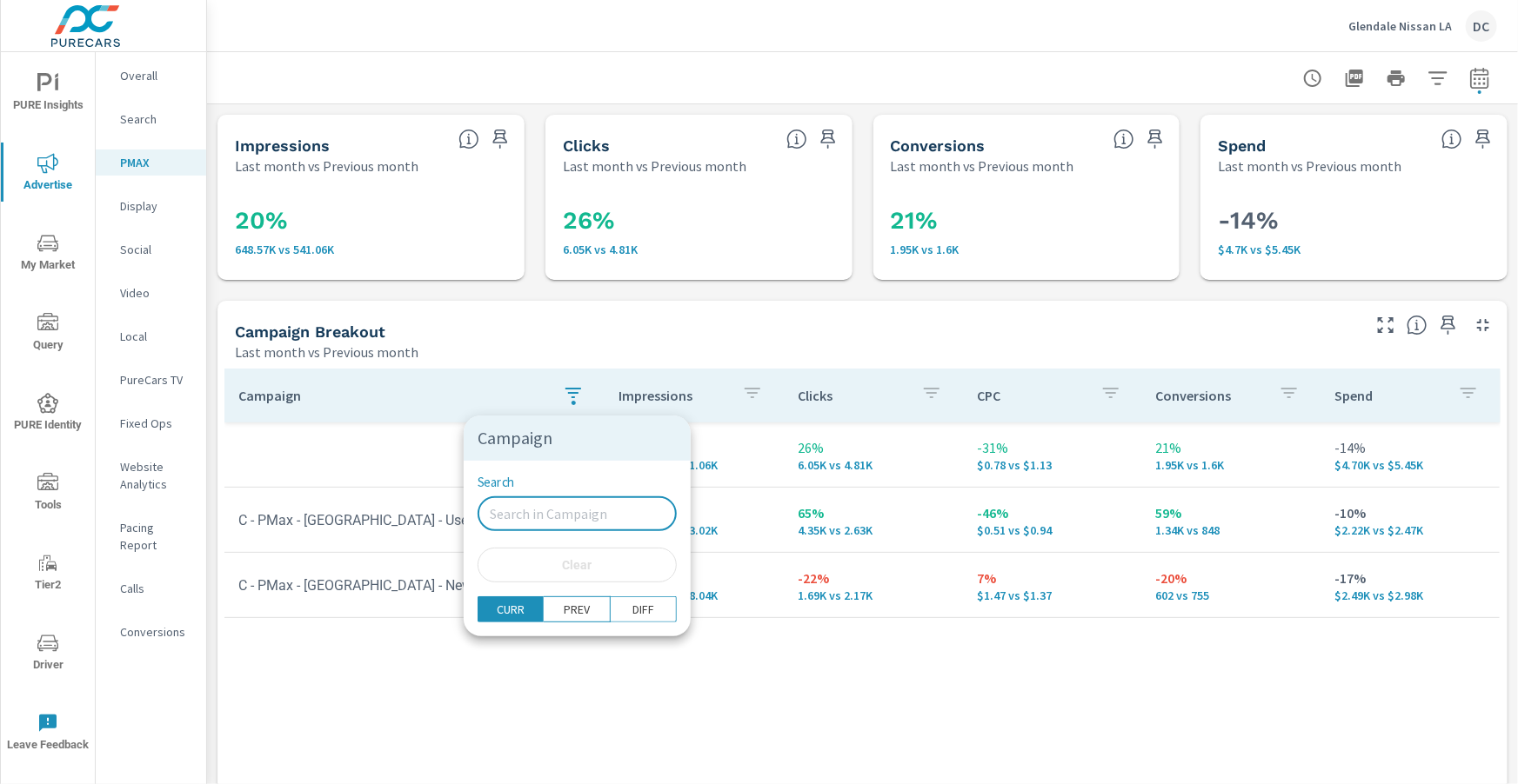
click at [663, 344] on div at bounding box center [759, 392] width 1518 height 784
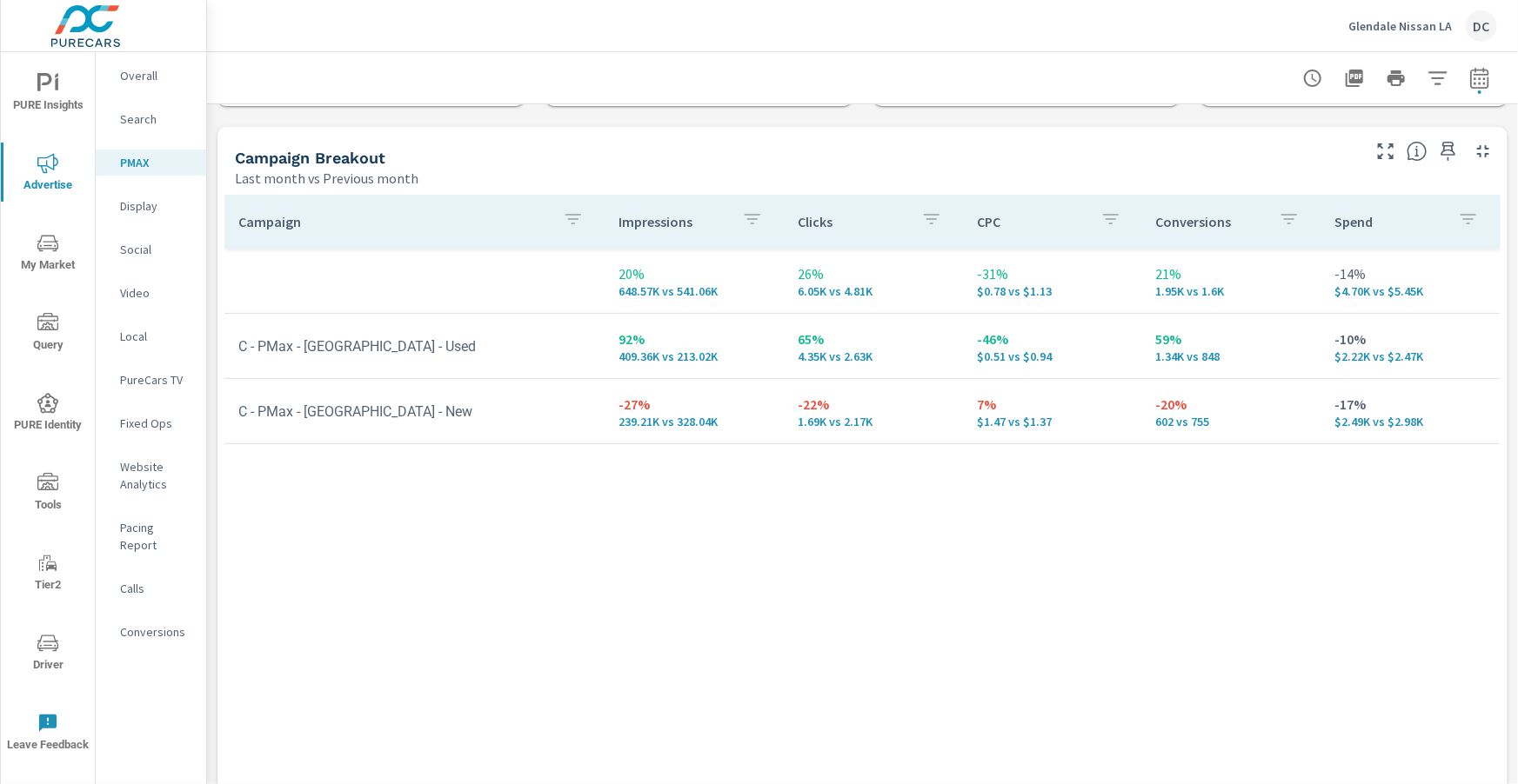
scroll to position [250, 0]
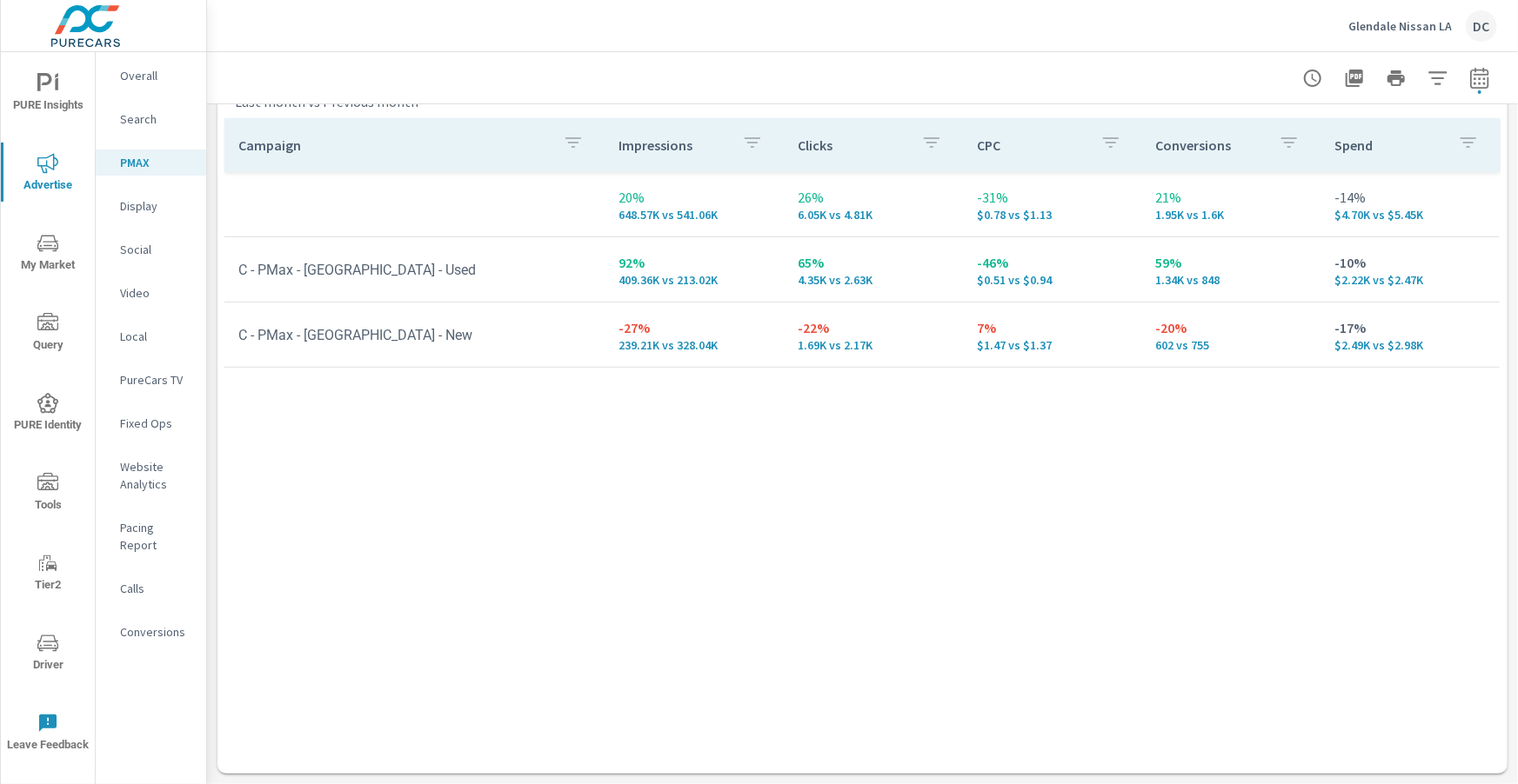
click at [147, 111] on p "Search" at bounding box center [155, 119] width 72 height 17
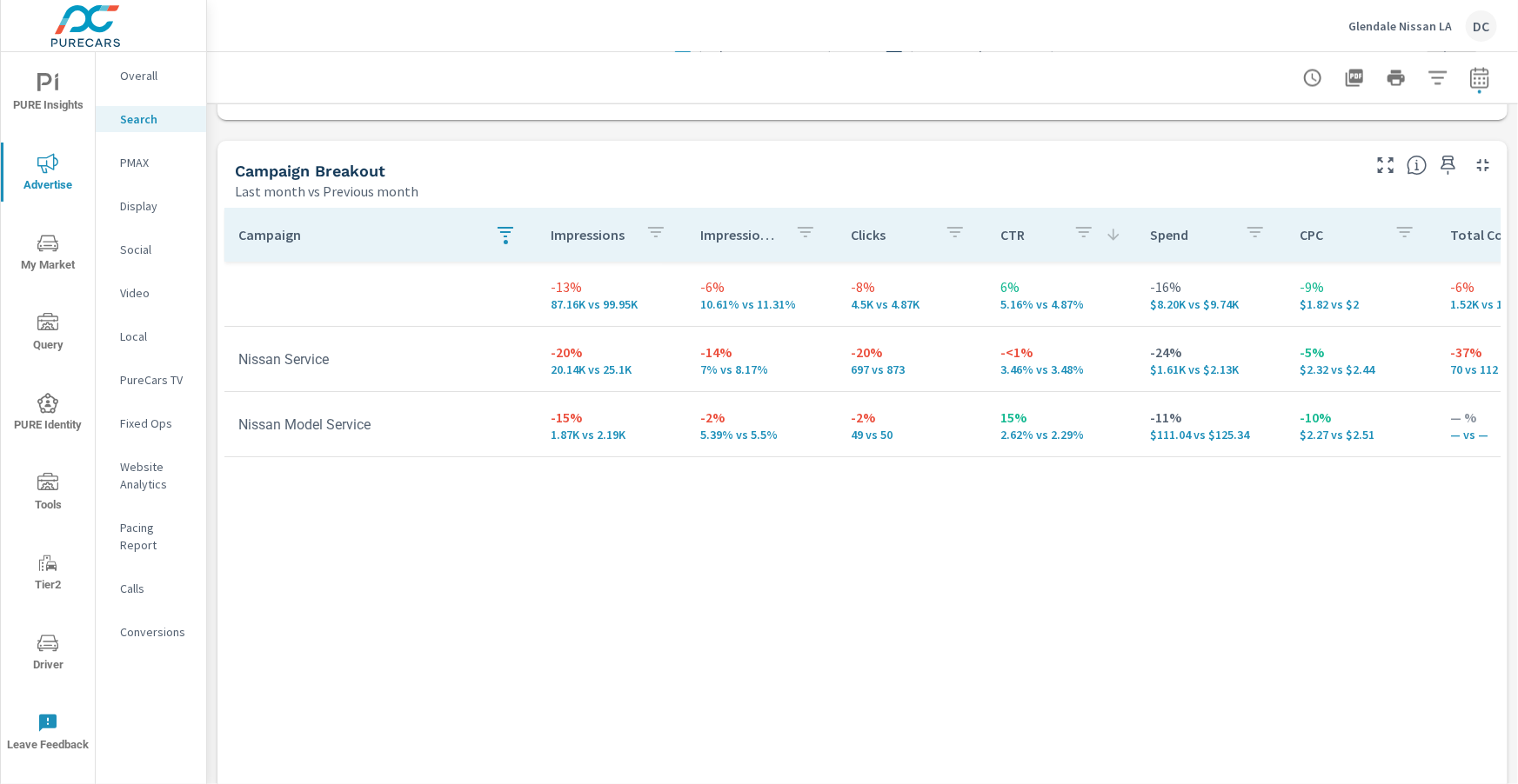
scroll to position [1740, 0]
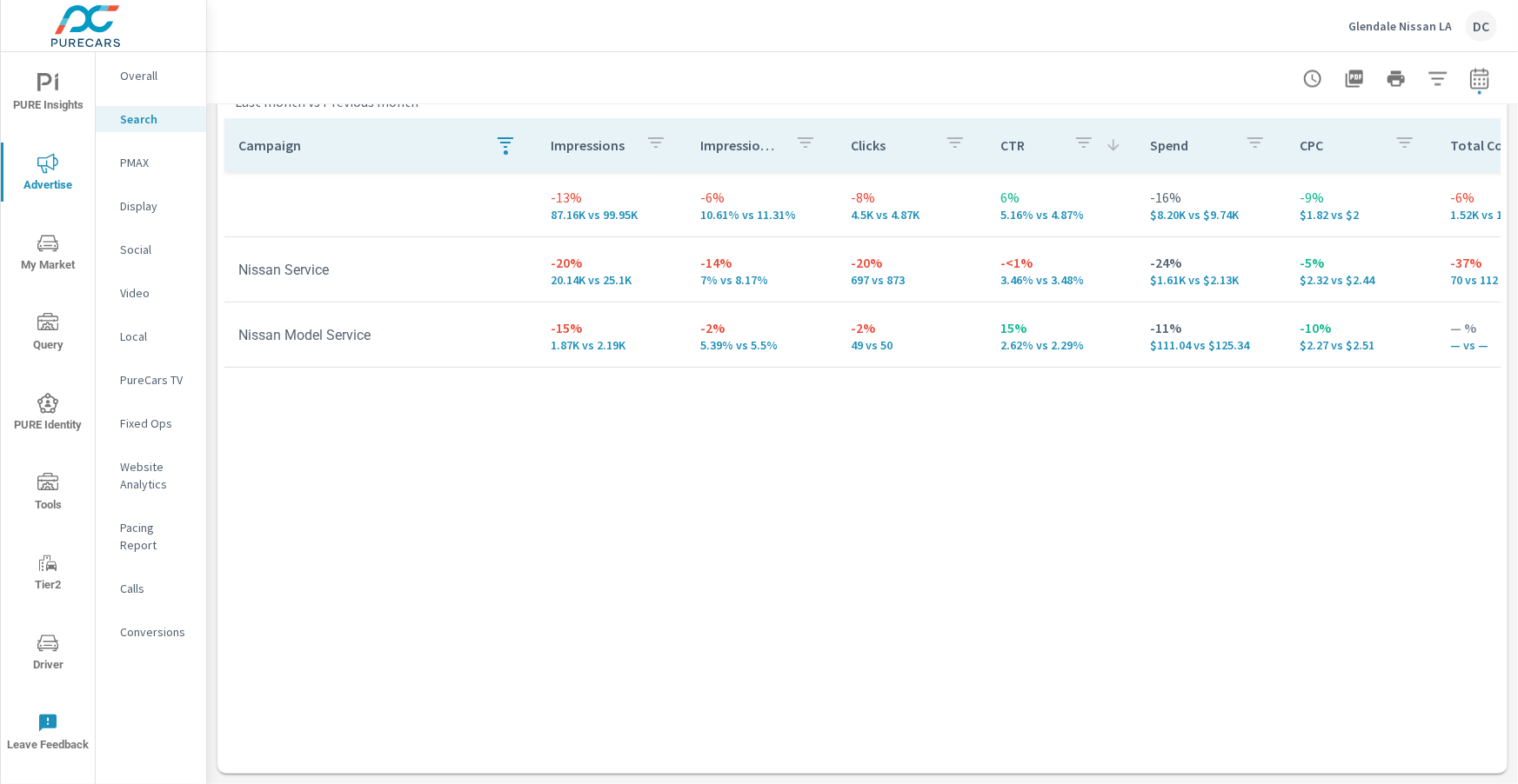
click at [509, 149] on icon "button" at bounding box center [505, 143] width 21 height 21
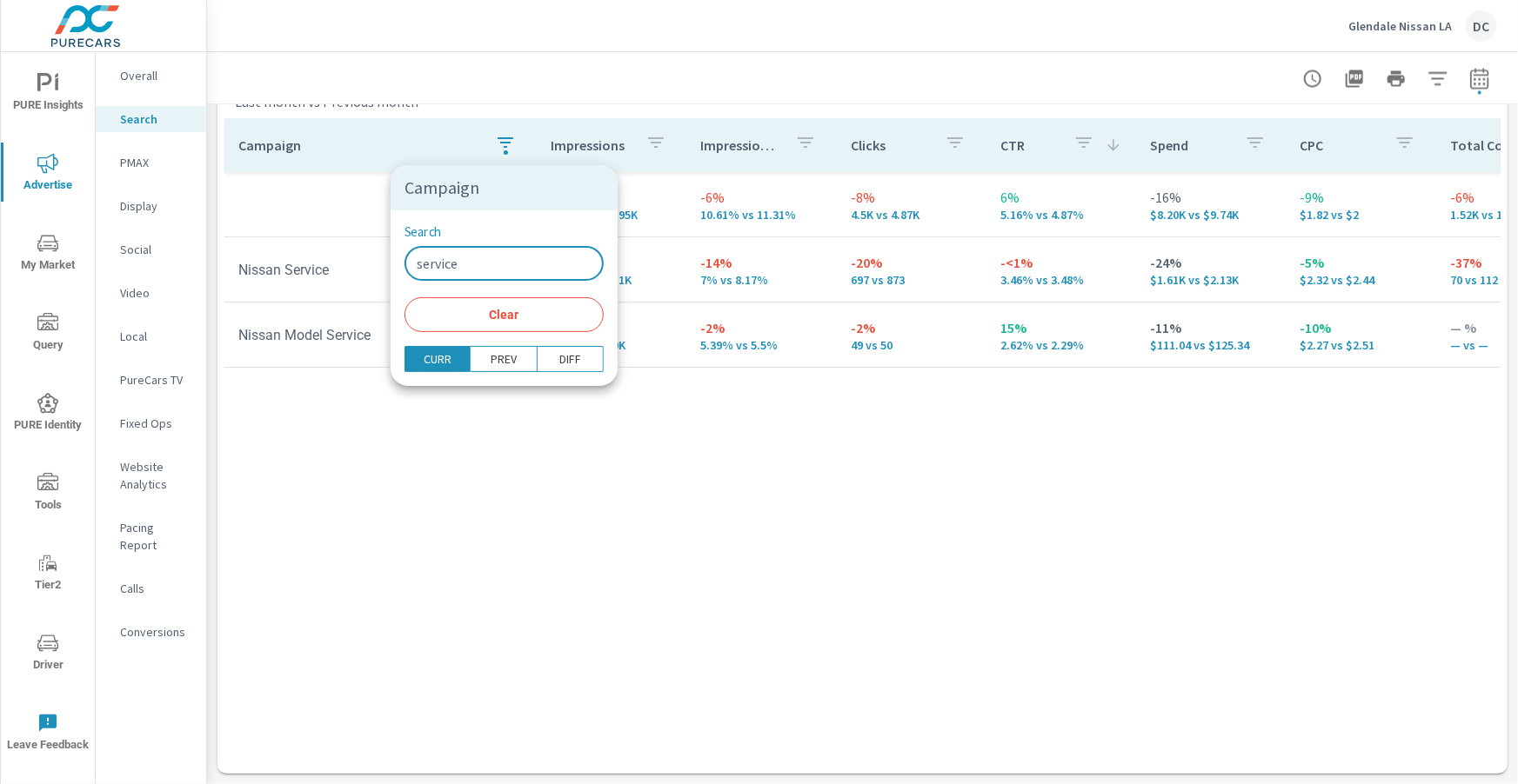
click at [472, 265] on input "service" at bounding box center [504, 264] width 199 height 35
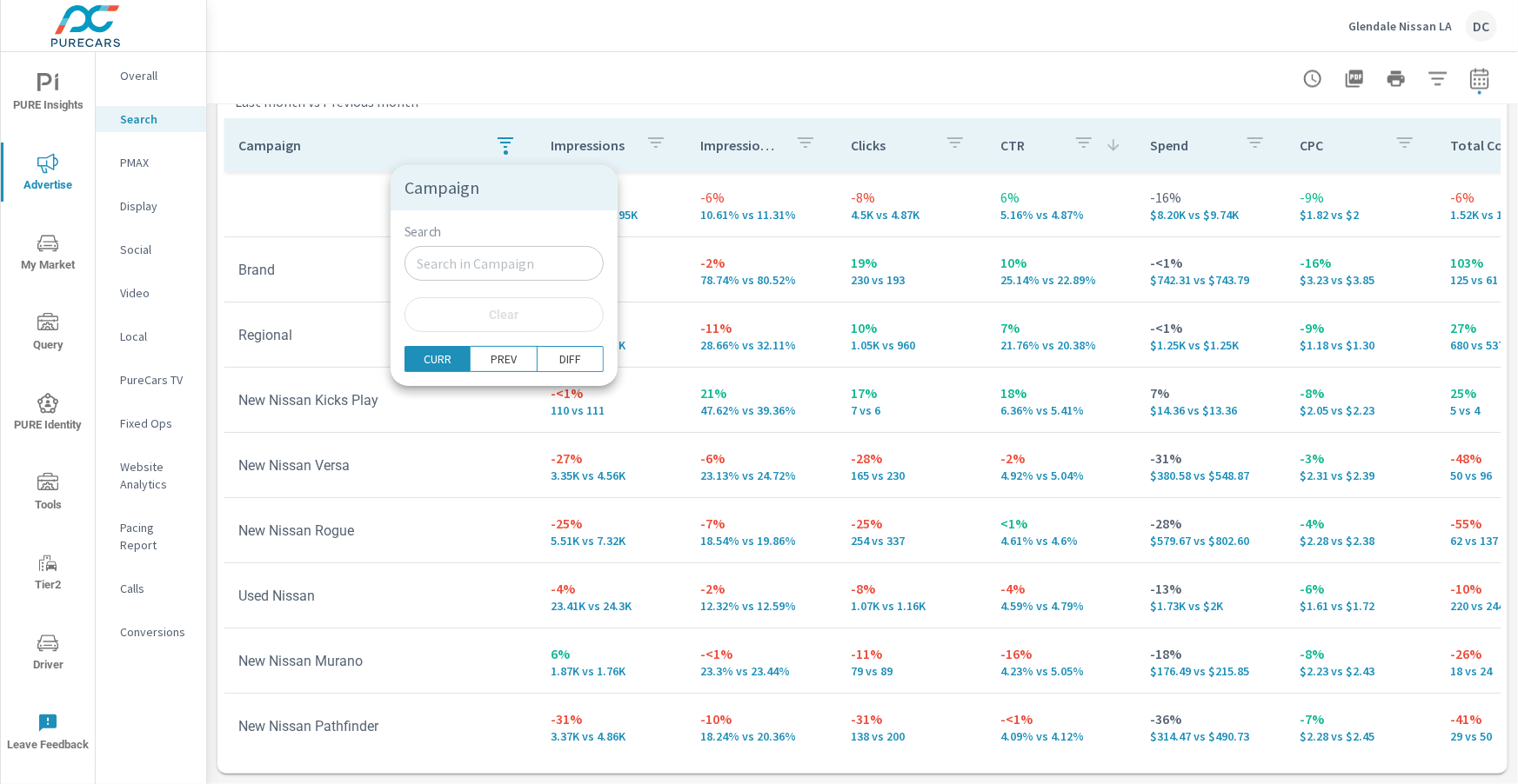
click at [357, 221] on div at bounding box center [759, 392] width 1518 height 784
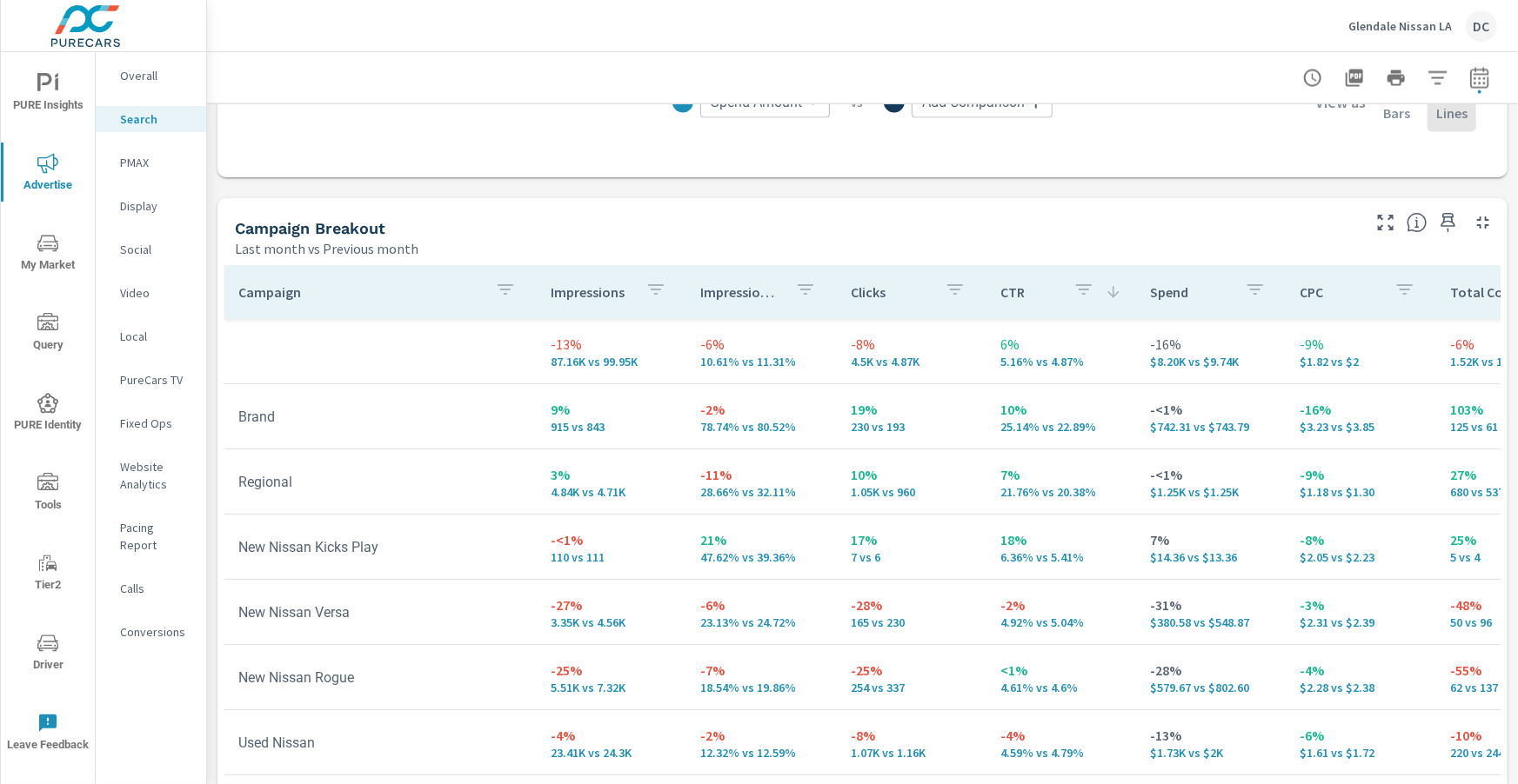
scroll to position [1636, 0]
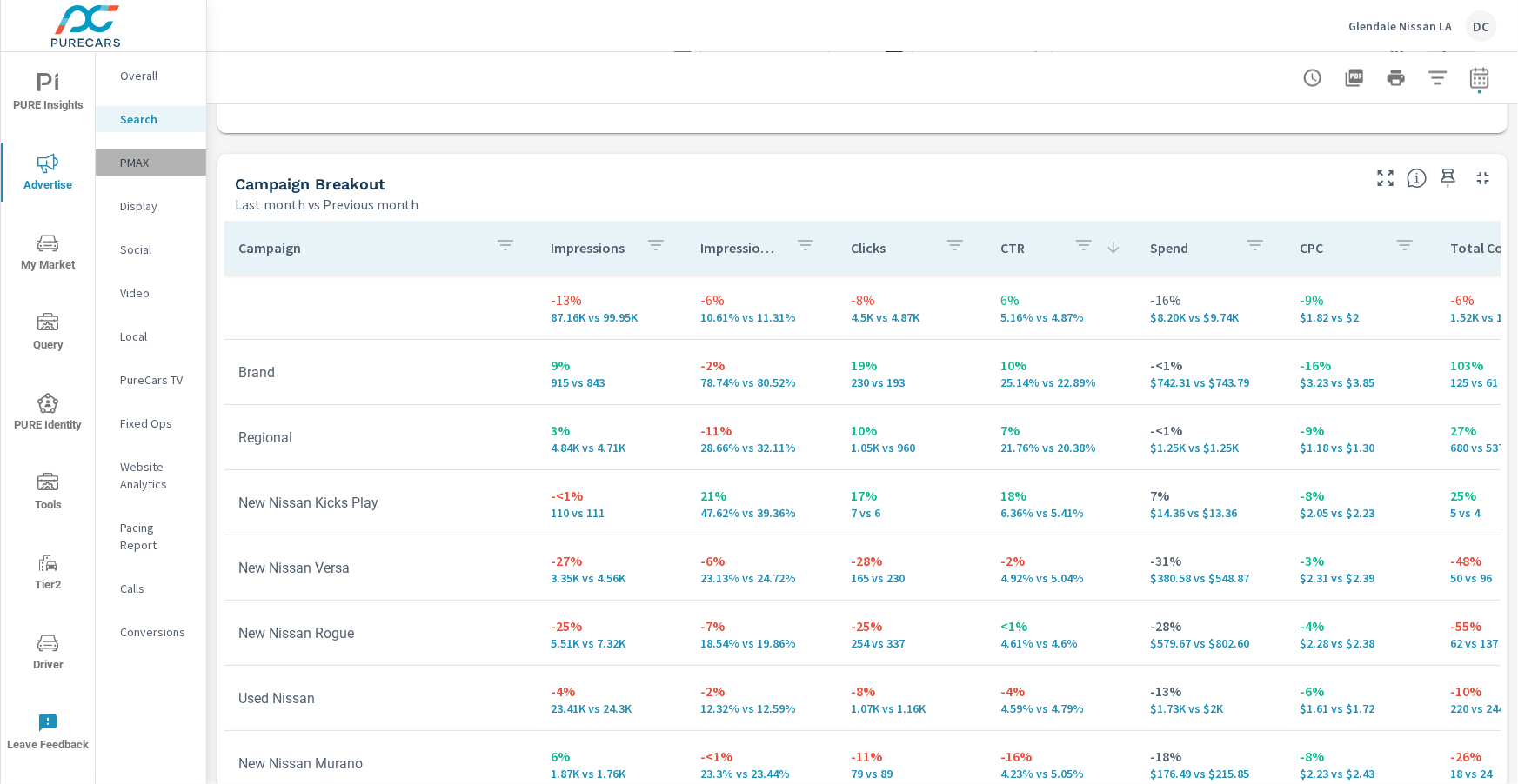
click at [143, 154] on p "PMAX" at bounding box center [155, 163] width 72 height 17
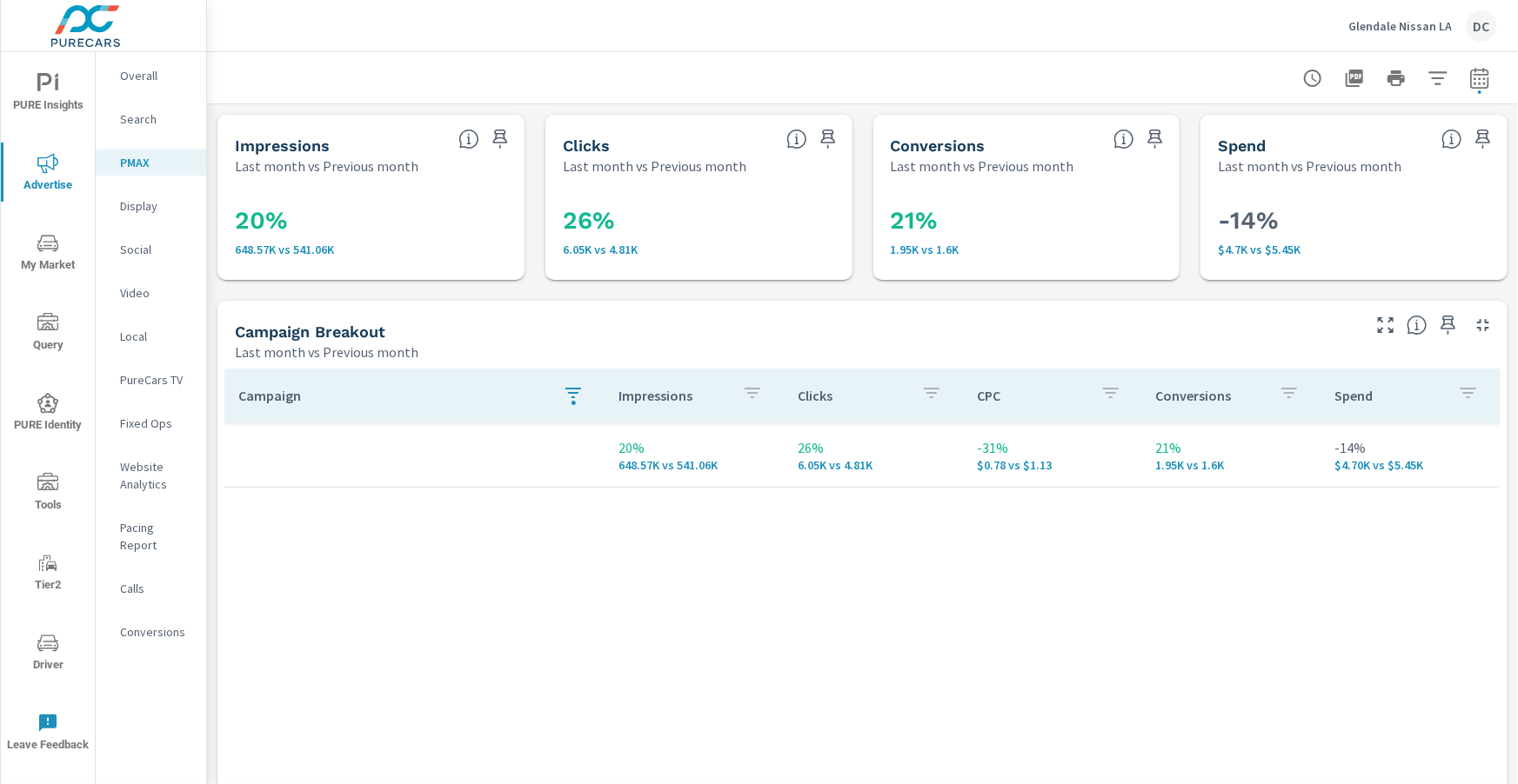
click at [577, 395] on icon "button" at bounding box center [573, 393] width 21 height 21
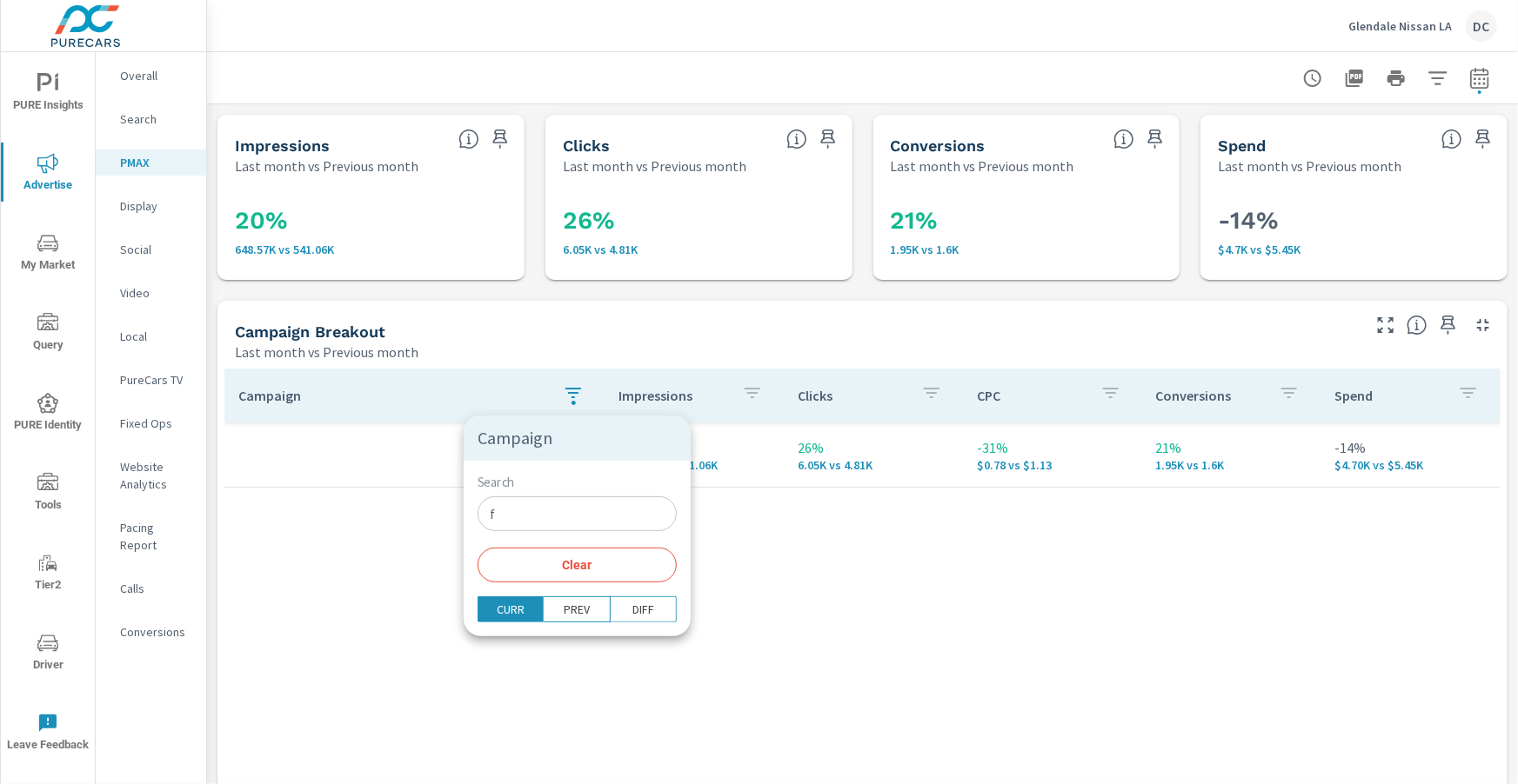
click at [549, 506] on input "f" at bounding box center [577, 514] width 199 height 35
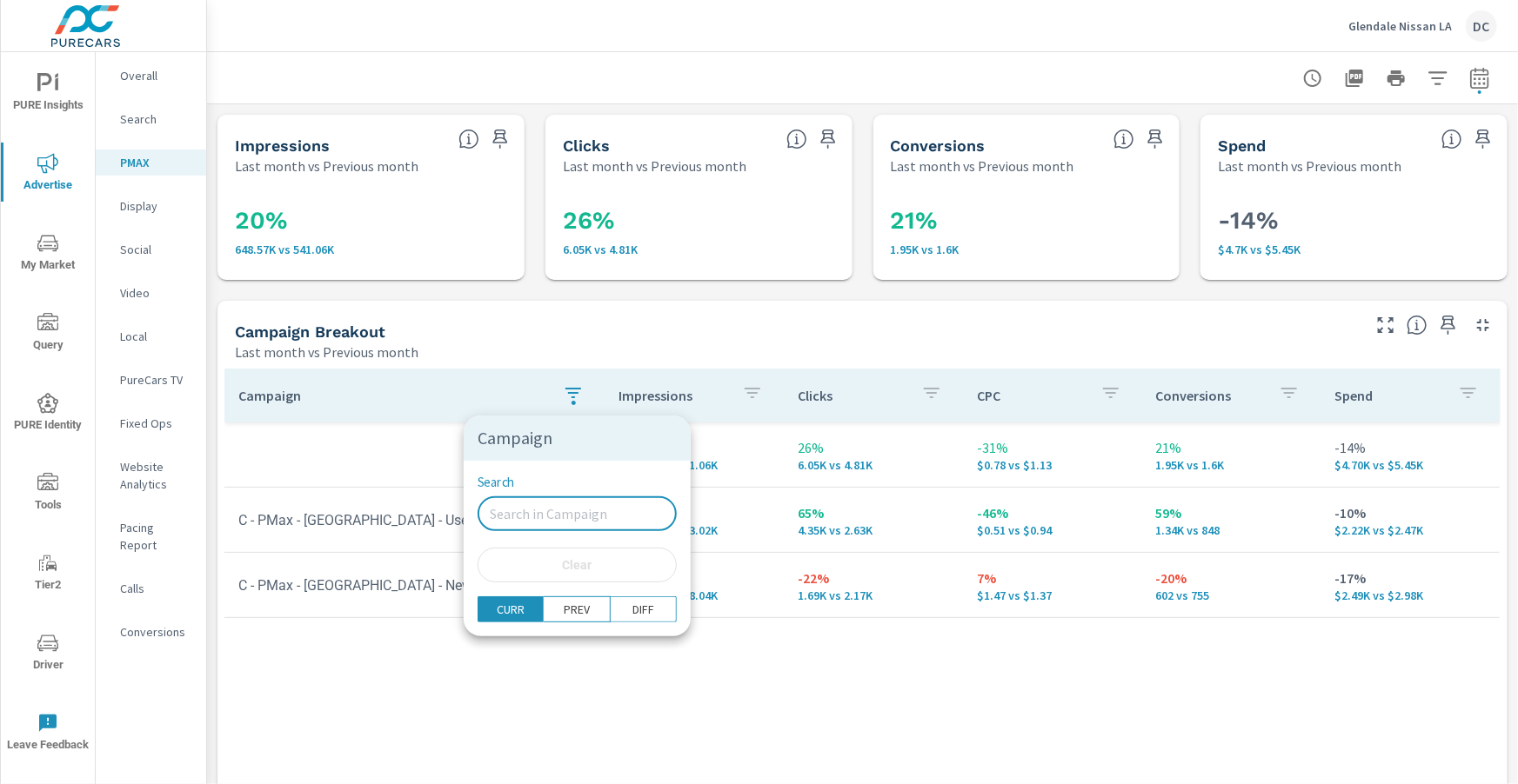
click at [676, 336] on div at bounding box center [759, 392] width 1518 height 784
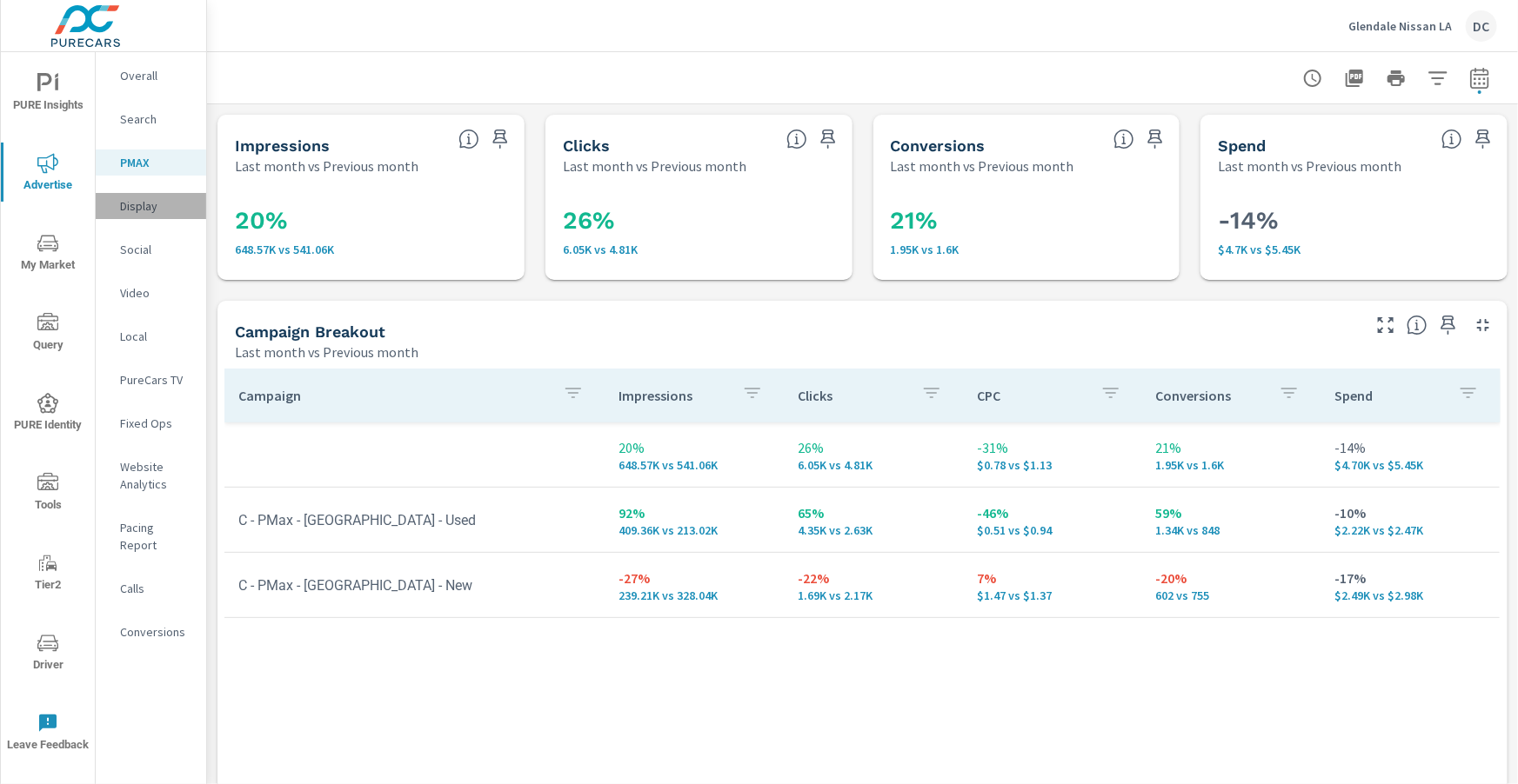
click at [154, 205] on p "Display" at bounding box center [155, 206] width 72 height 17
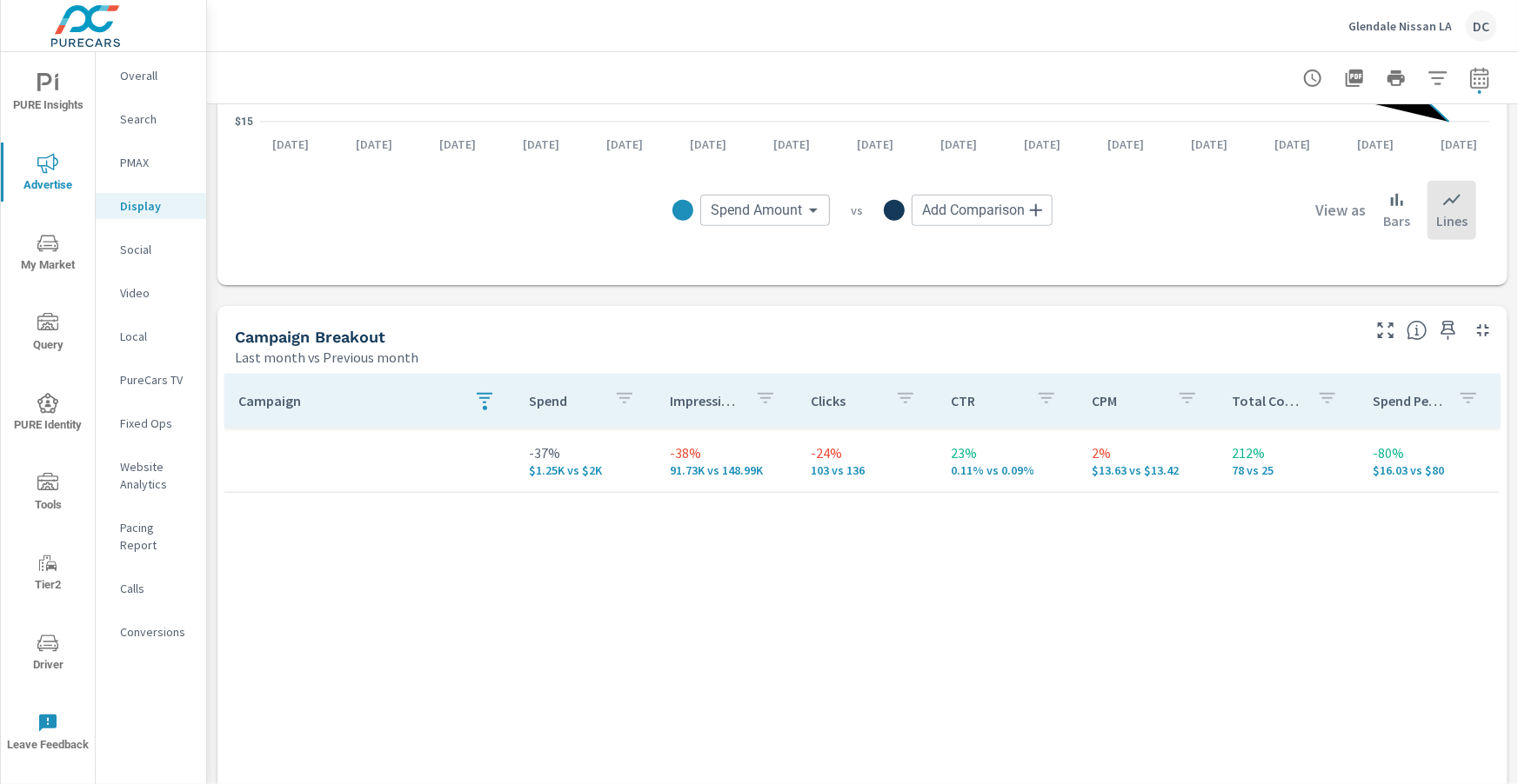
scroll to position [568, 0]
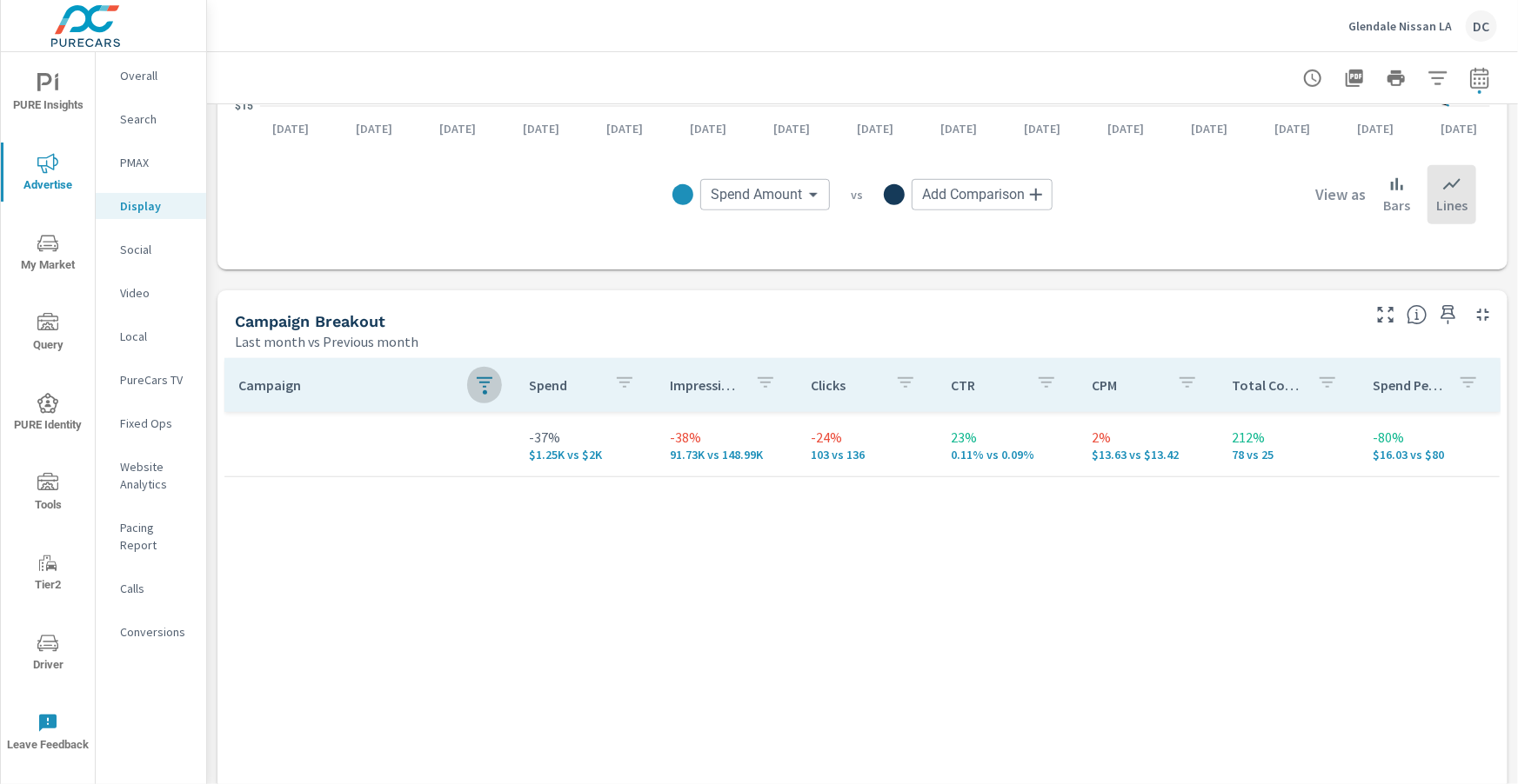
click at [487, 389] on icon "button" at bounding box center [484, 382] width 21 height 21
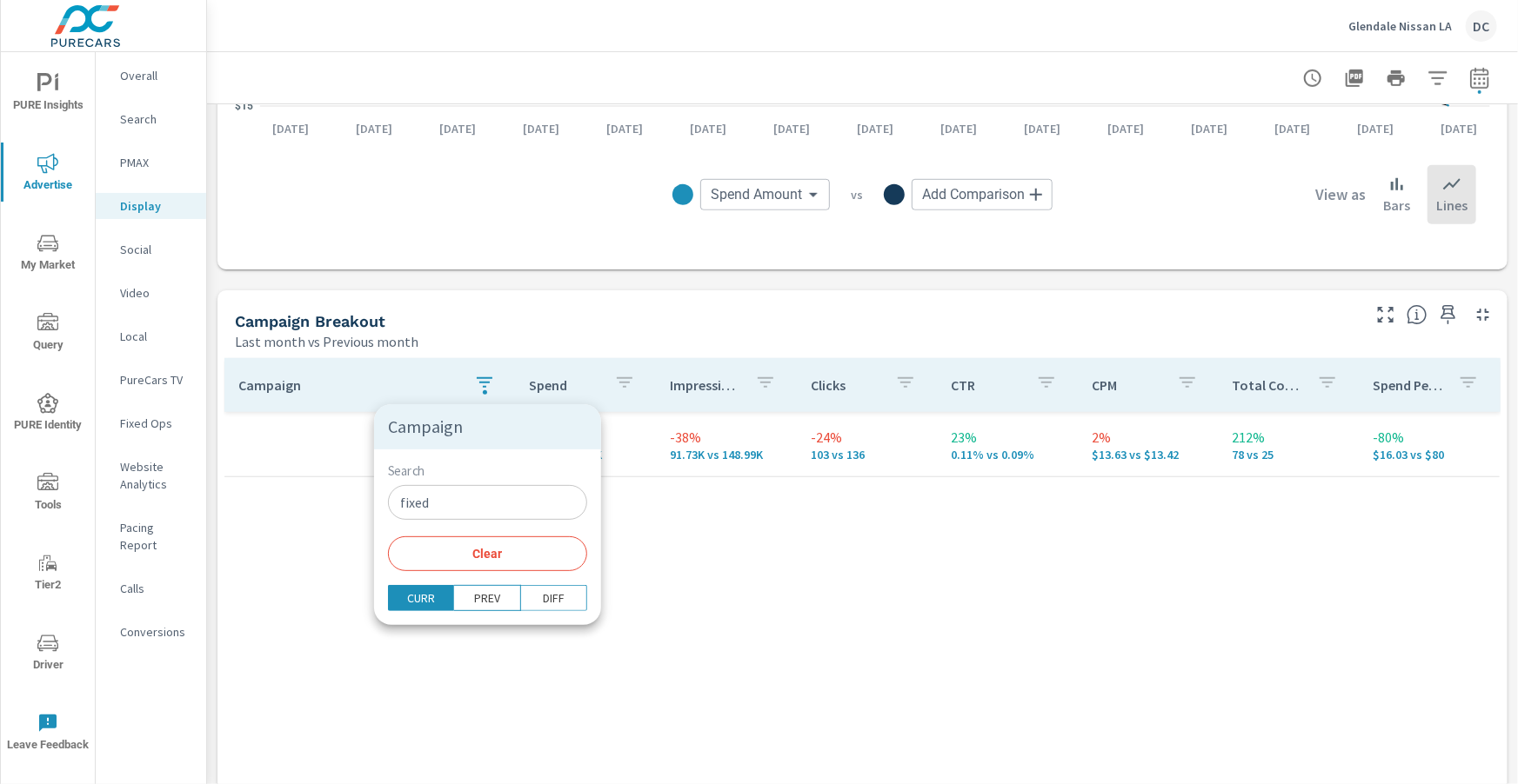
click at [488, 509] on input "fixed" at bounding box center [488, 502] width 199 height 35
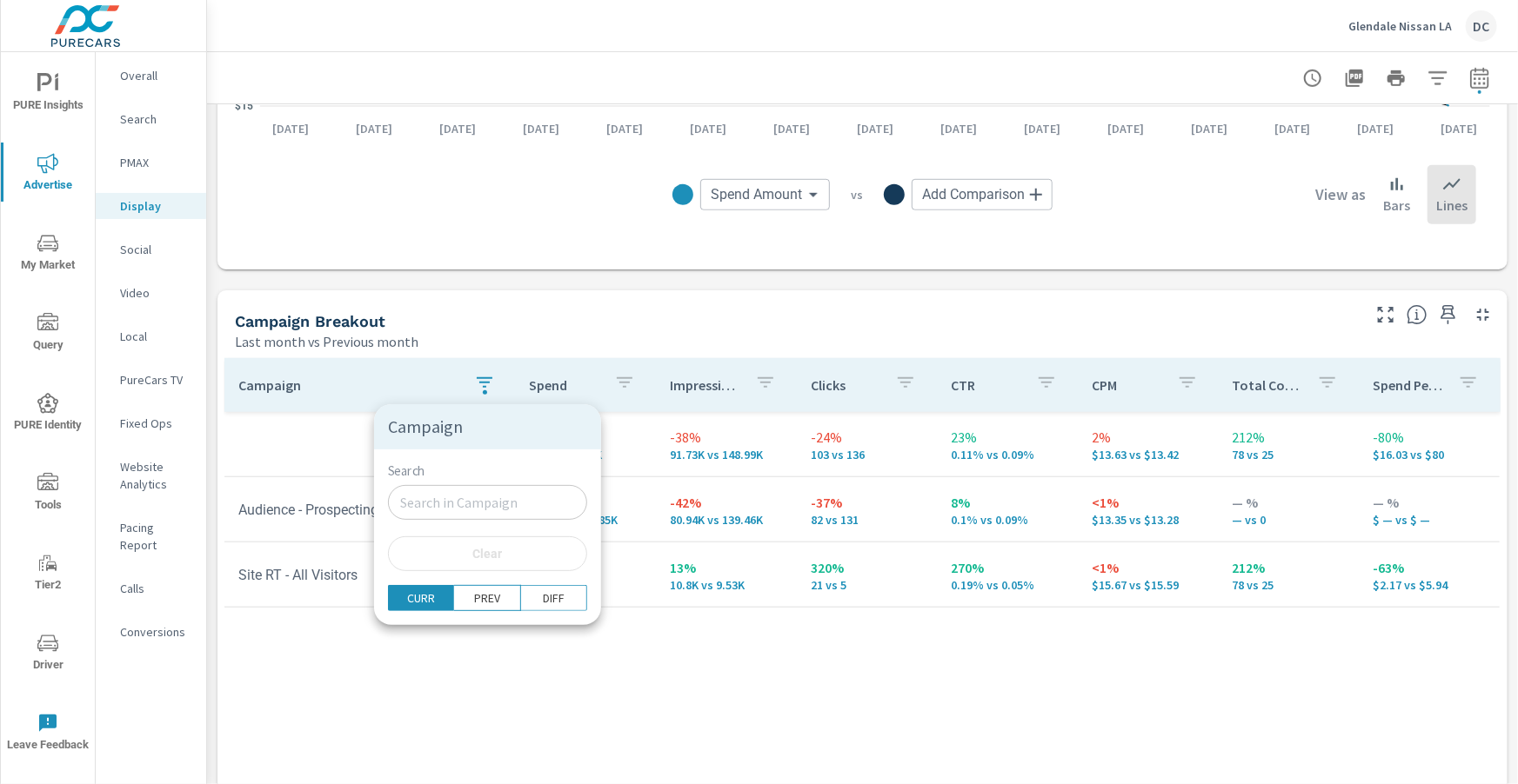
drag, startPoint x: 435, startPoint y: 334, endPoint x: 309, endPoint y: 303, distance: 129.8
click at [434, 333] on div at bounding box center [759, 392] width 1518 height 784
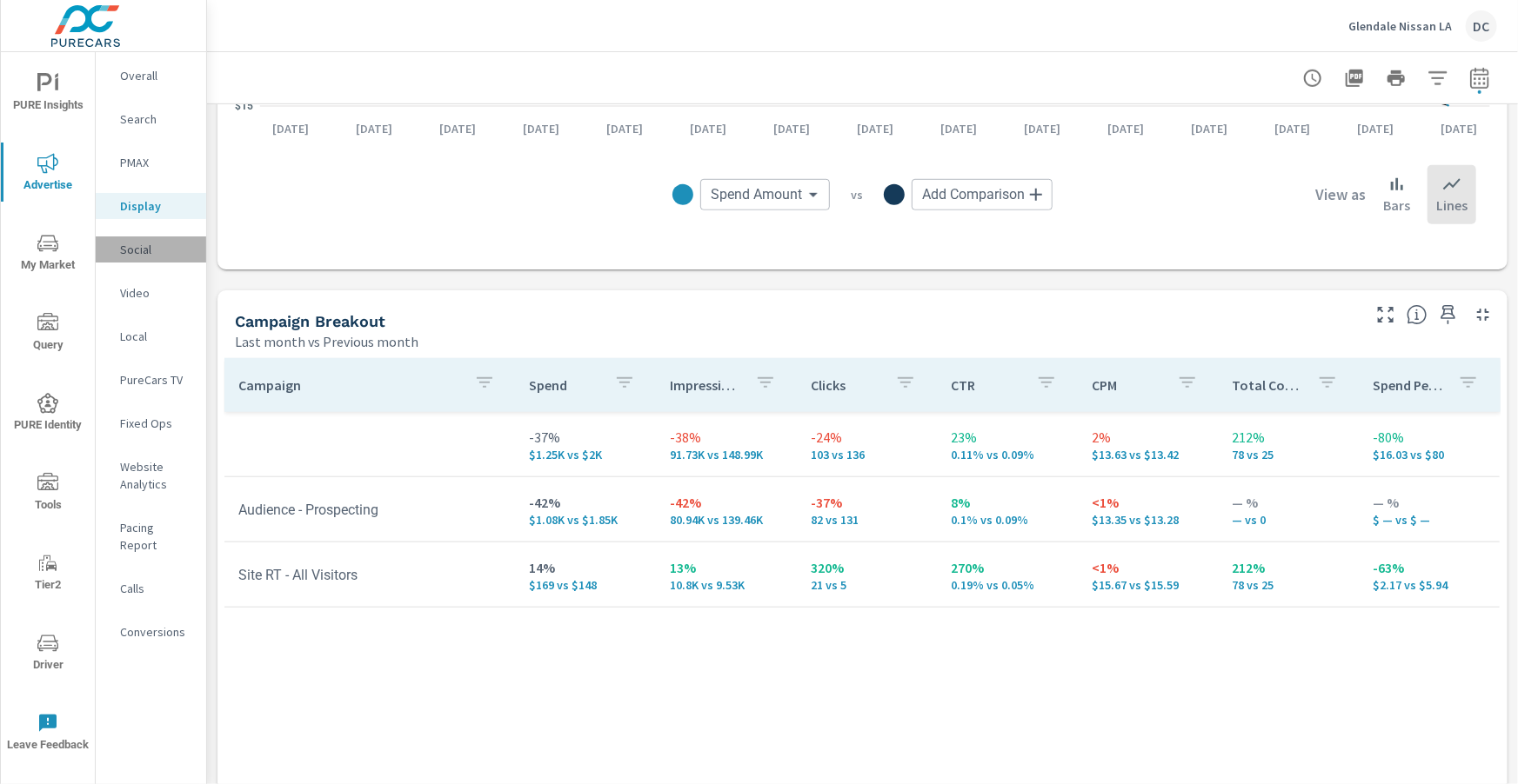
click at [148, 258] on p "Social" at bounding box center [155, 249] width 72 height 17
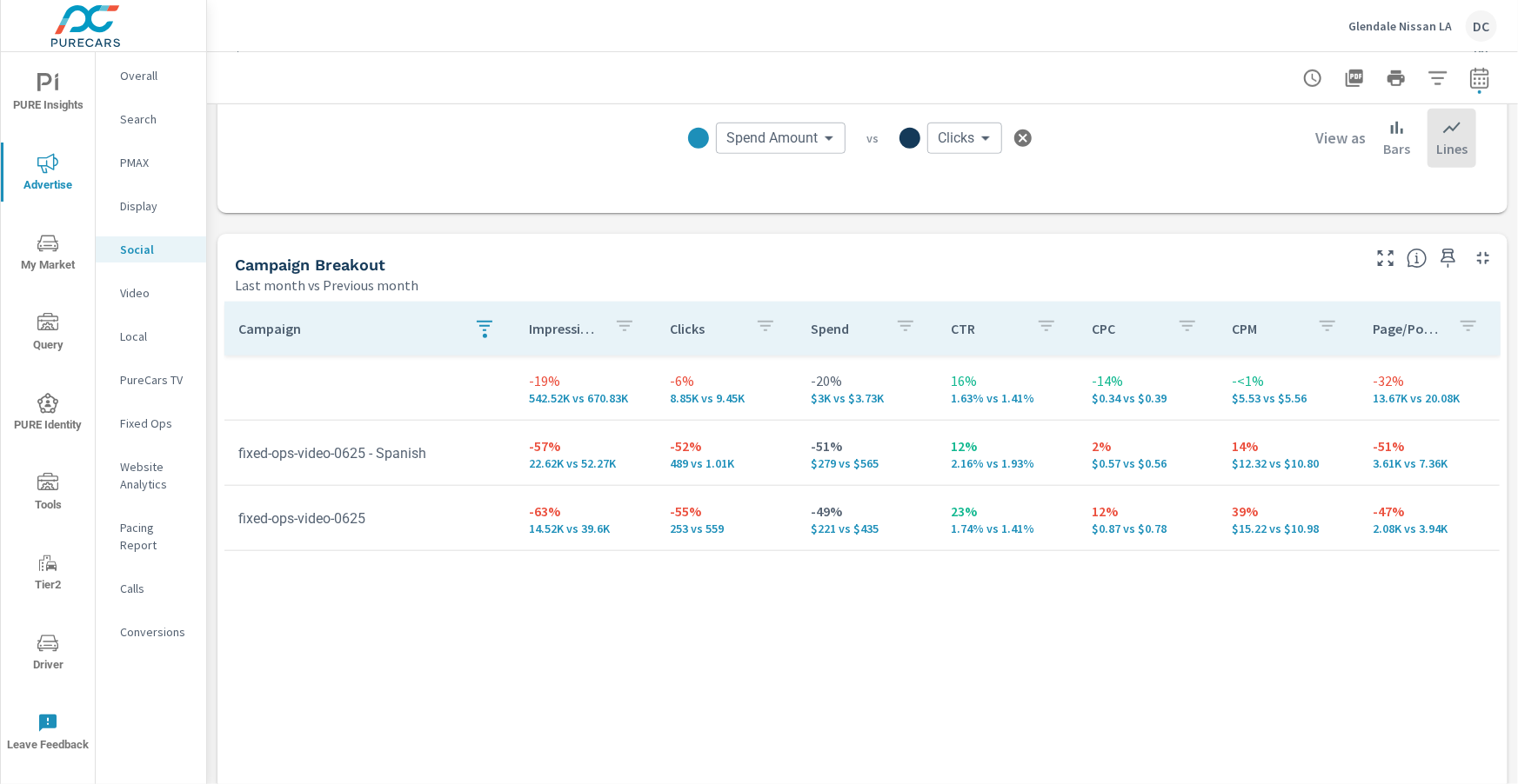
scroll to position [634, 0]
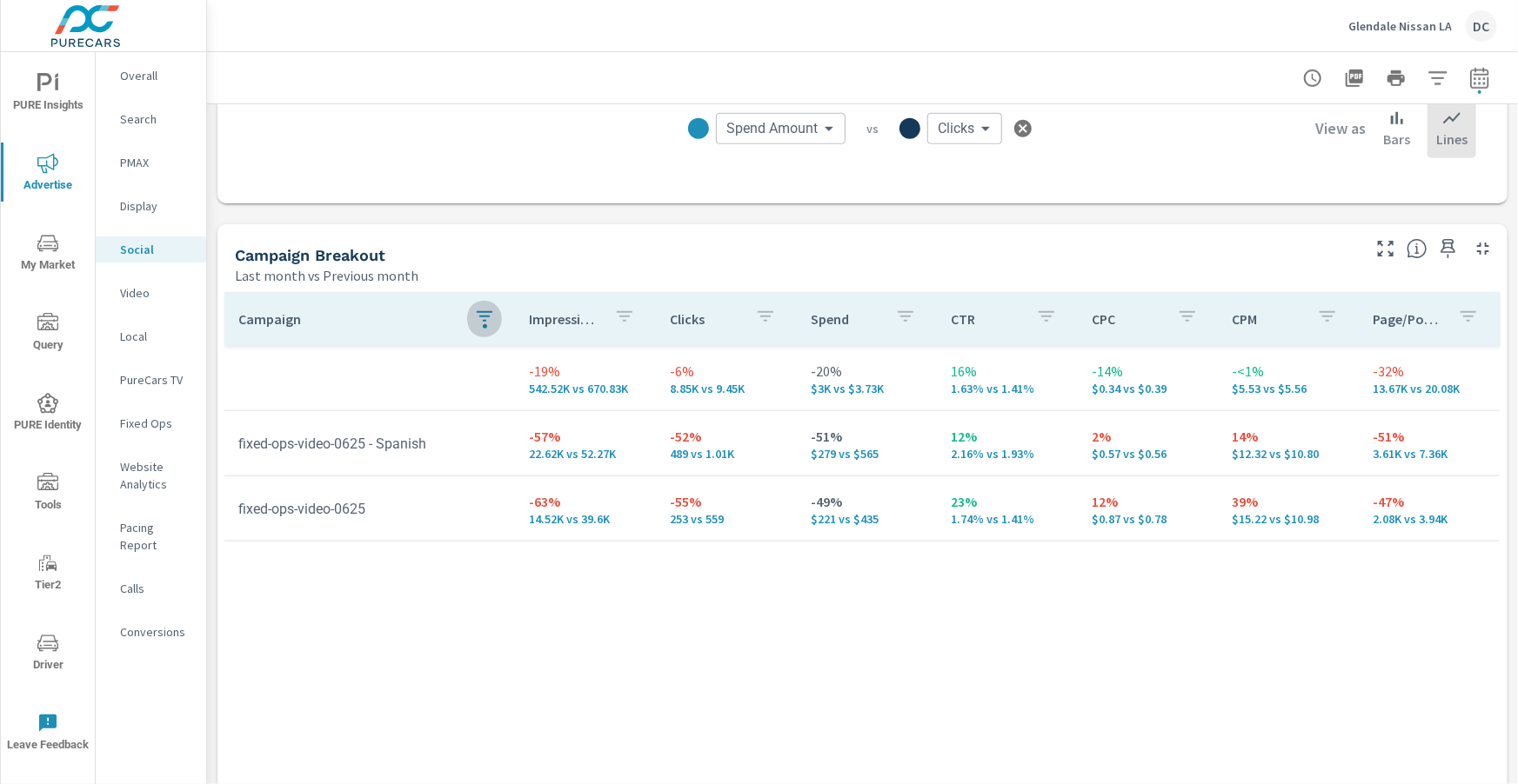
click at [484, 320] on icon "button" at bounding box center [484, 316] width 15 height 11
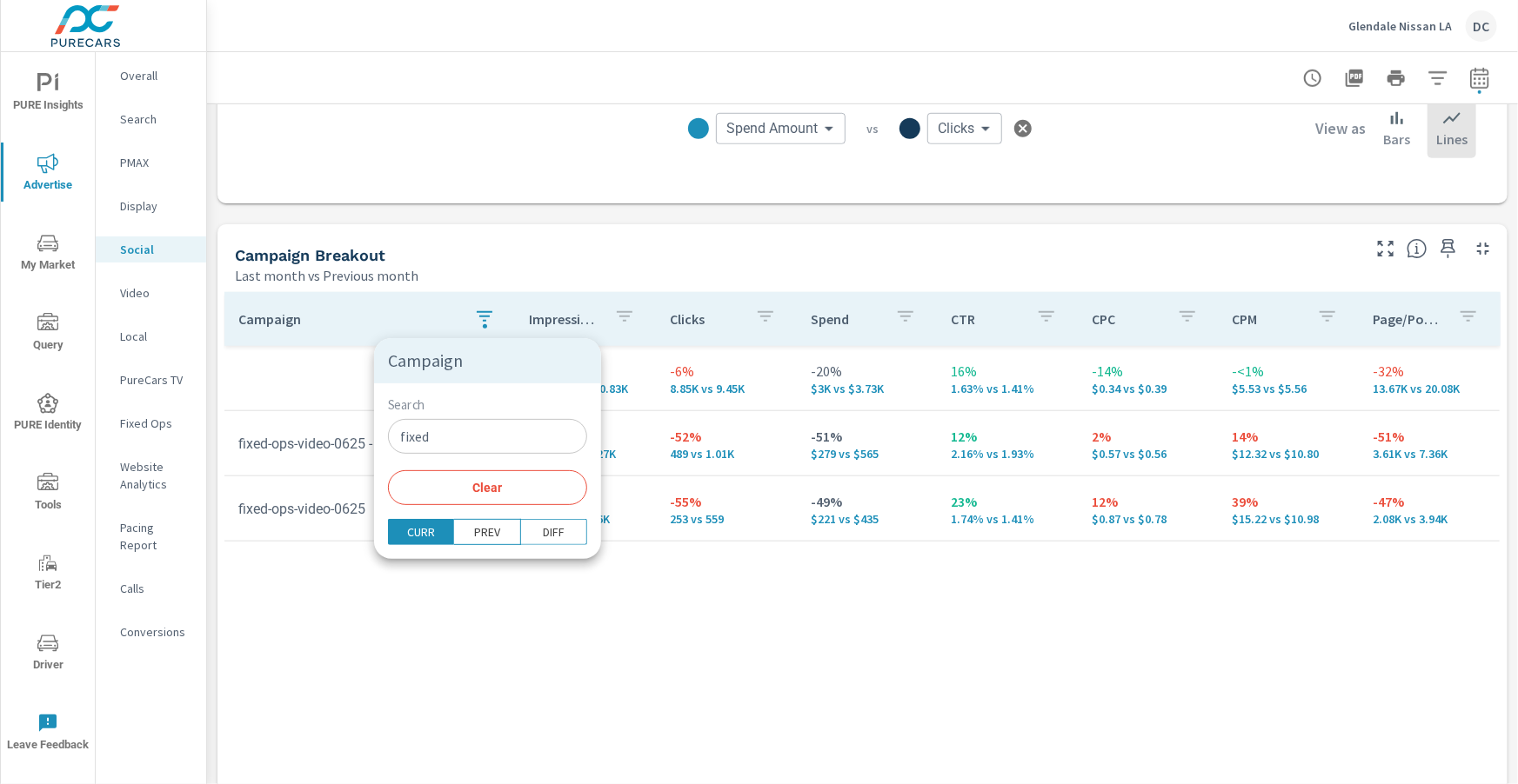
click at [481, 430] on input "fixed" at bounding box center [488, 436] width 199 height 35
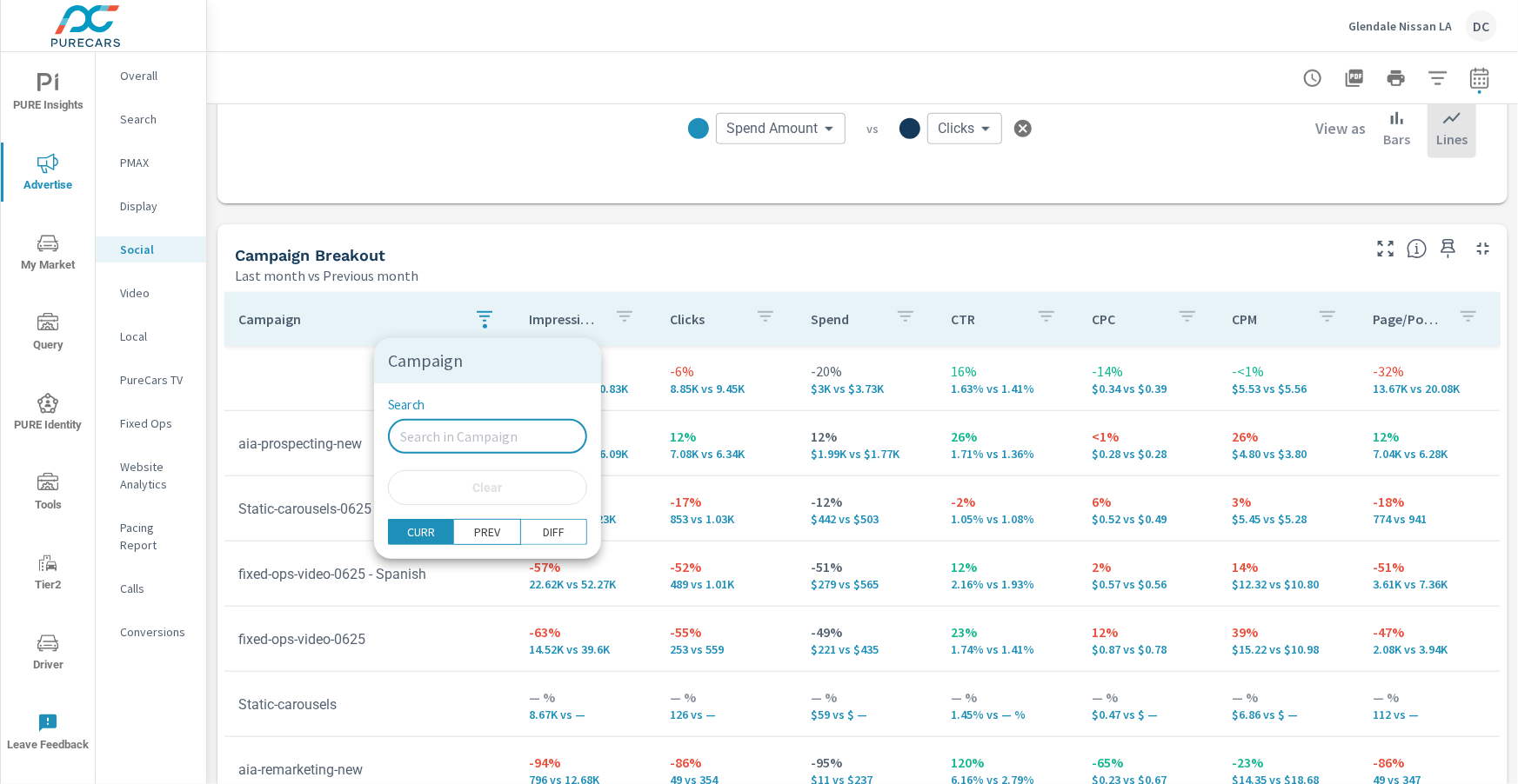
click at [214, 379] on div at bounding box center [759, 392] width 1518 height 784
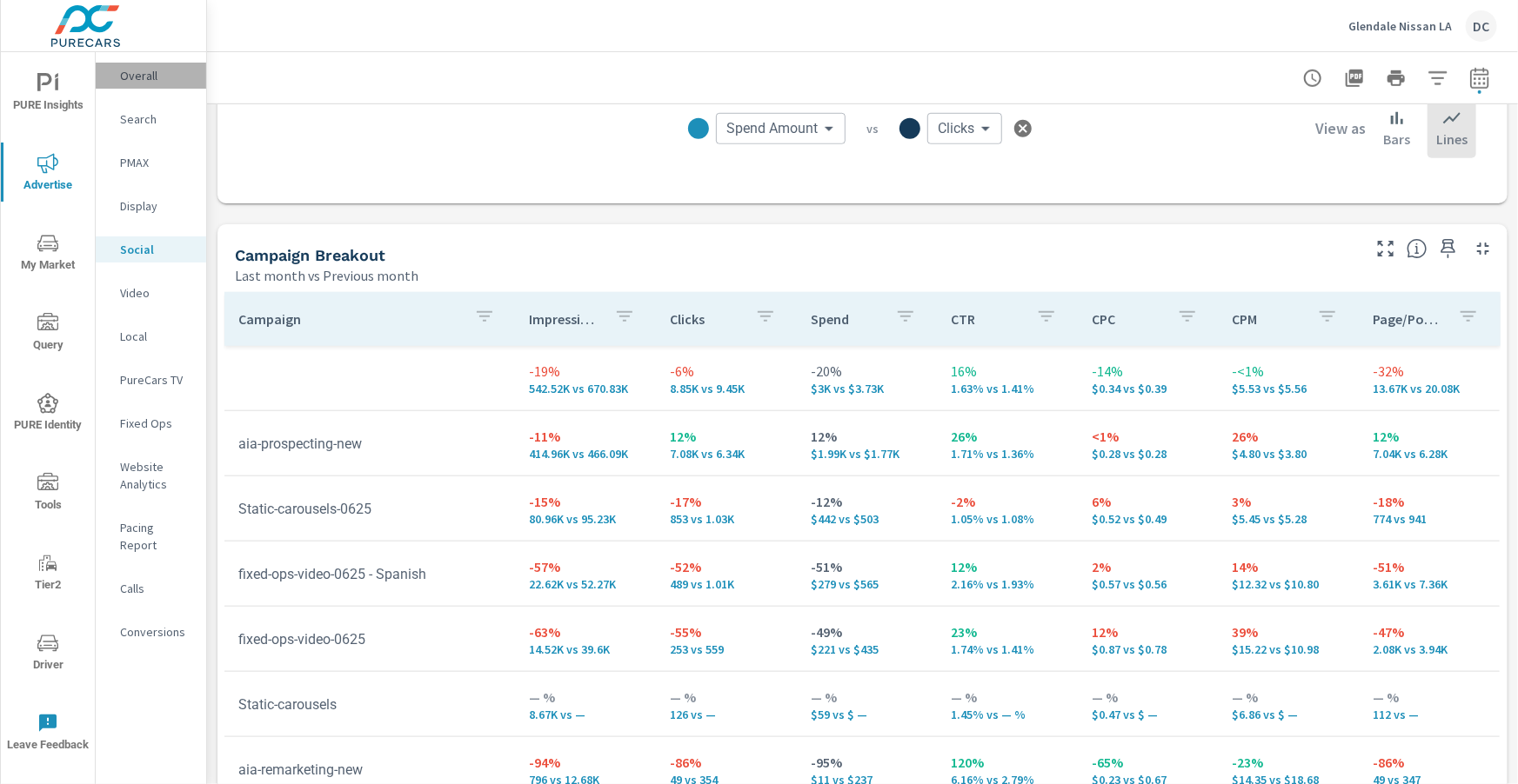
click at [146, 73] on p "Overall" at bounding box center [155, 76] width 72 height 17
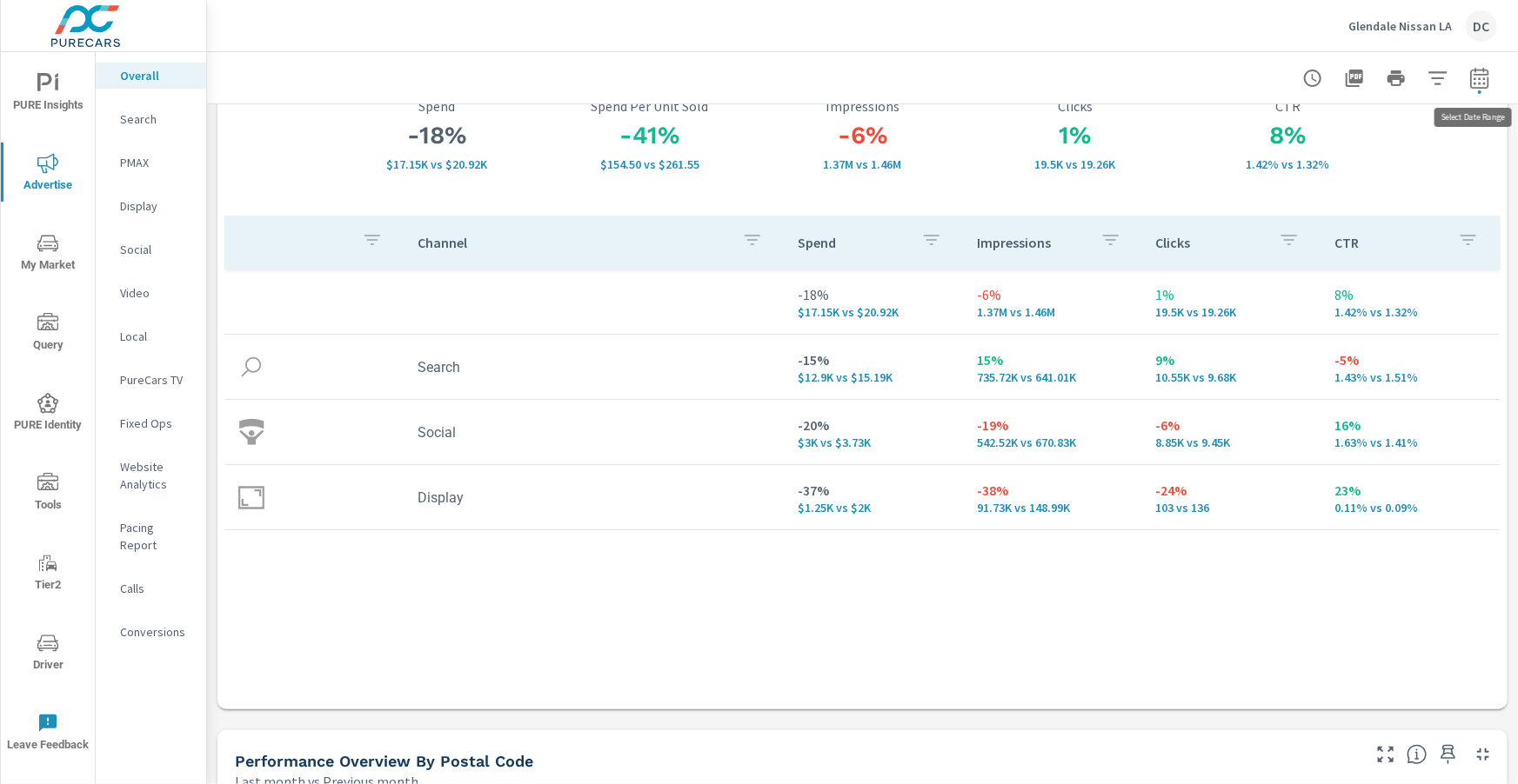
scroll to position [134, 0]
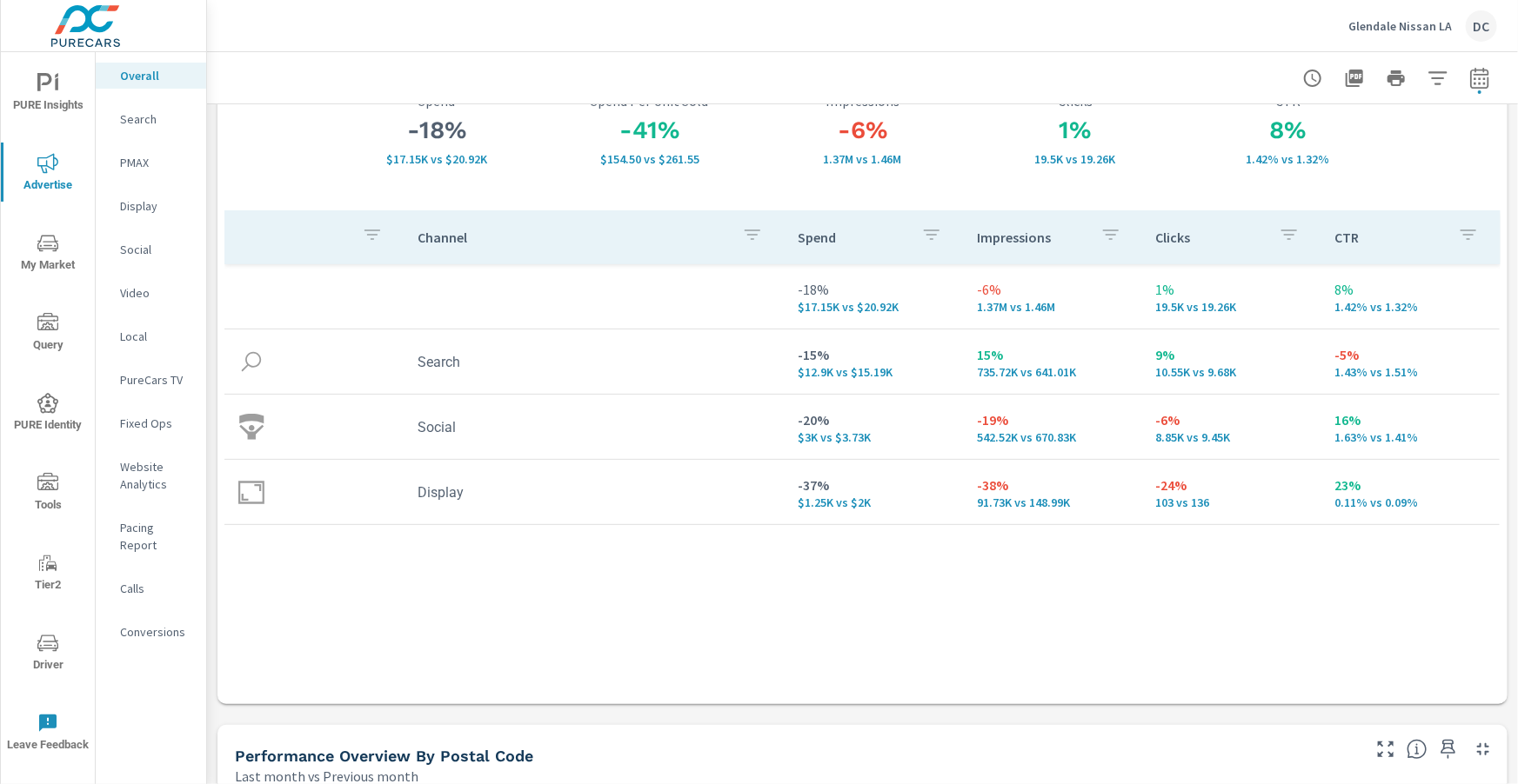
click at [141, 248] on p "Social" at bounding box center [155, 249] width 72 height 17
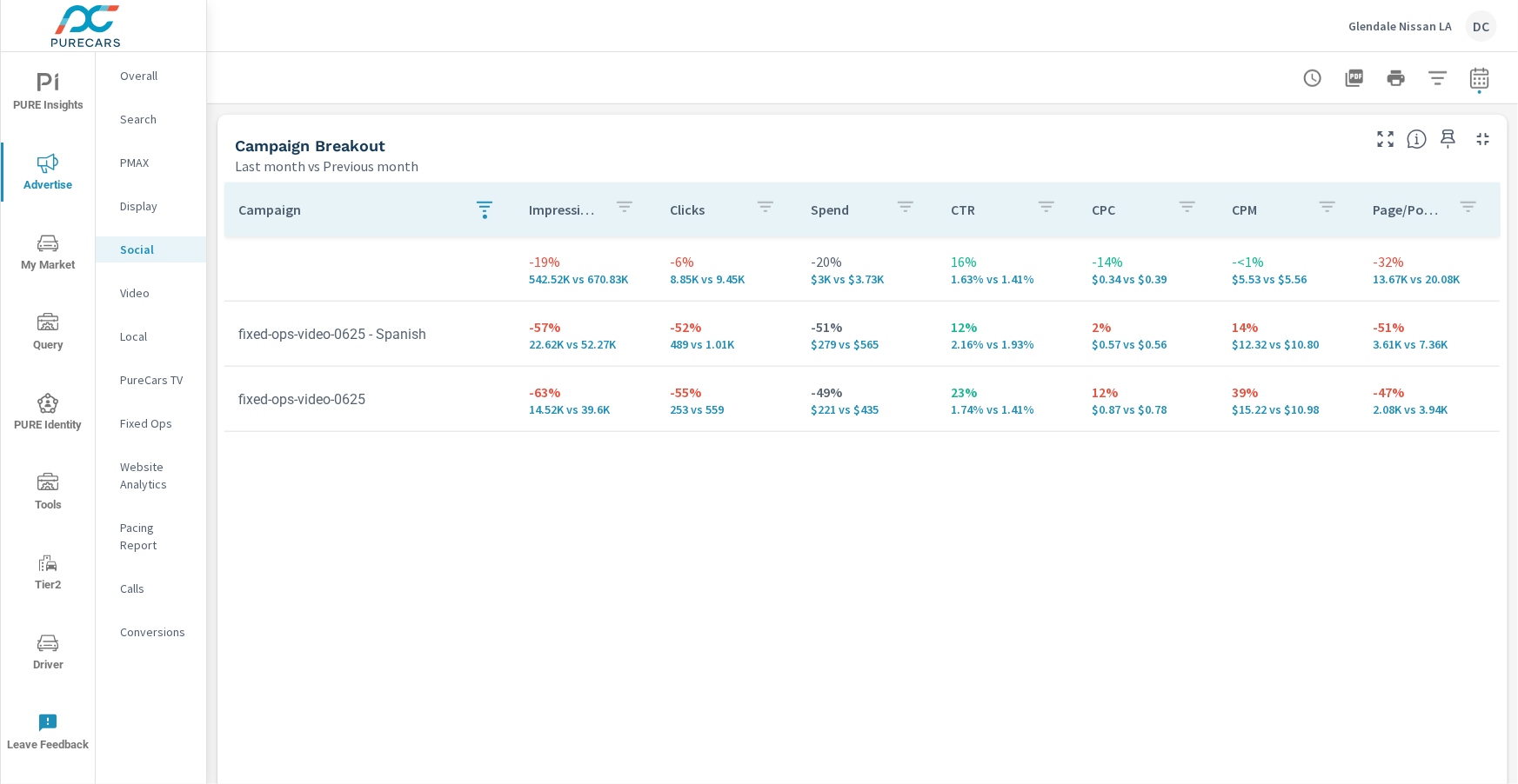
scroll to position [809, 0]
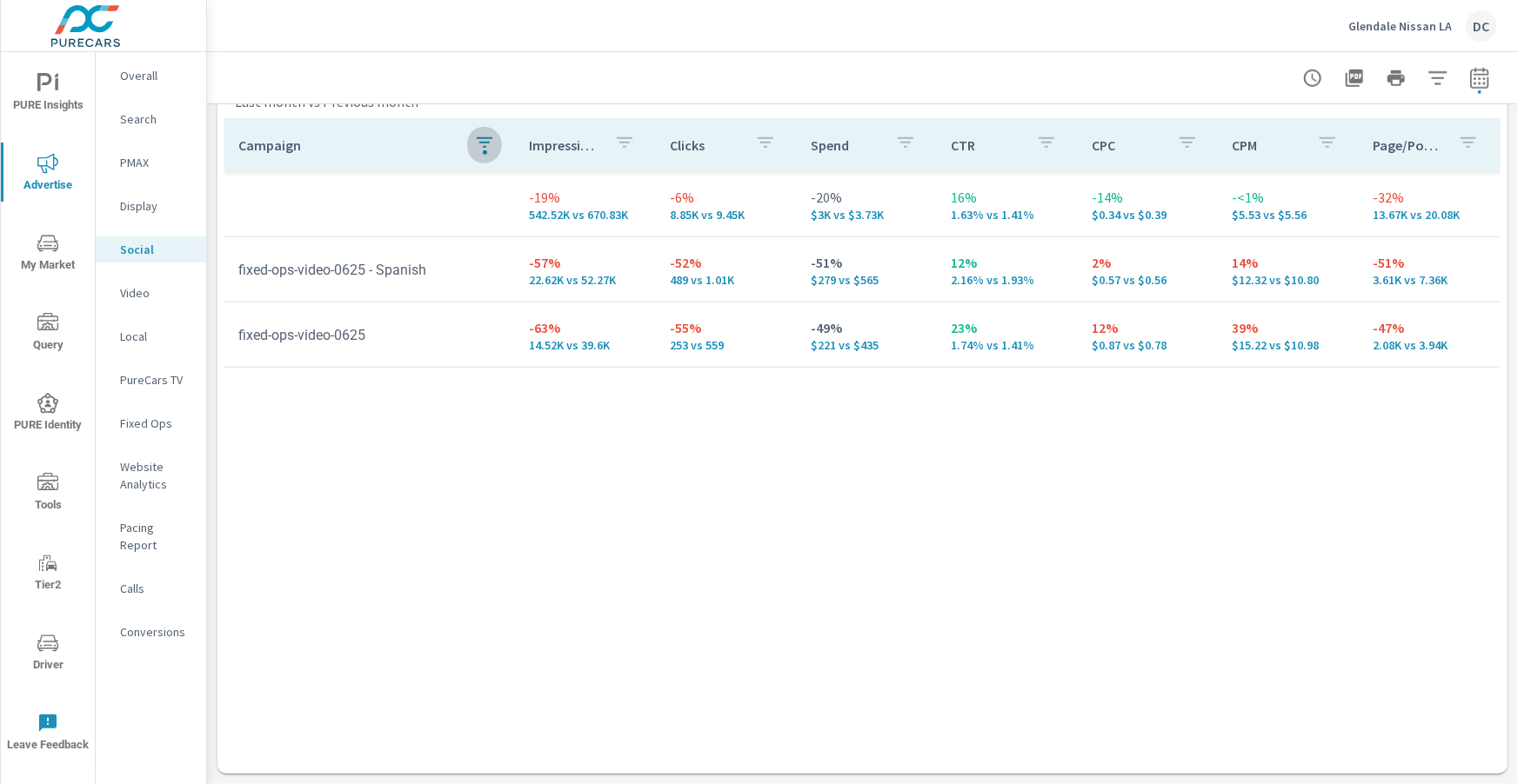
click at [491, 142] on icon "button" at bounding box center [484, 143] width 21 height 21
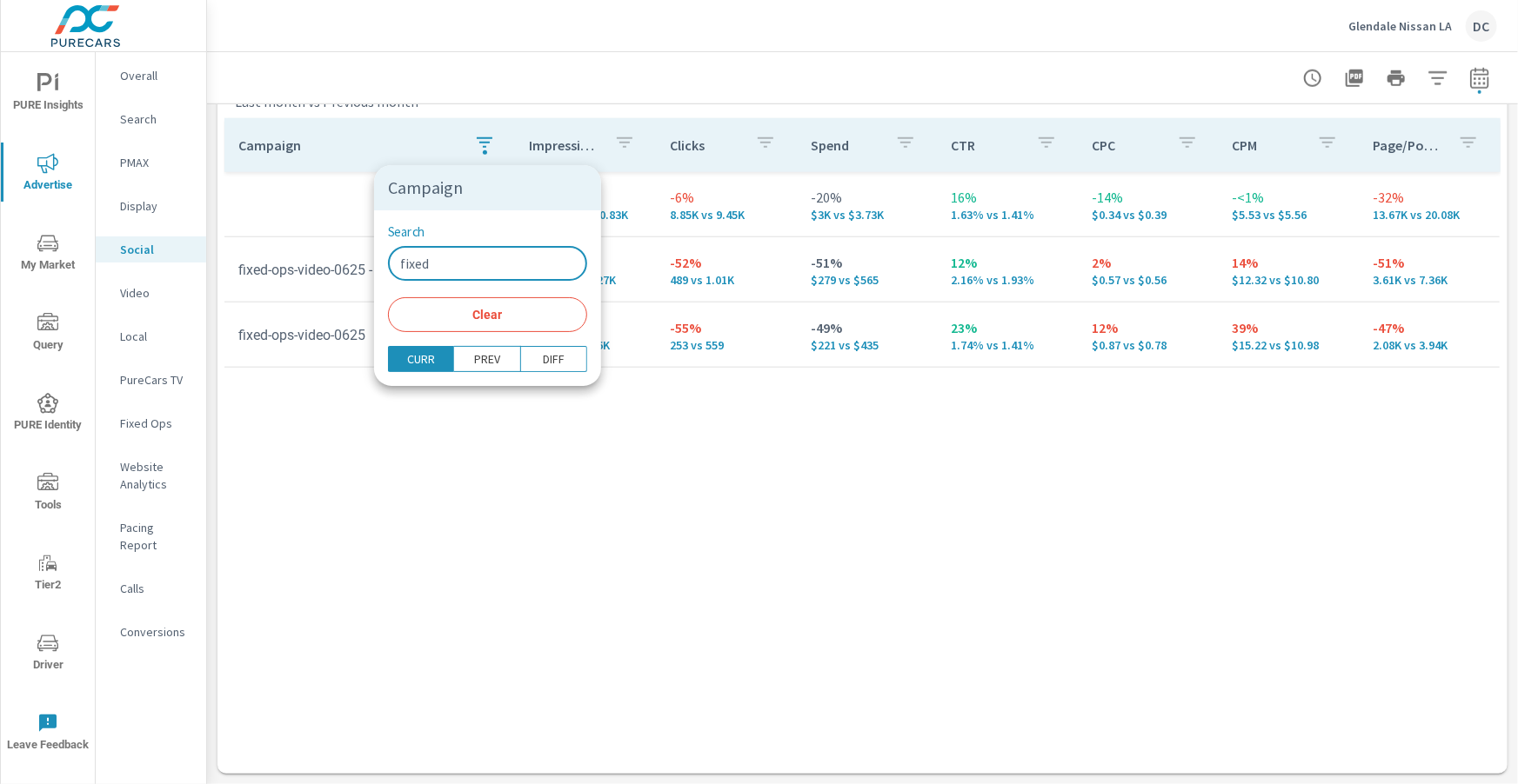
click at [465, 272] on input "fixed" at bounding box center [488, 264] width 199 height 35
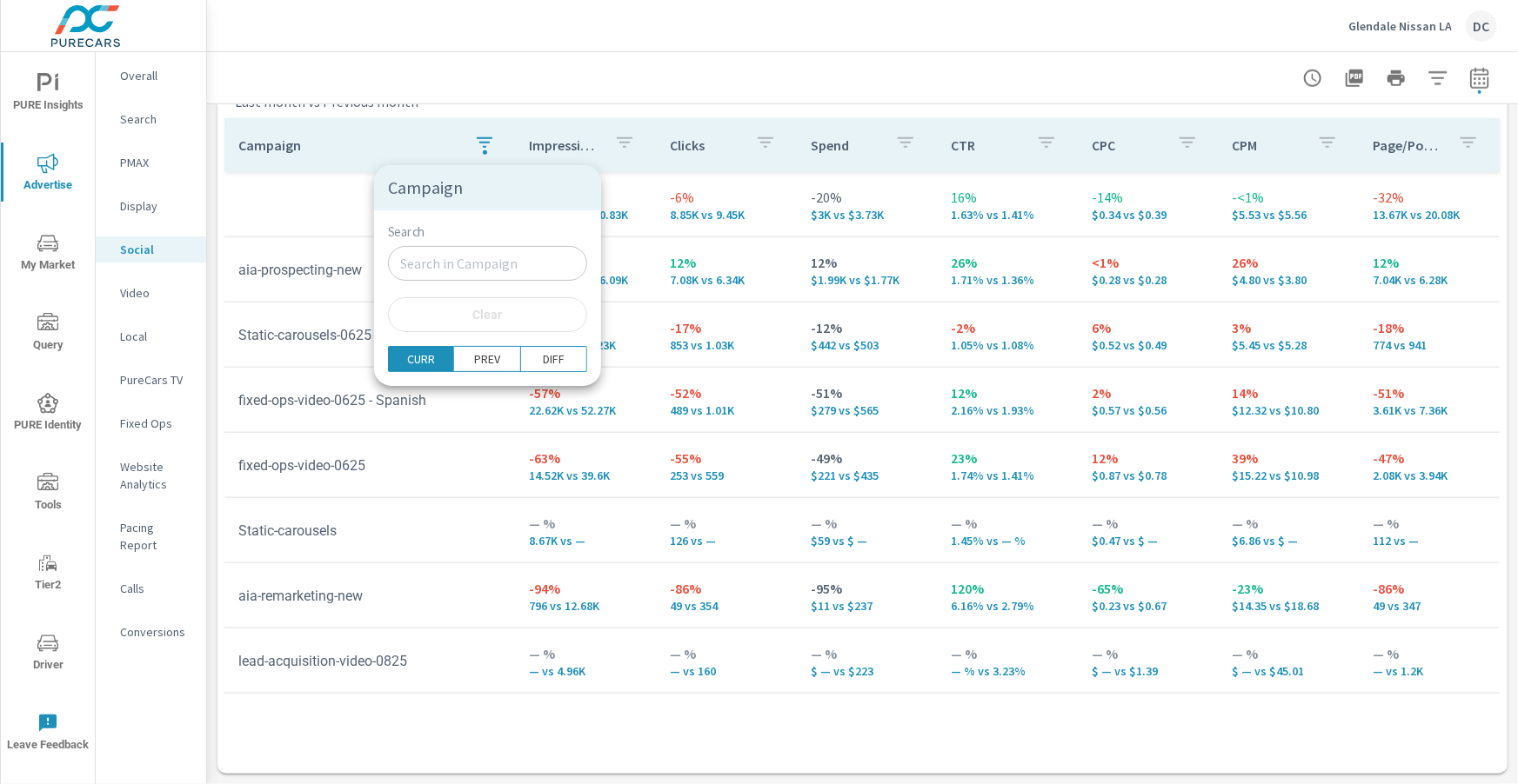
click at [294, 216] on div at bounding box center [759, 392] width 1518 height 784
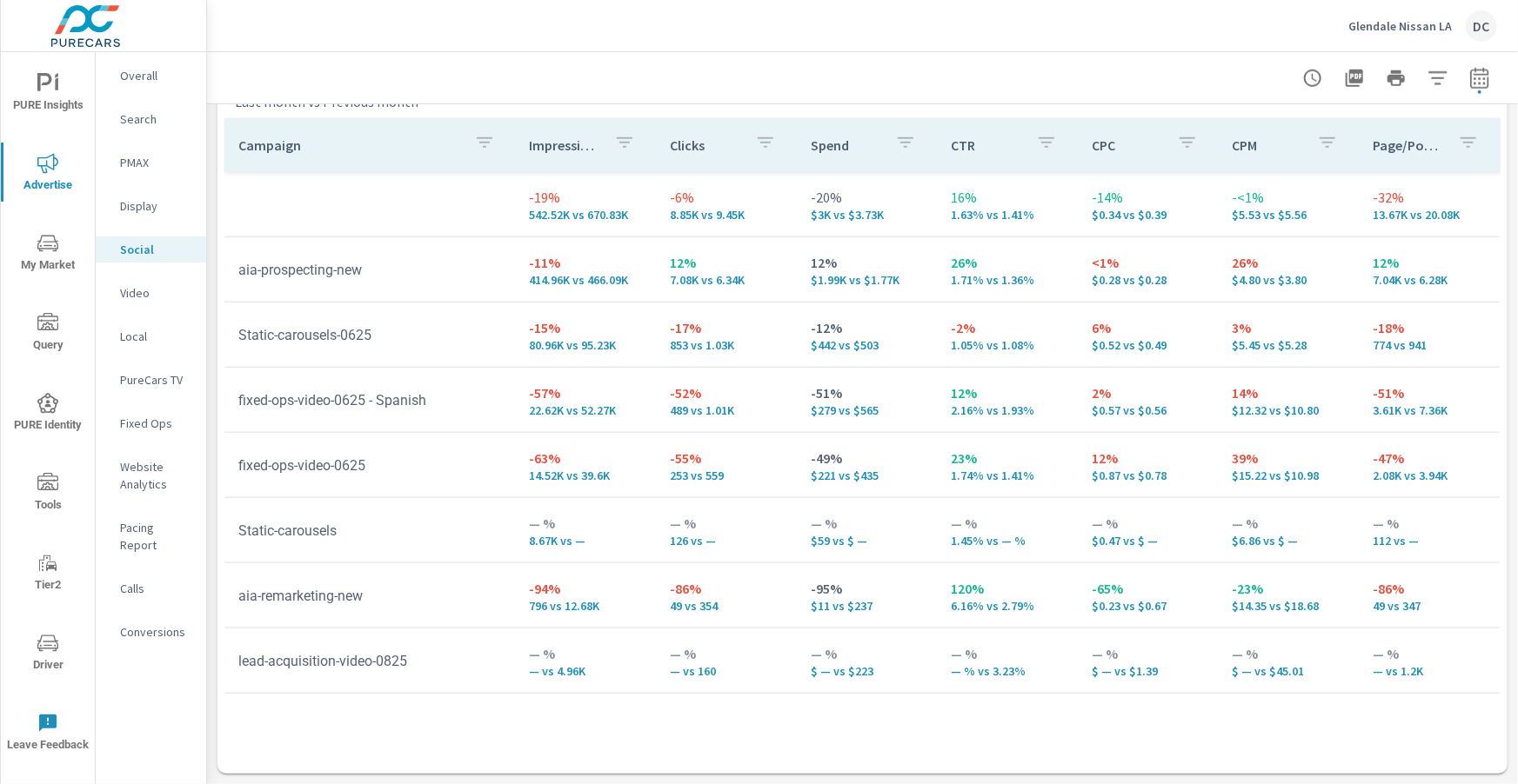
scroll to position [0, 0]
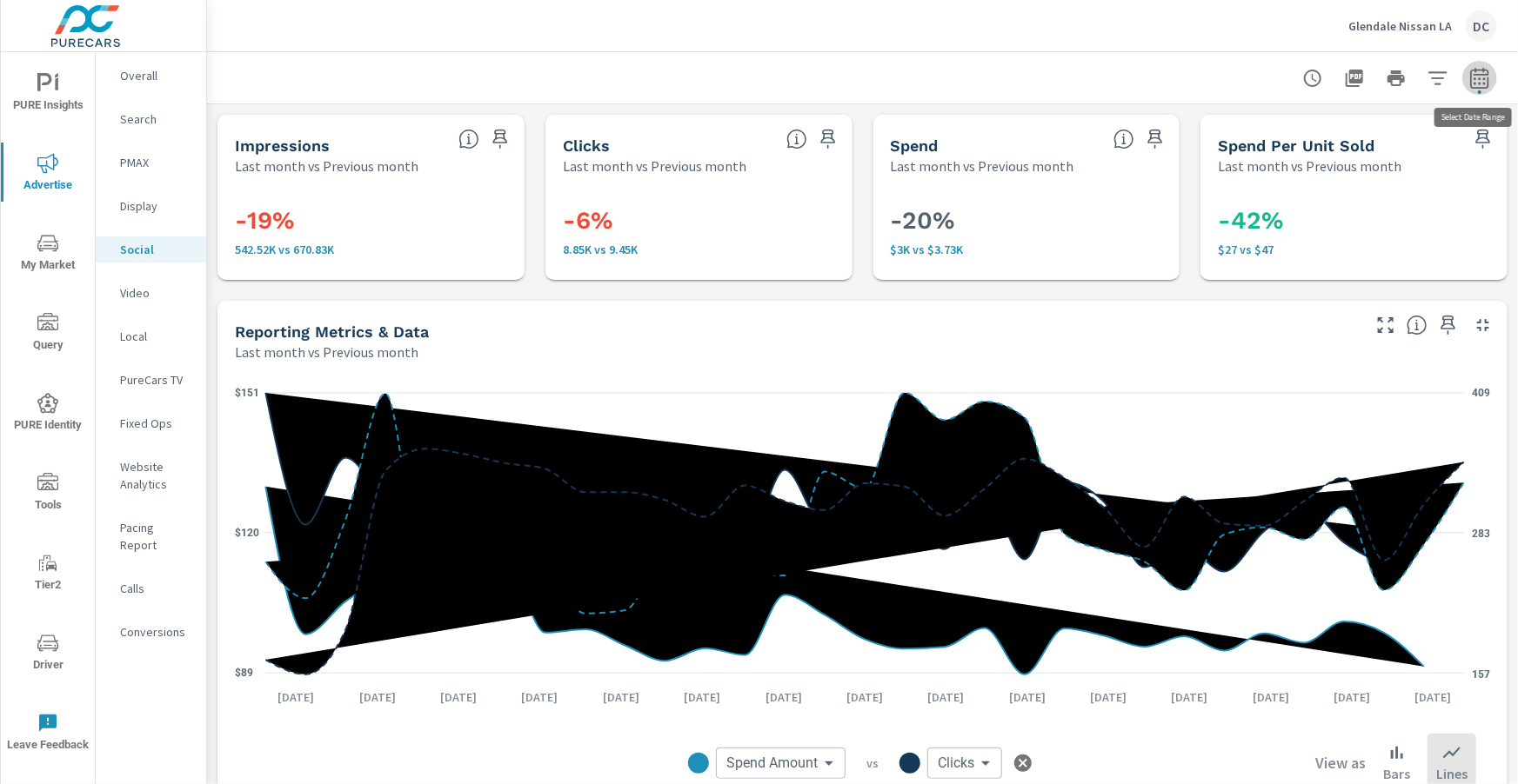
click at [1485, 76] on icon "button" at bounding box center [1480, 79] width 21 height 21
select select "Last month"
select select "Previous month"
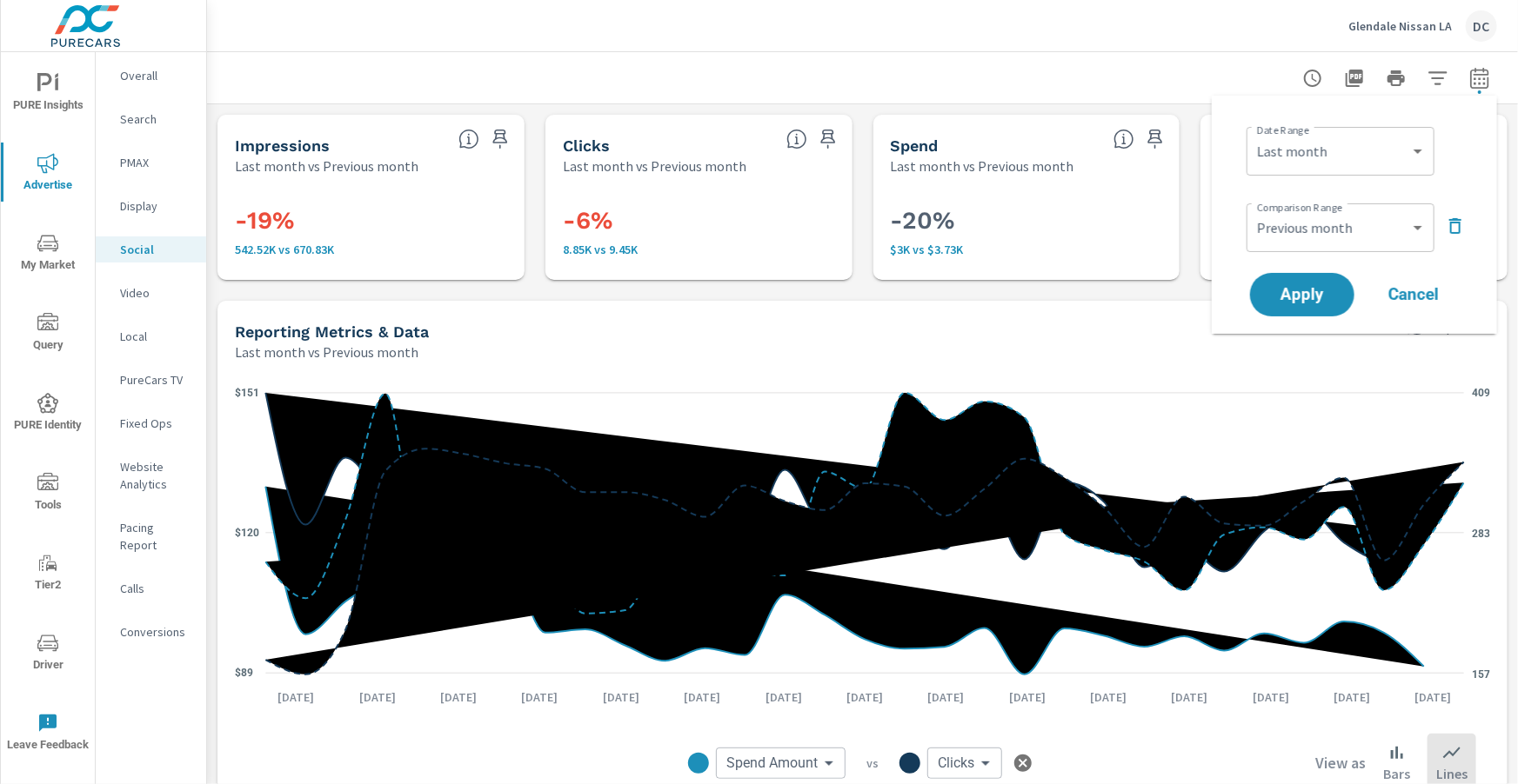
click at [1459, 228] on icon "button" at bounding box center [1456, 226] width 21 height 21
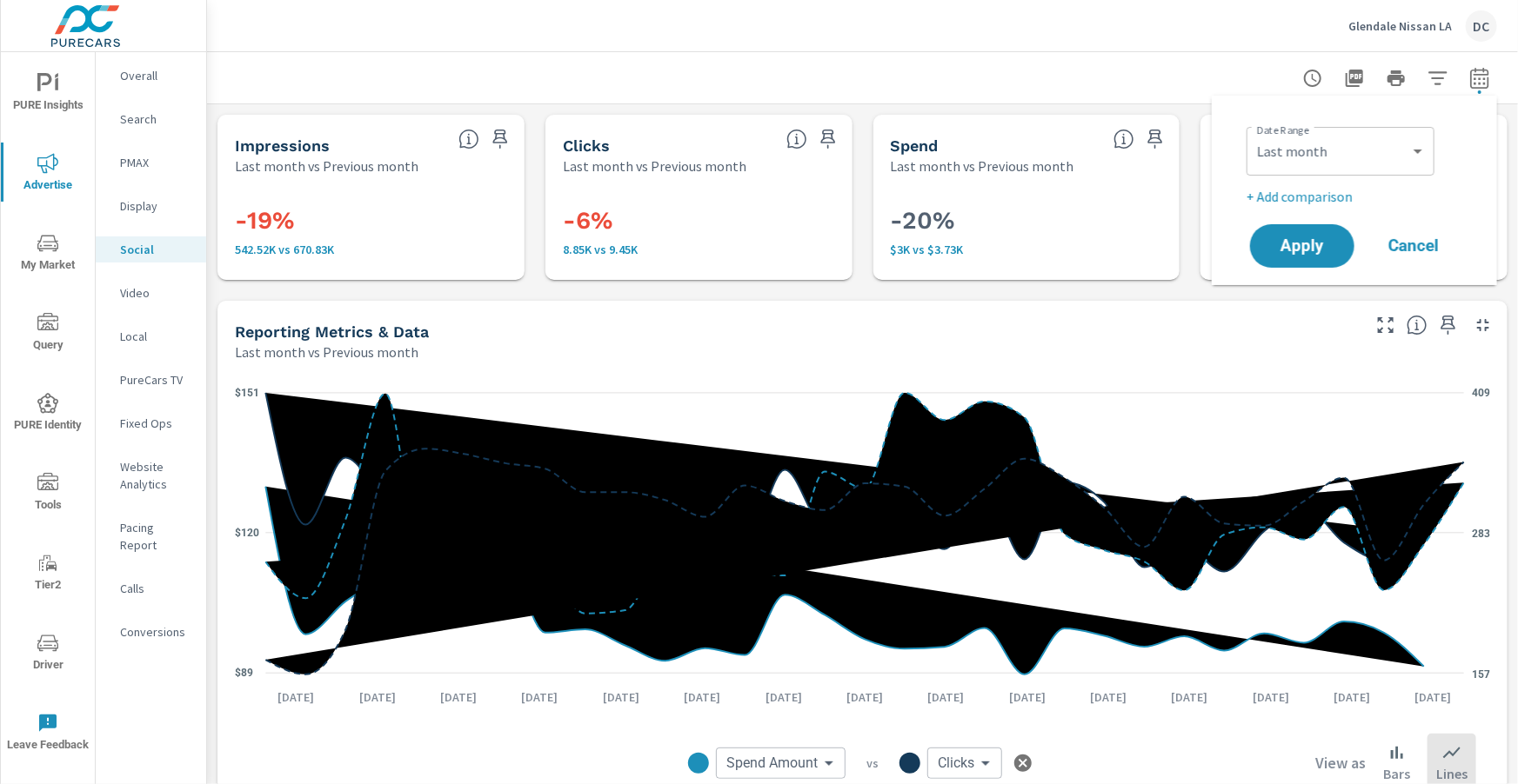
click at [1337, 201] on p "+ Add comparison" at bounding box center [1358, 196] width 222 height 21
select select "Previous period"
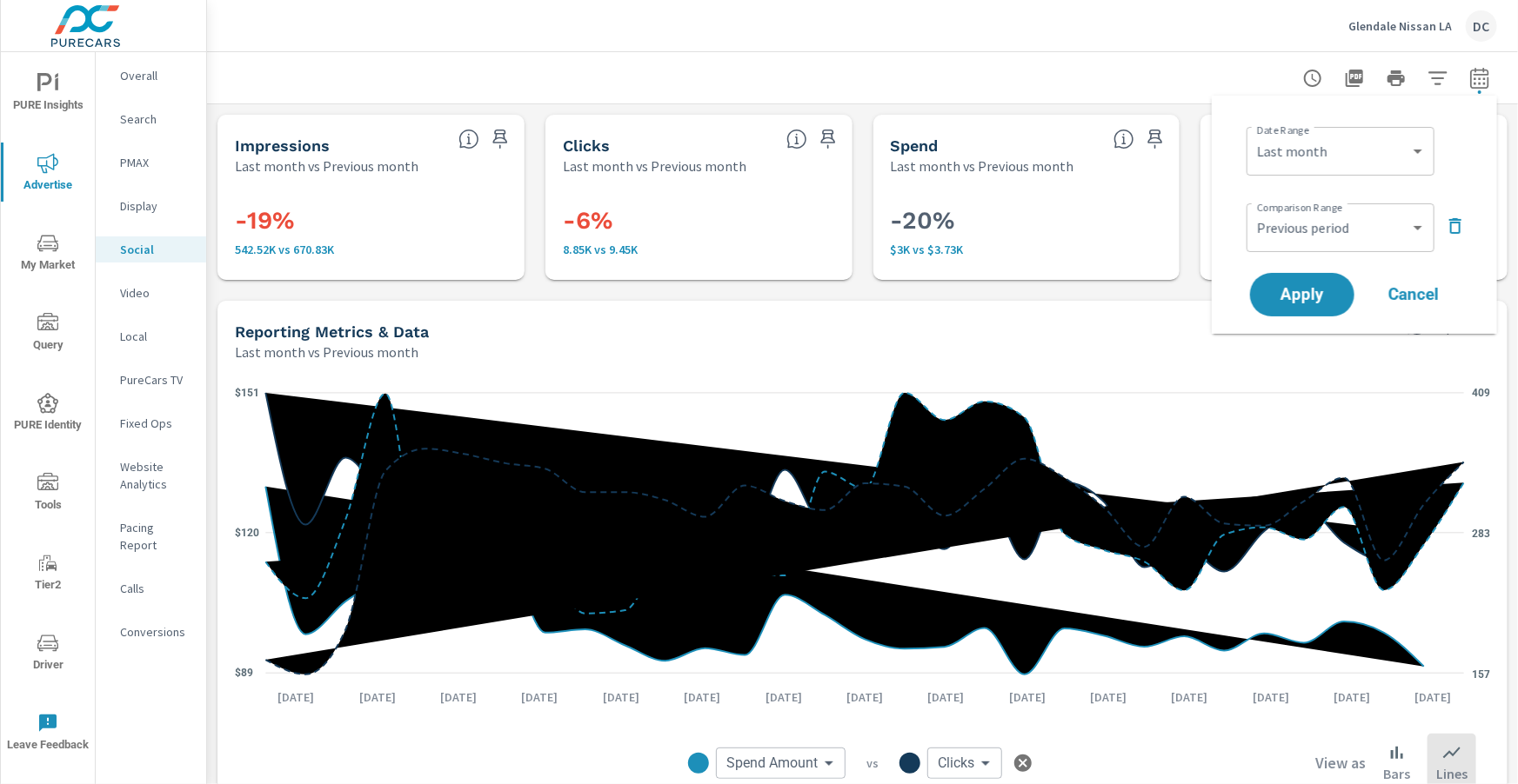
drag, startPoint x: 1440, startPoint y: 219, endPoint x: 1454, endPoint y: 222, distance: 14.3
click at [1448, 221] on div "Comparison Range Custom Previous period Previous month Previous year ​" at bounding box center [1358, 226] width 222 height 59
click at [1457, 223] on icon "button" at bounding box center [1456, 226] width 21 height 21
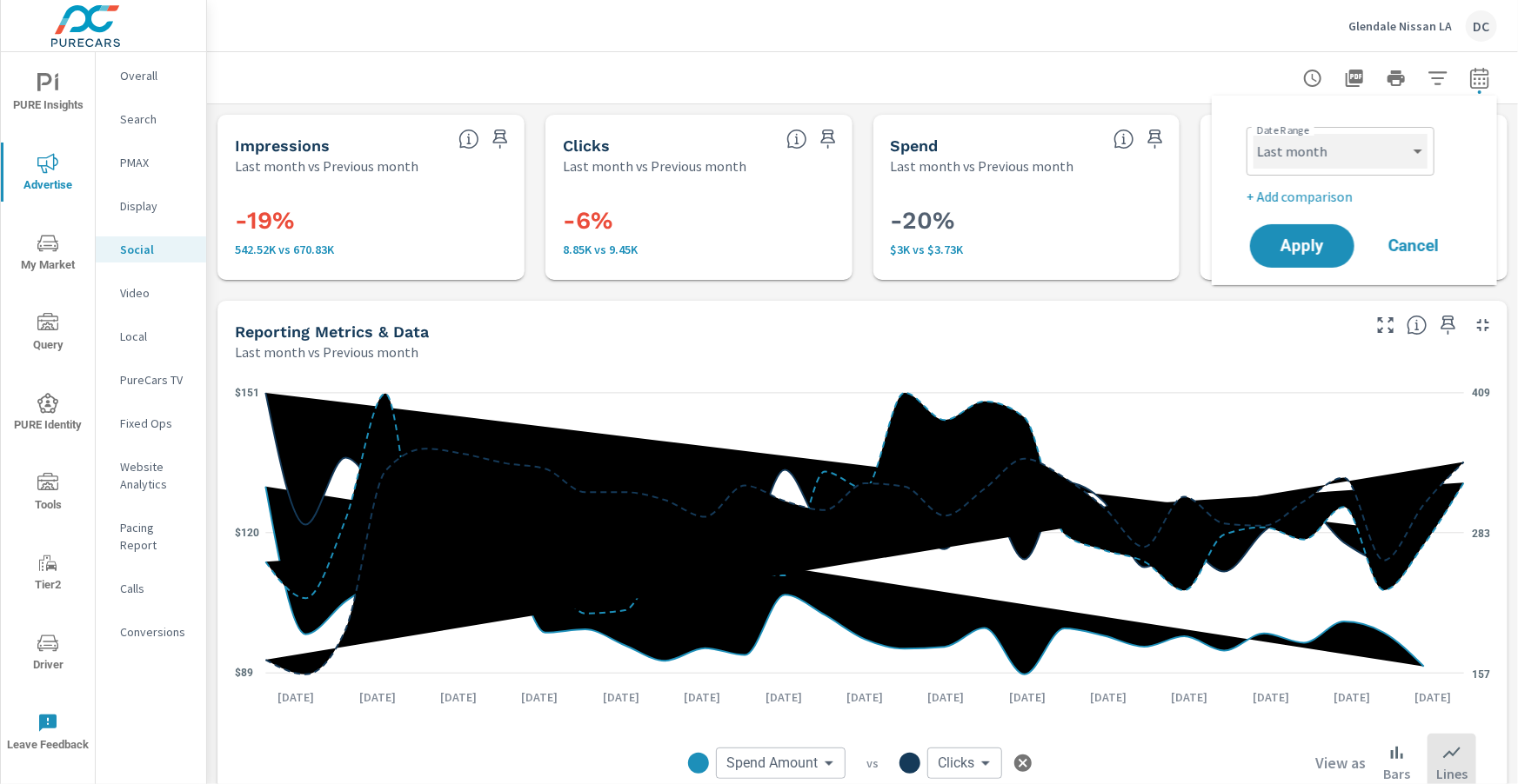
click at [1412, 148] on select "Custom [DATE] Last week Last 7 days Last 14 days Last 30 days Last 45 days Last…" at bounding box center [1340, 151] width 174 height 35
click at [1253, 134] on select "Custom [DATE] Last week Last 7 days Last 14 days Last 30 days Last 45 days Last…" at bounding box center [1340, 151] width 174 height 35
select select "Month to date"
click at [1313, 192] on p "+ Add comparison" at bounding box center [1358, 196] width 222 height 21
select select "Previous period"
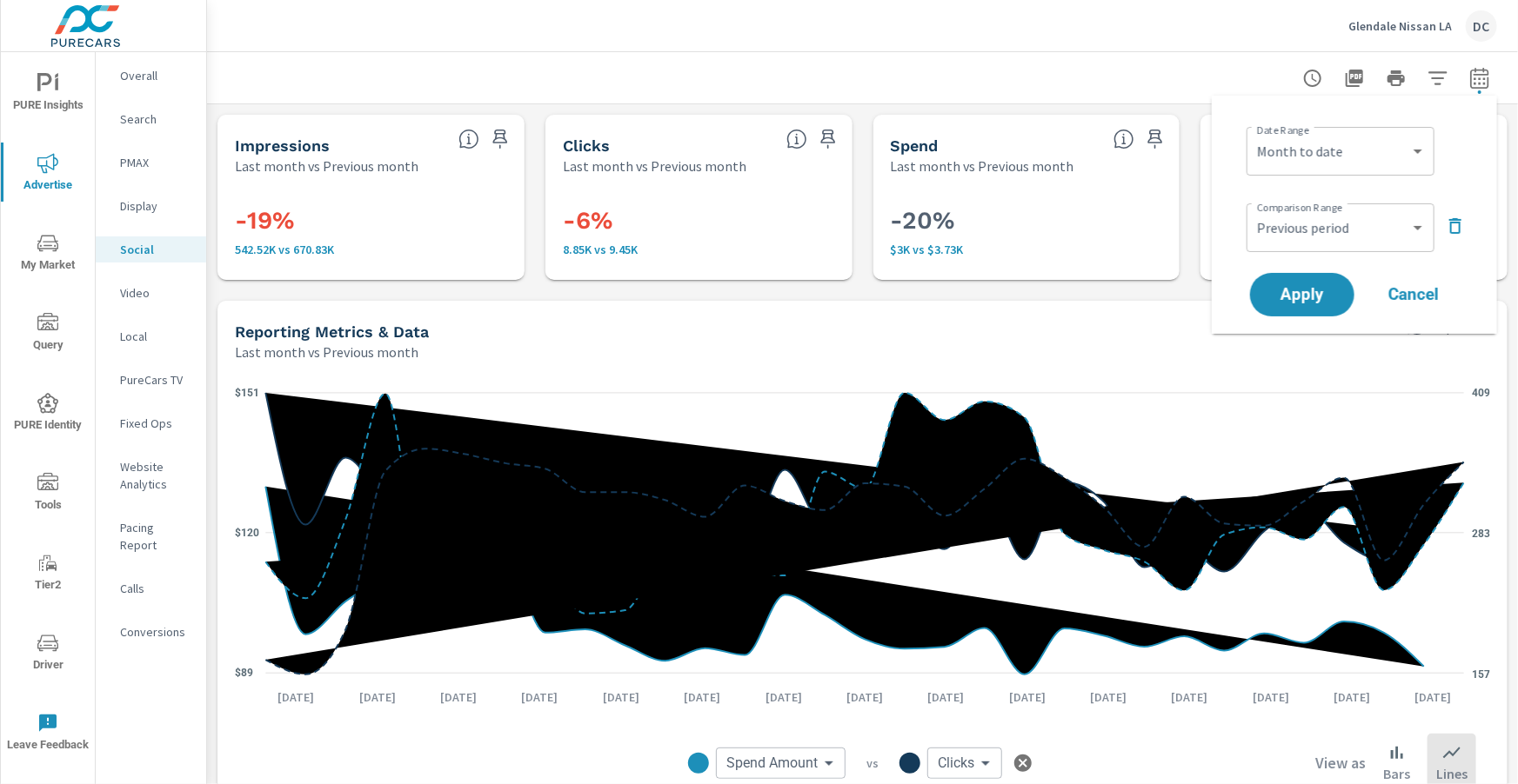
click at [1449, 220] on icon "button" at bounding box center [1456, 226] width 21 height 21
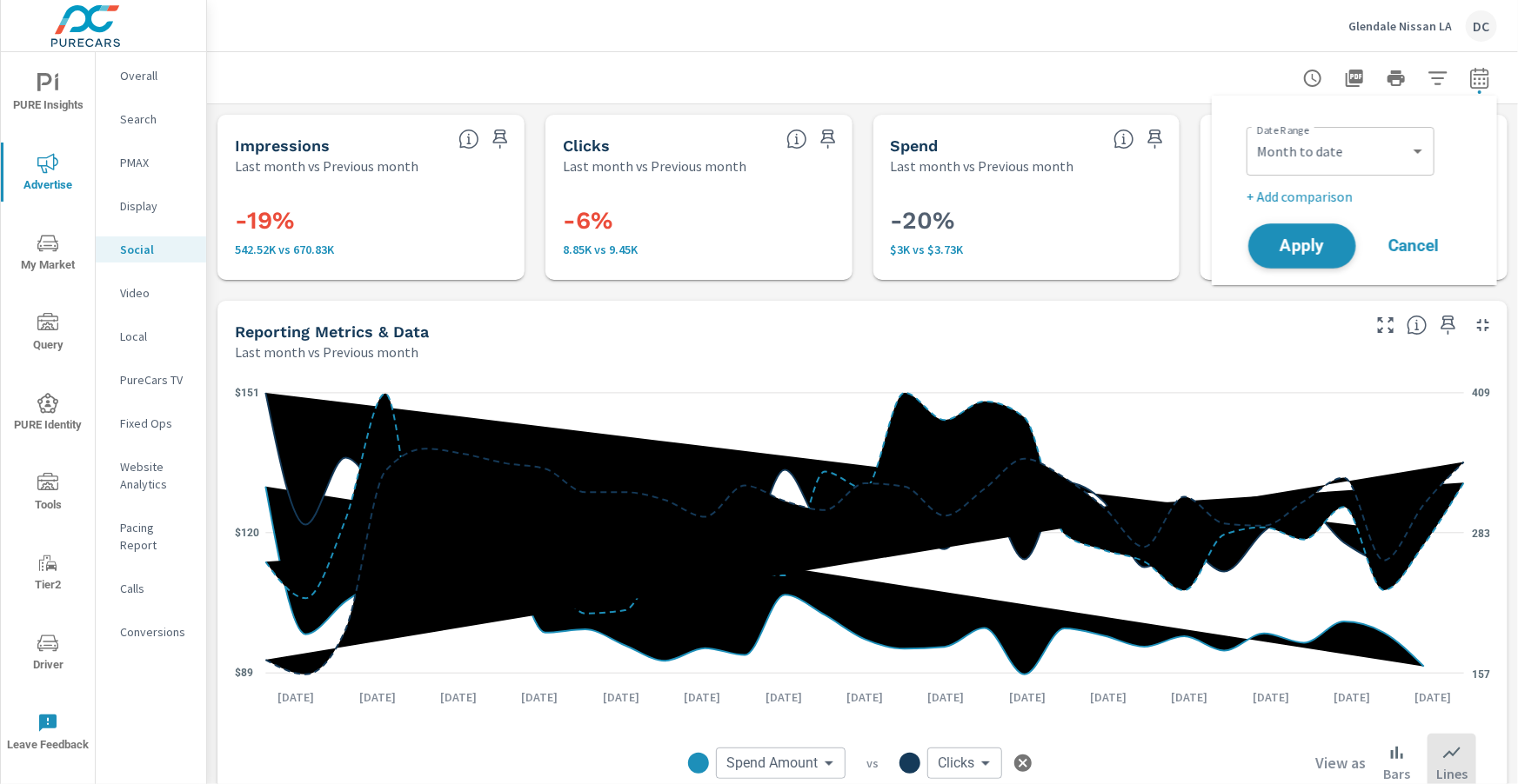
click at [1342, 242] on button "Apply" at bounding box center [1302, 245] width 107 height 45
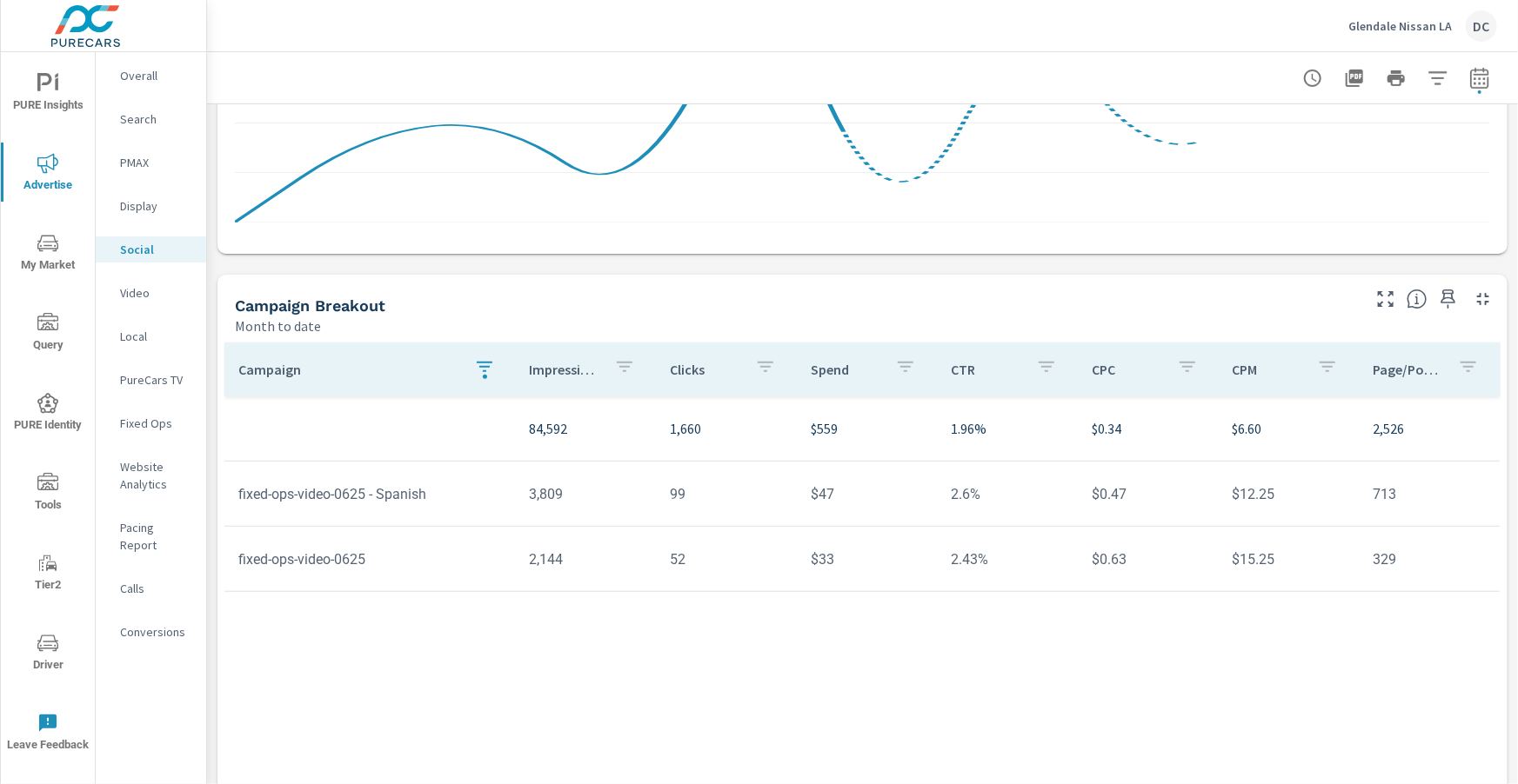
scroll to position [461, 0]
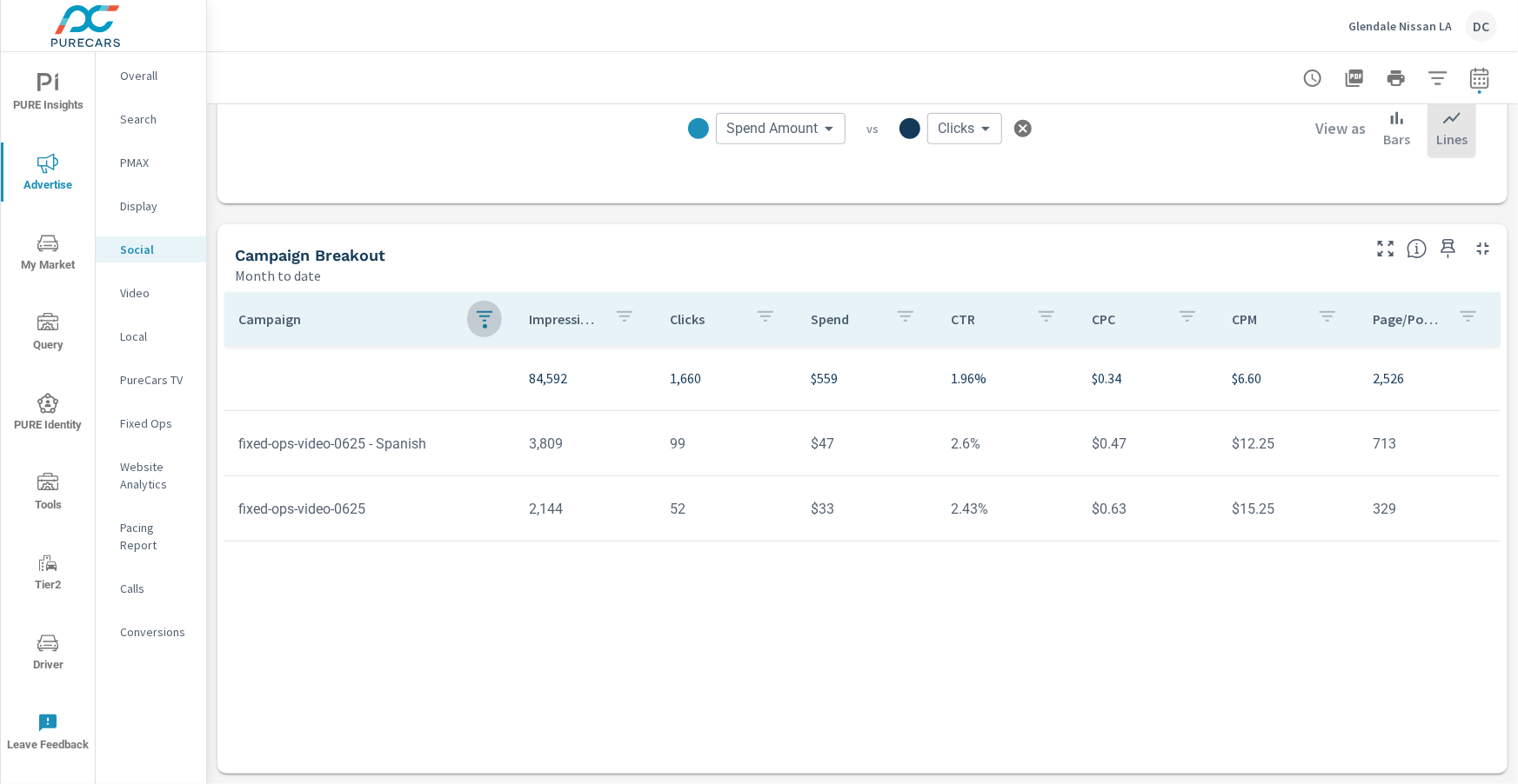
click at [482, 323] on icon "button" at bounding box center [484, 316] width 21 height 21
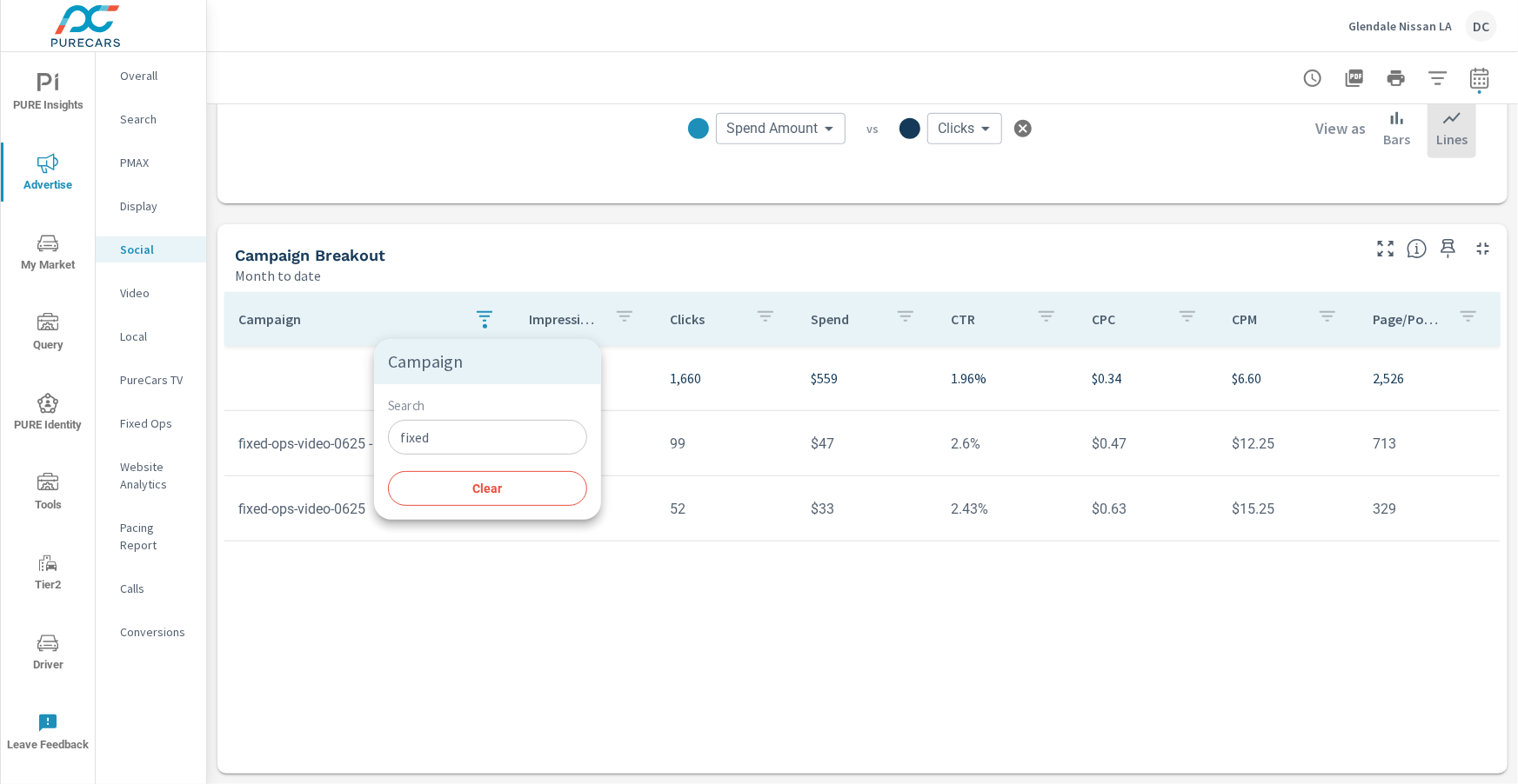
click at [441, 435] on input "fixed" at bounding box center [488, 437] width 199 height 35
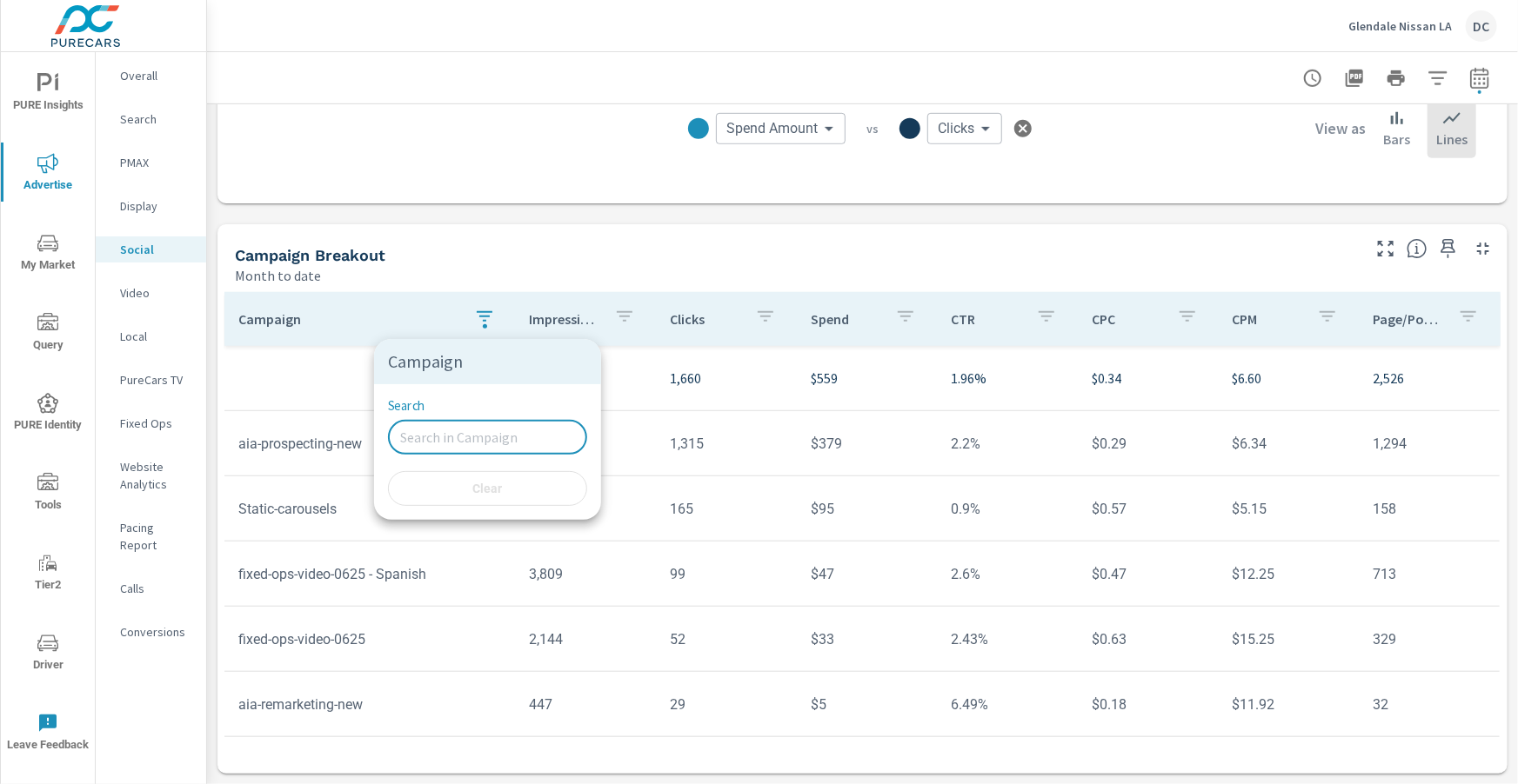
click at [742, 260] on div at bounding box center [759, 392] width 1518 height 784
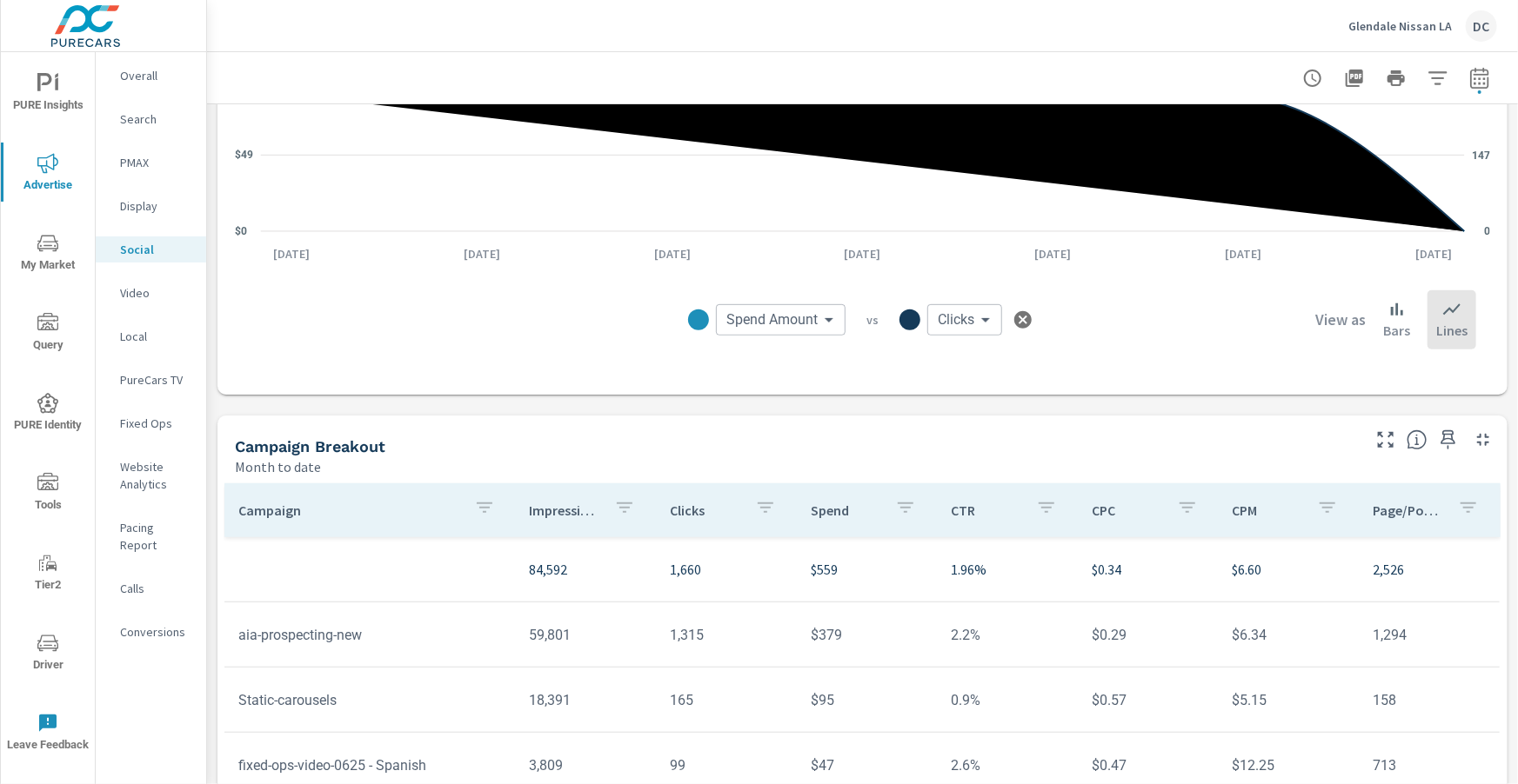
scroll to position [461, 0]
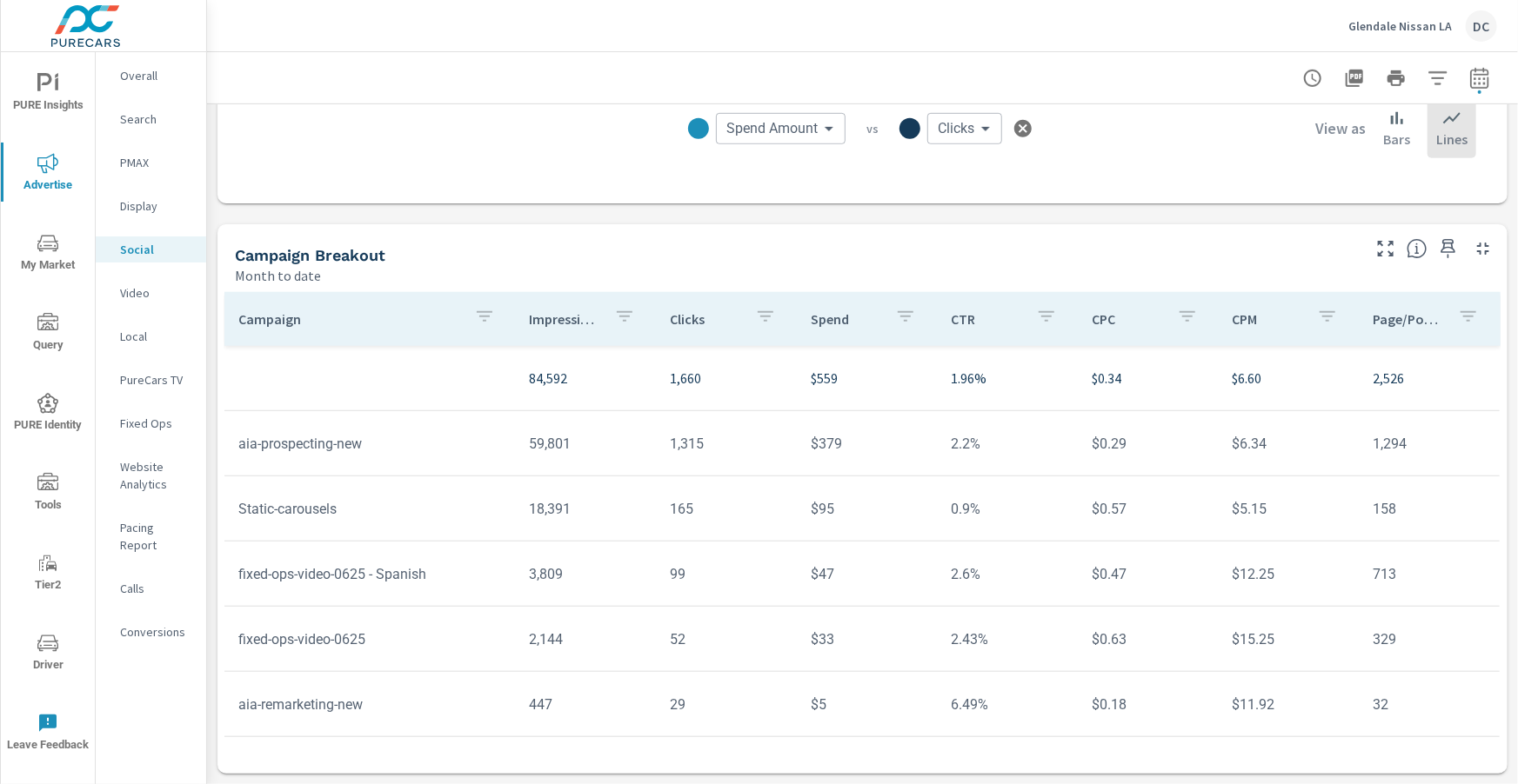
click at [1515, 248] on div "Impressions Month to date 84,592 Clicks Month to date 1,660 Spend Month to date…" at bounding box center [862, 214] width 1311 height 1141
click at [1510, 250] on div "Impressions Month to date 84,592 Clicks Month to date 1,660 Spend Month to date…" at bounding box center [862, 214] width 1311 height 1141
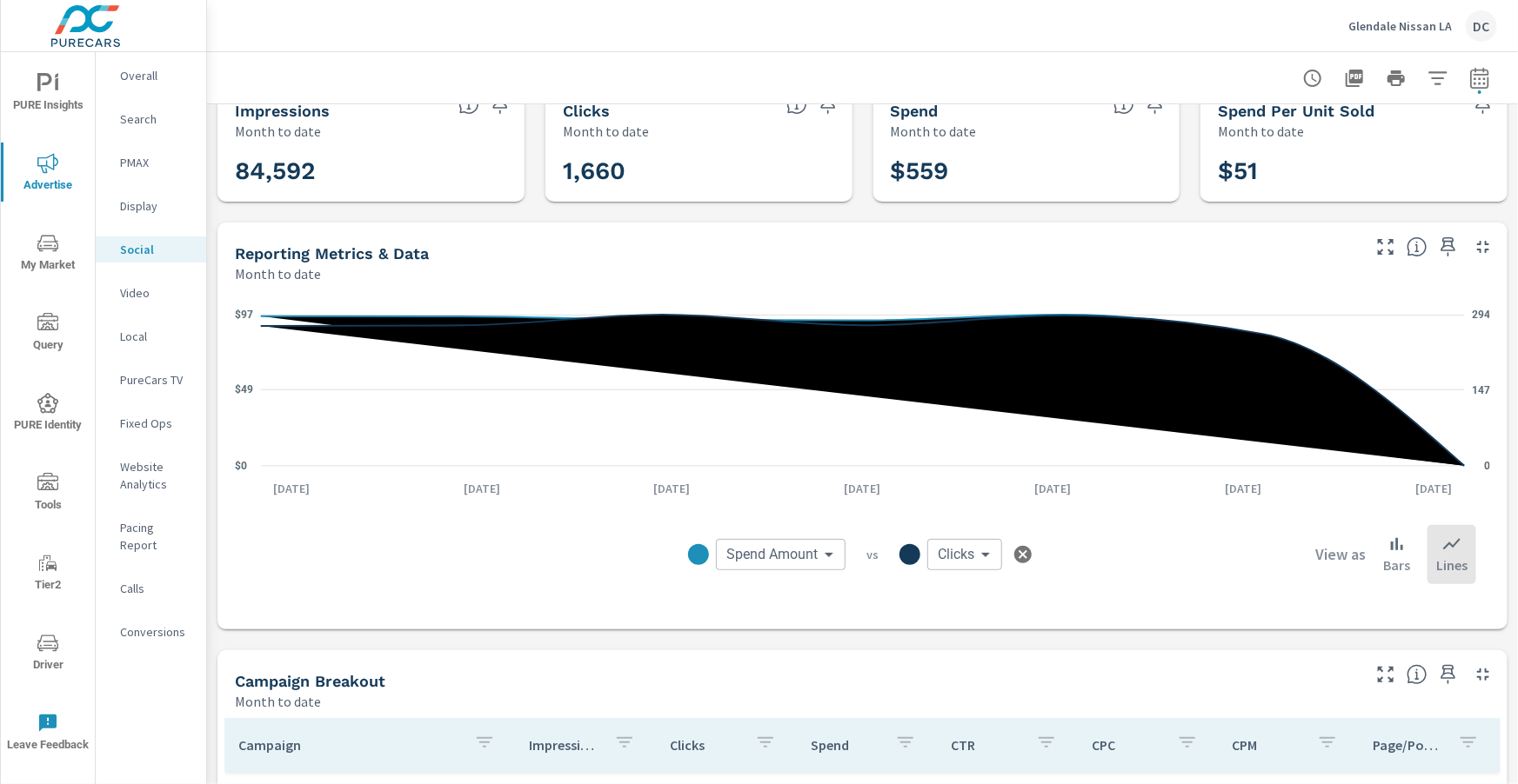
scroll to position [40, 0]
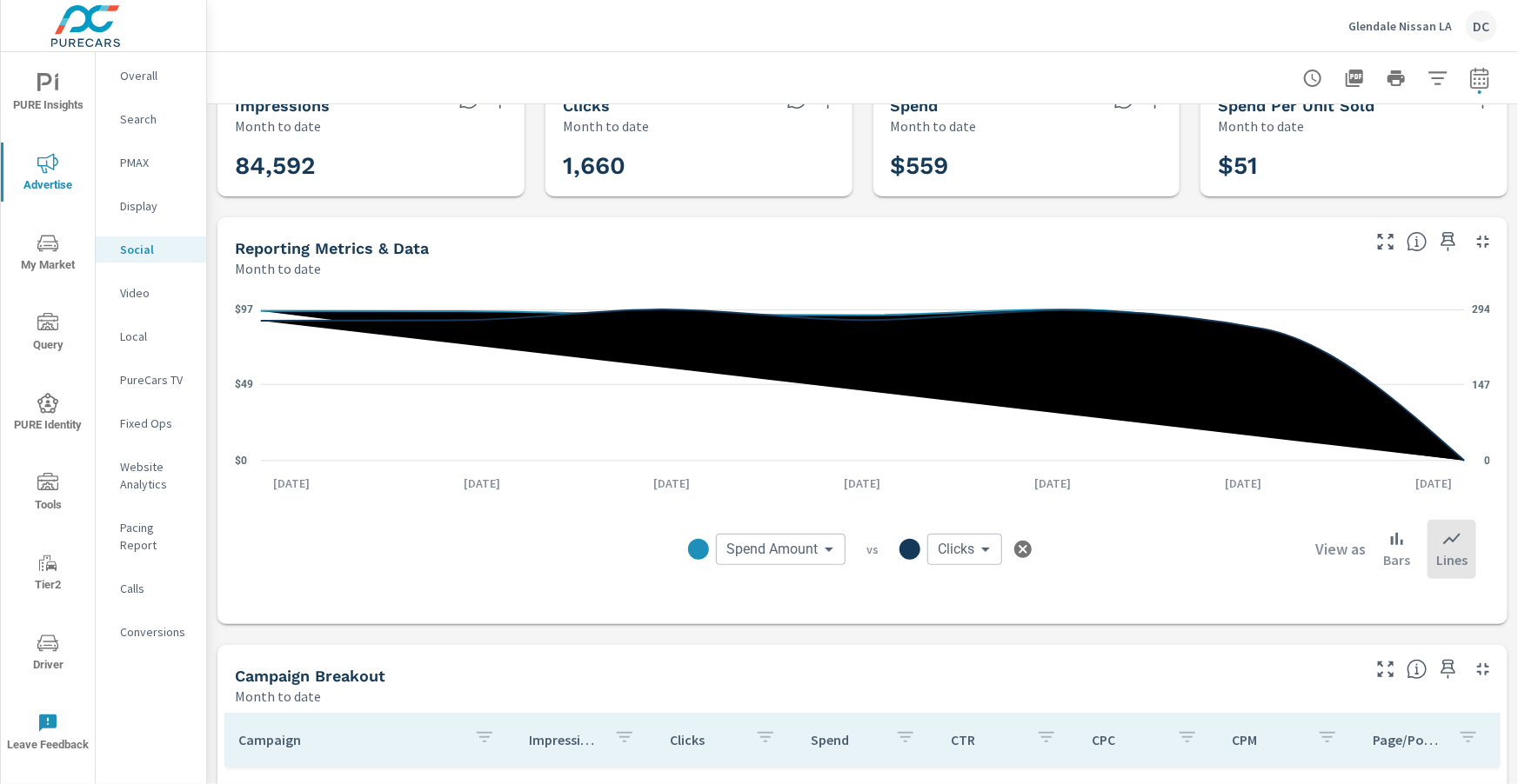
click at [127, 127] on p "Search" at bounding box center [155, 119] width 72 height 17
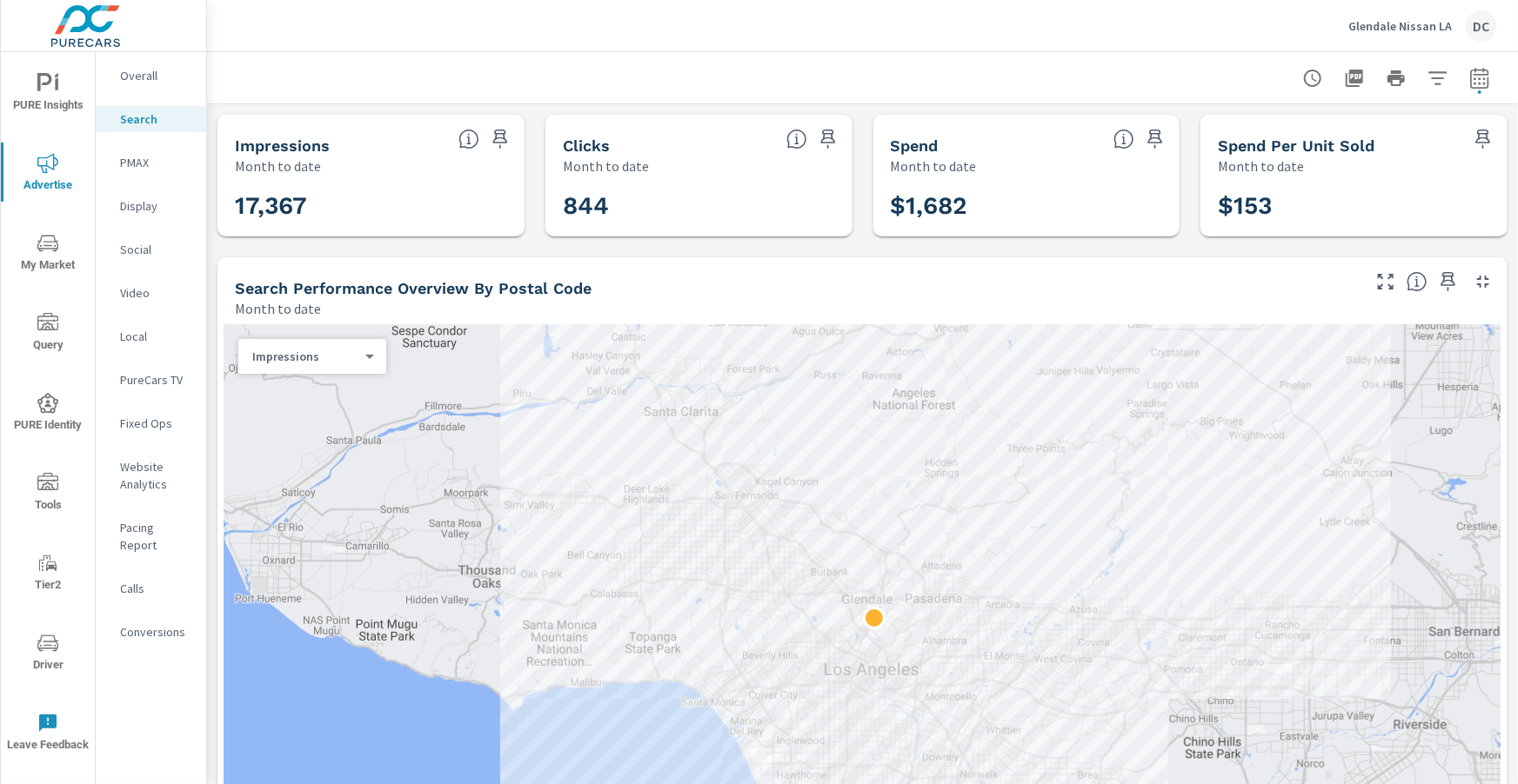
click at [156, 83] on p "Overall" at bounding box center [155, 76] width 72 height 17
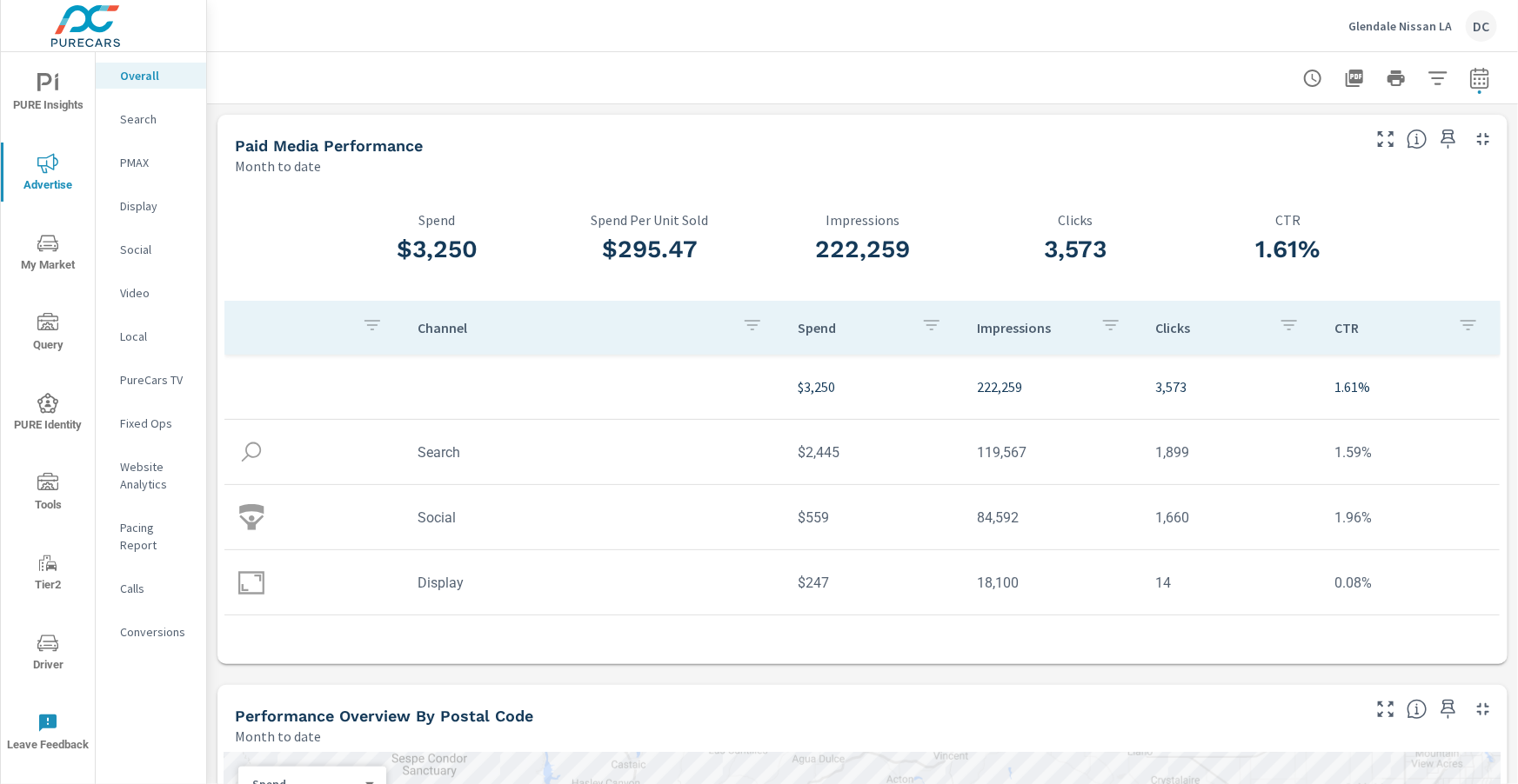
click at [145, 117] on p "Search" at bounding box center [155, 119] width 72 height 17
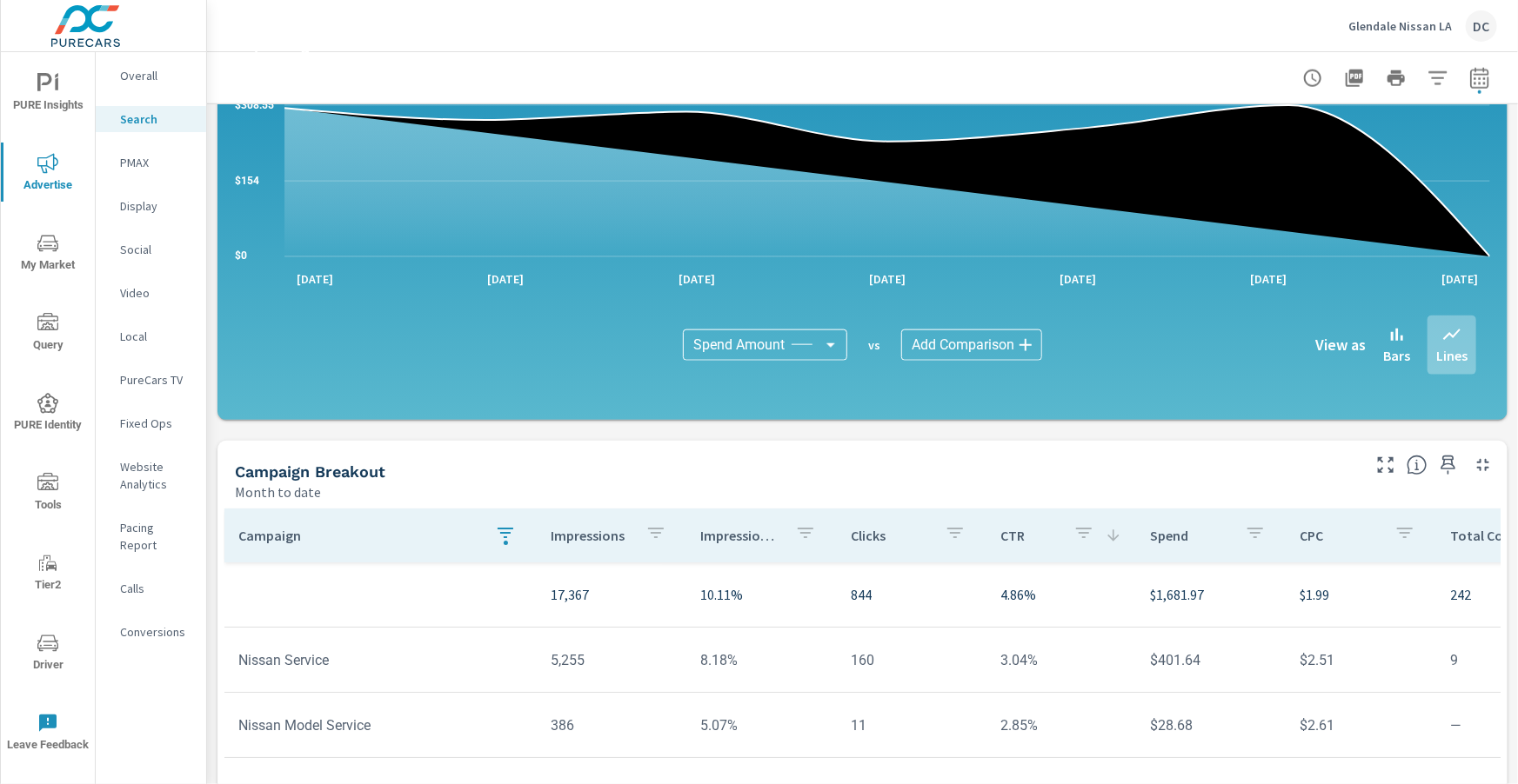
scroll to position [1174, 0]
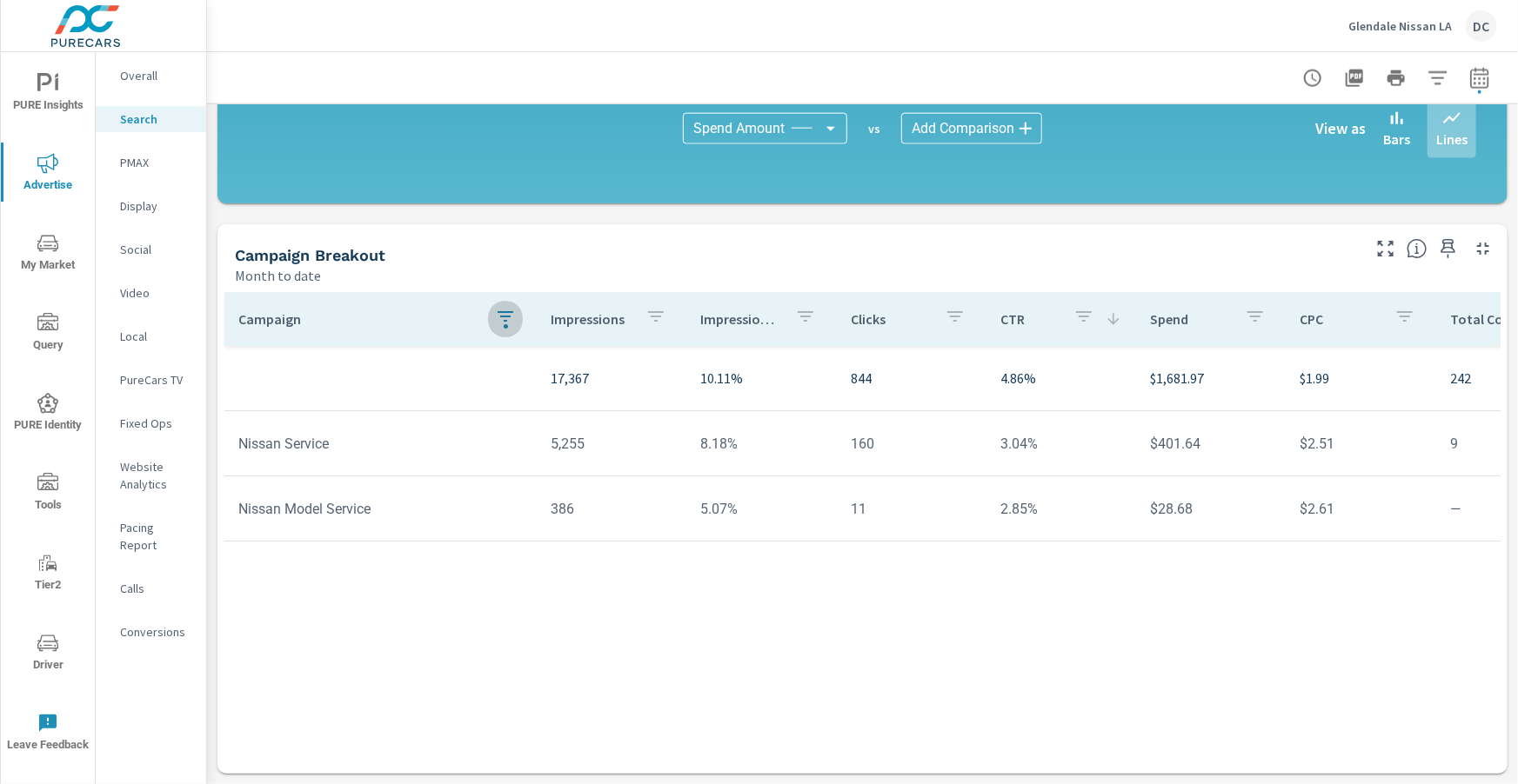
click at [501, 315] on icon "button" at bounding box center [505, 316] width 15 height 11
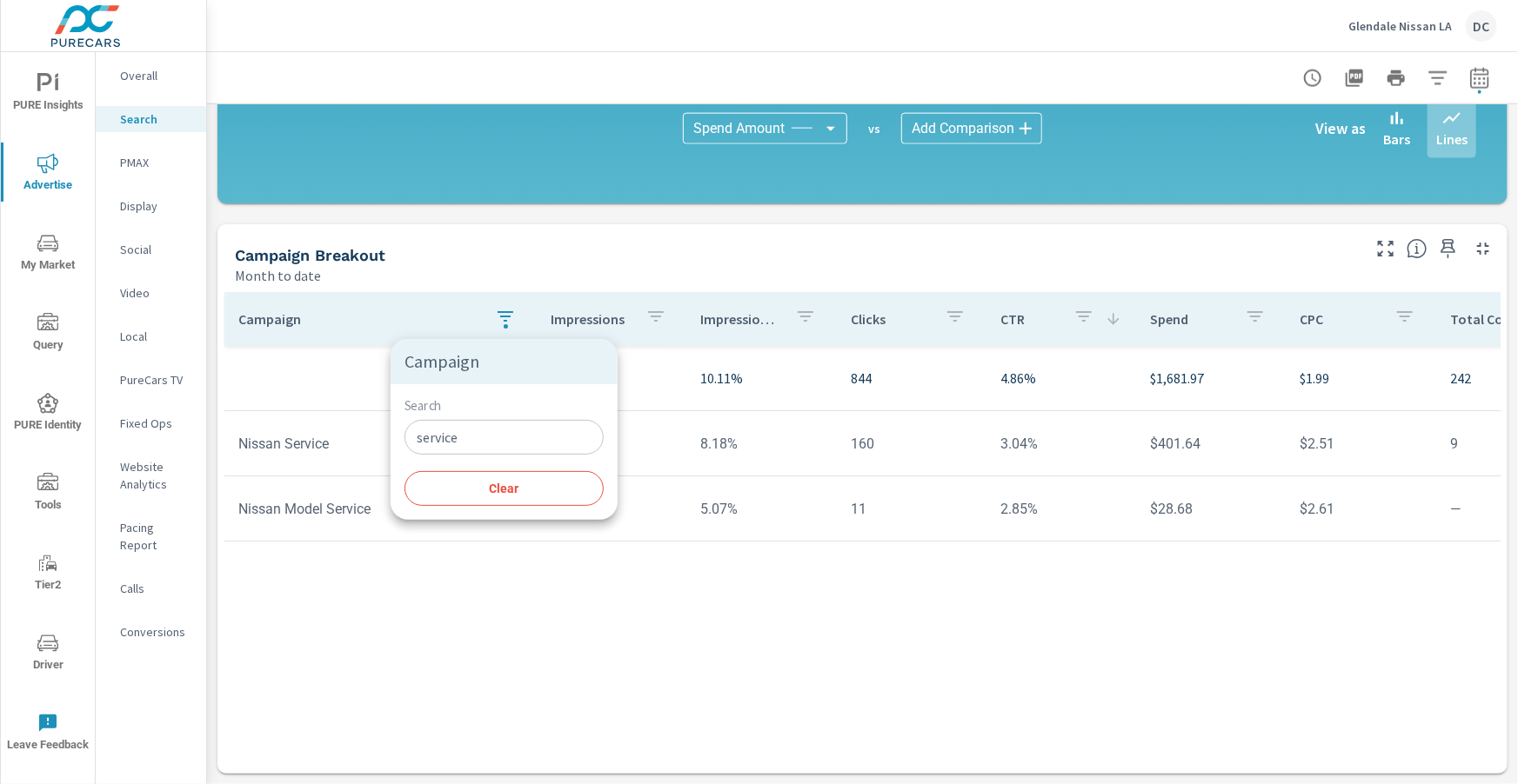
click at [472, 433] on input "service" at bounding box center [504, 437] width 199 height 35
